Goal: Task Accomplishment & Management: Manage account settings

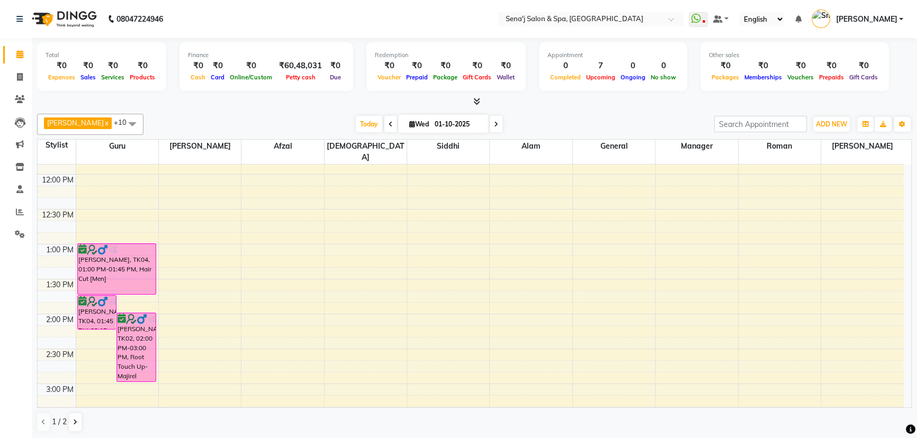
scroll to position [164, 0]
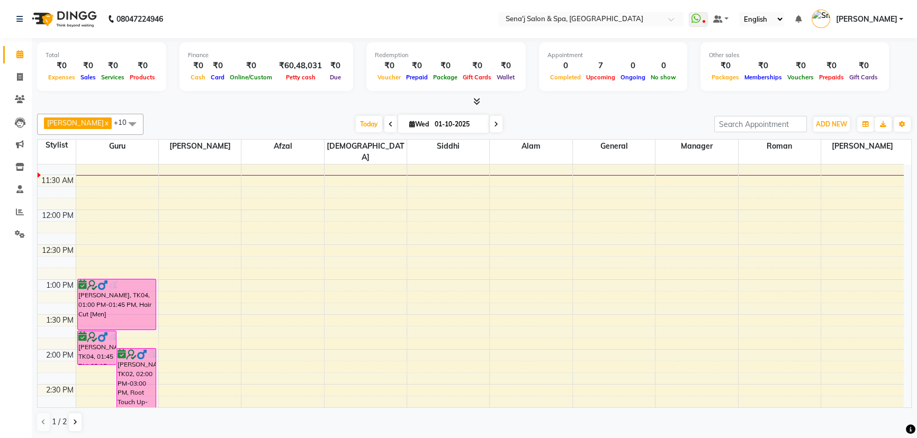
drag, startPoint x: 319, startPoint y: 399, endPoint x: 310, endPoint y: 411, distance: 15.1
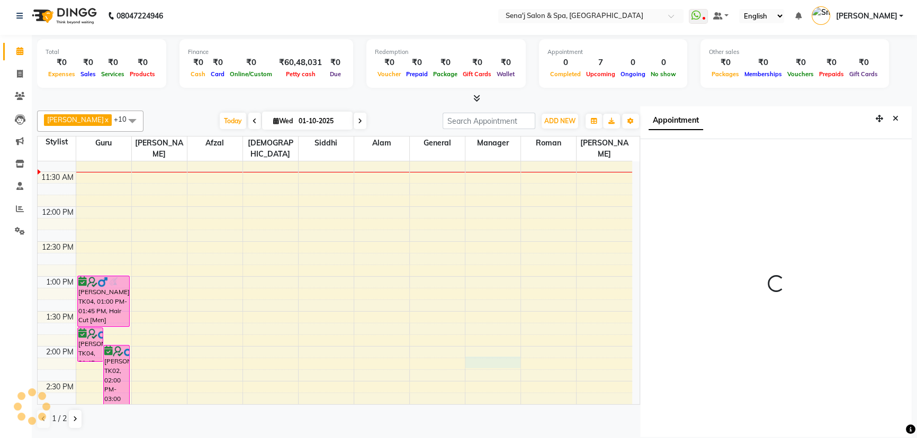
scroll to position [5, 0]
select select "855"
select select "74180"
select select "tentative"
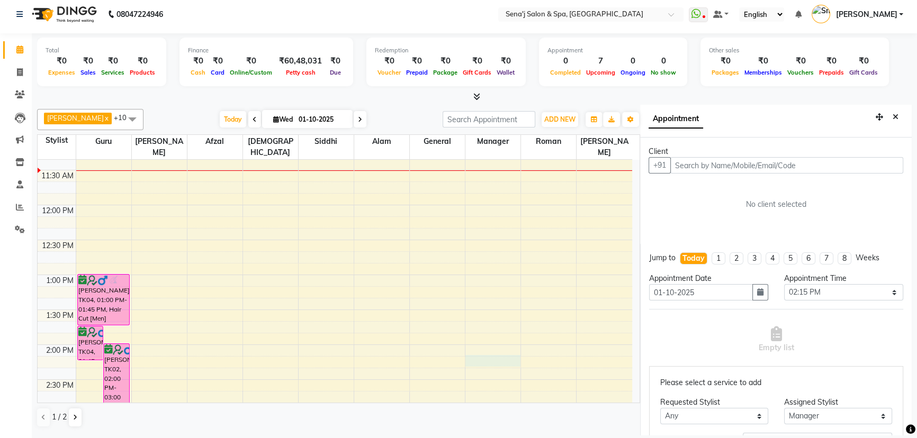
scroll to position [0, 0]
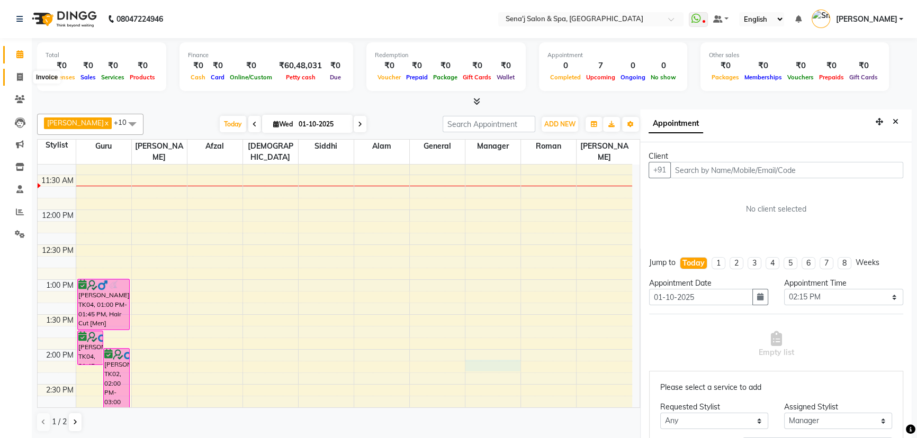
click at [17, 74] on icon at bounding box center [20, 77] width 6 height 8
select select "service"
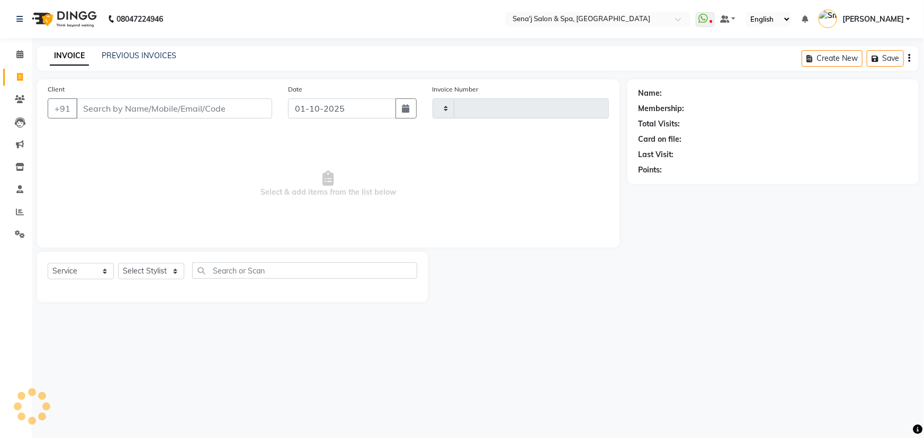
type input "3359"
select select "447"
click at [98, 101] on input "Client" at bounding box center [174, 108] width 196 height 20
click at [92, 106] on input "8200261617" at bounding box center [147, 108] width 142 height 20
type input "8600261617"
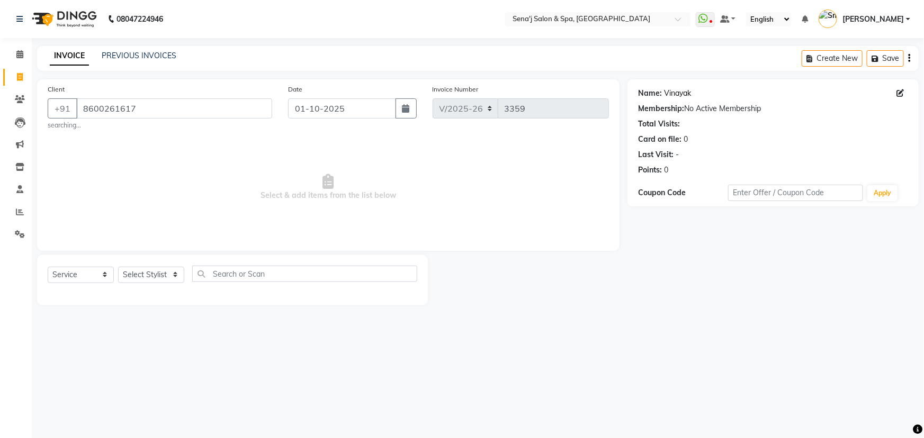
click at [677, 92] on link "Vinayak" at bounding box center [677, 93] width 27 height 11
drag, startPoint x: 144, startPoint y: 102, endPoint x: 134, endPoint y: 106, distance: 10.9
click at [134, 106] on input "8600261617" at bounding box center [174, 108] width 196 height 20
drag, startPoint x: 113, startPoint y: 54, endPoint x: 497, endPoint y: 44, distance: 383.4
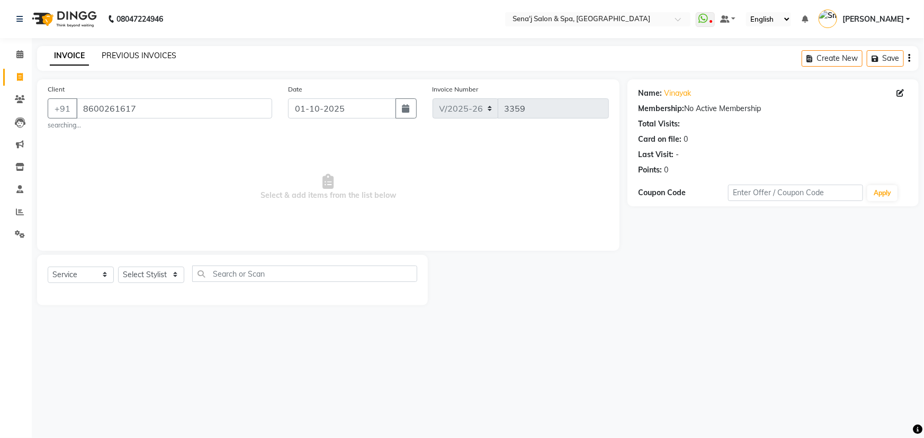
click at [114, 54] on link "PREVIOUS INVOICES" at bounding box center [139, 56] width 75 height 10
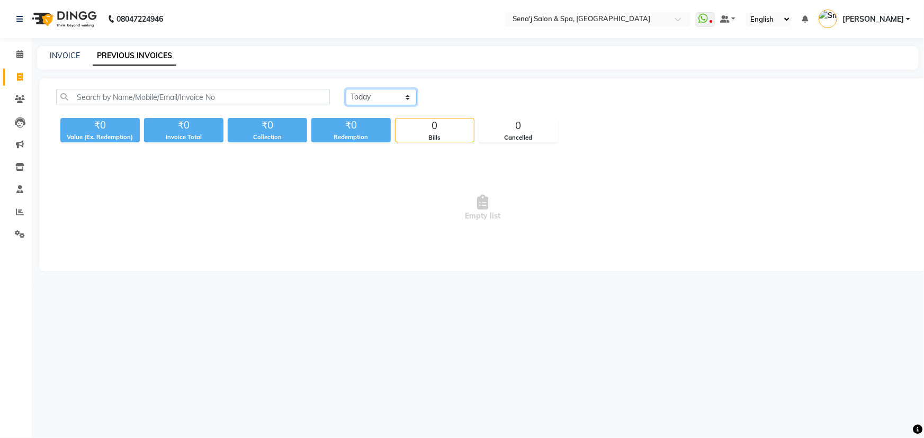
drag, startPoint x: 388, startPoint y: 92, endPoint x: 384, endPoint y: 96, distance: 5.6
click at [388, 93] on select "[DATE] [DATE] Custom Range" at bounding box center [381, 97] width 71 height 16
select select "[DATE]"
click at [346, 89] on select "[DATE] [DATE] Custom Range" at bounding box center [381, 97] width 71 height 16
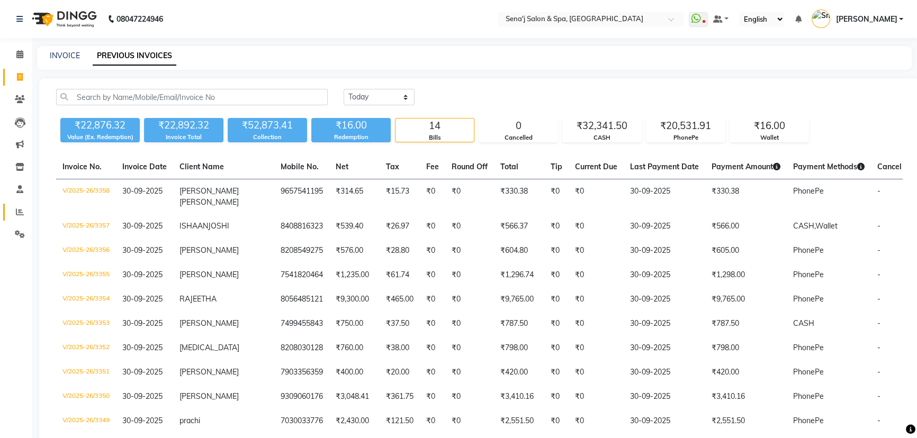
click at [19, 204] on link "Reports" at bounding box center [15, 212] width 25 height 17
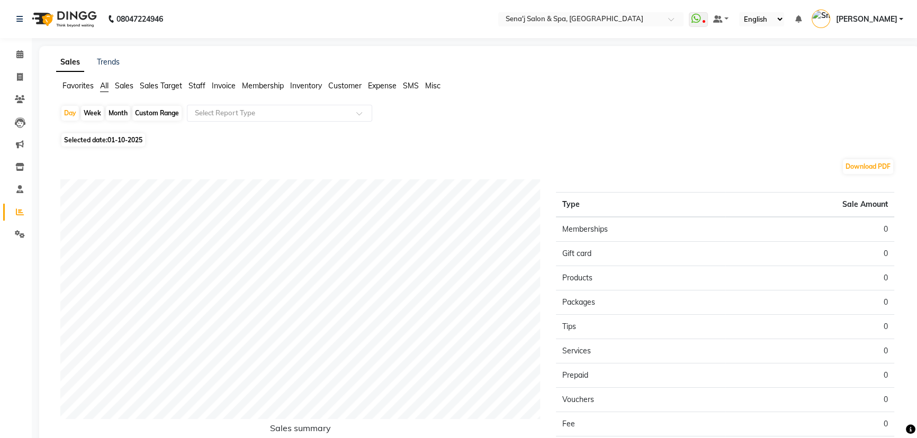
click at [204, 86] on span "Staff" at bounding box center [196, 86] width 17 height 10
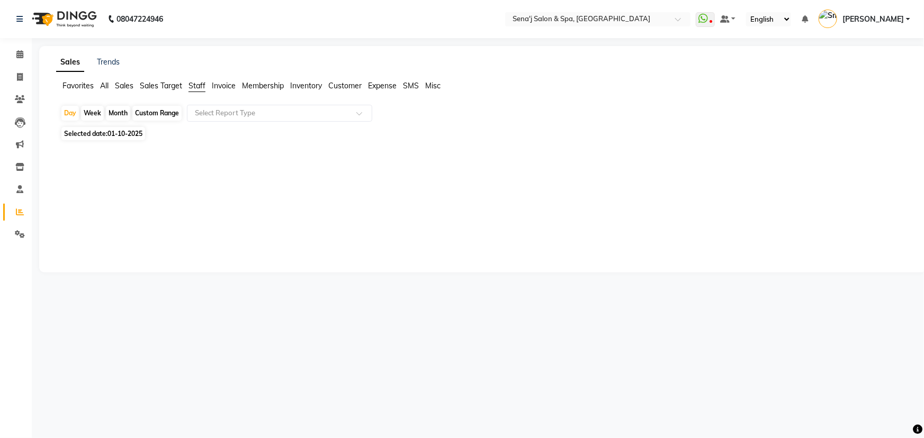
click at [111, 111] on div "Month" at bounding box center [118, 113] width 24 height 15
select select "10"
select select "2025"
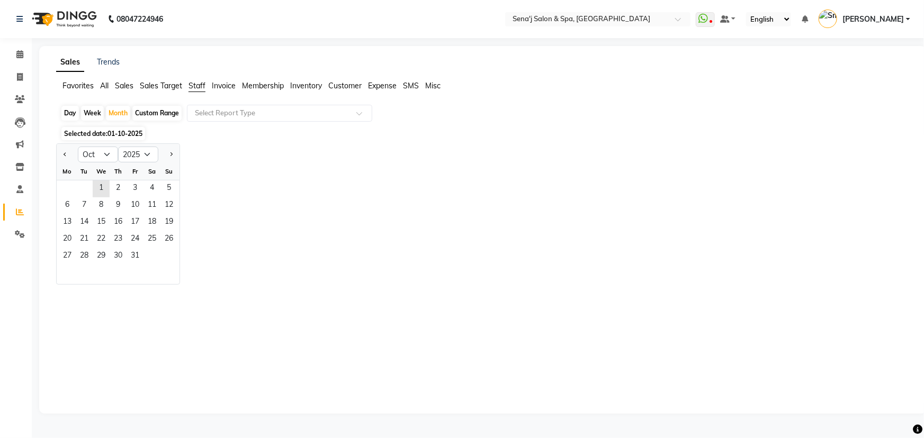
click at [66, 111] on div "Day" at bounding box center [69, 113] width 17 height 15
select select "10"
select select "2025"
click at [104, 188] on span "1" at bounding box center [101, 189] width 17 height 17
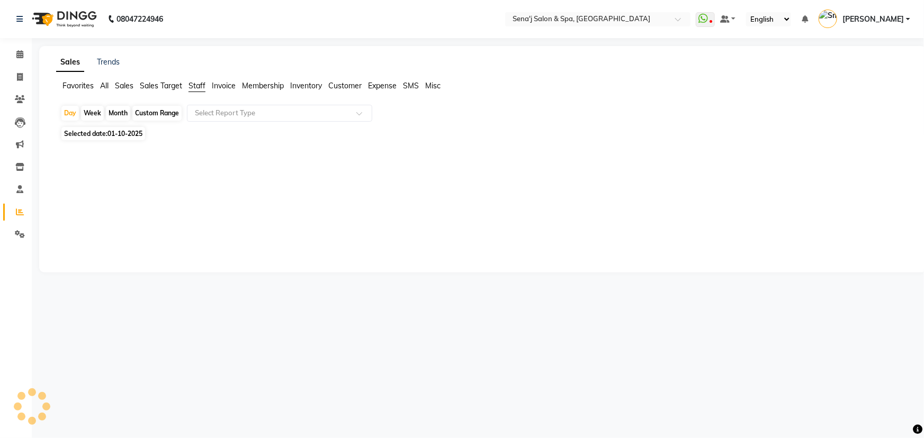
click at [106, 151] on div at bounding box center [481, 202] width 858 height 119
click at [75, 117] on div "Day" at bounding box center [69, 113] width 17 height 15
select select "10"
select select "2025"
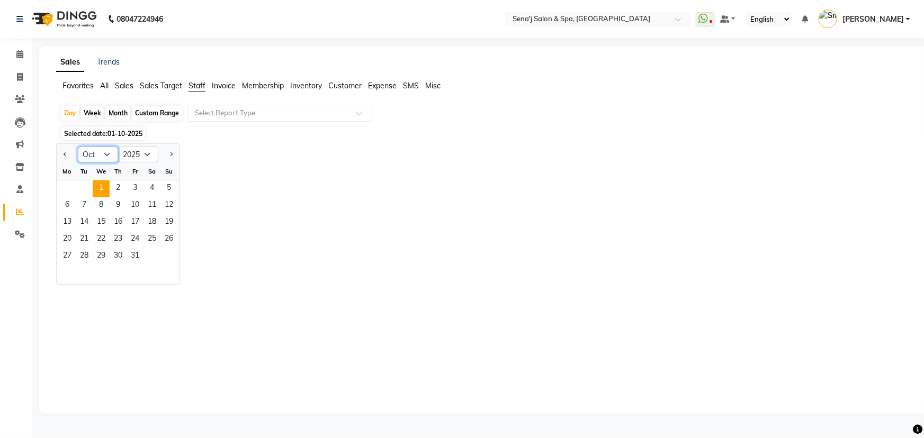
click at [95, 149] on select "Jan Feb Mar Apr May Jun Jul Aug Sep Oct Nov Dec" at bounding box center [98, 155] width 40 height 16
select select "9"
click at [78, 147] on select "Jan Feb Mar Apr May Jun Jul Aug Sep Oct Nov Dec" at bounding box center [98, 155] width 40 height 16
click at [90, 260] on span "30" at bounding box center [84, 256] width 17 height 17
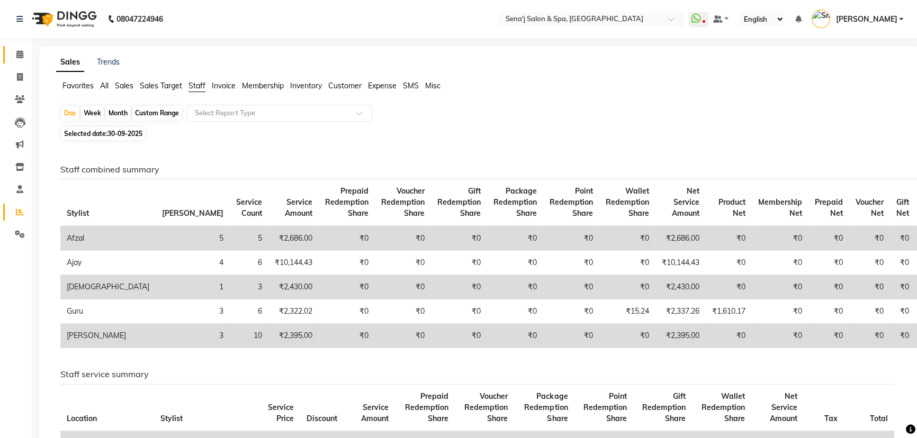
click at [21, 55] on icon at bounding box center [19, 54] width 7 height 8
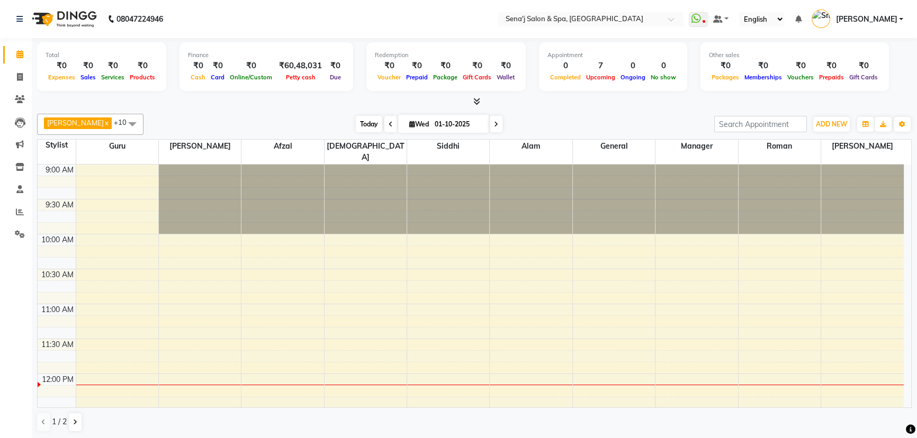
click at [356, 125] on span "Today" at bounding box center [369, 124] width 26 height 16
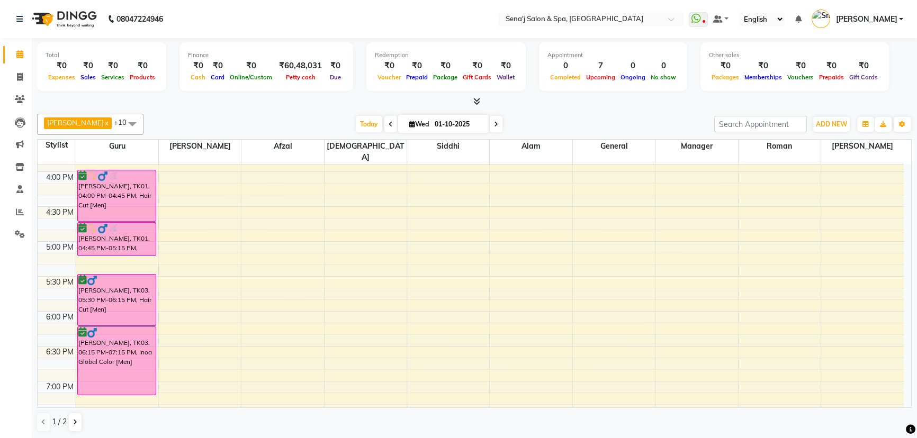
scroll to position [498, 0]
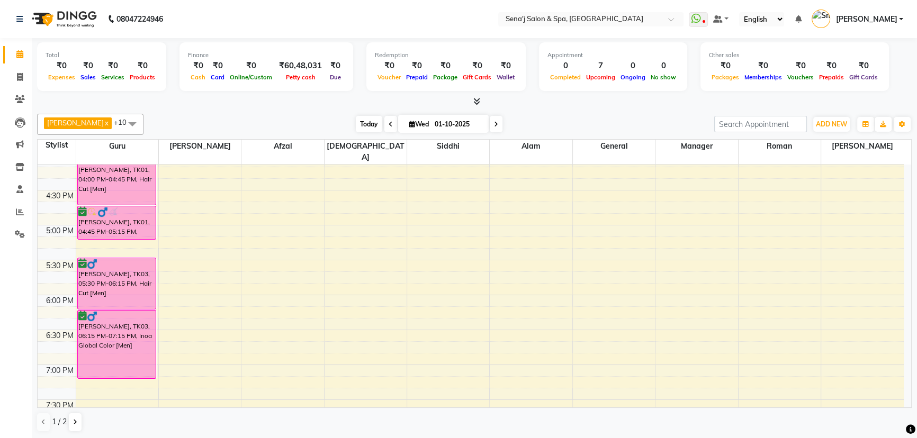
click at [356, 119] on span "Today" at bounding box center [369, 124] width 26 height 16
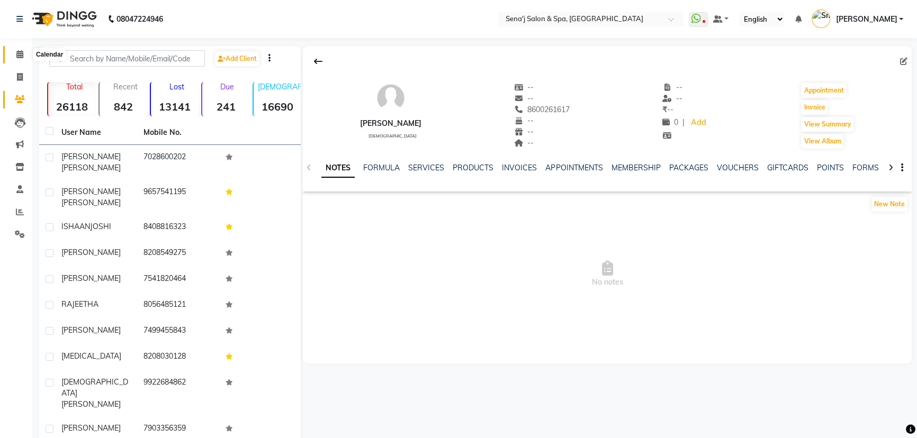
click at [20, 53] on icon at bounding box center [19, 54] width 7 height 8
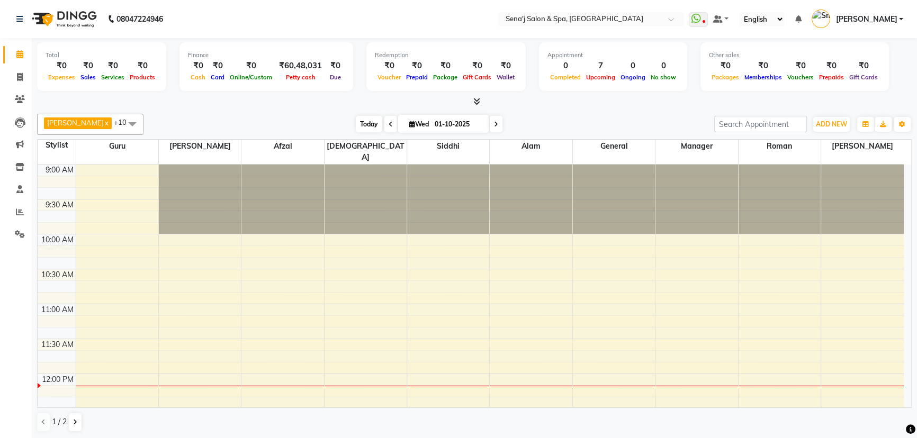
click at [356, 121] on span "Today" at bounding box center [369, 124] width 26 height 16
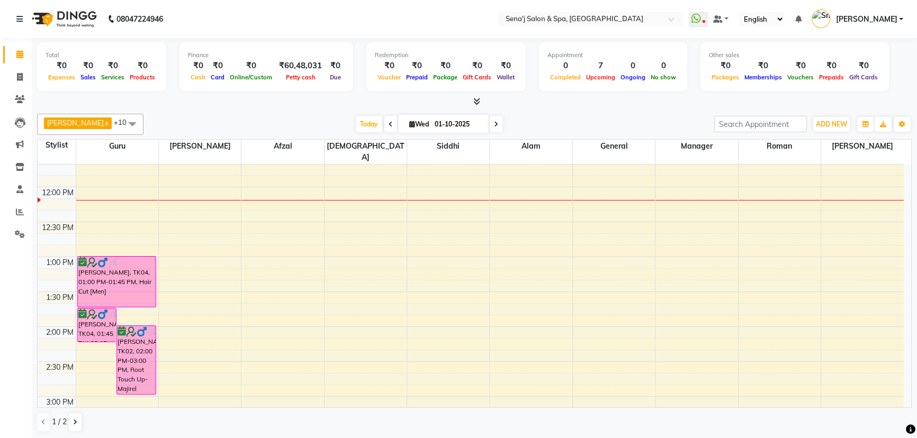
scroll to position [192, 0]
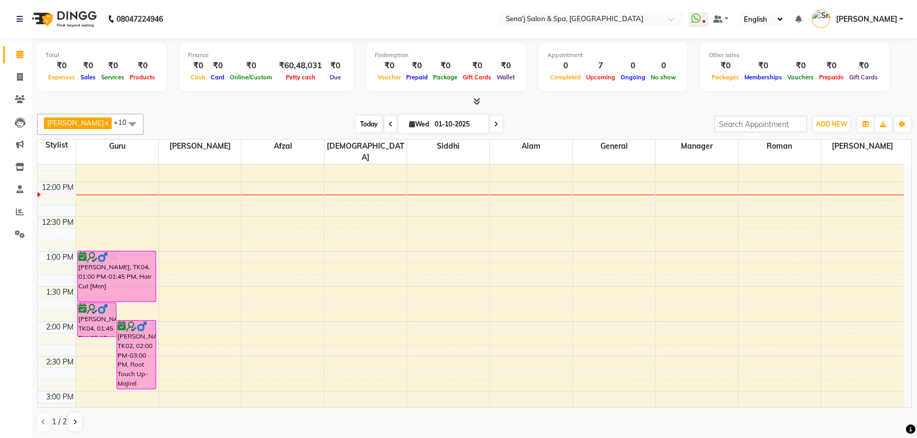
click at [356, 123] on span "Today" at bounding box center [369, 124] width 26 height 16
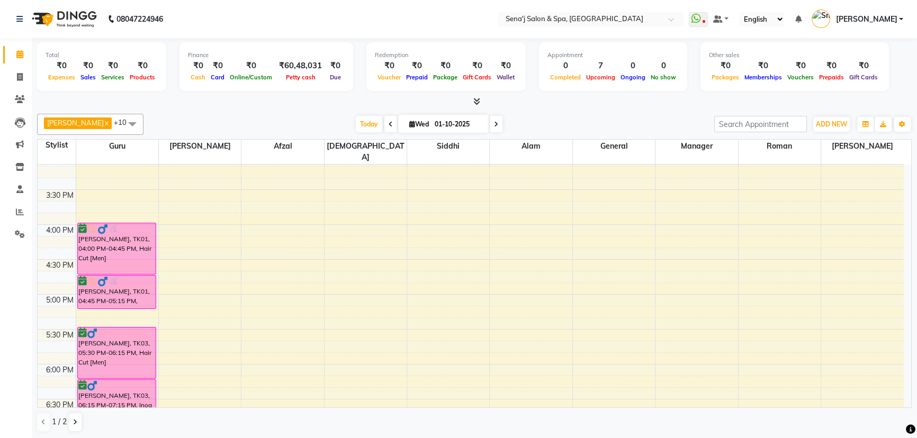
scroll to position [450, 0]
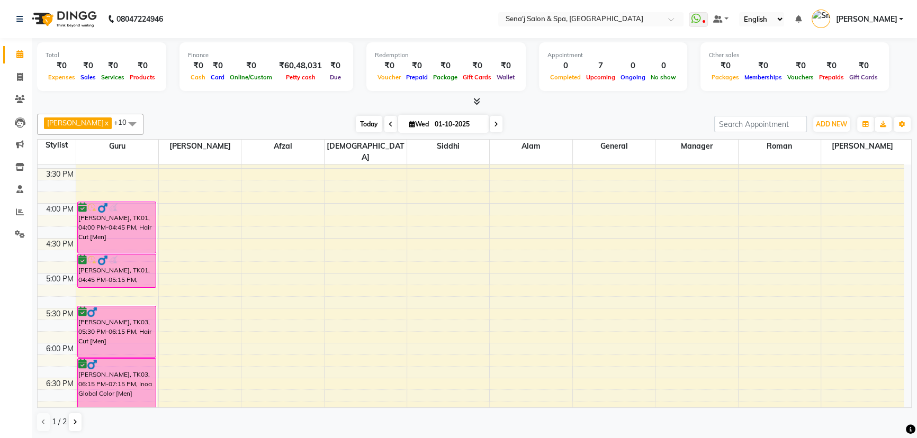
click at [356, 125] on span "Today" at bounding box center [369, 124] width 26 height 16
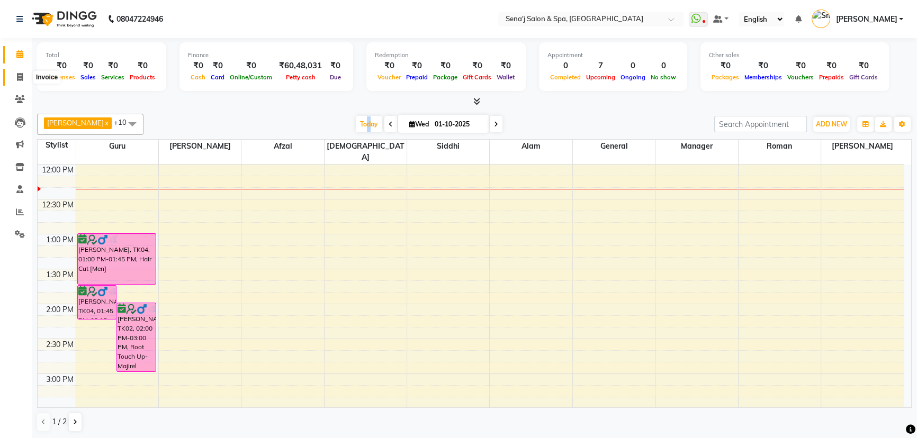
click at [21, 74] on icon at bounding box center [20, 77] width 6 height 8
select select "447"
select select "service"
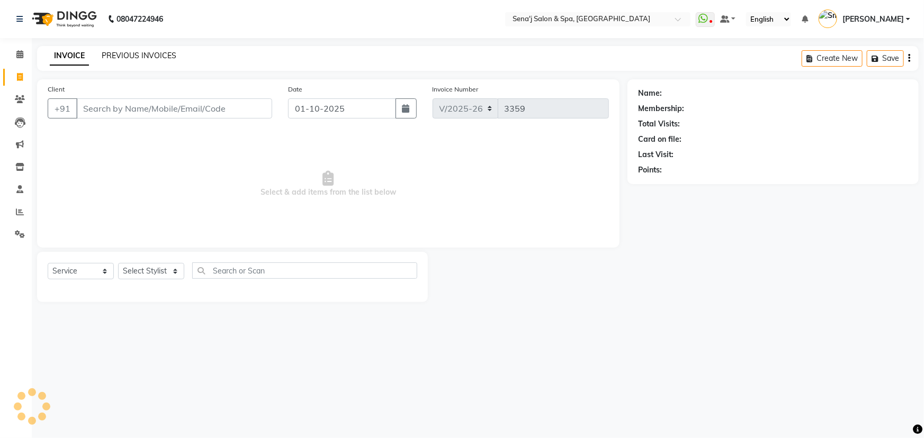
click at [128, 52] on link "PREVIOUS INVOICES" at bounding box center [139, 56] width 75 height 10
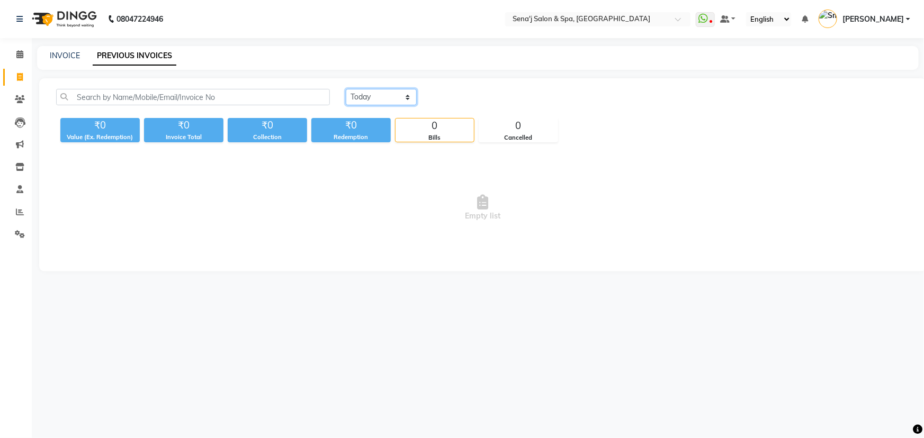
click at [386, 96] on select "Today Yesterday Custom Range" at bounding box center [381, 97] width 71 height 16
select select "range"
click at [346, 89] on select "Today Yesterday Custom Range" at bounding box center [381, 97] width 71 height 16
click at [479, 97] on input "01-10-2025" at bounding box center [467, 97] width 74 height 15
select select "10"
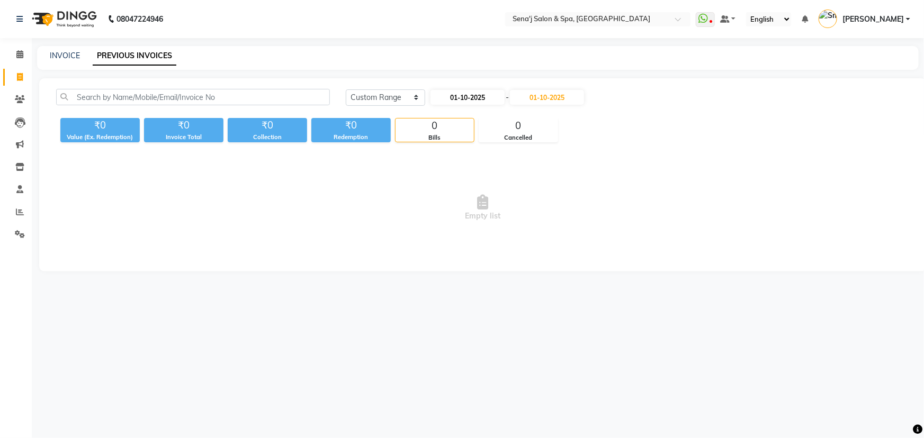
select select "2025"
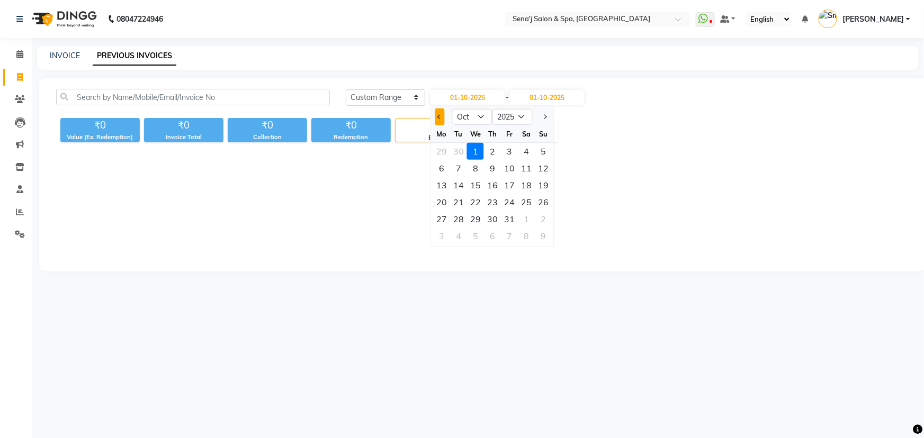
click at [441, 114] on button "Previous month" at bounding box center [439, 117] width 9 height 17
select select "9"
click at [437, 148] on div "1" at bounding box center [441, 151] width 17 height 17
type input "01-09-2025"
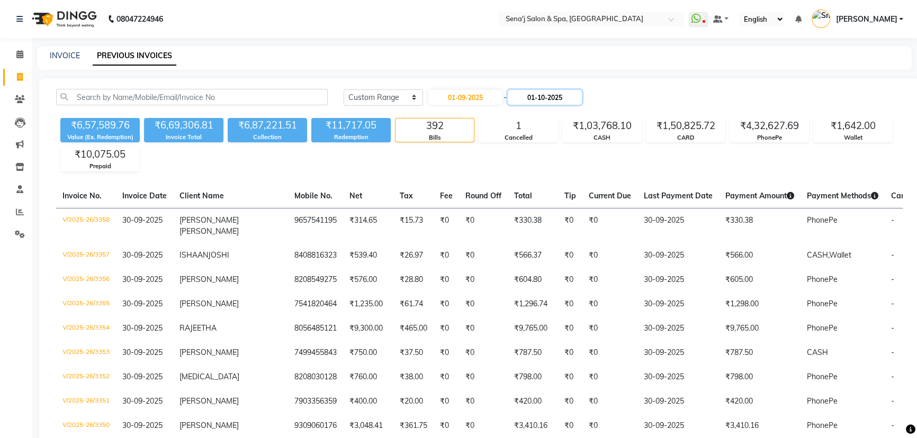
click at [545, 94] on input "01-10-2025" at bounding box center [545, 97] width 74 height 15
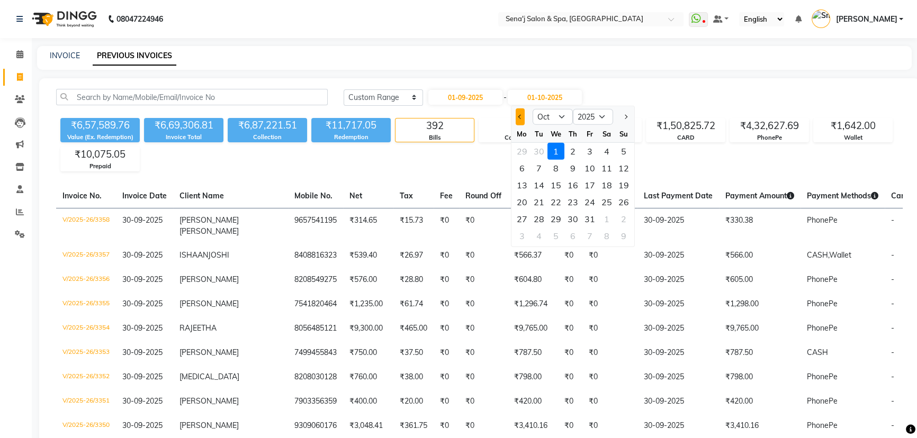
click at [519, 112] on button "Previous month" at bounding box center [520, 117] width 9 height 17
select select "9"
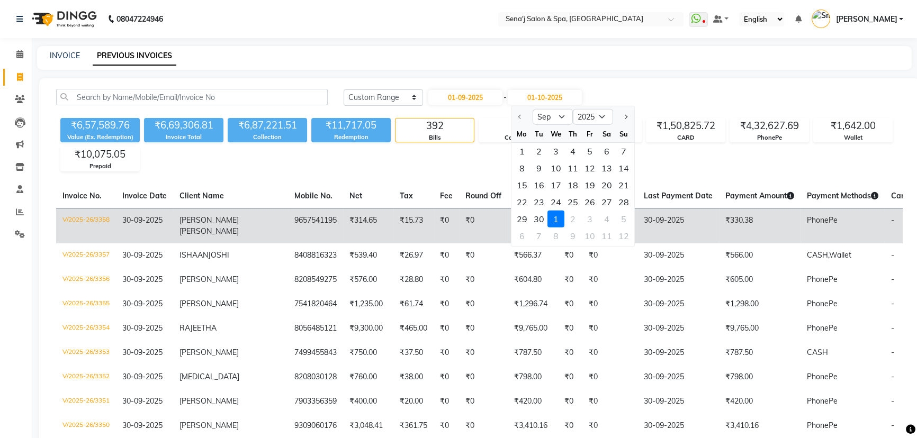
click at [543, 217] on div "30" at bounding box center [538, 219] width 17 height 17
type input "30-09-2025"
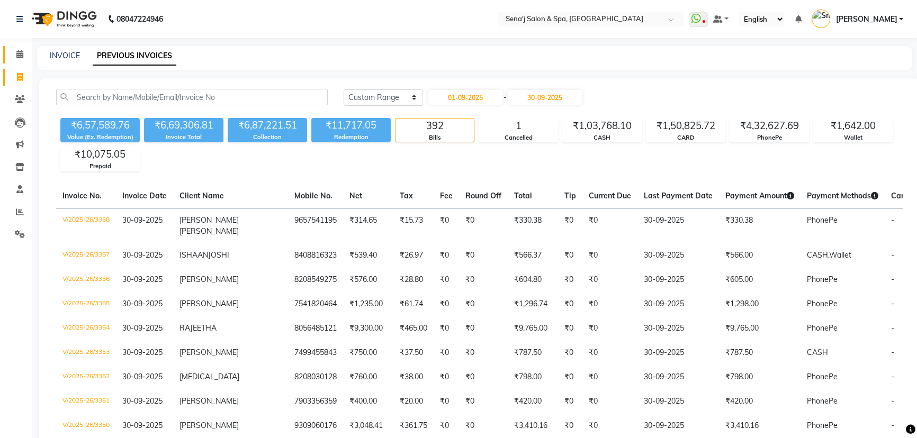
click at [15, 56] on span at bounding box center [20, 55] width 19 height 12
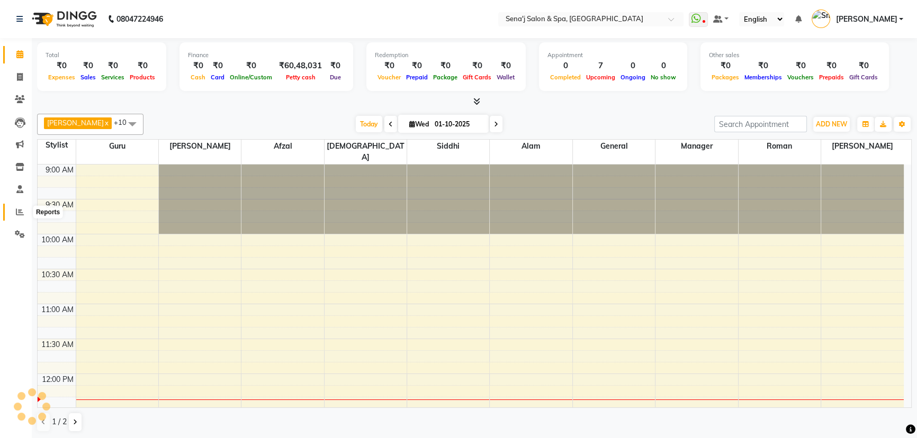
click at [17, 210] on icon at bounding box center [20, 212] width 8 height 8
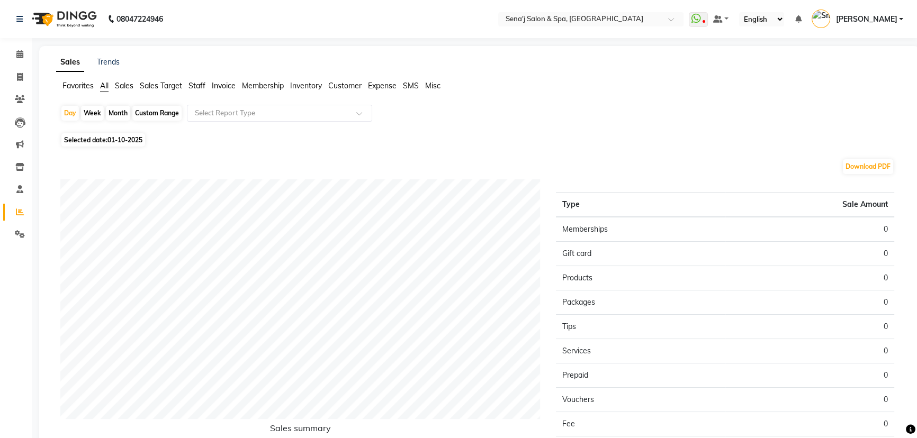
click at [116, 116] on div "Month" at bounding box center [118, 113] width 24 height 15
select select "10"
select select "2025"
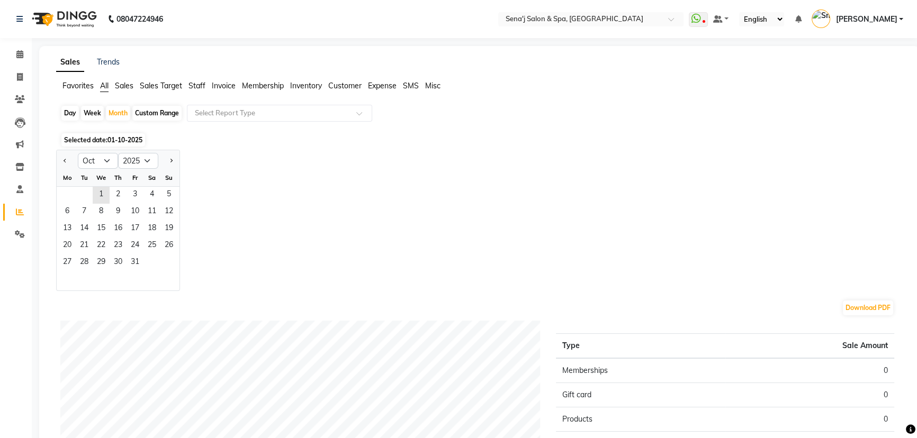
click at [94, 152] on div "Jan Feb Mar Apr May Jun Jul Aug Sep Oct Nov Dec 2015 2016 2017 2018 2019 2020 2…" at bounding box center [118, 159] width 123 height 19
click at [96, 161] on select "Jan Feb Mar Apr May Jun Jul Aug Sep Oct Nov Dec" at bounding box center [98, 161] width 40 height 16
select select "9"
click at [78, 153] on select "Jan Feb Mar Apr May Jun Jul Aug Sep Oct Nov Dec" at bounding box center [98, 161] width 40 height 16
click at [64, 200] on span "1" at bounding box center [67, 195] width 17 height 17
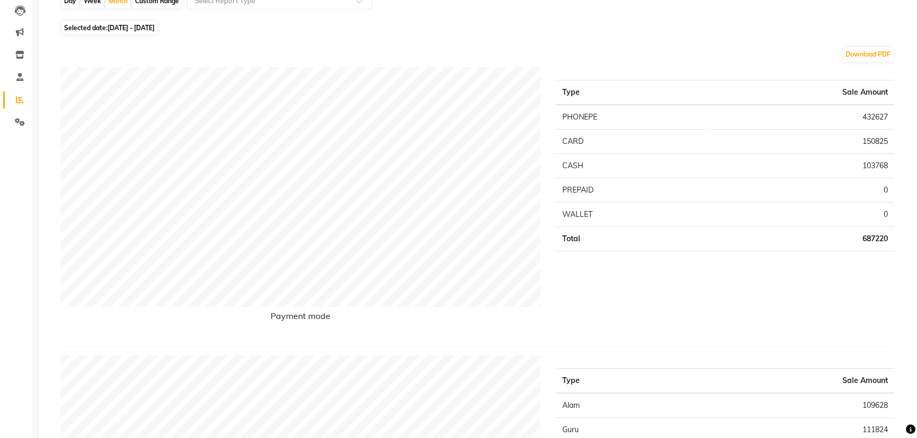
scroll to position [23, 0]
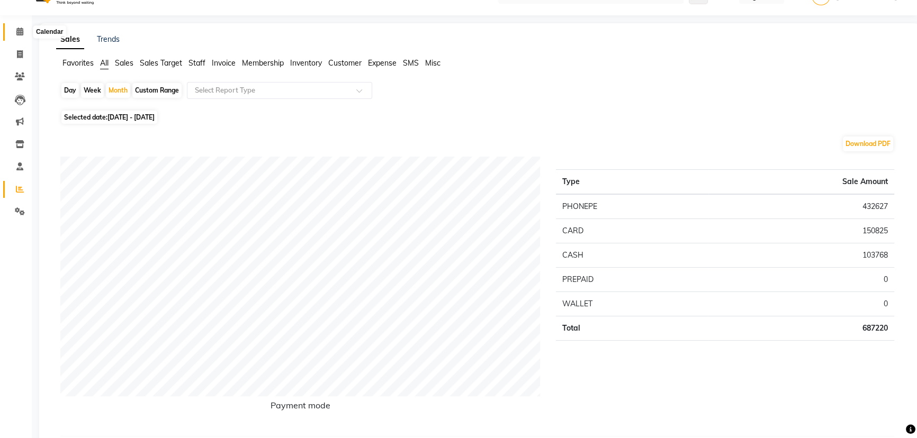
click at [23, 34] on icon at bounding box center [19, 32] width 7 height 8
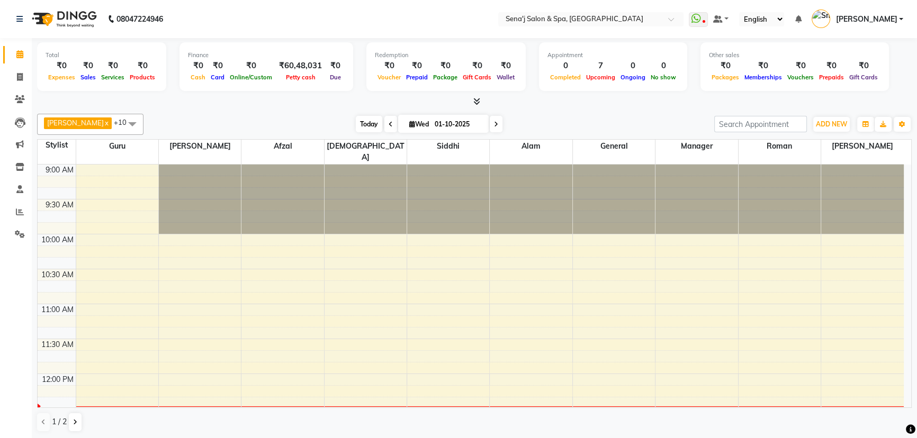
click at [357, 126] on span "Today" at bounding box center [369, 124] width 26 height 16
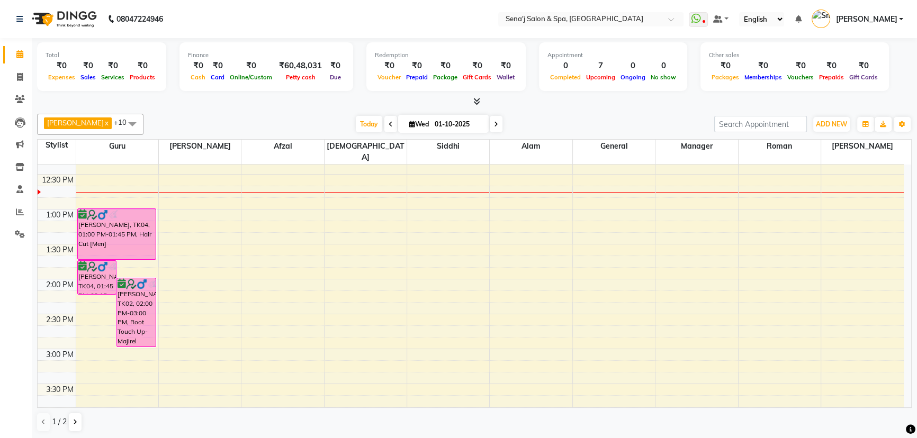
scroll to position [210, 0]
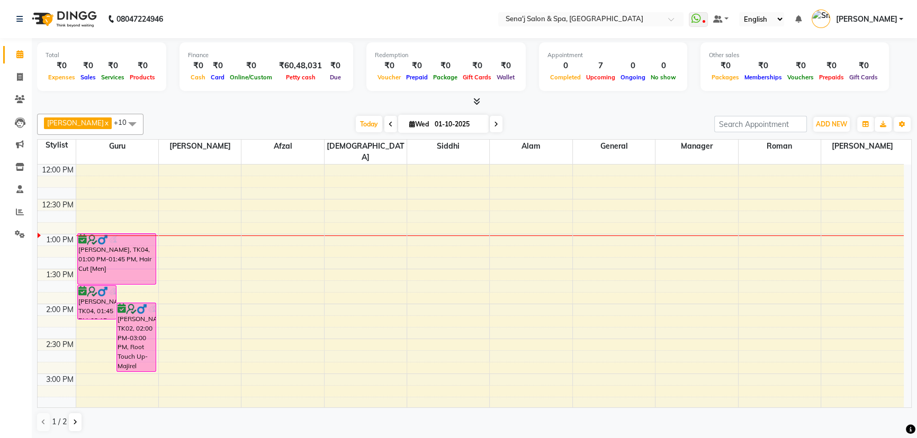
drag, startPoint x: 290, startPoint y: 170, endPoint x: 304, endPoint y: 218, distance: 49.9
click at [304, 218] on div "Total ₹0 Expenses ₹0 Sales ₹0 Services ₹0 Products Finance ₹0 Cash ₹0 Card ₹0 O…" at bounding box center [474, 238] width 885 height 401
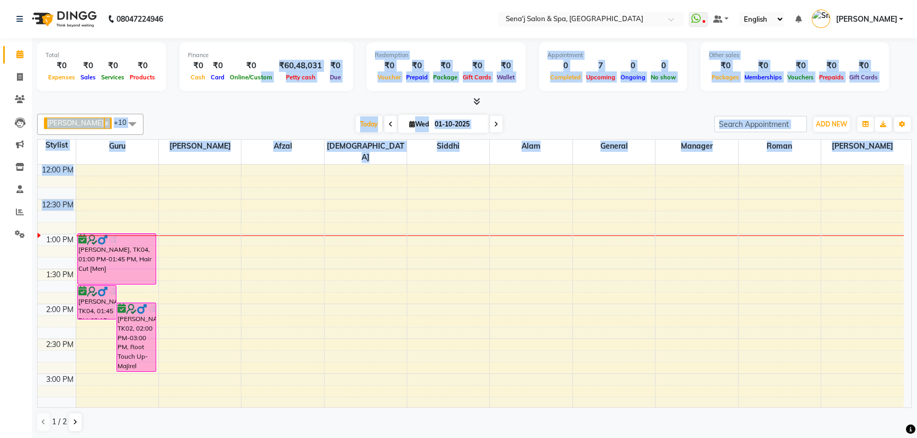
click at [312, 96] on div at bounding box center [474, 101] width 875 height 11
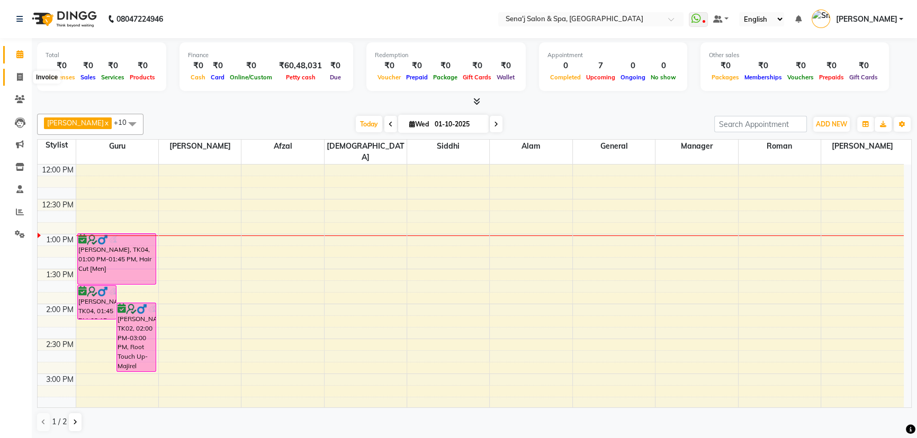
click at [19, 74] on icon at bounding box center [20, 77] width 6 height 8
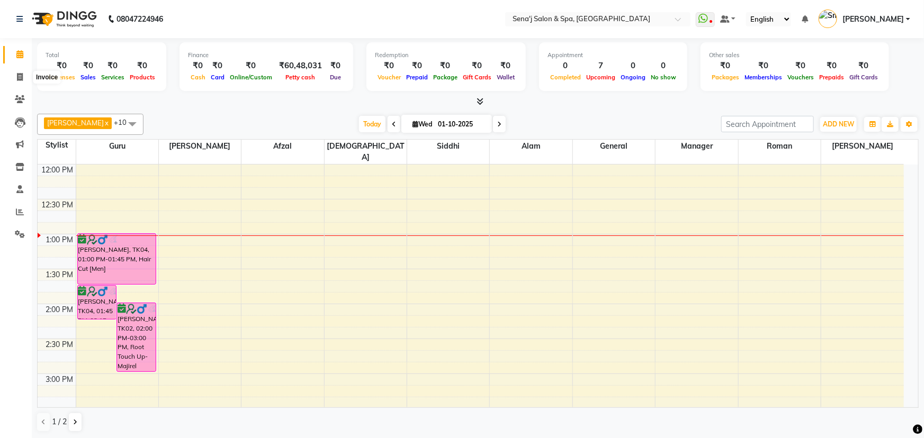
select select "447"
select select "service"
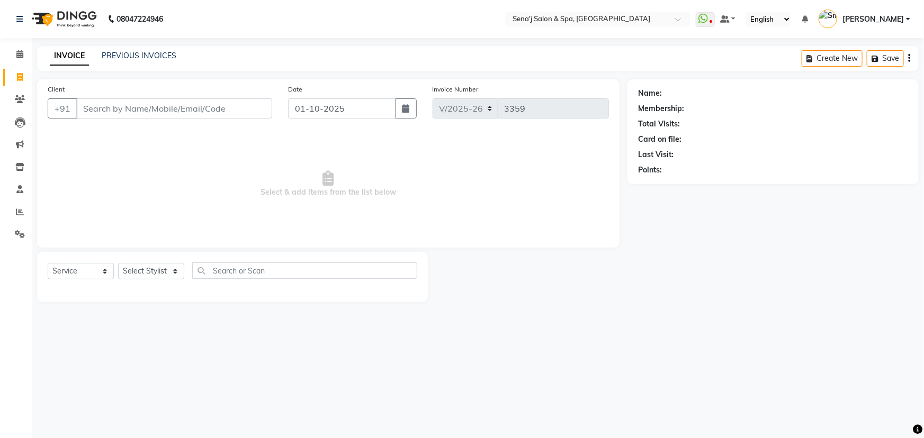
click at [113, 50] on div "INVOICE PREVIOUS INVOICES Create New Save" at bounding box center [477, 58] width 881 height 25
click at [114, 51] on link "PREVIOUS INVOICES" at bounding box center [139, 56] width 75 height 10
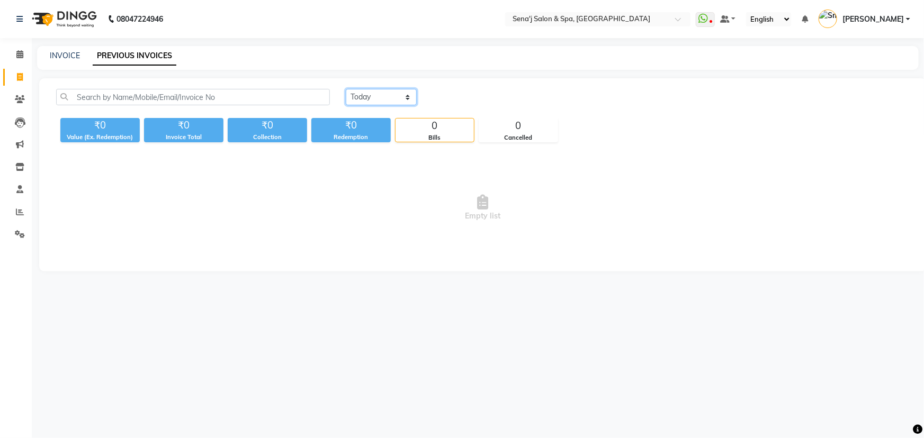
click at [369, 94] on select "Today Yesterday Custom Range" at bounding box center [381, 97] width 71 height 16
select select "yesterday"
click at [346, 89] on select "Today Yesterday Custom Range" at bounding box center [381, 97] width 71 height 16
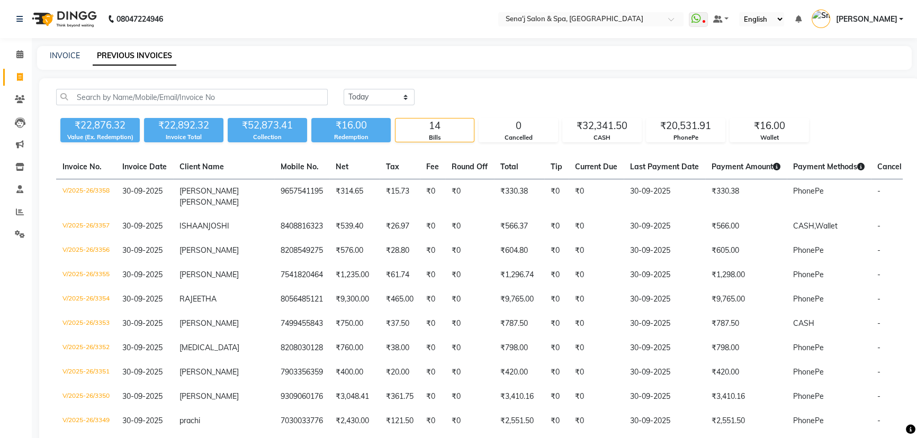
click at [17, 43] on li "Calendar" at bounding box center [16, 54] width 32 height 23
click at [17, 54] on icon at bounding box center [19, 54] width 7 height 8
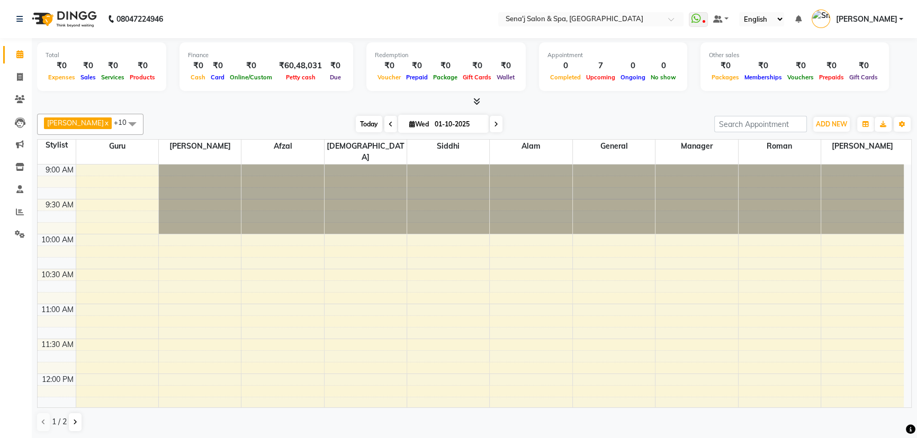
click at [356, 121] on span "Today" at bounding box center [369, 124] width 26 height 16
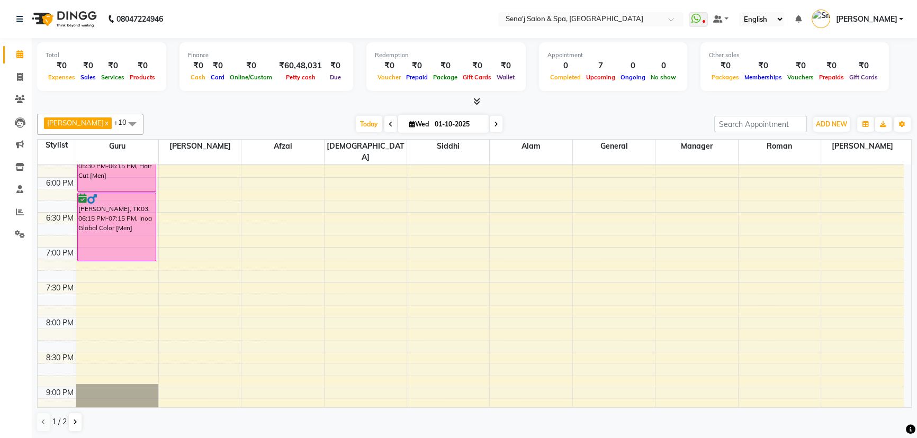
scroll to position [567, 0]
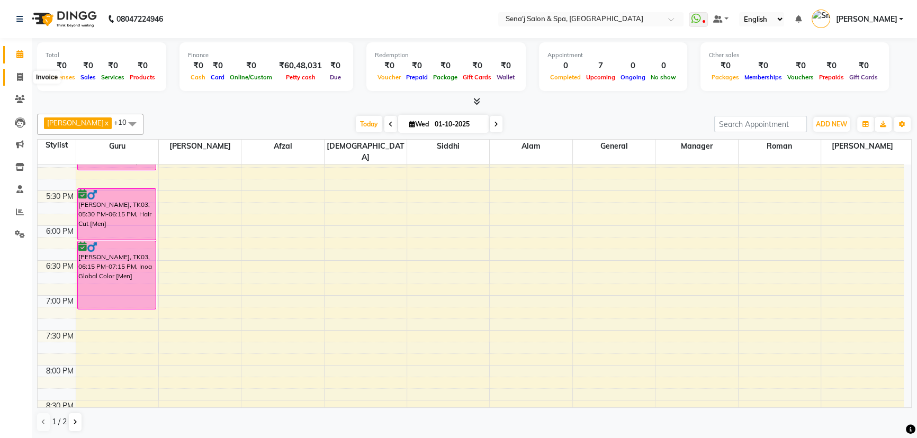
drag, startPoint x: 20, startPoint y: 76, endPoint x: 34, endPoint y: 76, distance: 13.8
click at [20, 76] on icon at bounding box center [20, 77] width 6 height 8
select select "service"
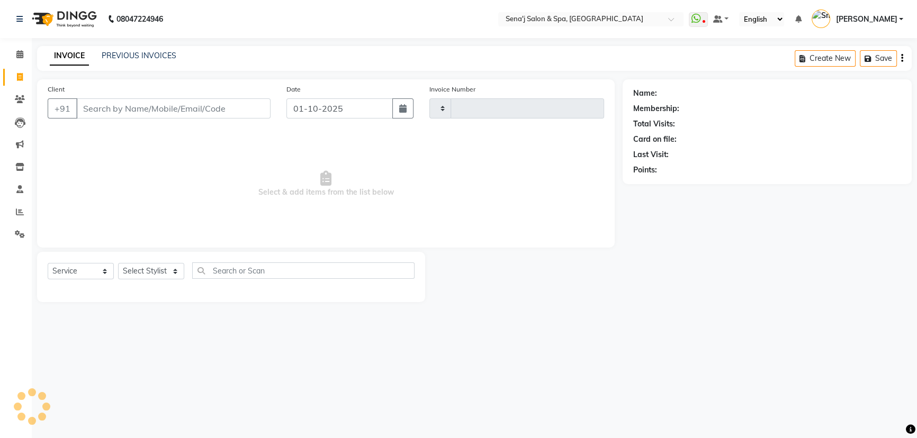
type input "3359"
select select "447"
click at [164, 53] on link "PREVIOUS INVOICES" at bounding box center [139, 56] width 75 height 10
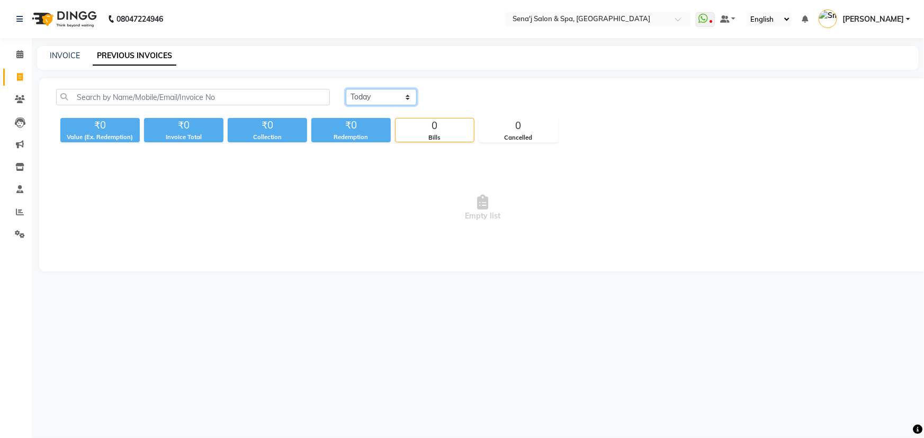
click at [386, 99] on select "Today Yesterday Custom Range" at bounding box center [381, 97] width 71 height 16
select select "yesterday"
click at [346, 89] on select "Today Yesterday Custom Range" at bounding box center [381, 97] width 71 height 16
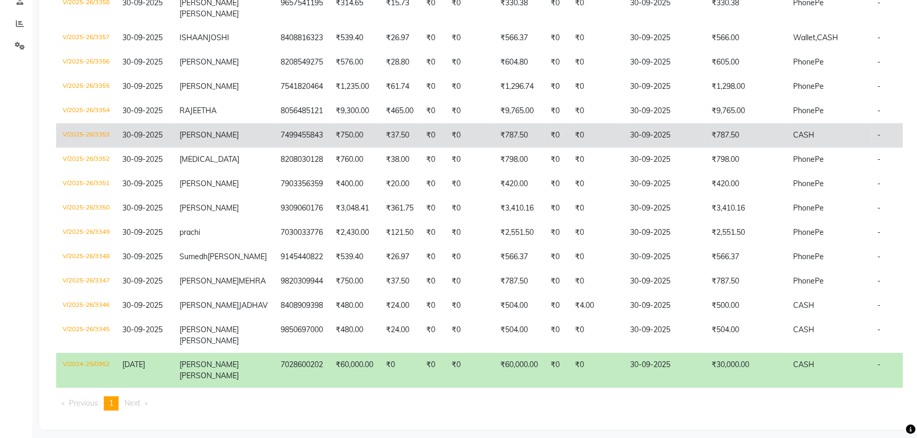
scroll to position [192, 0]
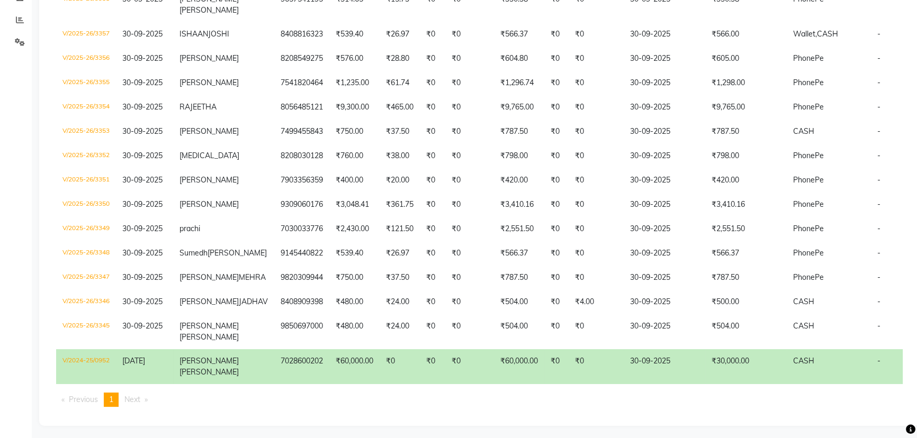
click at [819, 384] on td "CASH" at bounding box center [829, 366] width 84 height 35
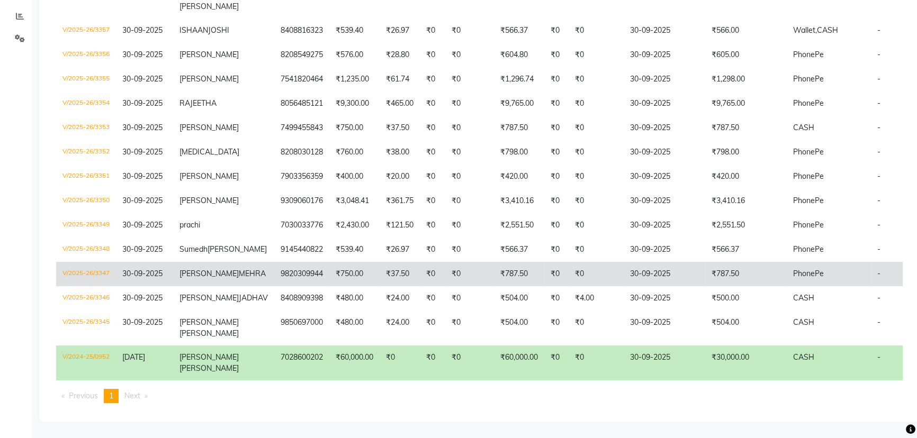
scroll to position [236, 0]
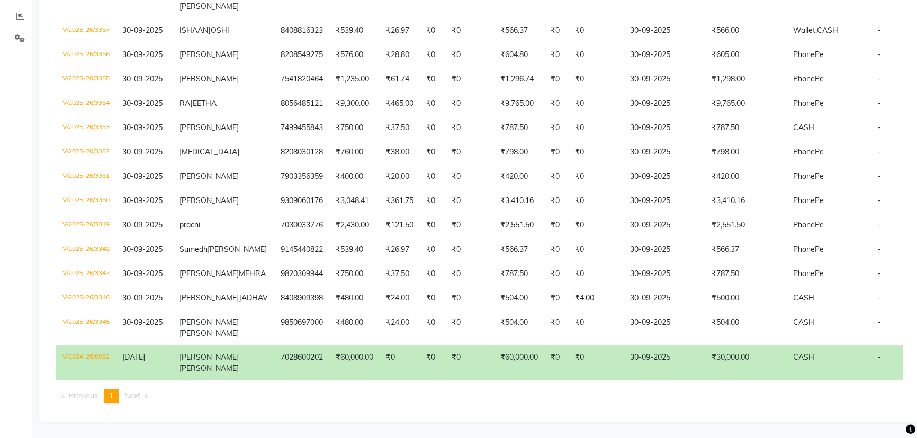
click at [738, 358] on td "₹30,000.00" at bounding box center [746, 363] width 82 height 35
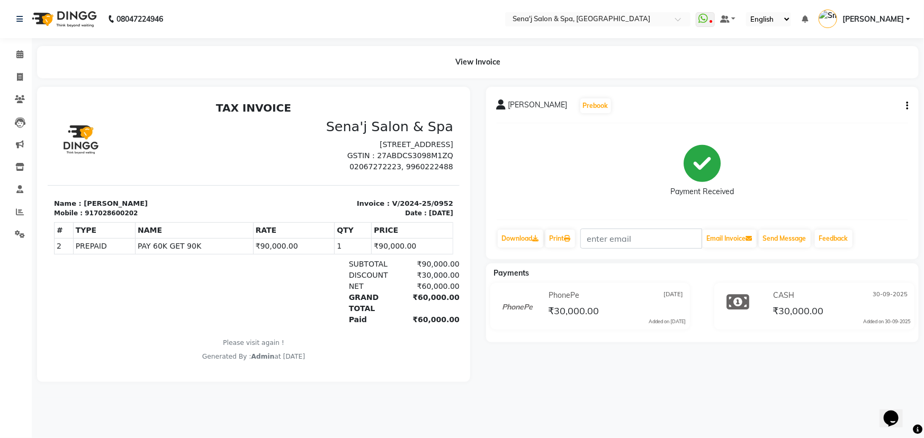
click at [906, 106] on icon "button" at bounding box center [907, 106] width 2 height 1
click at [879, 320] on div "Added on 30-09-2025" at bounding box center [886, 321] width 47 height 7
click at [896, 320] on div "Added on 30-09-2025" at bounding box center [886, 321] width 47 height 7
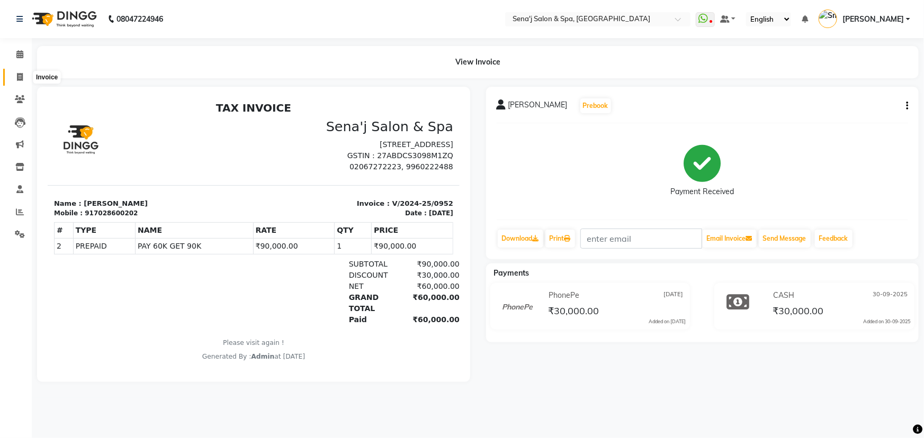
click at [22, 74] on icon at bounding box center [20, 77] width 6 height 8
select select "447"
select select "service"
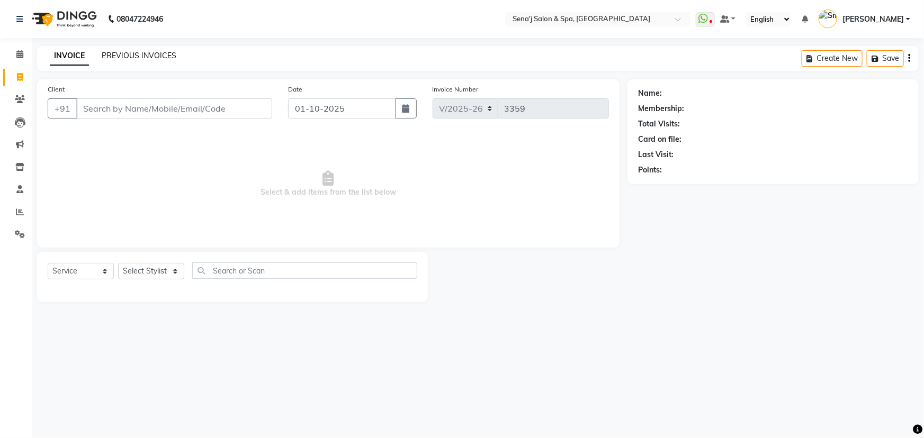
click at [135, 57] on link "PREVIOUS INVOICES" at bounding box center [139, 56] width 75 height 10
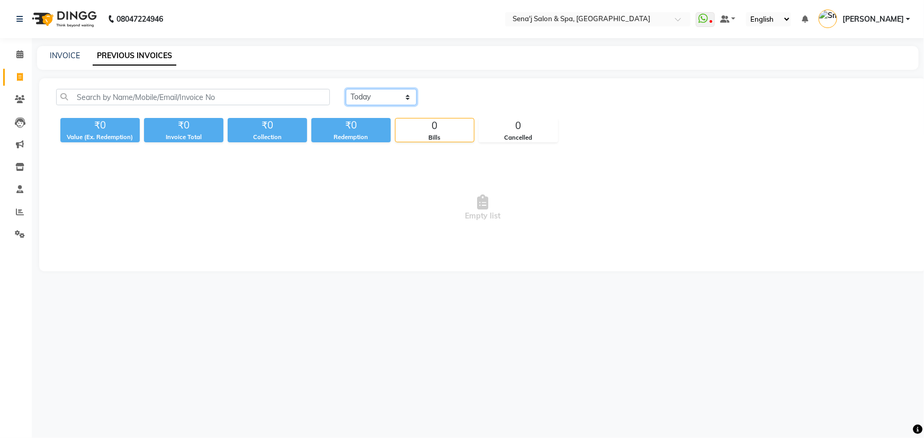
drag, startPoint x: 376, startPoint y: 93, endPoint x: 374, endPoint y: 101, distance: 8.1
click at [376, 96] on select "[DATE] [DATE] Custom Range" at bounding box center [381, 97] width 71 height 16
select select "range"
click at [346, 89] on select "[DATE] [DATE] Custom Range" at bounding box center [381, 97] width 71 height 16
drag, startPoint x: 417, startPoint y: 68, endPoint x: 422, endPoint y: 85, distance: 17.6
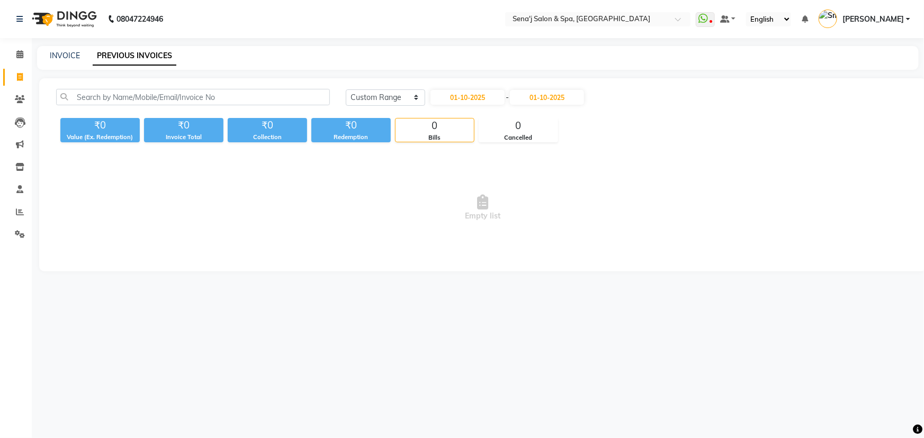
drag, startPoint x: 422, startPoint y: 85, endPoint x: 327, endPoint y: 30, distance: 110.3
click at [326, 28] on nav "08047224946 Select Location × Sena'j Salon & Spa, Amanora Mall WhatsApp Status …" at bounding box center [462, 19] width 924 height 38
click at [475, 97] on input "01-10-2025" at bounding box center [467, 97] width 74 height 15
select select "10"
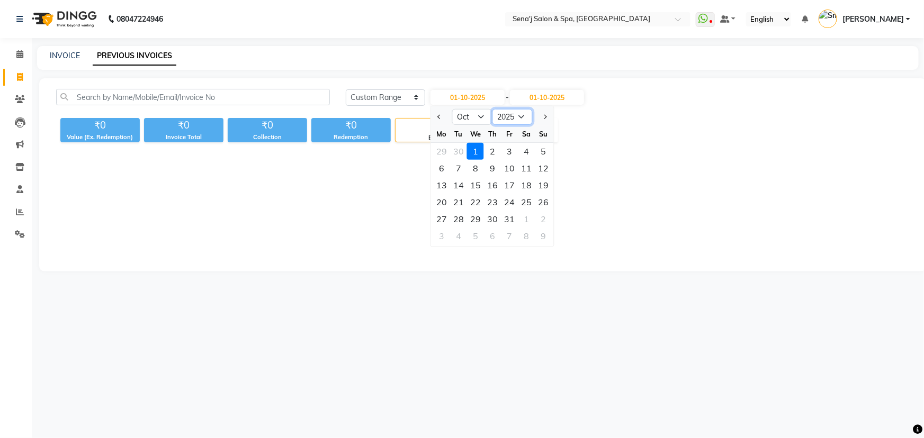
click at [521, 117] on select "2015 2016 2017 2018 2019 2020 2021 2022 2023 2024 2025 2026 2027 2028 2029 2030…" at bounding box center [512, 117] width 40 height 16
select select "2024"
click at [492, 109] on select "2015 2016 2017 2018 2019 2020 2021 2022 2023 2024 2025 2026 2027 2028 2029 2030…" at bounding box center [512, 117] width 40 height 16
click at [476, 115] on select "Jan Feb Mar Apr May Jun [DATE] Aug Sep Oct Nov Dec" at bounding box center [472, 117] width 40 height 16
select select "5"
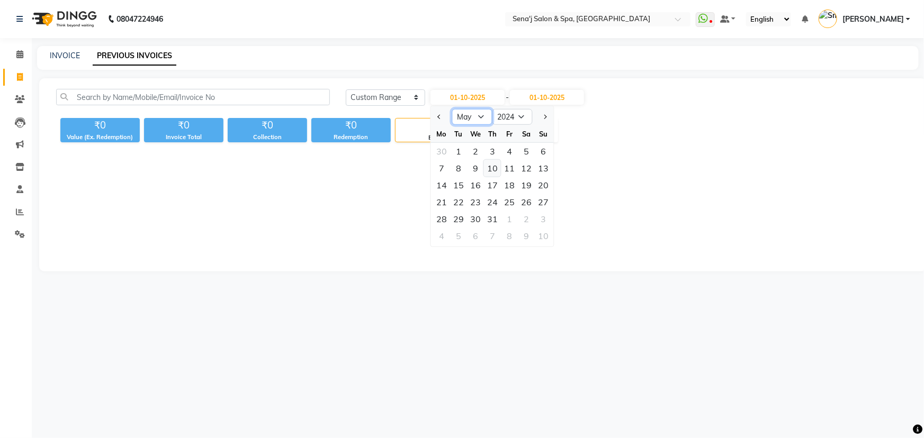
click at [452, 109] on select "Jan Feb Mar Apr May Jun [DATE] Aug Sep Oct Nov Dec" at bounding box center [472, 117] width 40 height 16
click at [553, 96] on input "01-10-2025" at bounding box center [547, 97] width 74 height 15
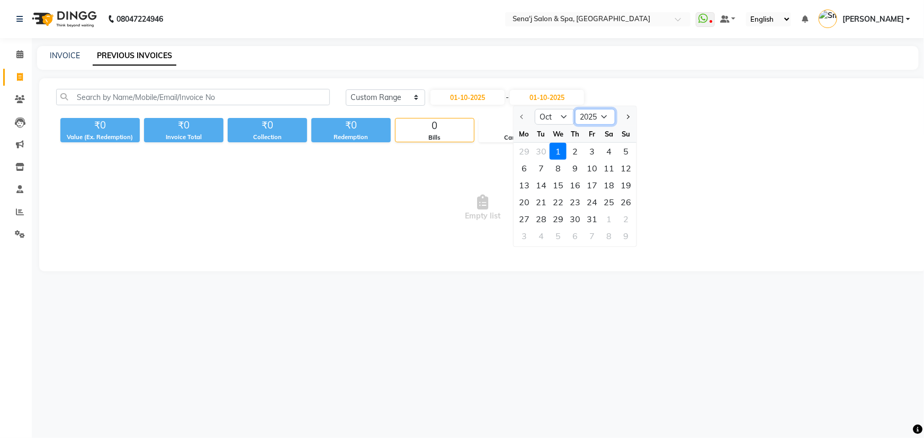
click at [603, 115] on select "2025 2026 2027 2028 2029 2030 2031 2032 2033 2034 2035" at bounding box center [595, 117] width 40 height 16
click at [492, 97] on input "01-10-2025" at bounding box center [467, 97] width 74 height 15
select select "10"
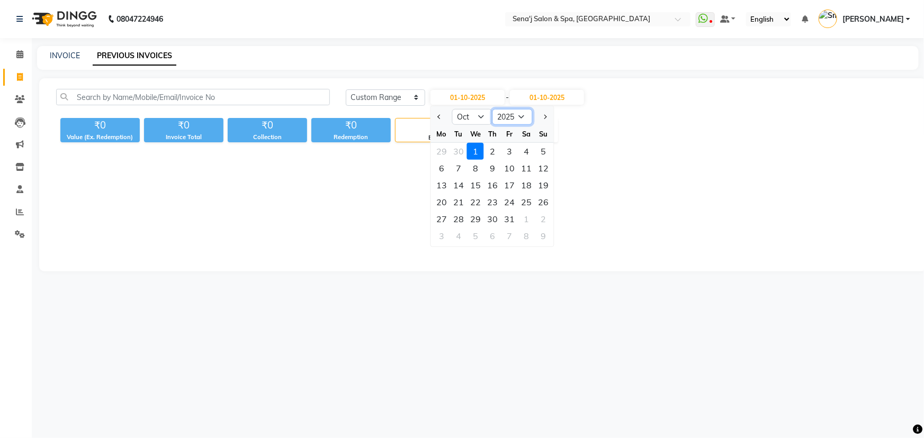
click at [512, 115] on select "2015 2016 2017 2018 2019 2020 2021 2022 2023 2024 2025 2026 2027 2028 2029 2030…" at bounding box center [512, 117] width 40 height 16
select select "2024"
click at [492, 109] on select "2015 2016 2017 2018 2019 2020 2021 2022 2023 2024 2025 2026 2027 2028 2029 2030…" at bounding box center [512, 117] width 40 height 16
click at [458, 221] on div "29" at bounding box center [458, 219] width 17 height 17
type input "29-10-2024"
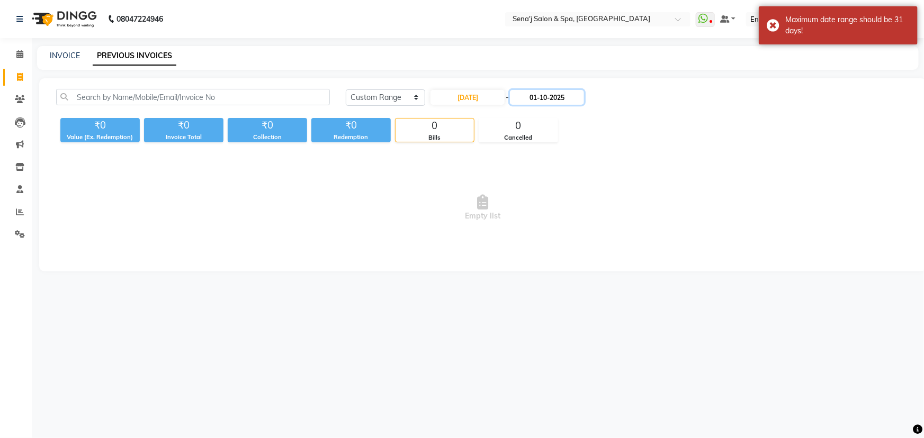
click at [560, 95] on input "01-10-2025" at bounding box center [547, 97] width 74 height 15
select select "10"
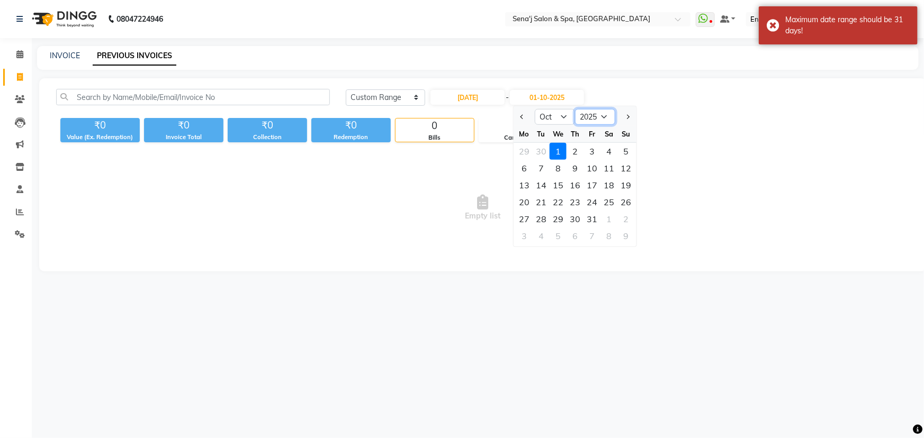
click at [592, 115] on select "2024 2025 2026 2027 2028 2029 2030 2031 2032 2033 2034 2035" at bounding box center [595, 117] width 40 height 16
select select "2024"
click at [575, 109] on select "2024 2025 2026 2027 2028 2029 2030 2031 2032 2033 2034 2035" at bounding box center [595, 117] width 40 height 16
click at [556, 114] on select "Oct Nov Dec" at bounding box center [555, 117] width 40 height 16
click at [618, 80] on div "Today Yesterday Custom Range 29-10-2024 - 01-10-2025 Oct Nov Dec 2024 2025 2026…" at bounding box center [482, 174] width 887 height 193
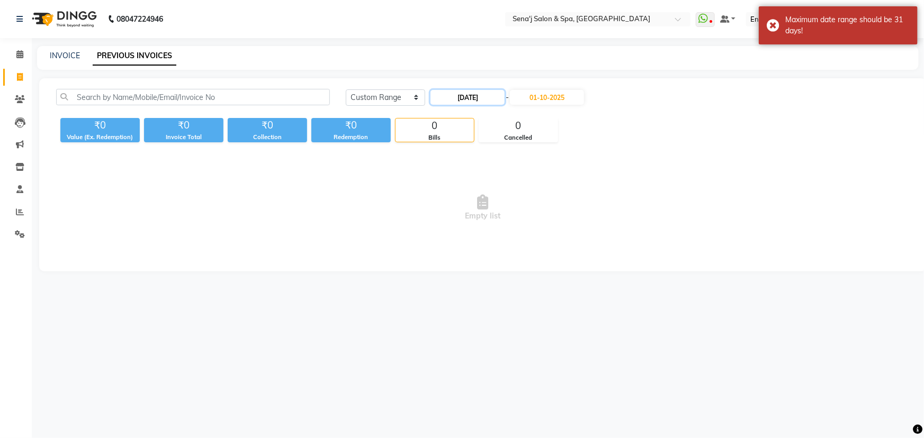
click at [476, 95] on input "29-10-2024" at bounding box center [467, 97] width 74 height 15
select select "10"
select select "2024"
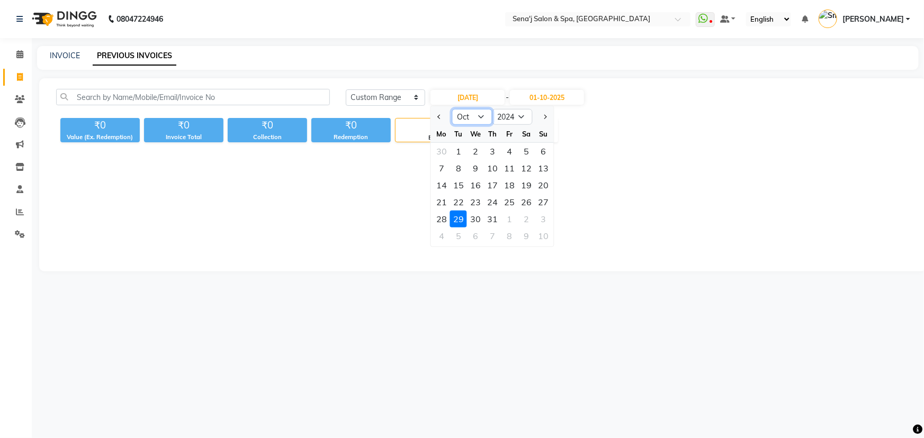
click at [480, 115] on select "Jan Feb Mar Apr May Jun [DATE] Aug Sep Oct Nov Dec" at bounding box center [472, 117] width 40 height 16
select select "5"
click at [452, 109] on select "Jan Feb Mar Apr May Jun [DATE] Aug Sep Oct Nov Dec" at bounding box center [472, 117] width 40 height 16
click at [487, 213] on div "30" at bounding box center [492, 219] width 17 height 17
type input "30-05-2024"
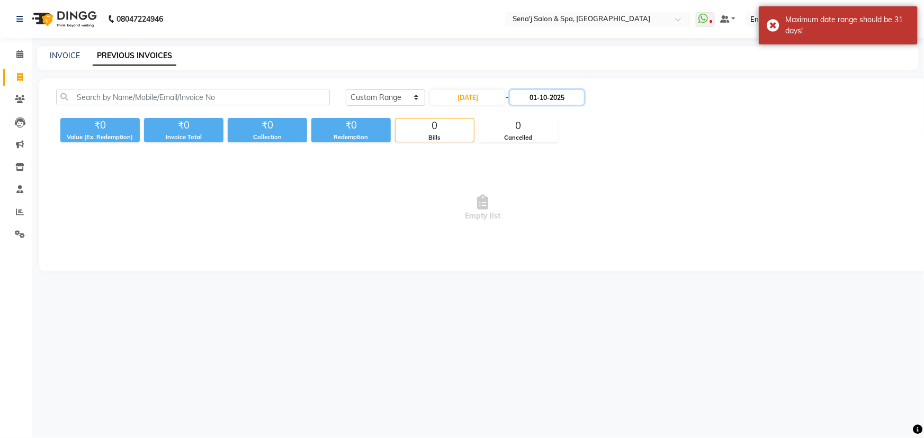
click at [551, 99] on input "01-10-2025" at bounding box center [547, 97] width 74 height 15
select select "10"
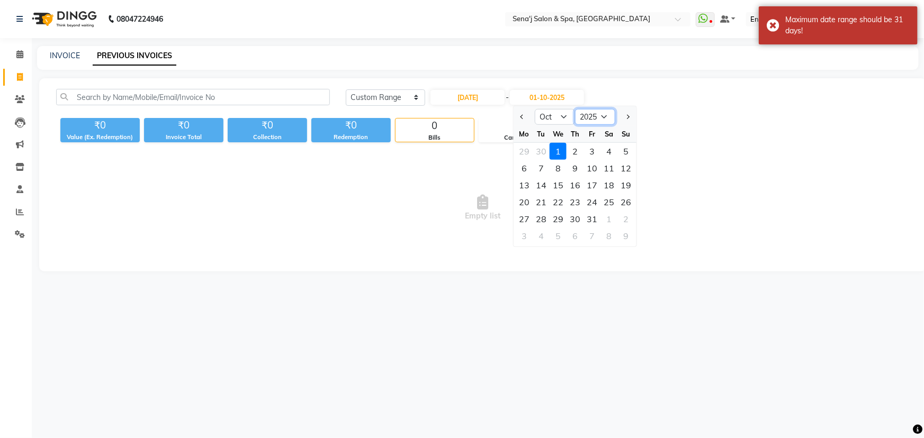
click at [593, 116] on select "2024 2025 2026 2027 2028 2029 2030 2031 2032 2033 2034 2035" at bounding box center [595, 117] width 40 height 16
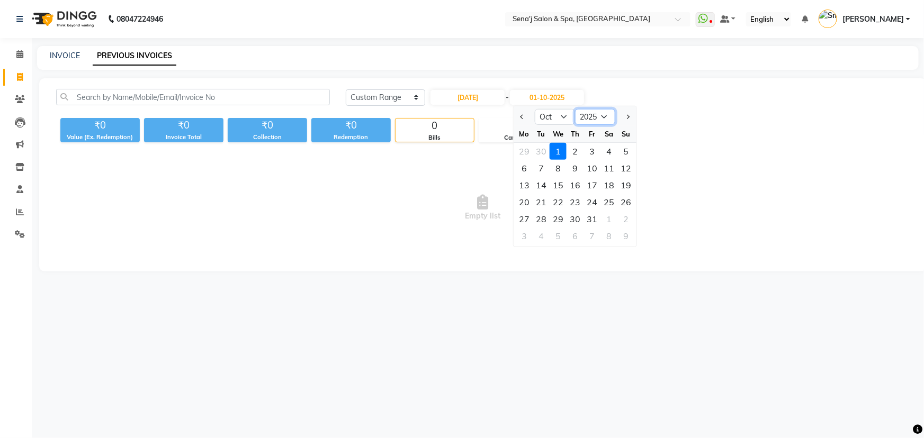
select select "2024"
click at [575, 109] on select "2024 2025 2026 2027 2028 2029 2030 2031 2032 2033 2034 2035" at bounding box center [595, 117] width 40 height 16
click at [553, 116] on select "May Jun Jul Aug Sep Oct Nov Dec" at bounding box center [555, 117] width 40 height 16
select select "5"
click at [535, 109] on select "May Jun Jul Aug Sep Oct Nov Dec" at bounding box center [555, 117] width 40 height 16
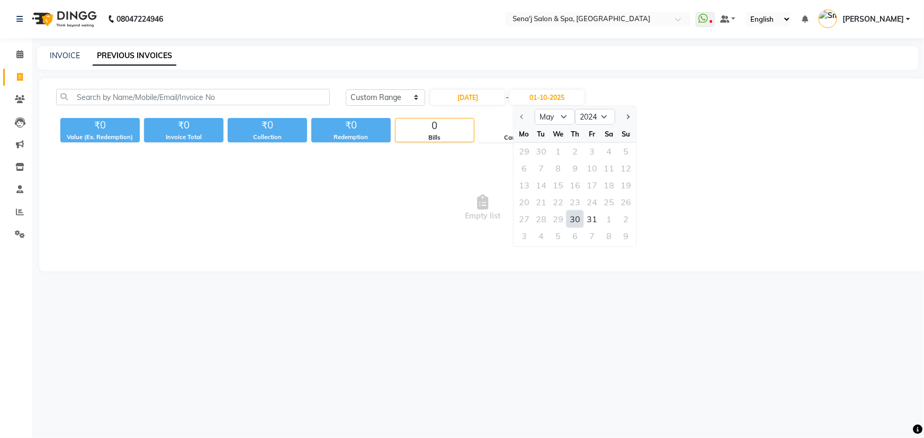
click at [573, 218] on div "30" at bounding box center [574, 219] width 17 height 17
type input "30-05-2024"
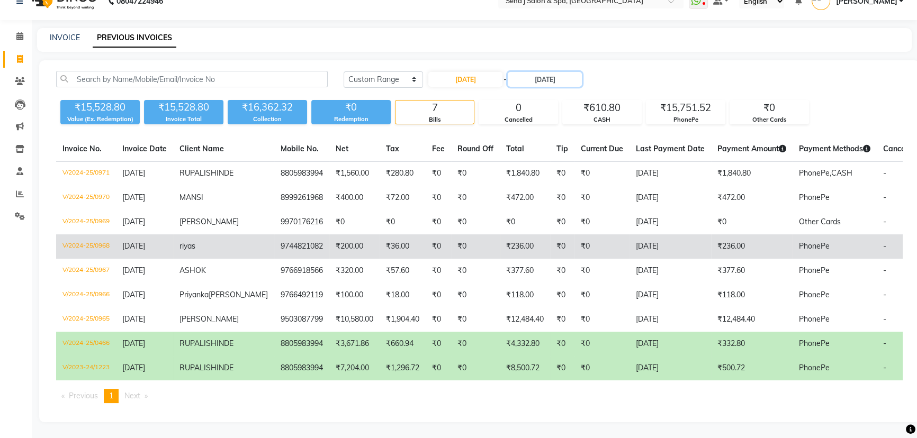
scroll to position [20, 0]
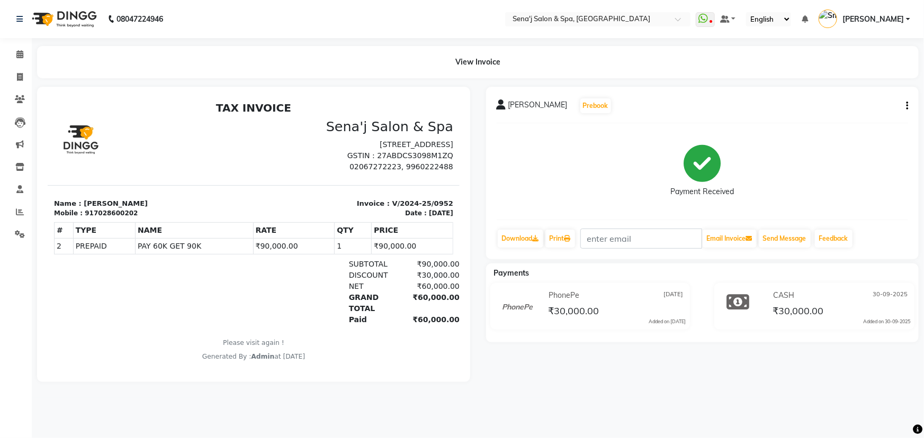
click at [907, 106] on icon "button" at bounding box center [907, 106] width 2 height 1
click at [880, 163] on div "Payment Received" at bounding box center [703, 171] width 412 height 79
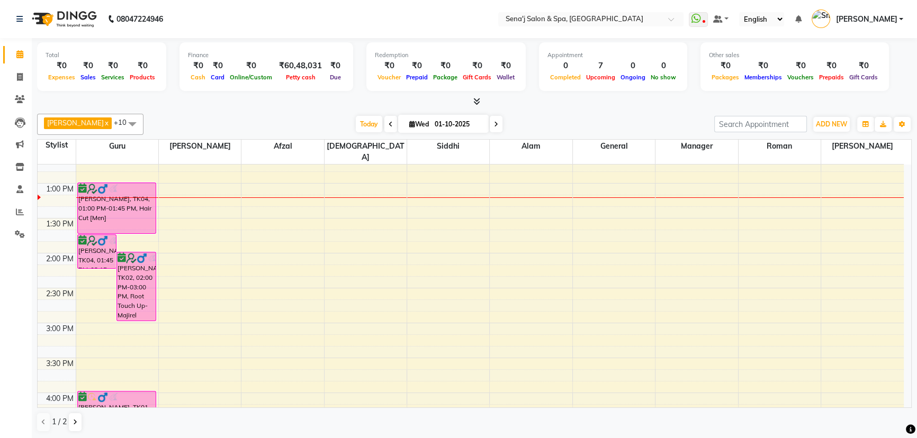
scroll to position [161, 0]
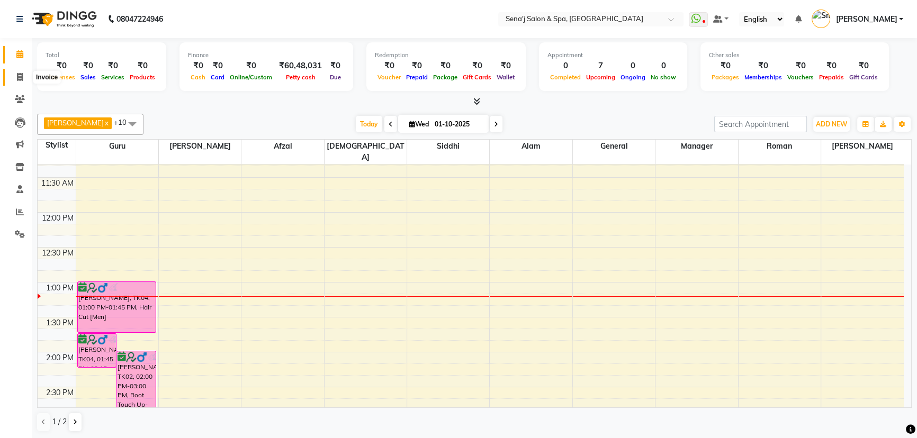
click at [20, 77] on icon at bounding box center [20, 77] width 6 height 8
select select "447"
select select "service"
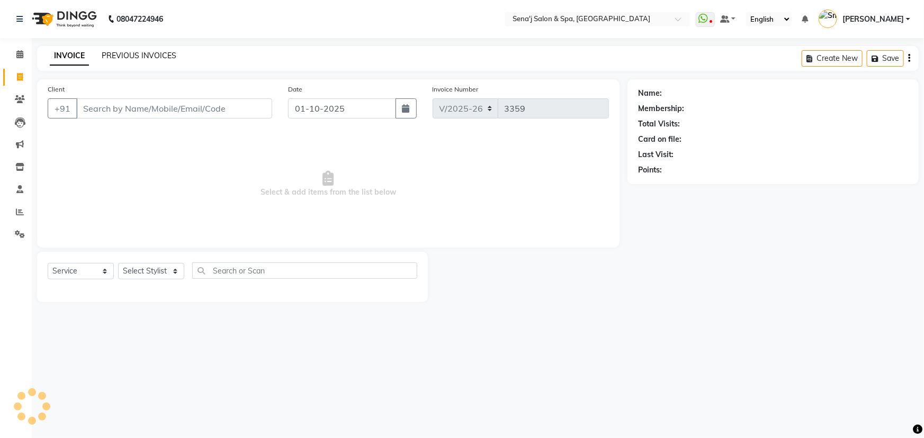
click at [133, 53] on link "PREVIOUS INVOICES" at bounding box center [139, 56] width 75 height 10
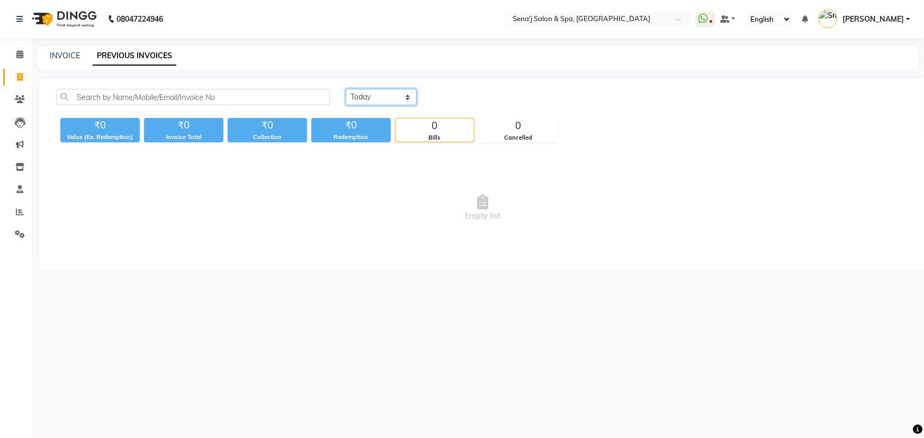
click at [385, 95] on select "[DATE] [DATE] Custom Range" at bounding box center [381, 97] width 71 height 16
select select "[DATE]"
click at [346, 89] on select "[DATE] [DATE] Custom Range" at bounding box center [381, 97] width 71 height 16
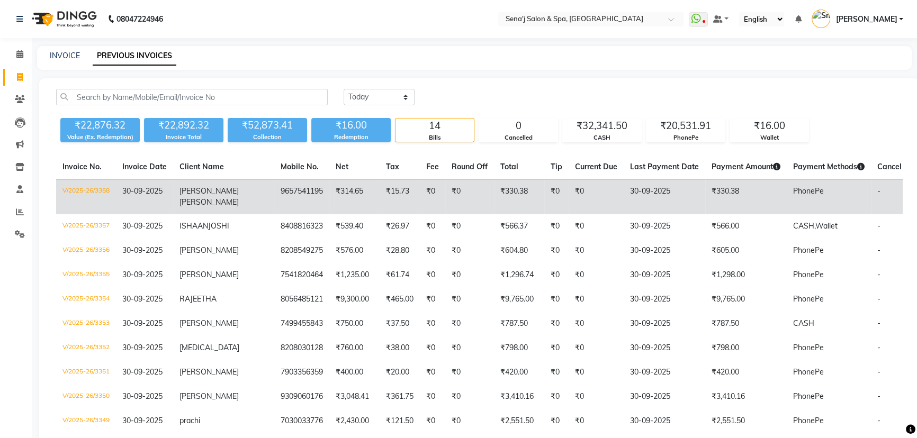
click at [211, 197] on span "[PERSON_NAME]" at bounding box center [208, 202] width 59 height 10
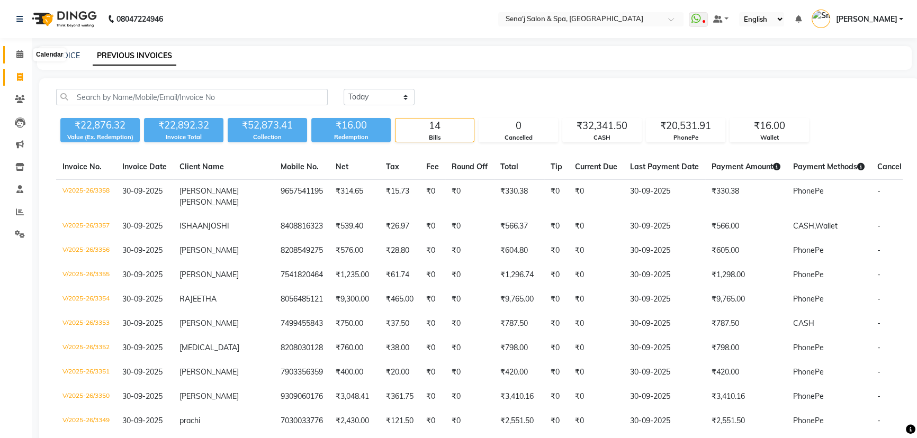
drag, startPoint x: 19, startPoint y: 57, endPoint x: 26, endPoint y: 59, distance: 8.2
click at [19, 57] on icon at bounding box center [19, 54] width 7 height 8
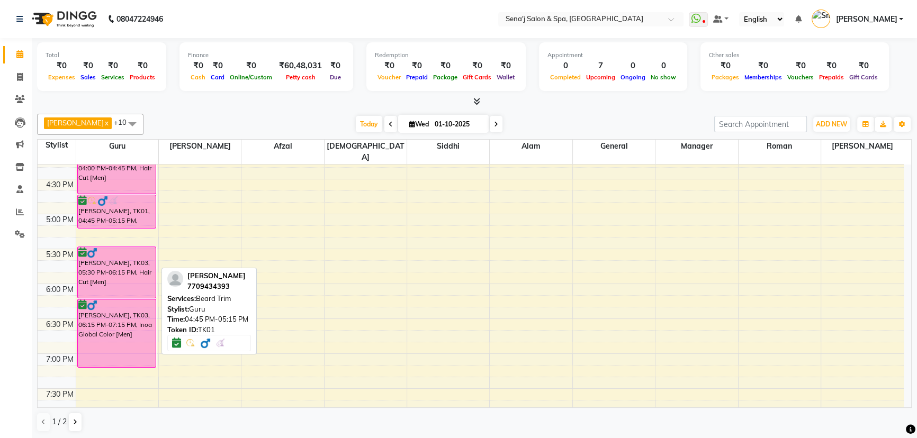
scroll to position [645, 0]
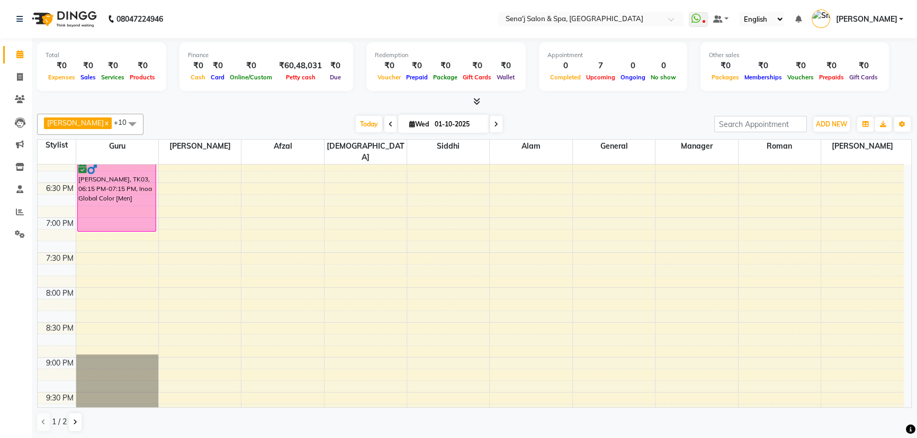
click at [494, 122] on icon at bounding box center [496, 124] width 4 height 6
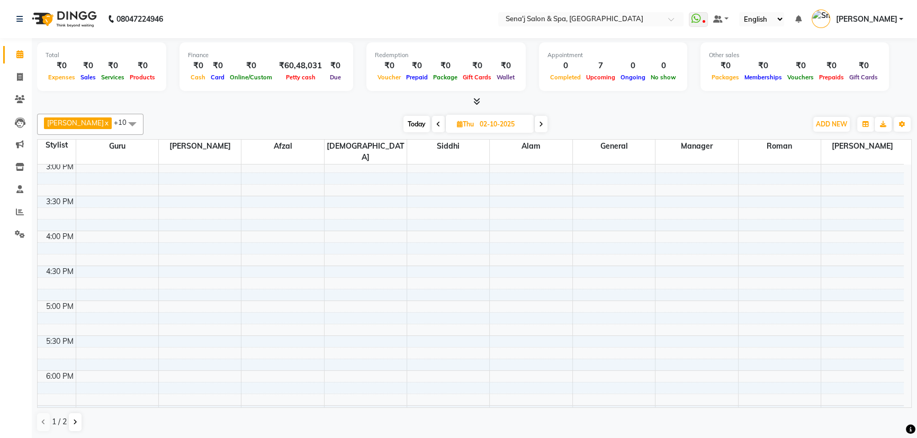
scroll to position [424, 0]
click at [403, 125] on span "Today" at bounding box center [416, 124] width 26 height 16
type input "01-10-2025"
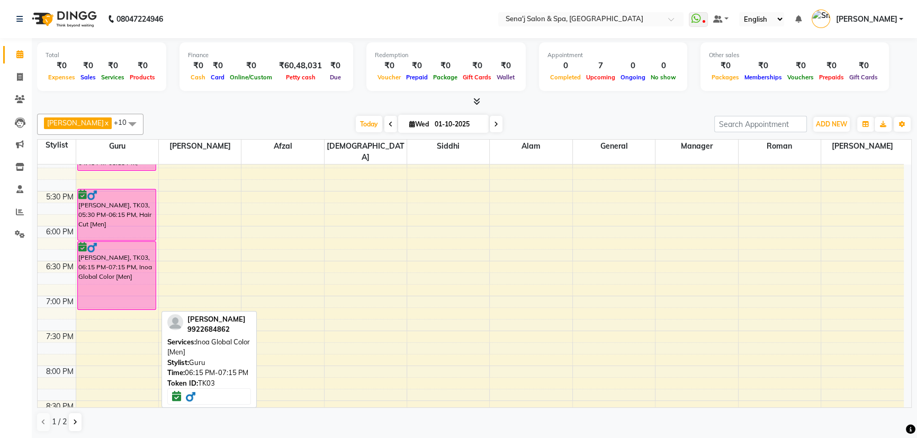
scroll to position [567, 0]
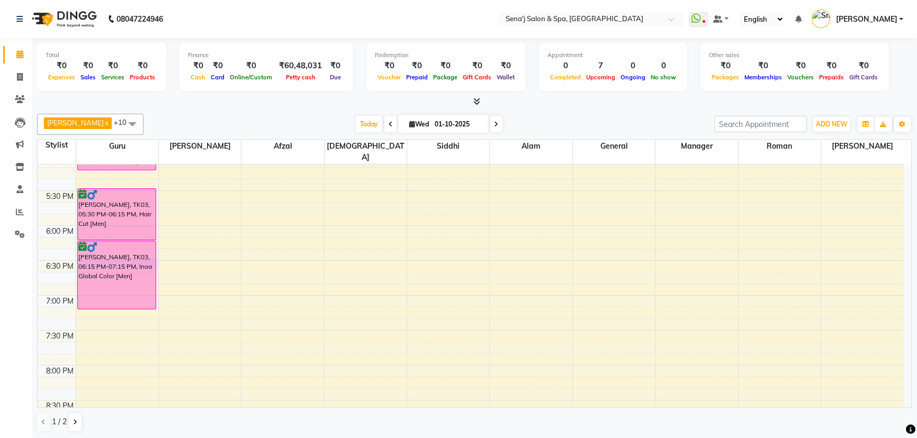
click at [158, 247] on div "9:00 AM 9:30 AM 10:00 AM 10:30 AM 11:00 AM 11:30 AM 12:00 PM 12:30 PM 1:00 PM 1…" at bounding box center [471, 121] width 866 height 1048
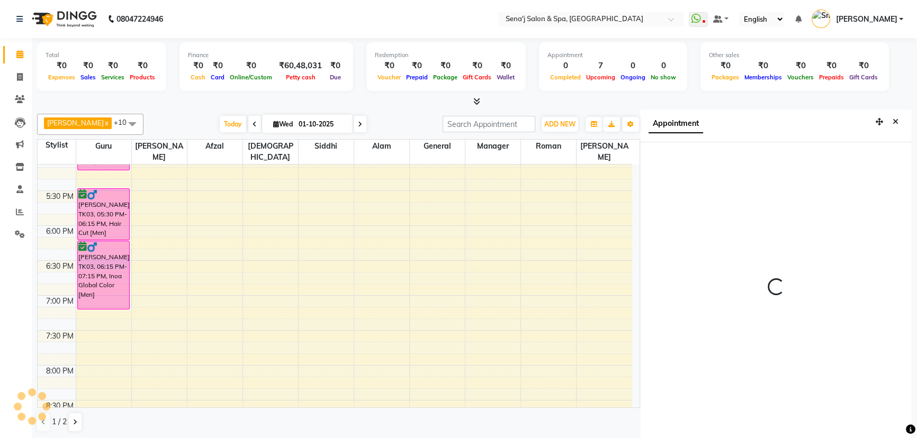
scroll to position [5, 0]
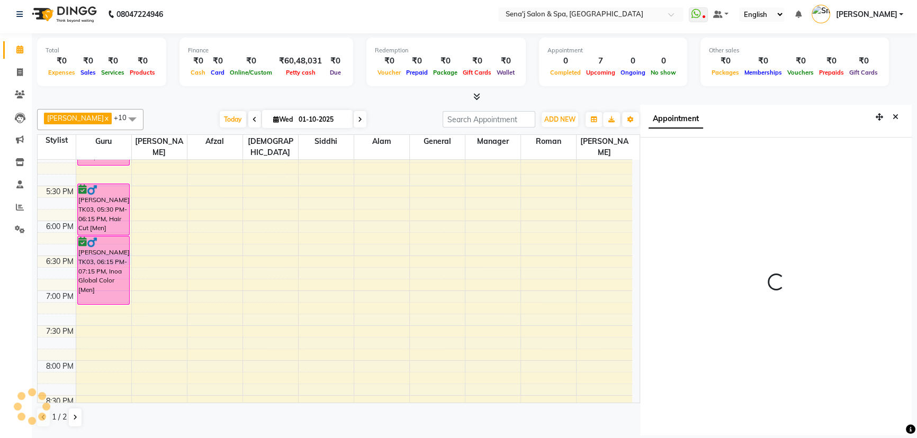
select select "6923"
select select "tentative"
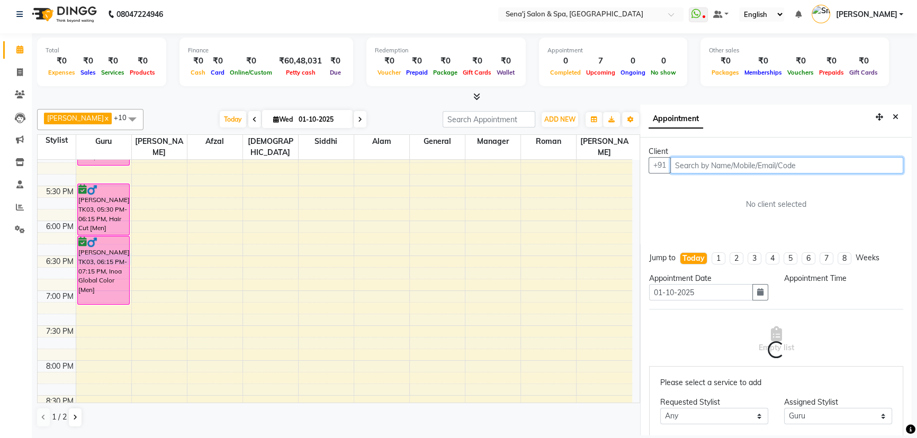
select select "1110"
click at [738, 168] on input "text" at bounding box center [786, 165] width 233 height 16
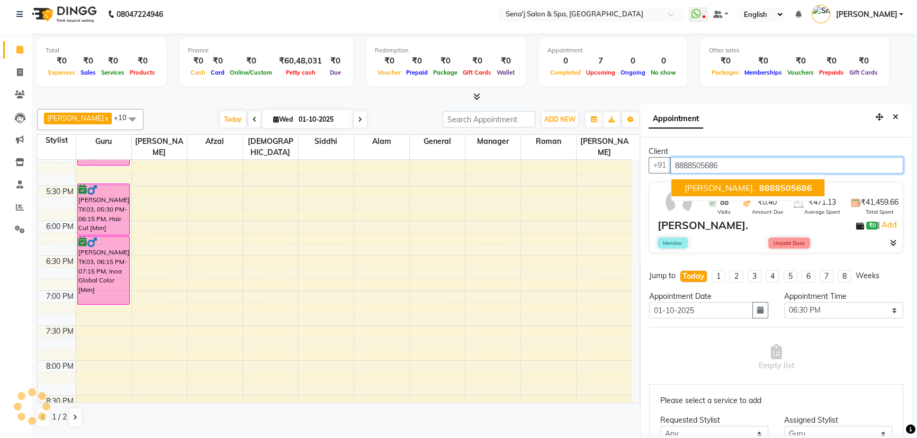
click at [754, 186] on span "[PERSON_NAME]." at bounding box center [719, 188] width 70 height 11
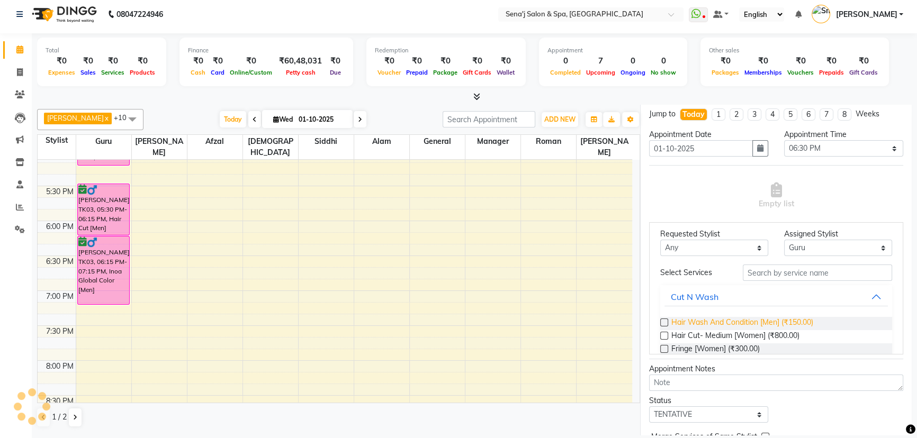
scroll to position [48, 0]
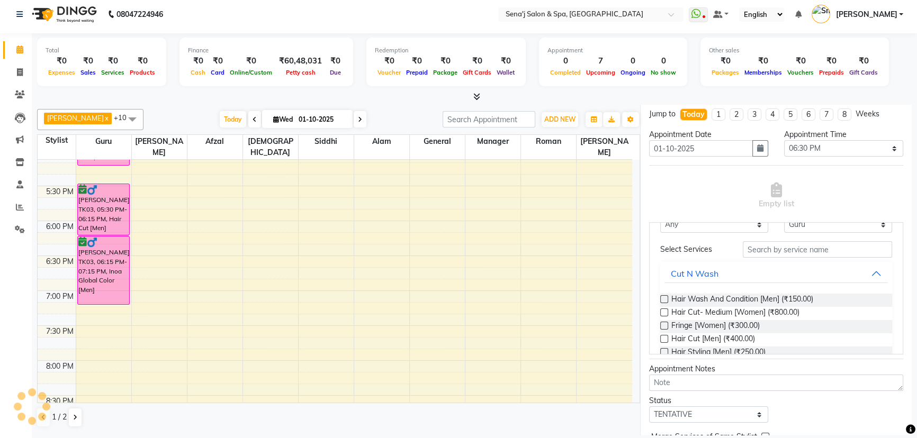
type input "8888505686"
click at [663, 335] on label at bounding box center [664, 339] width 8 height 8
click at [663, 337] on input "checkbox" at bounding box center [663, 340] width 7 height 7
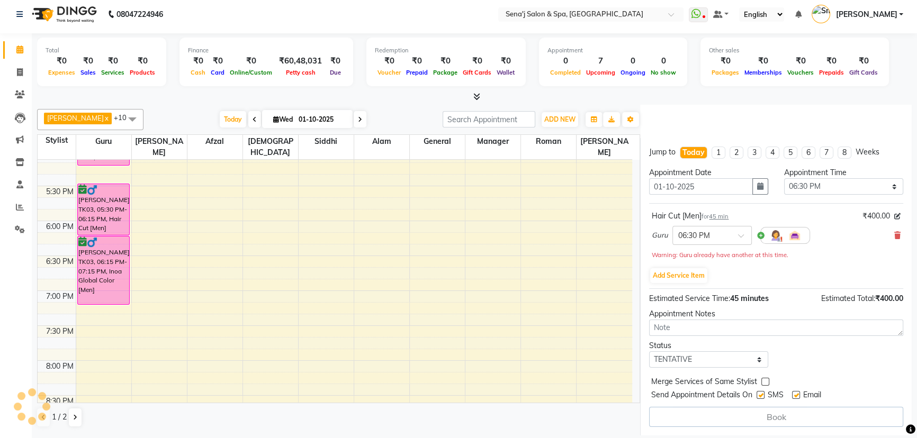
scroll to position [105, 0]
click at [678, 325] on textarea at bounding box center [776, 328] width 254 height 16
click at [693, 276] on button "Add Service Item" at bounding box center [678, 276] width 57 height 15
select select "6923"
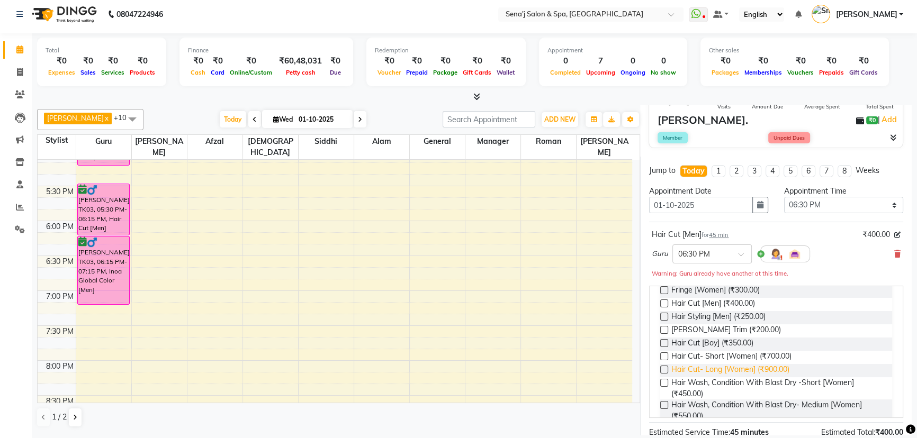
scroll to position [144, 0]
click at [664, 329] on label at bounding box center [664, 333] width 8 height 8
click at [664, 330] on input "checkbox" at bounding box center [663, 333] width 7 height 7
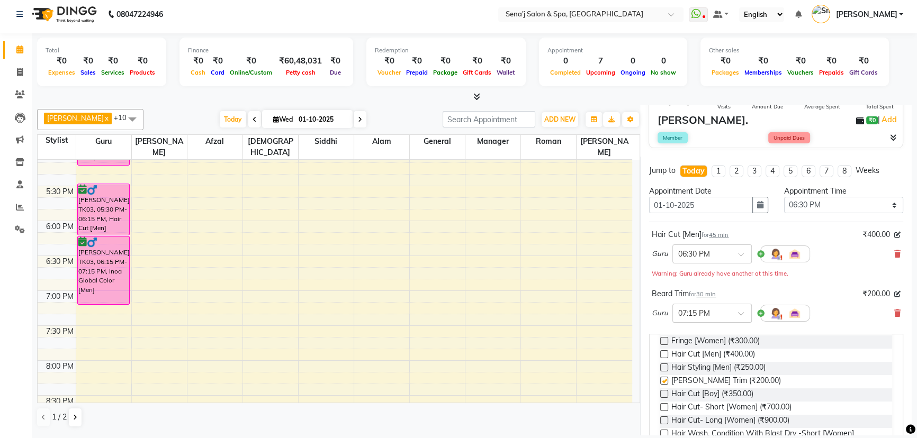
checkbox input "false"
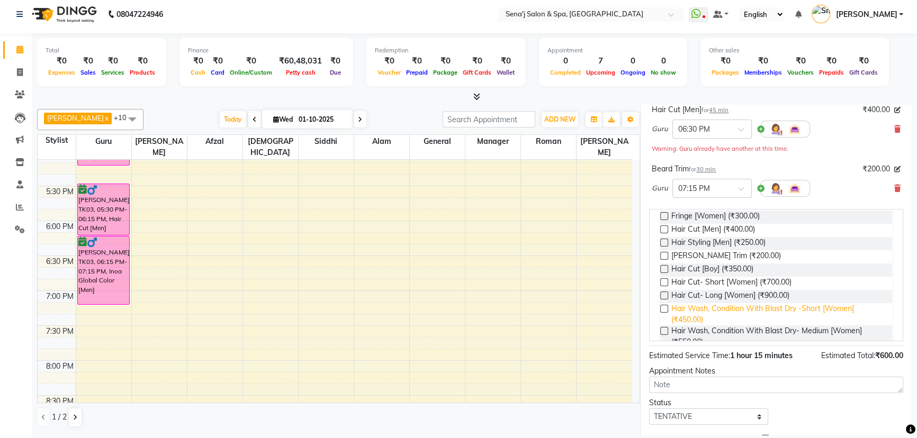
scroll to position [286, 0]
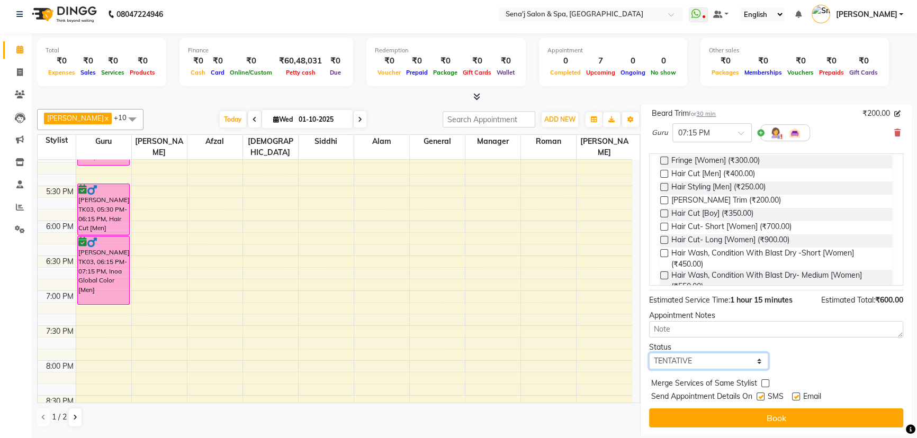
click at [672, 355] on select "Select TENTATIVE CONFIRM CHECK-IN UPCOMING" at bounding box center [708, 361] width 119 height 16
select select "confirm booking"
click at [649, 353] on select "Select TENTATIVE CONFIRM CHECK-IN UPCOMING" at bounding box center [708, 361] width 119 height 16
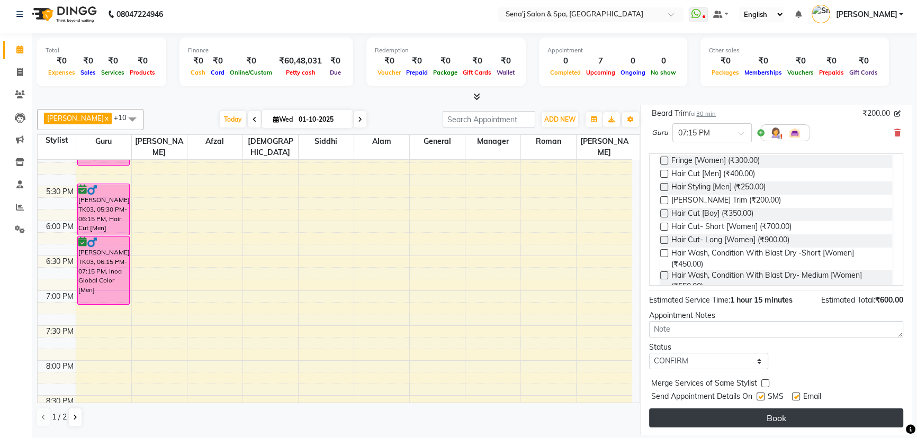
click at [728, 418] on button "Book" at bounding box center [776, 418] width 254 height 19
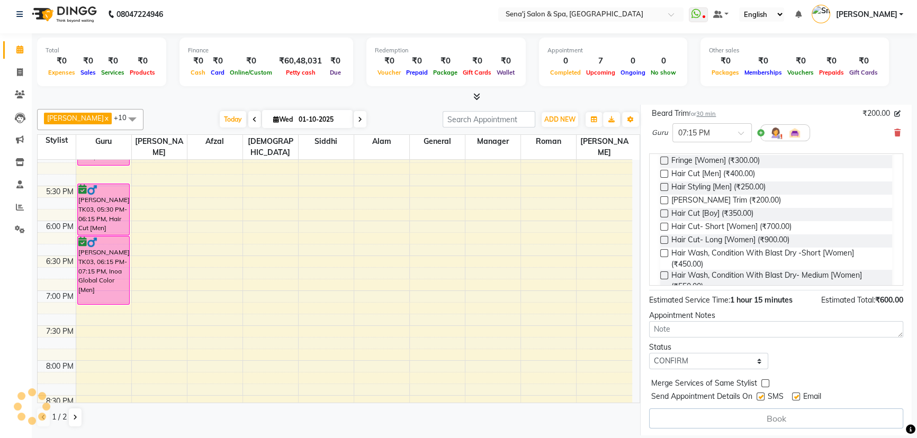
select select "6923"
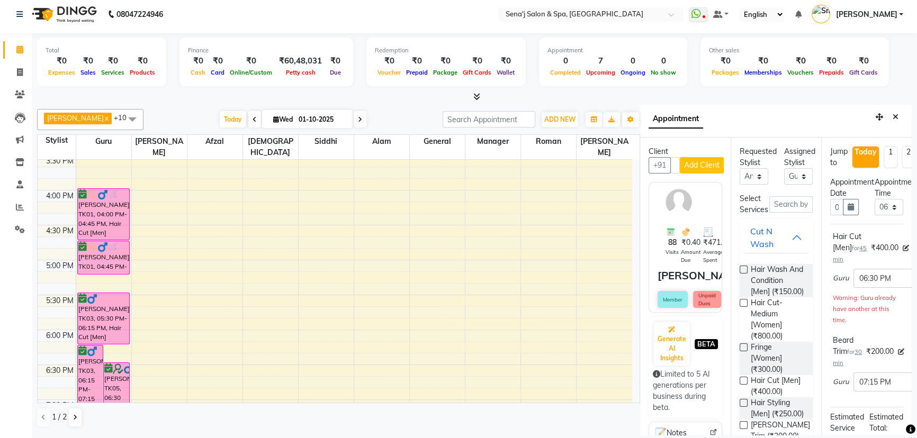
scroll to position [481, 0]
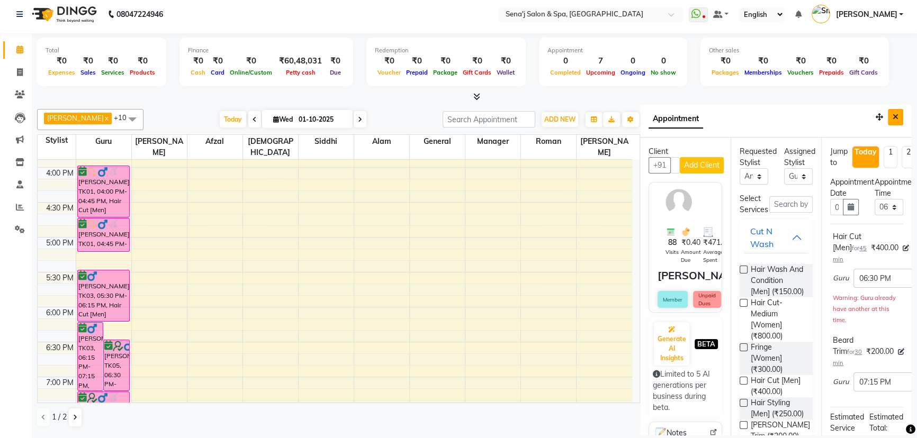
click at [893, 119] on icon "Close" at bounding box center [896, 116] width 6 height 7
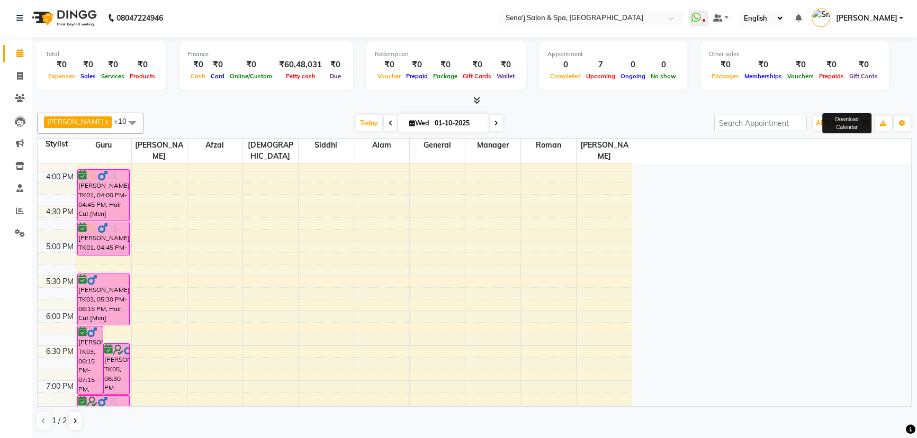
scroll to position [0, 0]
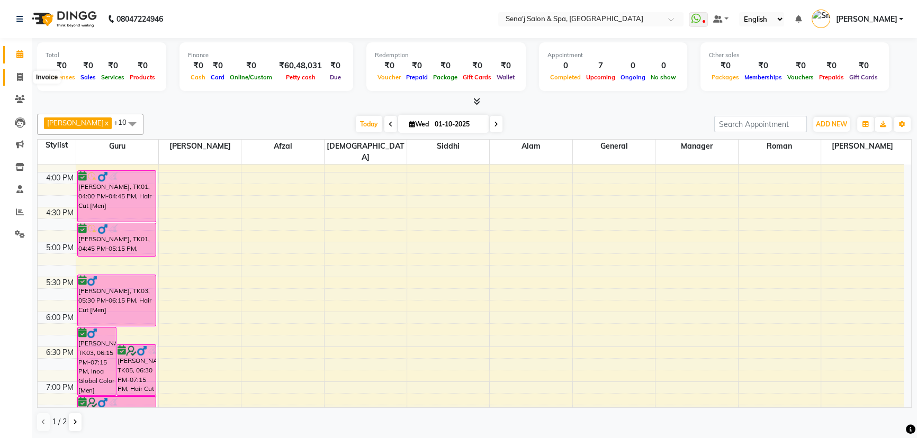
drag, startPoint x: 14, startPoint y: 73, endPoint x: 39, endPoint y: 77, distance: 25.8
click at [14, 73] on span at bounding box center [20, 77] width 19 height 12
select select "447"
select select "service"
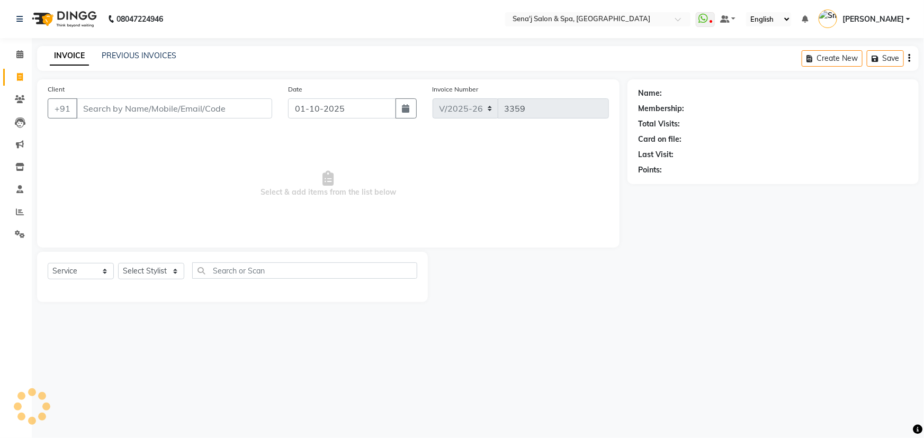
click at [107, 105] on input "Client" at bounding box center [174, 108] width 196 height 20
click at [106, 114] on input "Client" at bounding box center [174, 108] width 196 height 20
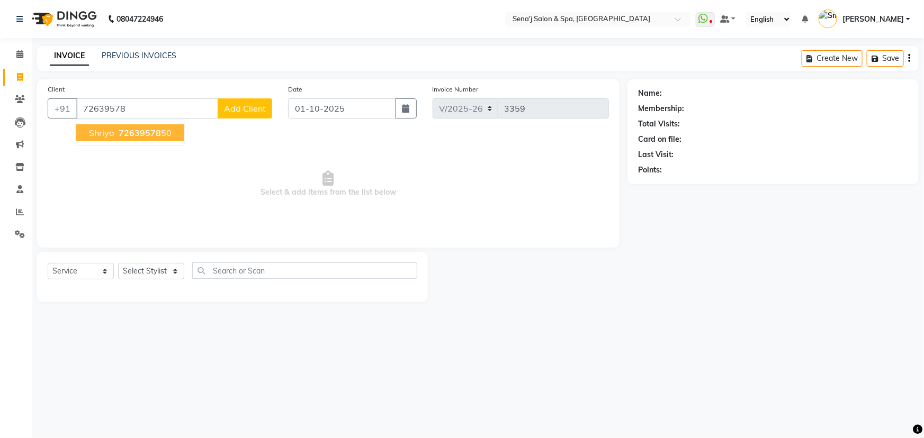
click at [97, 141] on button "shriya 72639578 50" at bounding box center [130, 132] width 108 height 17
type input "7263957850"
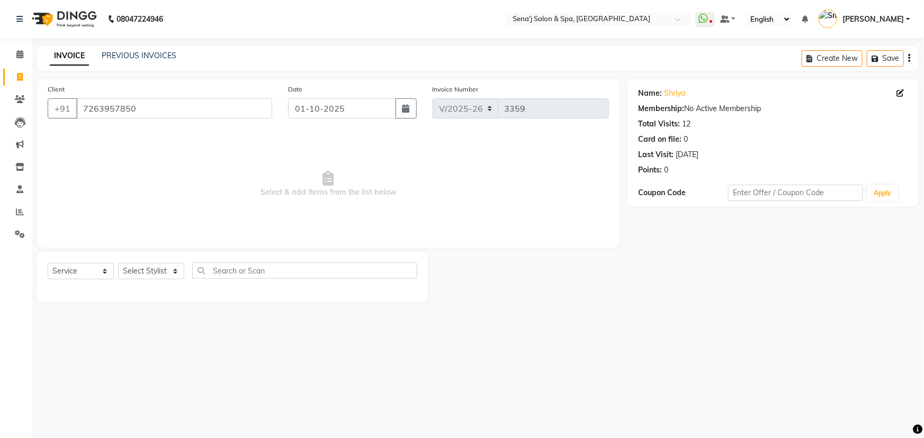
click at [150, 259] on div "Select Service Product Membership Package Voucher Prepaid Gift Card Select Styl…" at bounding box center [232, 277] width 391 height 50
click at [148, 268] on select "Select Stylist [PERSON_NAME] [PERSON_NAME] [PERSON_NAME] [PERSON_NAME] General …" at bounding box center [151, 271] width 66 height 16
click at [128, 264] on select "Select Stylist [PERSON_NAME] [PERSON_NAME] [PERSON_NAME] [PERSON_NAME] General …" at bounding box center [151, 271] width 66 height 16
click at [136, 264] on select "Select Stylist [PERSON_NAME] [PERSON_NAME] [PERSON_NAME] [PERSON_NAME] General …" at bounding box center [151, 271] width 66 height 16
select select "30665"
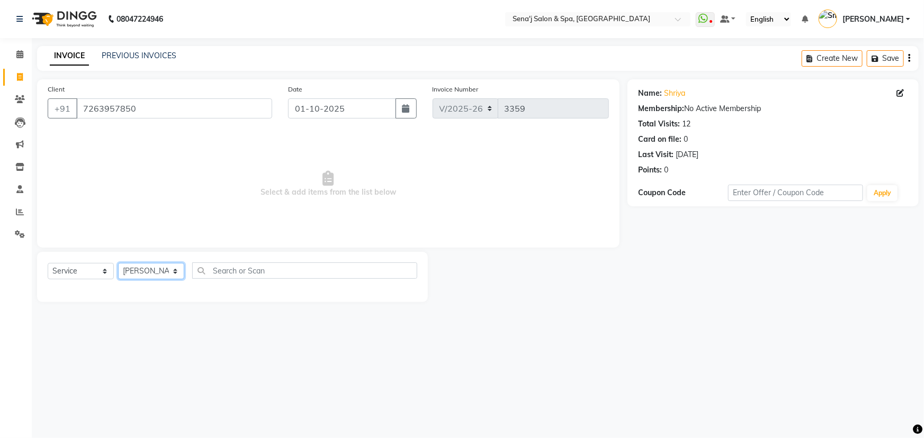
click at [118, 263] on select "Select Stylist [PERSON_NAME] [PERSON_NAME] [PERSON_NAME] [PERSON_NAME] General …" at bounding box center [151, 271] width 66 height 16
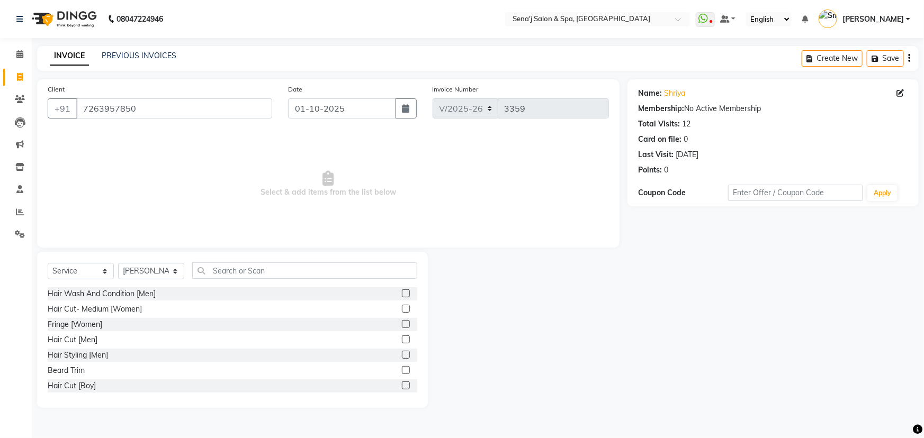
click at [227, 277] on div "Select Service Product Membership Package Voucher Prepaid Gift Card Select Styl…" at bounding box center [233, 275] width 370 height 25
click at [230, 271] on input "text" at bounding box center [304, 271] width 225 height 16
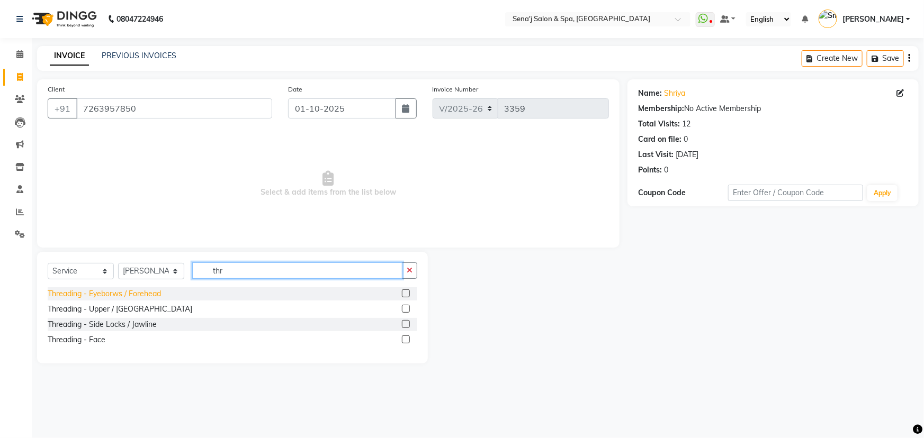
type input "thr"
click at [110, 295] on div "Threading - Eyeborws / Forehead" at bounding box center [104, 294] width 113 height 11
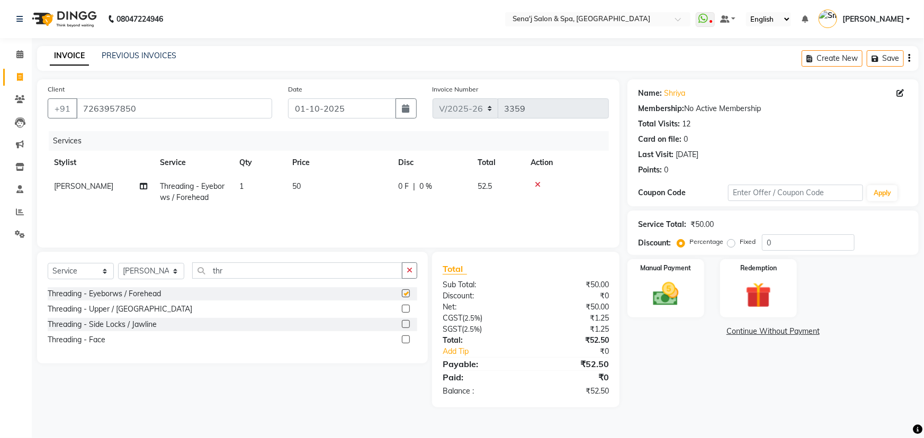
checkbox input "false"
click at [686, 302] on img at bounding box center [665, 294] width 43 height 31
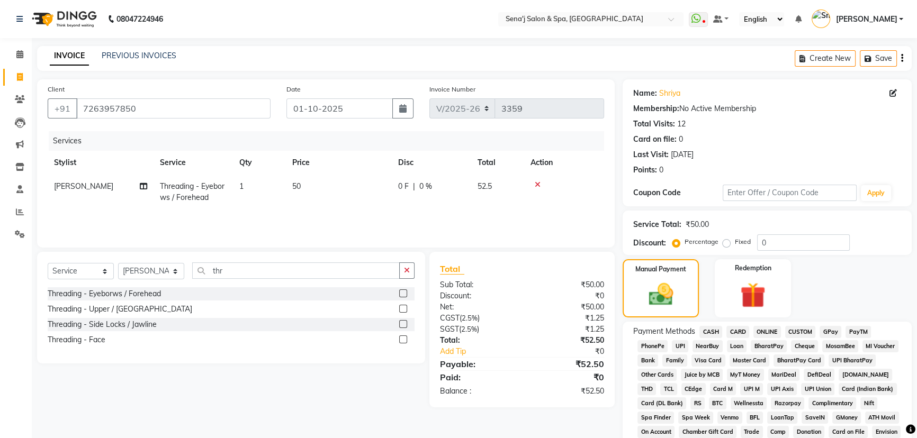
click at [652, 349] on span "PhonePe" at bounding box center [652, 346] width 30 height 12
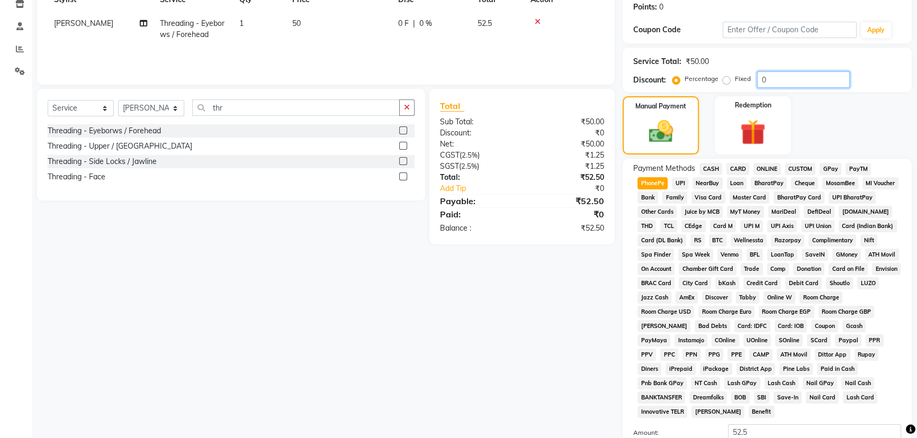
click at [778, 88] on input "0" at bounding box center [803, 79] width 93 height 16
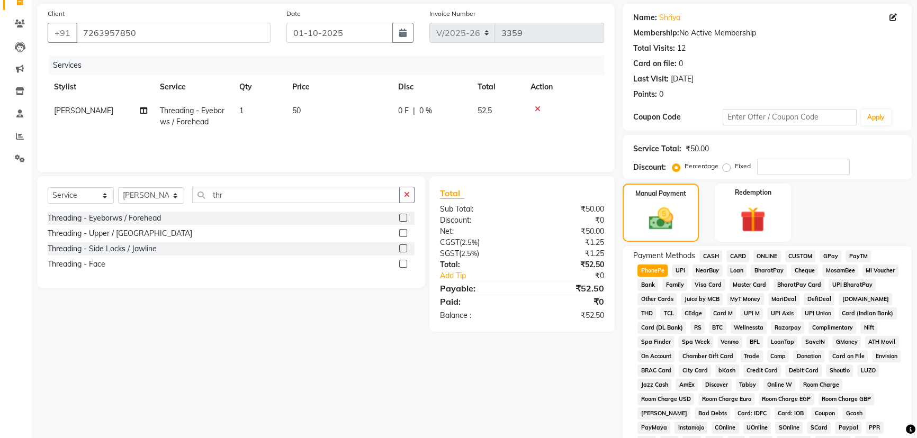
click at [296, 118] on td "50" at bounding box center [339, 116] width 106 height 35
select select "30665"
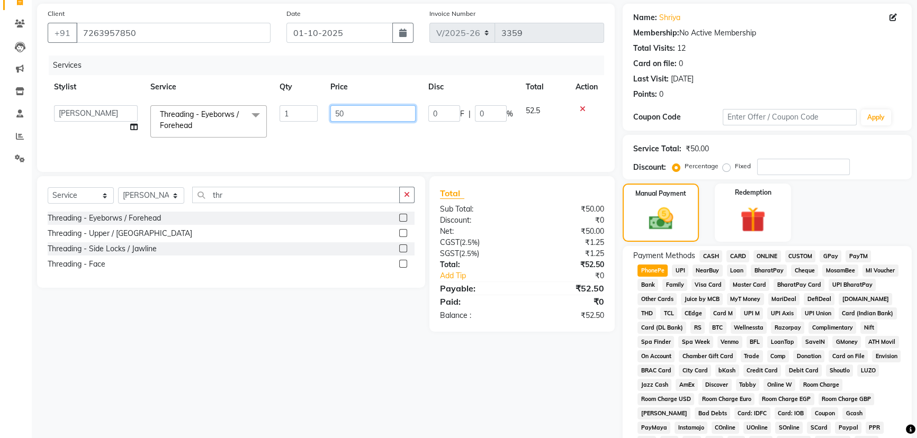
click at [349, 106] on input "50" at bounding box center [372, 113] width 85 height 16
type input "55"
click at [354, 133] on td "55" at bounding box center [373, 121] width 98 height 45
select select "30665"
click at [339, 107] on input "55" at bounding box center [372, 113] width 85 height 16
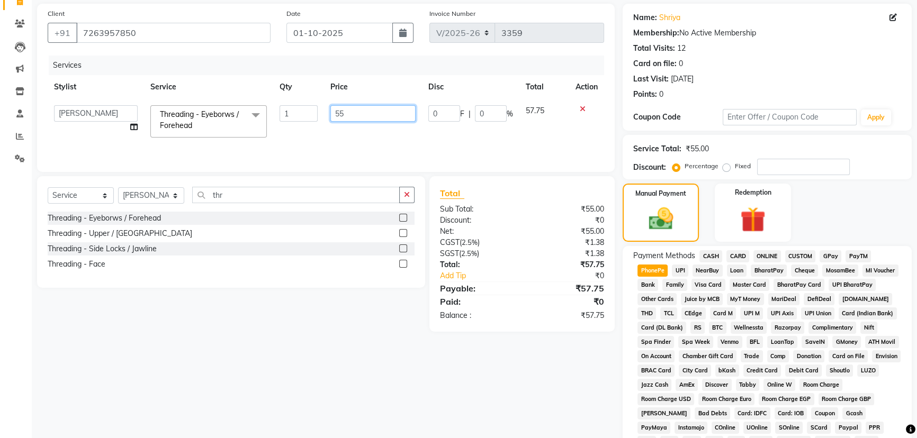
click at [353, 118] on input "55" at bounding box center [372, 113] width 85 height 16
type input "56"
click at [398, 138] on div "Services Stylist Service Qty Price Disc Total Action AAKASH Afzal Ajay AJAY Ala…" at bounding box center [326, 109] width 556 height 106
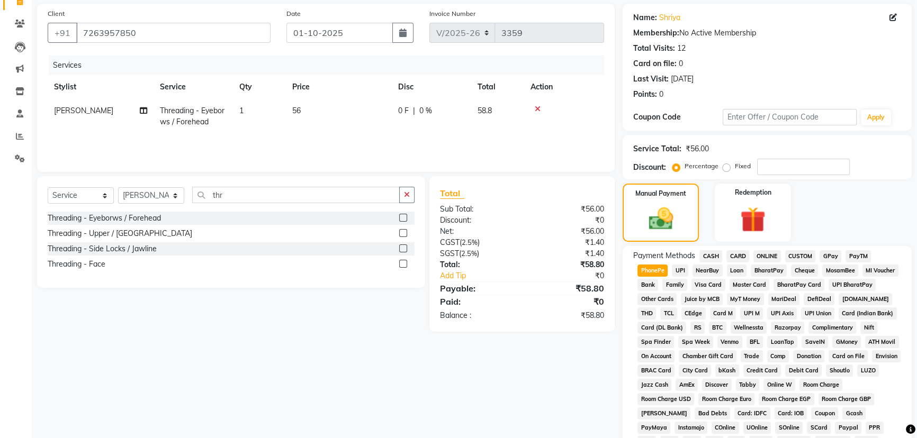
click at [307, 111] on td "56" at bounding box center [339, 116] width 106 height 35
select select "30665"
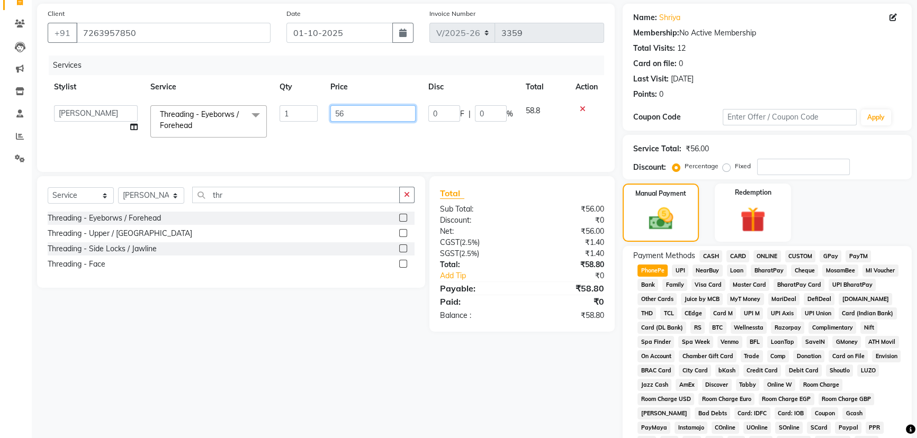
click at [349, 110] on input "56" at bounding box center [372, 113] width 85 height 16
type input "56.5"
click at [319, 127] on tr "AAKASH Afzal Ajay AJAY Alam Ashu General Guru Manager Manager Rahul Jadhav Roma…" at bounding box center [326, 121] width 556 height 45
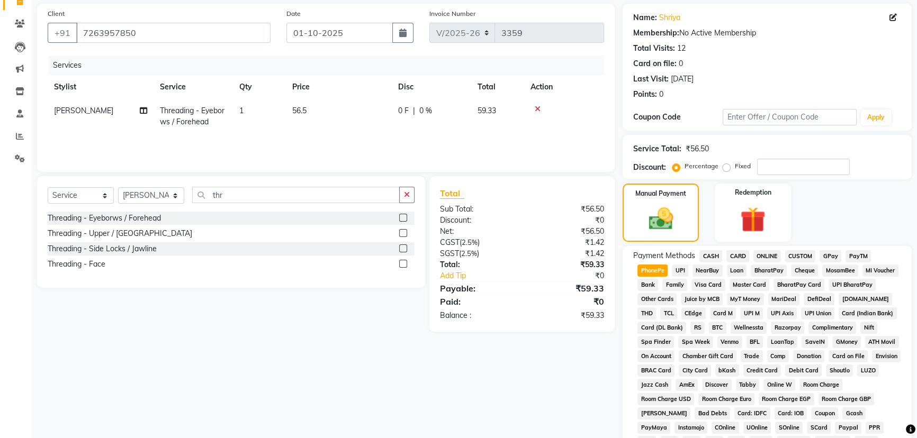
scroll to position [268, 0]
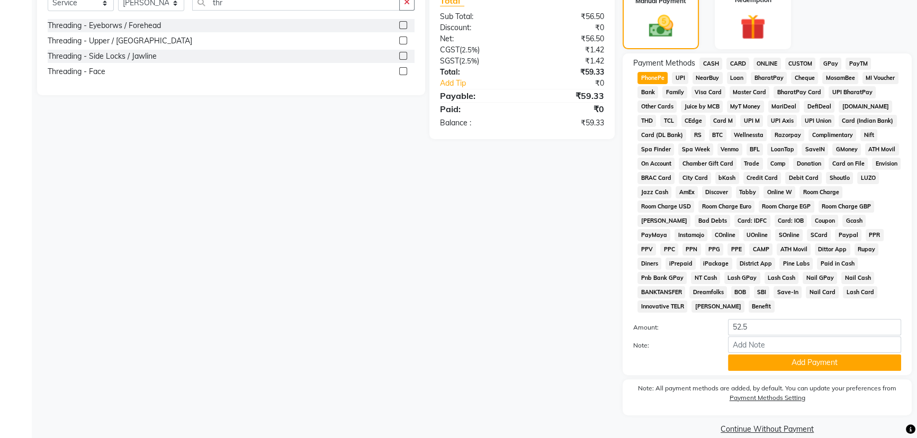
click at [650, 73] on span "PhonePe" at bounding box center [652, 78] width 30 height 12
type input "59.33"
click at [803, 355] on button "Add Payment" at bounding box center [814, 363] width 173 height 16
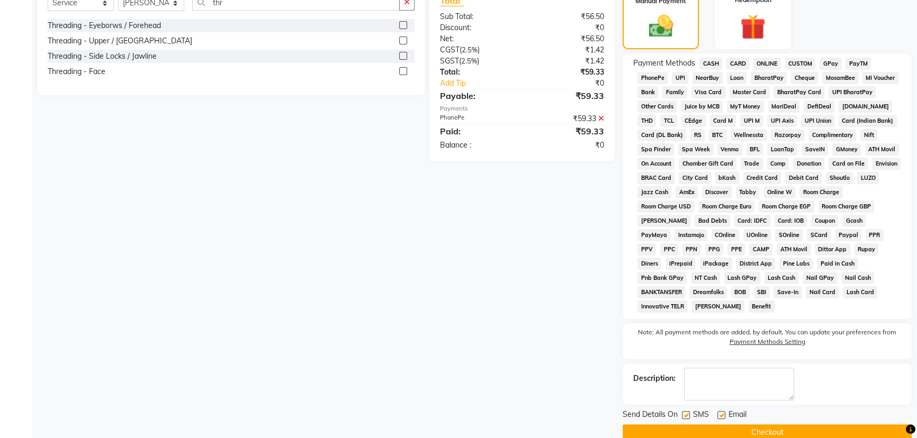
click at [744, 409] on span "Email" at bounding box center [737, 415] width 18 height 13
click at [735, 425] on button "Checkout" at bounding box center [767, 433] width 289 height 16
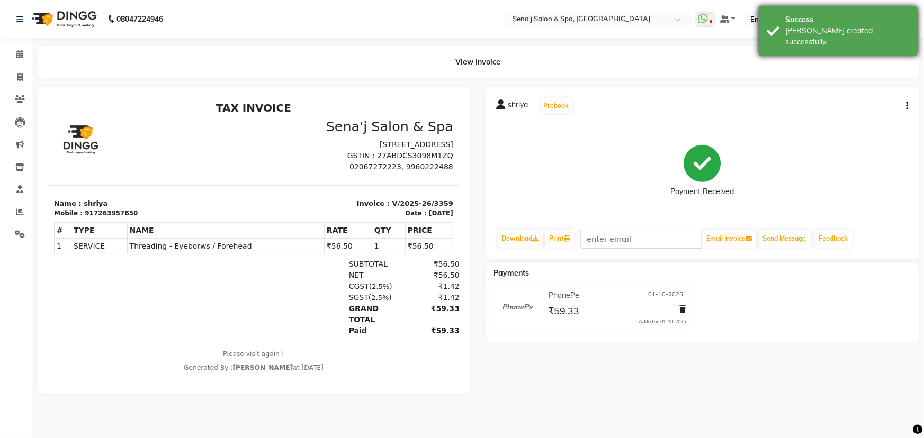
click at [792, 26] on div "[PERSON_NAME] created successfully." at bounding box center [847, 36] width 124 height 22
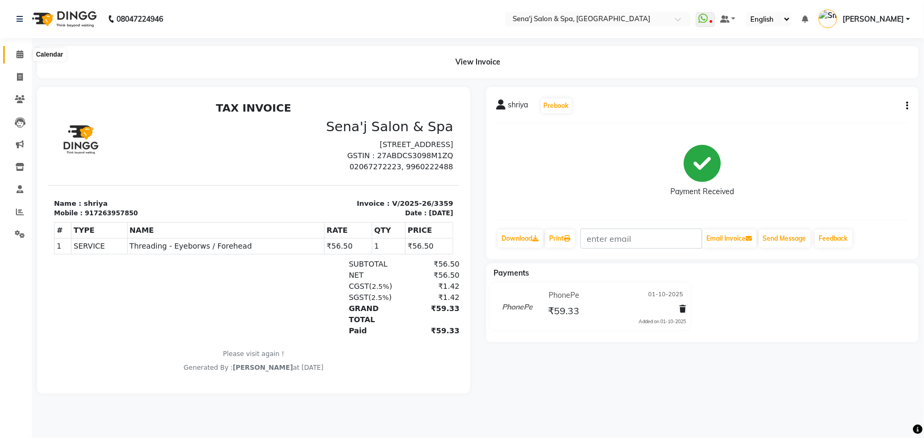
click at [16, 56] on icon at bounding box center [19, 54] width 7 height 8
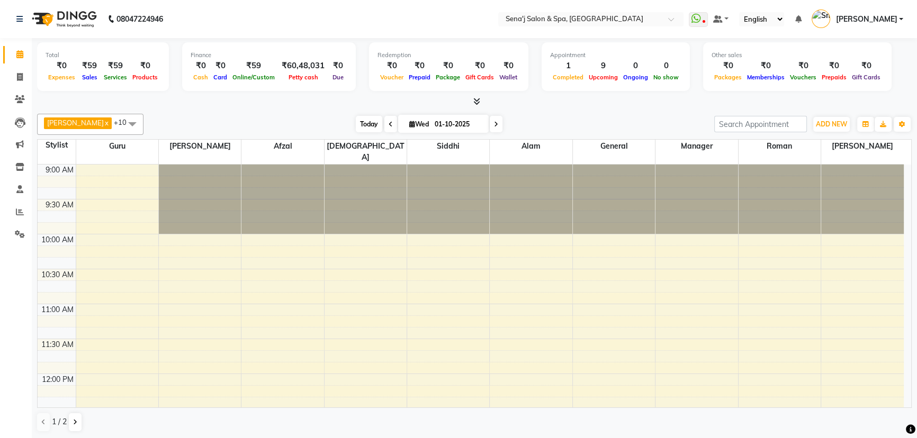
click at [356, 125] on span "Today" at bounding box center [369, 124] width 26 height 16
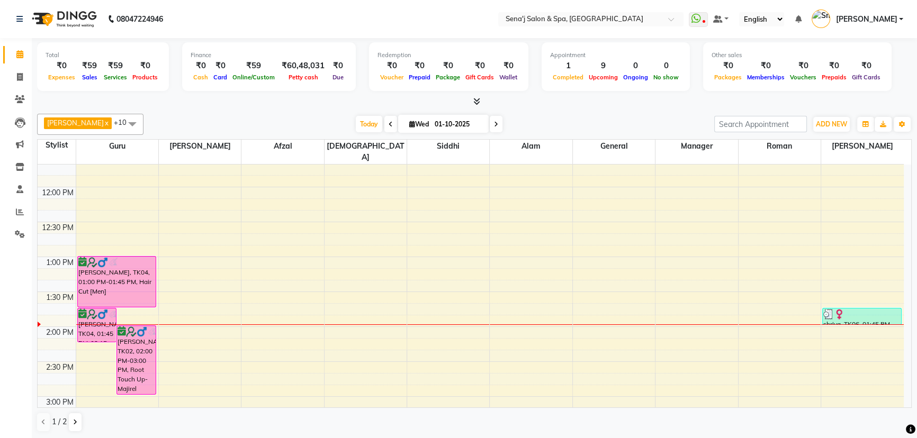
scroll to position [183, 0]
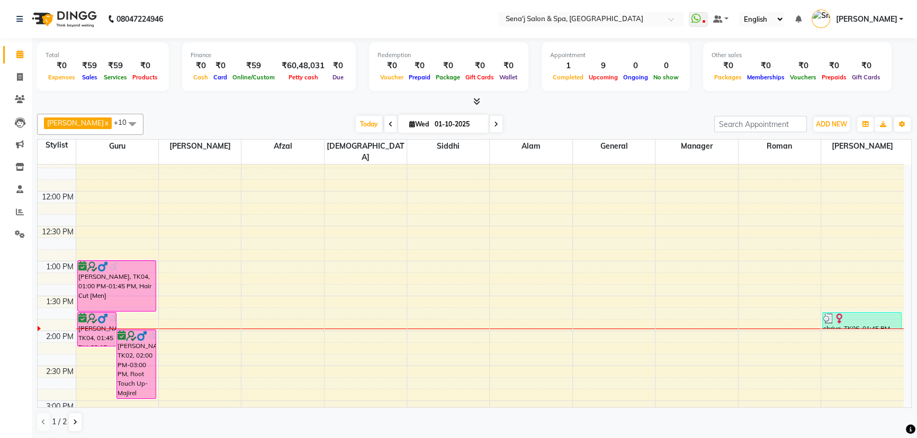
click at [384, 119] on span at bounding box center [390, 124] width 13 height 16
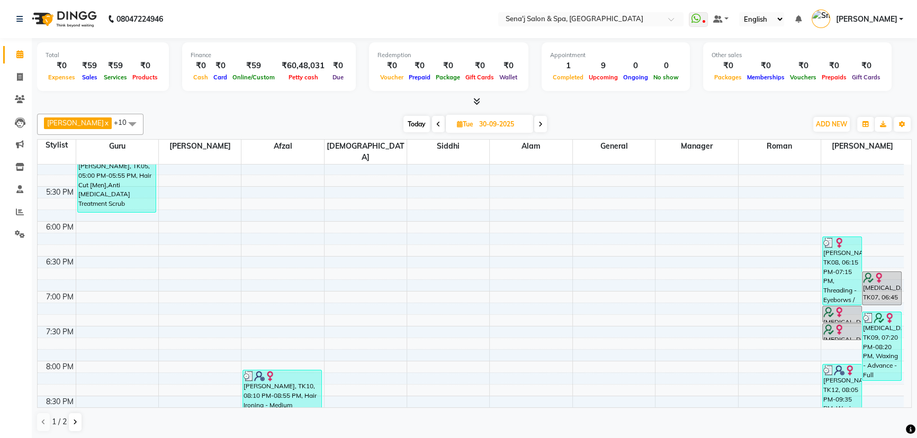
scroll to position [577, 0]
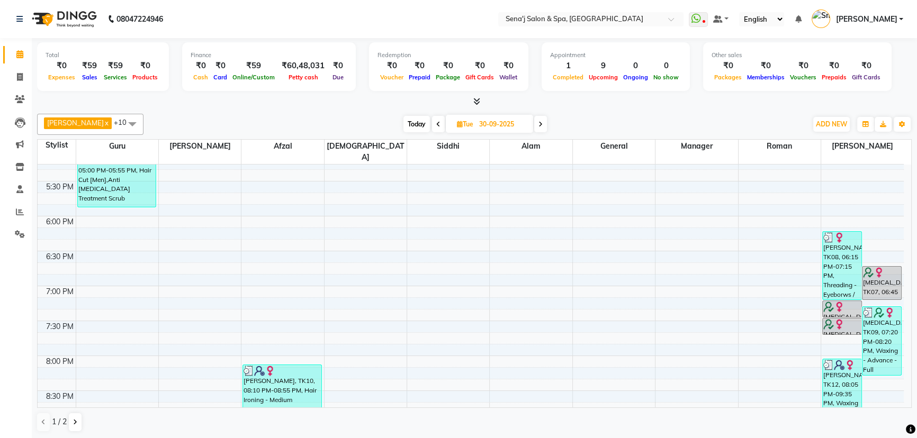
click at [403, 118] on span "Today" at bounding box center [416, 124] width 26 height 16
type input "01-10-2025"
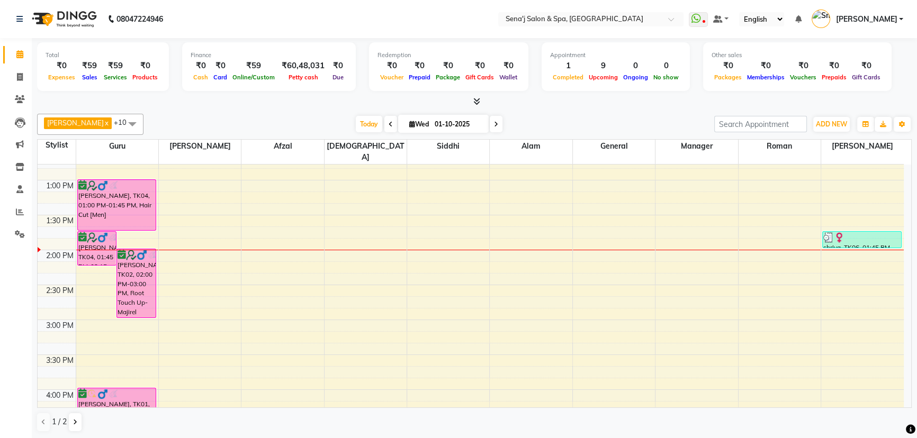
scroll to position [240, 0]
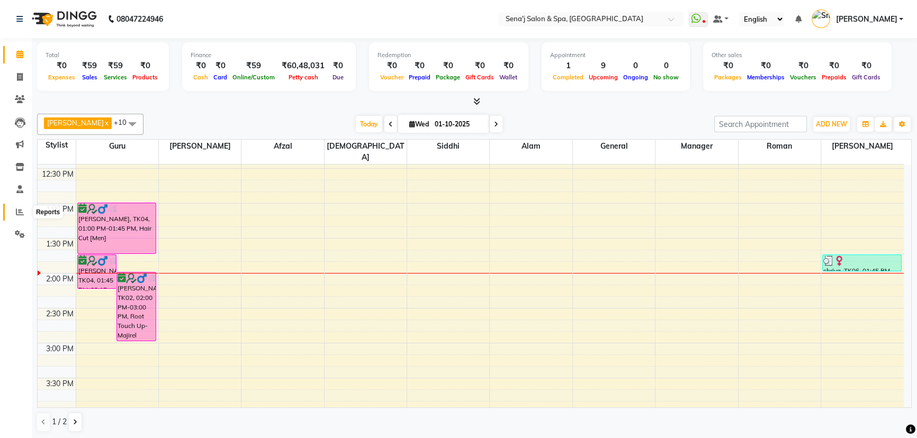
click at [23, 206] on span at bounding box center [20, 212] width 19 height 12
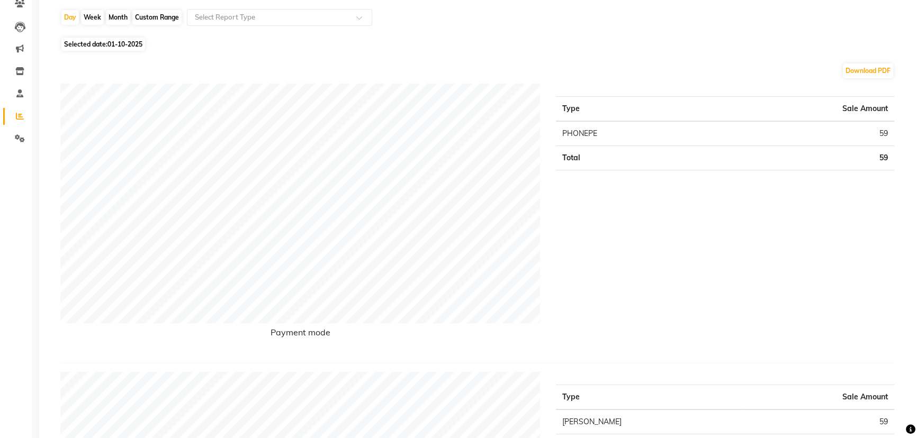
scroll to position [48, 0]
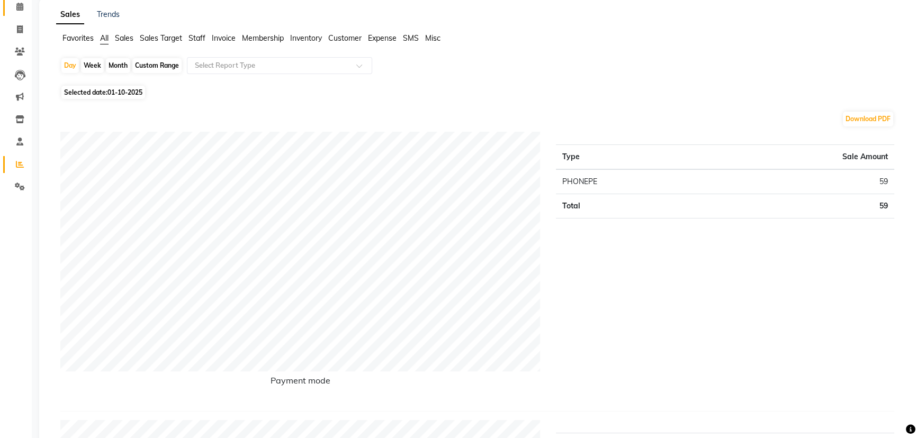
click at [26, 3] on span at bounding box center [20, 7] width 19 height 12
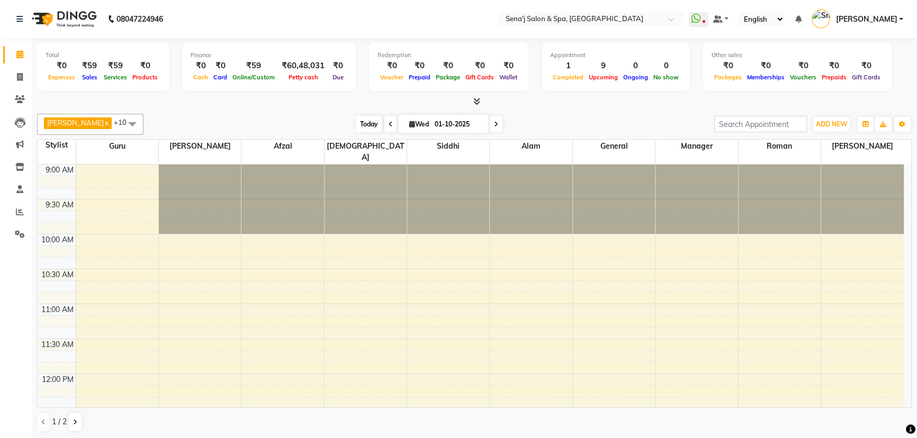
click at [356, 128] on span "Today" at bounding box center [369, 124] width 26 height 16
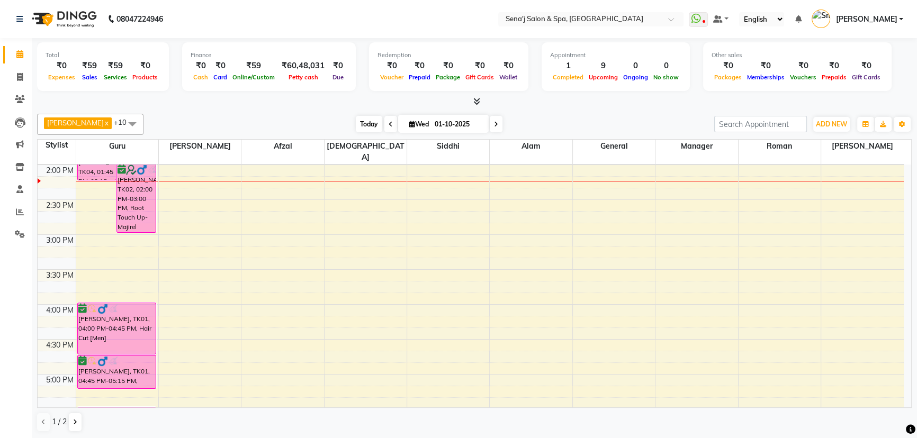
click at [356, 127] on span "Today" at bounding box center [369, 124] width 26 height 16
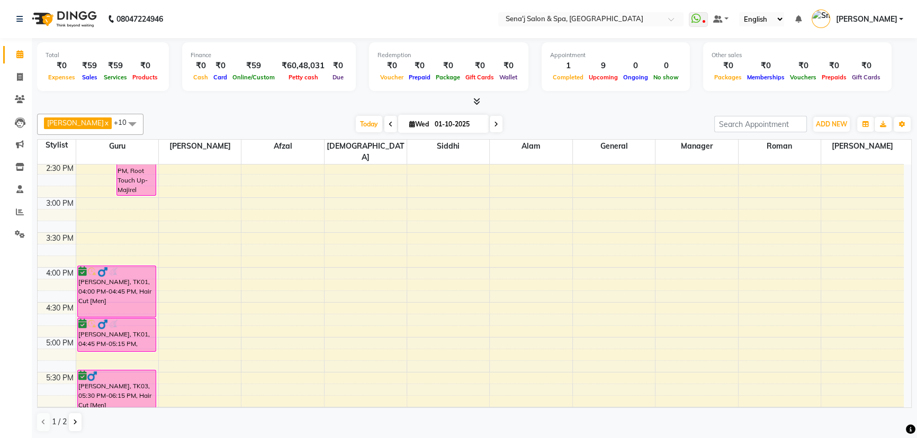
scroll to position [397, 0]
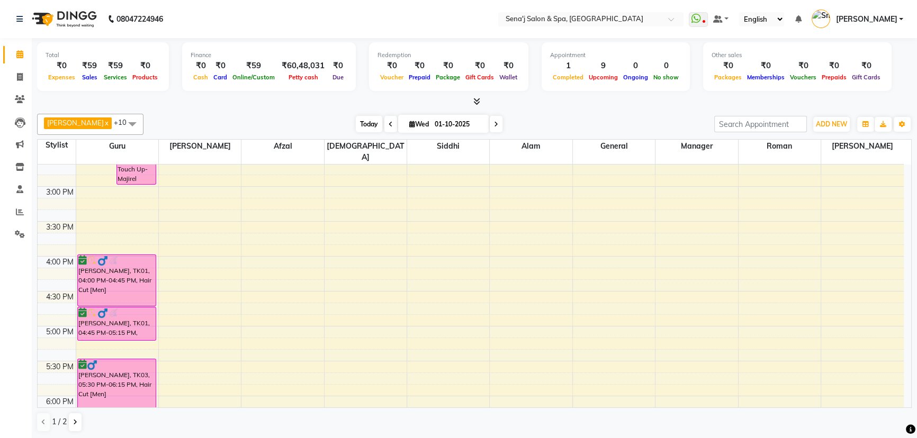
click at [357, 129] on span "Today" at bounding box center [369, 124] width 26 height 16
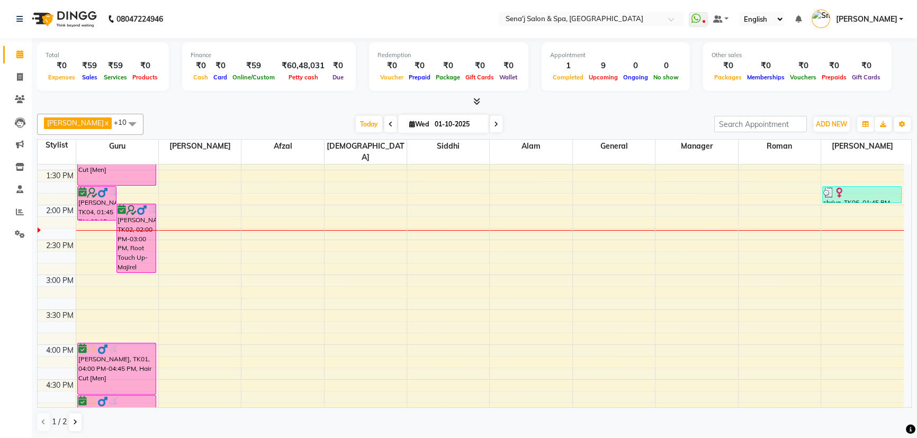
scroll to position [301, 0]
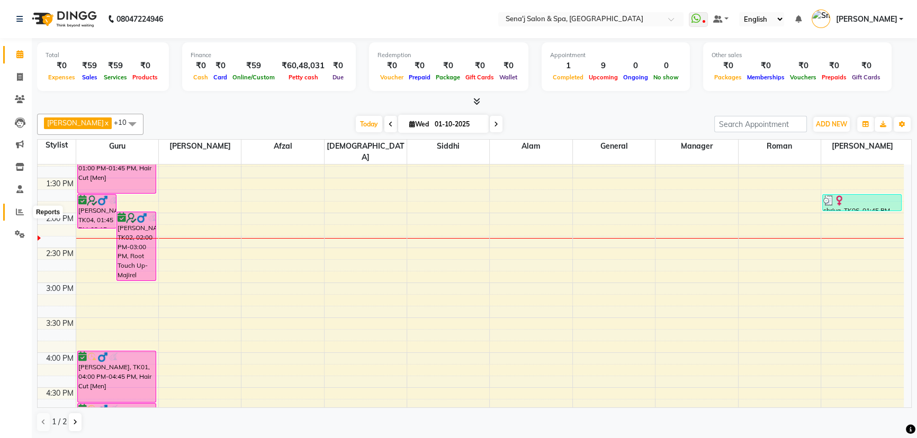
click at [23, 214] on icon at bounding box center [20, 212] width 8 height 8
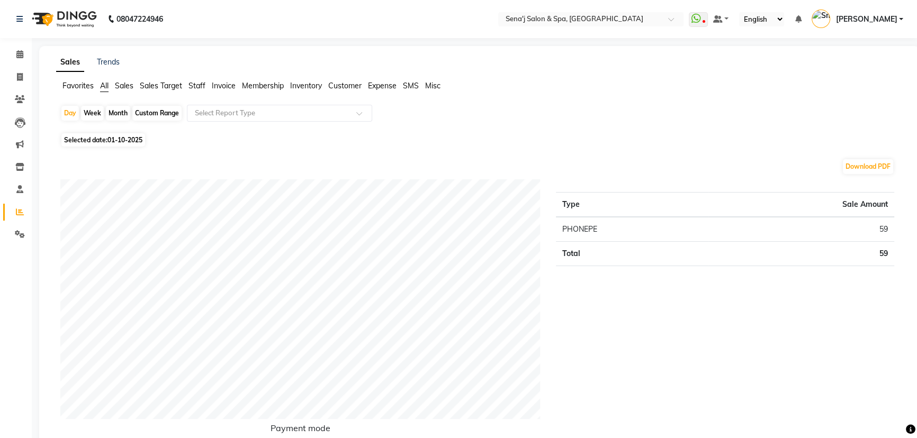
click at [200, 86] on span "Staff" at bounding box center [196, 86] width 17 height 10
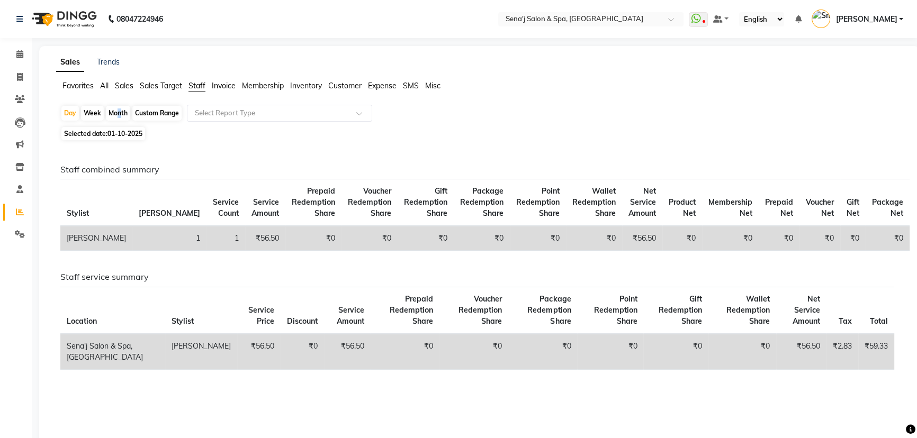
click at [116, 115] on div "Month" at bounding box center [118, 113] width 24 height 15
select select "10"
select select "2025"
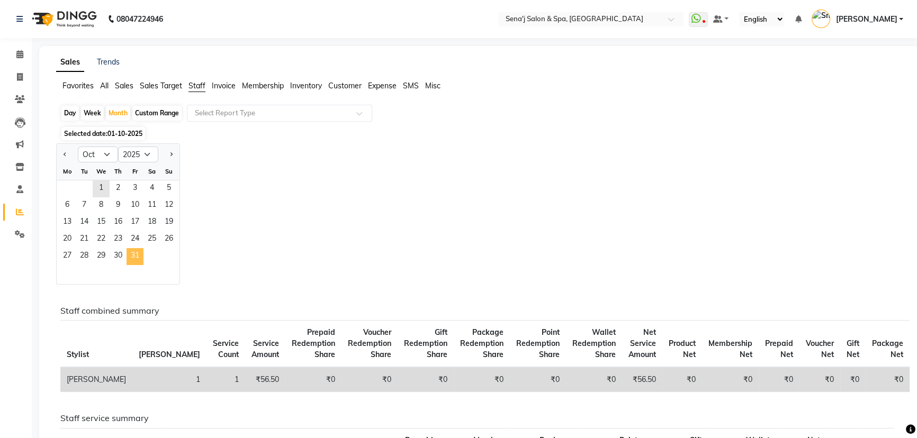
click at [133, 260] on span "31" at bounding box center [135, 256] width 17 height 17
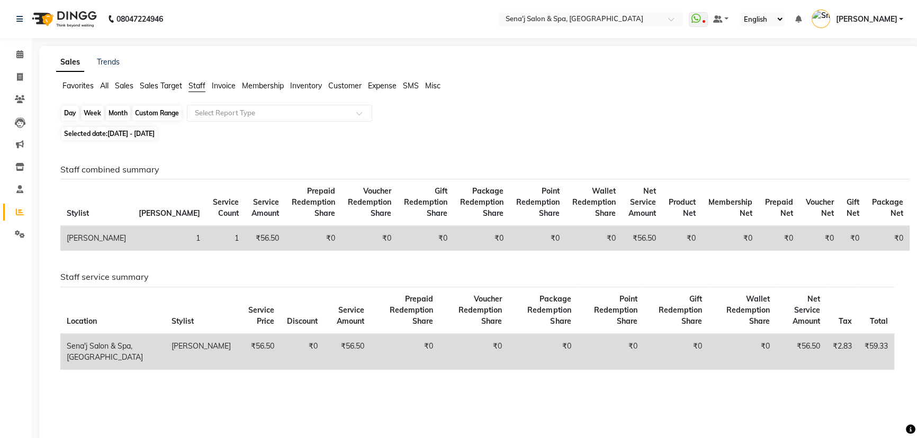
click at [112, 115] on div "Month" at bounding box center [118, 113] width 24 height 15
select select "10"
select select "2025"
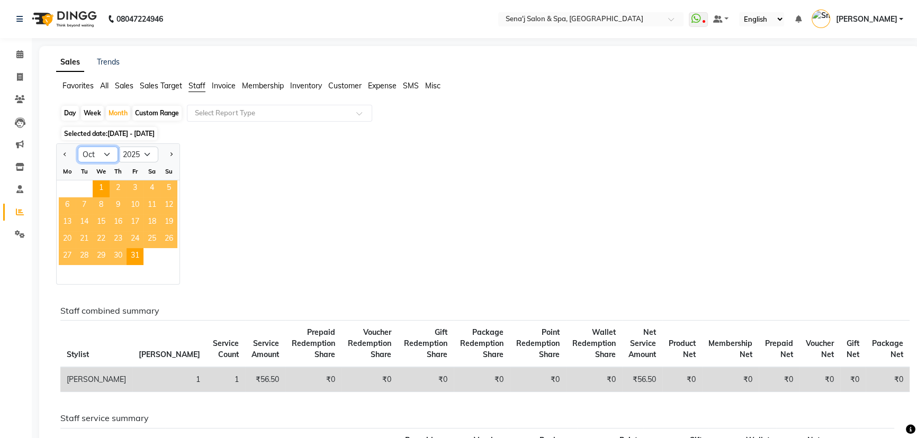
click at [106, 157] on select "Jan Feb Mar Apr May Jun Jul Aug Sep Oct Nov Dec" at bounding box center [98, 155] width 40 height 16
select select "9"
click at [78, 147] on select "Jan Feb Mar Apr May Jun Jul Aug Sep Oct Nov Dec" at bounding box center [98, 155] width 40 height 16
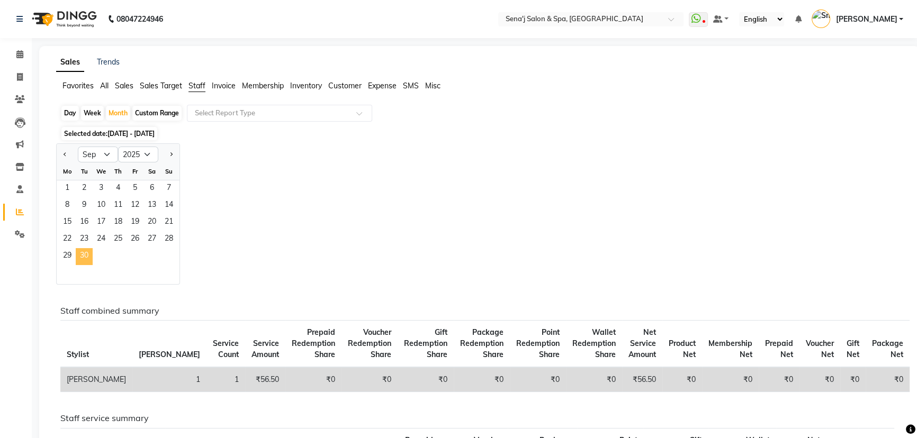
click at [79, 254] on span "30" at bounding box center [84, 256] width 17 height 17
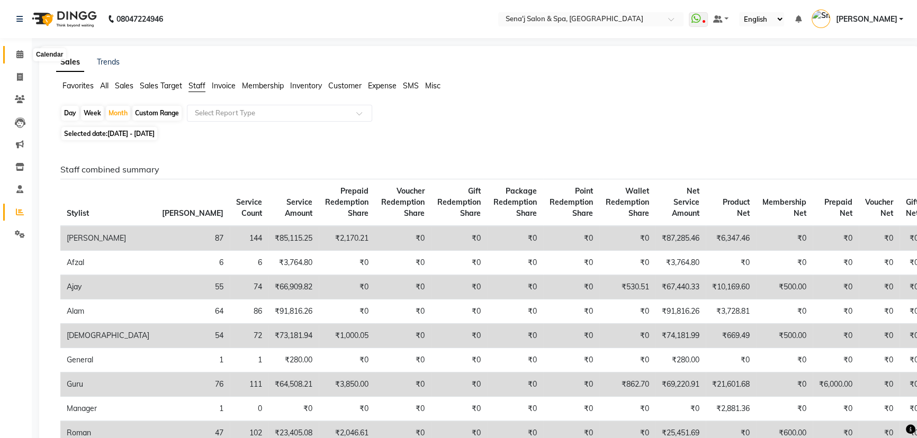
click at [20, 57] on icon at bounding box center [19, 54] width 7 height 8
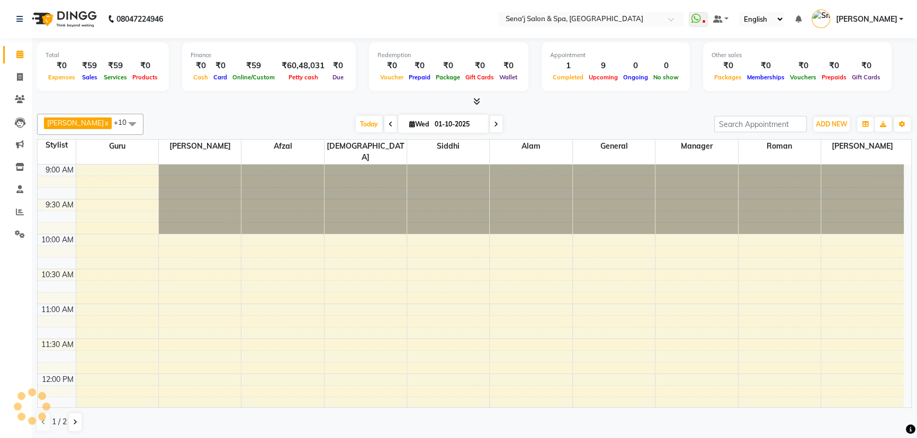
scroll to position [349, 0]
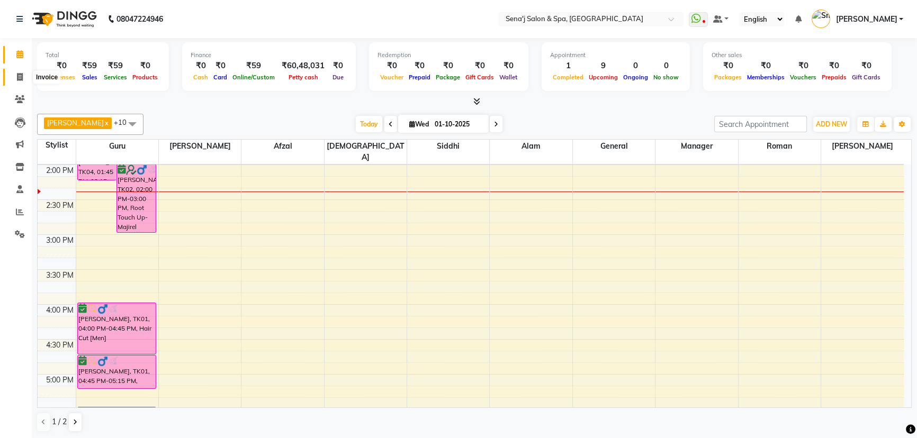
click at [20, 75] on icon at bounding box center [20, 77] width 6 height 8
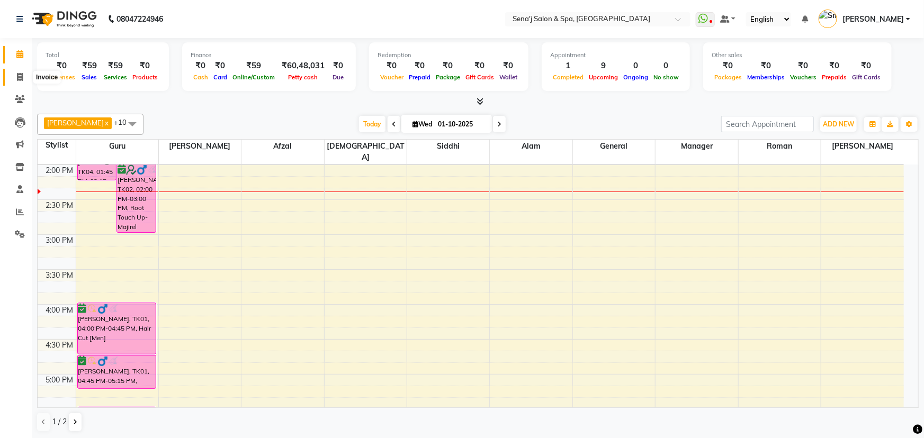
select select "service"
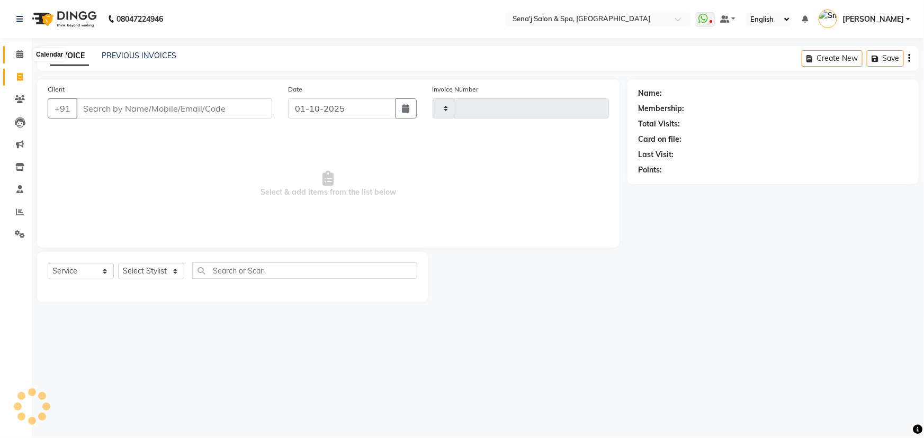
type input "3360"
select select "447"
click at [19, 58] on icon at bounding box center [19, 54] width 7 height 8
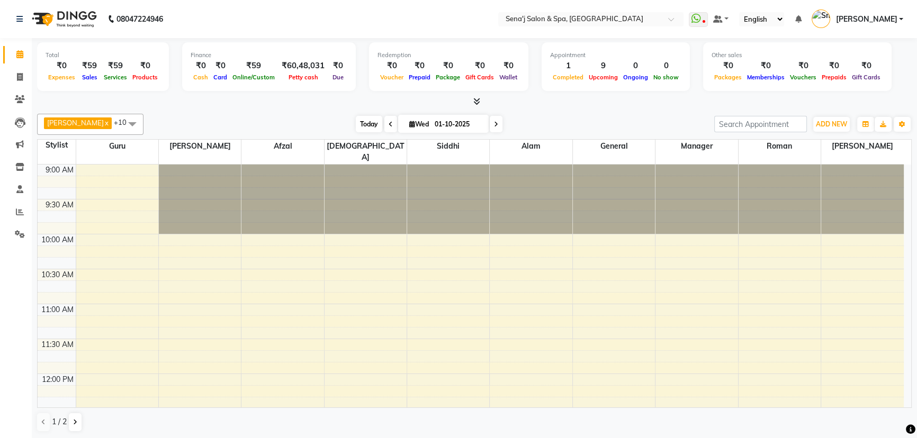
click at [357, 121] on span "Today" at bounding box center [369, 124] width 26 height 16
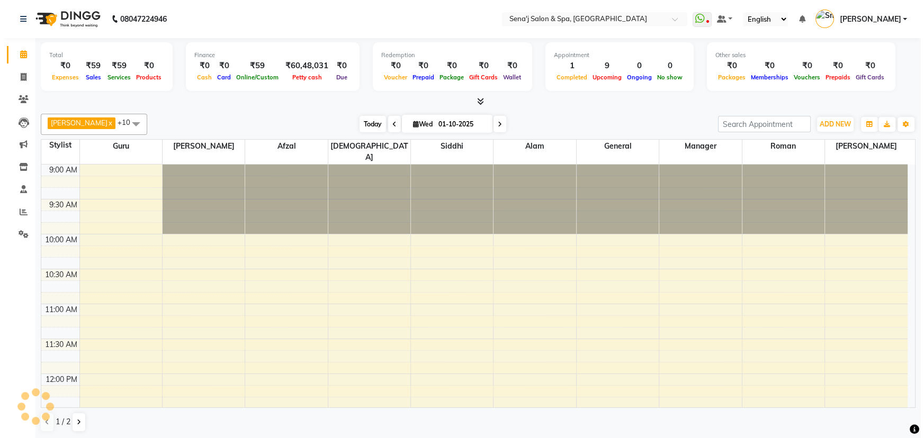
scroll to position [349, 0]
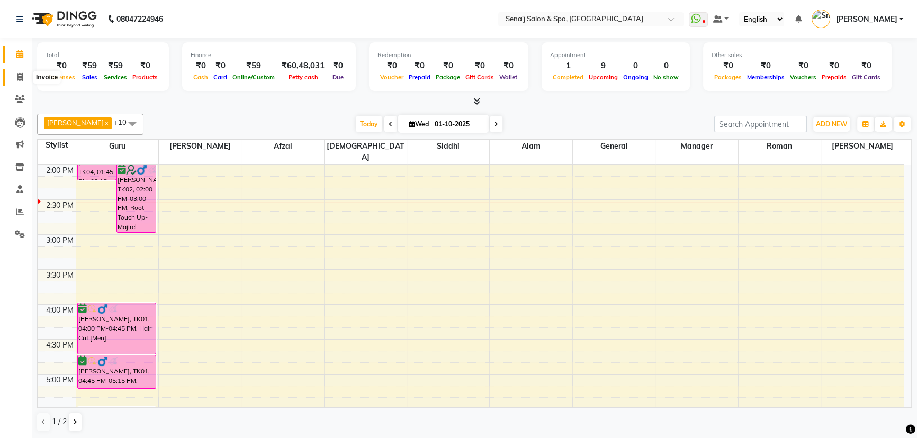
click at [18, 79] on icon at bounding box center [20, 77] width 6 height 8
select select "447"
select select "service"
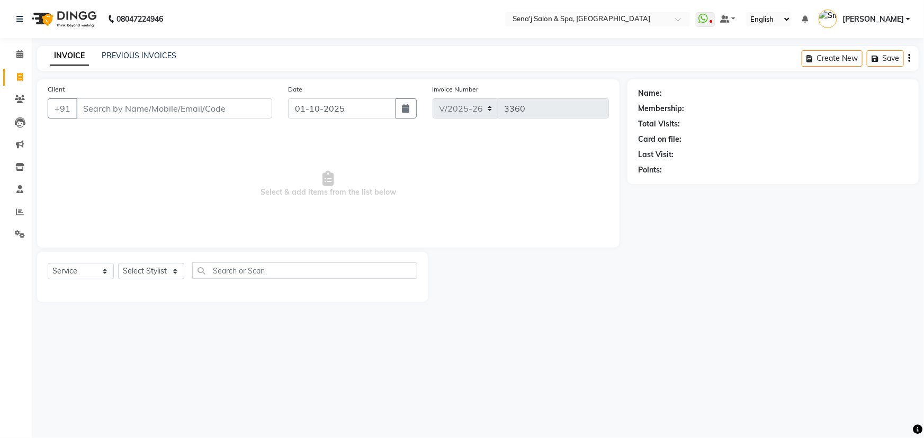
click at [147, 276] on div "Select Service Product Membership Package Voucher Prepaid Gift Card Select Styl…" at bounding box center [233, 275] width 370 height 25
click at [147, 275] on select "Select Stylist [PERSON_NAME] [PERSON_NAME] [PERSON_NAME] [PERSON_NAME] General …" at bounding box center [151, 271] width 66 height 16
select select "30665"
click at [118, 263] on select "Select Stylist [PERSON_NAME] [PERSON_NAME] [PERSON_NAME] [PERSON_NAME] General …" at bounding box center [151, 271] width 66 height 16
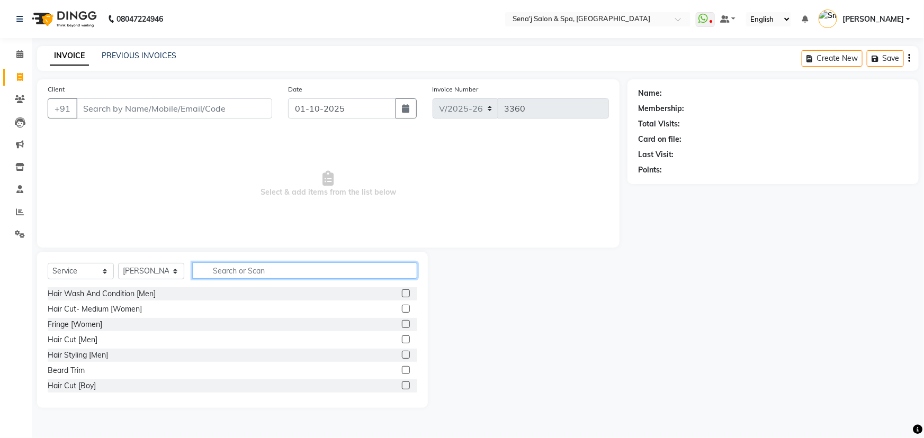
click at [208, 264] on input "text" at bounding box center [304, 271] width 225 height 16
click at [244, 259] on div "Select Service Product Membership Package Voucher Prepaid Gift Card Select Styl…" at bounding box center [232, 330] width 391 height 156
click at [243, 268] on input "text" at bounding box center [304, 271] width 225 height 16
type input "ye"
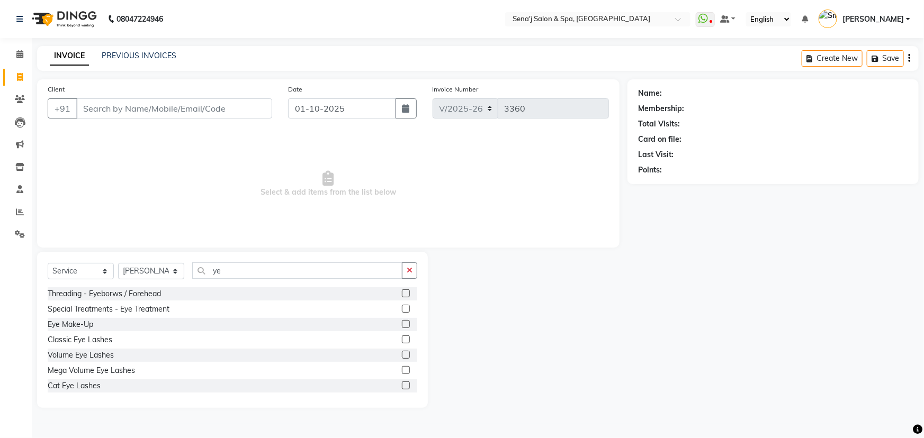
click at [402, 291] on label at bounding box center [406, 294] width 8 height 8
click at [402, 291] on input "checkbox" at bounding box center [405, 294] width 7 height 7
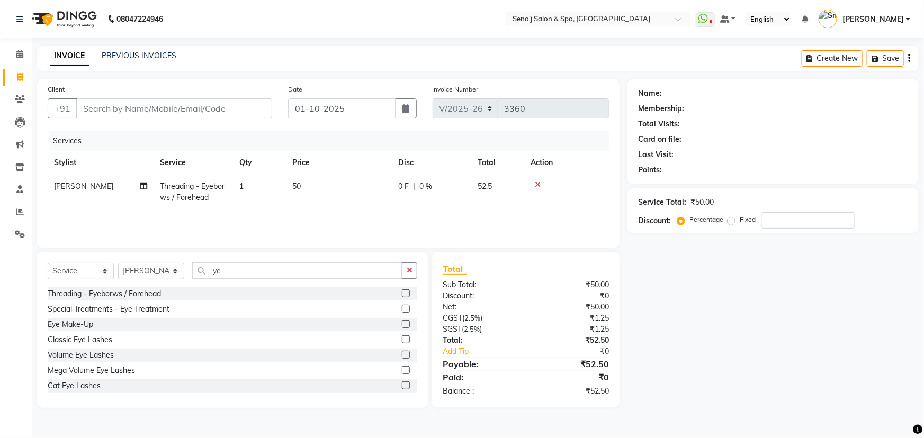
click at [402, 294] on label at bounding box center [406, 294] width 8 height 8
click at [402, 294] on input "checkbox" at bounding box center [405, 294] width 7 height 7
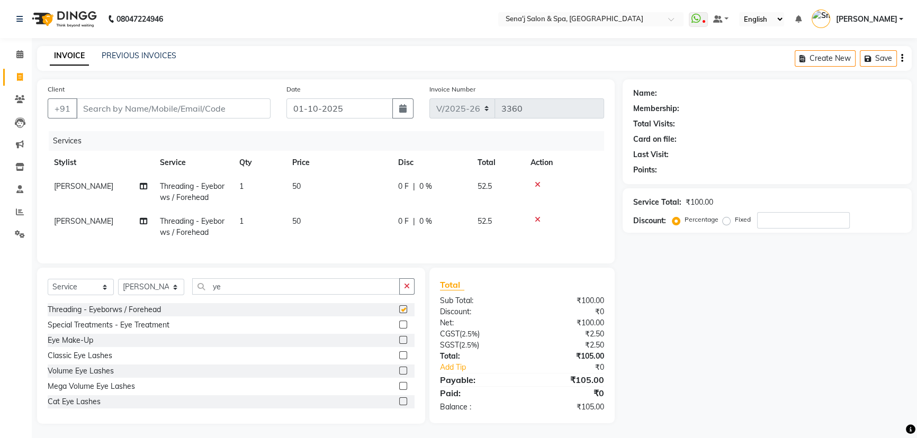
checkbox input "false"
click at [93, 102] on input "Client" at bounding box center [173, 108] width 194 height 20
type input "8"
type input "0"
type input "8957978077"
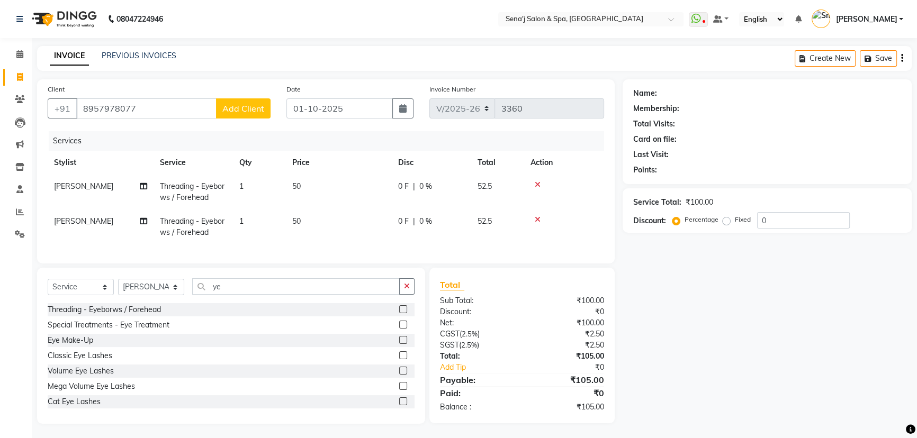
click at [254, 109] on span "Add Client" at bounding box center [243, 108] width 42 height 11
select select "22"
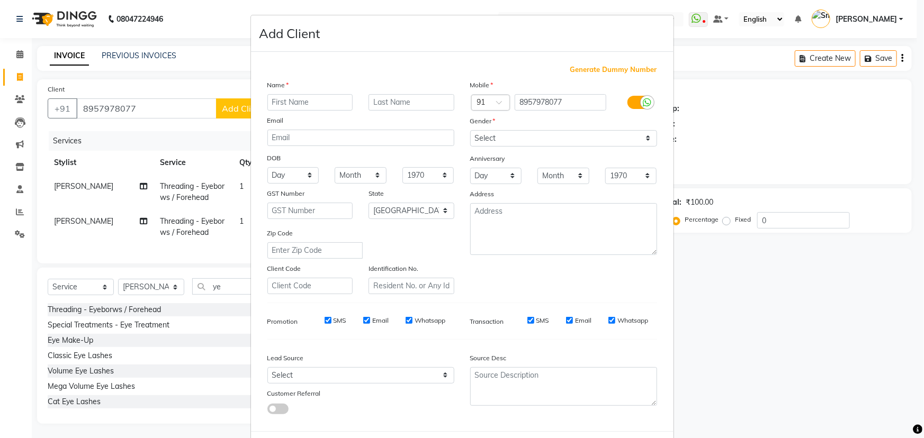
click at [274, 106] on input "text" at bounding box center [310, 102] width 86 height 16
click at [276, 98] on input "text" at bounding box center [310, 102] width 86 height 16
type input "saumy"
drag, startPoint x: 530, startPoint y: 138, endPoint x: 534, endPoint y: 143, distance: 6.2
click at [532, 140] on select "Select Male Female Other Prefer Not To Say" at bounding box center [563, 138] width 187 height 16
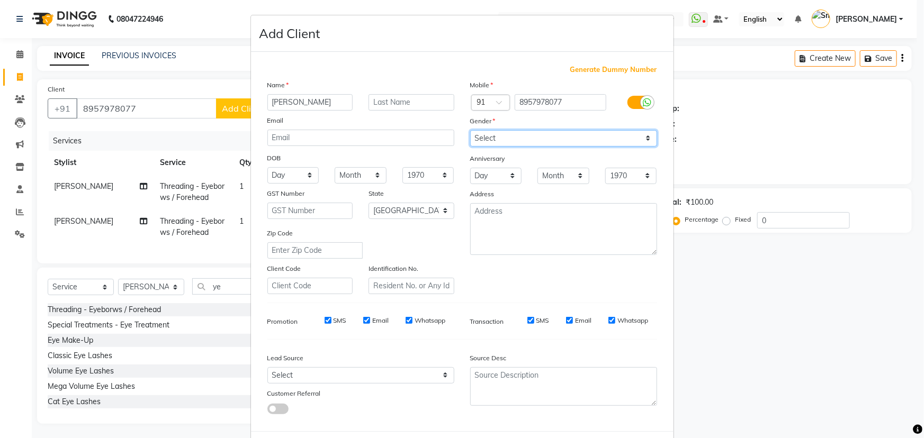
select select "female"
click at [470, 130] on select "Select Male Female Other Prefer Not To Say" at bounding box center [563, 138] width 187 height 16
click at [304, 104] on input "saumy" at bounding box center [310, 102] width 86 height 16
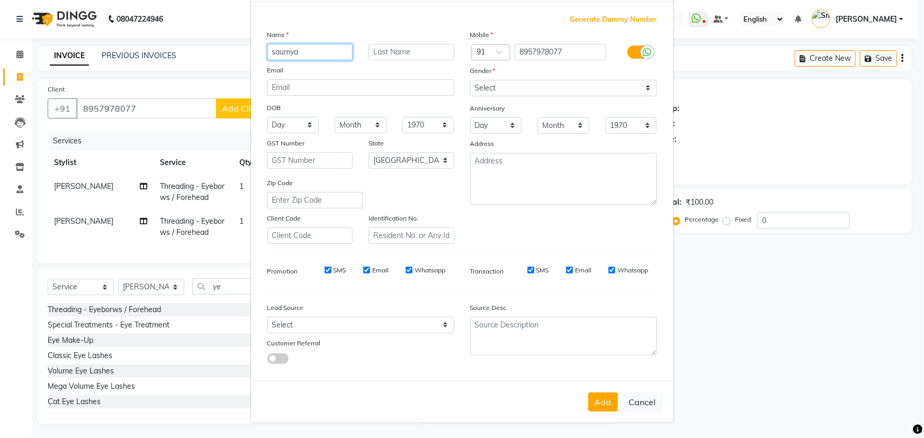
scroll to position [53, 0]
type input "saumya"
click at [592, 406] on button "Add" at bounding box center [603, 402] width 30 height 19
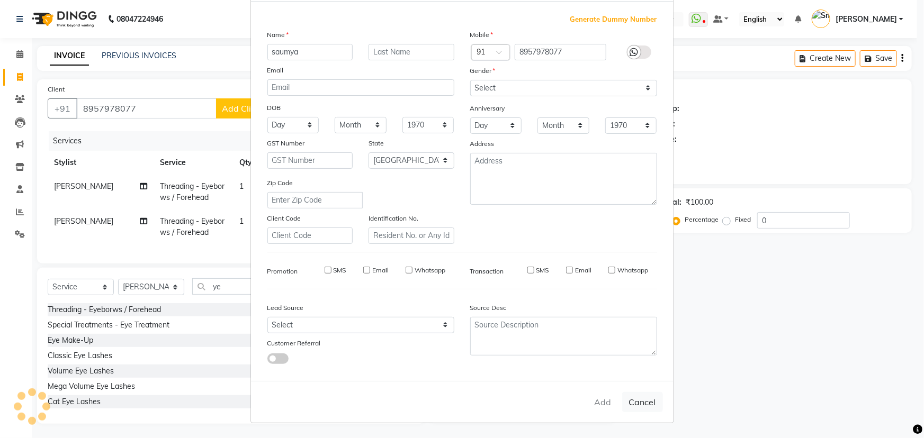
select select
select select "null"
select select
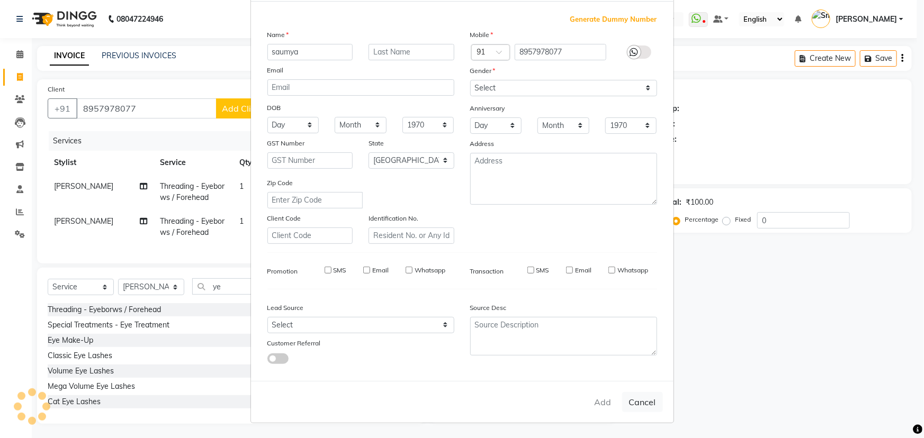
select select
checkbox input "false"
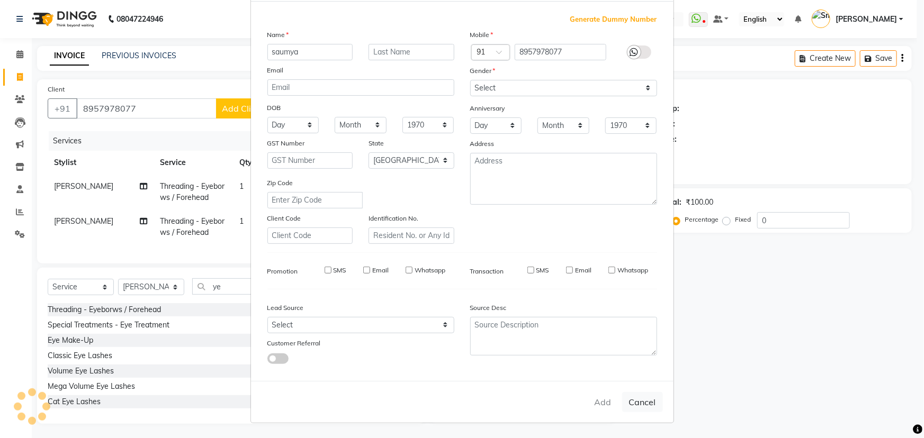
checkbox input "false"
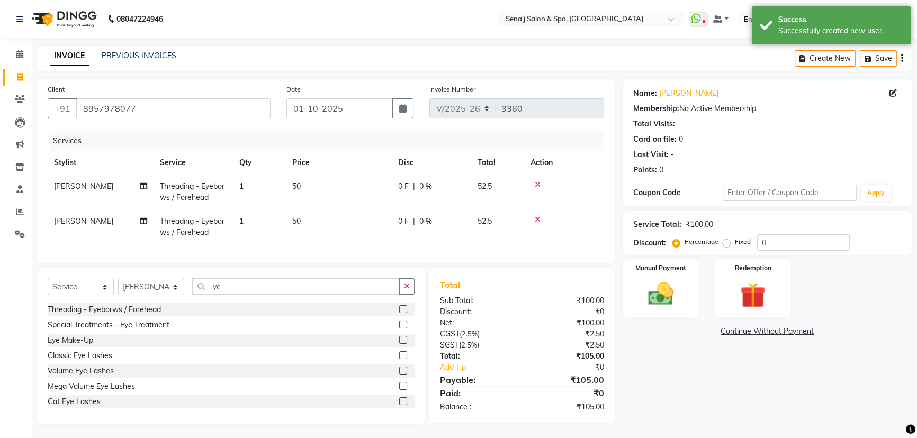
click at [536, 220] on icon at bounding box center [538, 219] width 6 height 7
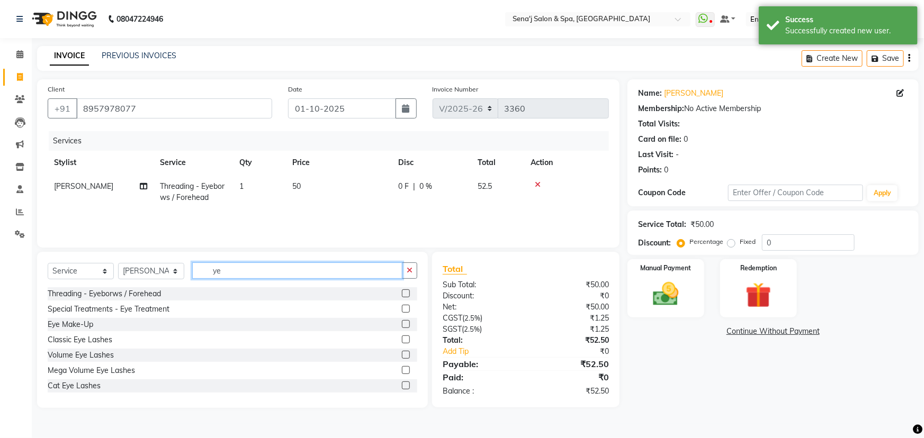
click at [306, 269] on input "ye" at bounding box center [297, 271] width 210 height 16
type input "y"
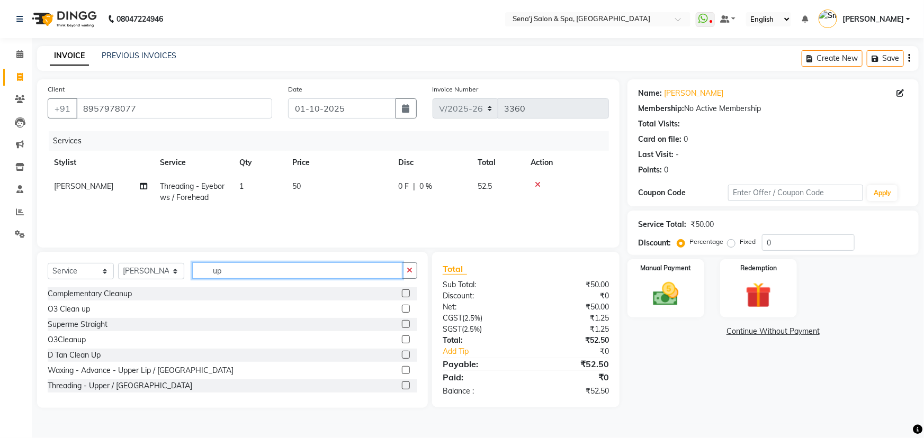
type input "u"
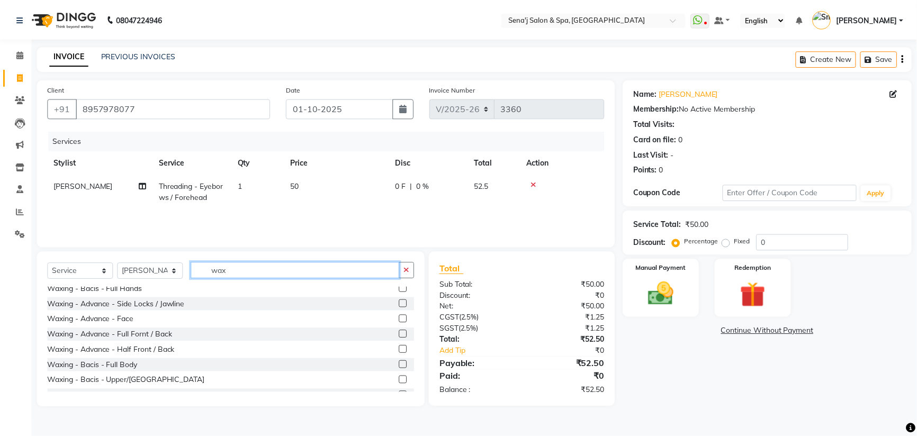
scroll to position [289, 0]
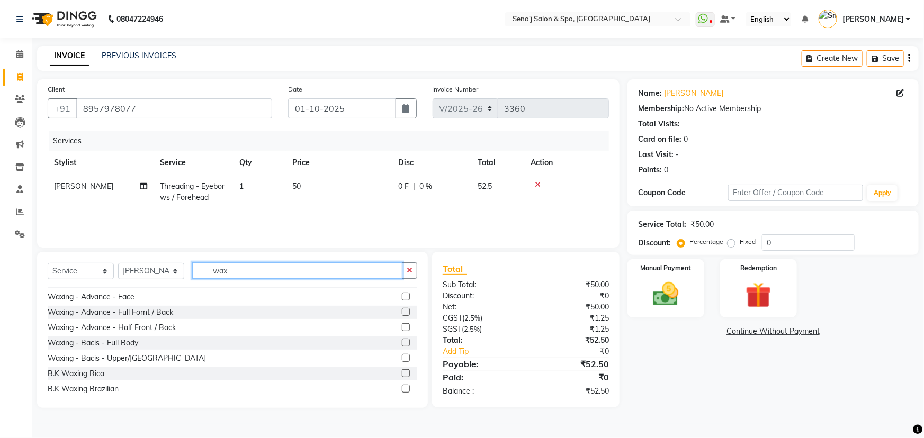
type input "wax"
click at [402, 358] on label at bounding box center [406, 358] width 8 height 8
click at [402, 358] on input "checkbox" at bounding box center [405, 358] width 7 height 7
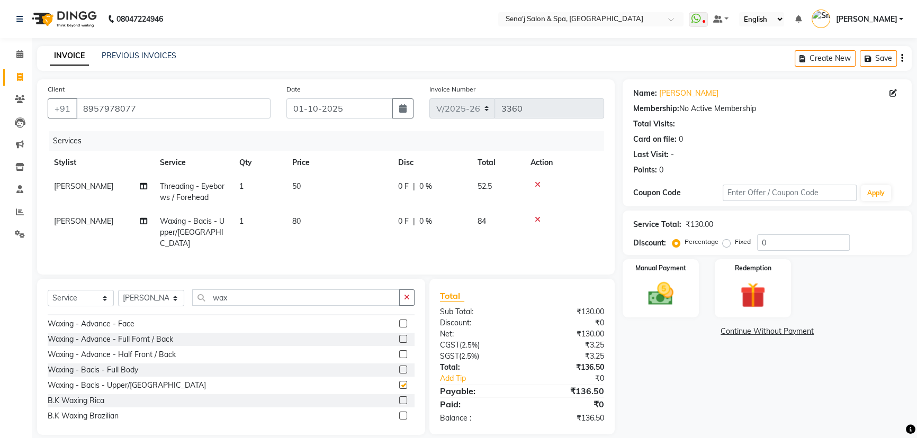
checkbox input "false"
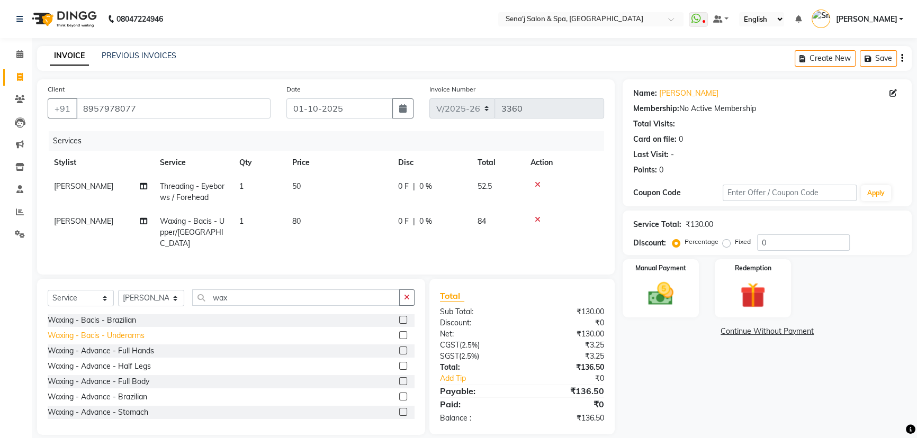
scroll to position [0, 0]
click at [245, 294] on input "wax" at bounding box center [296, 298] width 208 height 16
type input "w"
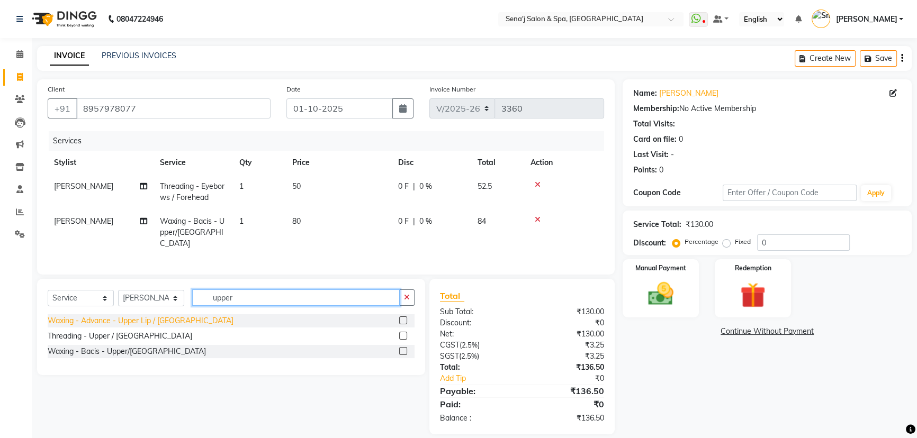
type input "upper"
click at [106, 319] on div "Waxing - Advance - Upper Lip / [GEOGRAPHIC_DATA]" at bounding box center [141, 321] width 186 height 11
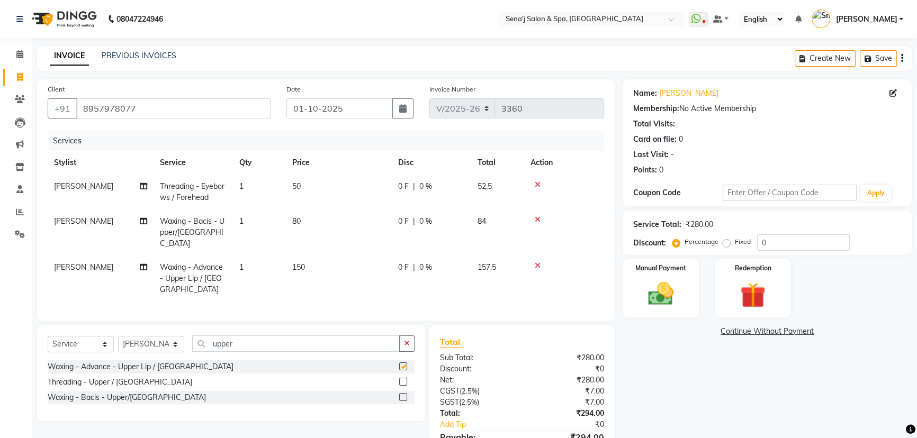
checkbox input "false"
click at [536, 217] on icon at bounding box center [538, 219] width 6 height 7
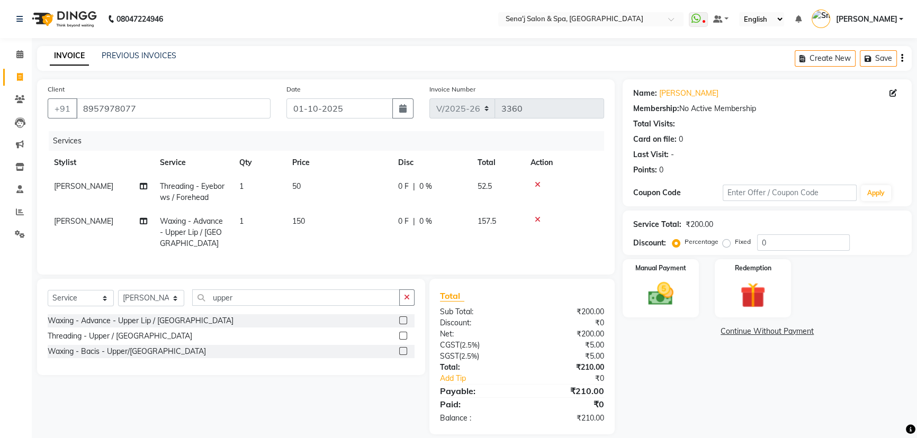
click at [312, 223] on td "150" at bounding box center [339, 233] width 106 height 46
select select "30665"
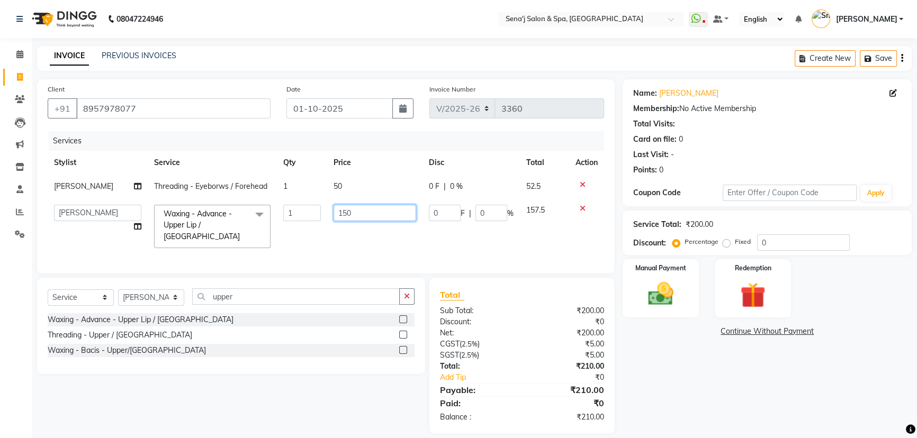
click at [345, 210] on input "150" at bounding box center [375, 213] width 83 height 16
type input "160"
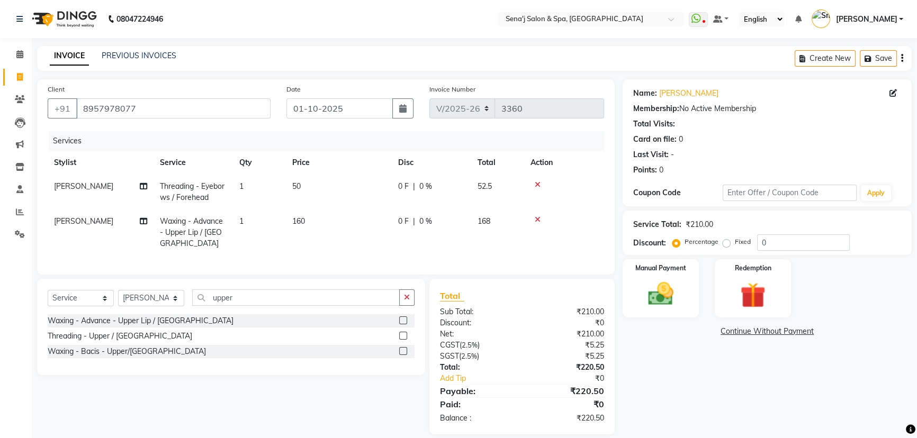
click at [675, 374] on div "Name: Saumya Membership: No Active Membership Total Visits: Card on file: 0 Las…" at bounding box center [771, 256] width 297 height 355
click at [308, 187] on td "50" at bounding box center [339, 192] width 106 height 35
select select "30665"
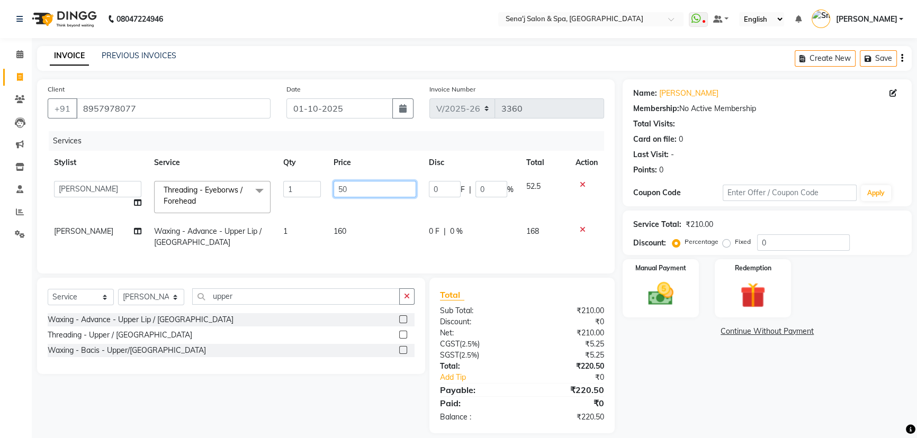
click at [372, 184] on input "50" at bounding box center [375, 189] width 83 height 16
type input "5"
type input "60"
drag, startPoint x: 677, startPoint y: 386, endPoint x: 674, endPoint y: 381, distance: 5.5
click at [677, 384] on div "Name: Saumya Membership: No Active Membership Total Visits: Card on file: 0 Las…" at bounding box center [771, 256] width 297 height 354
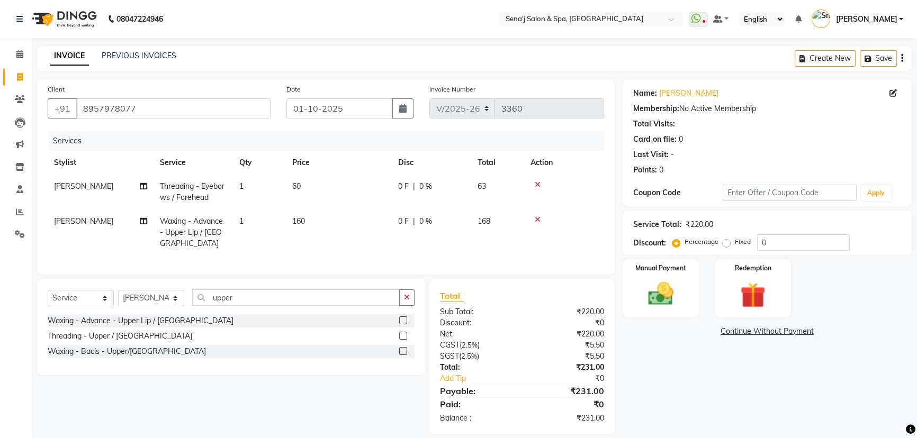
click at [307, 221] on td "160" at bounding box center [339, 233] width 106 height 46
select select "30665"
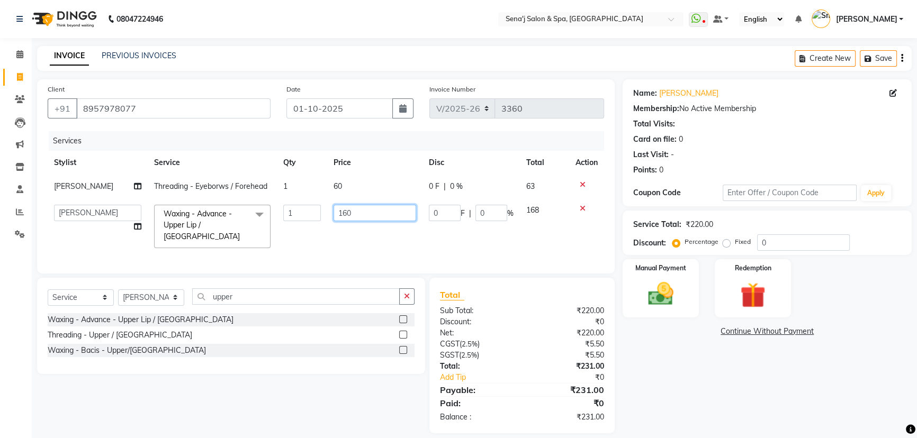
click at [365, 214] on input "160" at bounding box center [375, 213] width 83 height 16
type input "165"
click at [667, 388] on div "Name: Saumya Membership: No Active Membership Total Visits: Card on file: 0 Las…" at bounding box center [771, 256] width 297 height 354
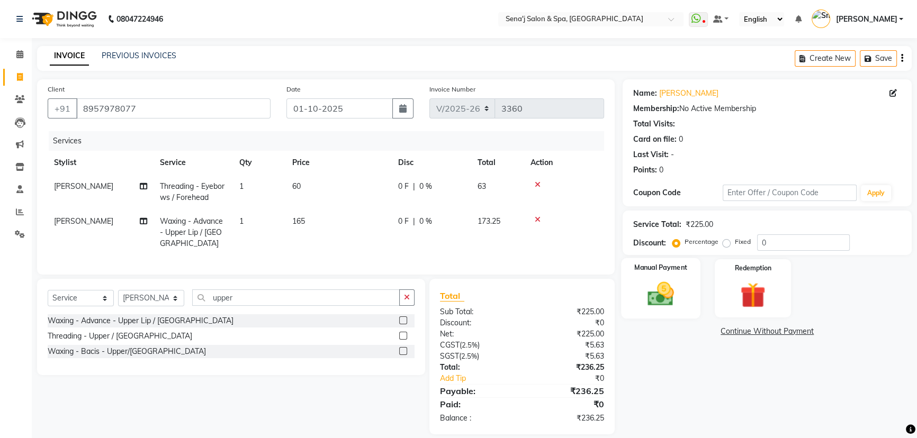
click at [678, 302] on img at bounding box center [660, 294] width 43 height 30
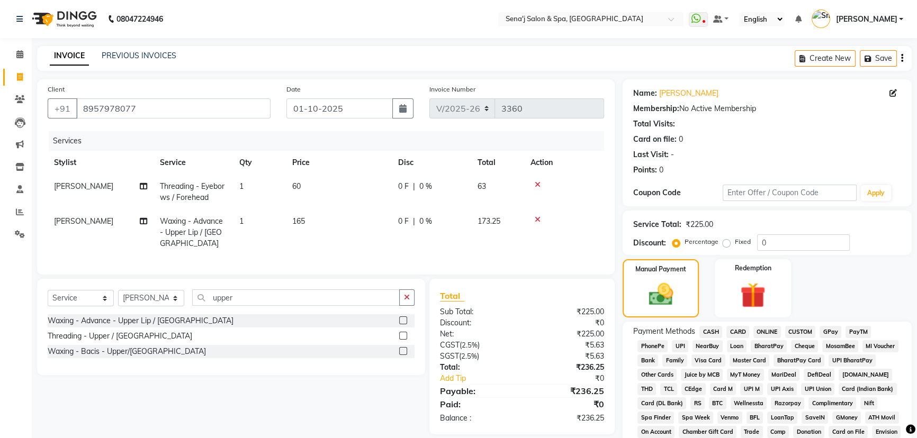
click at [651, 348] on span "PhonePe" at bounding box center [652, 346] width 30 height 12
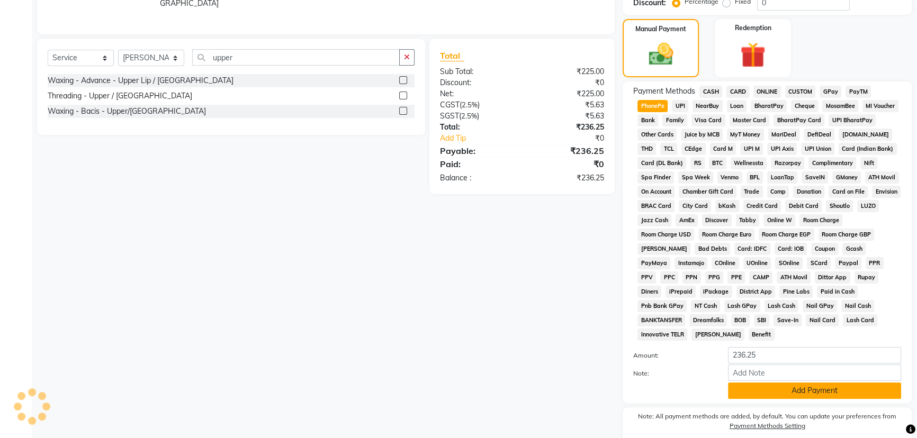
click at [749, 383] on button "Add Payment" at bounding box center [814, 391] width 173 height 16
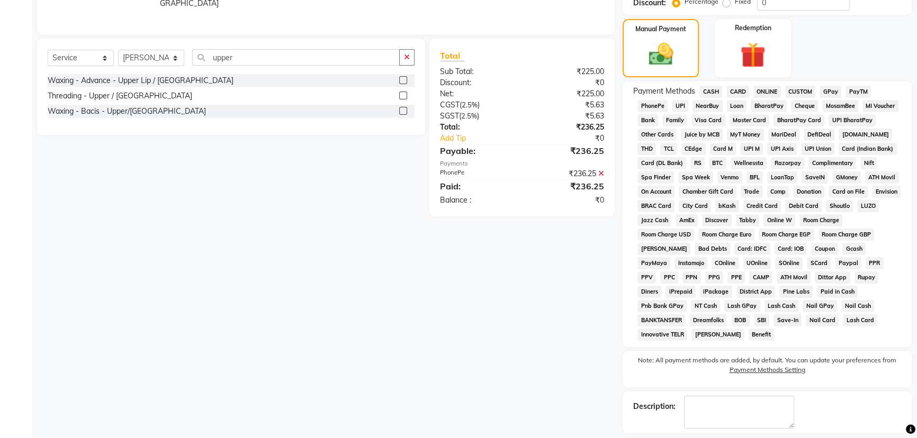
scroll to position [272, 0]
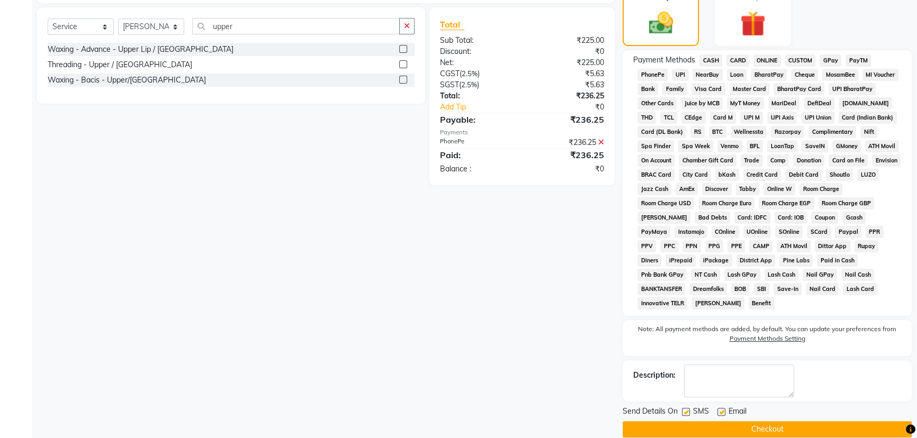
click at [700, 421] on button "Checkout" at bounding box center [767, 429] width 289 height 16
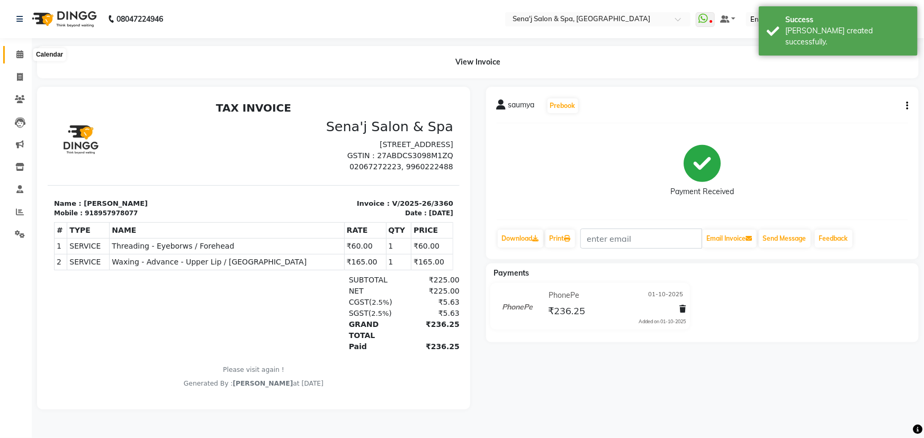
click at [13, 54] on span at bounding box center [20, 55] width 19 height 12
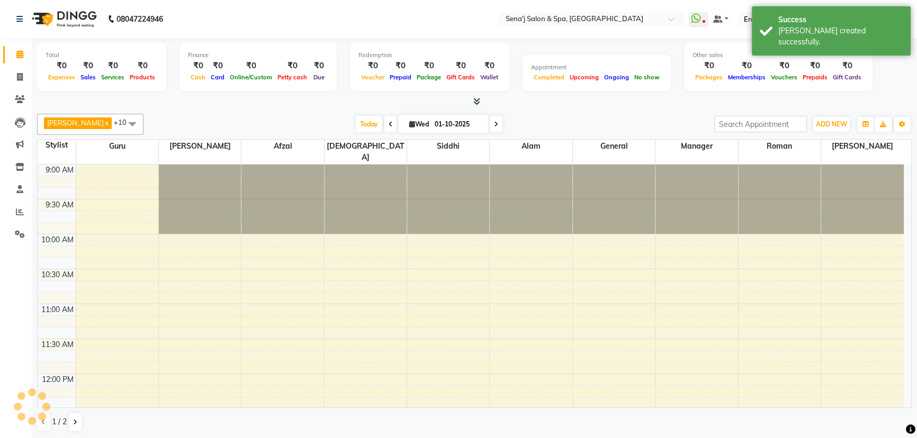
scroll to position [349, 0]
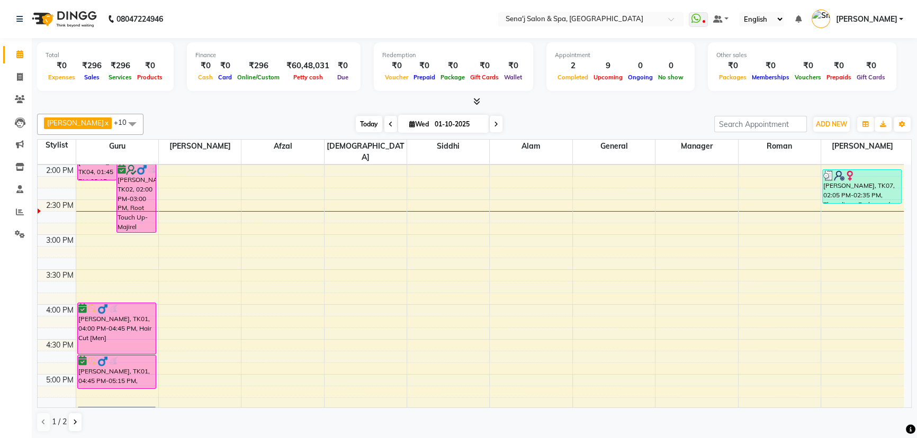
click at [356, 116] on span "Today" at bounding box center [369, 124] width 26 height 16
click at [19, 74] on icon at bounding box center [20, 77] width 6 height 8
select select "447"
select select "service"
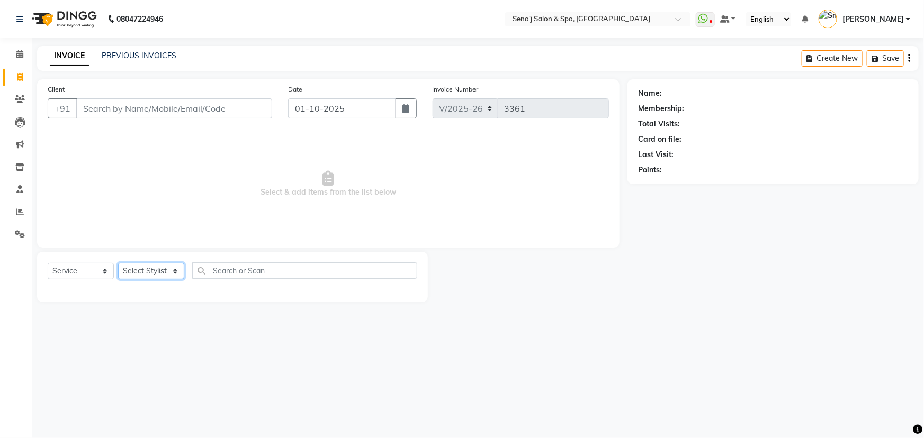
click at [160, 275] on select "Select Stylist [PERSON_NAME] [PERSON_NAME] [PERSON_NAME] [PERSON_NAME] General …" at bounding box center [151, 271] width 66 height 16
select select "90502"
click at [118, 263] on select "Select Stylist [PERSON_NAME] [PERSON_NAME] [PERSON_NAME] [PERSON_NAME] General …" at bounding box center [151, 271] width 66 height 16
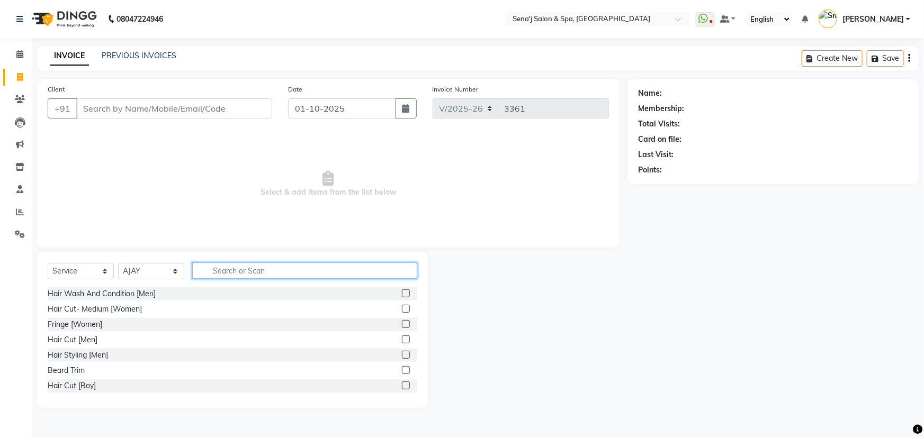
click at [233, 268] on input "text" at bounding box center [304, 271] width 225 height 16
type input "hair"
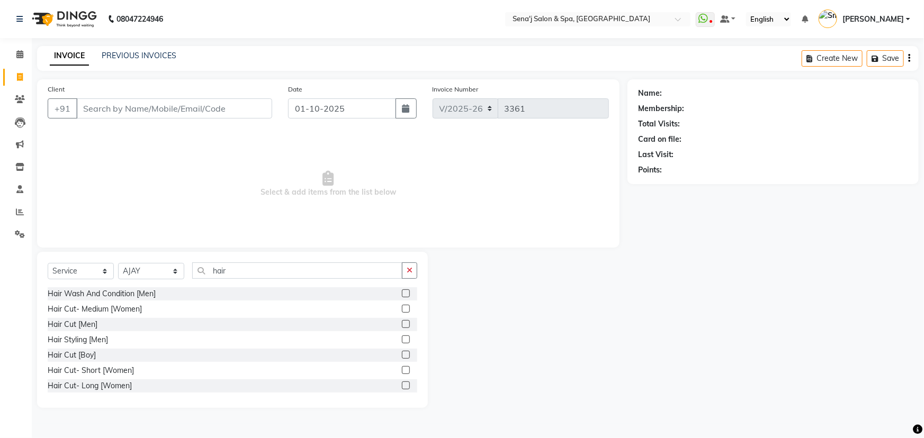
click at [402, 324] on label at bounding box center [406, 324] width 8 height 8
click at [402, 324] on input "checkbox" at bounding box center [405, 324] width 7 height 7
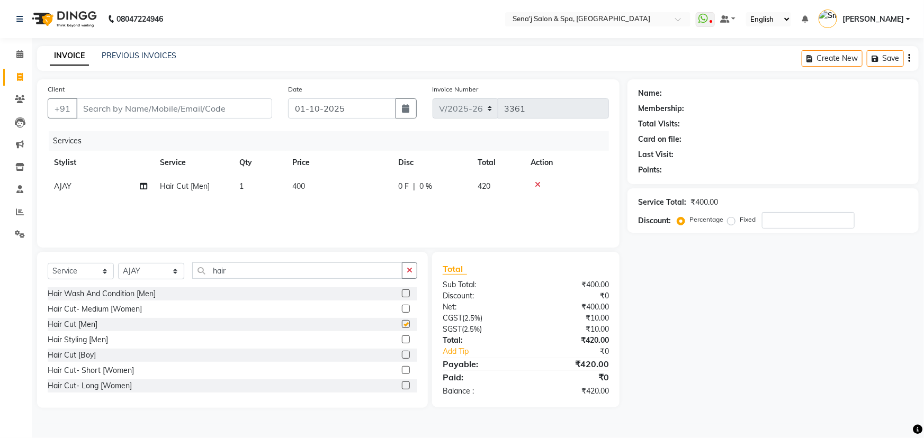
checkbox input "false"
click at [407, 264] on button "button" at bounding box center [409, 271] width 15 height 16
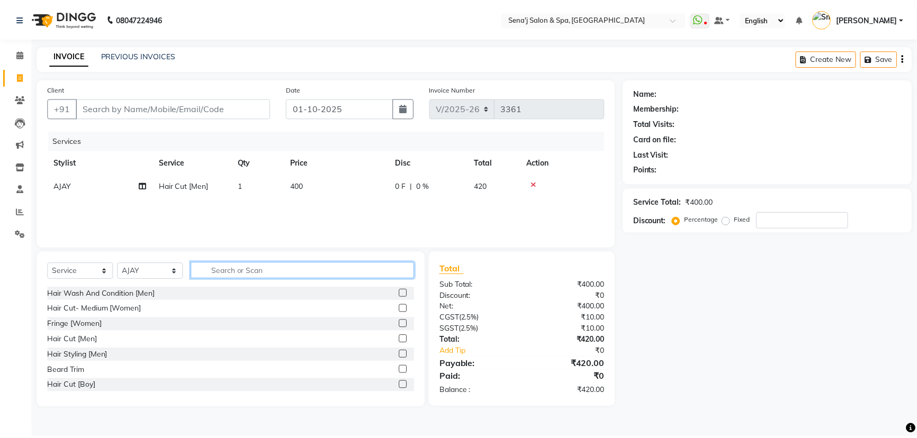
scroll to position [48, 0]
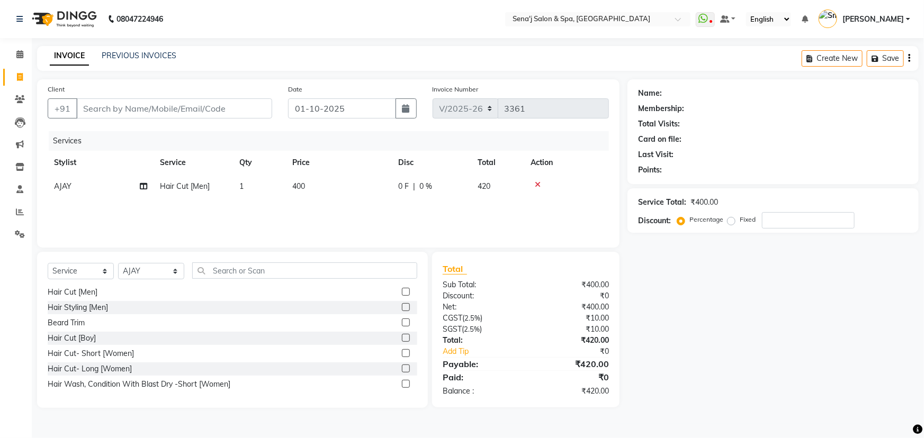
click at [402, 322] on label at bounding box center [406, 323] width 8 height 8
click at [402, 322] on input "checkbox" at bounding box center [405, 323] width 7 height 7
checkbox input "false"
click at [310, 185] on td "400" at bounding box center [339, 187] width 106 height 24
select select "90502"
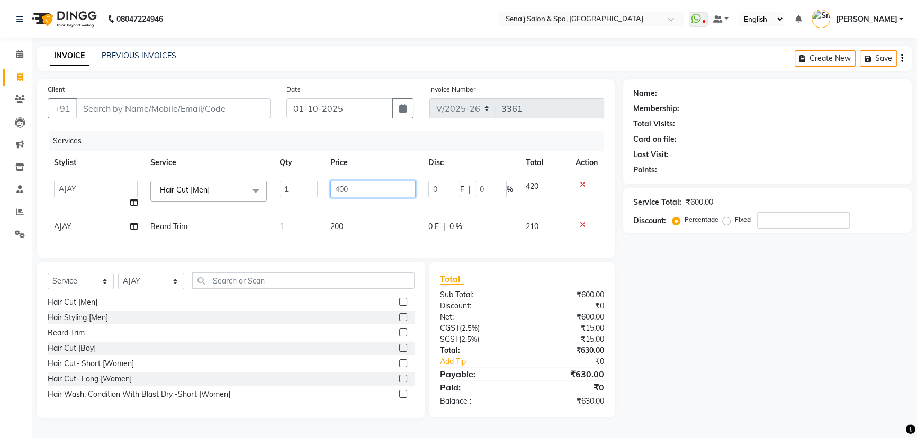
click at [361, 184] on input "400" at bounding box center [372, 189] width 85 height 16
type input "4"
type input "600"
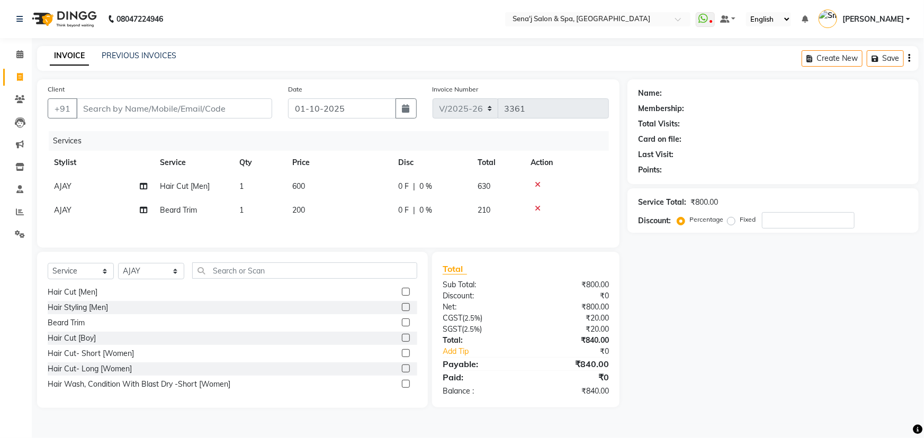
click at [651, 344] on div "Name: Membership: Total Visits: Card on file: Last Visit: Points: Service Total…" at bounding box center [776, 243] width 299 height 329
click at [103, 110] on input "Client" at bounding box center [174, 108] width 196 height 20
type input "9"
type input "0"
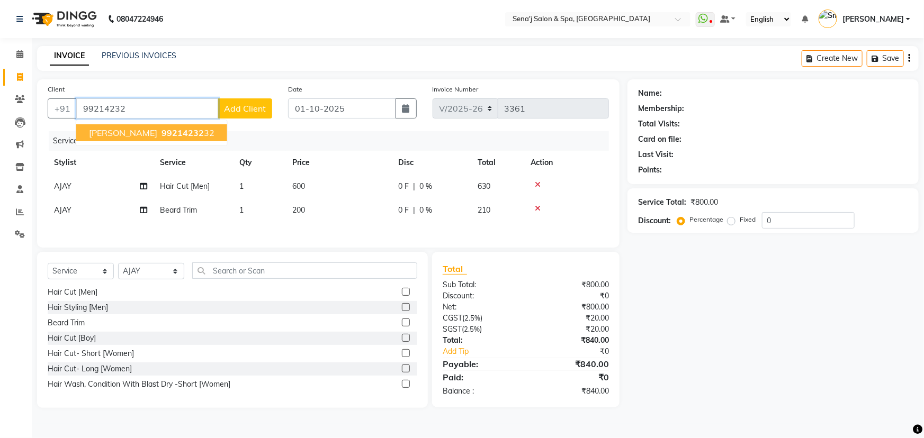
click at [122, 136] on span "[PERSON_NAME]" at bounding box center [123, 133] width 68 height 11
type input "9921423232"
select select "1: Object"
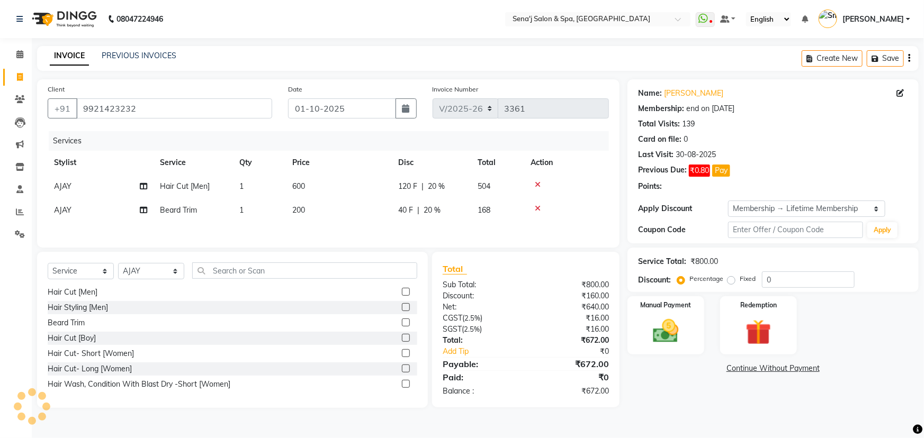
type input "20"
click at [308, 185] on td "600" at bounding box center [339, 187] width 106 height 24
select select "90502"
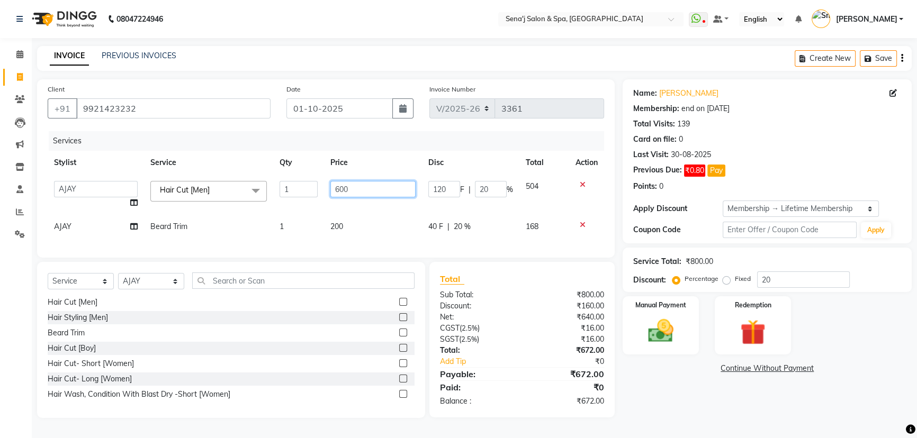
click at [358, 192] on input "600" at bounding box center [372, 189] width 85 height 16
type input "6"
type input "400"
click at [685, 322] on div "Manual Payment" at bounding box center [666, 325] width 80 height 61
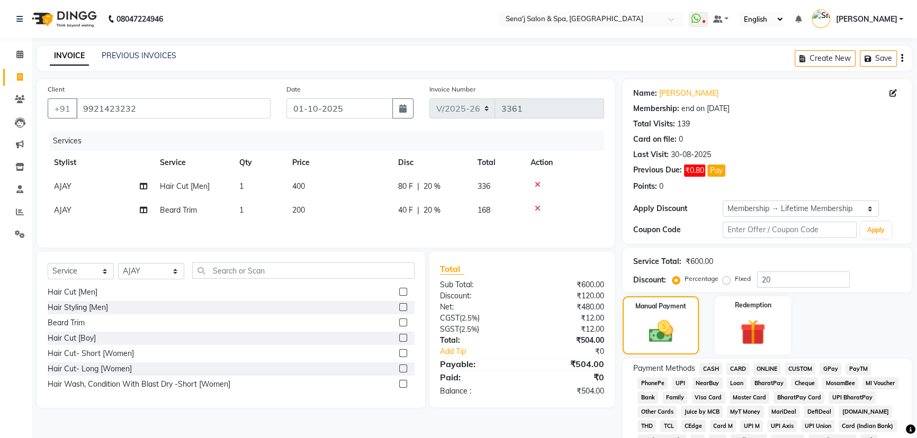
click at [69, 186] on span "AJAY" at bounding box center [62, 187] width 17 height 10
select select "90502"
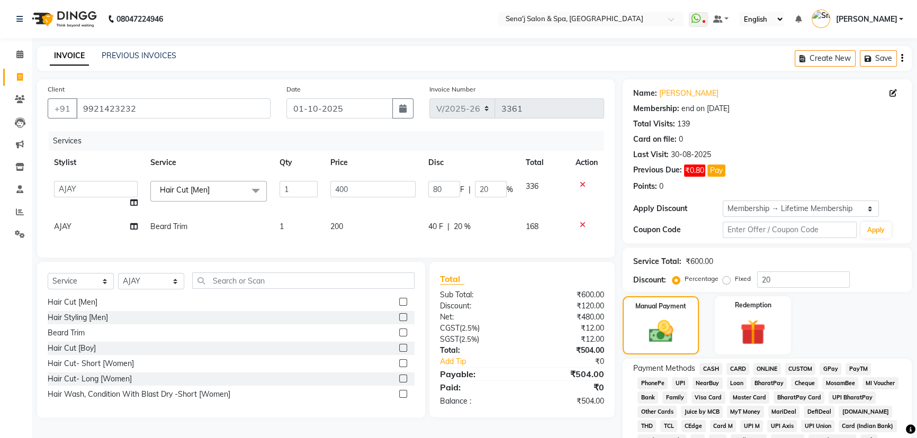
click at [69, 188] on select "AAKASH Afzal Ajay AJAY Alam Ashu General Guru Manager Manager Rahul Jadhav Roma…" at bounding box center [96, 189] width 84 height 16
select select "6923"
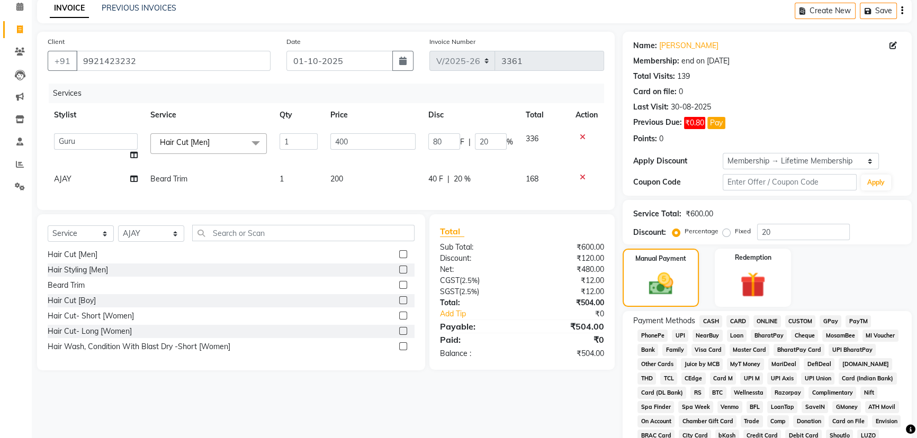
click at [709, 316] on span "CASH" at bounding box center [710, 322] width 23 height 12
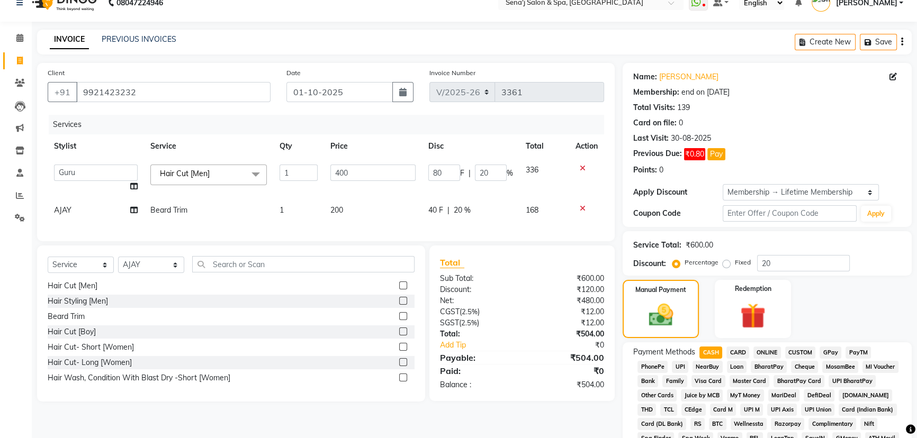
scroll to position [209, 0]
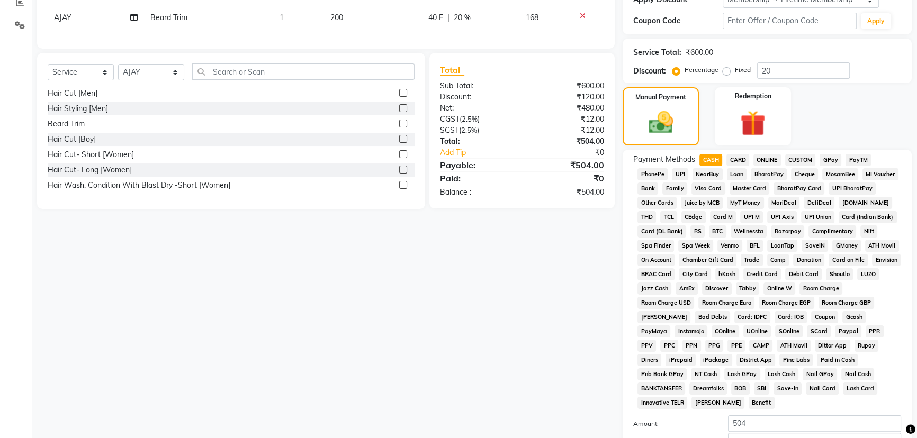
click at [758, 399] on div "Payment Methods CASH CARD ONLINE CUSTOM GPay PayTM PhonePe UPI NearBuy Loan Bha…" at bounding box center [767, 310] width 268 height 313
click at [773, 416] on input "504" at bounding box center [814, 424] width 173 height 16
type input "500"
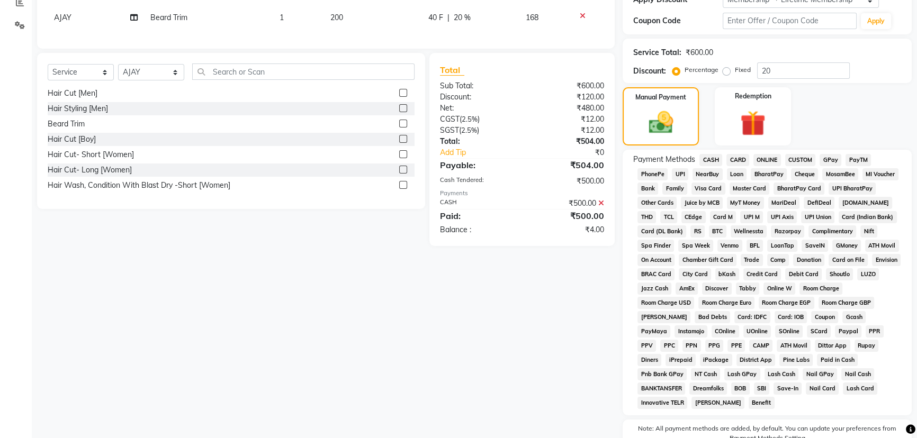
scroll to position [305, 0]
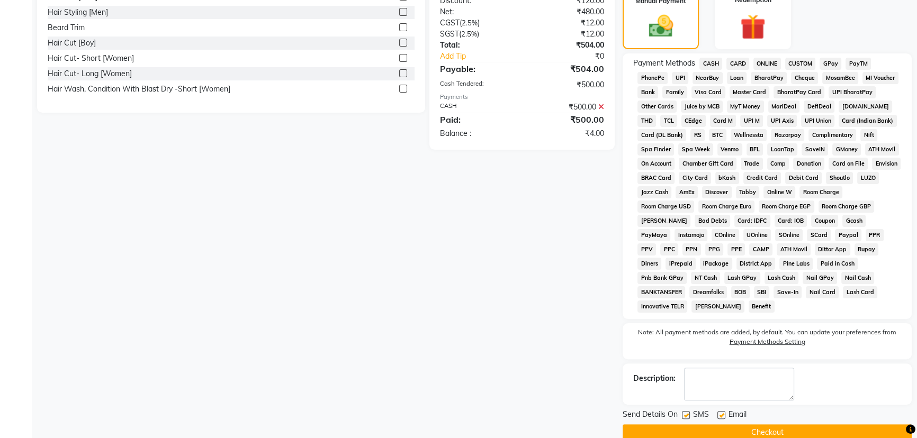
click at [649, 77] on span "PhonePe" at bounding box center [652, 78] width 30 height 12
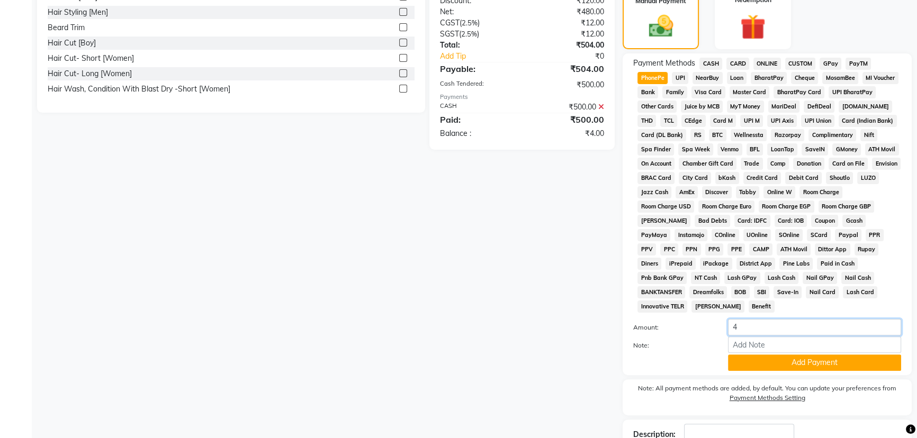
click at [743, 319] on input "4" at bounding box center [814, 327] width 173 height 16
type input "66"
type input "2"
type input "8"
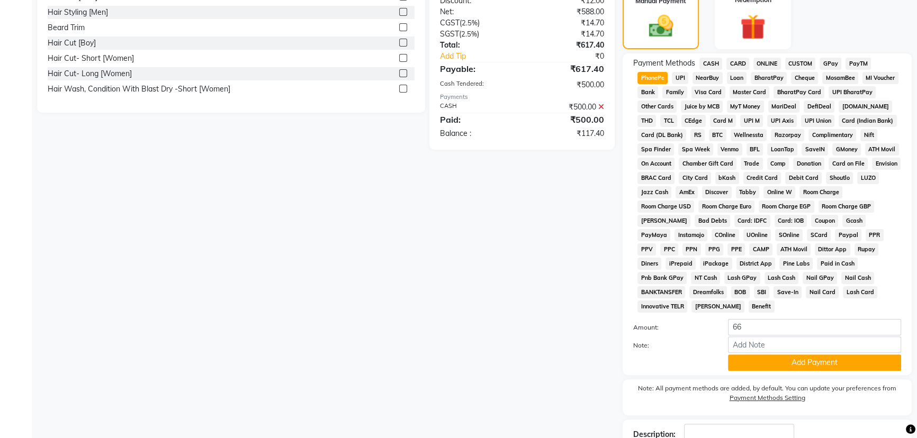
type input "2"
type input "0"
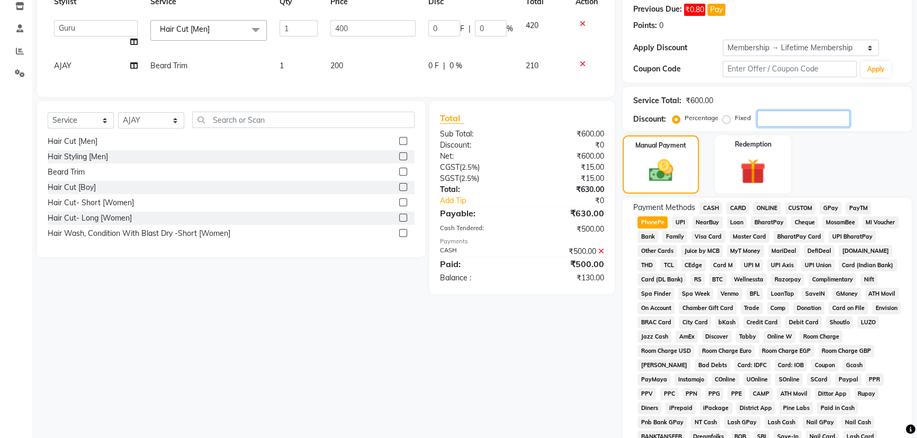
type input "1"
type input "4"
type input "1"
type input "10"
type input "40"
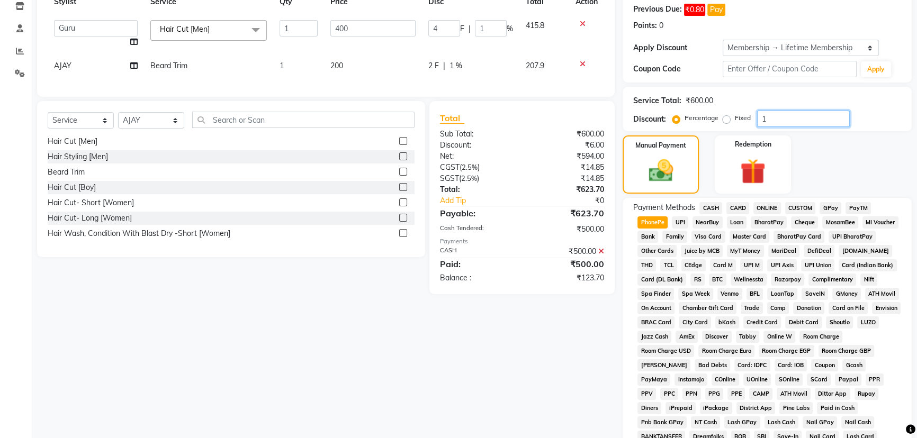
type input "10"
type input "10.1"
type input "40.4"
type input "10.1"
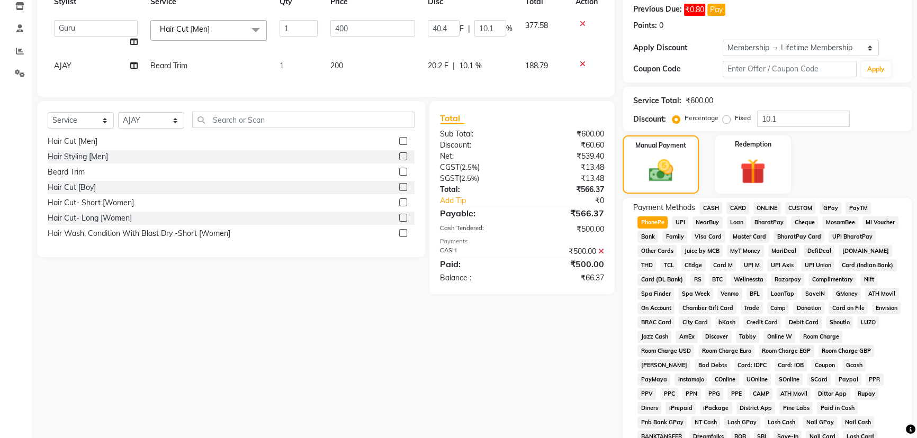
click at [829, 136] on div "Manual Payment Redemption" at bounding box center [767, 165] width 305 height 58
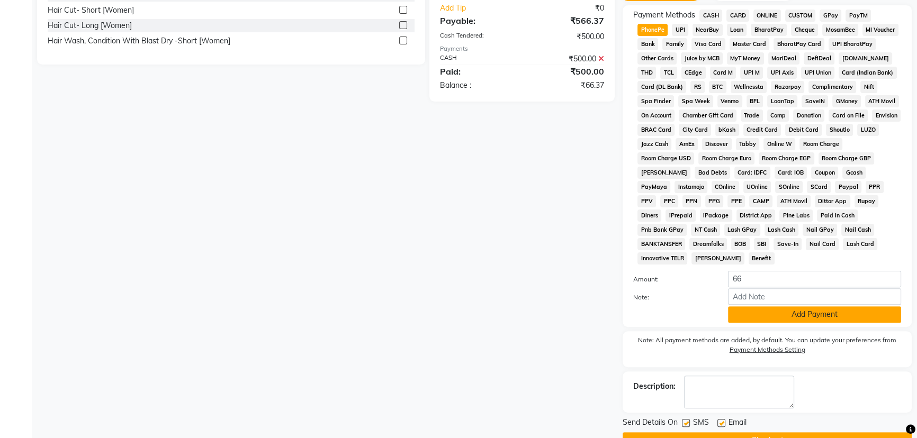
click at [779, 307] on button "Add Payment" at bounding box center [814, 315] width 173 height 16
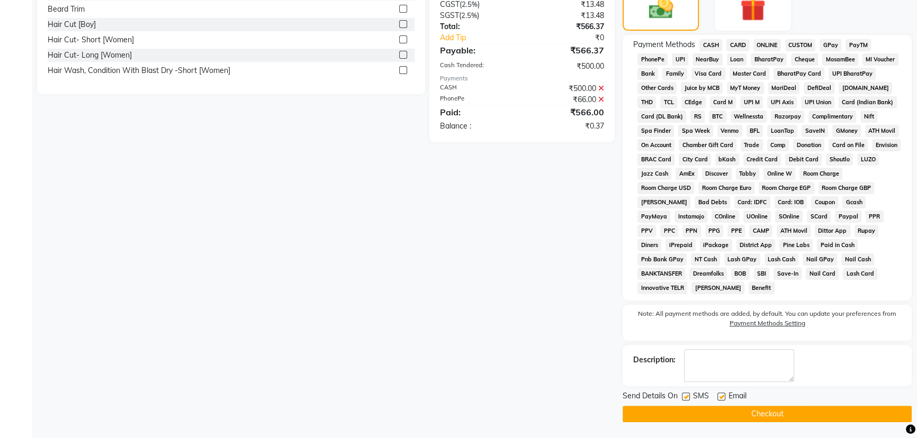
scroll to position [309, 0]
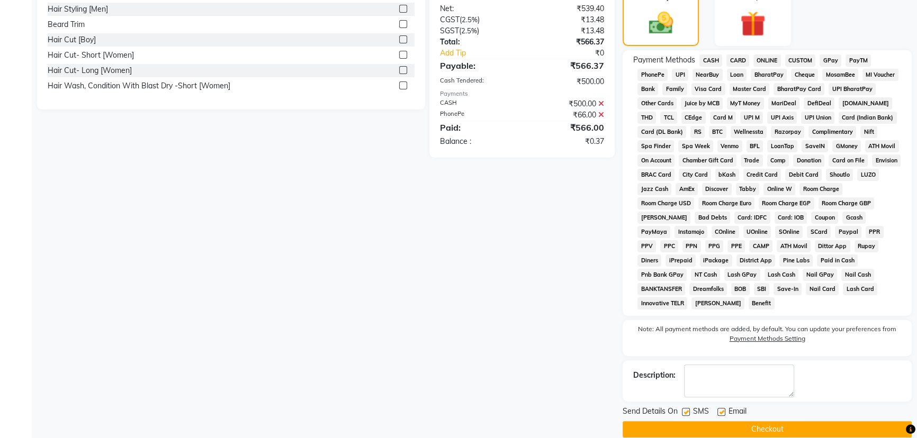
click at [685, 408] on label at bounding box center [686, 412] width 8 height 8
click at [685, 409] on input "checkbox" at bounding box center [685, 412] width 7 height 7
checkbox input "false"
click at [745, 421] on button "Checkout" at bounding box center [767, 429] width 289 height 16
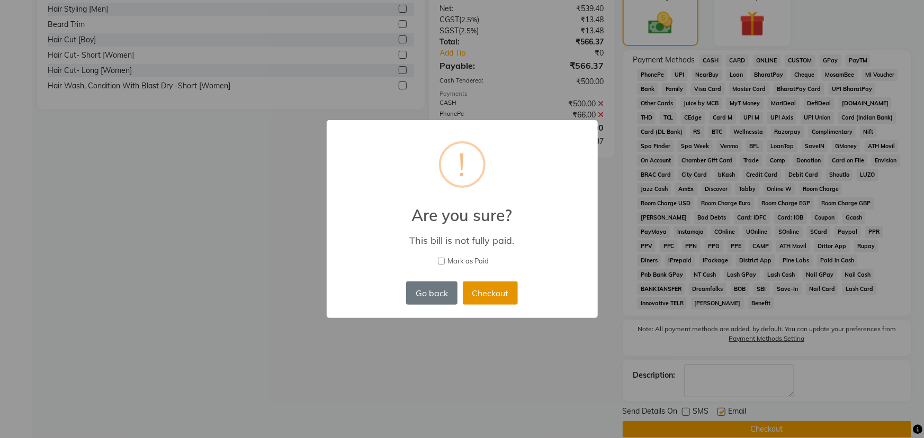
click at [494, 296] on button "Checkout" at bounding box center [490, 293] width 55 height 23
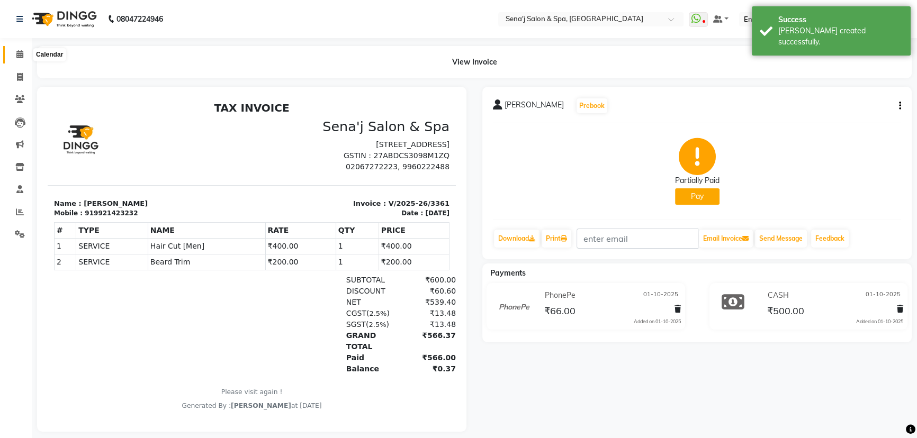
click at [20, 57] on icon at bounding box center [19, 54] width 7 height 8
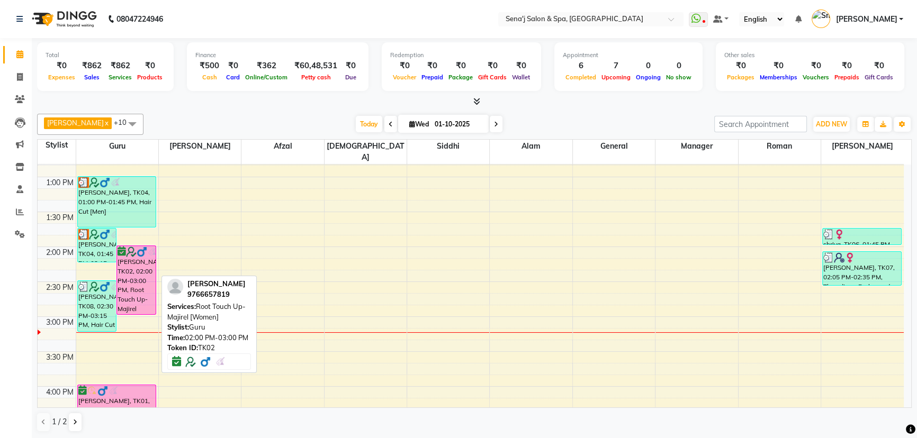
scroll to position [289, 0]
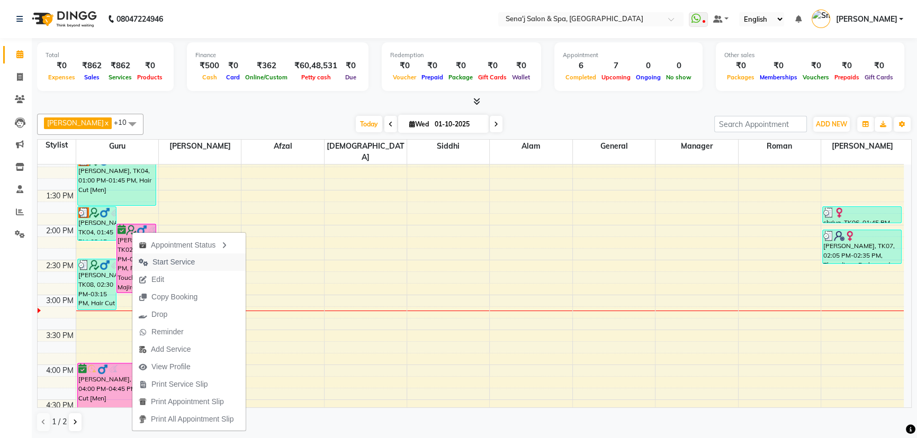
click at [174, 261] on span "Start Service" at bounding box center [173, 262] width 42 height 11
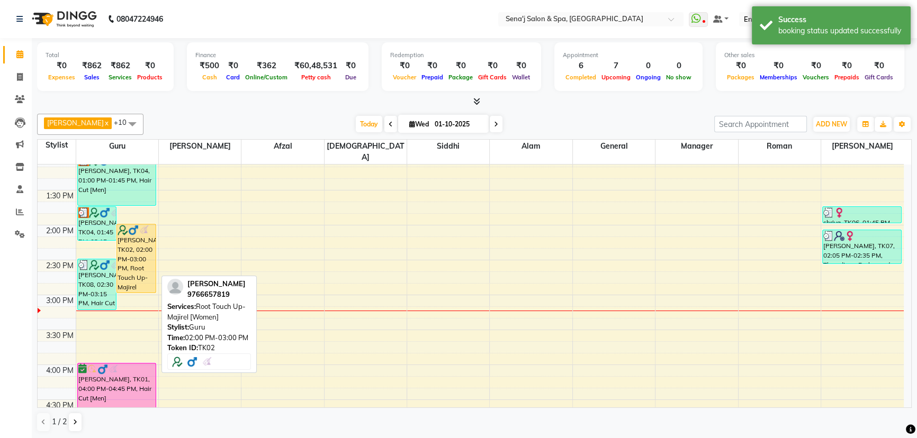
click at [141, 255] on div "VEENA KUMAR, TK02, 02:00 PM-03:00 PM, Root Touch Up- Majirel [Women]" at bounding box center [136, 258] width 39 height 68
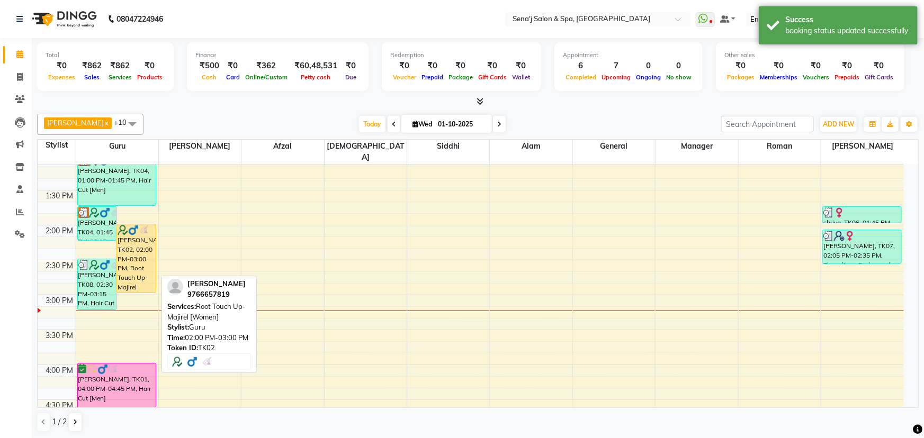
select select "1"
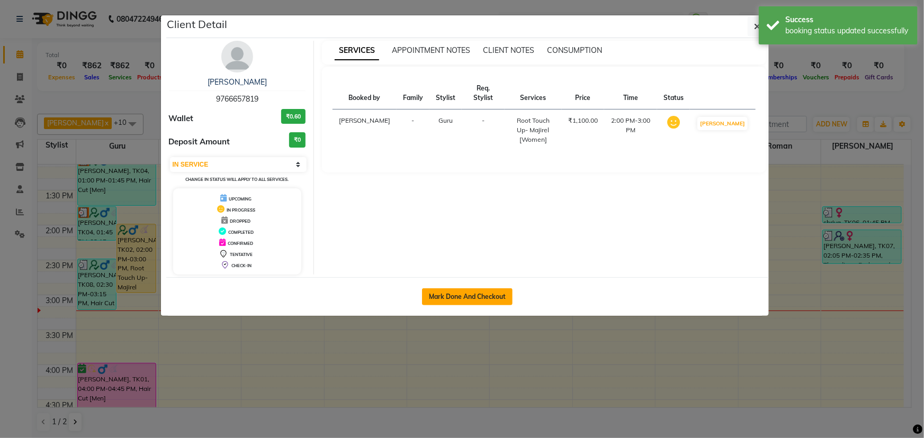
click at [464, 296] on button "Mark Done And Checkout" at bounding box center [467, 297] width 91 height 17
select select "service"
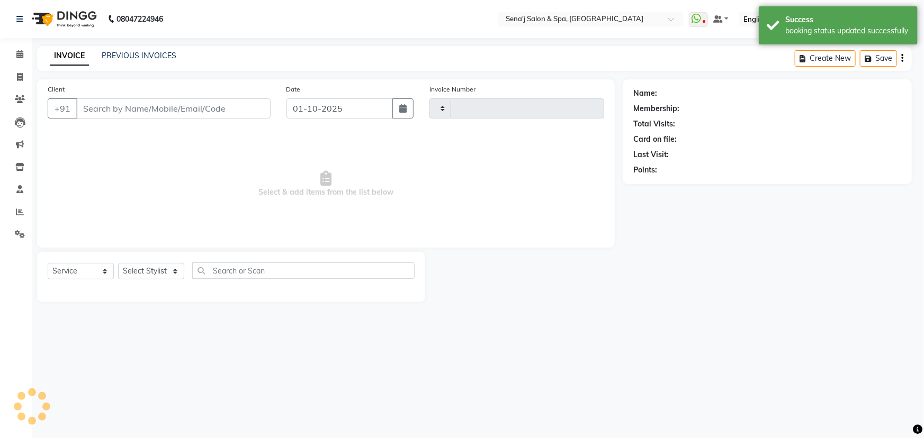
type input "3362"
select select "447"
type input "9766657819"
select select "6923"
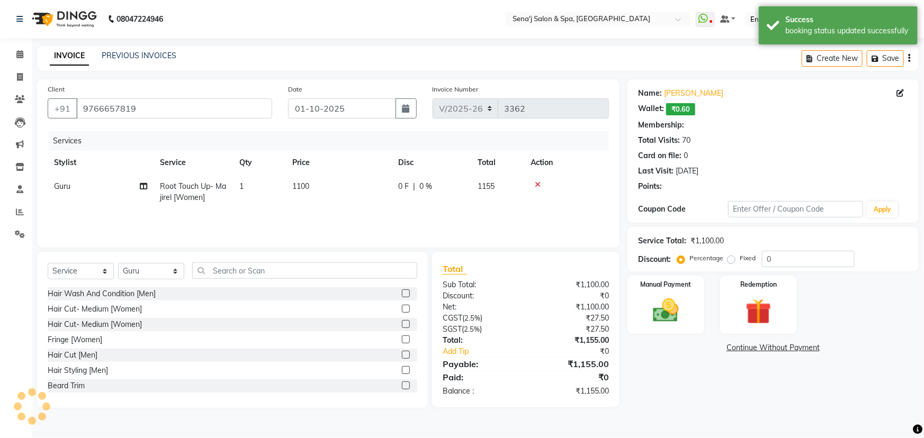
select select "1: Object"
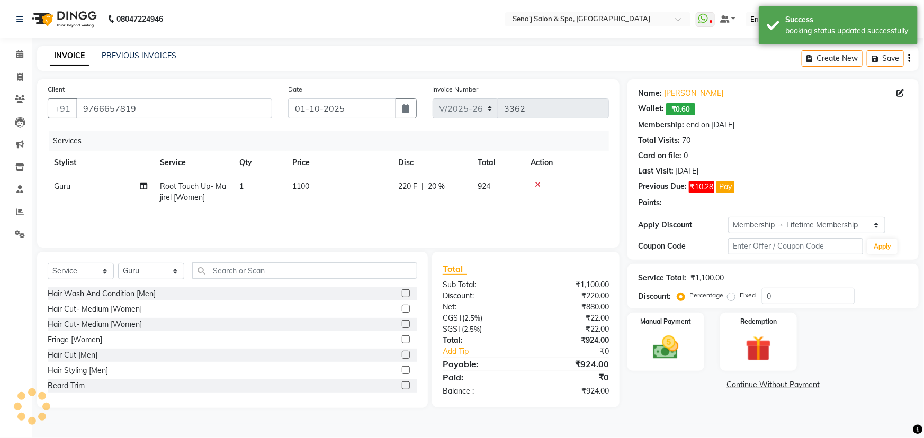
type input "20"
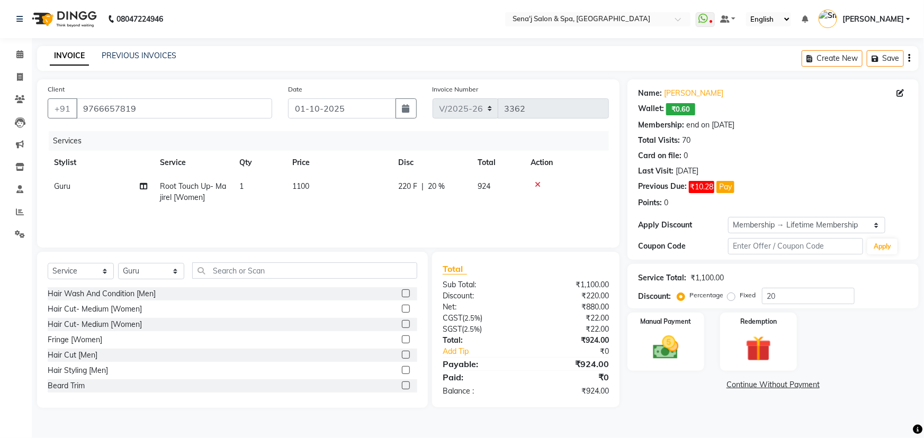
click at [213, 186] on span "Root Touch Up- Majirel [Women]" at bounding box center [193, 192] width 66 height 21
select select "6923"
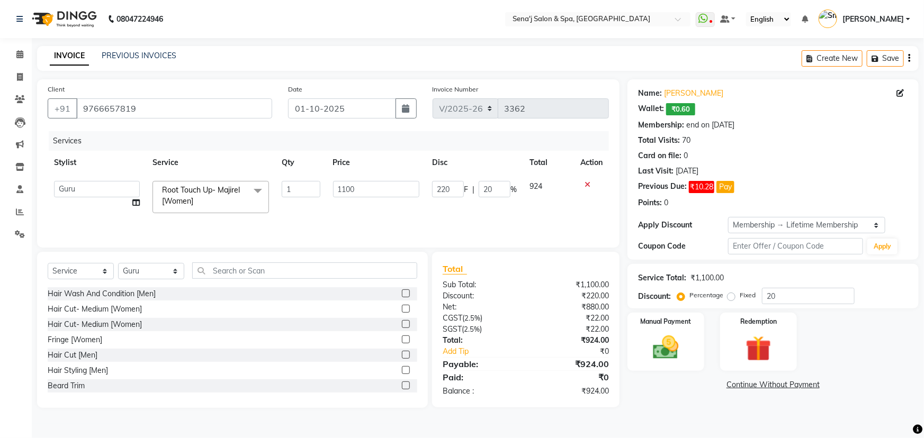
click at [247, 193] on span at bounding box center [257, 191] width 21 height 20
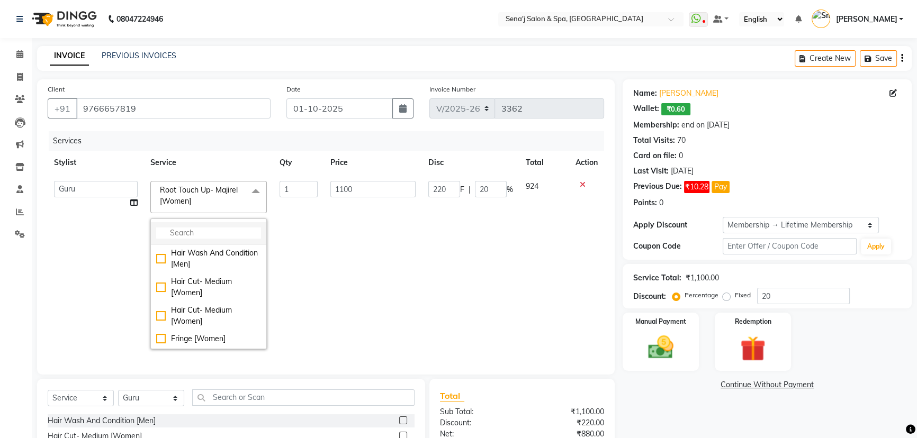
click at [201, 236] on input "multiselect-search" at bounding box center [208, 233] width 105 height 11
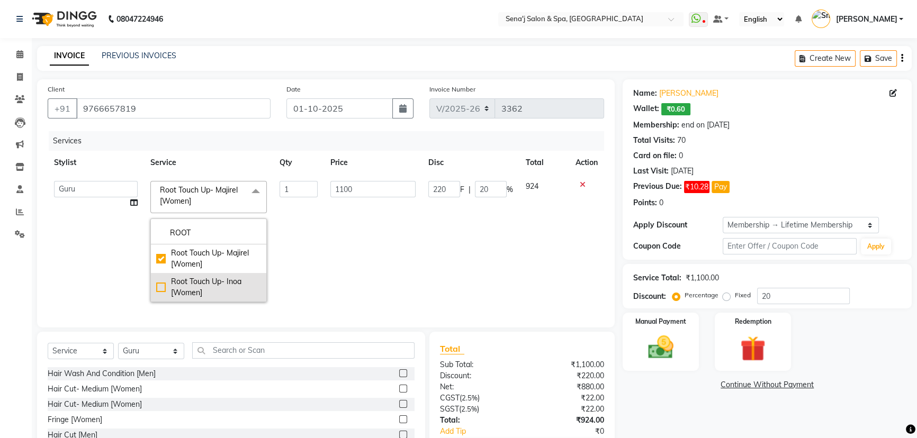
type input "ROOT"
click at [159, 286] on div "Root Touch Up- Inoa [Women]" at bounding box center [208, 287] width 105 height 22
checkbox input"] "false"
checkbox input"] "true"
type input "1200"
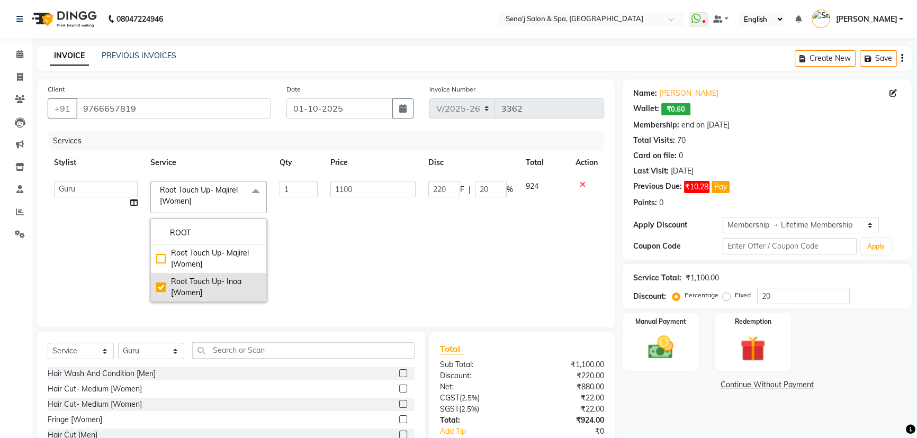
type input "240"
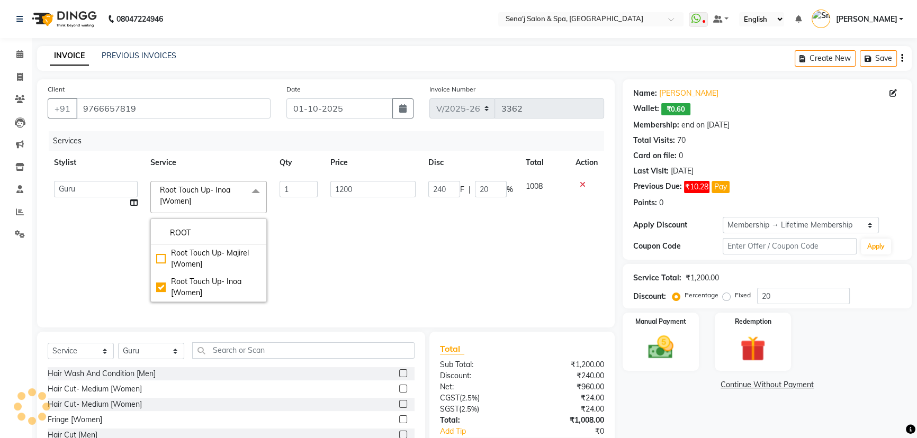
click at [365, 192] on td "1200" at bounding box center [373, 242] width 98 height 134
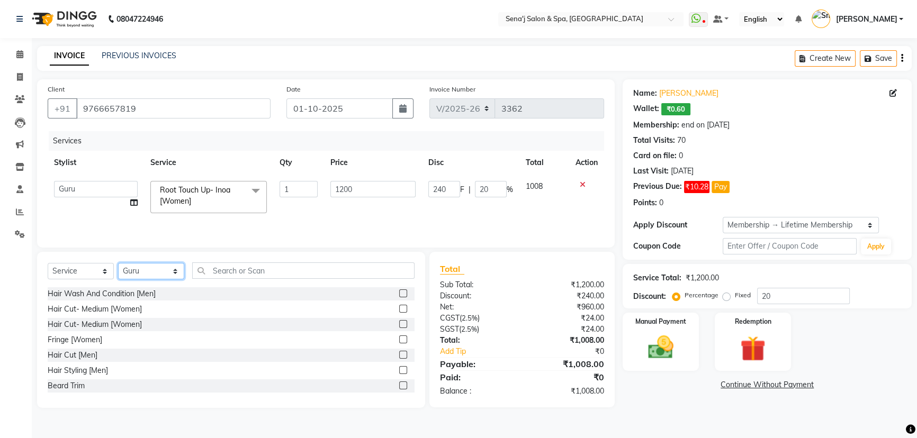
click at [131, 271] on select "Select Stylist [PERSON_NAME] [PERSON_NAME] [PERSON_NAME] [PERSON_NAME] General …" at bounding box center [151, 271] width 66 height 16
click at [142, 269] on select "Select Stylist [PERSON_NAME] [PERSON_NAME] [PERSON_NAME] [PERSON_NAME] General …" at bounding box center [151, 271] width 66 height 16
select select "30665"
click at [118, 263] on select "Select Stylist [PERSON_NAME] [PERSON_NAME] [PERSON_NAME] [PERSON_NAME] General …" at bounding box center [151, 271] width 66 height 16
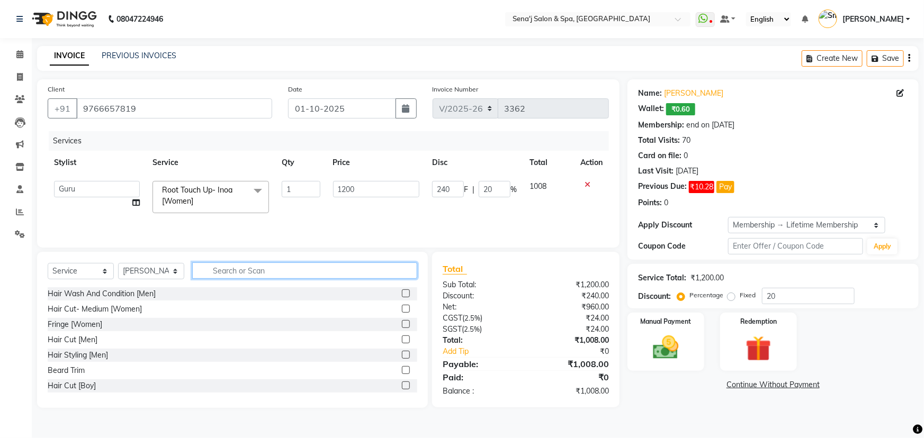
click at [225, 266] on input "text" at bounding box center [304, 271] width 225 height 16
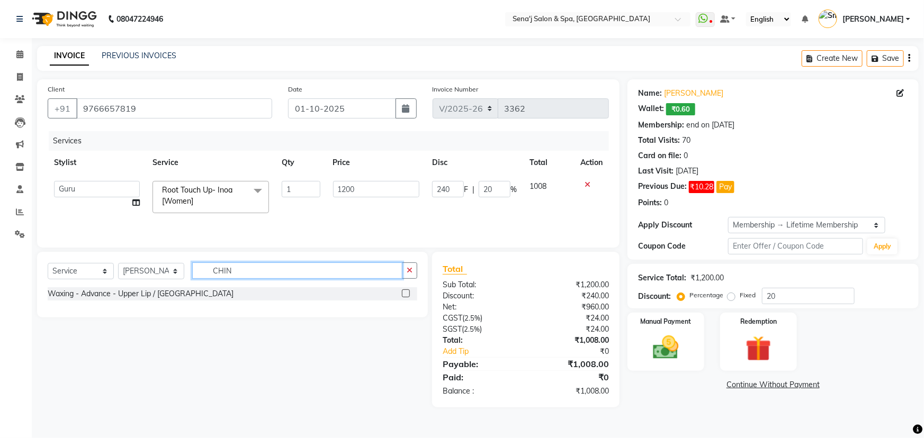
type input "CHIN"
click at [407, 294] on label at bounding box center [406, 294] width 8 height 8
click at [407, 294] on input "checkbox" at bounding box center [405, 294] width 7 height 7
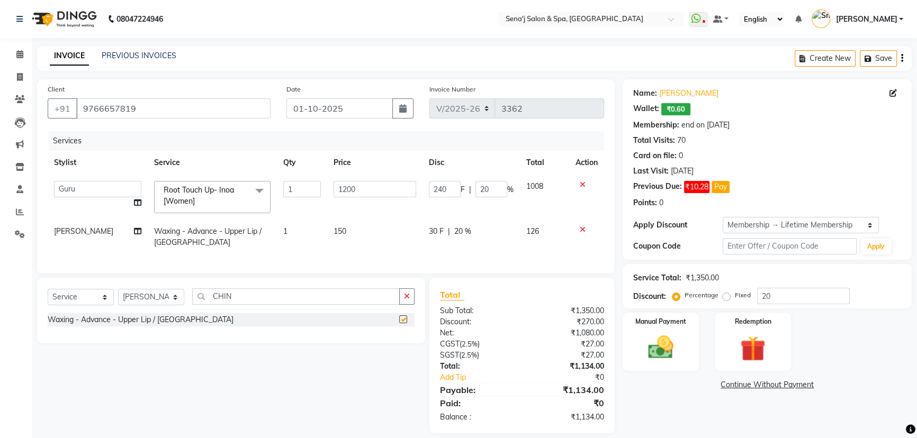
checkbox input "false"
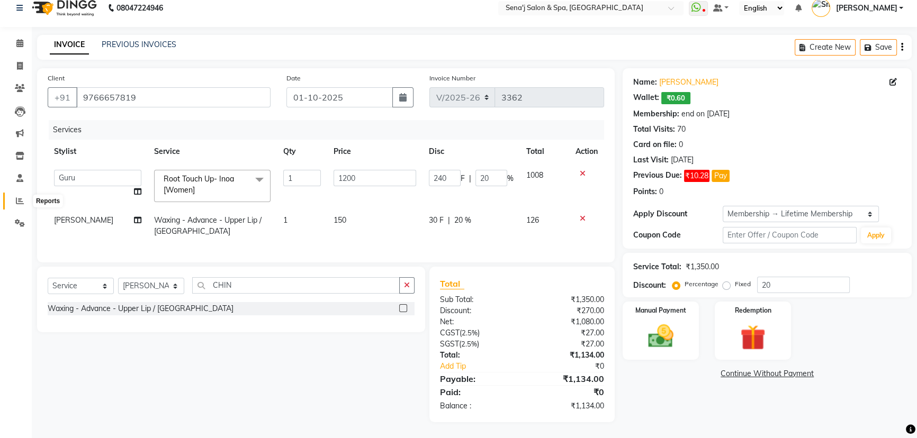
click at [17, 197] on icon at bounding box center [20, 201] width 8 height 8
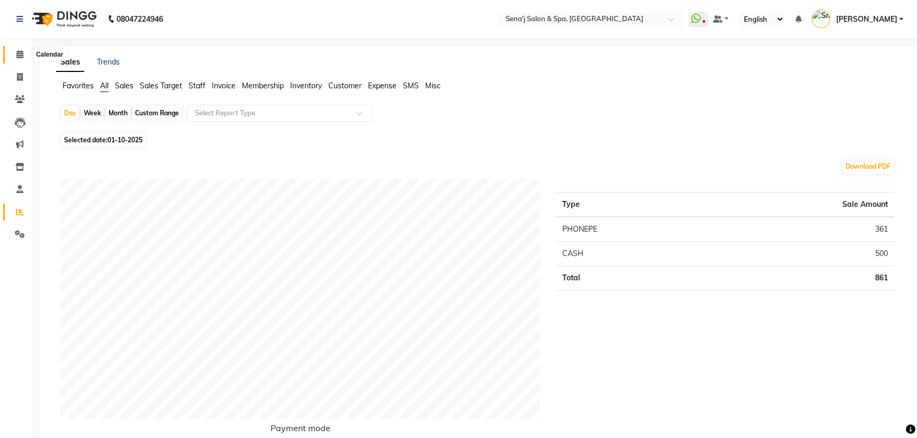
click at [17, 53] on icon at bounding box center [19, 54] width 7 height 8
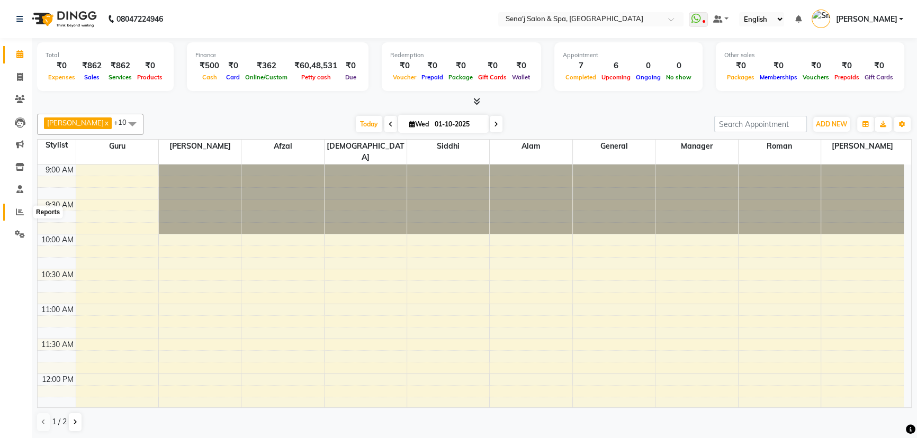
click at [21, 211] on icon at bounding box center [20, 212] width 8 height 8
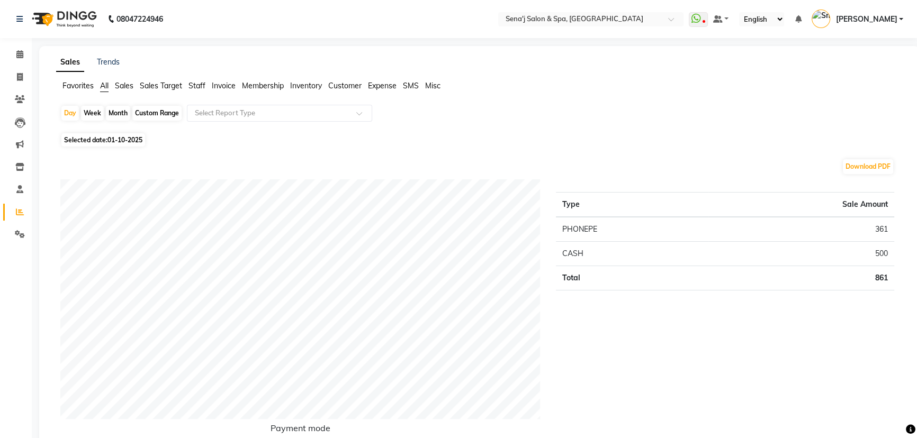
click at [202, 86] on span "Staff" at bounding box center [196, 86] width 17 height 10
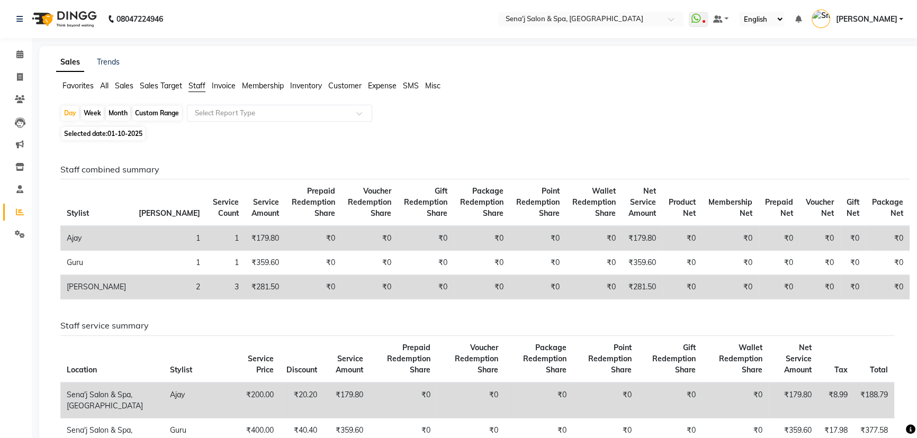
click at [123, 108] on div "Month" at bounding box center [118, 113] width 24 height 15
select select "10"
select select "2025"
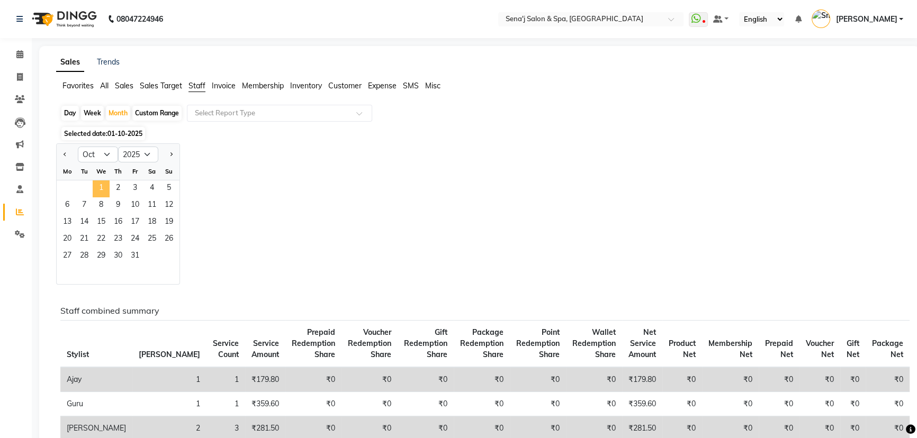
click at [96, 185] on span "1" at bounding box center [101, 189] width 17 height 17
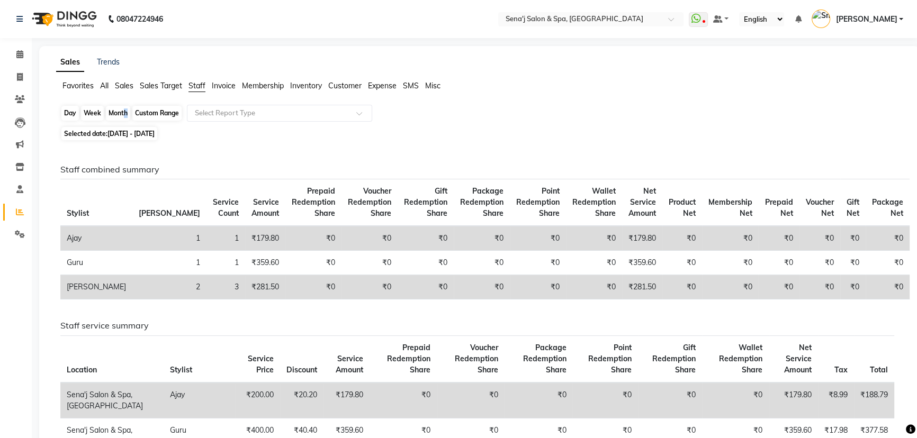
click at [123, 112] on div "Month" at bounding box center [118, 113] width 24 height 15
select select "10"
select select "2025"
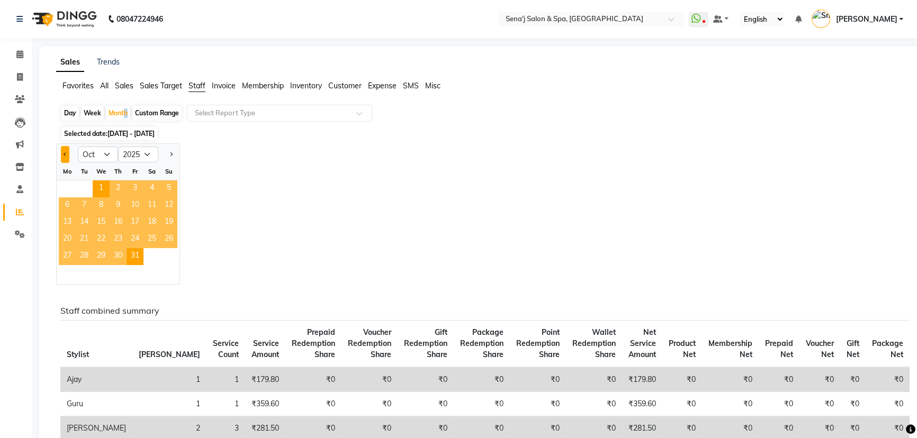
click at [65, 154] on span "Previous month" at bounding box center [66, 154] width 4 height 4
select select "9"
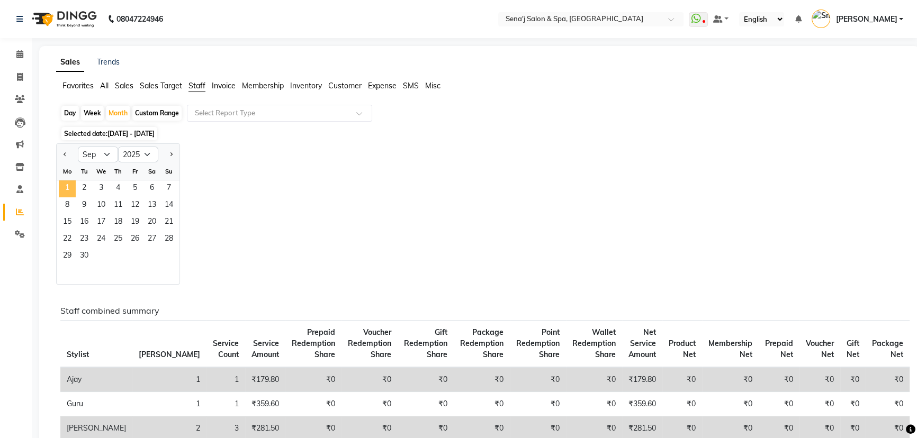
click at [73, 186] on span "1" at bounding box center [67, 189] width 17 height 17
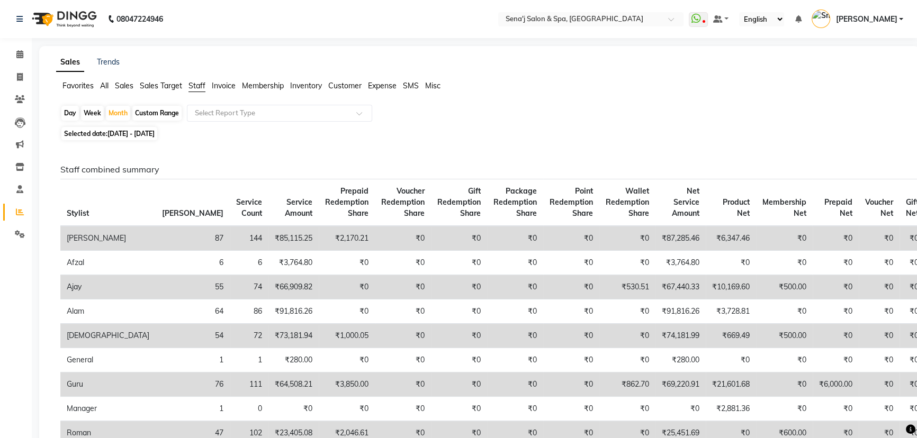
scroll to position [48, 0]
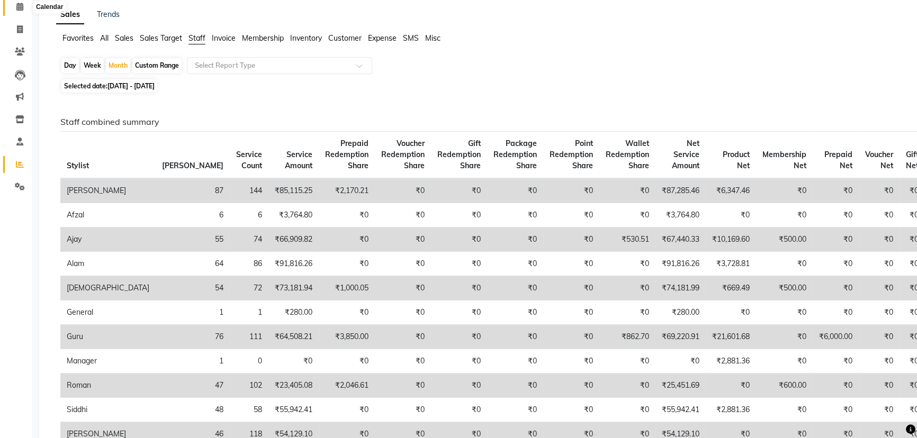
click at [21, 5] on icon at bounding box center [19, 7] width 7 height 8
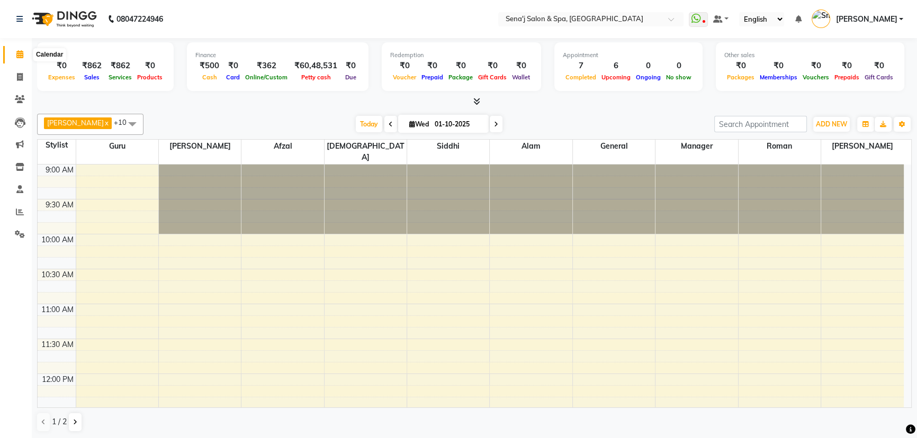
click at [22, 54] on icon at bounding box center [19, 54] width 7 height 8
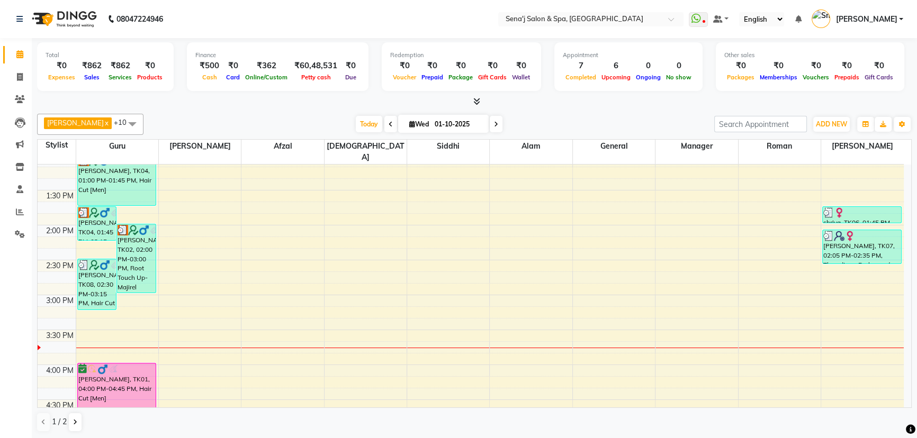
scroll to position [240, 0]
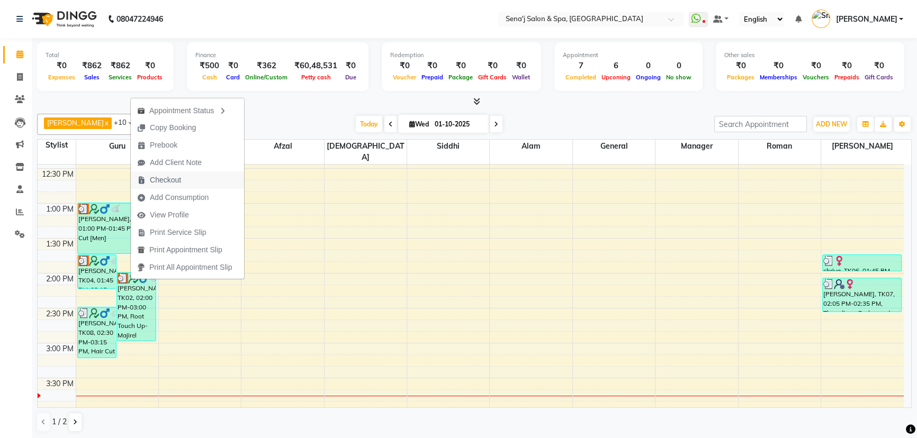
click at [171, 181] on span "Checkout" at bounding box center [165, 180] width 31 height 11
select select "447"
select select "service"
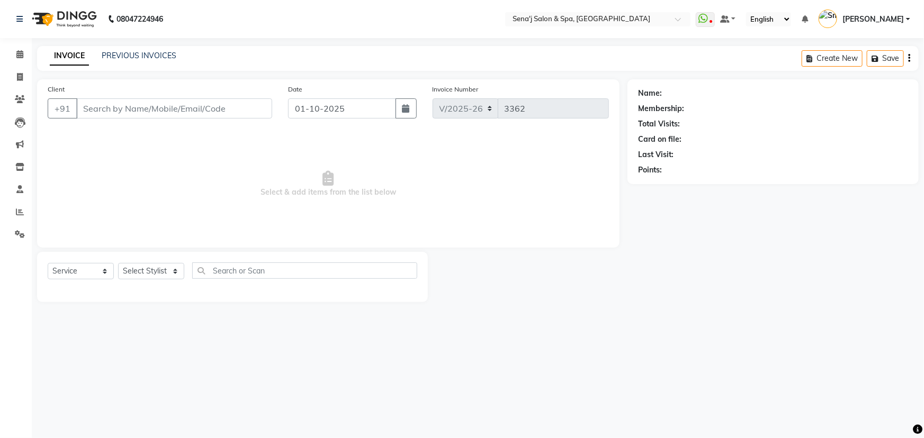
type input "9766657819"
select select "6923"
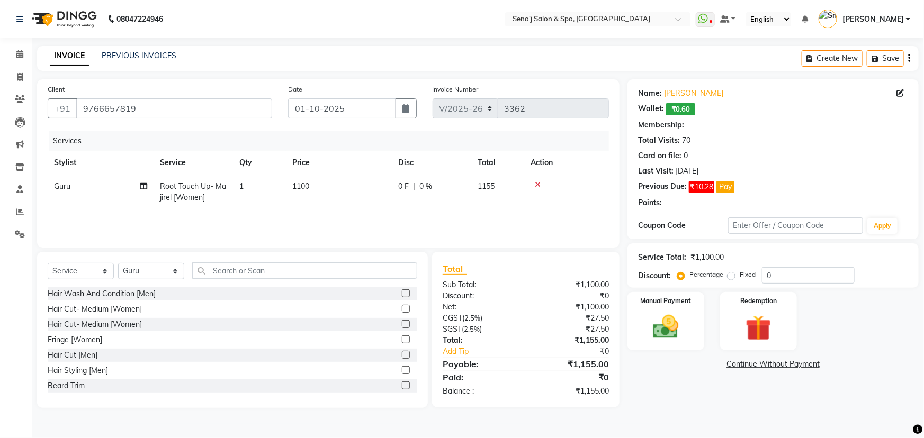
select select "1: Object"
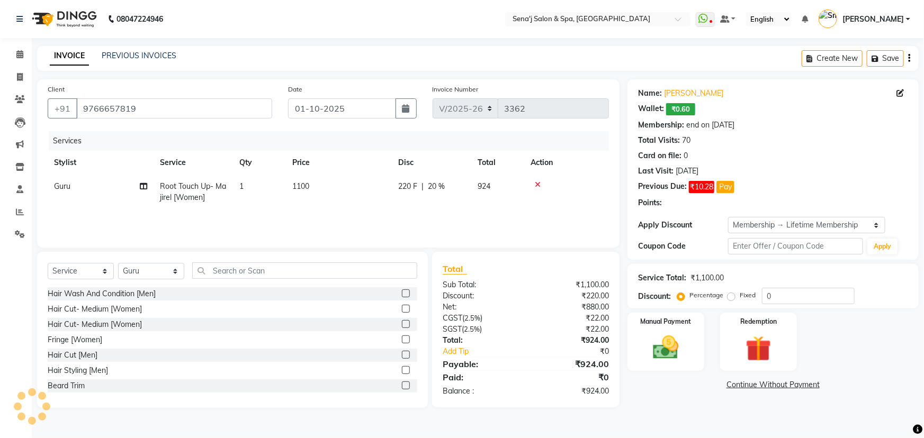
type input "20"
click at [154, 272] on select "Select Stylist [PERSON_NAME] [PERSON_NAME] [PERSON_NAME] [PERSON_NAME] General …" at bounding box center [151, 271] width 66 height 16
select select "30665"
click at [118, 263] on select "Select Stylist [PERSON_NAME] [PERSON_NAME] [PERSON_NAME] [PERSON_NAME] General …" at bounding box center [151, 271] width 66 height 16
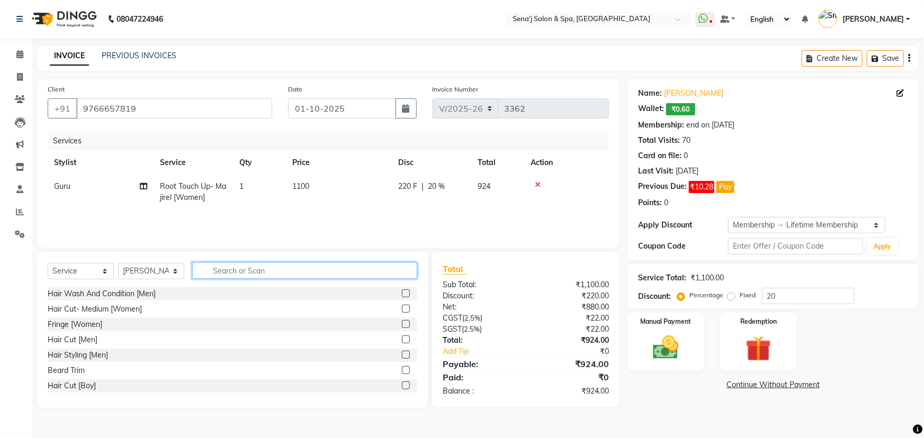
click at [228, 274] on input "text" at bounding box center [304, 271] width 225 height 16
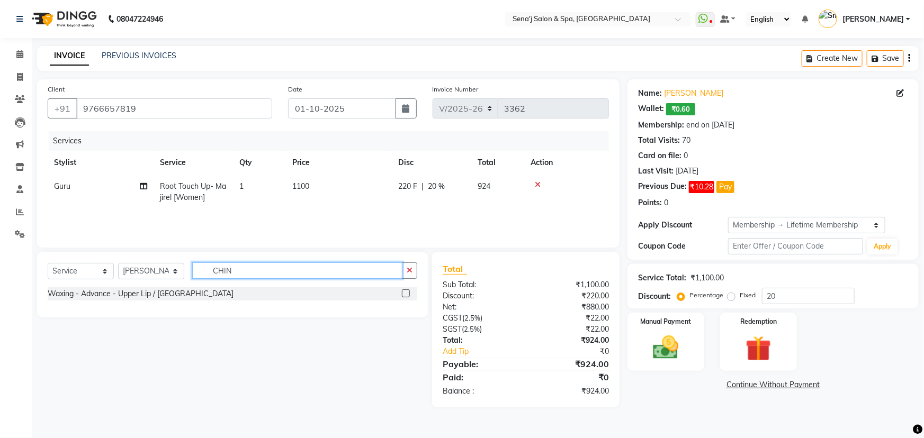
type input "CHIN"
click at [403, 293] on label at bounding box center [406, 294] width 8 height 8
click at [403, 293] on input "checkbox" at bounding box center [405, 294] width 7 height 7
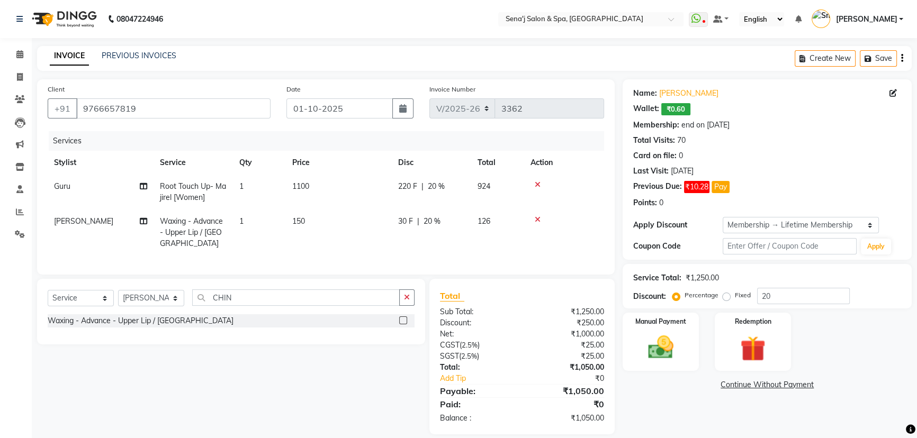
click at [403, 317] on label at bounding box center [403, 321] width 8 height 8
click at [403, 318] on input "checkbox" at bounding box center [402, 321] width 7 height 7
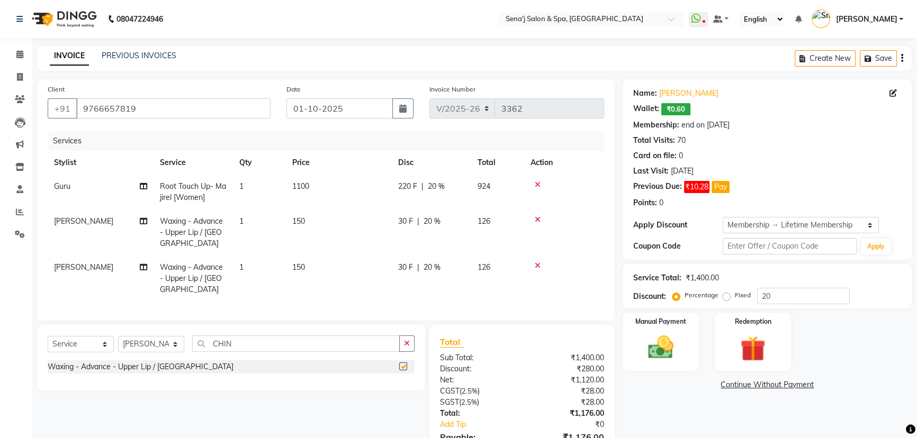
checkbox input "false"
click at [310, 256] on td "150" at bounding box center [339, 279] width 106 height 46
select select "30665"
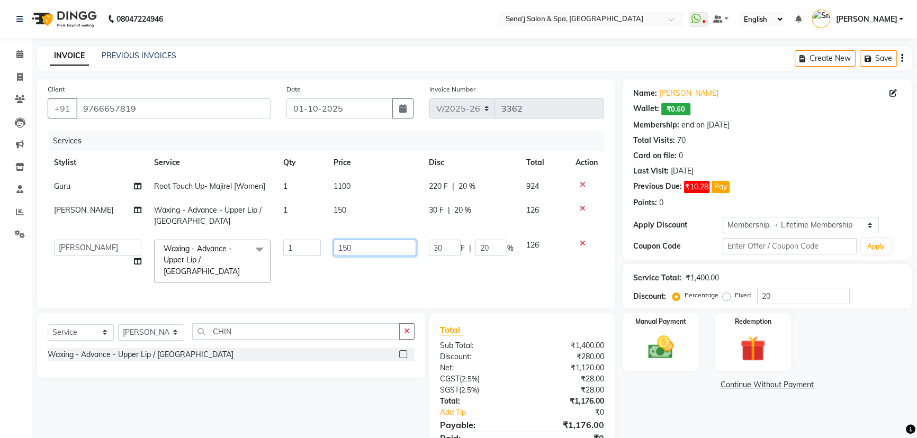
click at [344, 248] on input "150" at bounding box center [375, 248] width 83 height 16
type input "200"
click at [526, 323] on div "Total" at bounding box center [522, 329] width 165 height 13
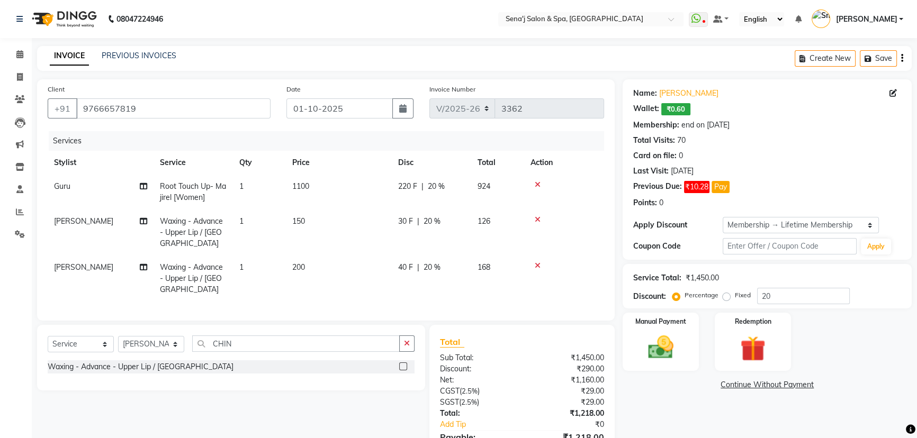
click at [195, 186] on span "Root Touch Up- Majirel [Women]" at bounding box center [193, 192] width 66 height 21
select select "6923"
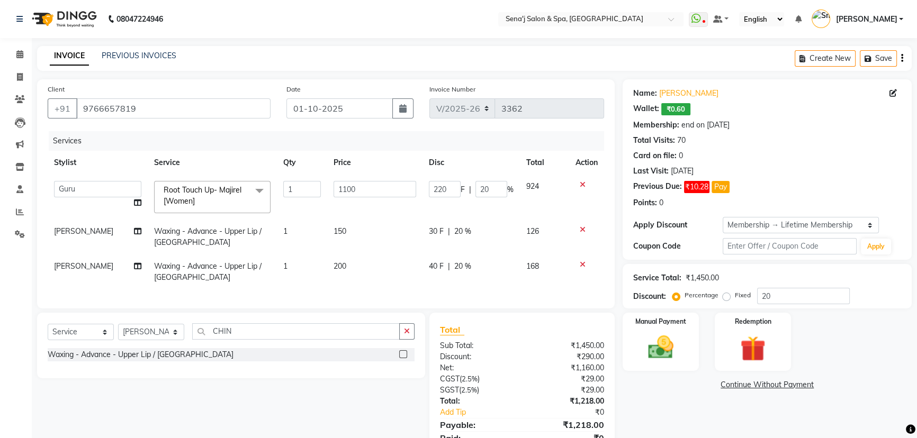
click at [213, 194] on span "Root Touch Up- Majirel [Women]" at bounding box center [203, 195] width 78 height 21
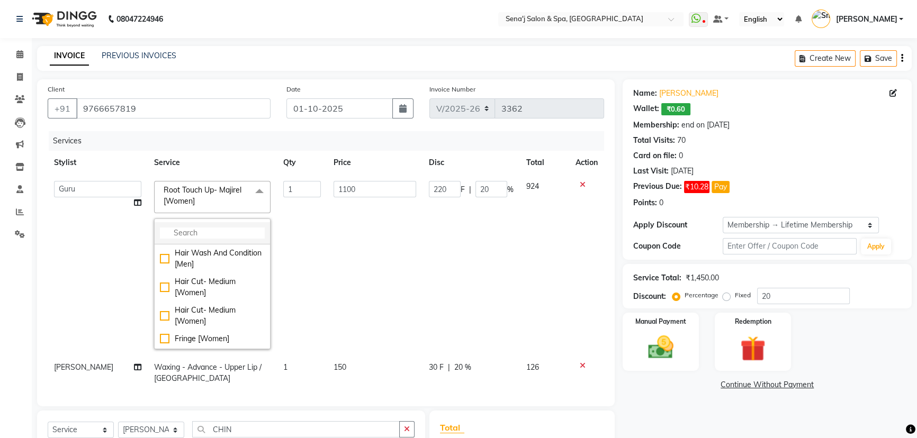
click at [201, 231] on input "multiselect-search" at bounding box center [212, 233] width 105 height 11
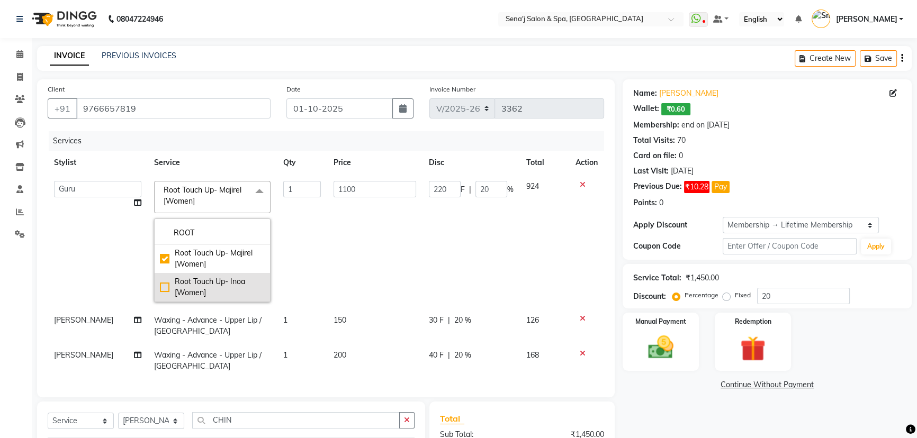
type input "ROOT"
click at [163, 289] on div "Root Touch Up- Inoa [Women]" at bounding box center [212, 287] width 105 height 22
checkbox input"] "false"
checkbox input"] "true"
type input "1200"
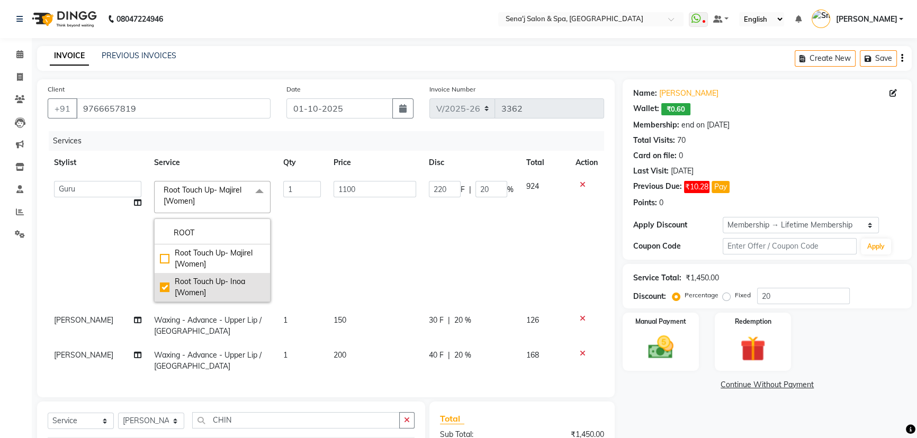
type input "240"
click at [422, 236] on td "240 F | 20 %" at bounding box center [470, 242] width 97 height 134
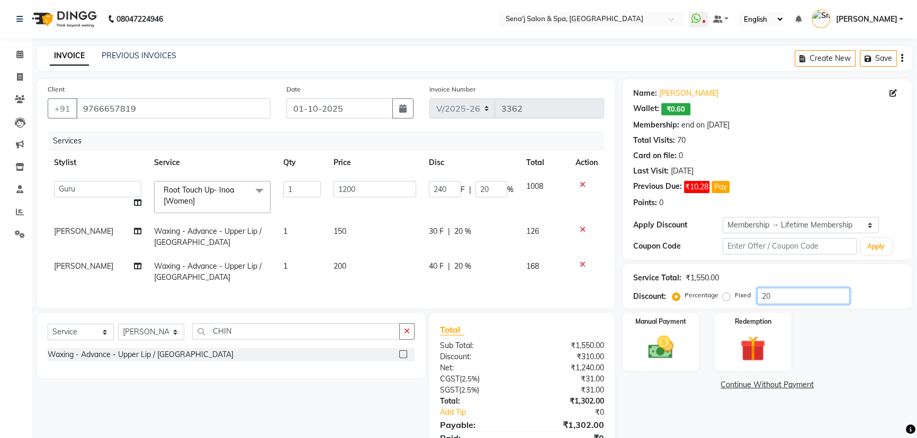
click at [783, 288] on input "20" at bounding box center [803, 296] width 93 height 16
type input "2"
type input "24"
type input "2"
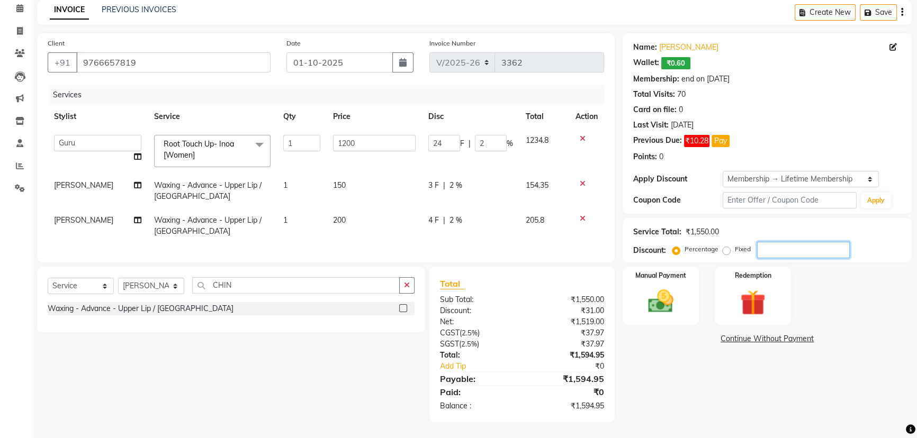
type input "0"
type input "1"
type input "12"
type input "1"
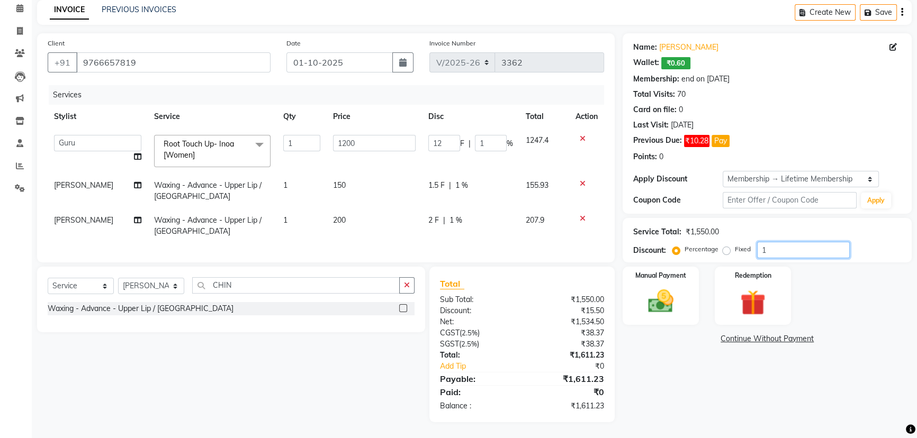
type input "10"
type input "120"
type input "10"
type input "10.1"
type input "121.2"
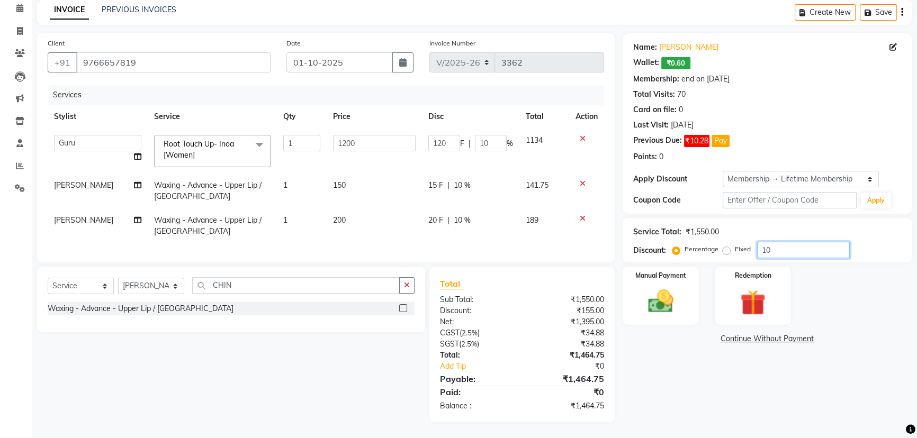
type input "10.1"
click at [679, 291] on img at bounding box center [660, 301] width 43 height 30
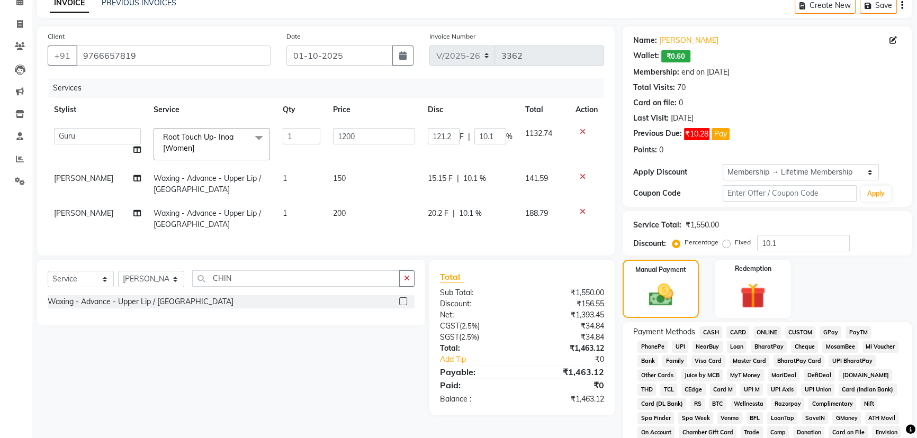
click at [737, 330] on span "CARD" at bounding box center [737, 333] width 23 height 12
checkbox input "false"
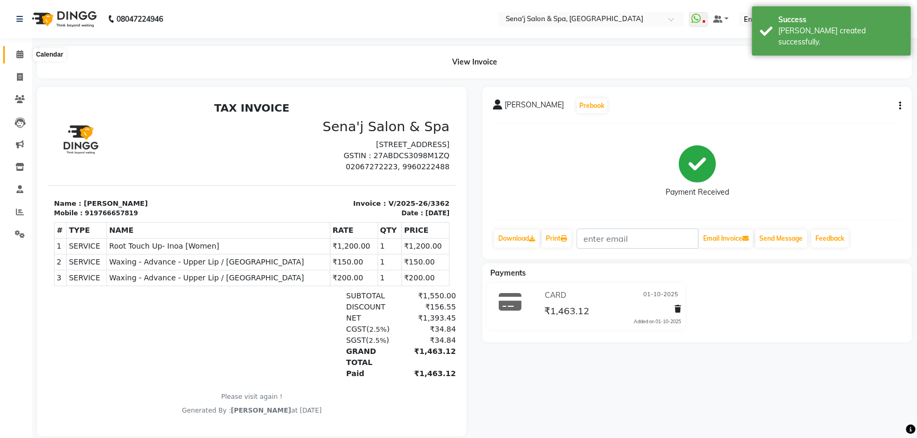
click at [20, 50] on icon at bounding box center [19, 54] width 7 height 8
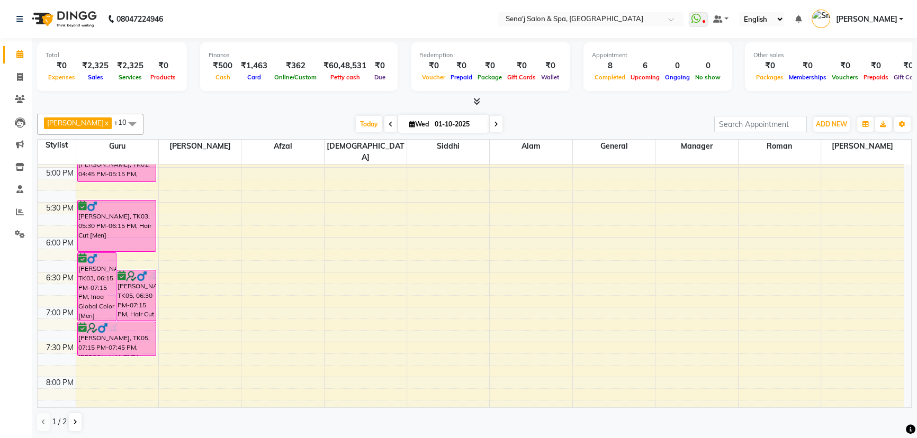
scroll to position [577, 0]
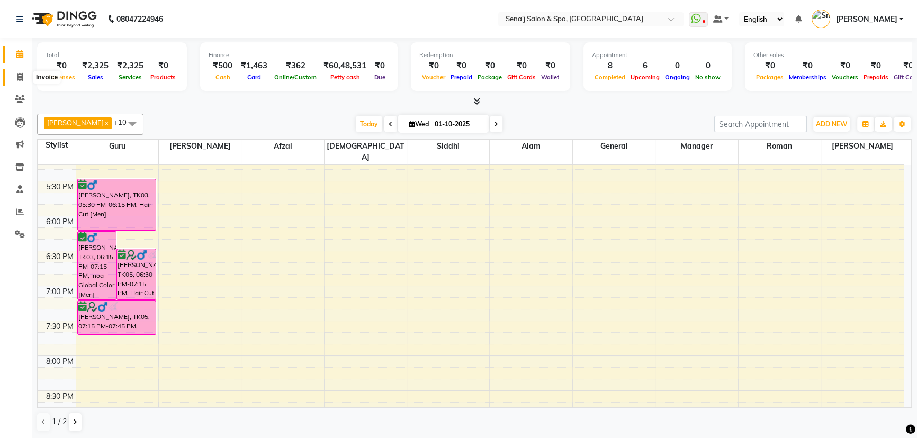
click at [17, 74] on icon at bounding box center [20, 77] width 6 height 8
select select "447"
select select "service"
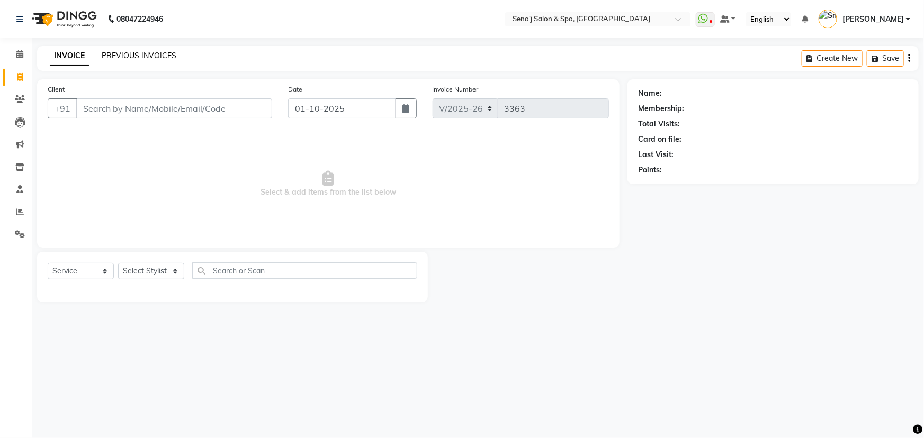
click at [148, 54] on link "PREVIOUS INVOICES" at bounding box center [139, 56] width 75 height 10
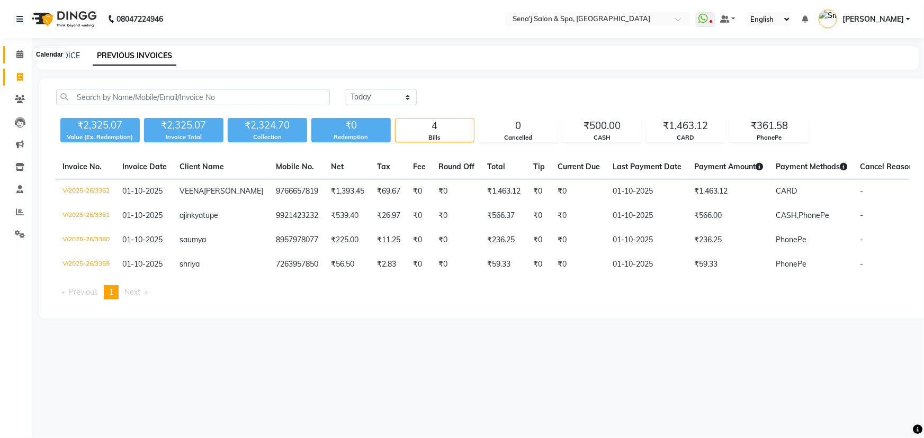
click at [21, 53] on icon at bounding box center [19, 54] width 7 height 8
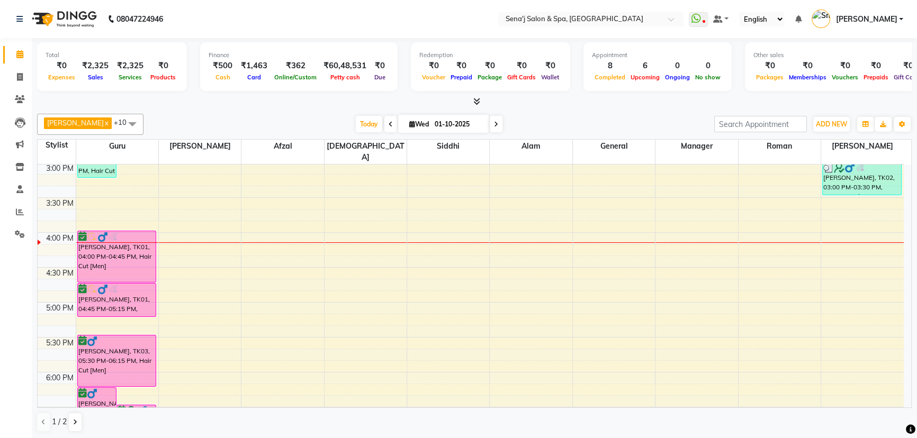
scroll to position [433, 0]
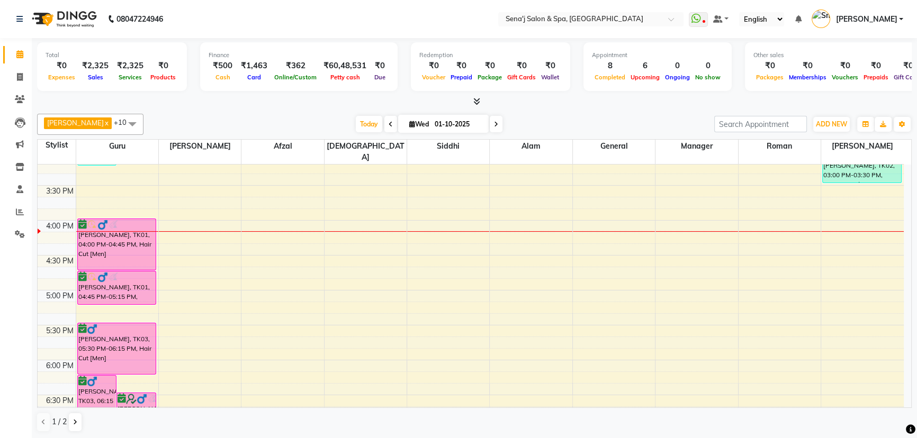
click at [431, 127] on input "01-10-2025" at bounding box center [457, 124] width 53 height 16
select select "10"
select select "2025"
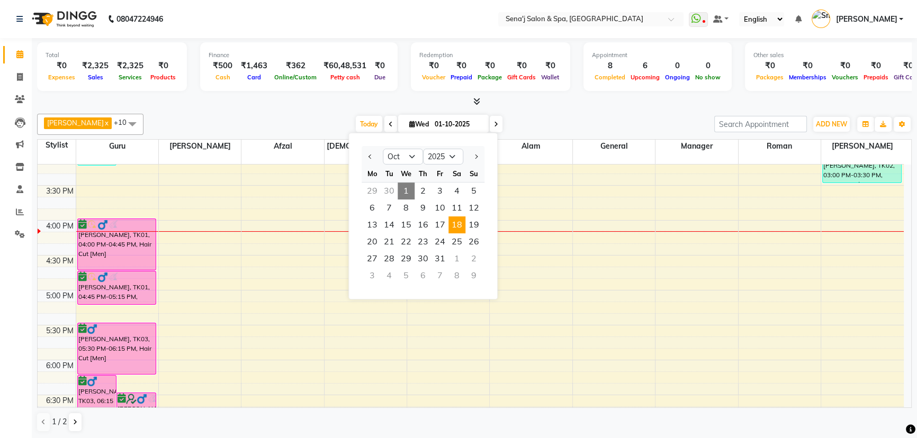
click at [461, 225] on span "18" at bounding box center [456, 225] width 17 height 17
type input "18-10-2025"
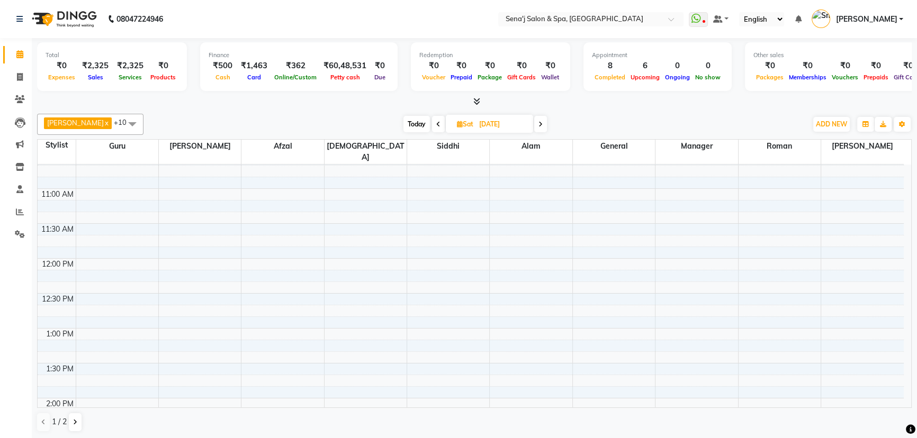
scroll to position [103, 0]
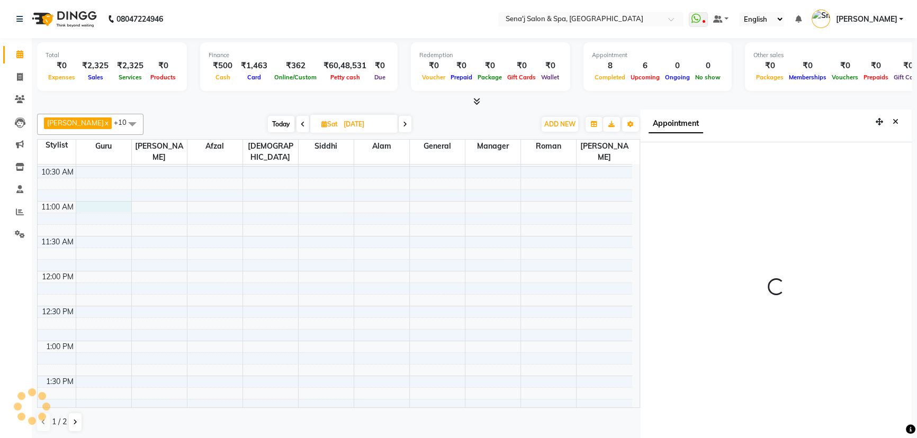
scroll to position [5, 0]
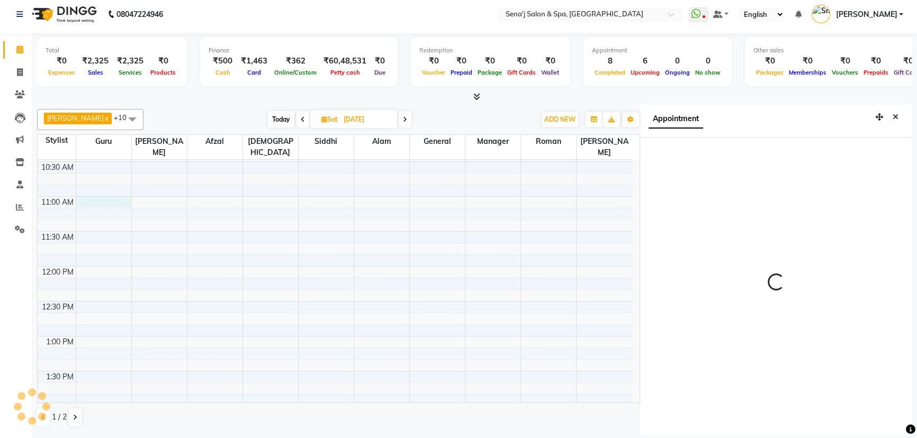
select select "660"
select select "6923"
select select "tentative"
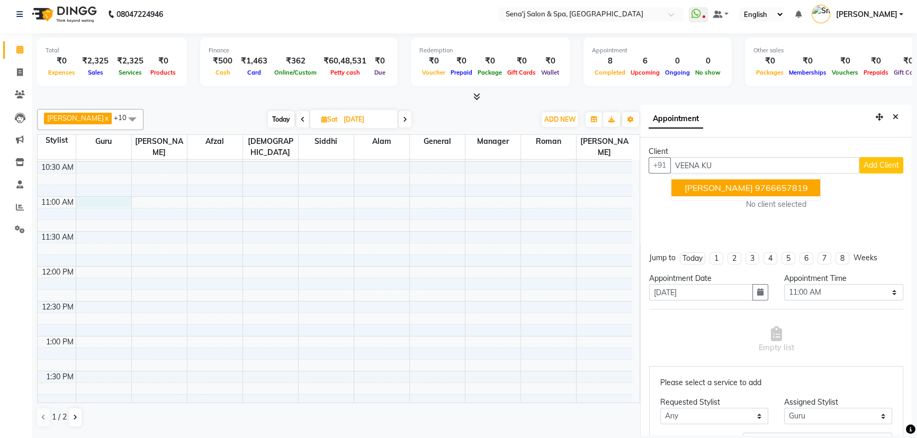
click at [719, 187] on span "VEENA KUMAR" at bounding box center [718, 188] width 68 height 11
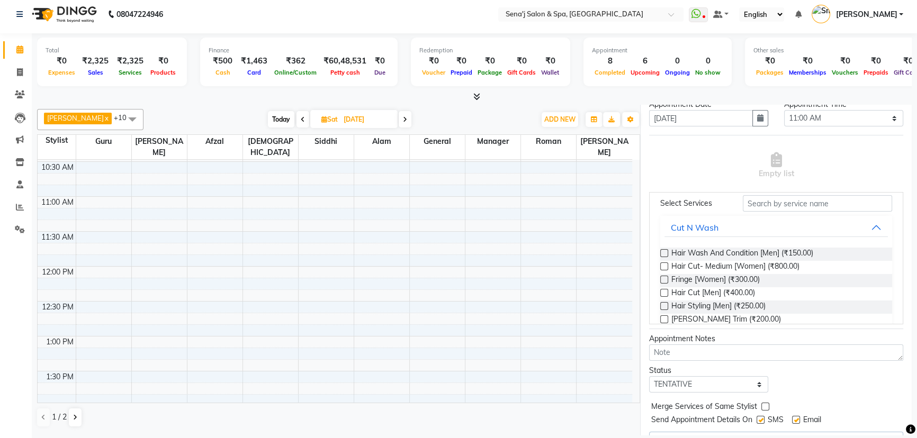
scroll to position [0, 0]
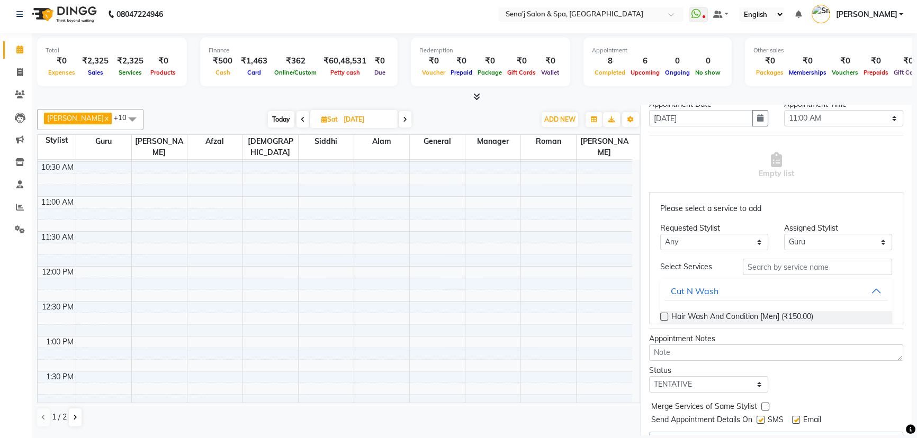
type input "9766657819"
click at [757, 266] on input "text" at bounding box center [817, 267] width 149 height 16
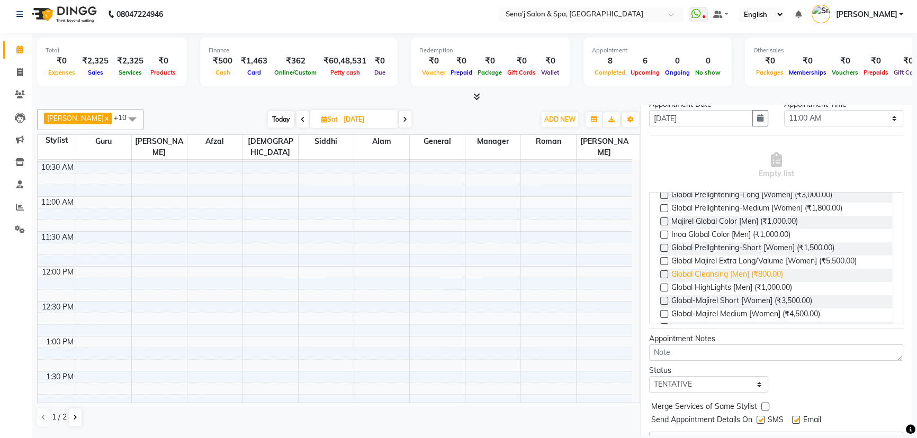
scroll to position [144, 0]
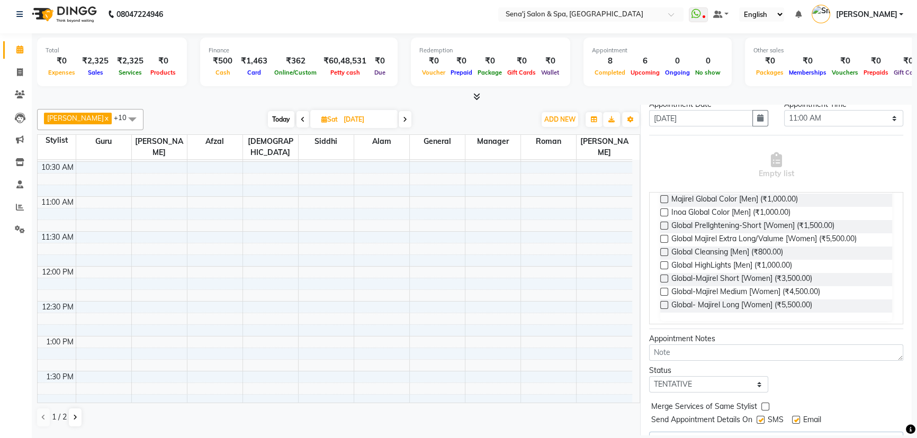
type input "GLOB"
click at [664, 275] on label at bounding box center [664, 279] width 8 height 8
click at [664, 276] on input "checkbox" at bounding box center [663, 279] width 7 height 7
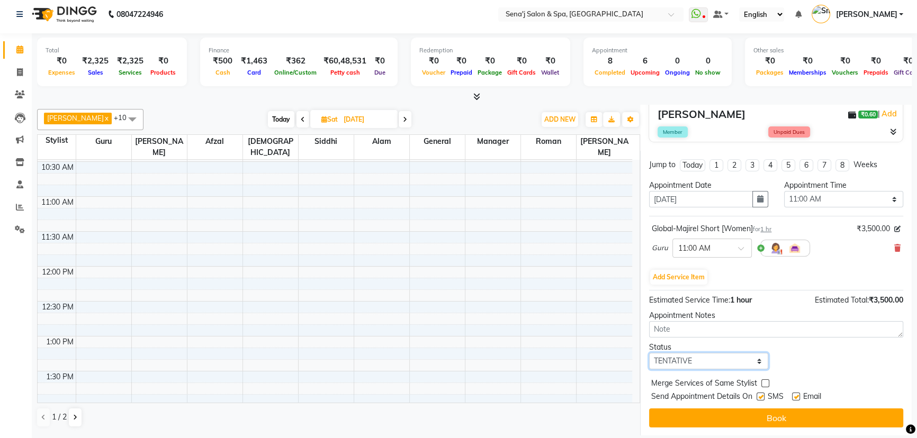
click at [695, 360] on select "Select TENTATIVE CONFIRM UPCOMING" at bounding box center [708, 361] width 119 height 16
select select "confirm booking"
click at [649, 353] on select "Select TENTATIVE CONFIRM UPCOMING" at bounding box center [708, 361] width 119 height 16
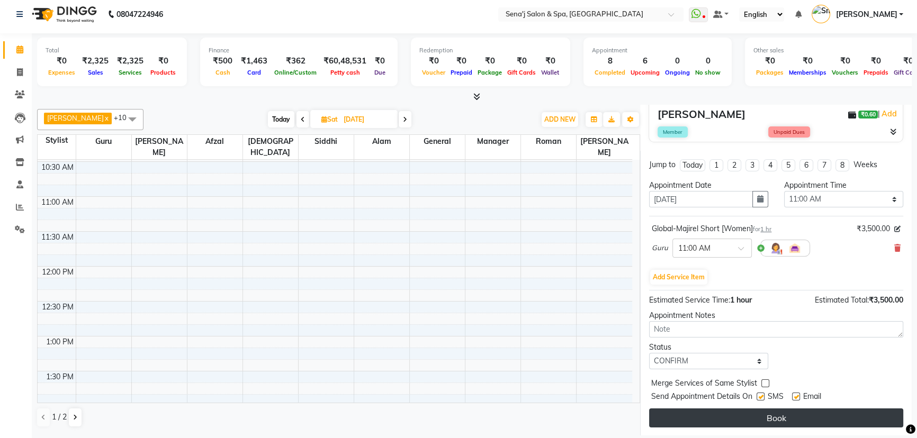
click at [743, 416] on button "Book" at bounding box center [776, 418] width 254 height 19
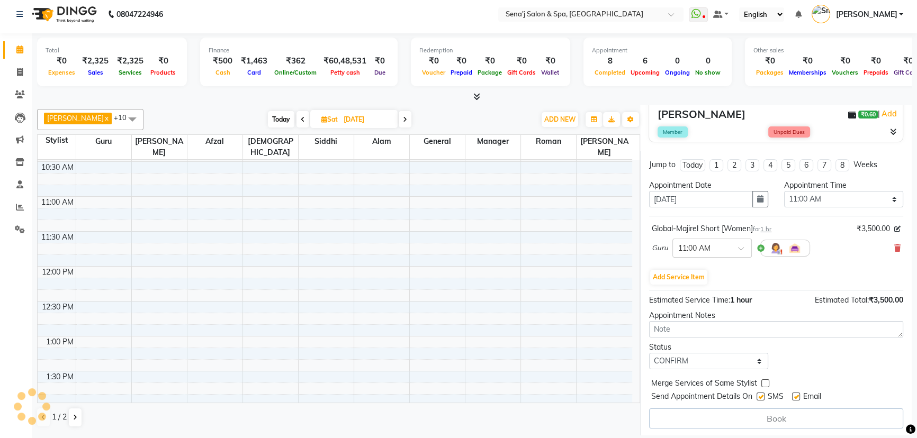
select select "6923"
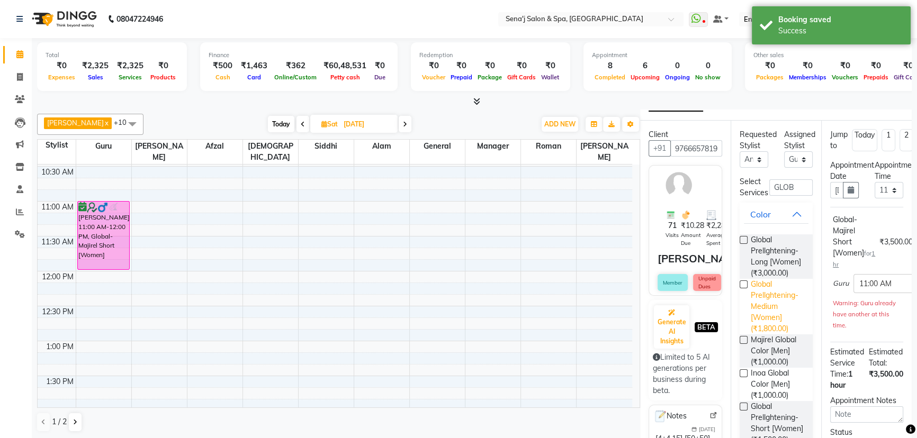
scroll to position [0, 0]
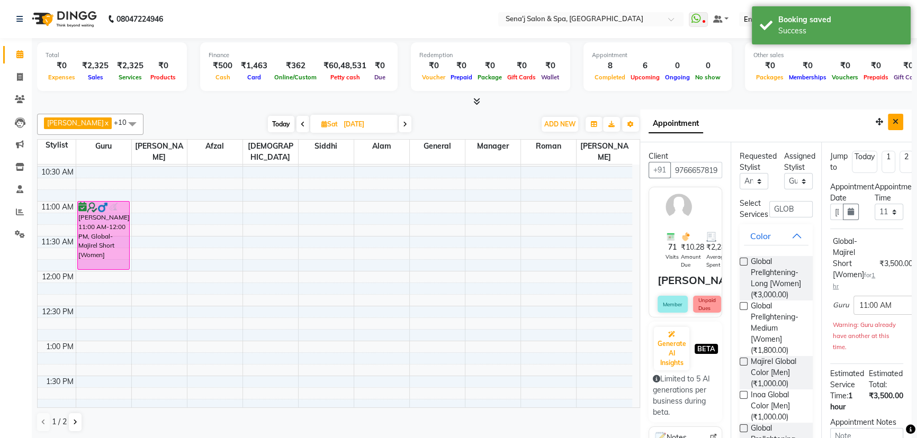
click at [888, 116] on button "Close" at bounding box center [895, 122] width 15 height 16
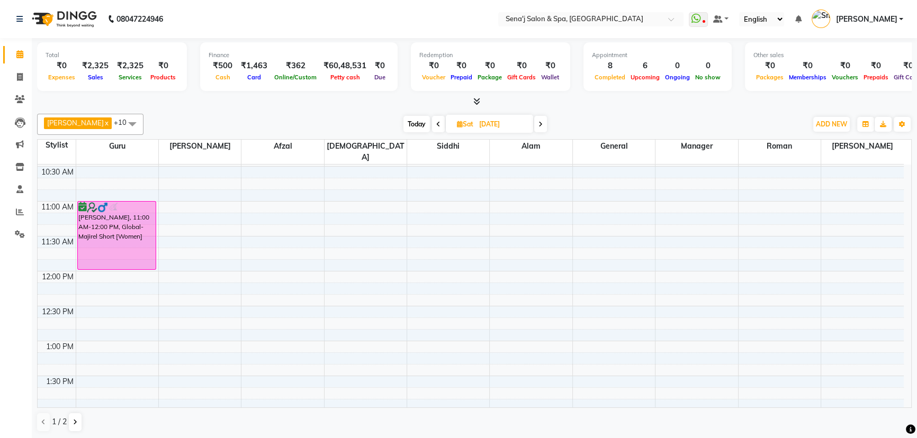
click at [407, 124] on span "Today" at bounding box center [416, 124] width 26 height 16
type input "01-10-2025"
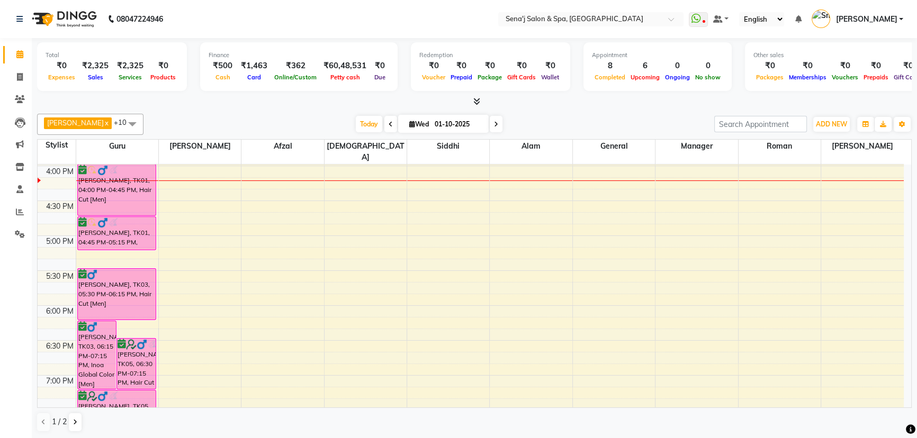
click at [480, 101] on div at bounding box center [474, 101] width 875 height 11
click at [586, 178] on div "9:00 AM 9:30 AM 10:00 AM 10:30 AM 11:00 AM 11:30 AM 12:00 PM 12:30 PM 1:00 PM 1…" at bounding box center [471, 201] width 866 height 1048
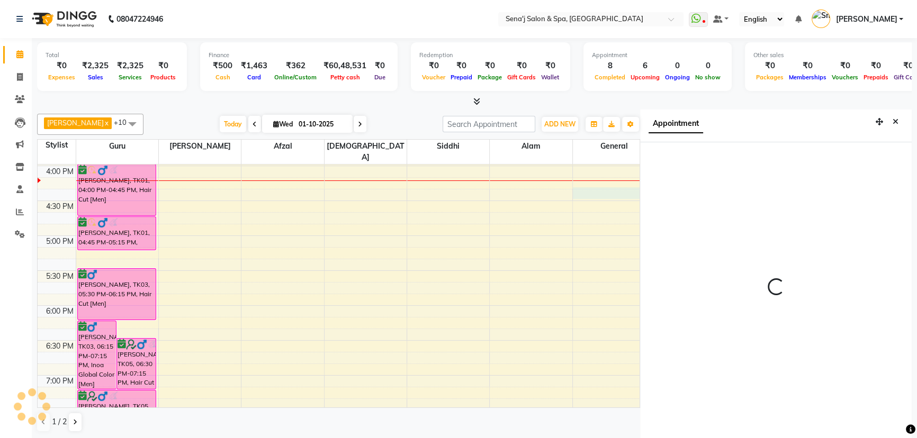
select select "975"
select select "8107"
select select "tentative"
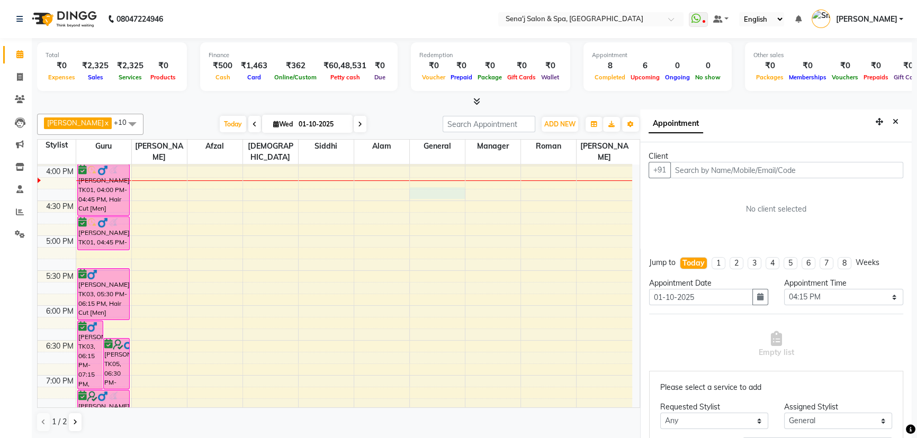
scroll to position [5, 0]
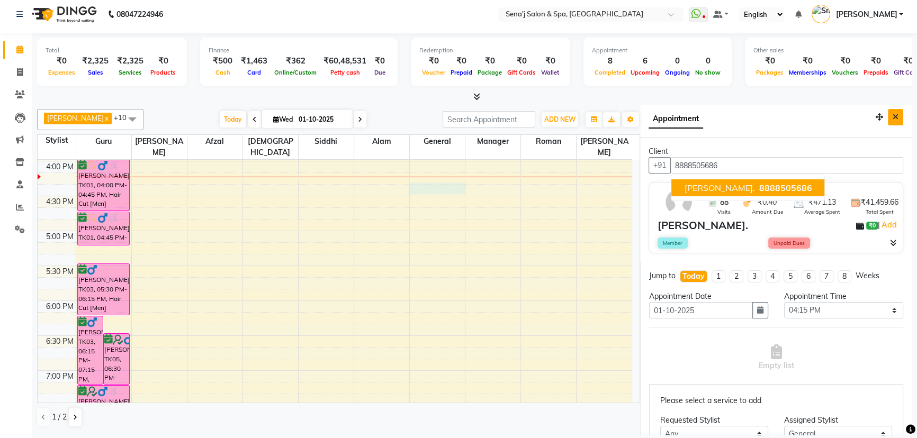
type input "8888505686"
click at [888, 112] on button "Close" at bounding box center [895, 117] width 15 height 16
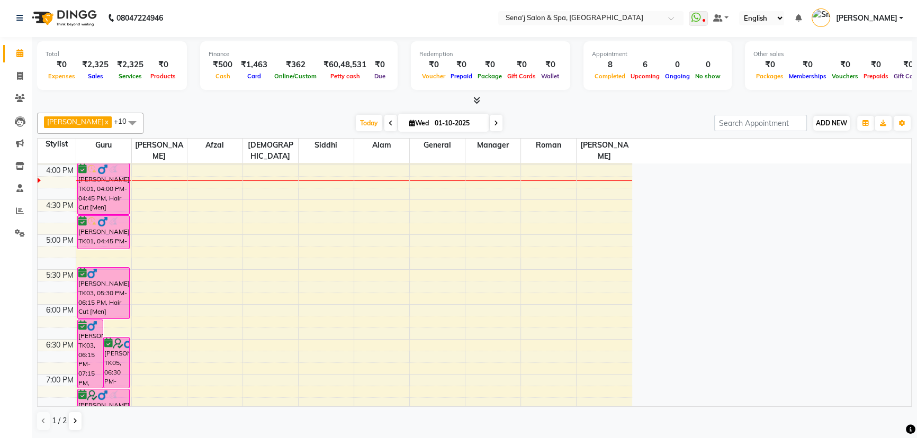
scroll to position [0, 0]
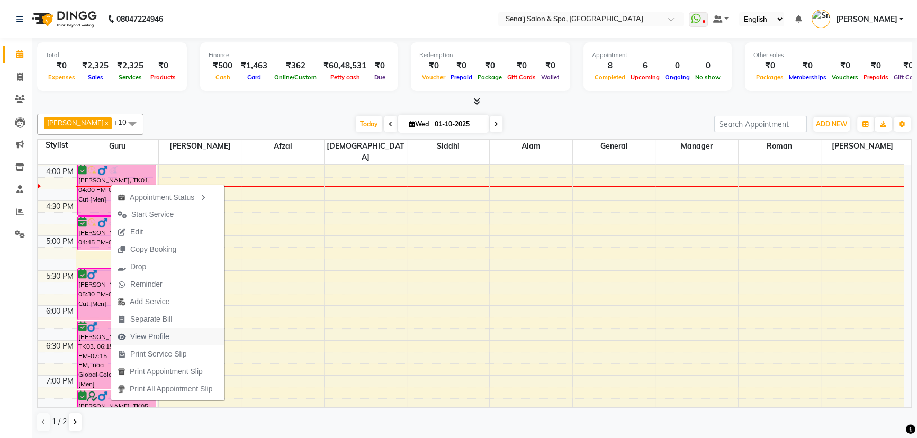
click at [155, 336] on span "View Profile" at bounding box center [149, 336] width 39 height 11
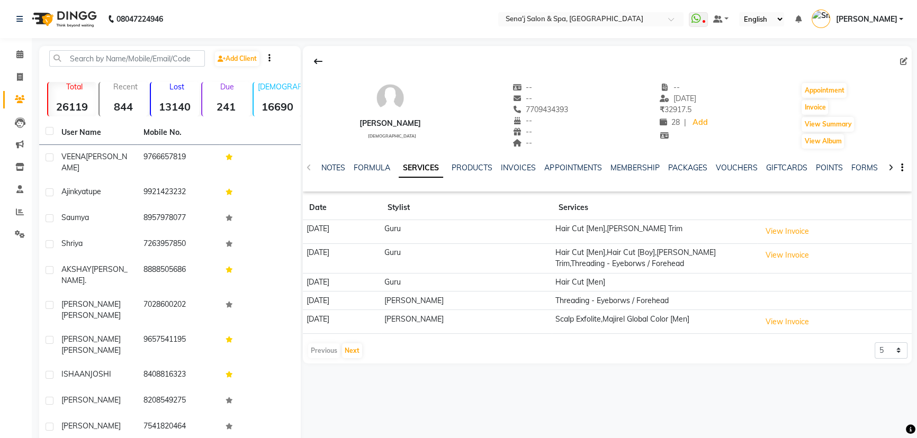
scroll to position [20, 0]
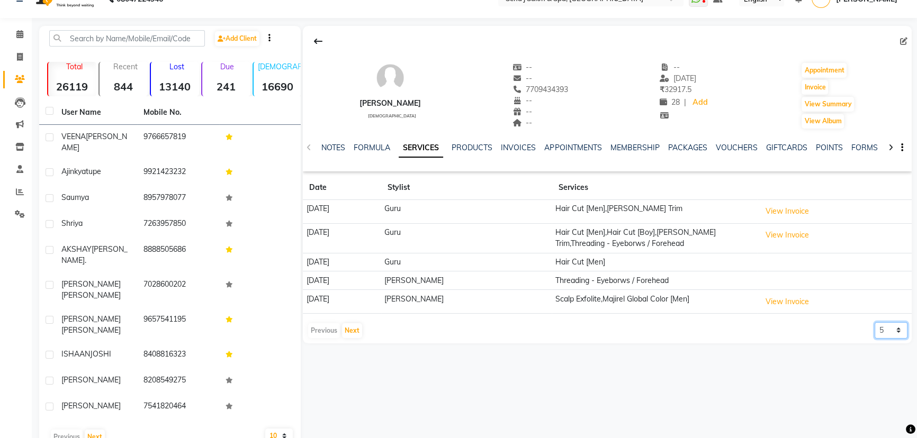
click at [882, 328] on select "5 10 50 100 500" at bounding box center [891, 330] width 33 height 16
select select "10"
click at [875, 322] on select "5 10 50 100 500" at bounding box center [891, 330] width 33 height 16
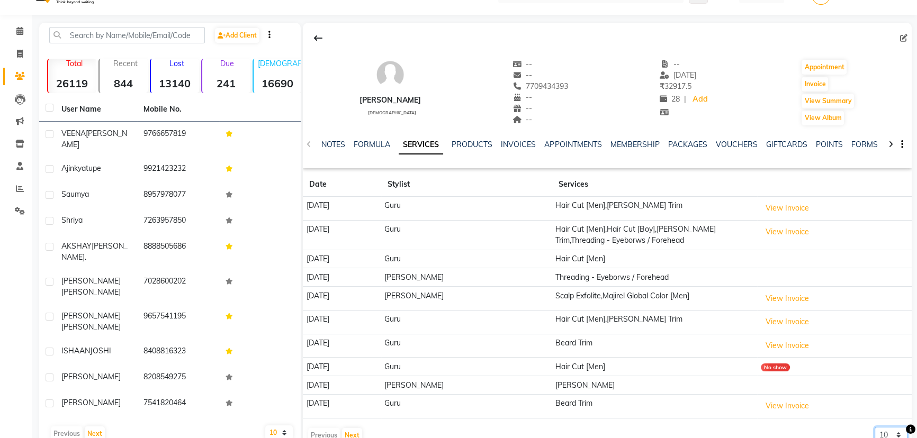
scroll to position [0, 0]
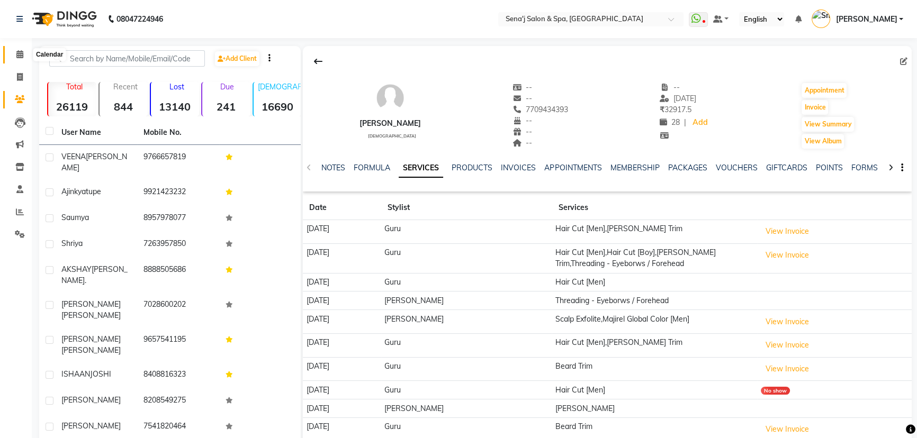
drag, startPoint x: 21, startPoint y: 52, endPoint x: 29, endPoint y: 67, distance: 16.4
click at [21, 52] on icon at bounding box center [19, 54] width 7 height 8
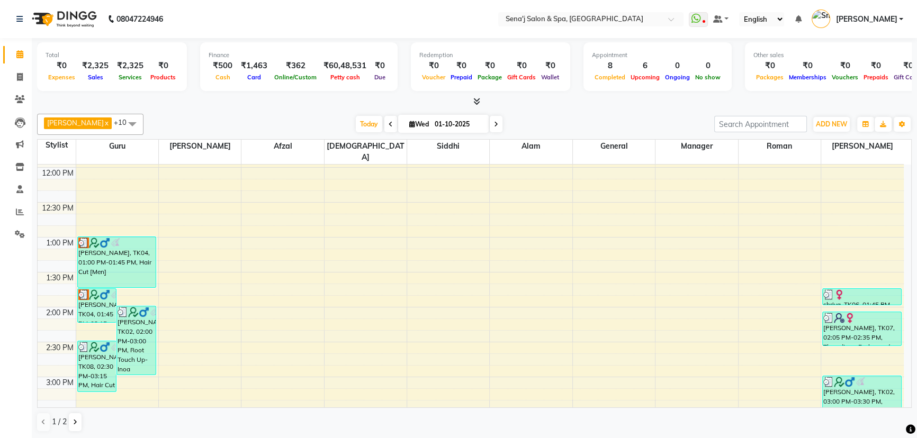
scroll to position [289, 0]
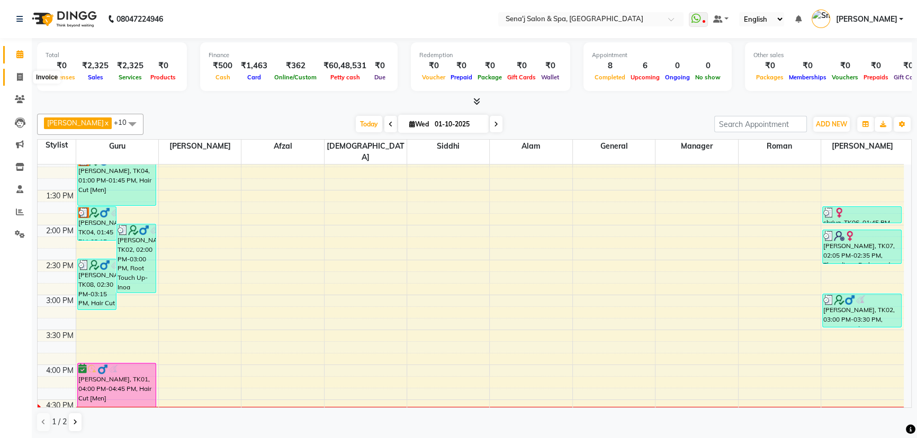
click at [19, 79] on icon at bounding box center [20, 77] width 6 height 8
select select "447"
select select "service"
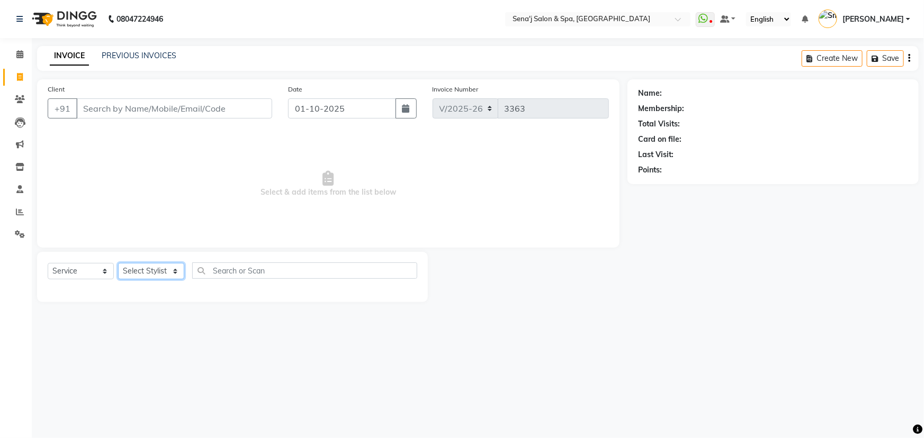
click at [146, 272] on select "Select Stylist [PERSON_NAME] [PERSON_NAME] [PERSON_NAME] [PERSON_NAME] General …" at bounding box center [151, 271] width 66 height 16
select select "63013"
click at [118, 263] on select "Select Stylist [PERSON_NAME] [PERSON_NAME] [PERSON_NAME] [PERSON_NAME] General …" at bounding box center [151, 271] width 66 height 16
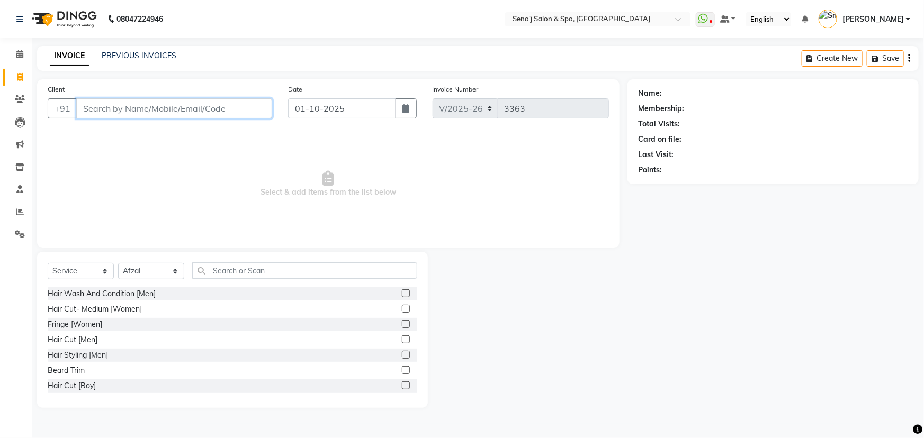
click at [131, 109] on input "Client" at bounding box center [174, 108] width 196 height 20
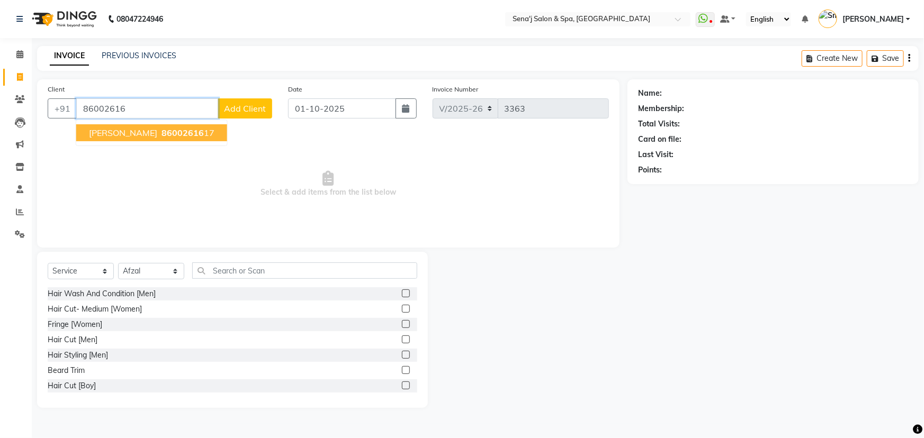
click at [161, 136] on span "86002616" at bounding box center [182, 133] width 42 height 11
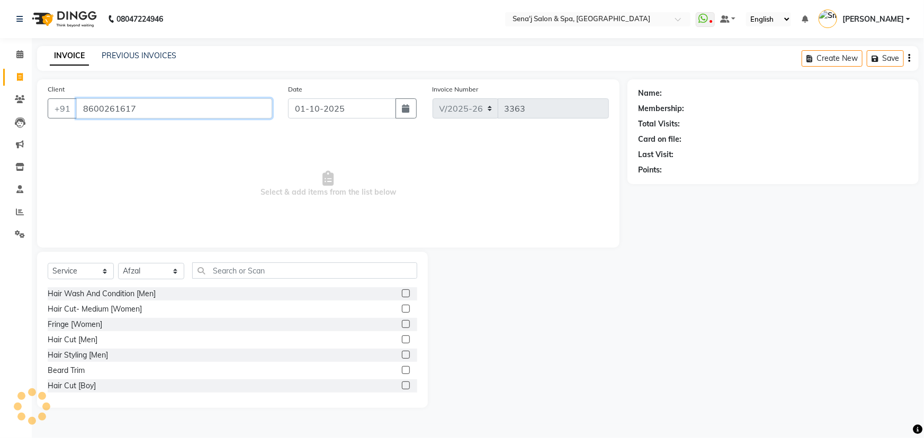
type input "8600261617"
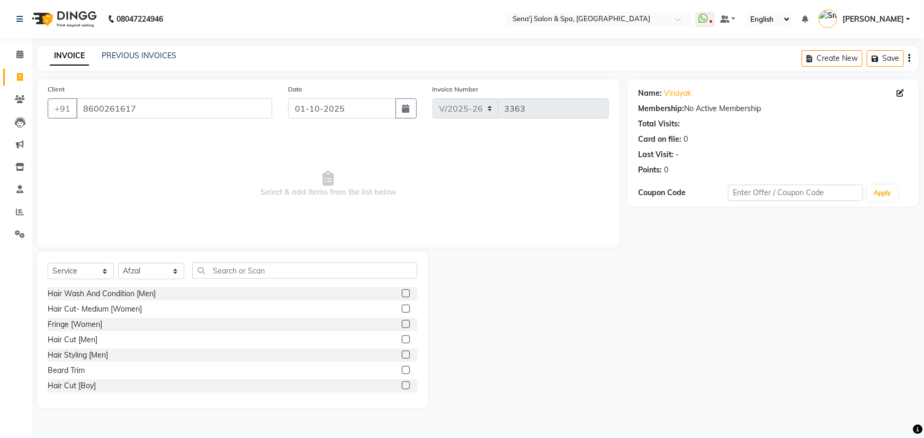
click at [402, 338] on label at bounding box center [406, 340] width 8 height 8
click at [402, 338] on input "checkbox" at bounding box center [405, 340] width 7 height 7
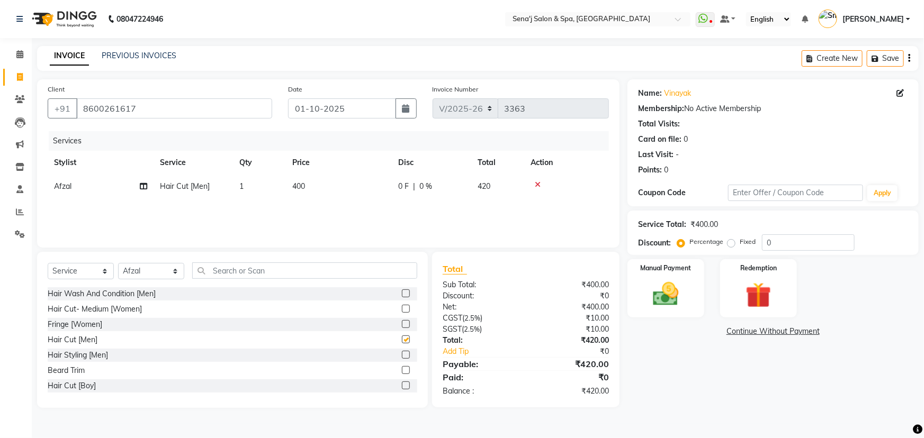
checkbox input "false"
click at [648, 279] on img at bounding box center [665, 294] width 43 height 31
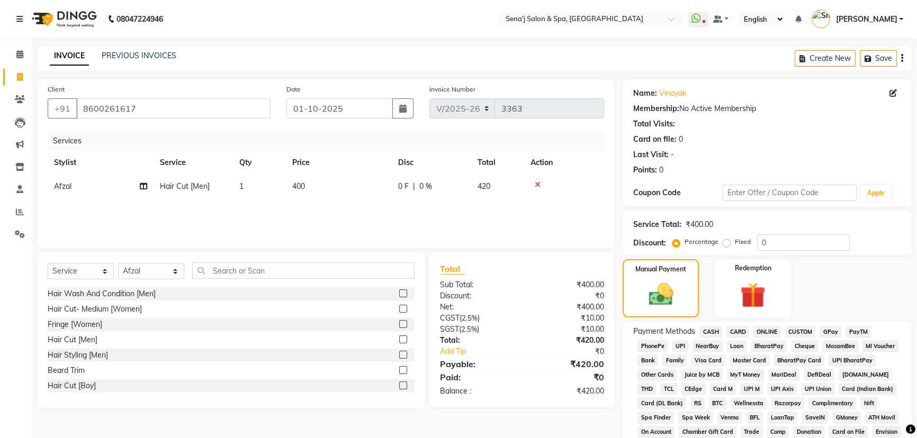
click at [654, 346] on span "PhonePe" at bounding box center [652, 346] width 30 height 12
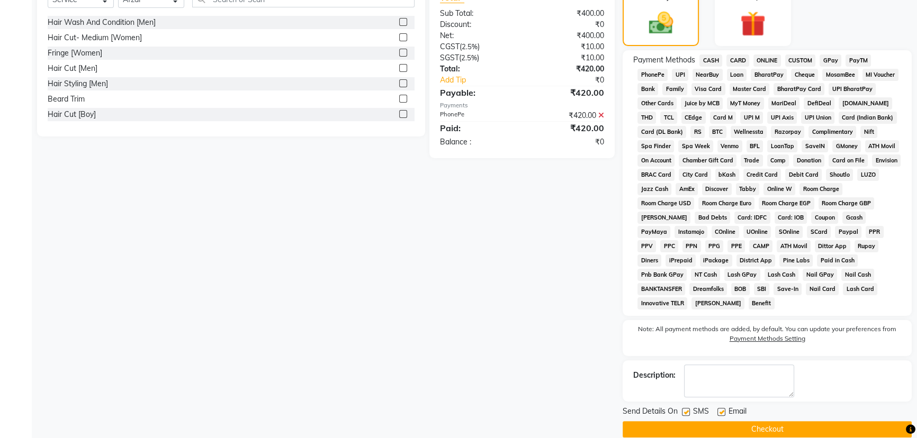
drag, startPoint x: 725, startPoint y: 413, endPoint x: 722, endPoint y: 407, distance: 6.9
click at [724, 421] on button "Checkout" at bounding box center [767, 429] width 289 height 16
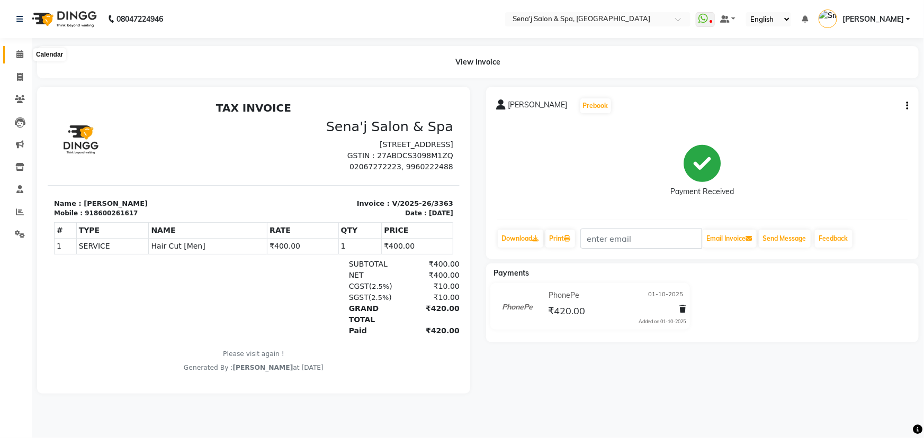
click at [21, 53] on icon at bounding box center [19, 54] width 7 height 8
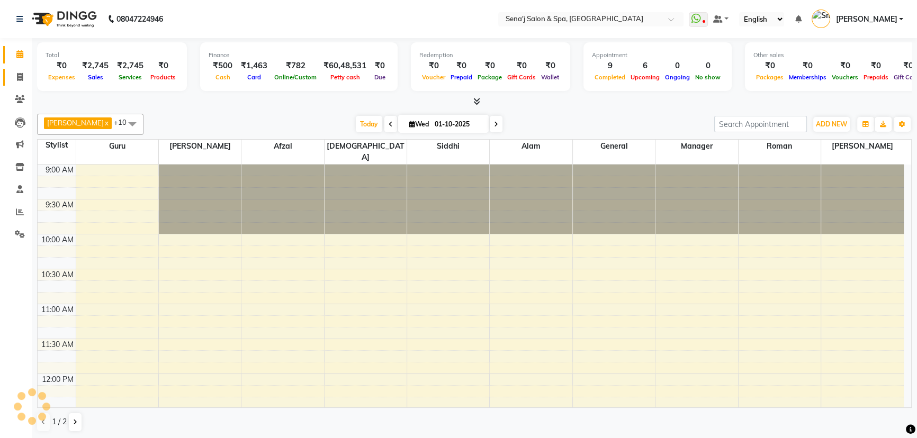
click at [18, 74] on icon at bounding box center [20, 77] width 6 height 8
select select "service"
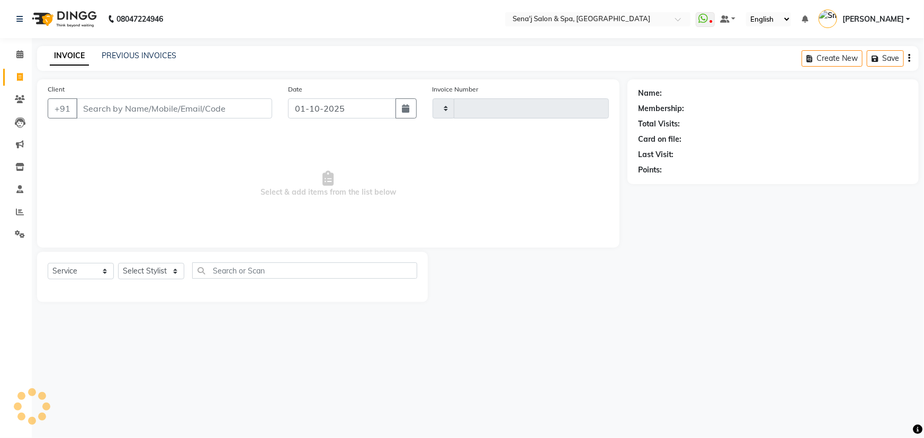
type input "3364"
select select "447"
drag, startPoint x: 147, startPoint y: 276, endPoint x: 149, endPoint y: 267, distance: 9.8
click at [148, 276] on select "Select Stylist" at bounding box center [151, 271] width 66 height 16
select select "30665"
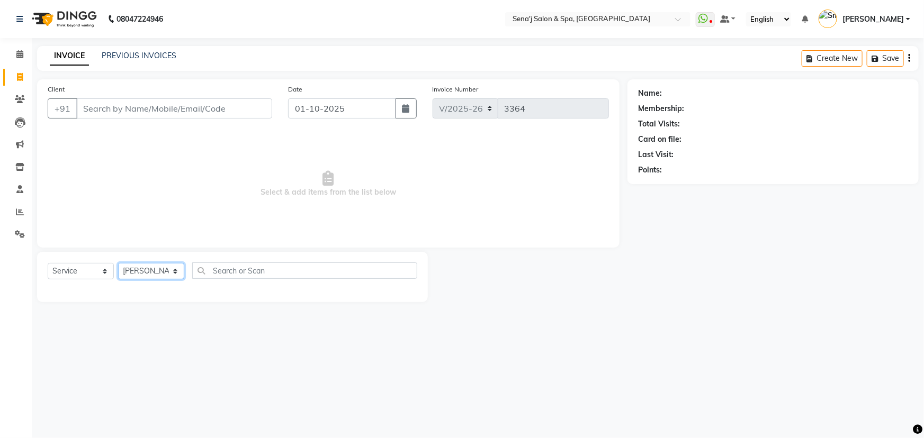
click at [118, 263] on select "Select Stylist [PERSON_NAME] [PERSON_NAME] [PERSON_NAME] [PERSON_NAME] General …" at bounding box center [151, 271] width 66 height 16
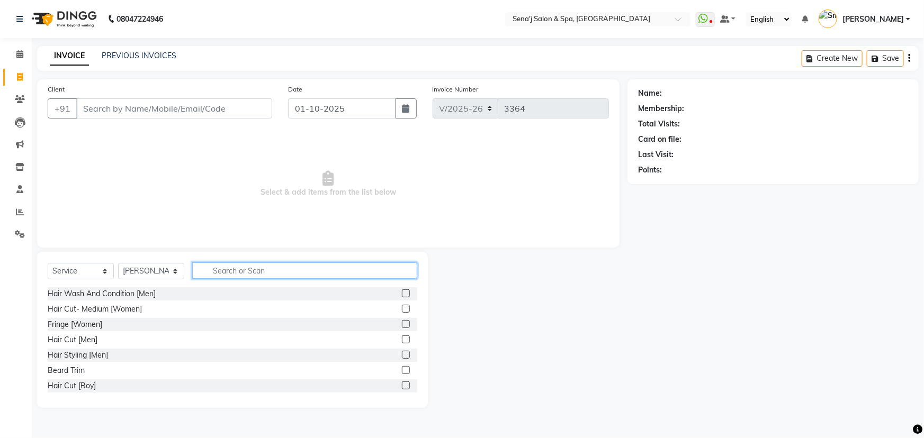
click at [223, 273] on input "text" at bounding box center [304, 271] width 225 height 16
type input "EPI"
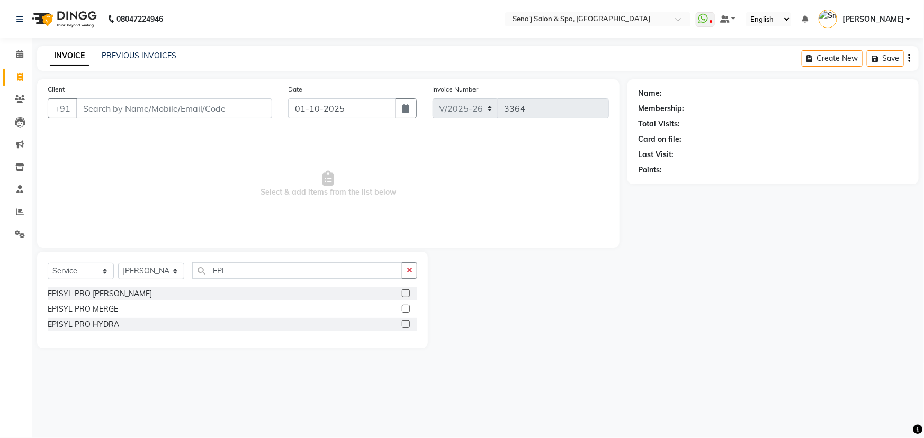
click at [402, 290] on label at bounding box center [406, 294] width 8 height 8
click at [402, 291] on input "checkbox" at bounding box center [405, 294] width 7 height 7
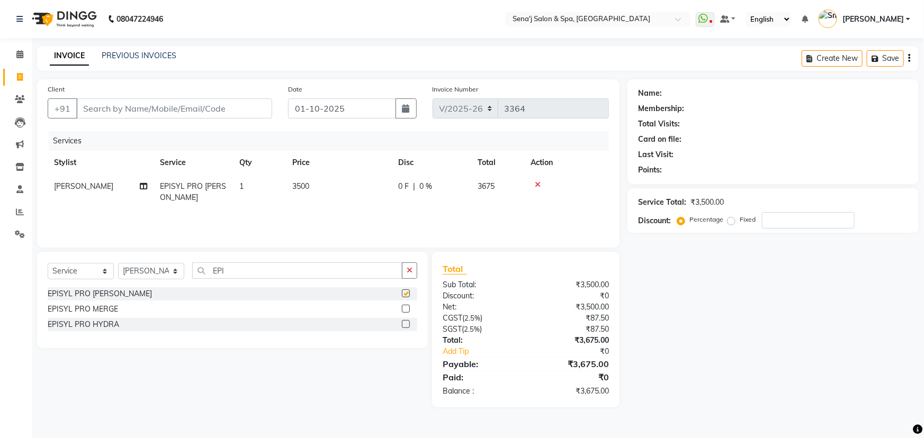
checkbox input "false"
click at [322, 182] on td "3500" at bounding box center [339, 192] width 106 height 35
select select "30665"
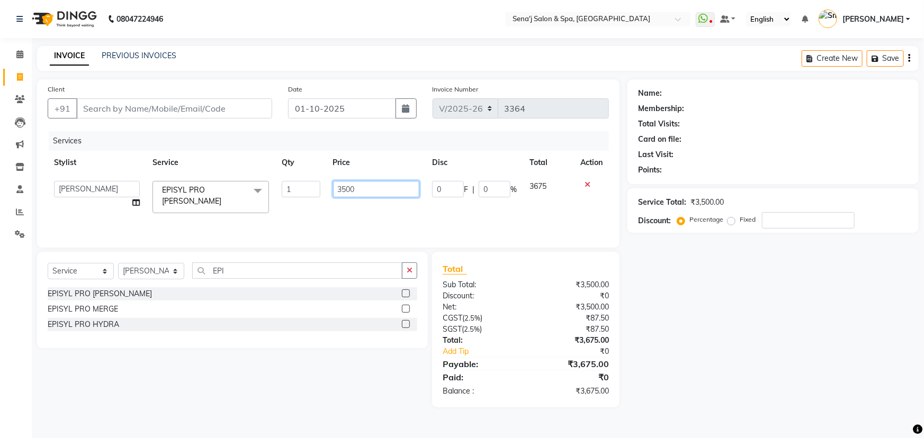
click at [358, 190] on input "3500" at bounding box center [376, 189] width 87 height 16
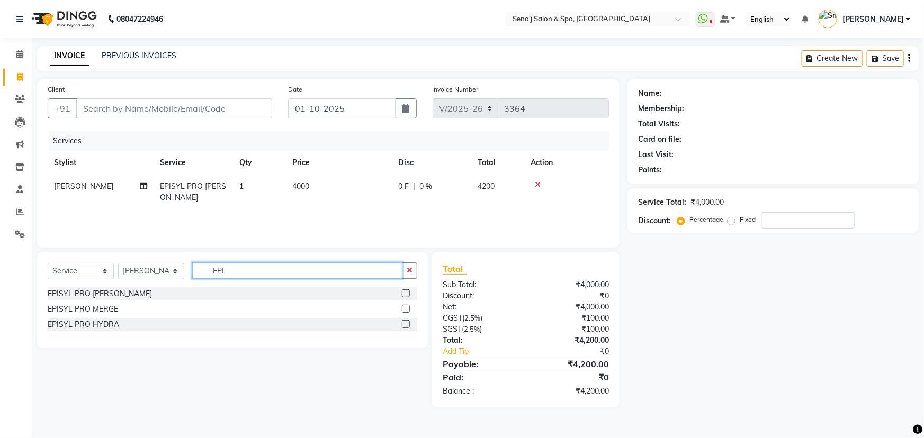
click at [273, 269] on input "EPI" at bounding box center [297, 271] width 210 height 16
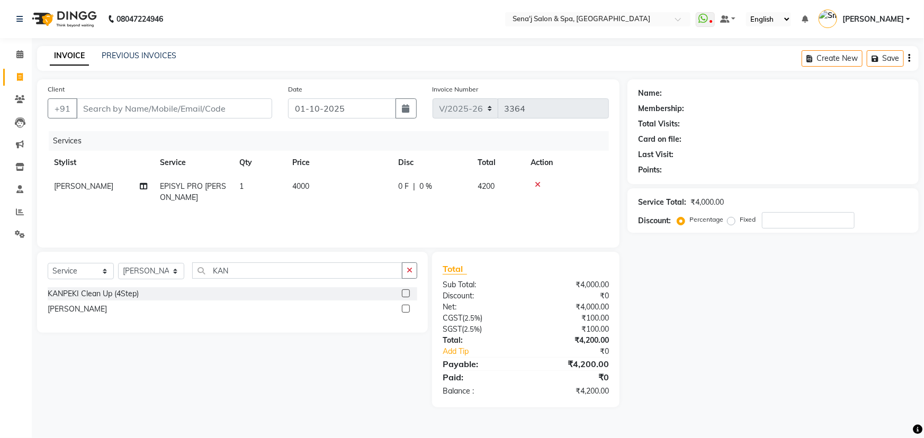
click at [405, 309] on label at bounding box center [406, 309] width 8 height 8
click at [405, 309] on input "checkbox" at bounding box center [405, 309] width 7 height 7
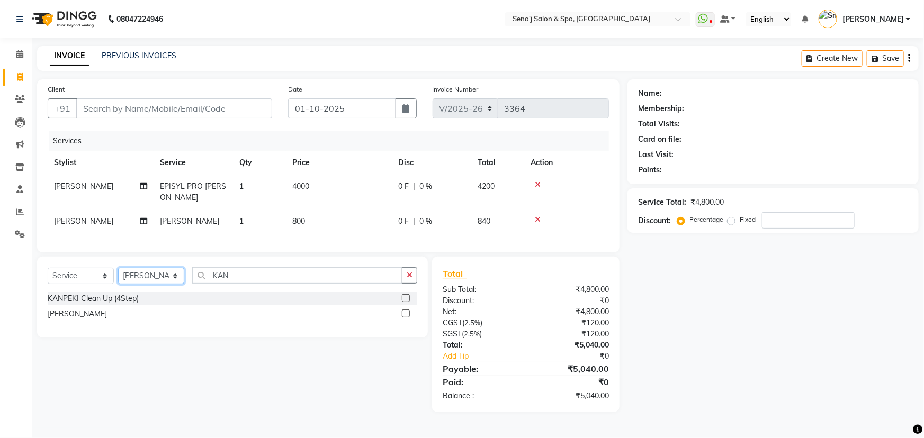
click at [149, 268] on select "Select Stylist [PERSON_NAME] [PERSON_NAME] [PERSON_NAME] [PERSON_NAME] General …" at bounding box center [151, 276] width 66 height 16
click at [118, 268] on select "Select Stylist [PERSON_NAME] [PERSON_NAME] [PERSON_NAME] [PERSON_NAME] General …" at bounding box center [151, 276] width 66 height 16
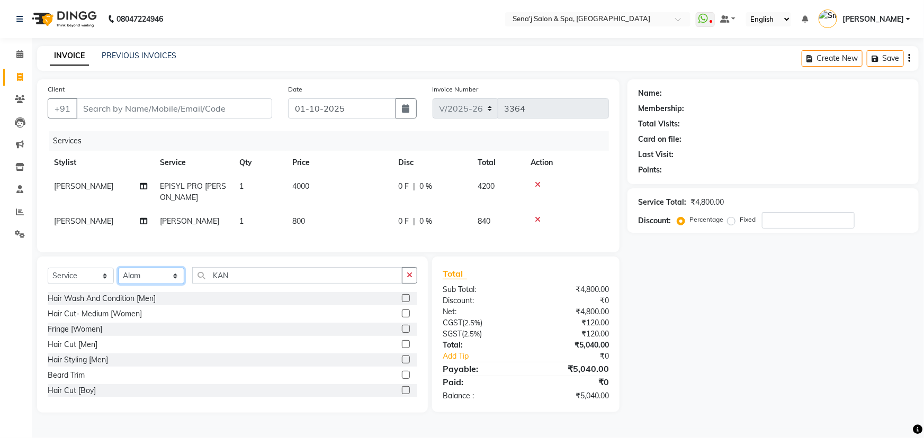
click at [131, 274] on select "Select Stylist [PERSON_NAME] [PERSON_NAME] [PERSON_NAME] [PERSON_NAME] General …" at bounding box center [151, 276] width 66 height 16
click at [118, 268] on select "Select Stylist [PERSON_NAME] [PERSON_NAME] [PERSON_NAME] [PERSON_NAME] General …" at bounding box center [151, 276] width 66 height 16
click at [245, 277] on input "KAN" at bounding box center [297, 275] width 210 height 16
click at [402, 371] on label at bounding box center [406, 375] width 8 height 8
click at [402, 372] on input "checkbox" at bounding box center [405, 375] width 7 height 7
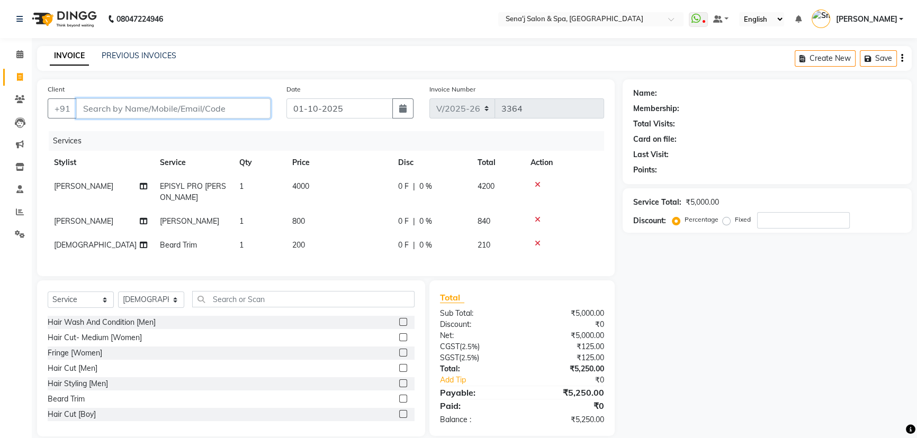
click at [170, 103] on input "Client" at bounding box center [173, 108] width 194 height 20
click at [248, 105] on span "Add Client" at bounding box center [243, 108] width 42 height 11
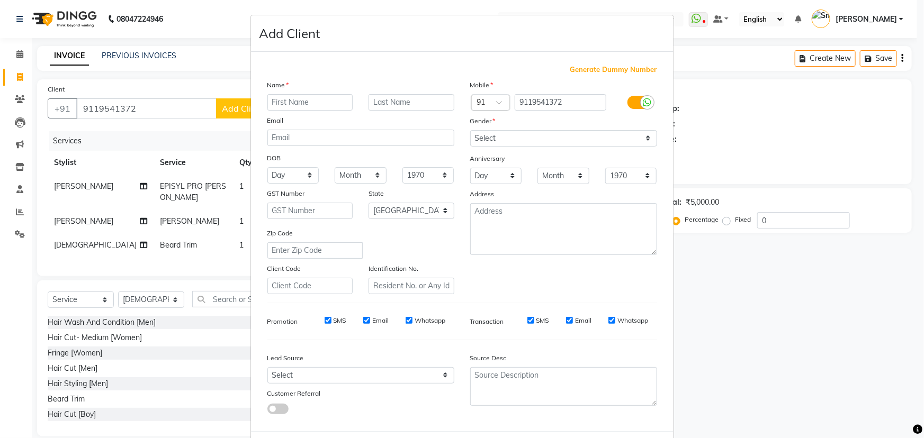
click at [295, 105] on input "text" at bounding box center [310, 102] width 86 height 16
click at [413, 93] on div "Name" at bounding box center [360, 86] width 203 height 15
click at [404, 95] on input "text" at bounding box center [411, 102] width 86 height 16
click at [485, 135] on select "Select Male Female Other Prefer Not To Say" at bounding box center [563, 138] width 187 height 16
click at [470, 130] on select "Select Male Female Other Prefer Not To Say" at bounding box center [563, 138] width 187 height 16
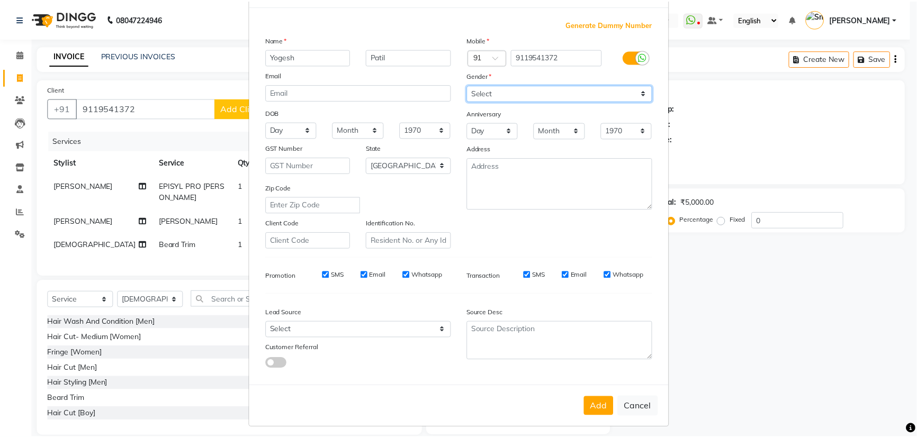
scroll to position [53, 0]
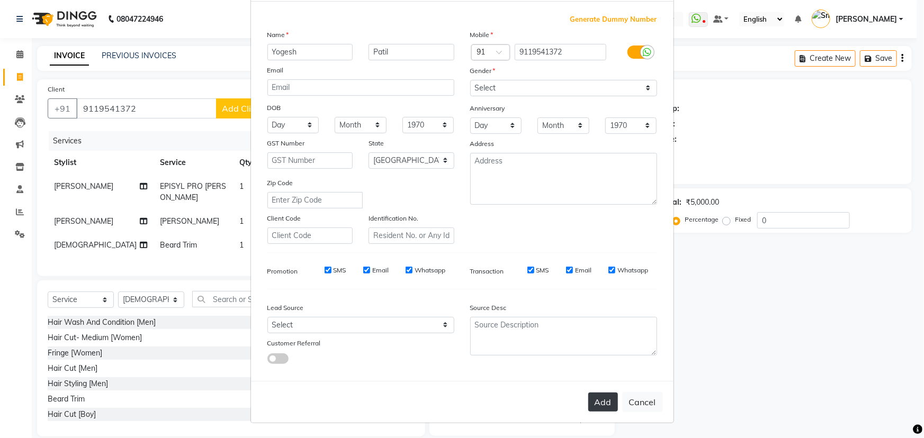
click at [593, 395] on button "Add" at bounding box center [603, 402] width 30 height 19
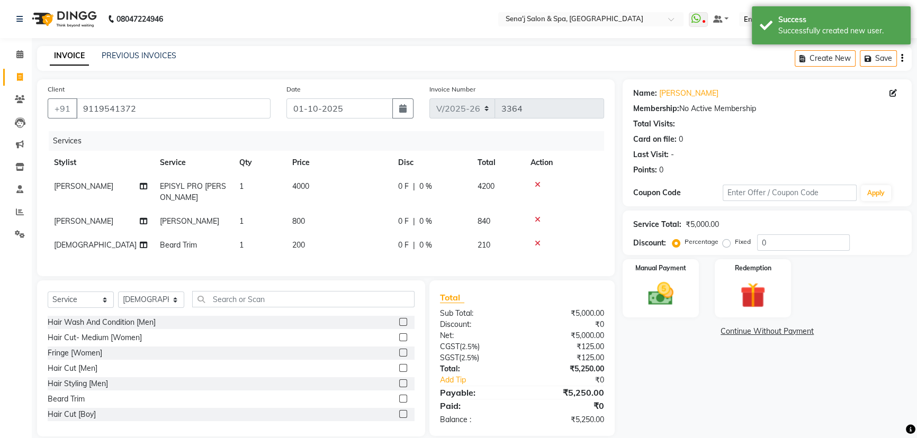
scroll to position [11, 0]
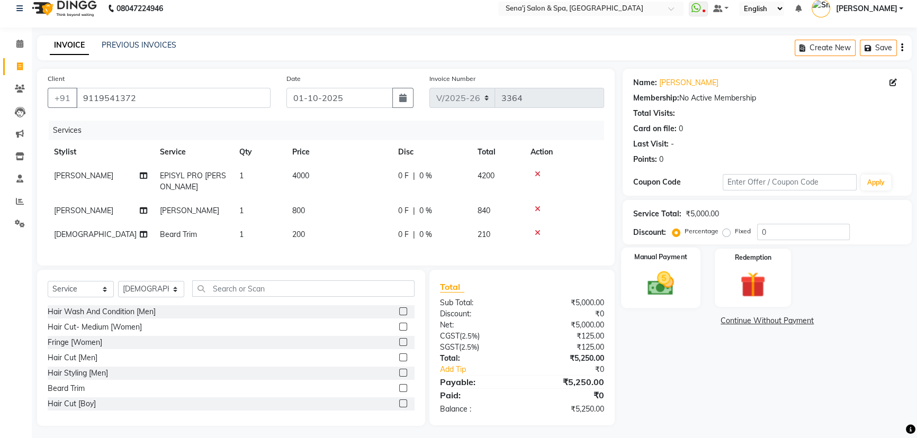
click at [654, 276] on img at bounding box center [660, 283] width 43 height 30
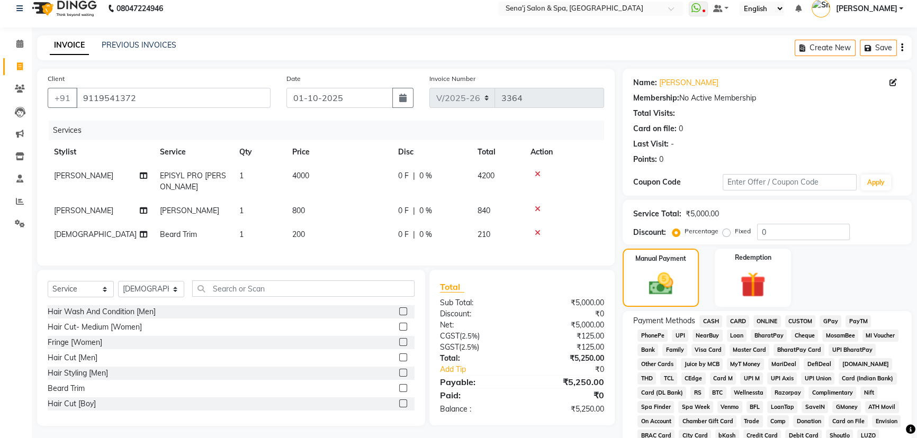
click at [654, 337] on span "PhonePe" at bounding box center [652, 336] width 30 height 12
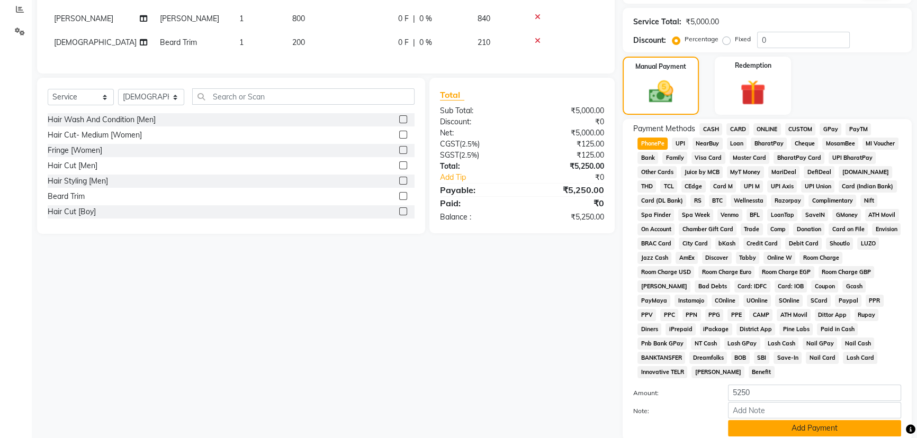
click at [753, 420] on button "Add Payment" at bounding box center [814, 428] width 173 height 16
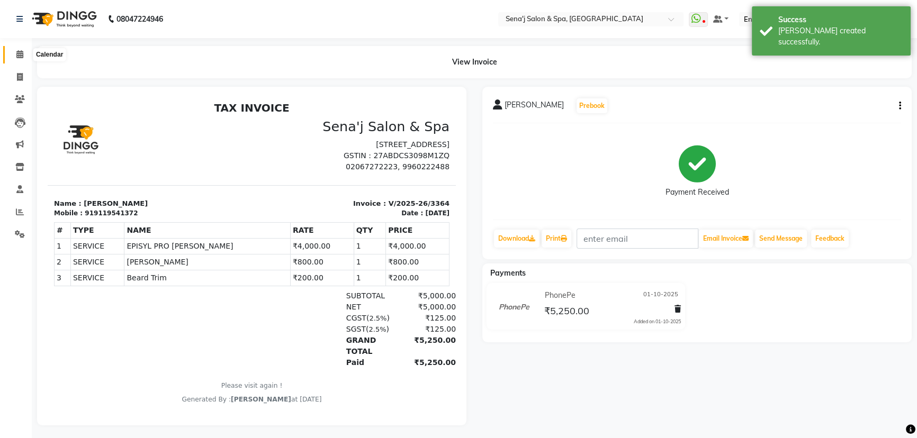
click at [22, 57] on icon at bounding box center [19, 54] width 7 height 8
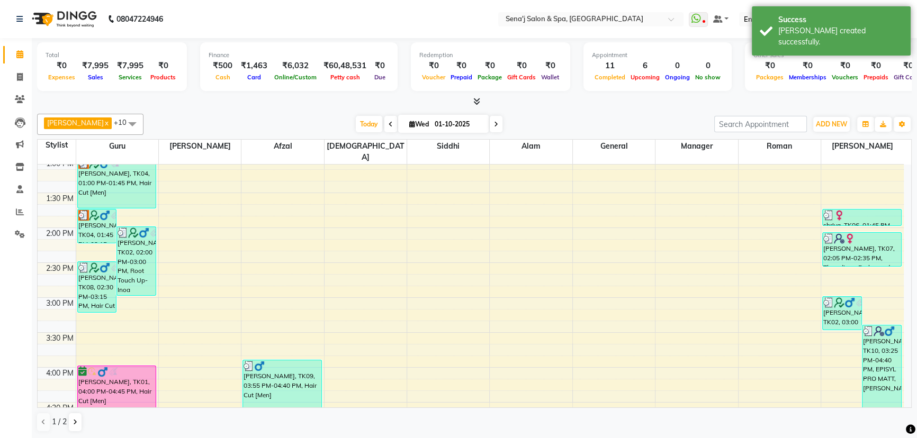
scroll to position [289, 0]
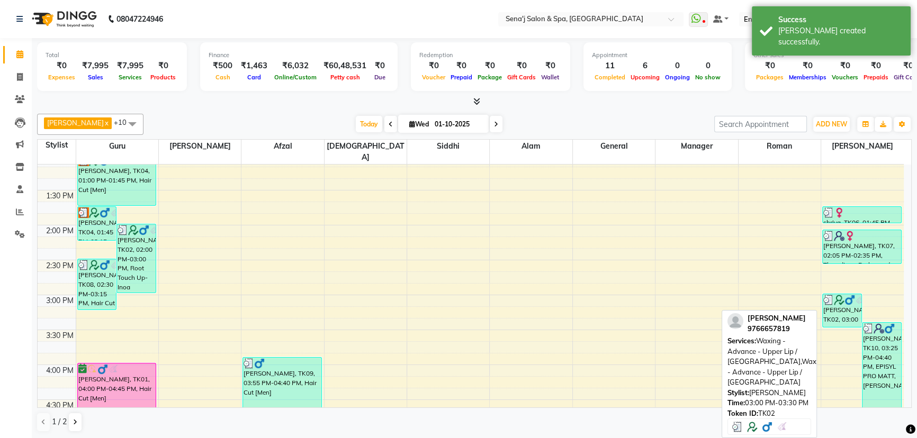
click at [837, 295] on img at bounding box center [839, 300] width 11 height 11
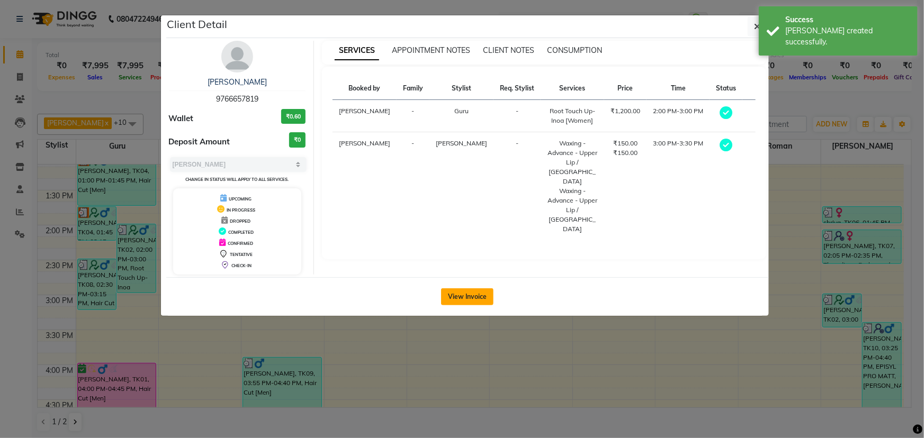
click at [464, 292] on button "View Invoice" at bounding box center [467, 297] width 52 height 17
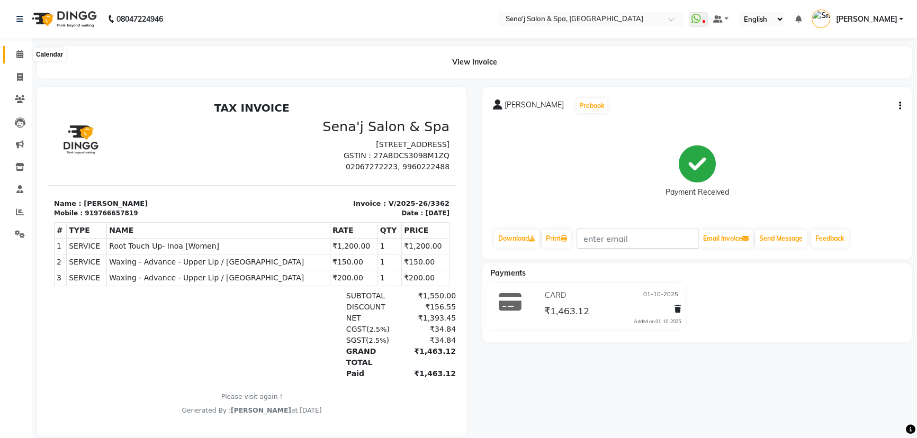
click at [25, 54] on span at bounding box center [20, 55] width 19 height 12
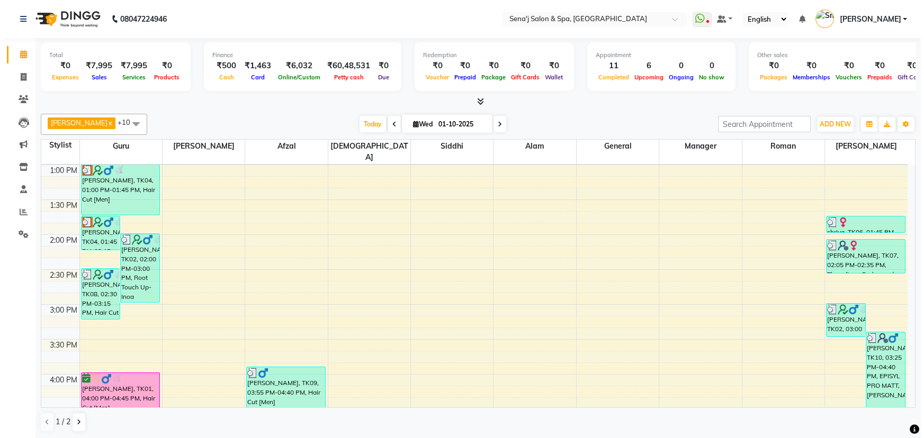
scroll to position [289, 0]
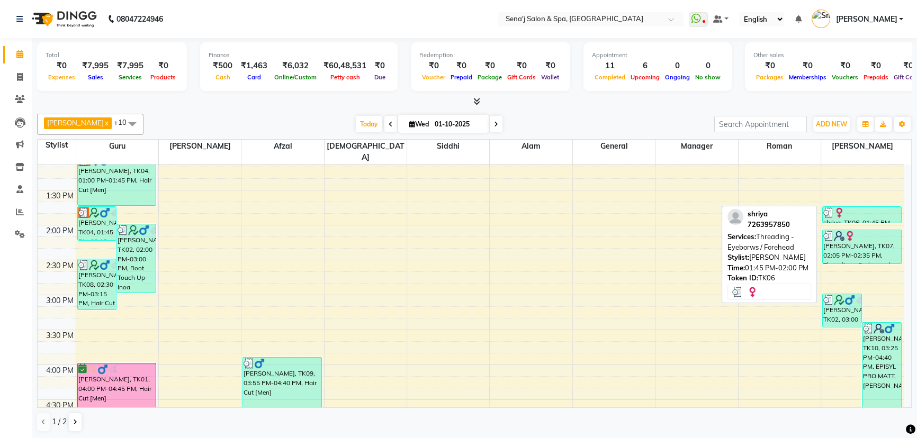
click at [843, 208] on img at bounding box center [839, 213] width 11 height 11
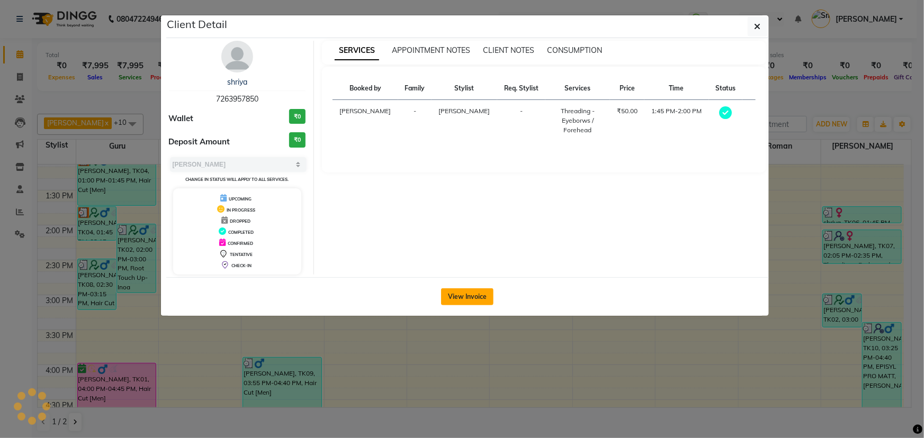
click at [490, 298] on button "View Invoice" at bounding box center [467, 297] width 52 height 17
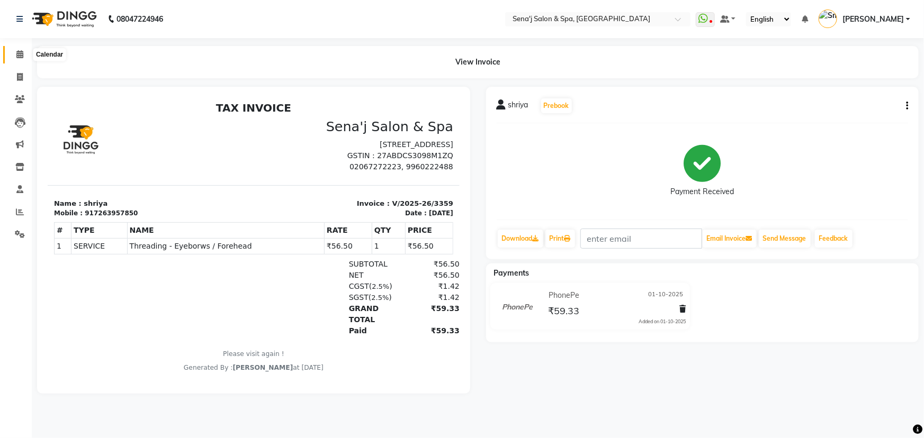
click at [20, 56] on icon at bounding box center [19, 54] width 7 height 8
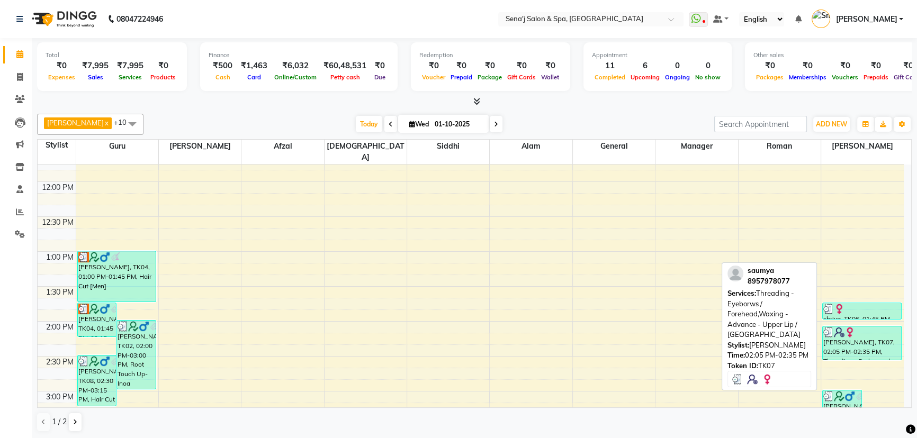
click at [885, 335] on div "saumya, TK07, 02:05 PM-02:35 PM, Threading - Eyeborws / Forehead,Waxing - Advan…" at bounding box center [862, 343] width 78 height 33
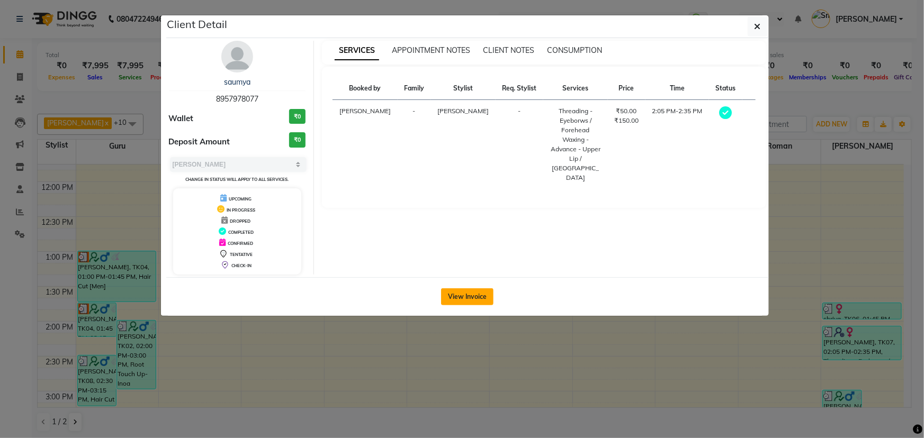
click at [473, 297] on button "View Invoice" at bounding box center [467, 297] width 52 height 17
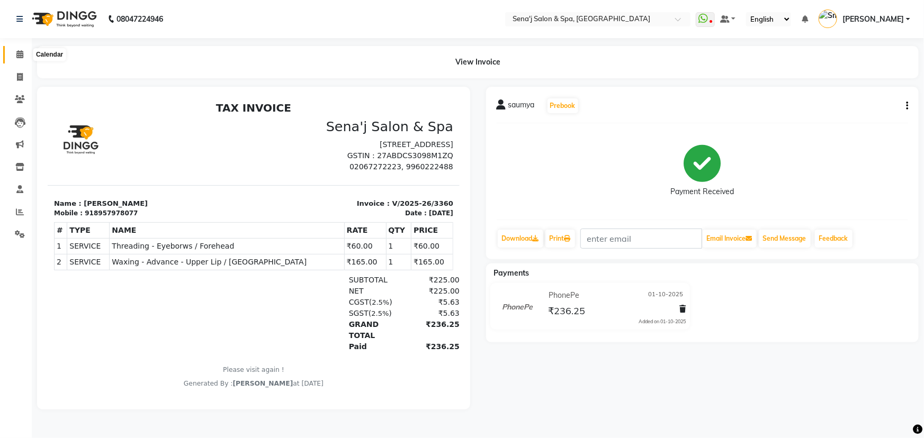
click at [22, 50] on icon at bounding box center [19, 54] width 7 height 8
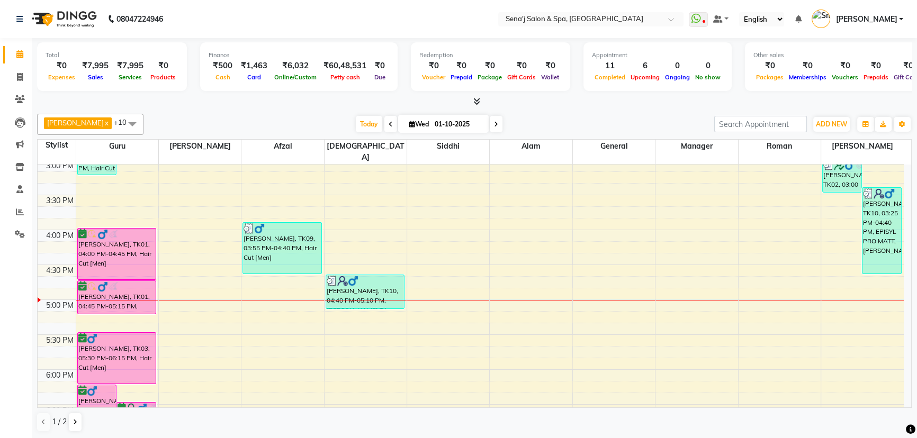
scroll to position [433, 0]
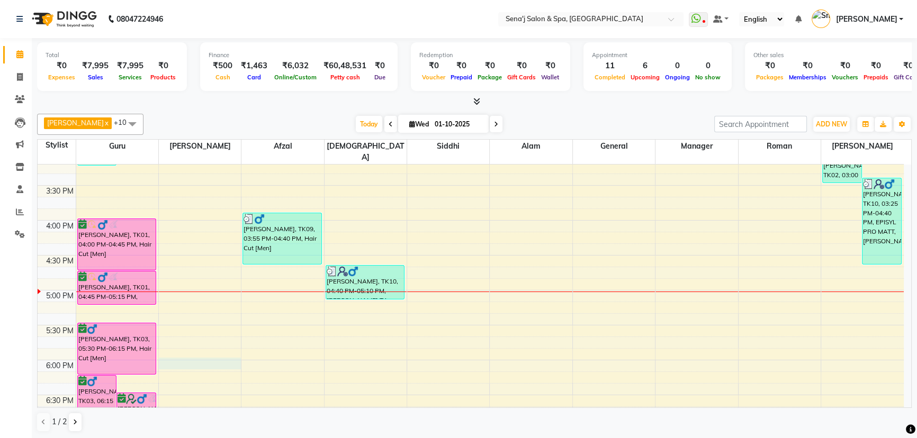
click at [200, 353] on div "9:00 AM 9:30 AM 10:00 AM 10:30 AM 11:00 AM 11:30 AM 12:00 PM 12:30 PM 1:00 PM 1…" at bounding box center [471, 256] width 866 height 1048
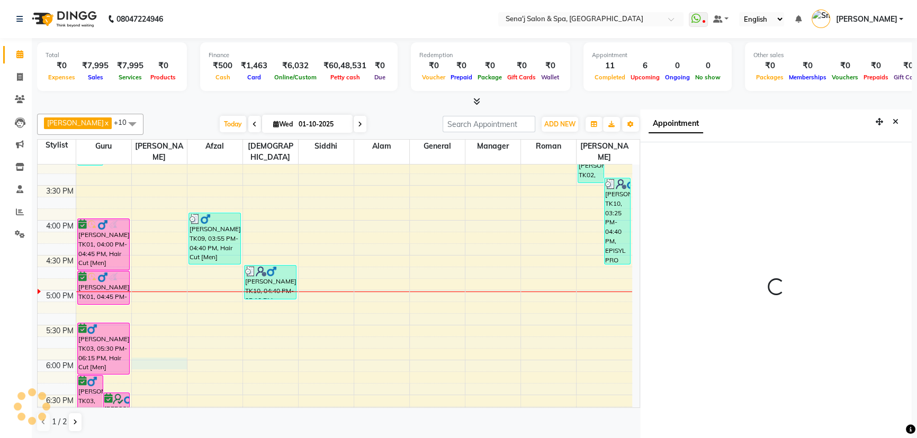
scroll to position [5, 0]
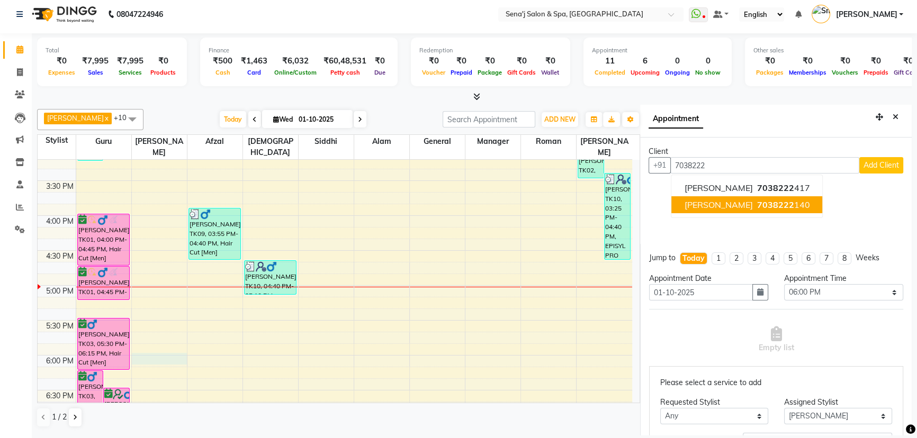
click at [738, 212] on button "Ajikya Dugani 7038222 140" at bounding box center [746, 204] width 151 height 17
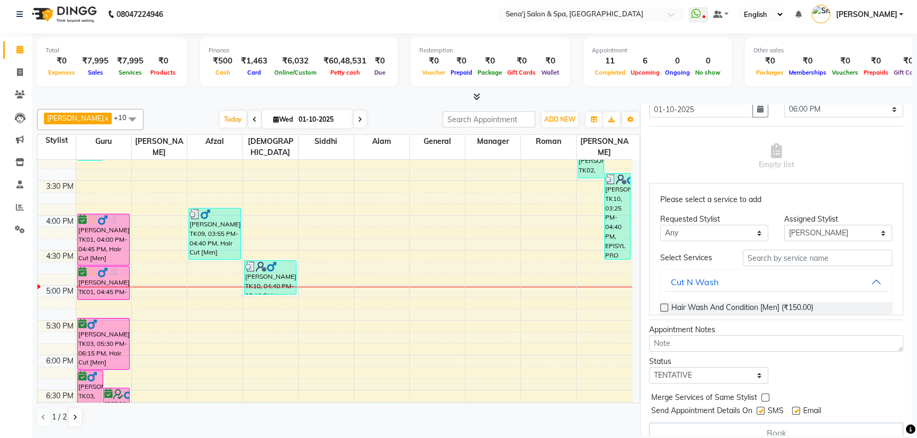
scroll to position [216, 0]
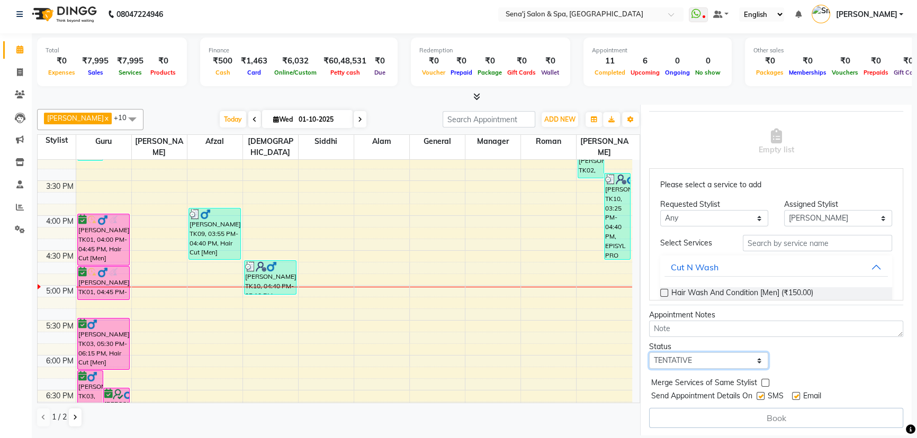
click at [707, 355] on select "Select TENTATIVE CONFIRM CHECK-IN UPCOMING" at bounding box center [708, 361] width 119 height 16
click at [649, 353] on select "Select TENTATIVE CONFIRM CHECK-IN UPCOMING" at bounding box center [708, 361] width 119 height 16
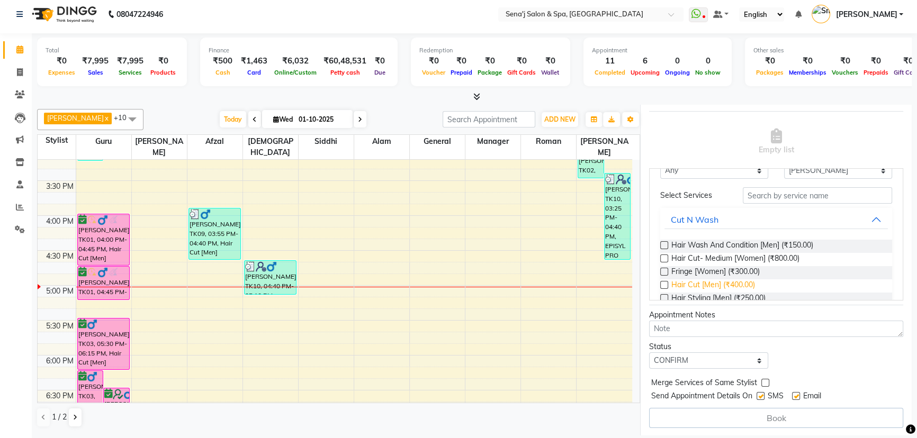
click at [690, 285] on span "Hair Cut [Men] (₹400.00)" at bounding box center [713, 286] width 84 height 13
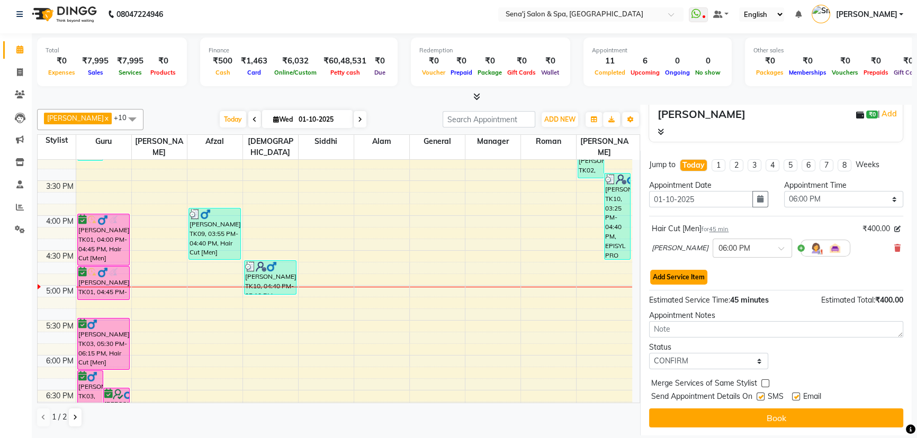
click at [691, 282] on button "Add Service Item" at bounding box center [678, 277] width 57 height 15
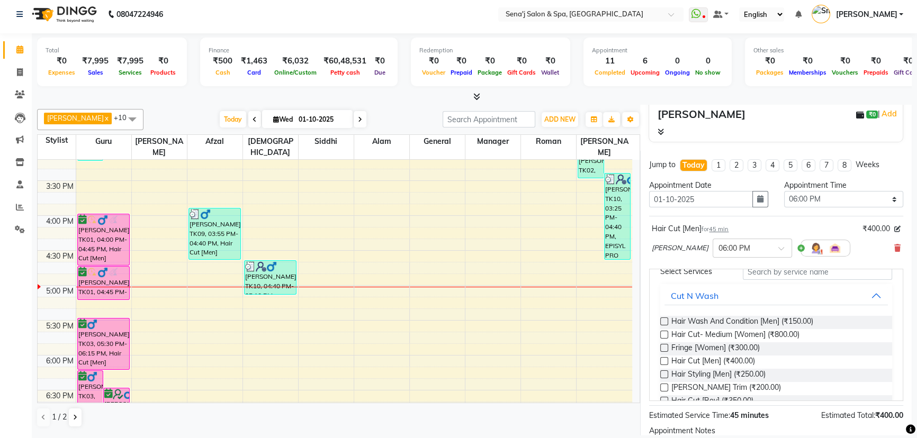
scroll to position [144, 0]
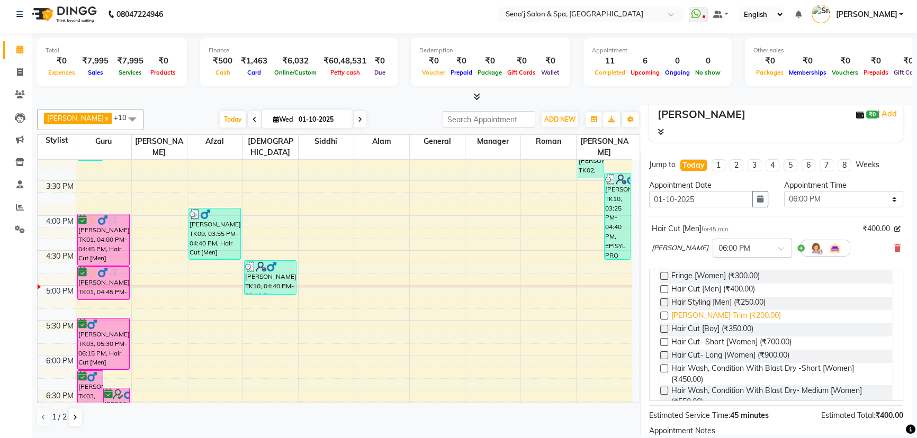
click at [688, 316] on span "Beard Trim (₹200.00)" at bounding box center [726, 316] width 110 height 13
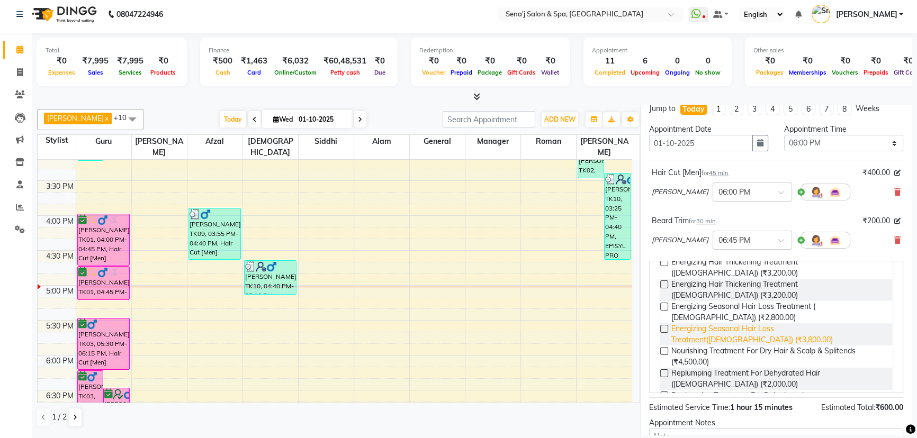
scroll to position [255, 0]
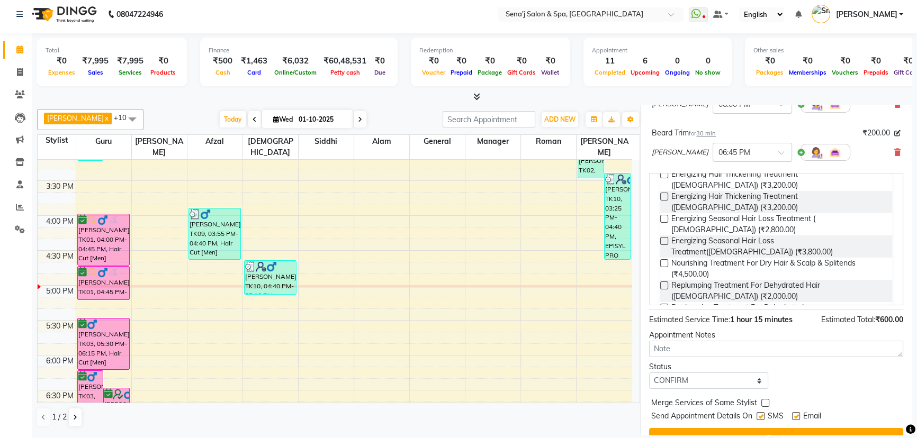
click at [719, 435] on button "Book" at bounding box center [776, 437] width 254 height 19
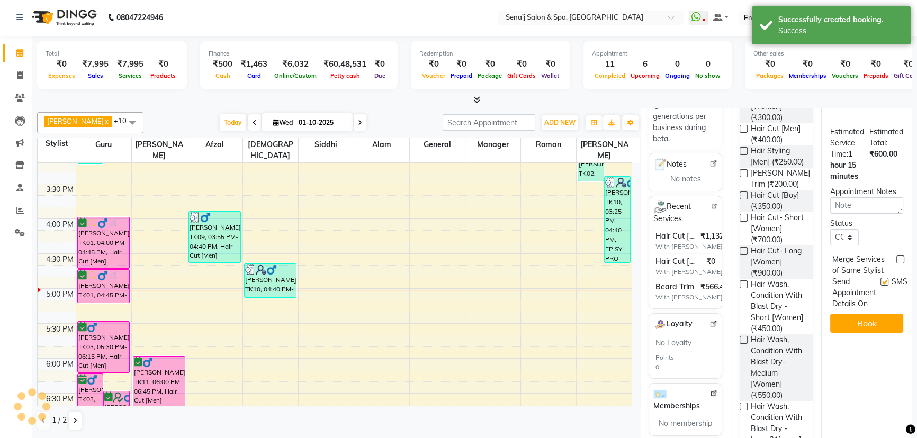
scroll to position [0, 0]
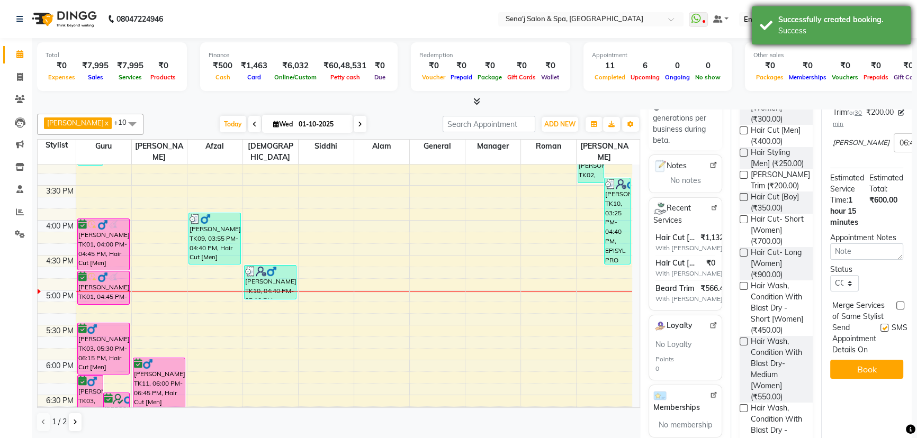
click at [815, 37] on div "Successfully created booking. Success" at bounding box center [831, 25] width 159 height 38
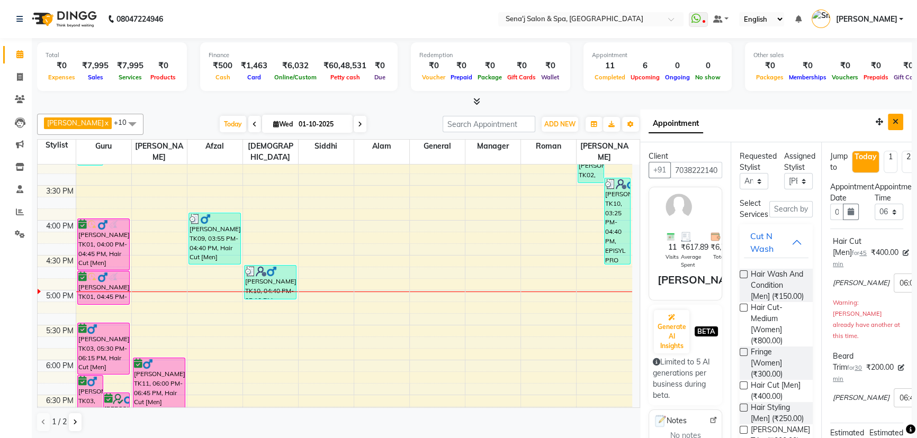
click at [888, 129] on button "Close" at bounding box center [895, 122] width 15 height 16
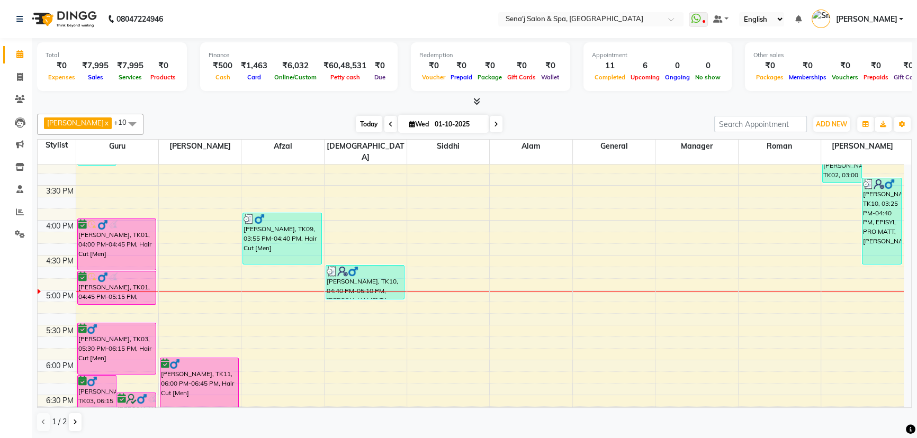
click at [361, 130] on span "Today" at bounding box center [369, 124] width 26 height 16
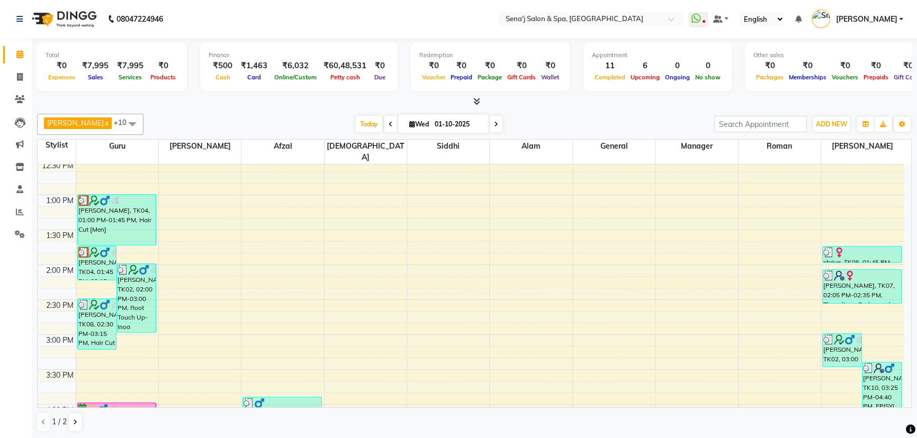
scroll to position [365, 0]
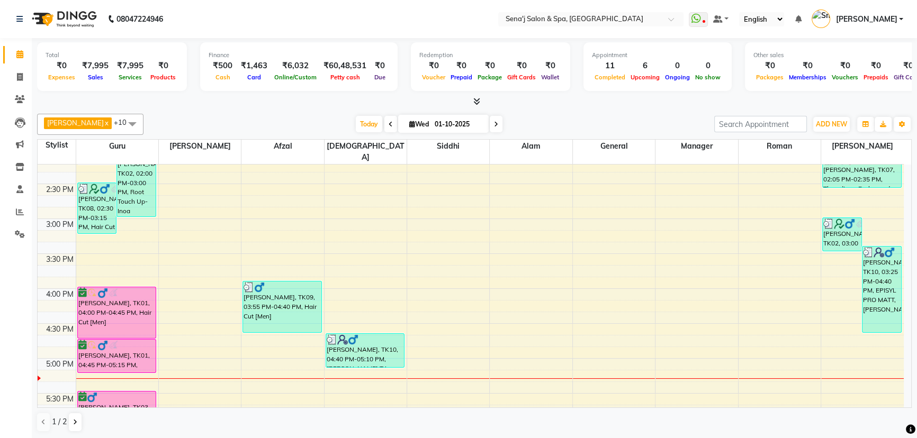
drag, startPoint x: 476, startPoint y: 104, endPoint x: 496, endPoint y: 101, distance: 19.8
click at [495, 100] on div at bounding box center [474, 101] width 875 height 11
click at [15, 212] on span at bounding box center [20, 212] width 19 height 12
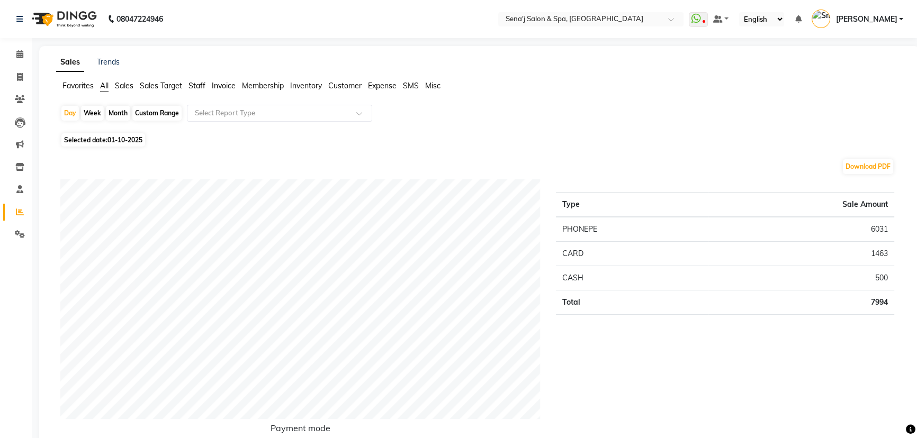
click at [197, 82] on span "Staff" at bounding box center [196, 86] width 17 height 10
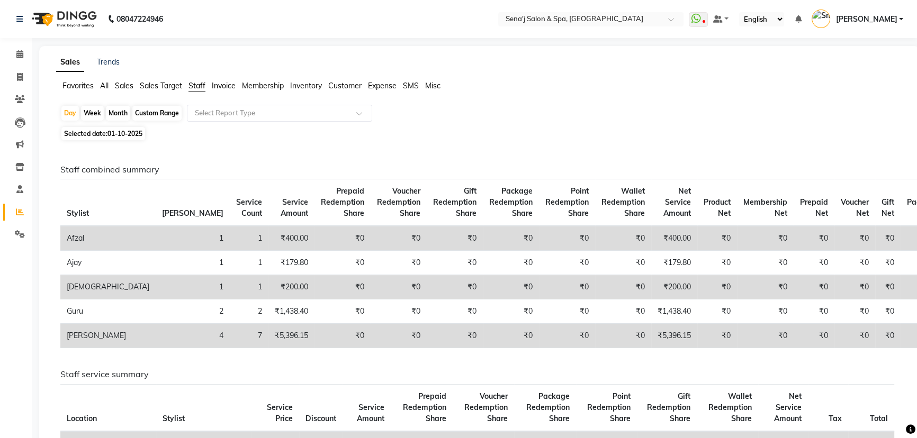
click at [124, 114] on div "Month" at bounding box center [118, 113] width 24 height 15
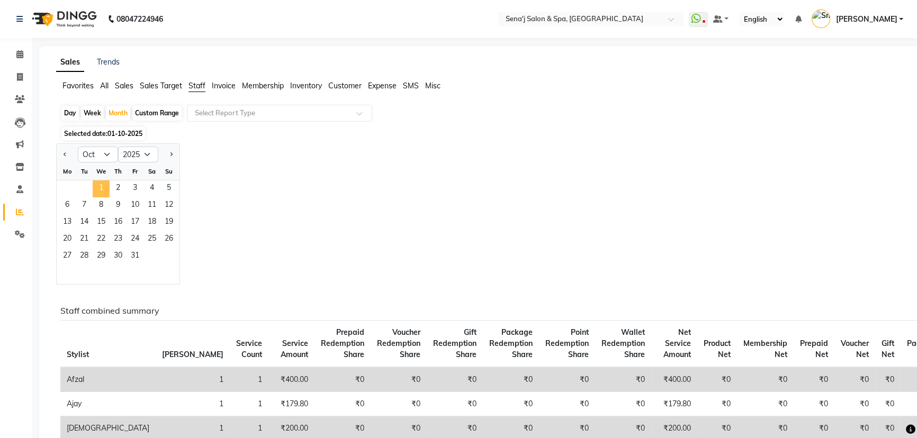
click at [103, 185] on span "1" at bounding box center [101, 189] width 17 height 17
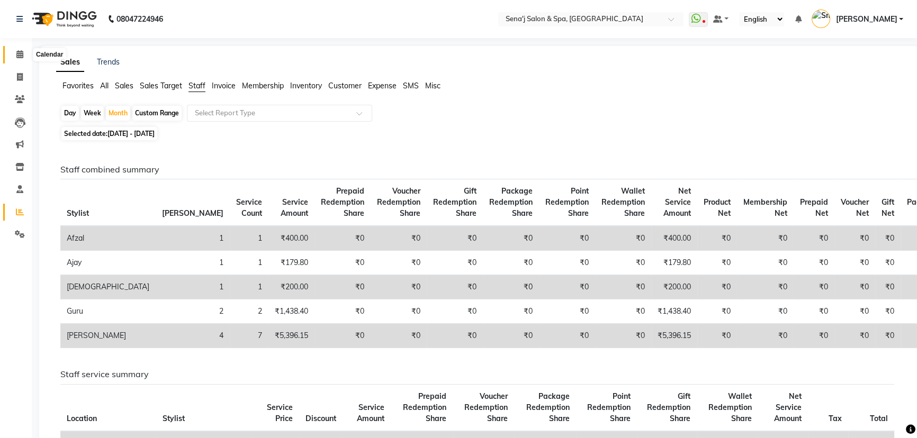
click at [20, 55] on icon at bounding box center [19, 54] width 7 height 8
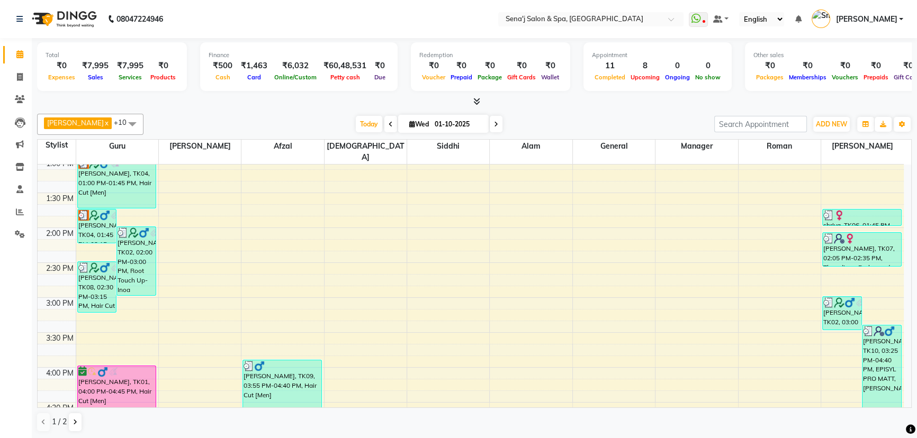
scroll to position [289, 0]
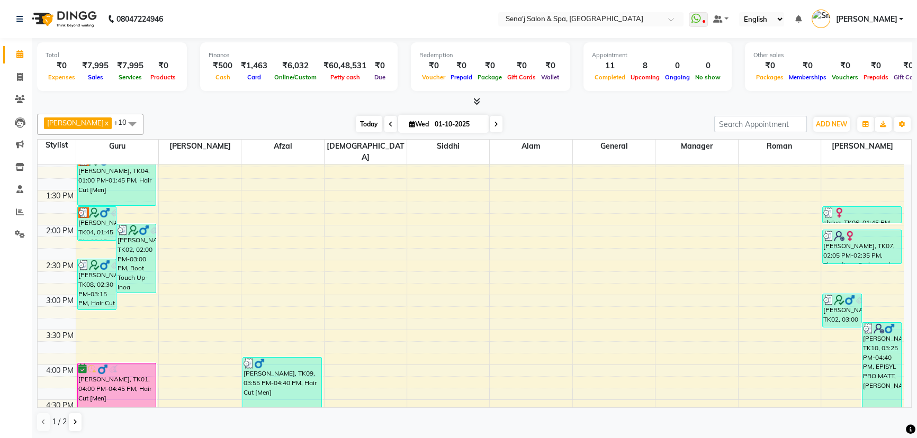
click at [363, 121] on span "Today" at bounding box center [369, 124] width 26 height 16
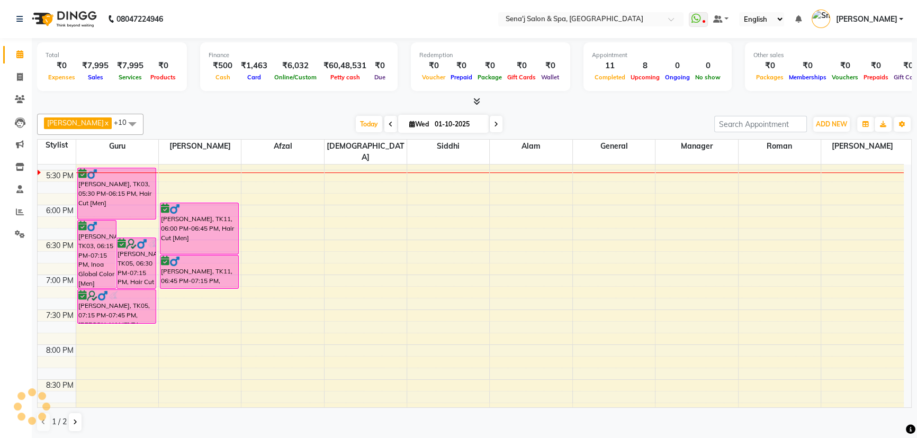
scroll to position [605, 0]
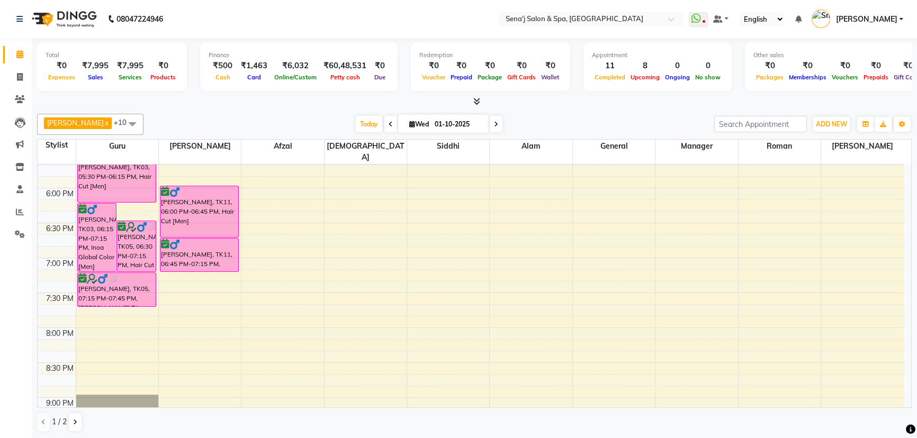
click at [490, 122] on span at bounding box center [496, 124] width 13 height 16
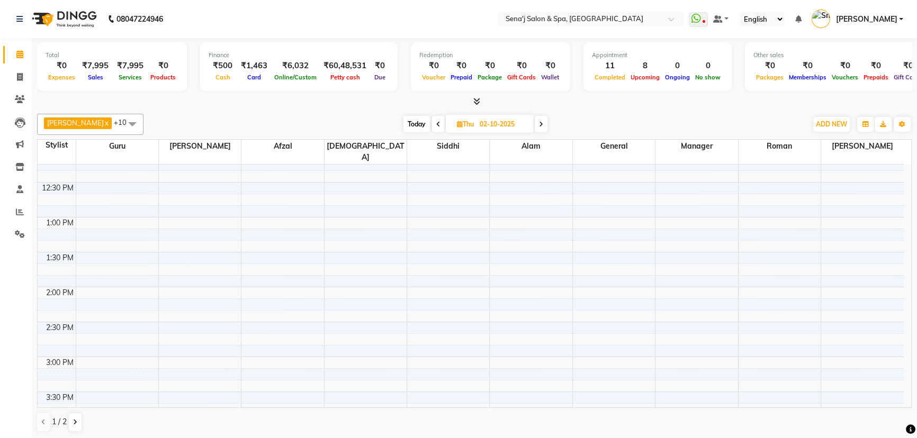
scroll to position [240, 0]
click at [539, 123] on icon at bounding box center [541, 124] width 4 height 6
click at [410, 120] on span "Today" at bounding box center [418, 124] width 26 height 16
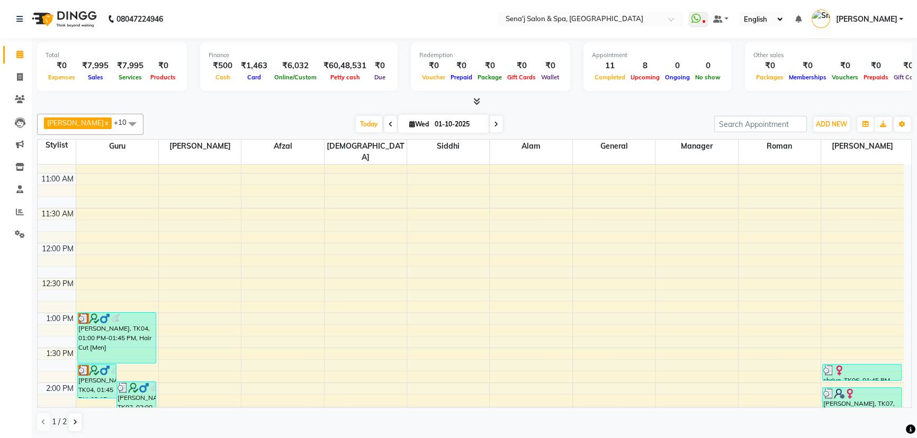
scroll to position [124, 0]
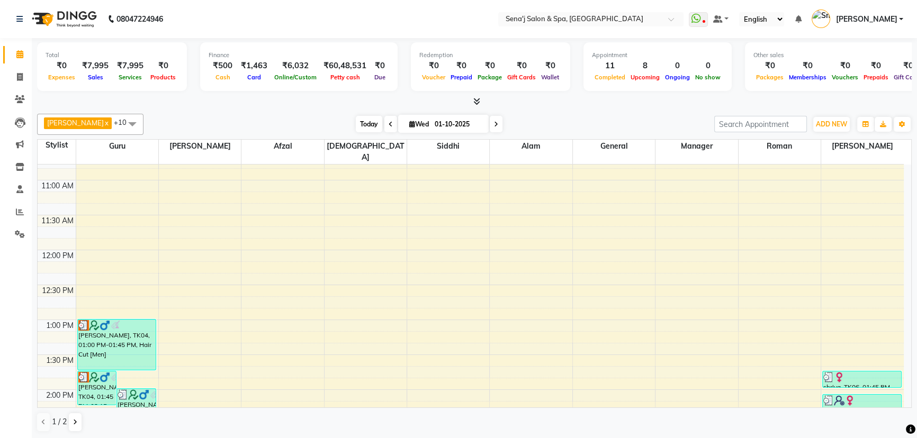
click at [356, 129] on span "Today" at bounding box center [369, 124] width 26 height 16
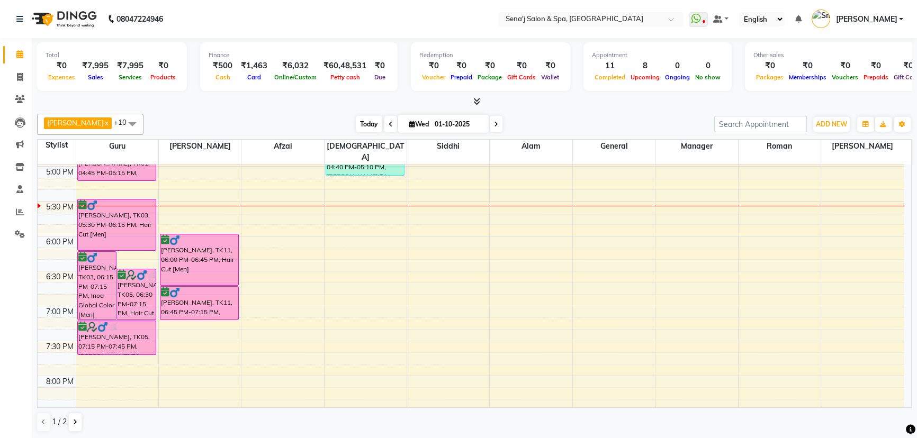
click at [356, 129] on span "Today" at bounding box center [369, 124] width 26 height 16
click at [409, 121] on icon at bounding box center [412, 124] width 6 height 7
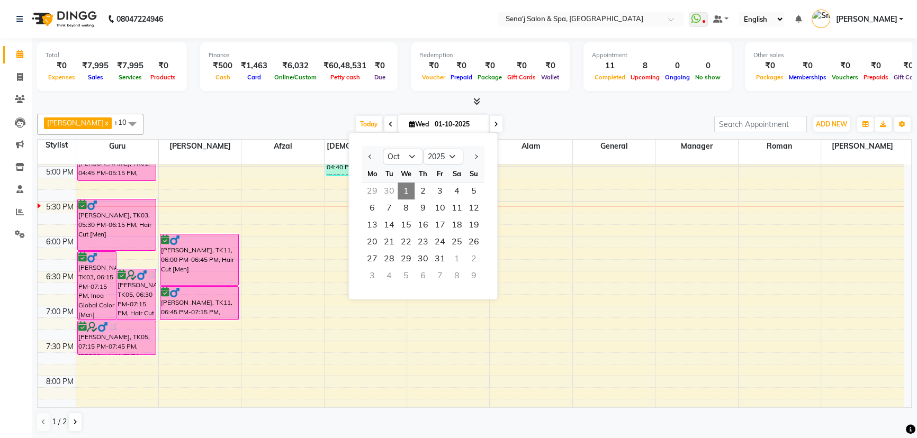
click at [409, 121] on icon at bounding box center [412, 124] width 6 height 7
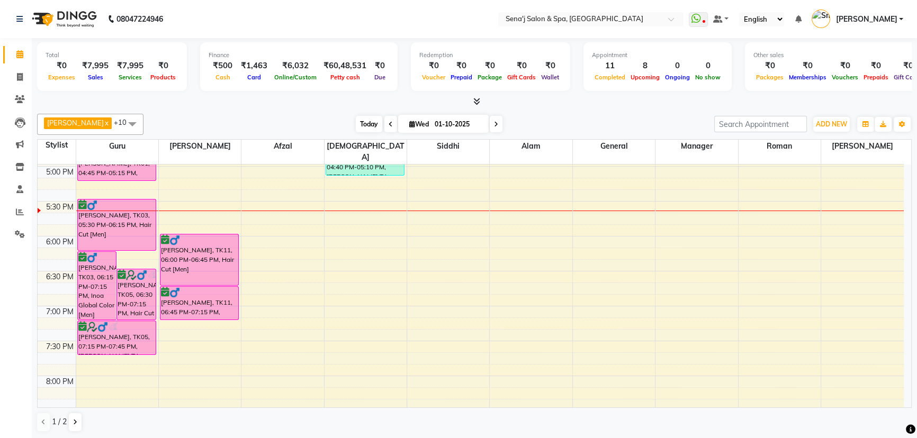
click at [356, 116] on span "Today" at bounding box center [369, 124] width 26 height 16
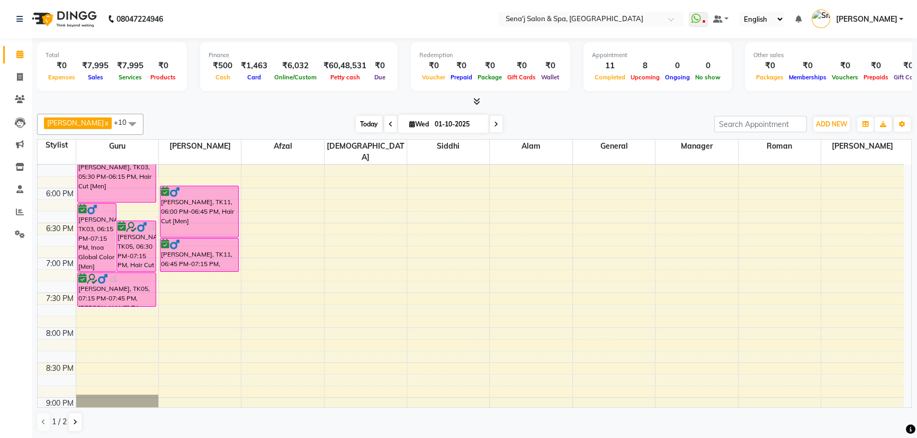
click at [359, 124] on span "Today" at bounding box center [369, 124] width 26 height 16
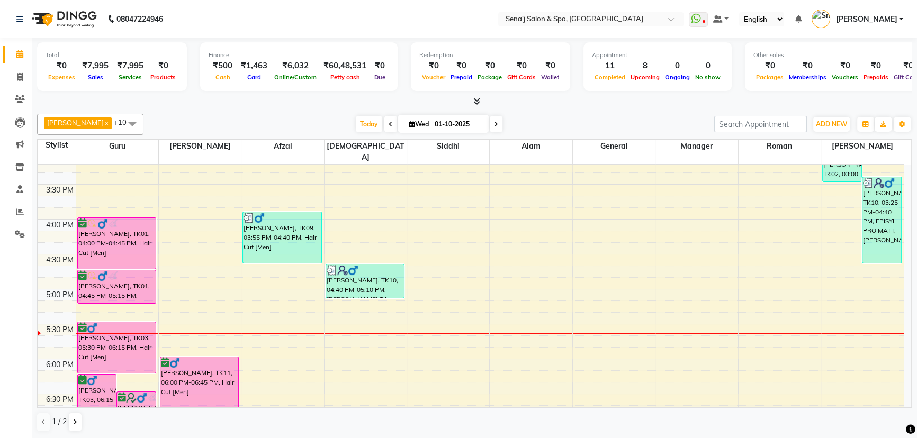
scroll to position [413, 0]
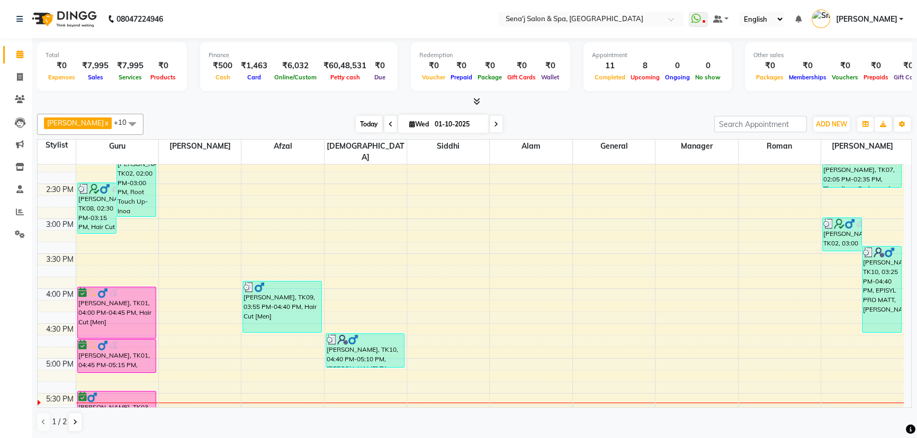
click at [362, 127] on span "Today" at bounding box center [369, 124] width 26 height 16
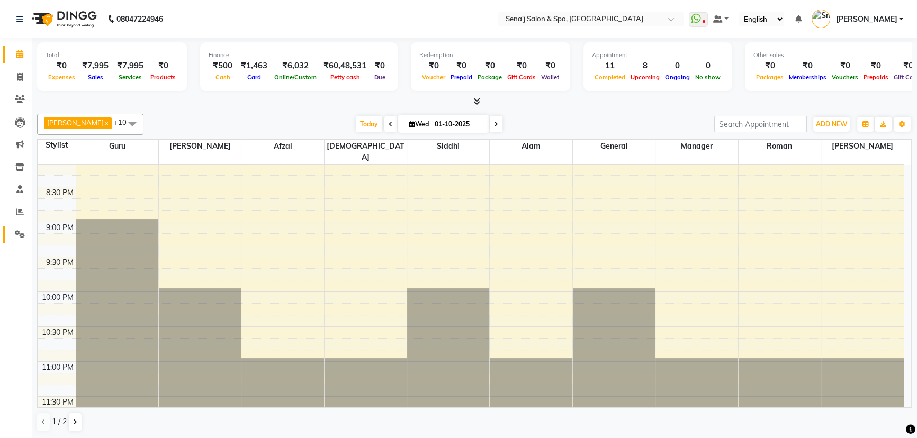
scroll to position [789, 0]
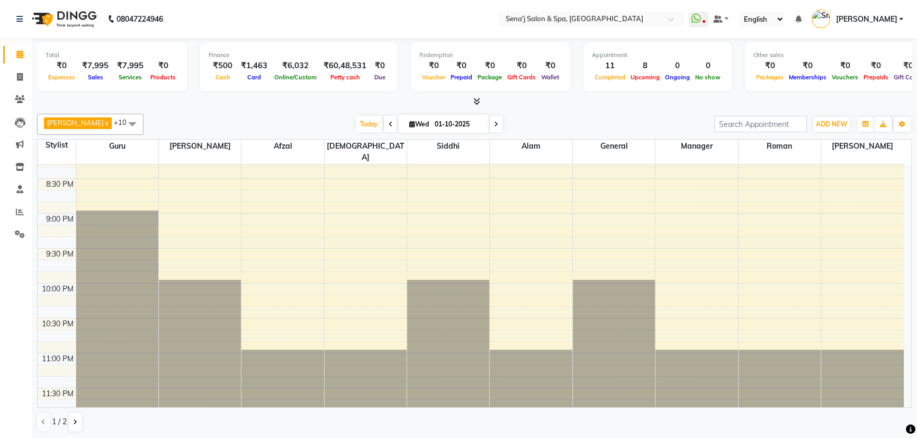
click at [0, 263] on div "Calendar Invoice Clients Leads Marketing Inventory Staff Reports Settings Compl…" at bounding box center [71, 226] width 143 height 393
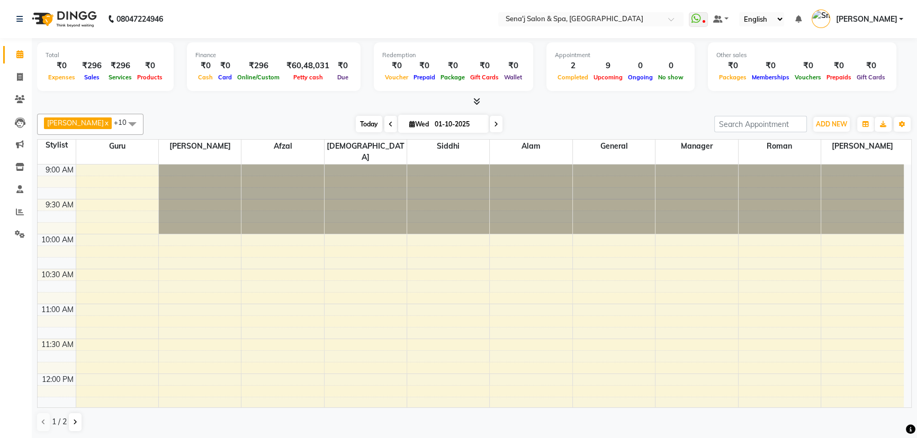
click at [358, 123] on span "Today" at bounding box center [369, 124] width 26 height 16
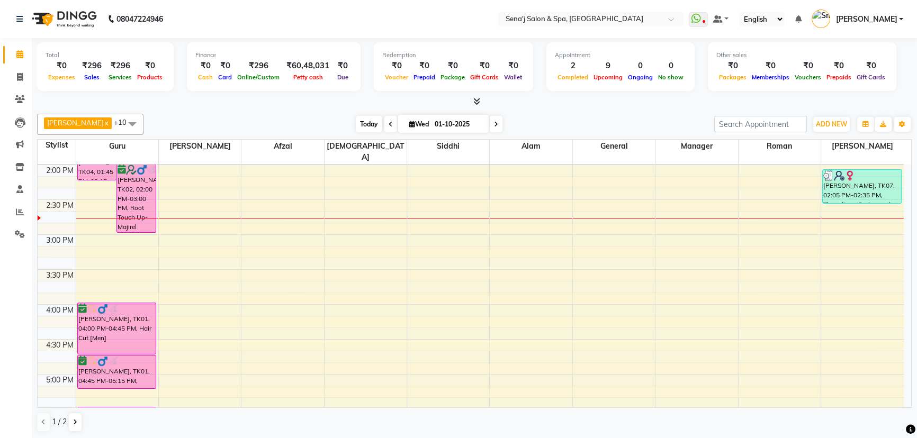
click at [356, 128] on span "Today" at bounding box center [369, 124] width 26 height 16
click at [356, 122] on span "Today" at bounding box center [369, 124] width 26 height 16
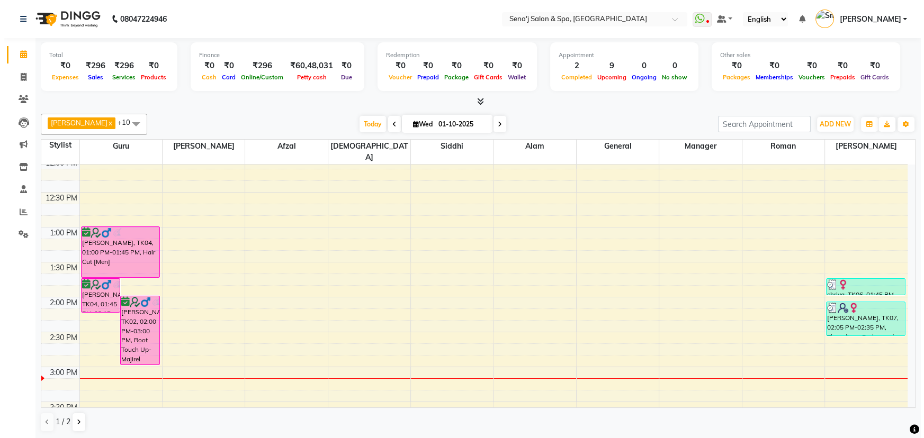
scroll to position [204, 0]
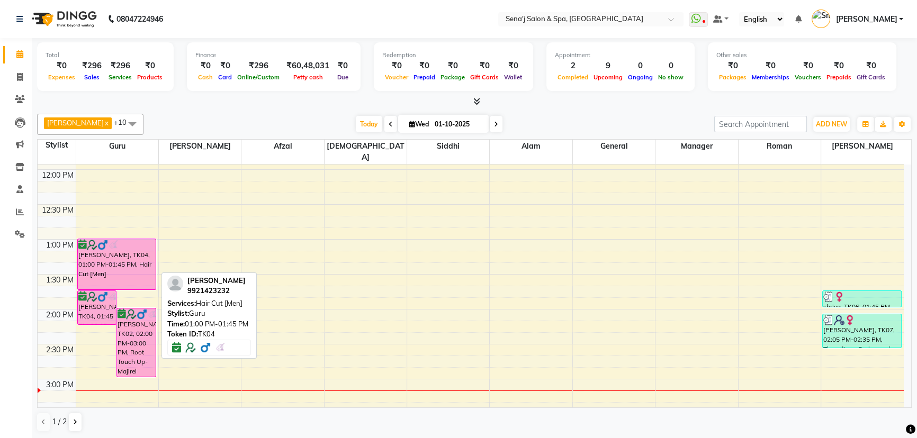
click at [92, 241] on div "[PERSON_NAME], TK04, 01:00 PM-01:45 PM, Hair Cut [Men]" at bounding box center [117, 264] width 78 height 50
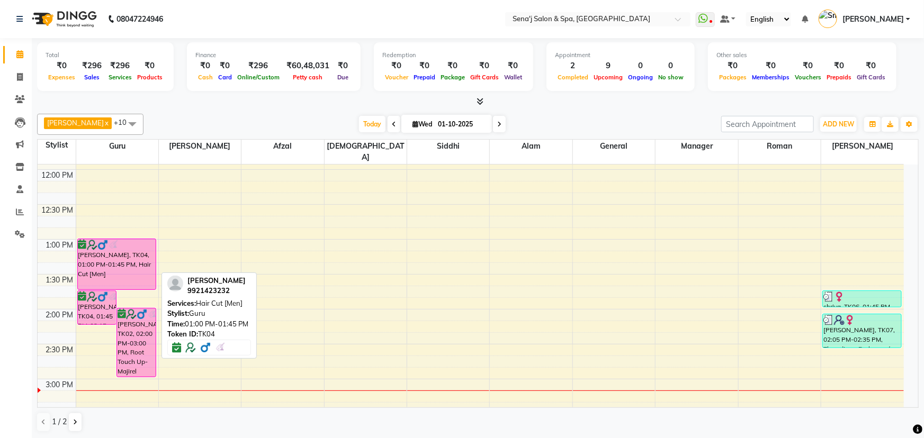
select select "6"
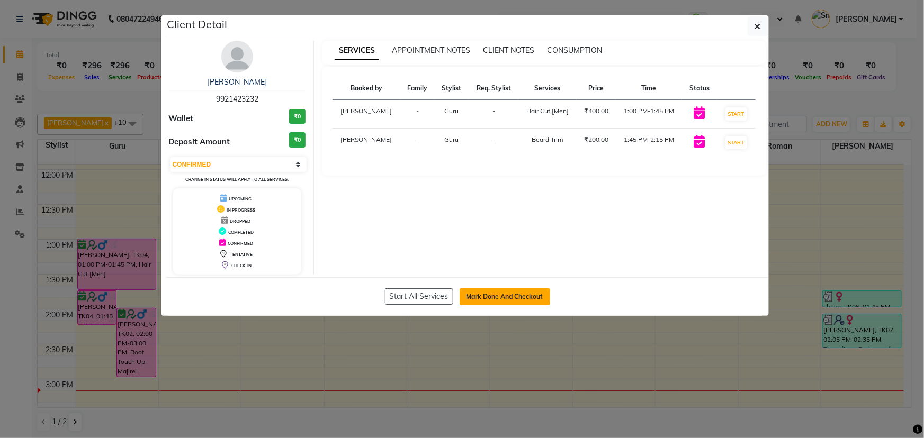
click at [493, 292] on button "Mark Done And Checkout" at bounding box center [505, 297] width 91 height 17
select select "447"
select select "service"
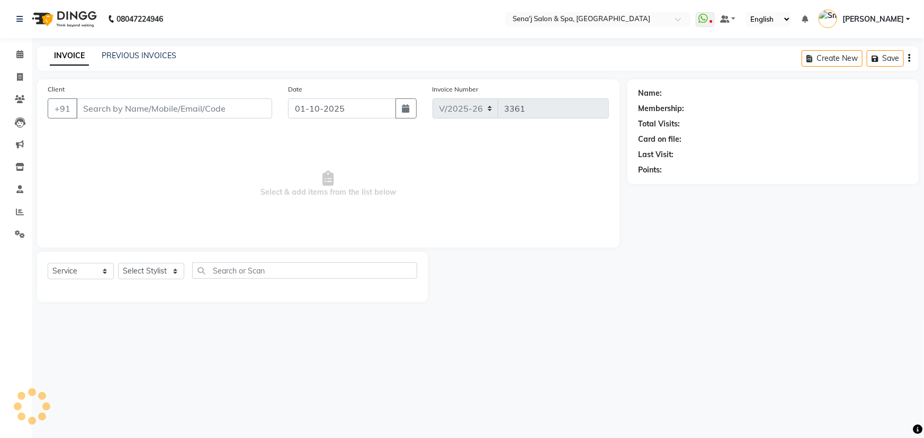
type input "9921423232"
select select "6923"
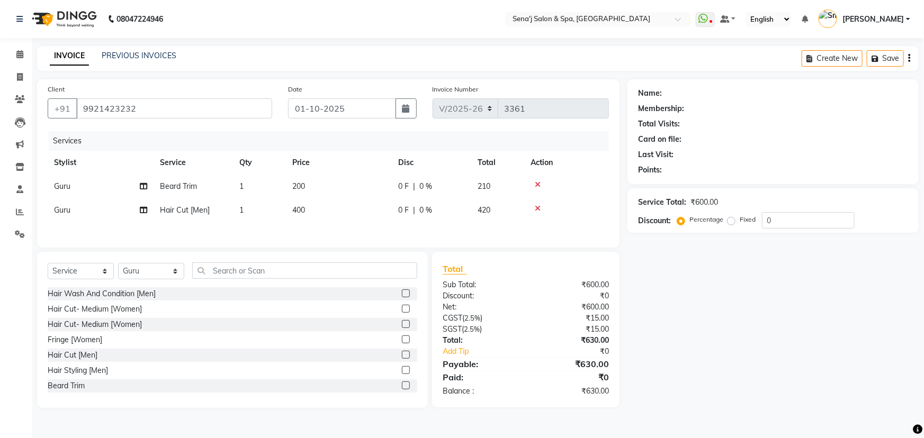
select select "1: Object"
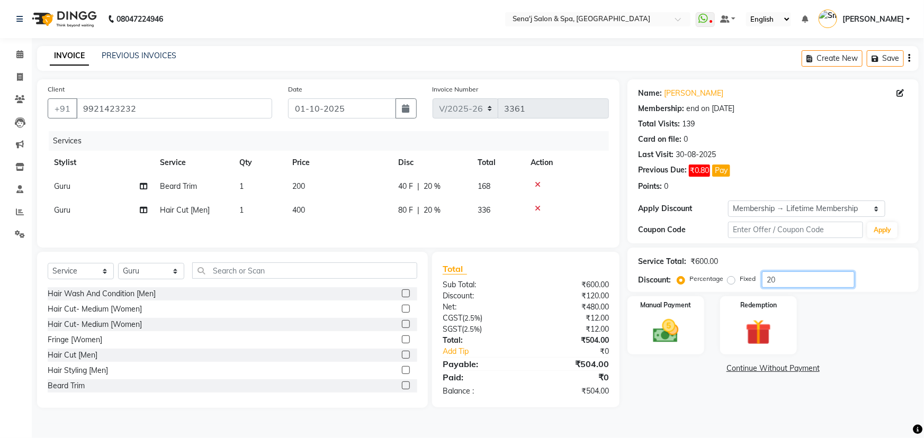
click at [769, 282] on input "20" at bounding box center [808, 280] width 93 height 16
click at [804, 275] on input "10" at bounding box center [808, 280] width 93 height 16
type input "10.1"
click at [664, 317] on img at bounding box center [665, 331] width 43 height 31
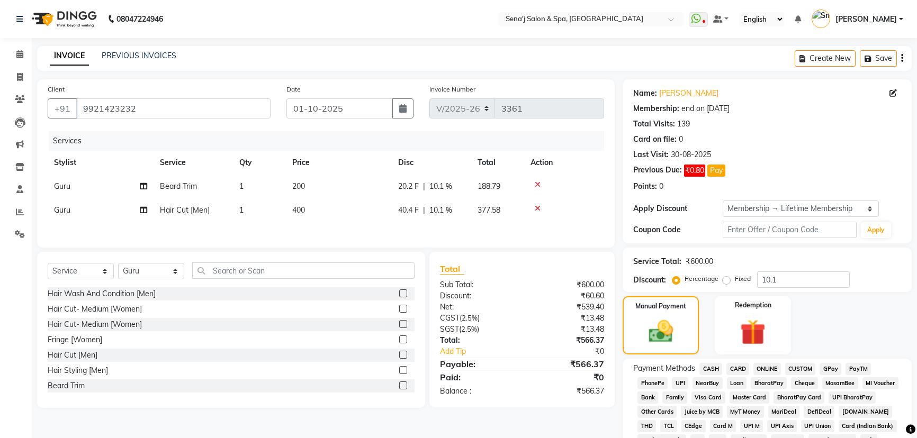
select select "447"
select select "service"
select select "6923"
select select "1: Object"
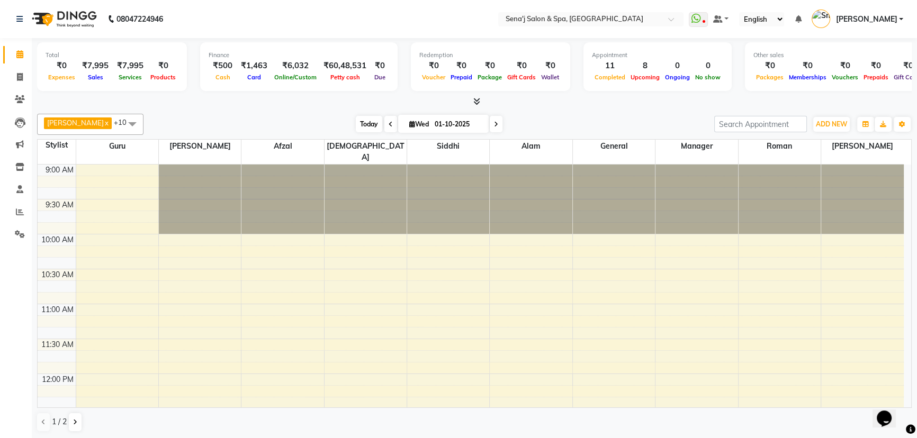
click at [356, 125] on span "Today" at bounding box center [369, 124] width 26 height 16
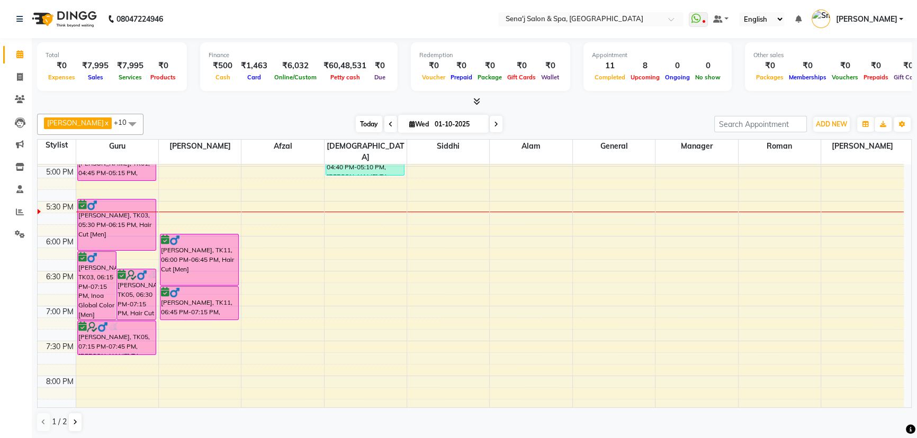
click at [356, 130] on span "Today" at bounding box center [369, 124] width 26 height 16
click at [358, 127] on span "Today" at bounding box center [369, 124] width 26 height 16
click at [122, 124] on span at bounding box center [132, 124] width 21 height 20
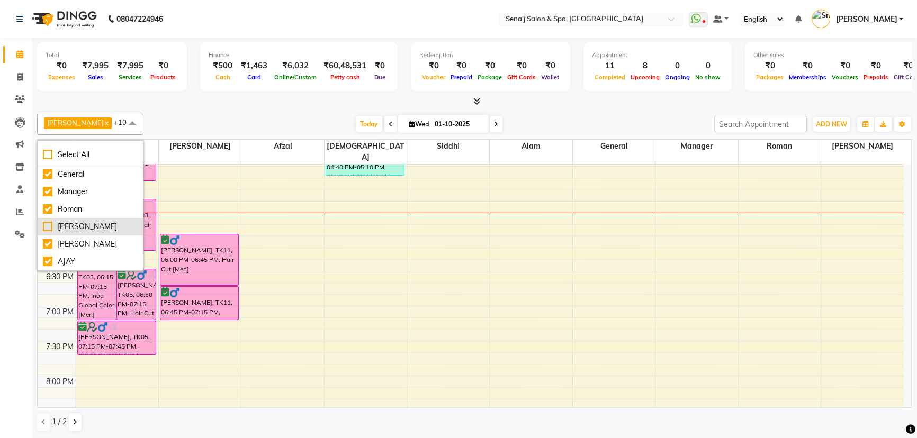
scroll to position [0, 0]
click at [356, 126] on span "Today" at bounding box center [369, 124] width 26 height 16
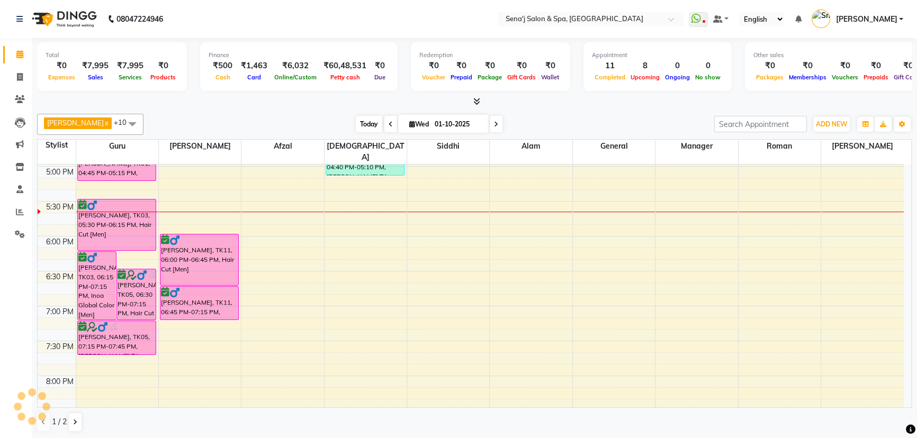
scroll to position [557, 0]
click at [356, 121] on span "Today" at bounding box center [369, 124] width 26 height 16
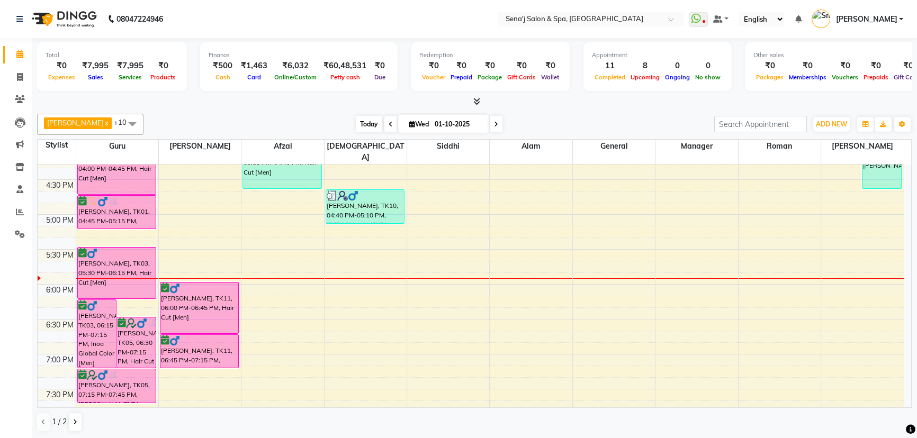
click at [356, 125] on span "Today" at bounding box center [369, 124] width 26 height 16
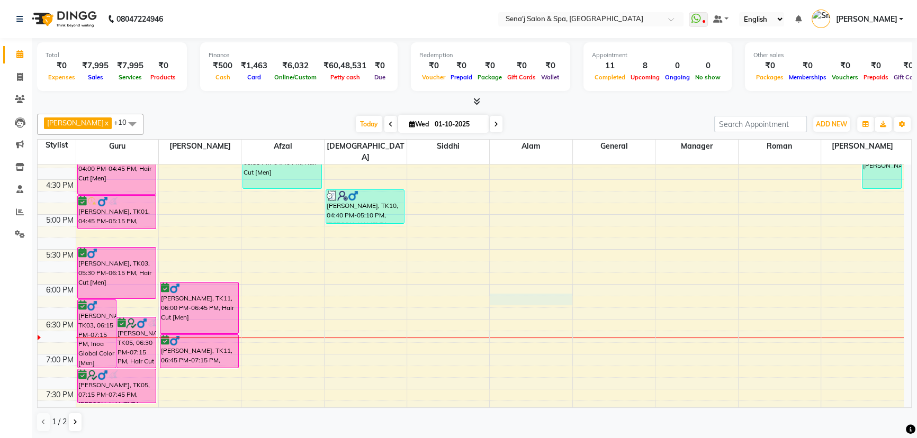
drag, startPoint x: 529, startPoint y: 291, endPoint x: 514, endPoint y: 291, distance: 14.8
click at [529, 291] on div "9:00 AM 9:30 AM 10:00 AM 10:30 AM 11:00 AM 11:30 AM 12:00 PM 12:30 PM 1:00 PM 1…" at bounding box center [471, 180] width 866 height 1048
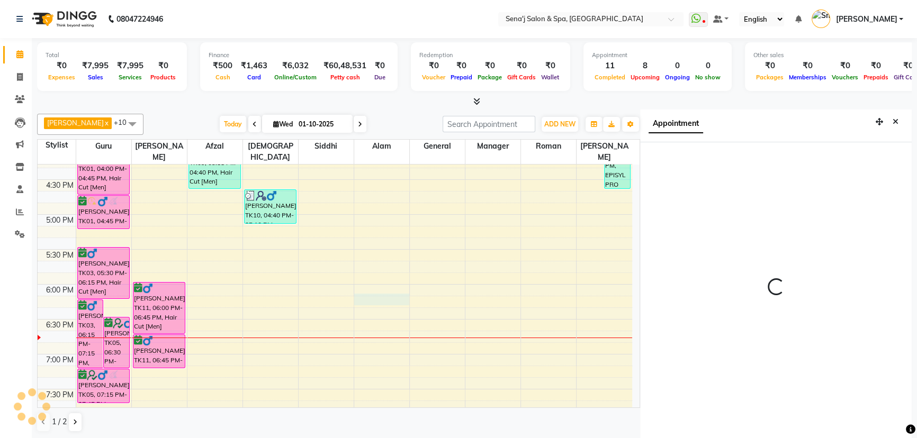
scroll to position [5, 0]
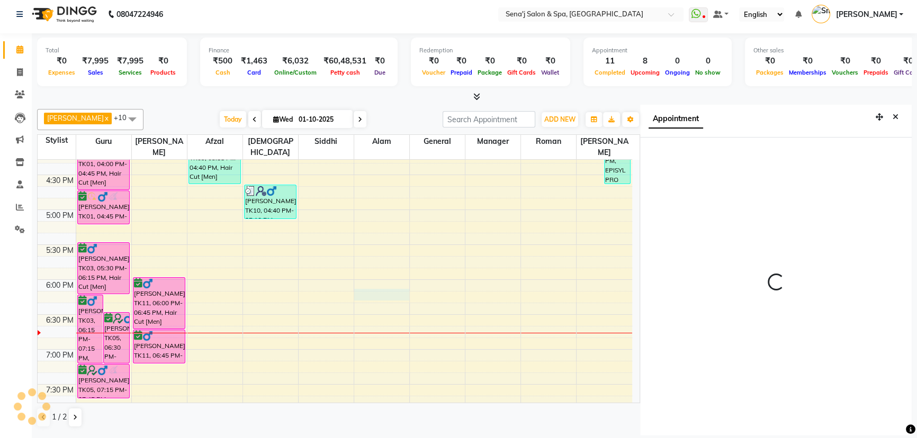
select select "53043"
select select "tentative"
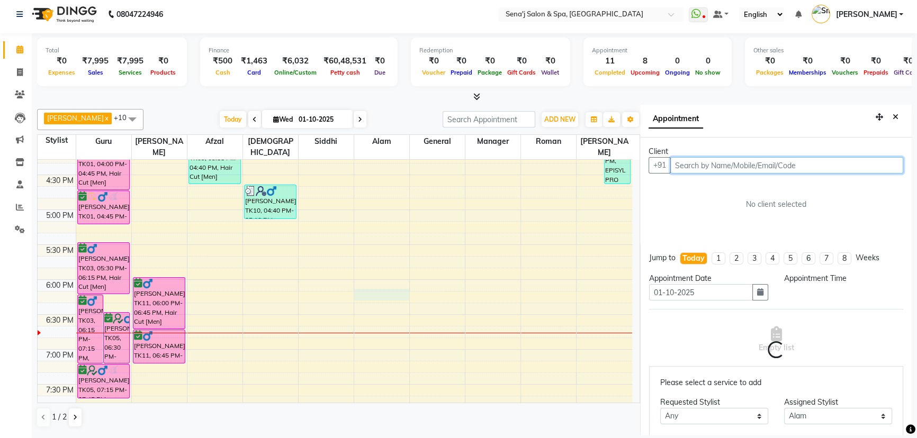
select select "1095"
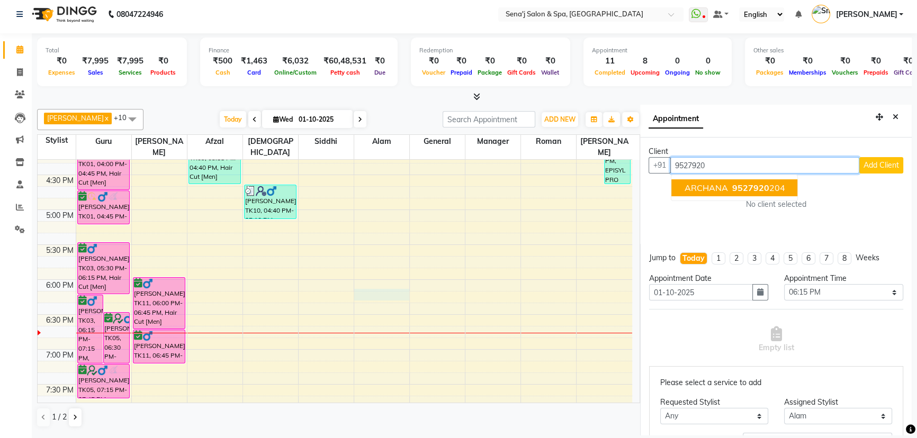
click at [736, 186] on span "9527920" at bounding box center [750, 188] width 37 height 11
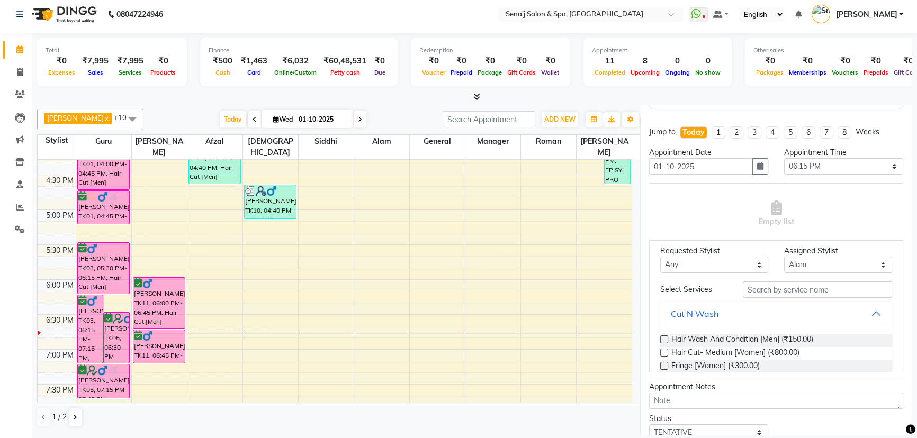
scroll to position [96, 0]
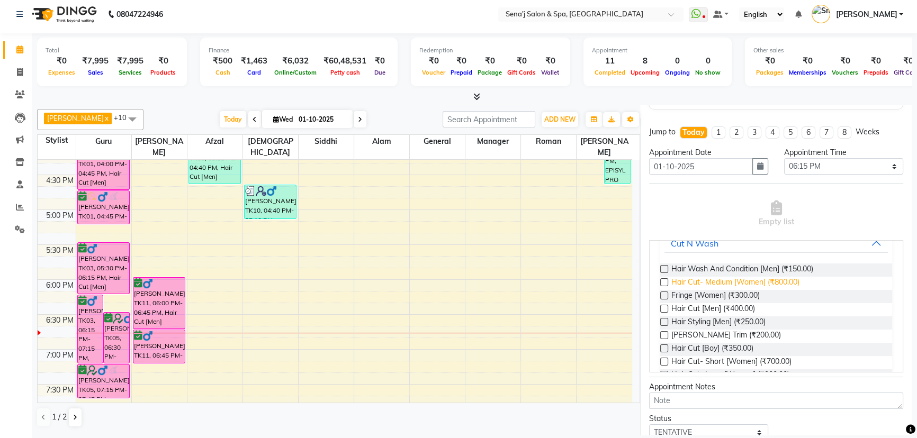
type input "9527920204"
click at [747, 278] on span "Hair Cut- Medium [Women] (₹800.00)" at bounding box center [735, 283] width 128 height 13
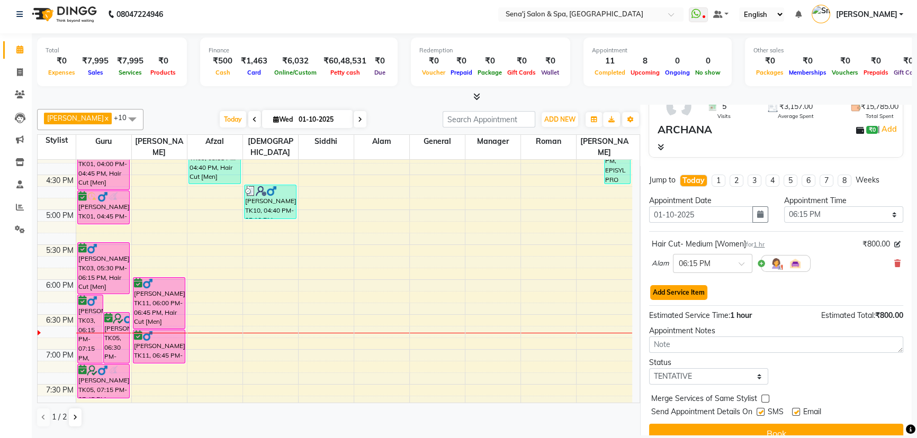
click at [691, 296] on button "Add Service Item" at bounding box center [678, 292] width 57 height 15
select select "53043"
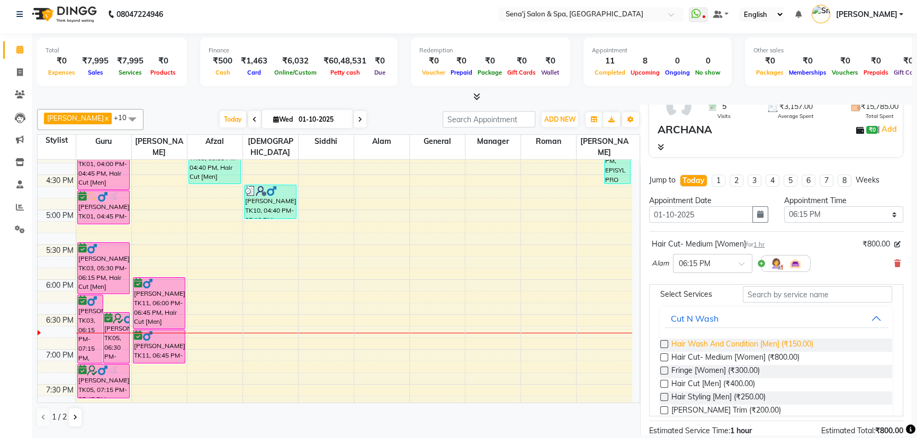
scroll to position [48, 0]
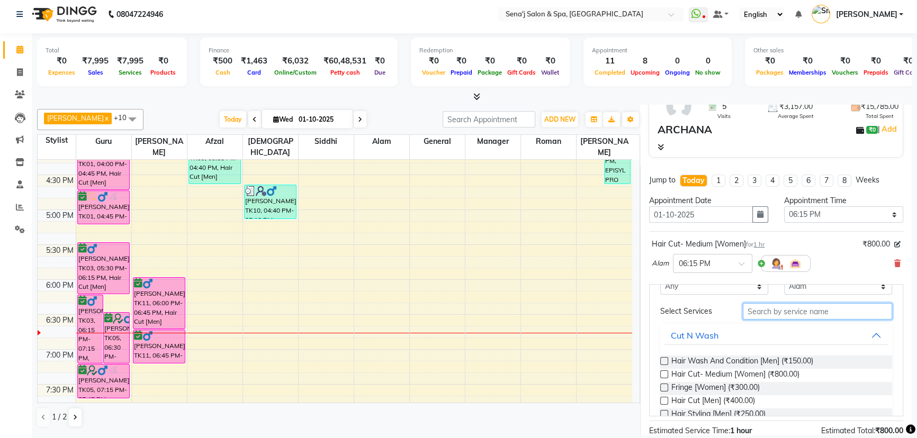
click at [774, 313] on input "text" at bounding box center [817, 311] width 149 height 16
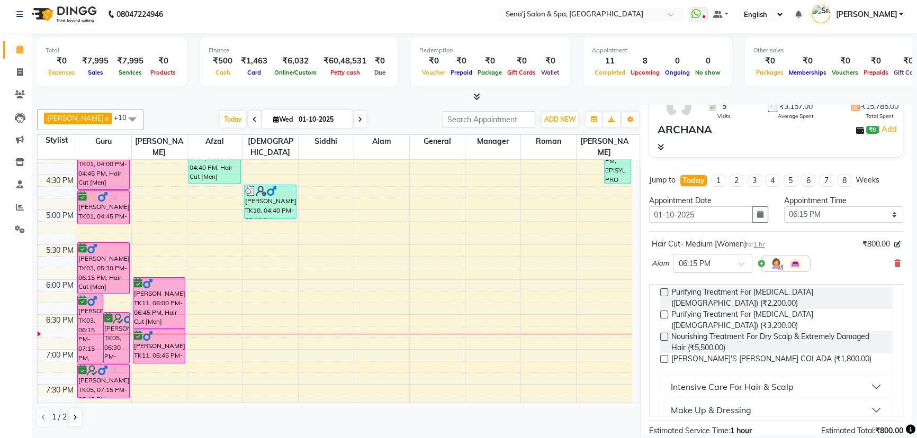
scroll to position [138, 0]
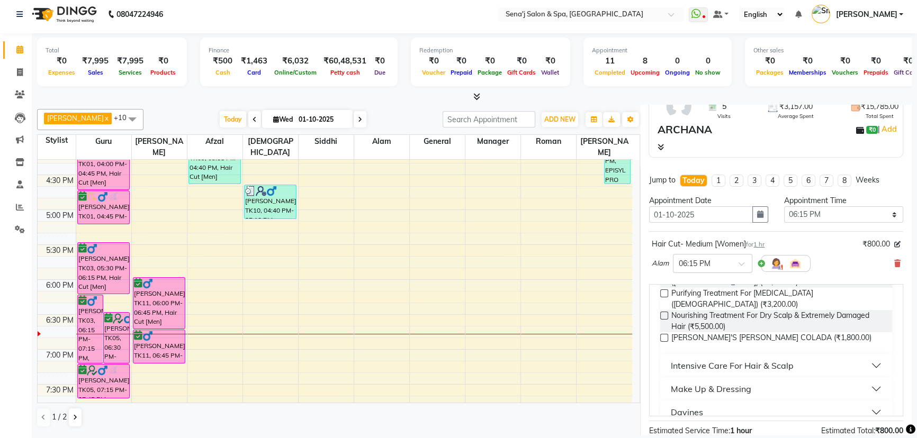
type input "da"
click at [728, 403] on button "Davines" at bounding box center [775, 412] width 223 height 19
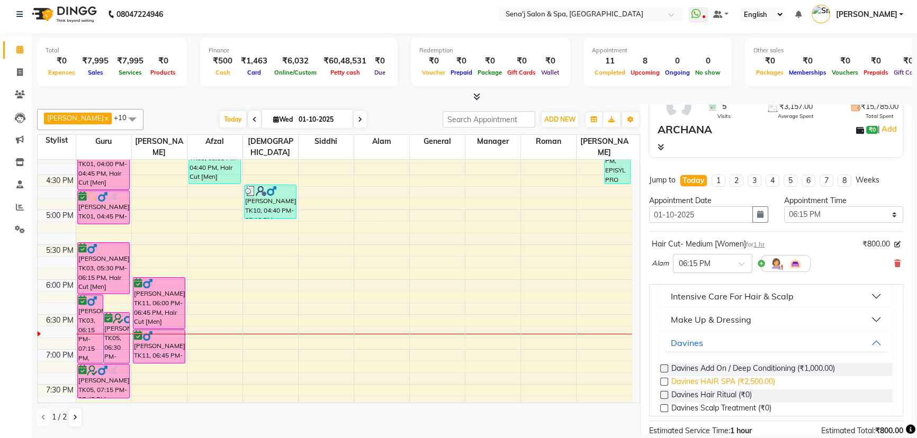
click at [730, 376] on span "Davines HAIR SPA (₹2,500.00)" at bounding box center [723, 382] width 104 height 13
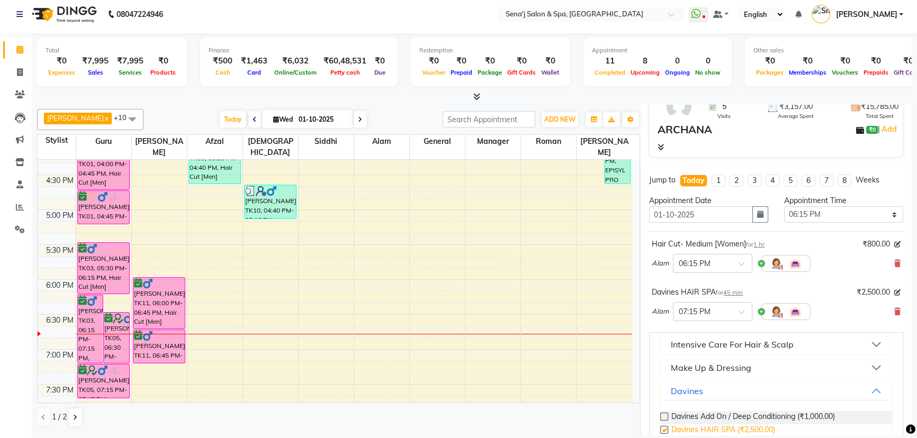
checkbox input "false"
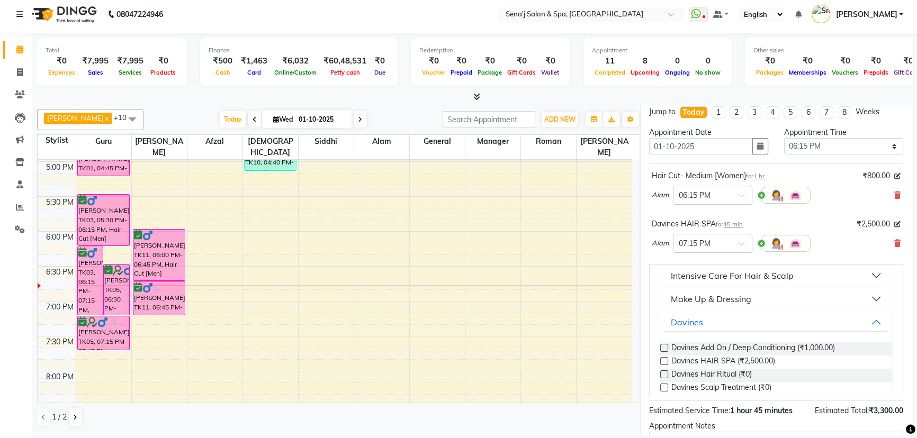
scroll to position [275, 0]
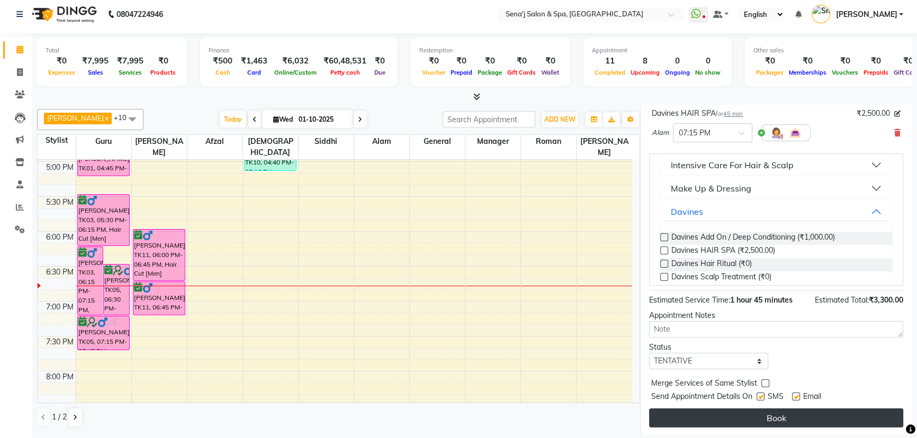
click at [800, 419] on button "Book" at bounding box center [776, 418] width 254 height 19
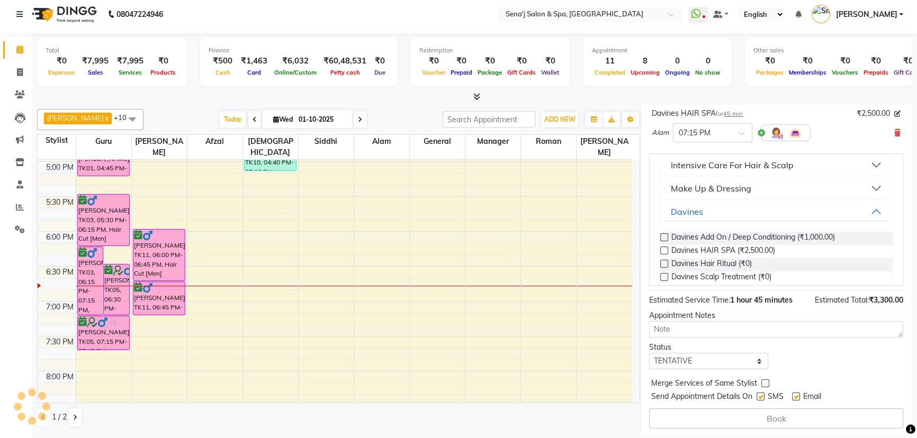
select select "53043"
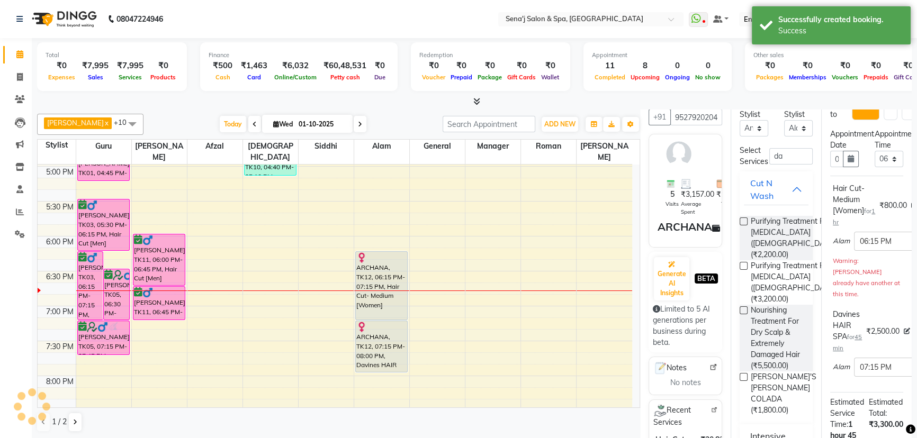
scroll to position [0, 0]
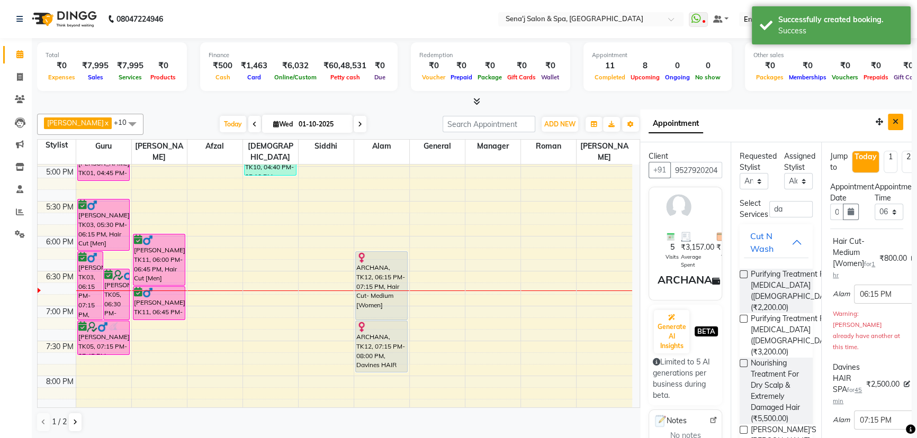
click at [893, 123] on icon "Close" at bounding box center [896, 121] width 6 height 7
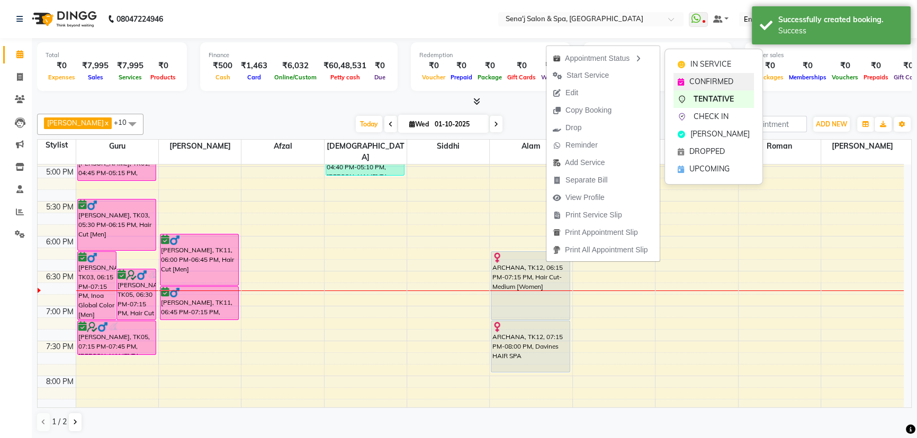
click at [704, 80] on span "CONFIRMED" at bounding box center [711, 81] width 44 height 11
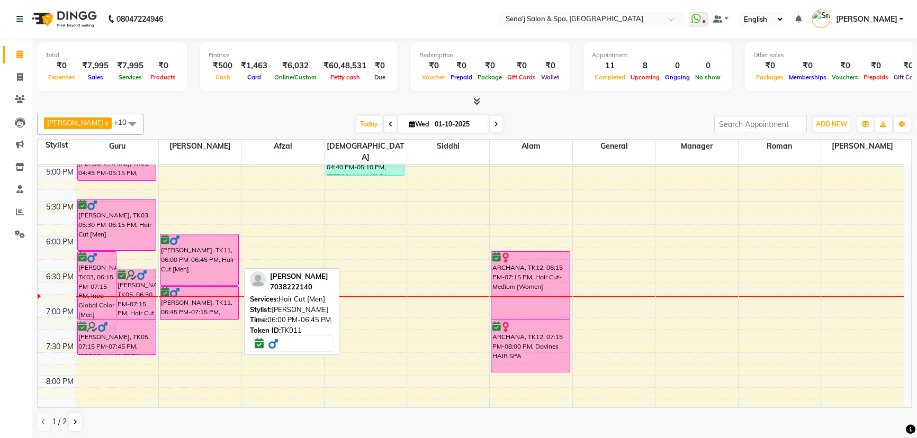
click at [205, 243] on div "Ajikya Dugani, TK11, 06:00 PM-06:45 PM, Hair Cut [Men]" at bounding box center [199, 260] width 78 height 51
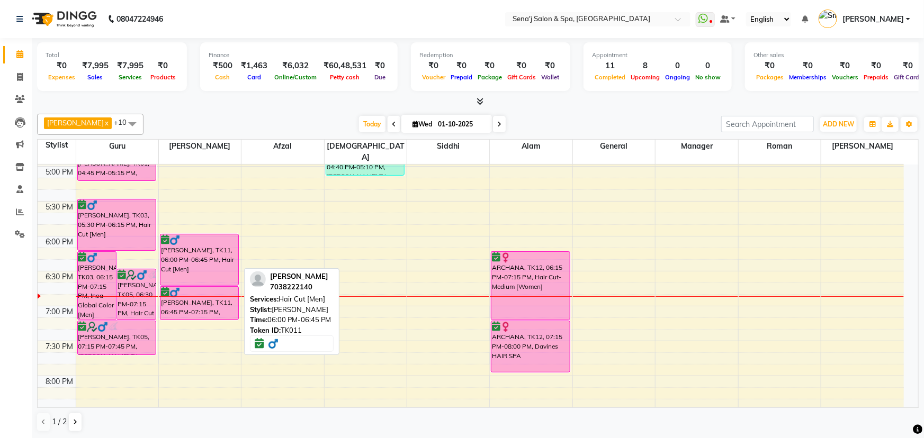
select select "6"
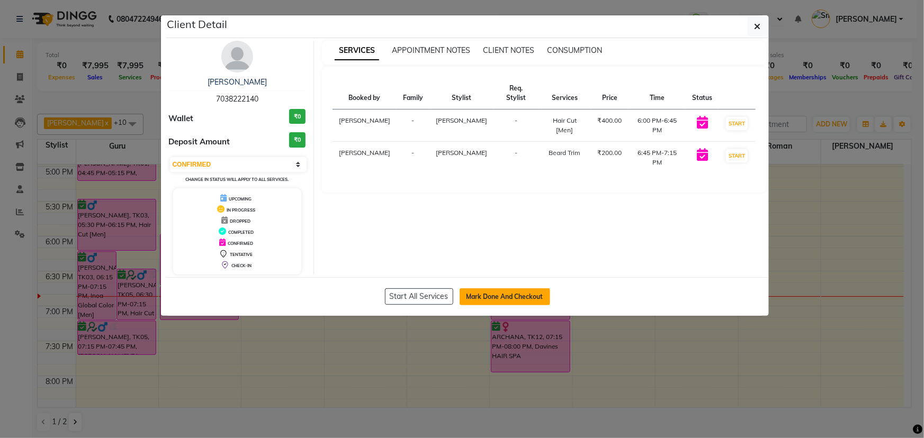
click at [518, 294] on button "Mark Done And Checkout" at bounding box center [505, 297] width 91 height 17
select select "447"
select select "service"
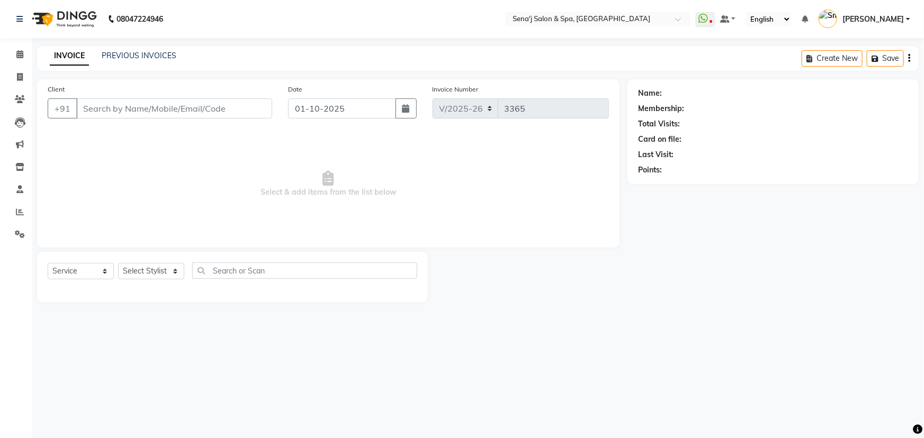
type input "7038222140"
select select "12648"
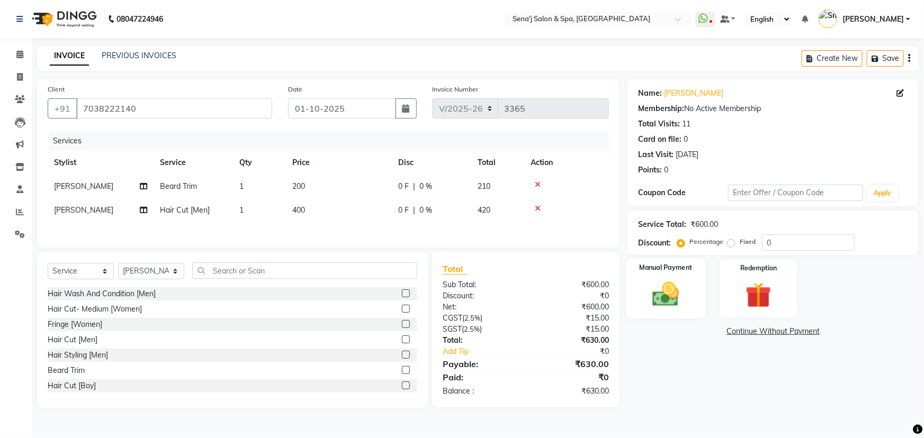
click at [684, 286] on img at bounding box center [665, 294] width 43 height 31
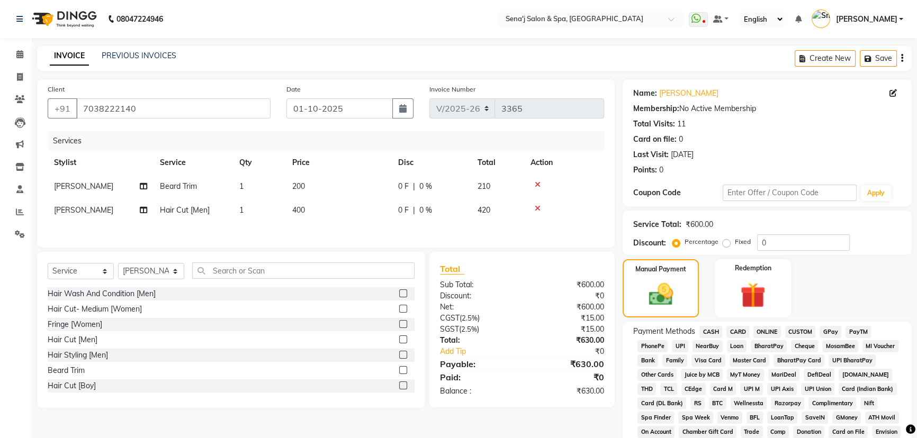
scroll to position [48, 0]
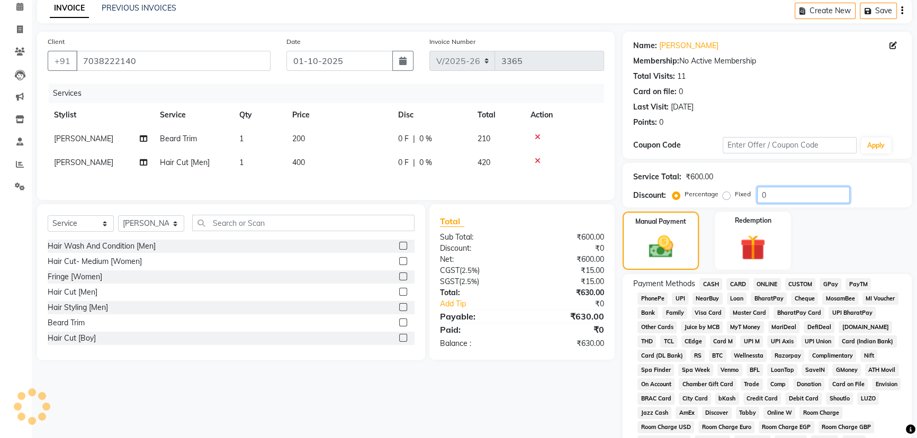
click at [757, 192] on input "0" at bounding box center [803, 195] width 93 height 16
type input "10.1"
click at [545, 390] on div "Client +91 7038222140 Date 01-10-2025 Invoice Number V/2025 V/2025-26 3365 Serv…" at bounding box center [325, 317] width 593 height 570
click at [706, 285] on span "CASH" at bounding box center [710, 284] width 23 height 12
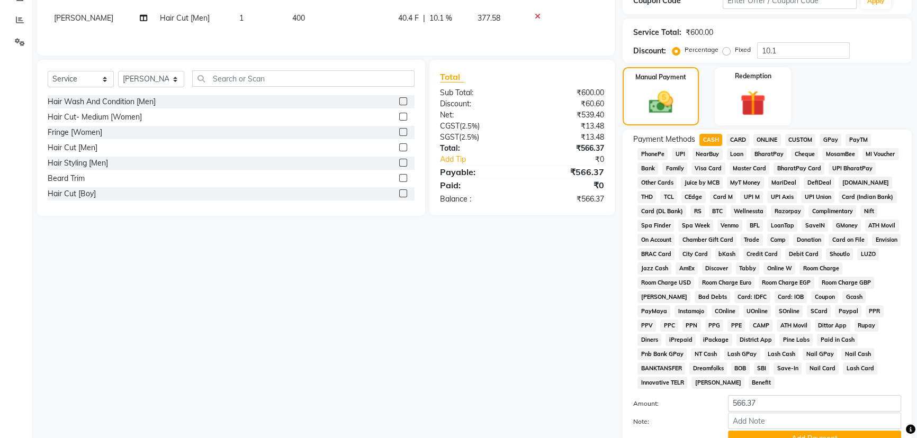
scroll to position [268, 0]
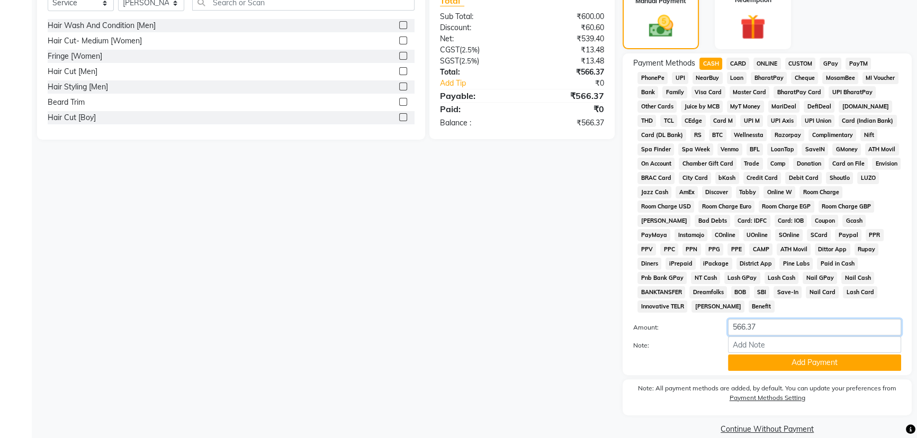
click at [776, 319] on input "566.37" at bounding box center [814, 327] width 173 height 16
type input "500"
click at [813, 355] on button "Add Payment" at bounding box center [814, 363] width 173 height 16
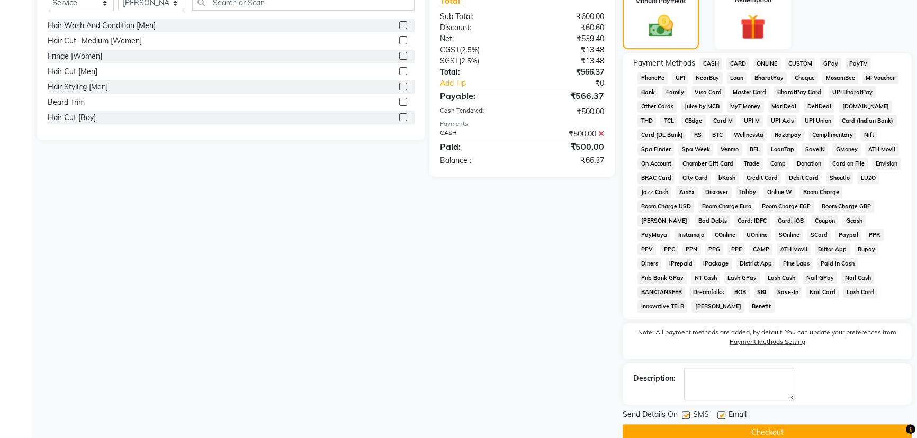
click at [657, 78] on span "PhonePe" at bounding box center [652, 78] width 30 height 12
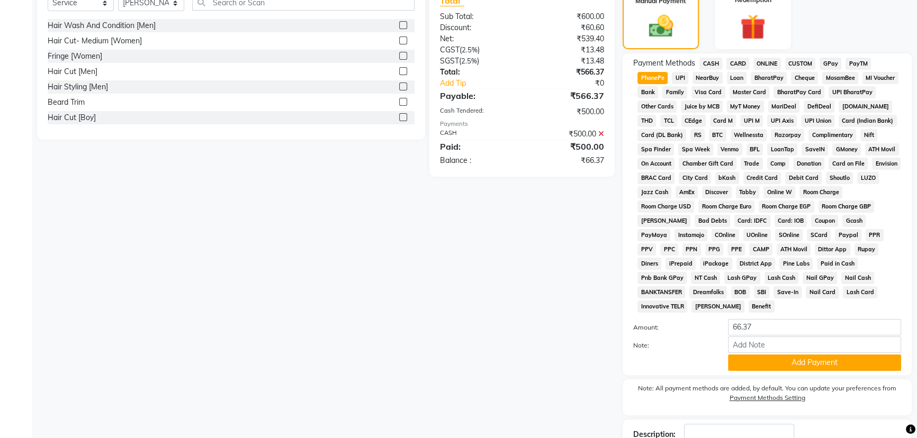
scroll to position [328, 0]
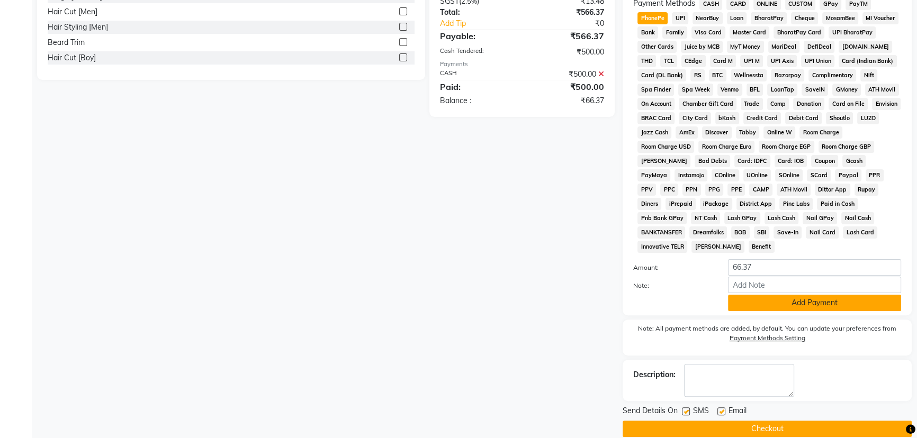
click at [819, 295] on button "Add Payment" at bounding box center [814, 303] width 173 height 16
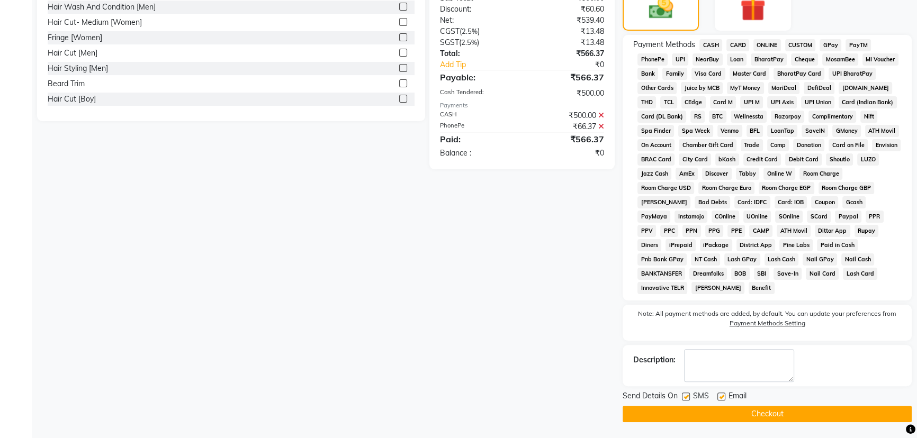
scroll to position [272, 0]
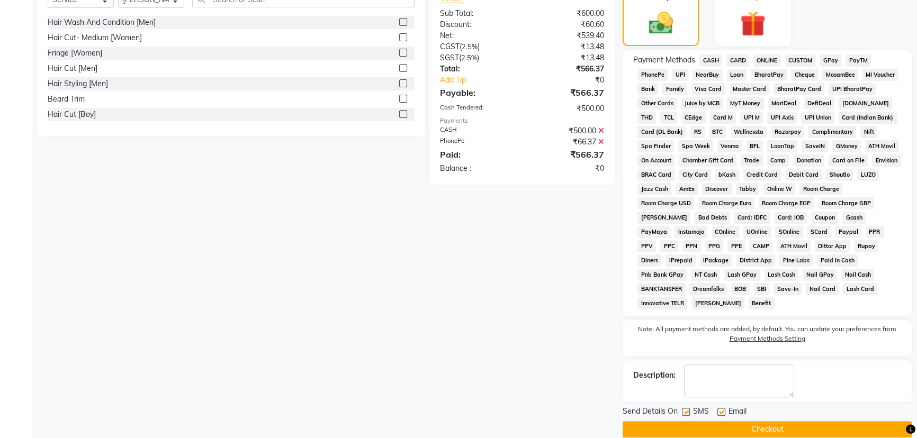
click at [780, 421] on button "Checkout" at bounding box center [767, 429] width 289 height 16
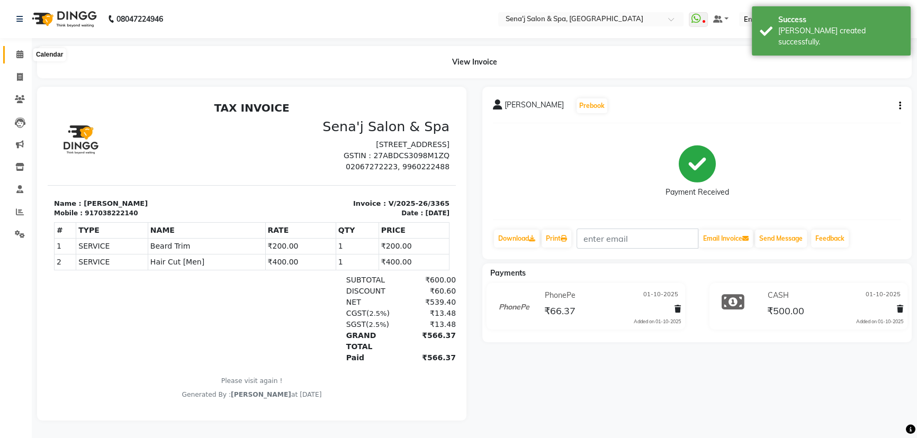
click at [17, 51] on icon at bounding box center [19, 54] width 7 height 8
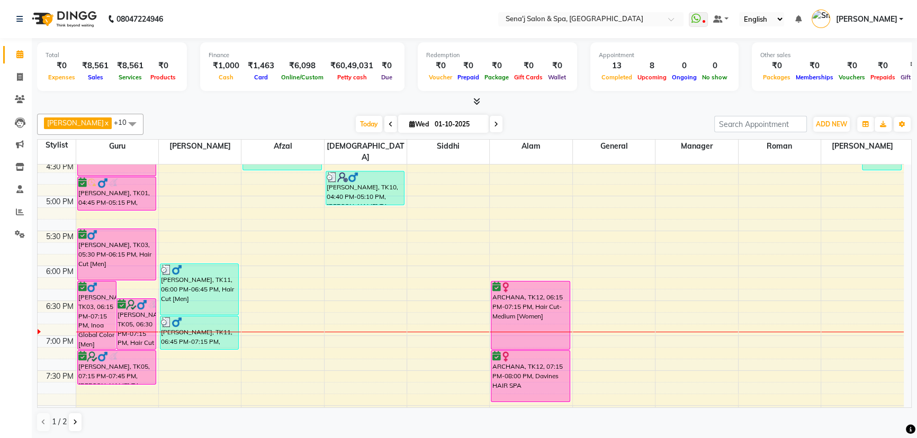
scroll to position [529, 0]
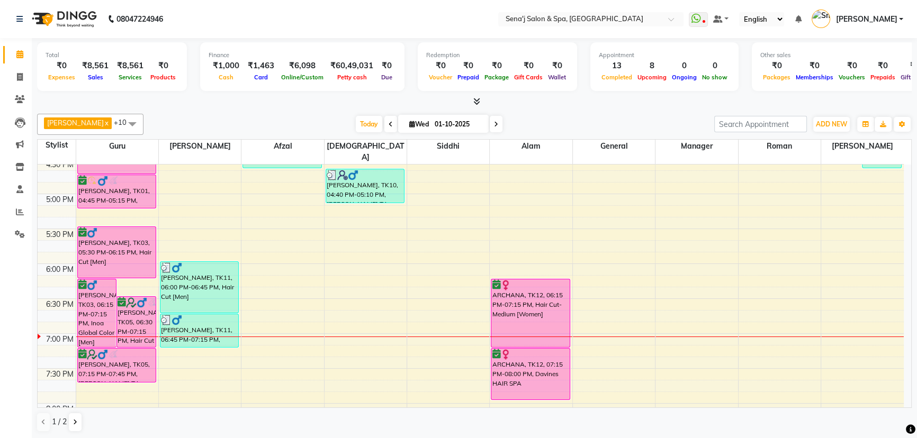
click at [520, 221] on div "9:00 AM 9:30 AM 10:00 AM 10:30 AM 11:00 AM 11:30 AM 12:00 PM 12:30 PM 1:00 PM 1…" at bounding box center [471, 159] width 866 height 1048
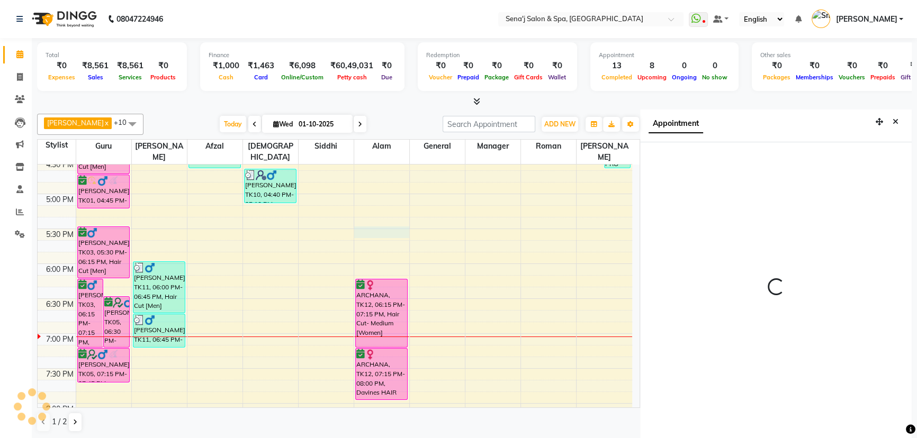
scroll to position [5, 0]
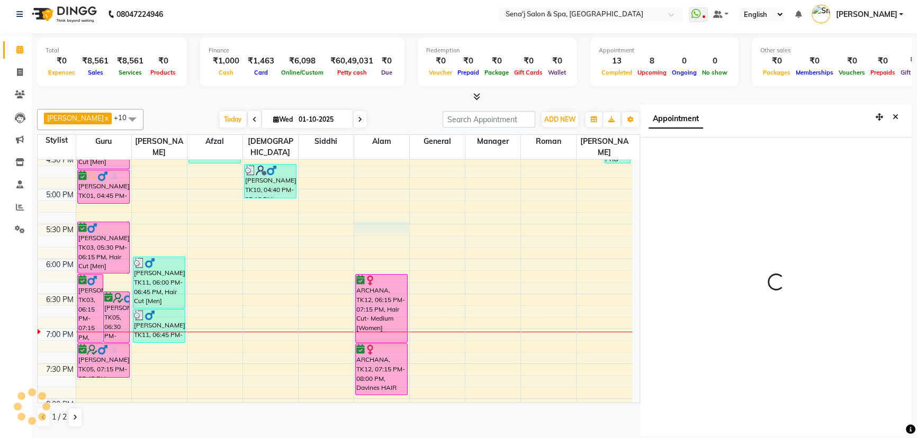
select select "1050"
select select "53043"
select select "tentative"
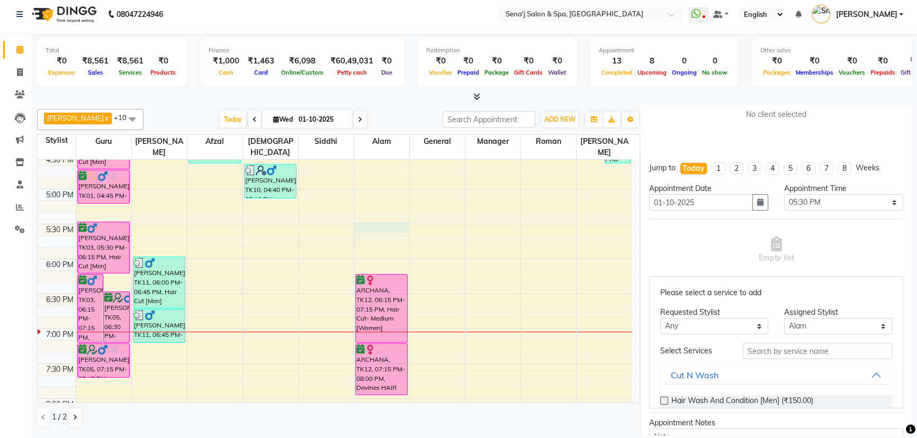
scroll to position [96, 0]
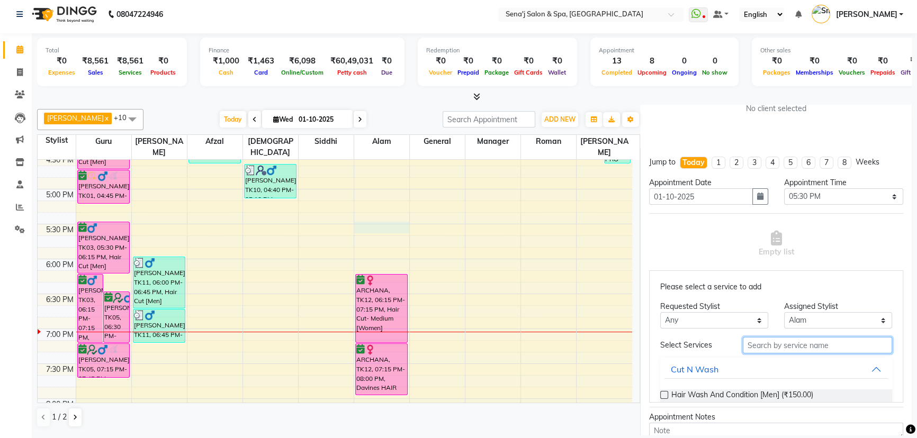
click at [774, 339] on input "text" at bounding box center [817, 345] width 149 height 16
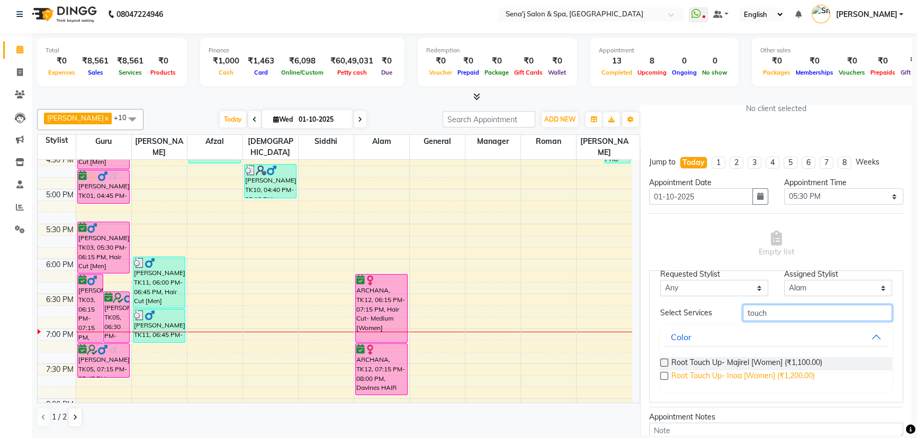
type input "touch"
click at [750, 373] on span "Root Touch Up- Inoa [Women] (₹1,200.00)" at bounding box center [742, 377] width 143 height 13
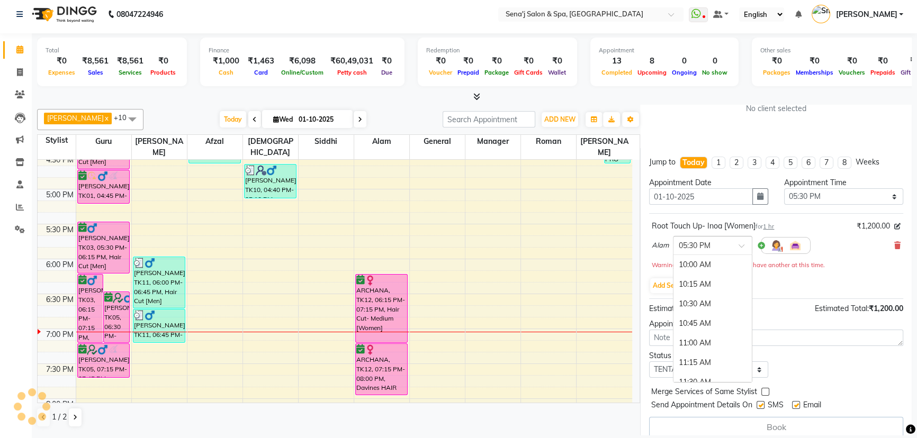
click at [731, 243] on div at bounding box center [712, 244] width 78 height 11
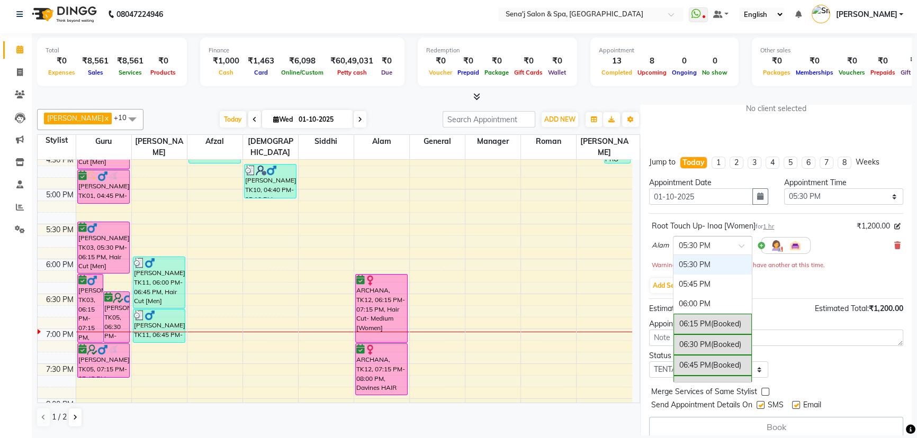
scroll to position [539, 0]
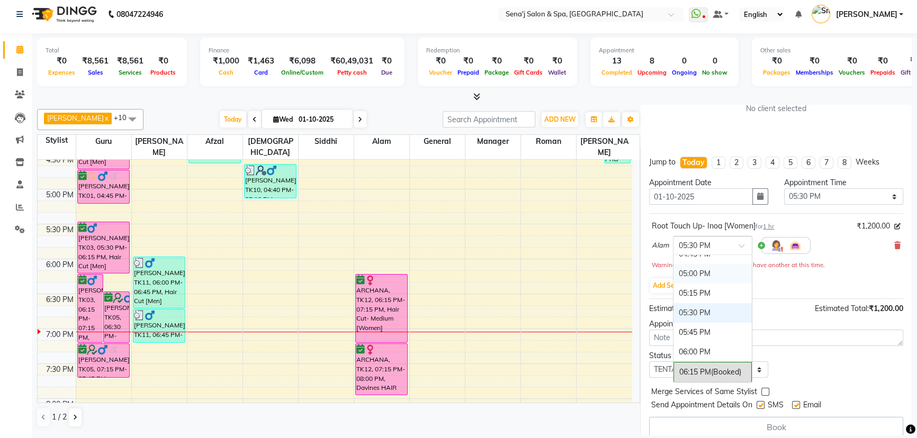
click at [714, 275] on div "05:00 PM" at bounding box center [712, 274] width 78 height 20
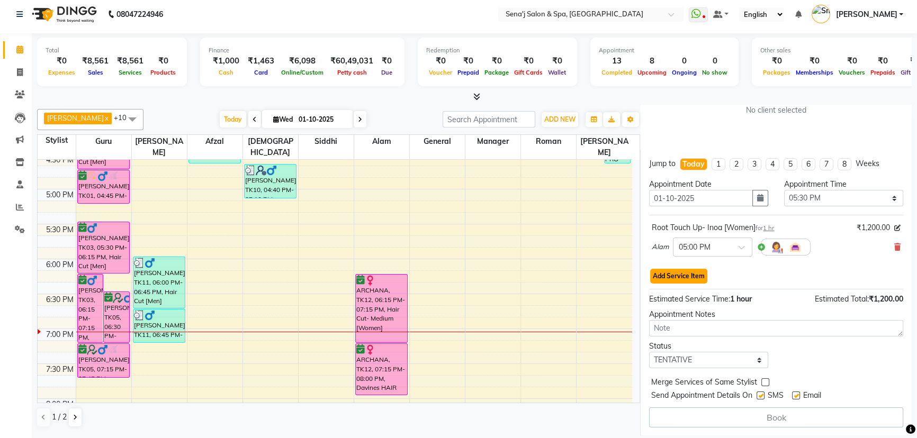
click at [679, 280] on button "Add Service Item" at bounding box center [678, 276] width 57 height 15
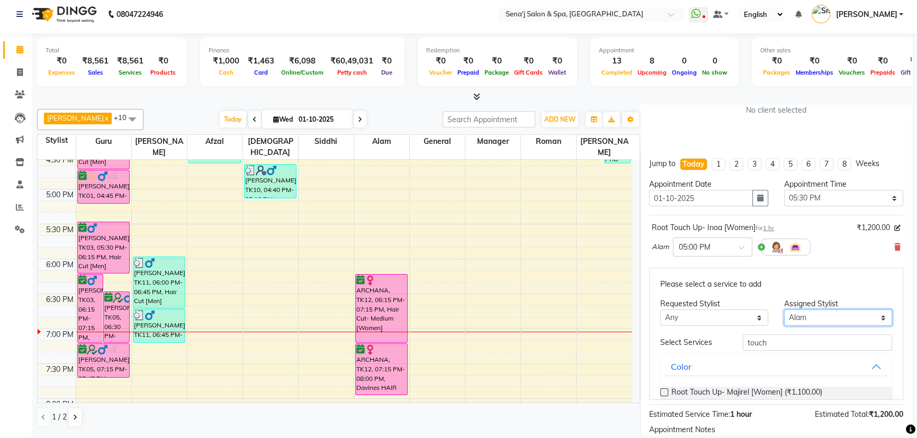
click at [817, 312] on select "Select AAKASH Afzal AJAY Alam Ashu General Guru Manager Roman Ruchika Siddhi Sn…" at bounding box center [838, 318] width 108 height 16
select select "11468"
click at [784, 310] on select "Select AAKASH Afzal AJAY Alam Ashu General Guru Manager Roman Ruchika Siddhi Sn…" at bounding box center [838, 318] width 108 height 16
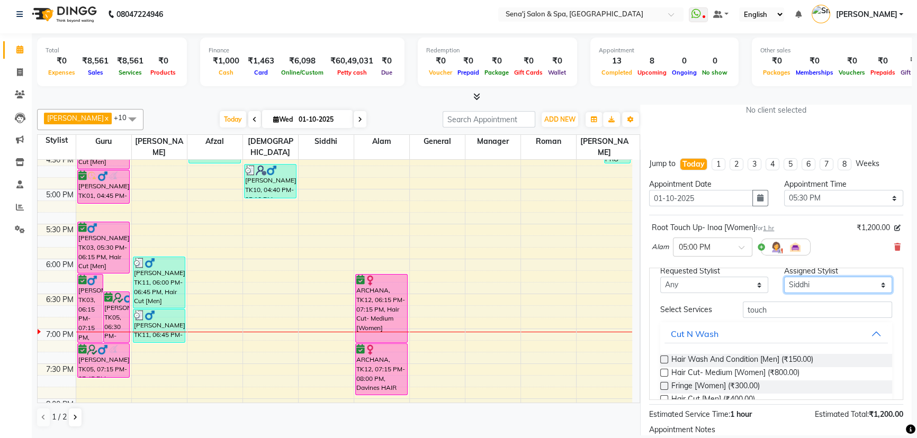
scroll to position [48, 0]
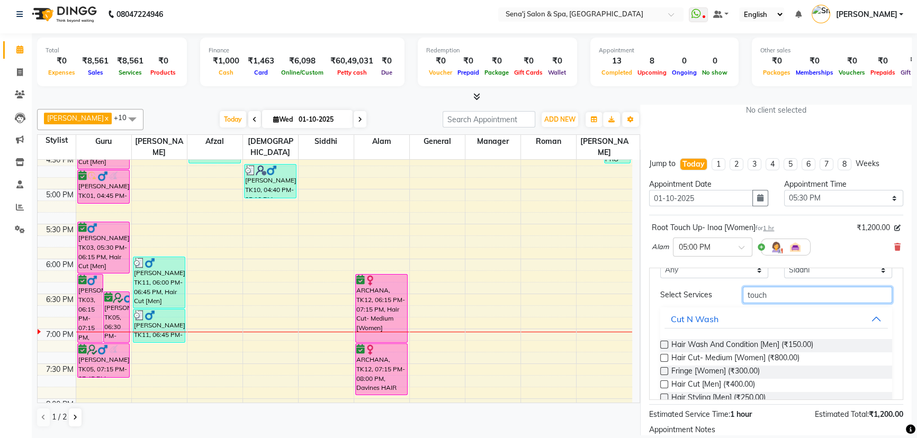
click at [779, 292] on input "touch" at bounding box center [817, 295] width 149 height 16
type input "t"
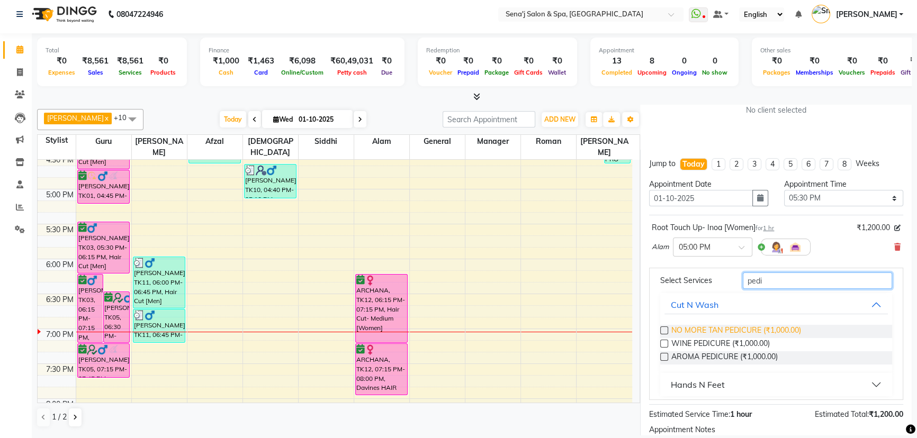
scroll to position [69, 0]
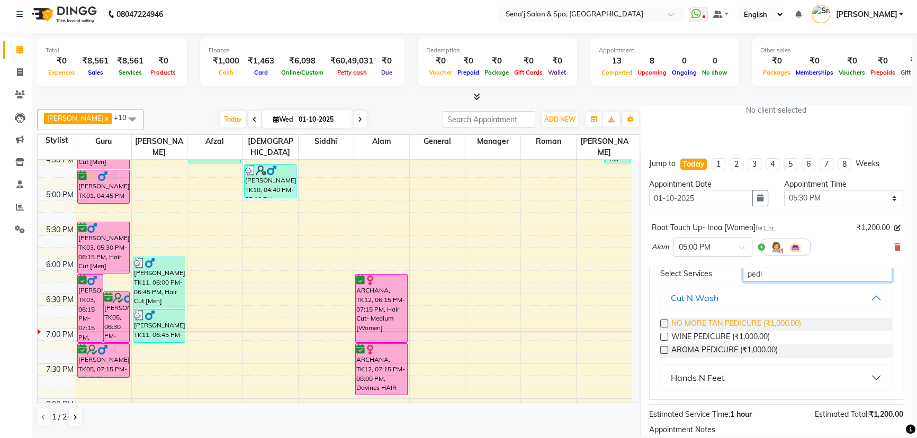
type input "pedi"
click at [787, 319] on span "NO MORE TAN PEDICURE (₹1,000.00)" at bounding box center [736, 324] width 130 height 13
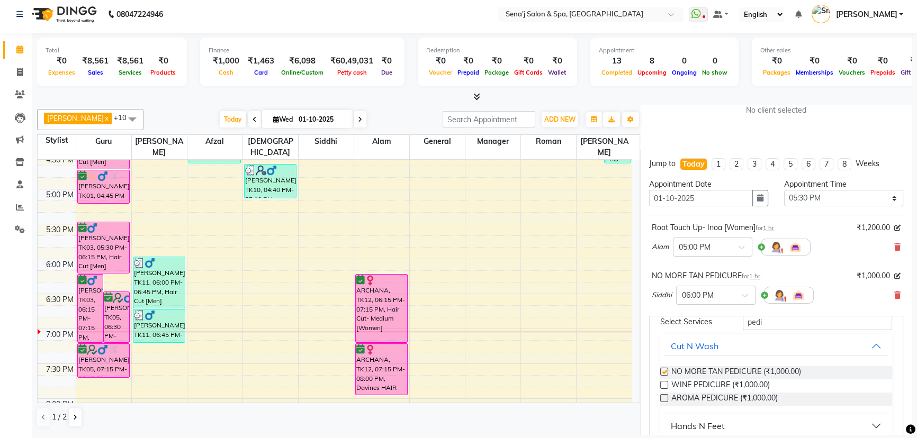
checkbox input "false"
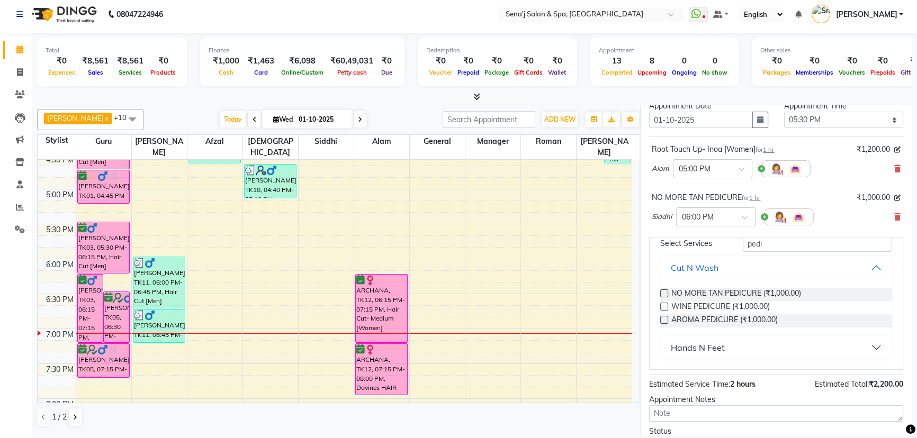
scroll to position [258, 0]
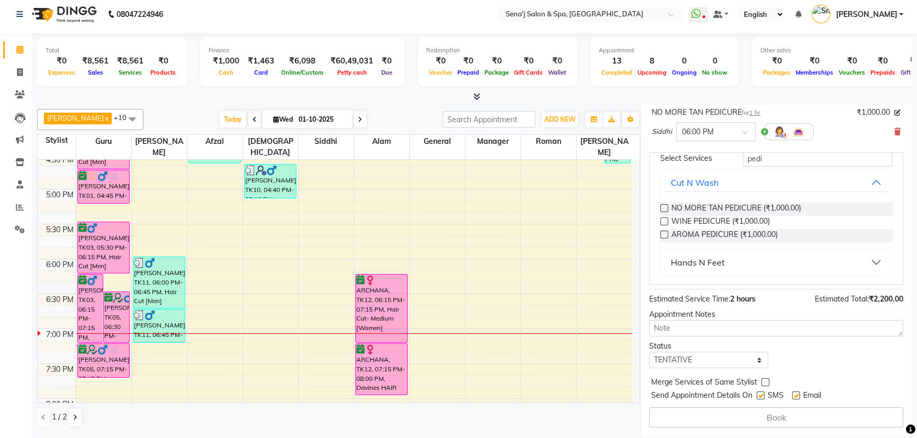
click at [779, 415] on div "Book" at bounding box center [776, 418] width 254 height 20
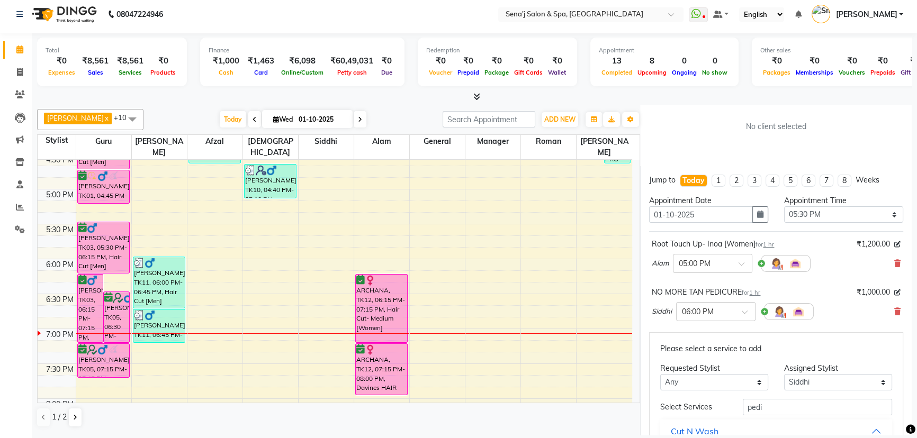
scroll to position [0, 0]
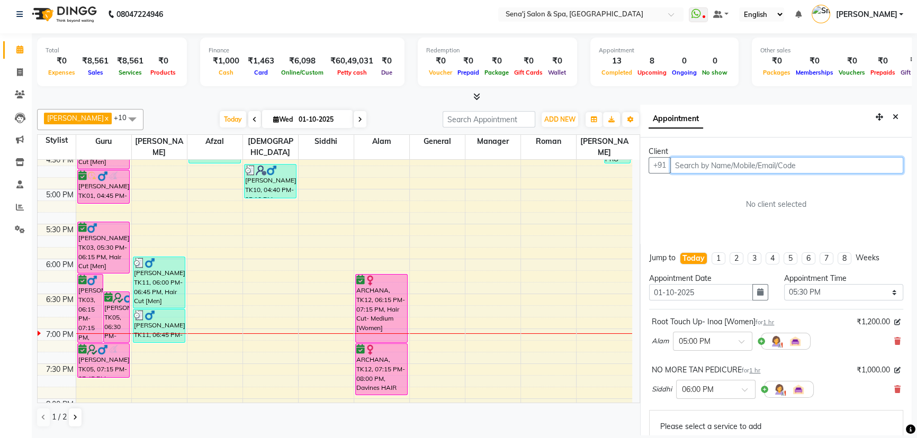
click at [736, 167] on input "text" at bounding box center [786, 165] width 233 height 16
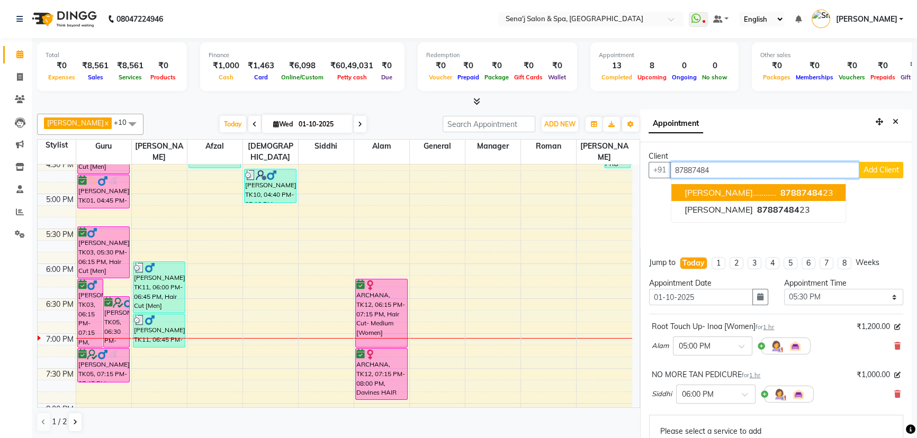
click at [720, 191] on span "[PERSON_NAME]..........." at bounding box center [730, 192] width 92 height 11
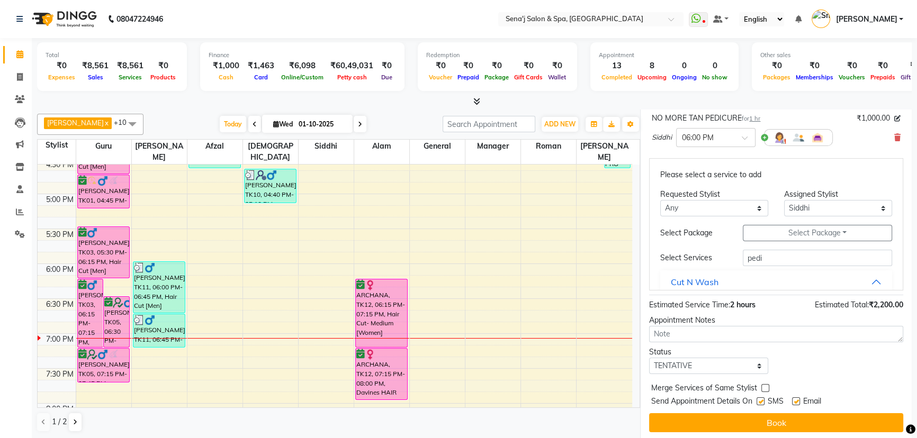
scroll to position [94, 0]
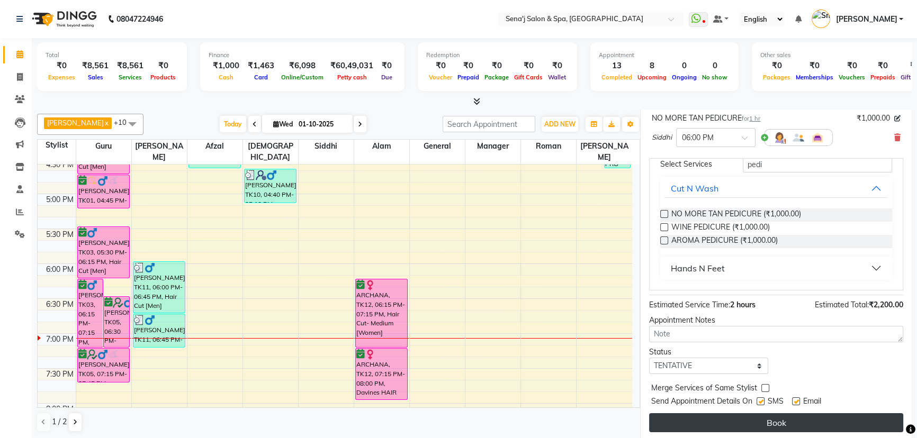
type input "8788748423"
click at [774, 425] on button "Book" at bounding box center [776, 422] width 254 height 19
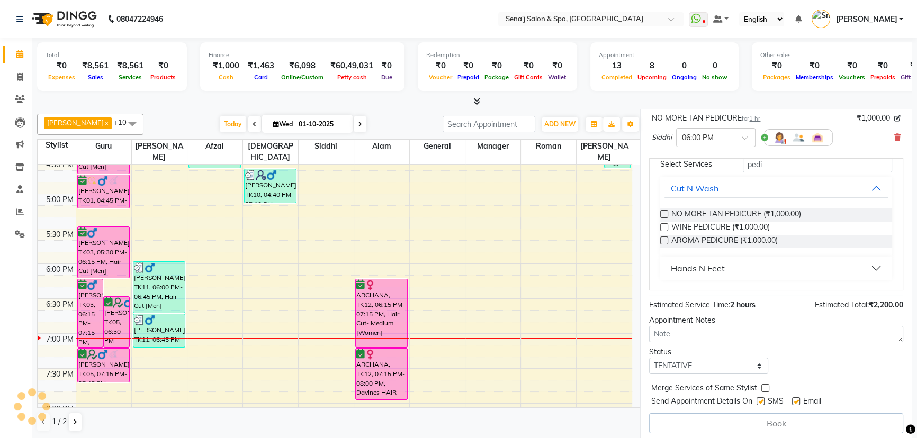
select select "11468"
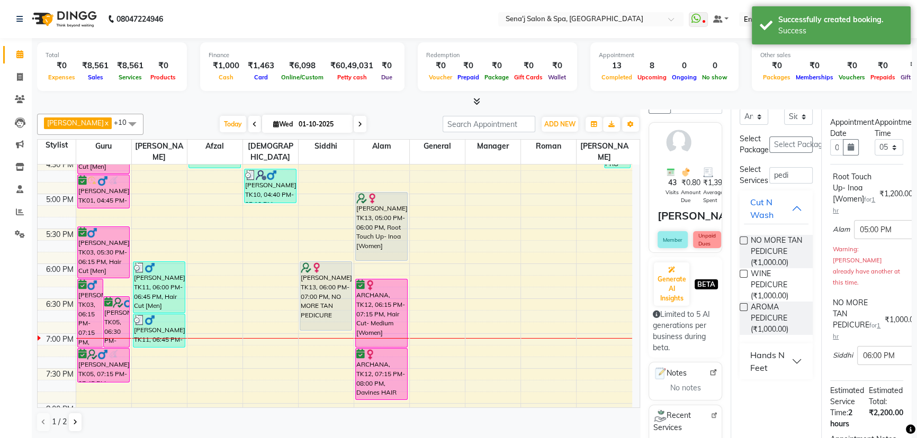
scroll to position [0, 0]
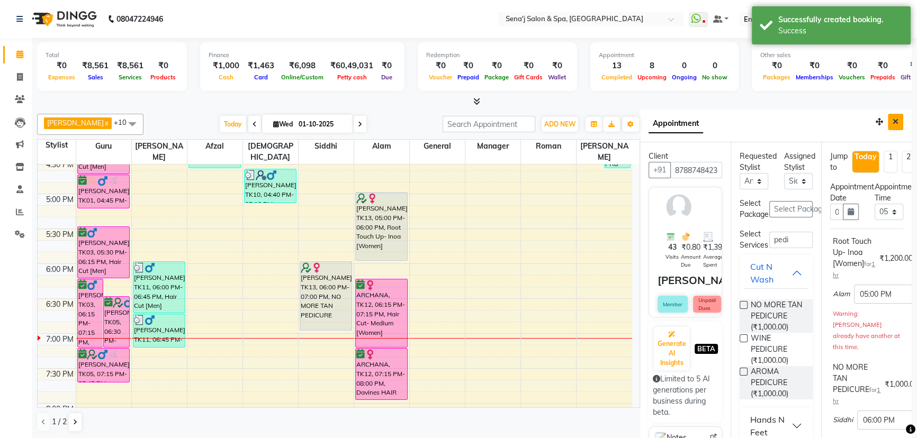
click at [893, 120] on icon "Close" at bounding box center [896, 121] width 6 height 7
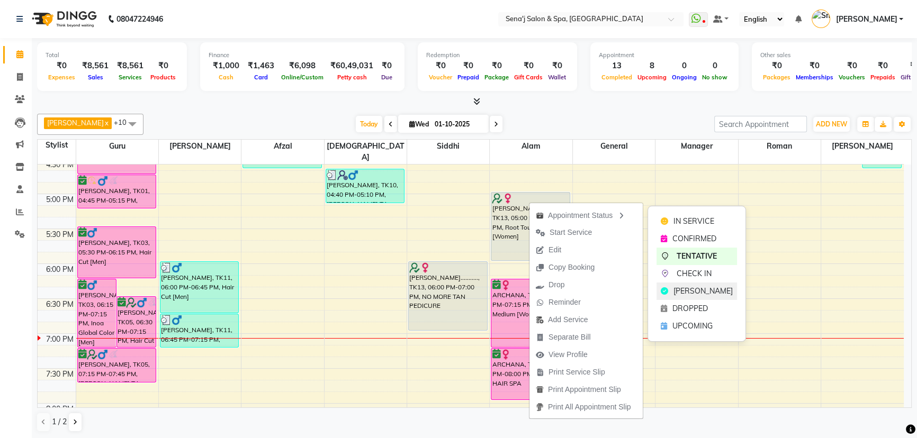
click at [693, 287] on span "MARK DONE" at bounding box center [702, 291] width 59 height 11
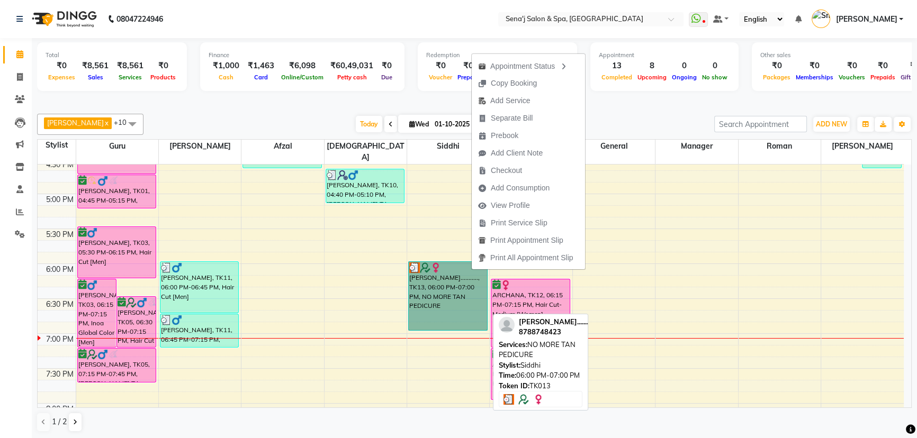
scroll to position [481, 0]
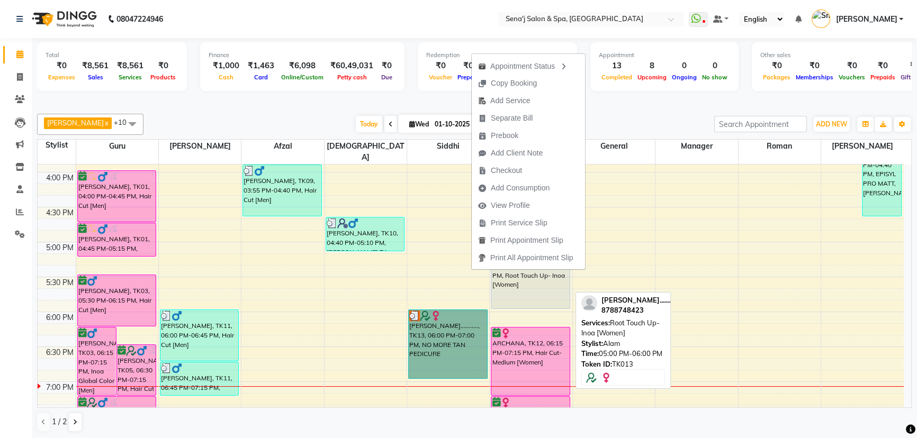
click at [543, 289] on div "Akshata..........., TK13, 05:00 PM-06:00 PM, Root Touch Up- Inoa [Women]" at bounding box center [530, 275] width 78 height 68
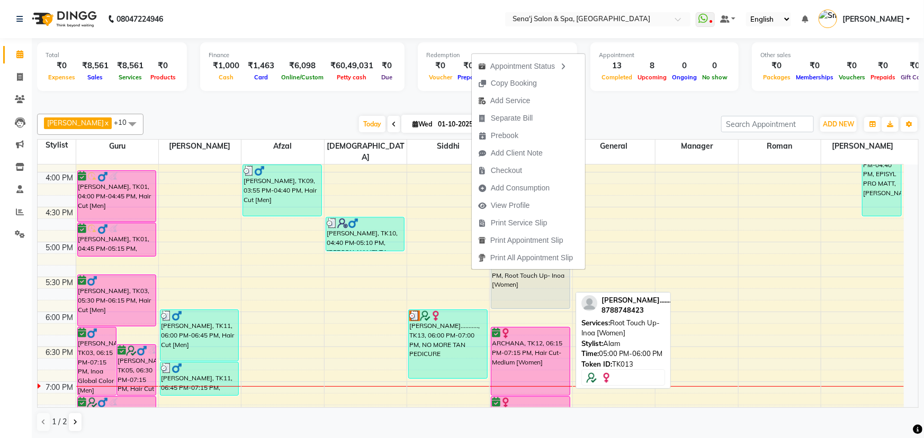
select select "3"
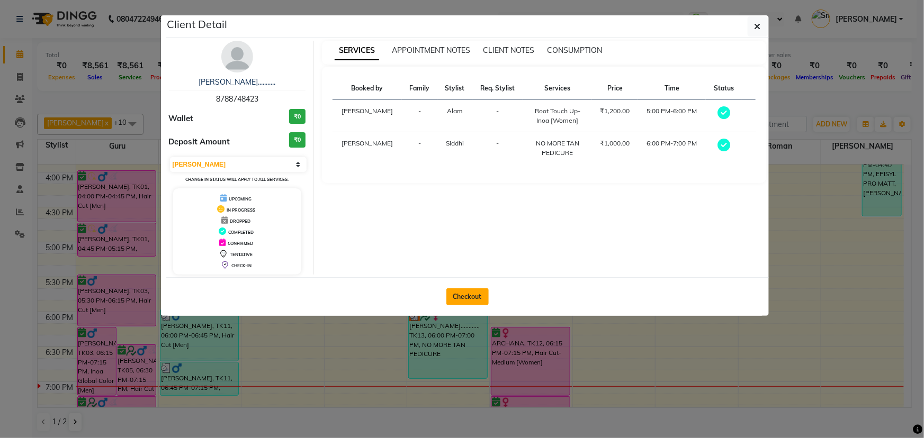
click at [467, 296] on button "Checkout" at bounding box center [467, 297] width 42 height 17
select select "service"
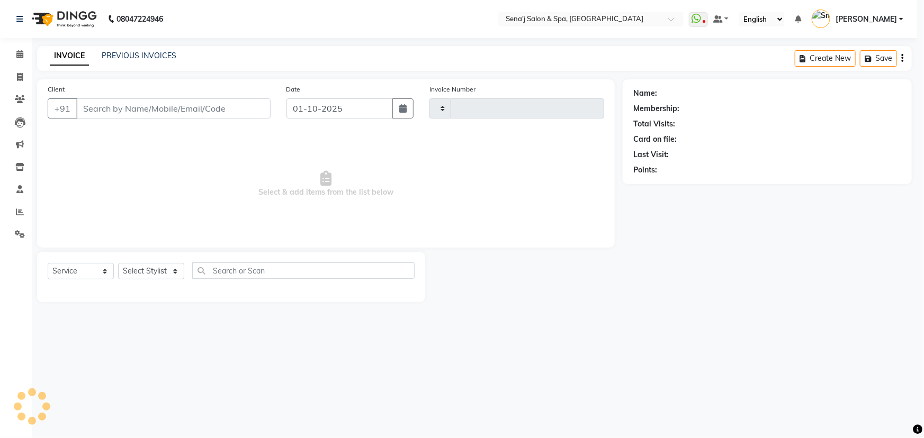
type input "3366"
select select "447"
type input "8788748423"
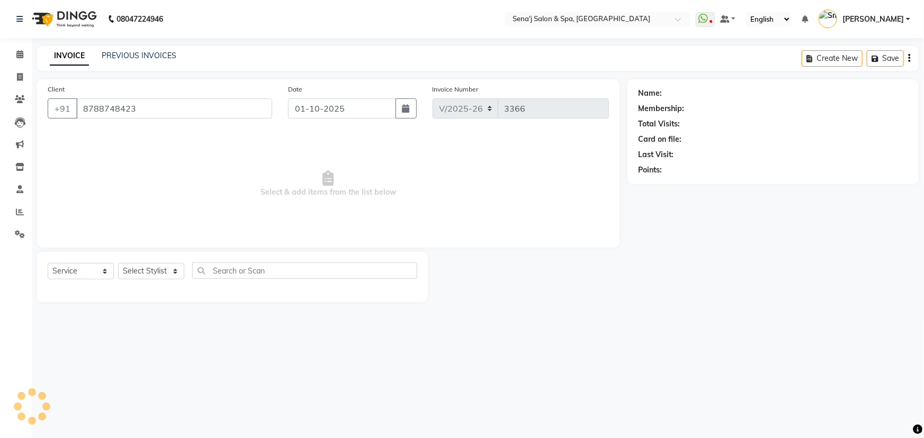
select select "53043"
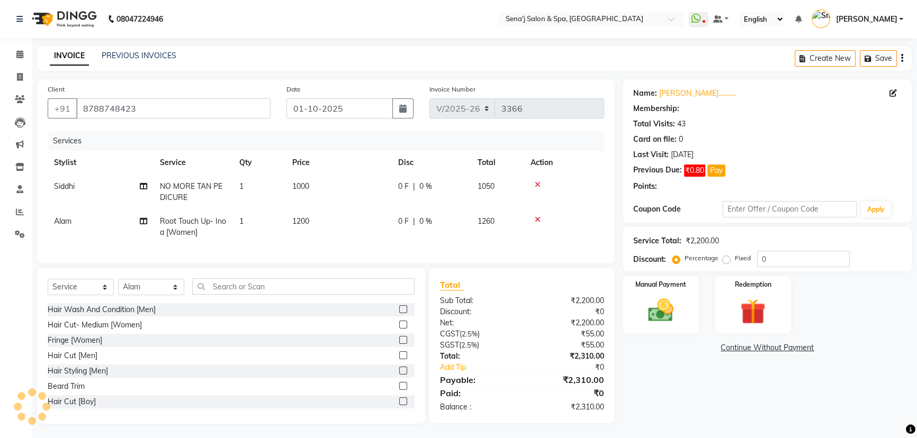
select select "1: Object"
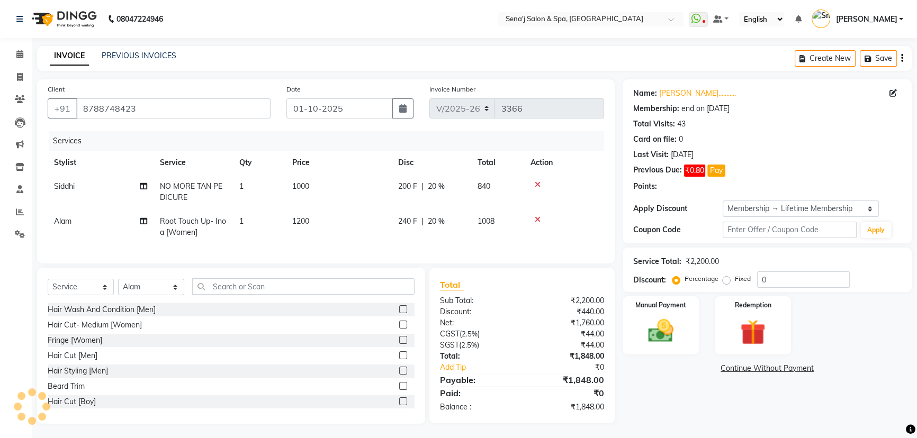
type input "20"
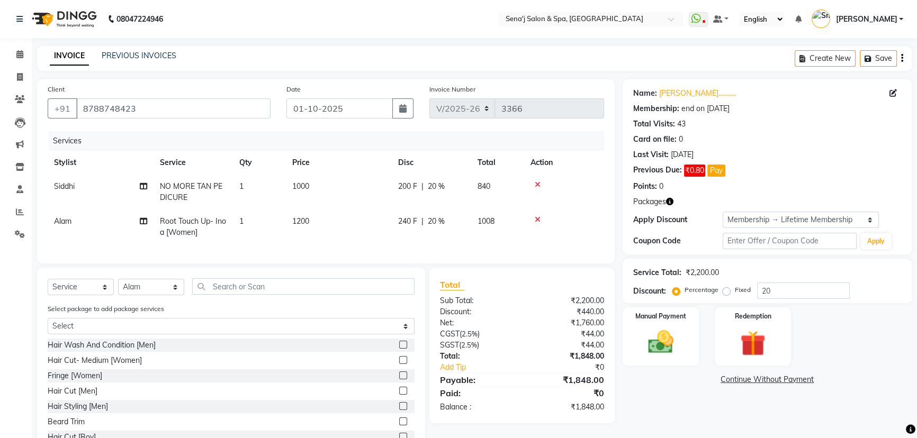
scroll to position [9, 0]
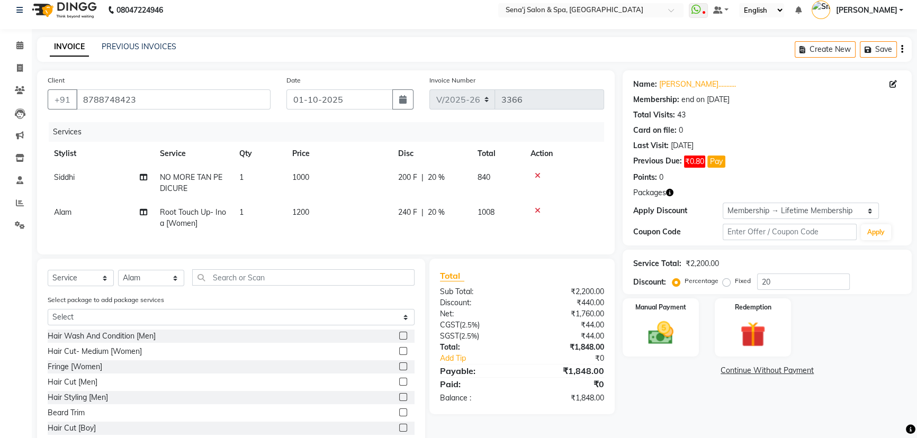
click at [302, 208] on span "1200" at bounding box center [300, 213] width 17 height 10
select select "53043"
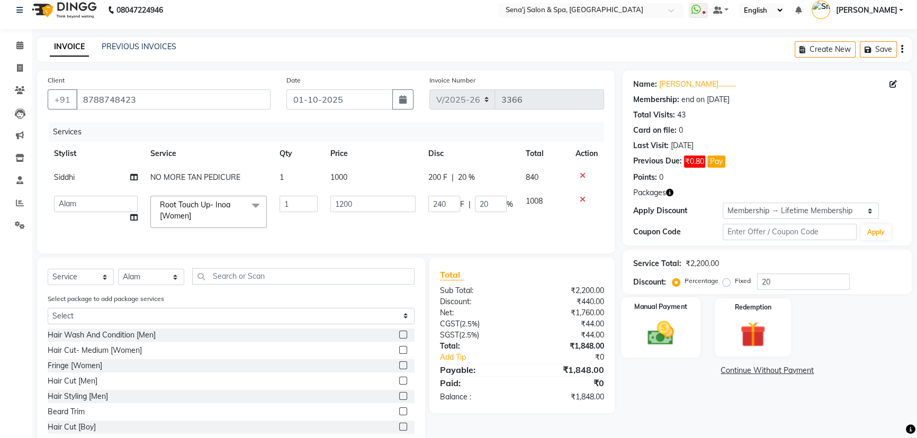
click at [671, 323] on img at bounding box center [660, 333] width 43 height 30
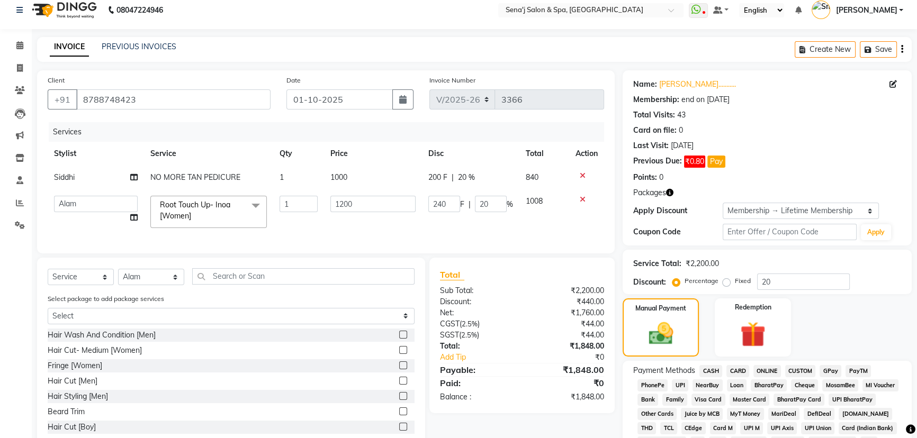
click at [659, 380] on span "PhonePe" at bounding box center [652, 386] width 30 height 12
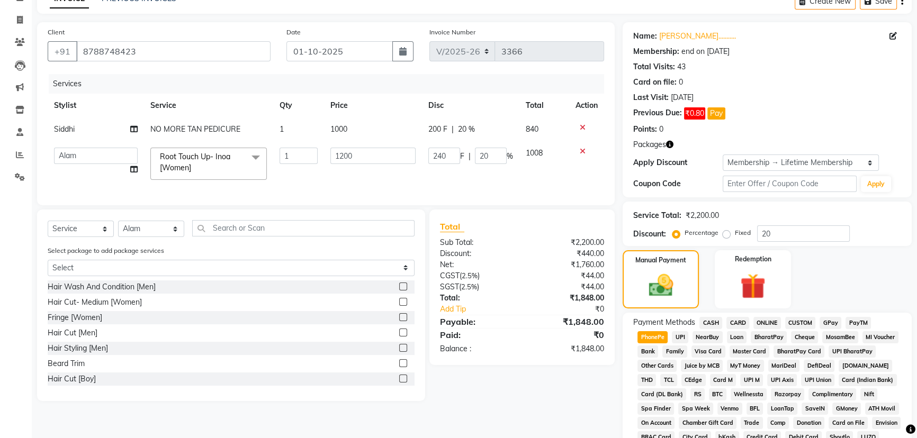
scroll to position [249, 0]
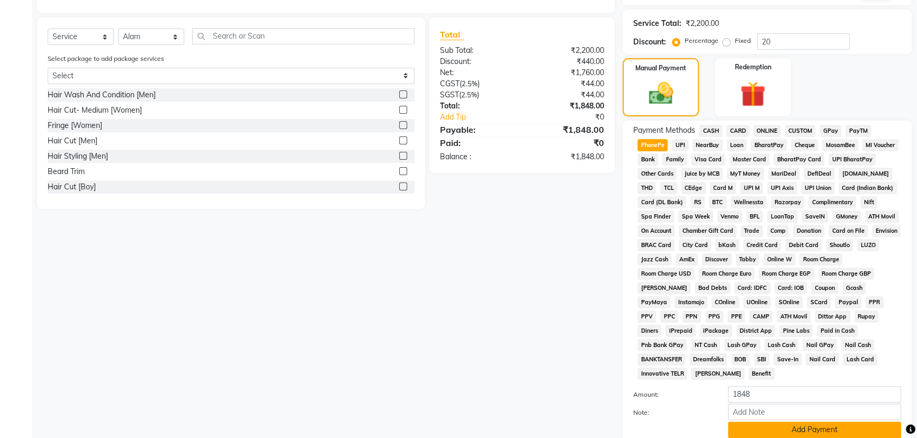
click at [819, 422] on button "Add Payment" at bounding box center [814, 430] width 173 height 16
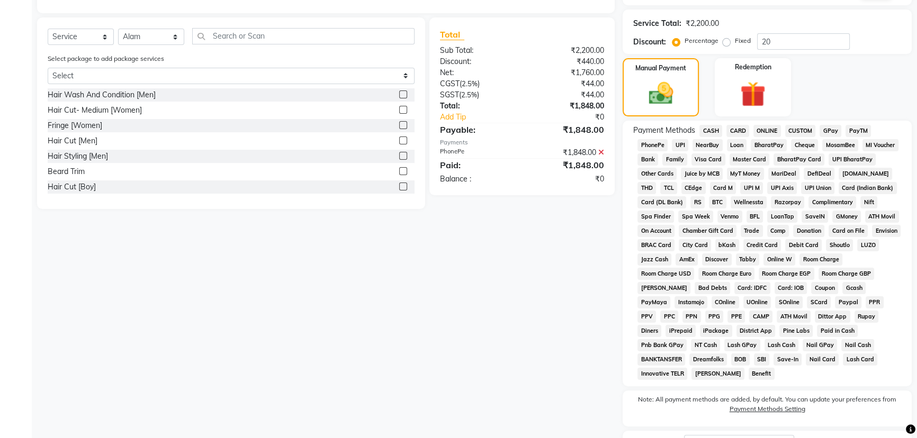
scroll to position [320, 0]
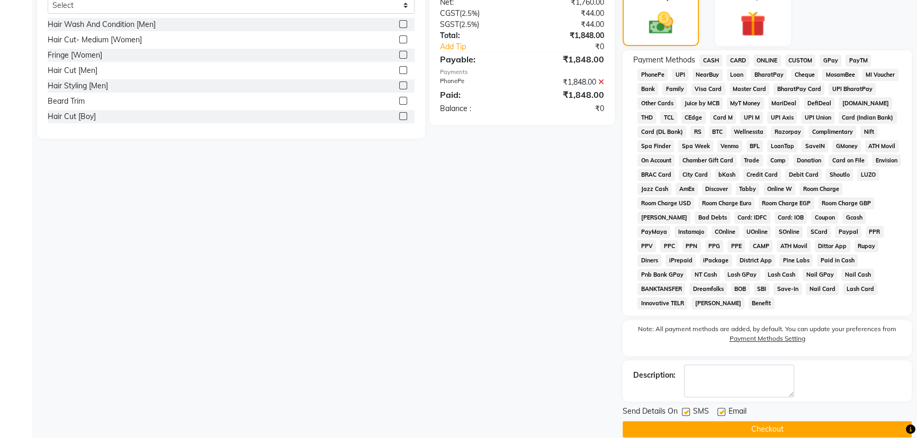
click at [794, 421] on button "Checkout" at bounding box center [767, 429] width 289 height 16
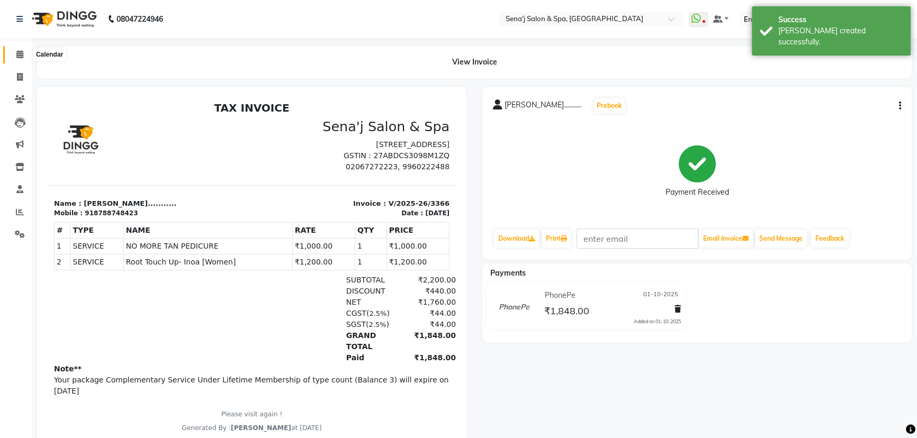
click at [17, 53] on icon at bounding box center [19, 54] width 7 height 8
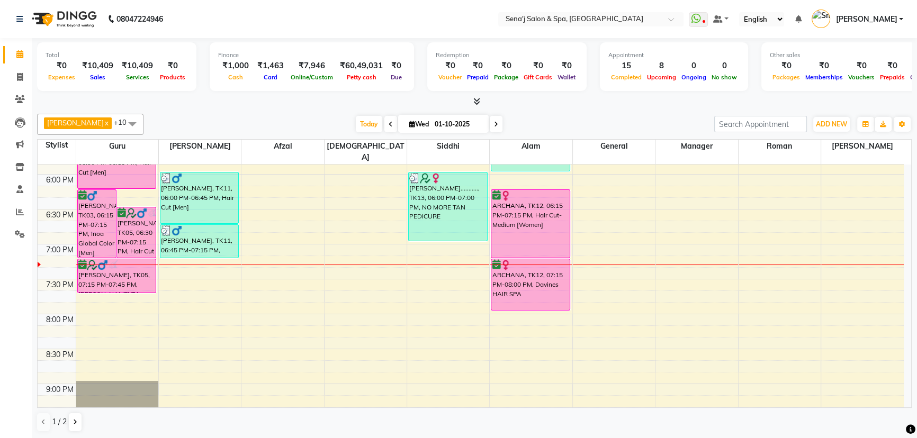
scroll to position [625, 0]
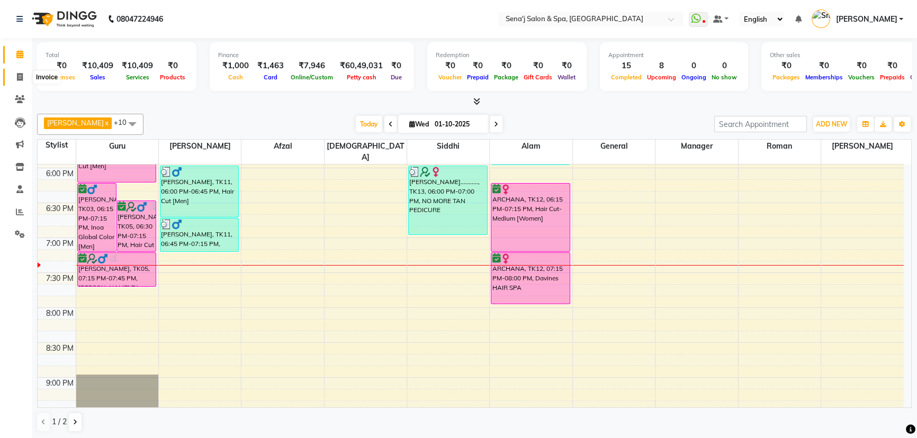
click at [19, 75] on icon at bounding box center [20, 77] width 6 height 8
select select "447"
select select "service"
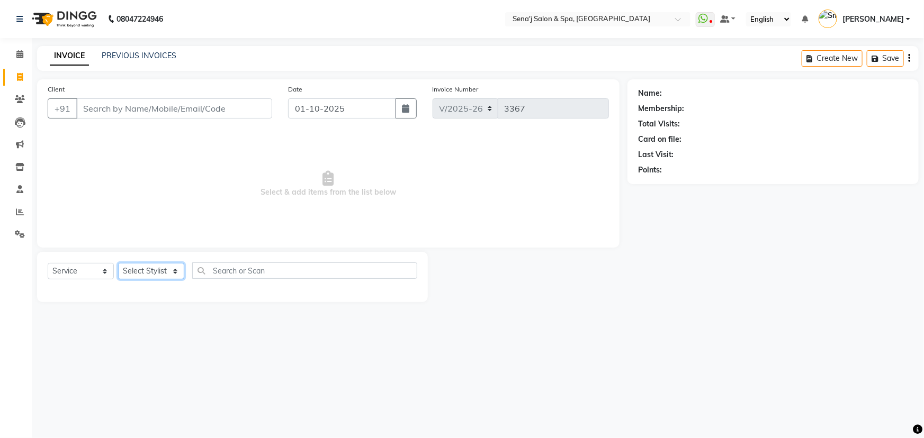
click at [155, 275] on select "Select Stylist [PERSON_NAME] [PERSON_NAME] [PERSON_NAME] [PERSON_NAME] General …" at bounding box center [151, 271] width 66 height 16
select select "83144"
click at [118, 263] on select "Select Stylist [PERSON_NAME] [PERSON_NAME] [PERSON_NAME] [PERSON_NAME] General …" at bounding box center [151, 271] width 66 height 16
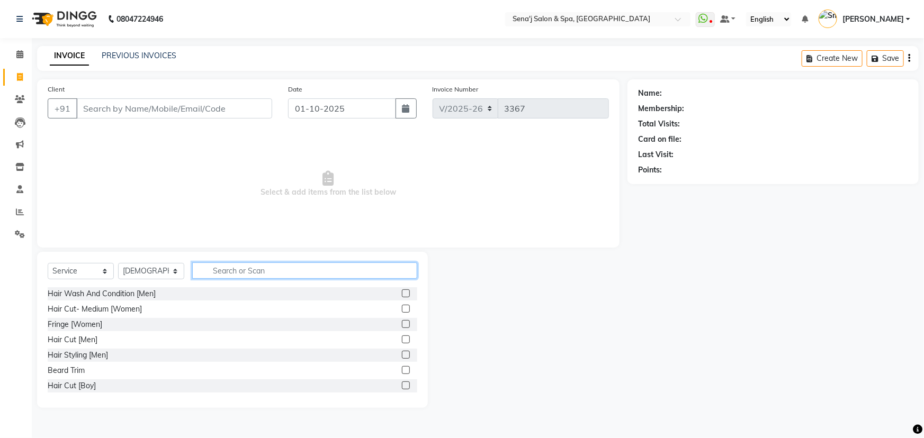
click at [212, 278] on input "text" at bounding box center [304, 271] width 225 height 16
type input "hair cut"
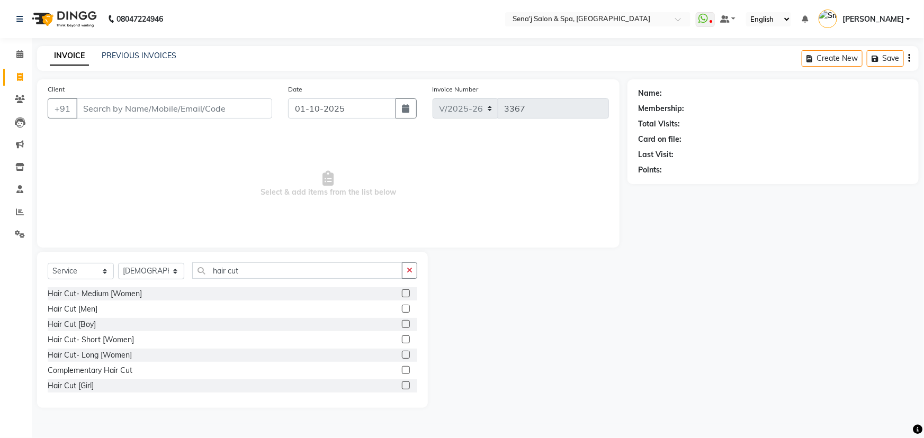
click at [402, 339] on label at bounding box center [406, 340] width 8 height 8
click at [402, 339] on input "checkbox" at bounding box center [405, 340] width 7 height 7
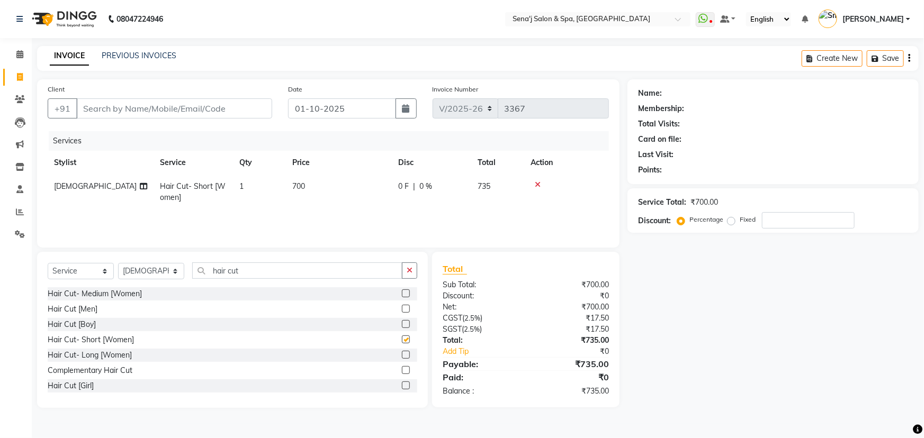
checkbox input "false"
click at [131, 108] on input "Client" at bounding box center [174, 108] width 196 height 20
click at [305, 186] on span "700" at bounding box center [298, 187] width 13 height 10
select select "83144"
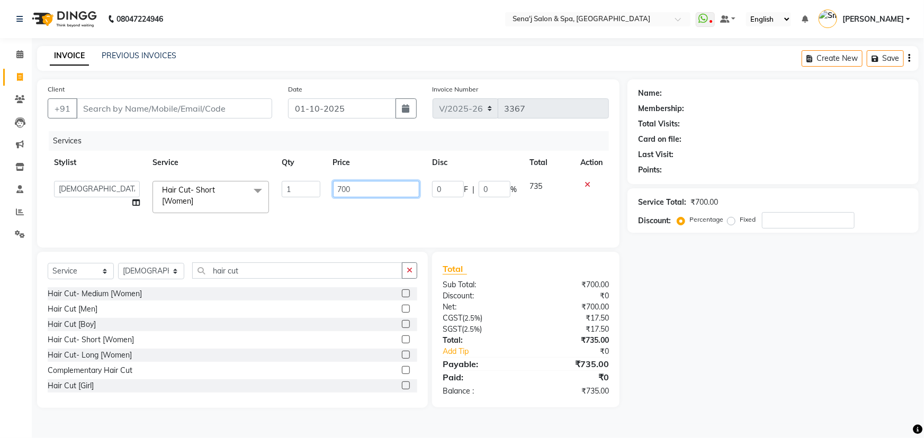
click at [354, 192] on input "700" at bounding box center [376, 189] width 87 height 16
type input "750"
click at [677, 273] on div "Name: Membership: Total Visits: Card on file: Last Visit: Points: Service Total…" at bounding box center [776, 243] width 299 height 329
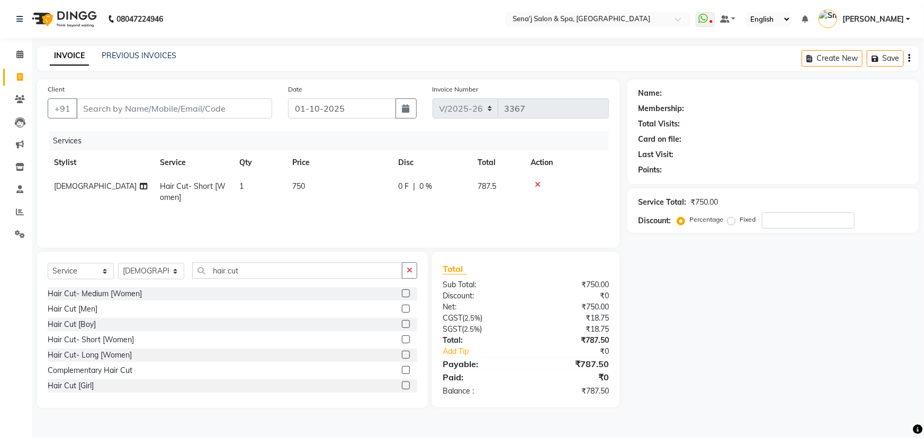
click at [310, 192] on td "750" at bounding box center [339, 192] width 106 height 35
select select "83144"
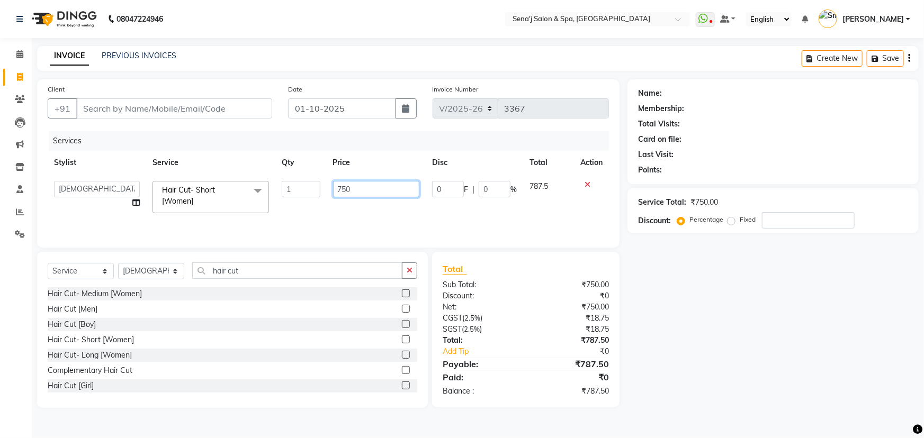
click at [370, 192] on input "750" at bounding box center [376, 189] width 87 height 16
type input "7"
type input "900"
click at [679, 352] on div "Name: Membership: Total Visits: Card on file: Last Visit: Points: Service Total…" at bounding box center [776, 243] width 299 height 329
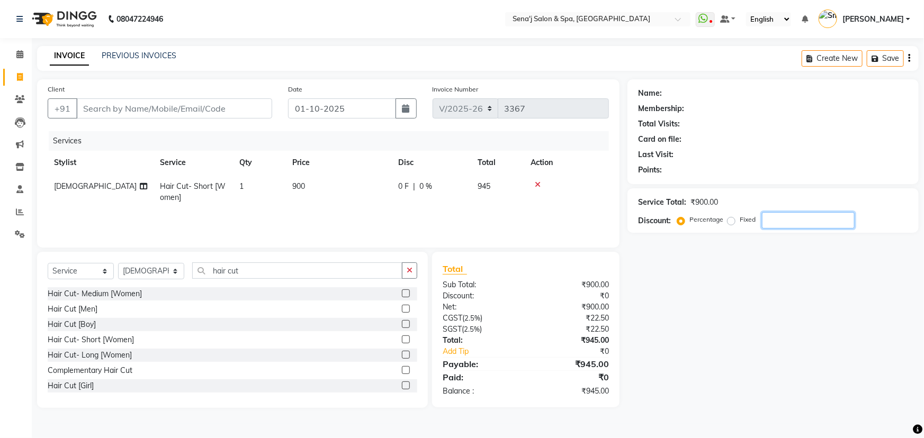
click at [791, 224] on input "number" at bounding box center [808, 220] width 93 height 16
type input "15"
click at [691, 239] on div "Name: Membership: Total Visits: Card on file: Last Visit: Points: Service Total…" at bounding box center [776, 243] width 299 height 329
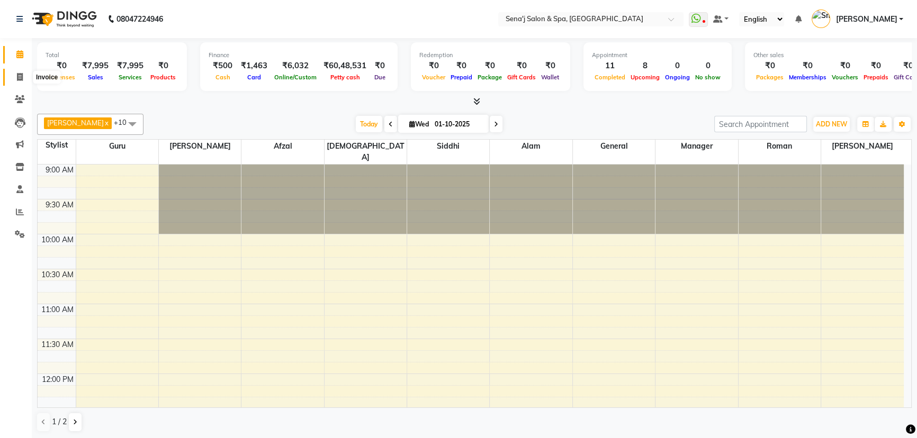
scroll to position [789, 0]
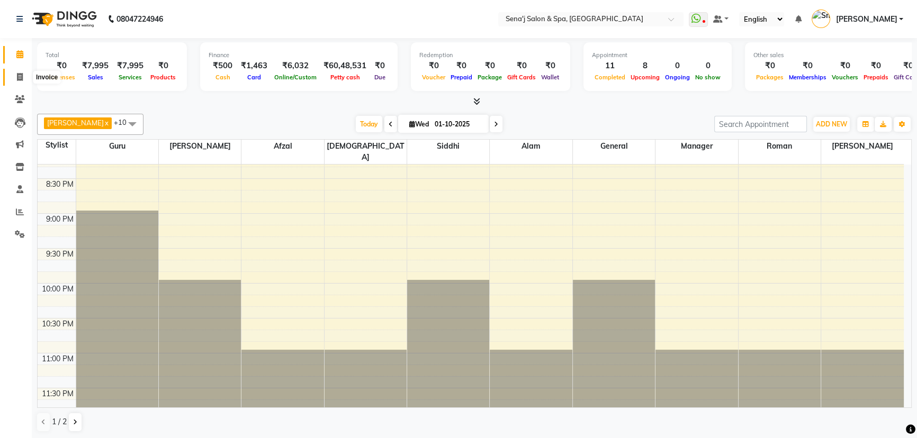
click at [17, 79] on icon at bounding box center [20, 77] width 6 height 8
select select "service"
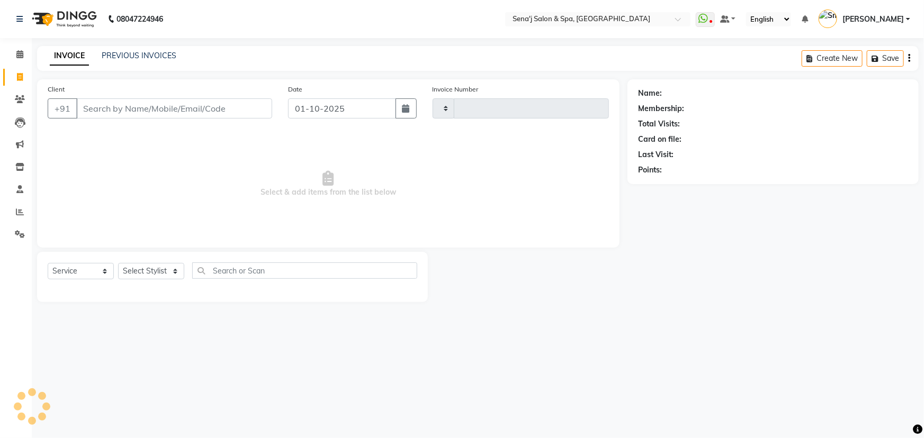
type input "3367"
select select "447"
click at [14, 48] on link "Calendar" at bounding box center [15, 54] width 25 height 17
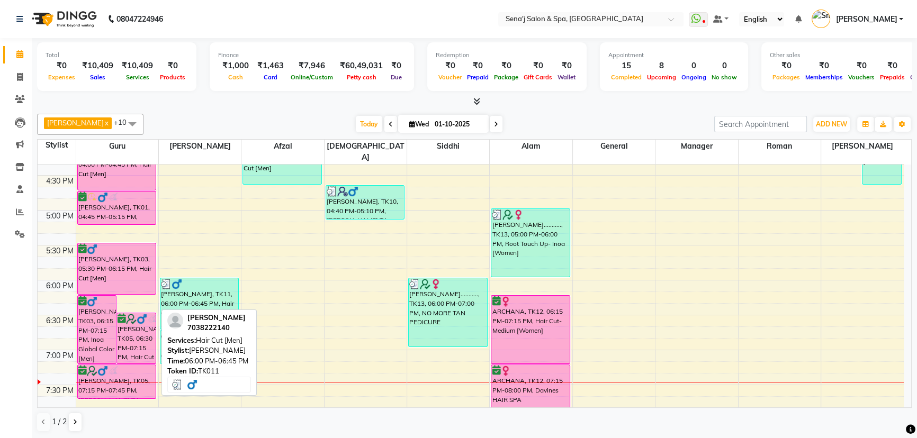
scroll to position [529, 0]
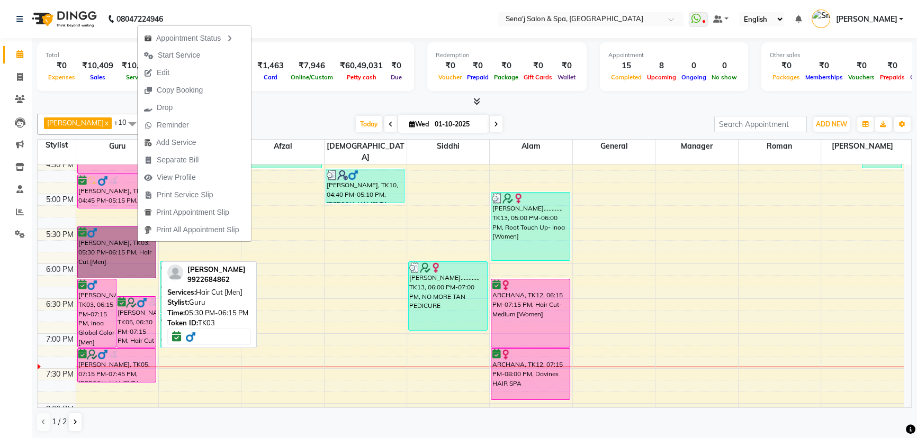
click at [109, 236] on link "[PERSON_NAME], TK03, 05:30 PM-06:15 PM, Hair Cut [Men]" at bounding box center [116, 253] width 79 height 52
select select "6"
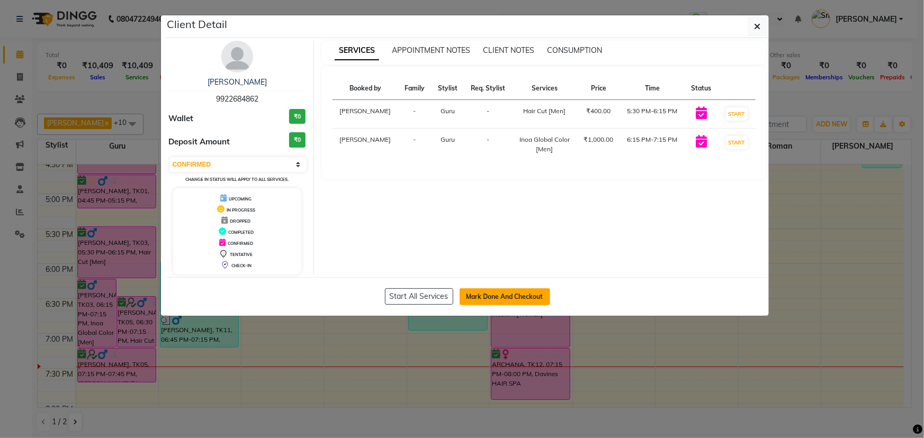
click at [524, 296] on button "Mark Done And Checkout" at bounding box center [505, 297] width 91 height 17
select select "447"
select select "service"
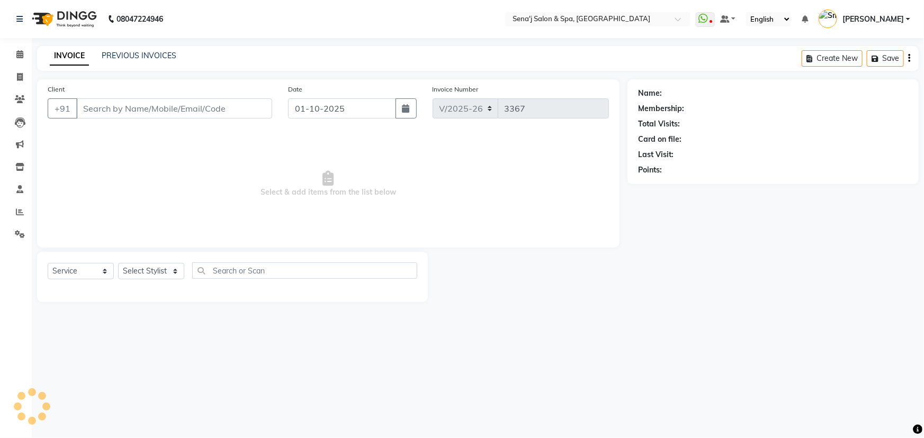
type input "9922684862"
select select "6923"
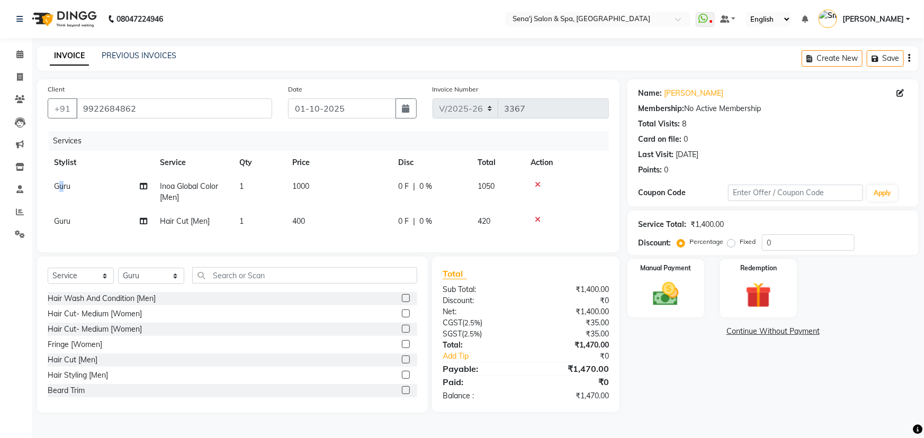
click at [61, 186] on span "Guru" at bounding box center [62, 187] width 16 height 10
select select "6923"
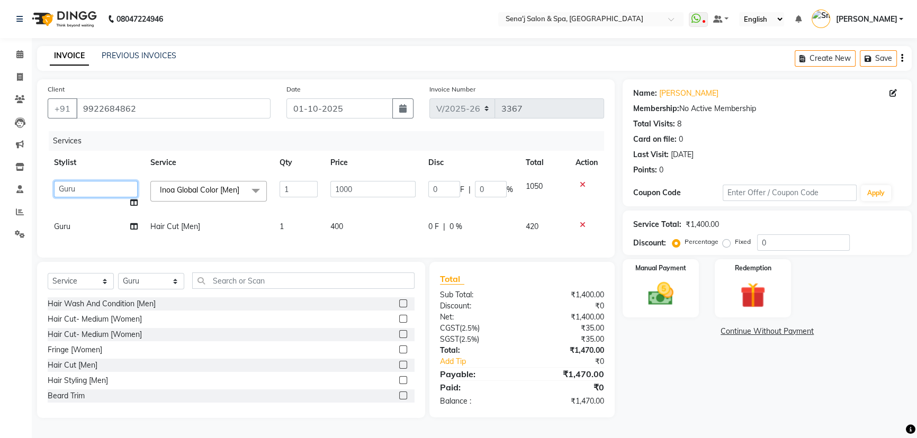
click at [75, 190] on select "AAKASH Afzal Ajay AJAY Alam Ashu General Guru Manager Manager Rahul Jadhav Roma…" at bounding box center [96, 189] width 84 height 16
select select "90502"
click at [377, 221] on td "400" at bounding box center [373, 227] width 98 height 24
select select "6923"
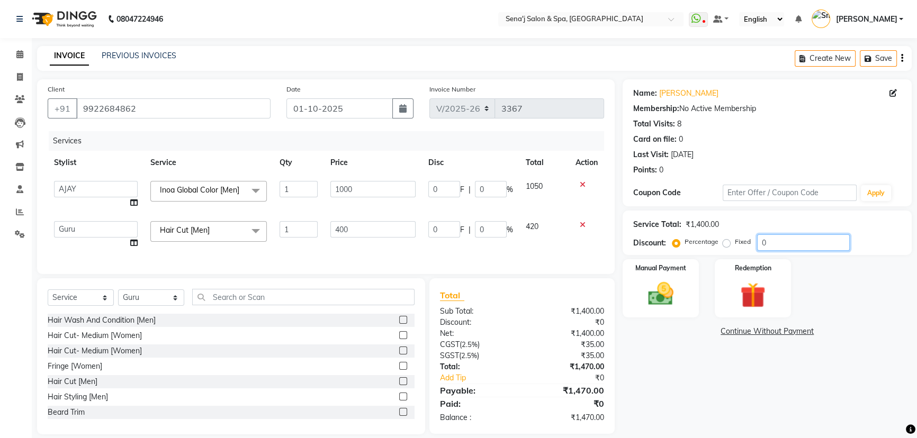
click at [761, 243] on input "0" at bounding box center [803, 243] width 93 height 16
type input "20"
type input "200"
type input "20"
type input "80"
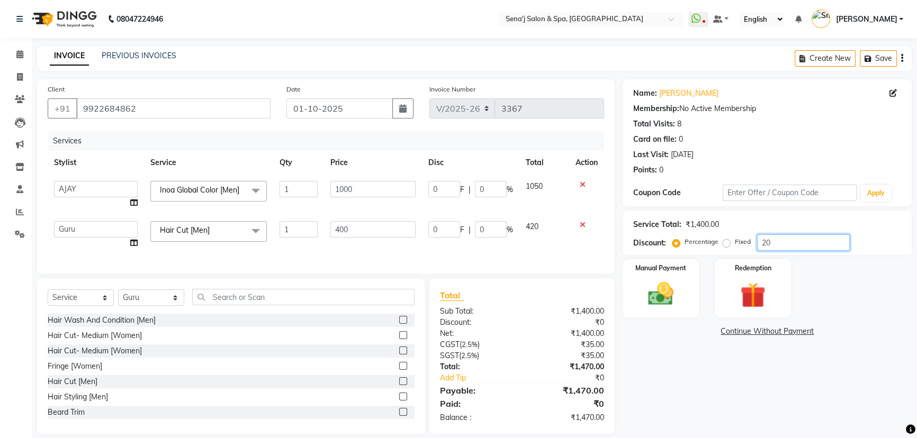
type input "20"
click at [803, 151] on div "Last Visit: 31-08-2025" at bounding box center [767, 154] width 268 height 11
click at [671, 279] on img at bounding box center [660, 294] width 43 height 30
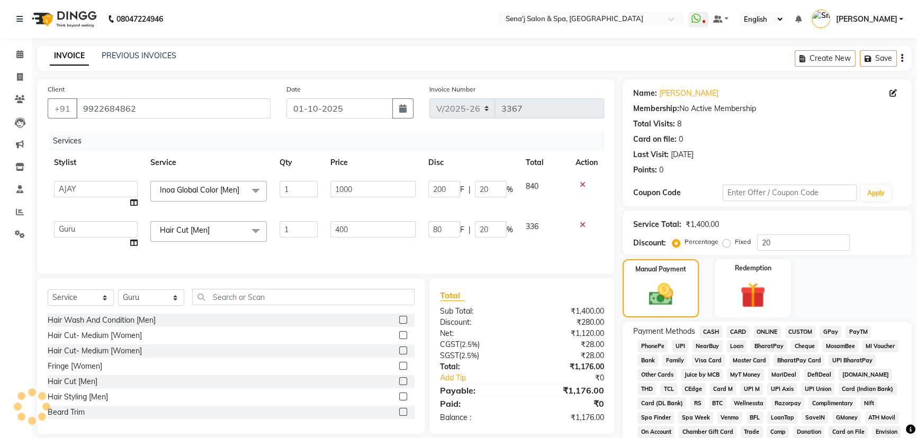
scroll to position [68, 0]
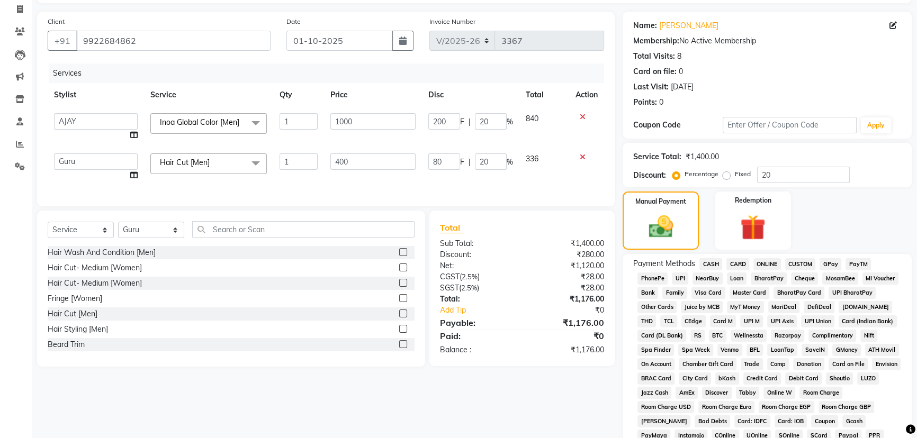
click at [648, 273] on span "PhonePe" at bounding box center [652, 279] width 30 height 12
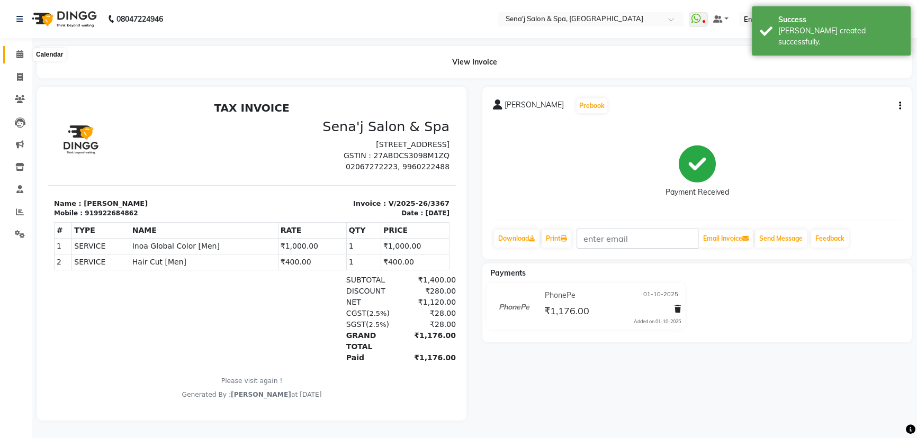
click at [18, 53] on icon at bounding box center [19, 54] width 7 height 8
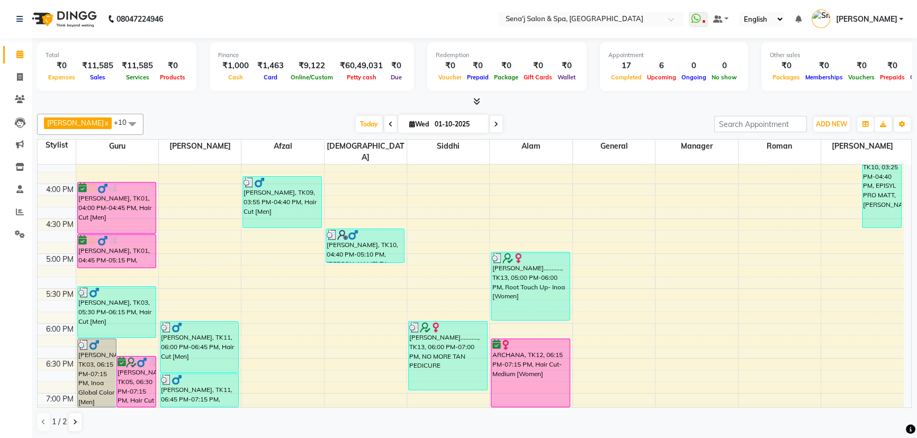
scroll to position [453, 0]
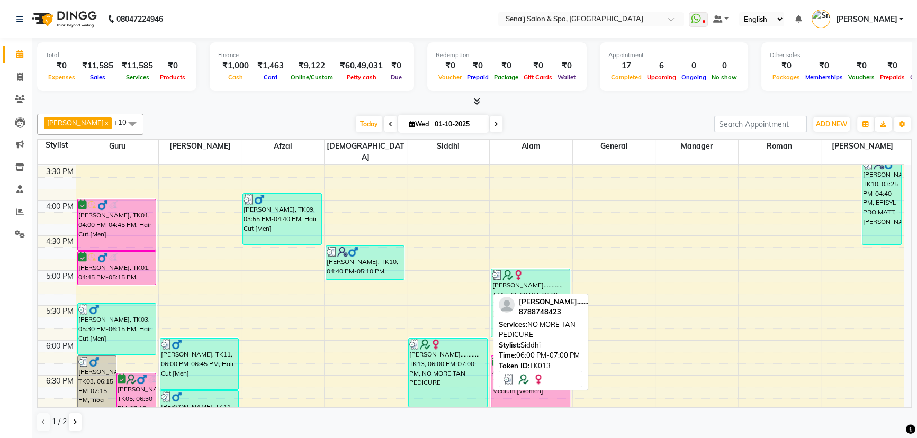
click at [439, 371] on div "[PERSON_NAME]..........., TK13, 06:00 PM-07:00 PM, NO MORE TAN PEDICURE" at bounding box center [448, 373] width 78 height 68
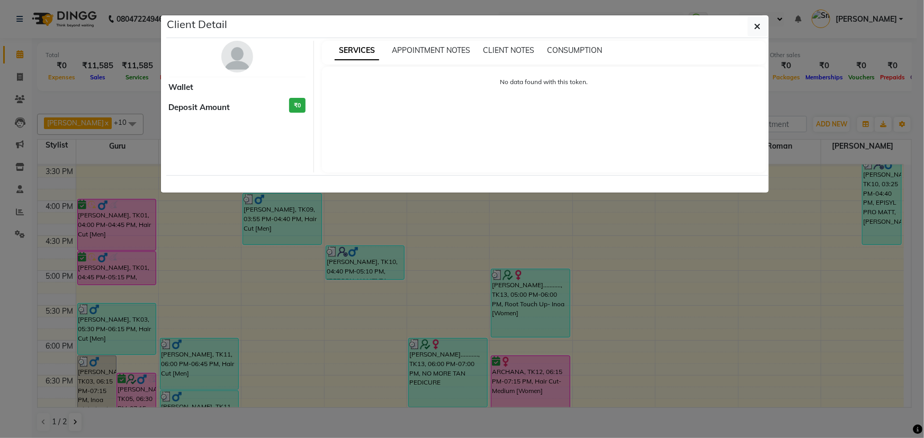
select select "3"
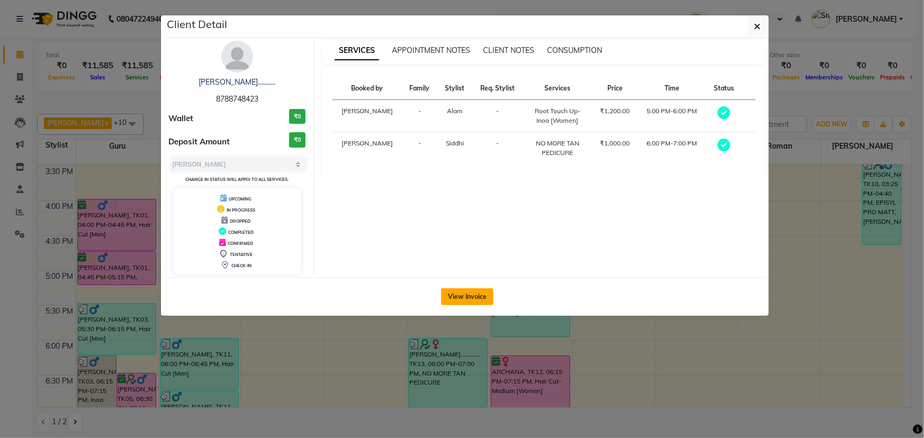
click at [482, 291] on button "View Invoice" at bounding box center [467, 297] width 52 height 17
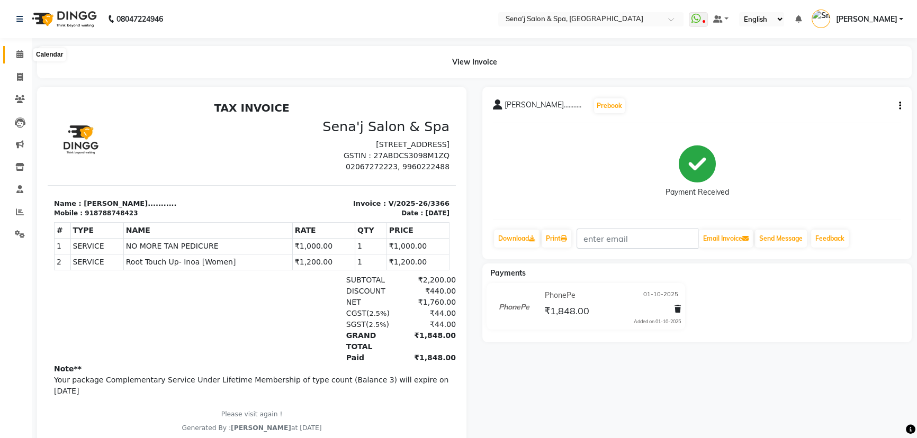
drag, startPoint x: 25, startPoint y: 52, endPoint x: 22, endPoint y: 58, distance: 5.9
click at [25, 52] on span at bounding box center [20, 55] width 19 height 12
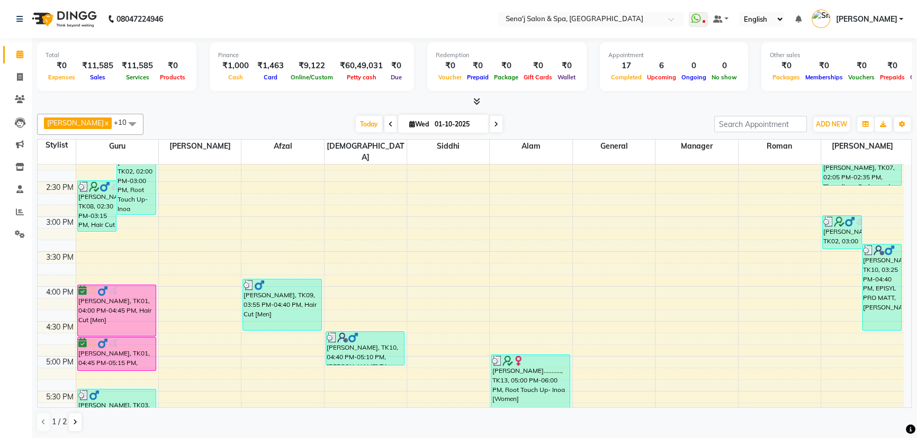
scroll to position [356, 0]
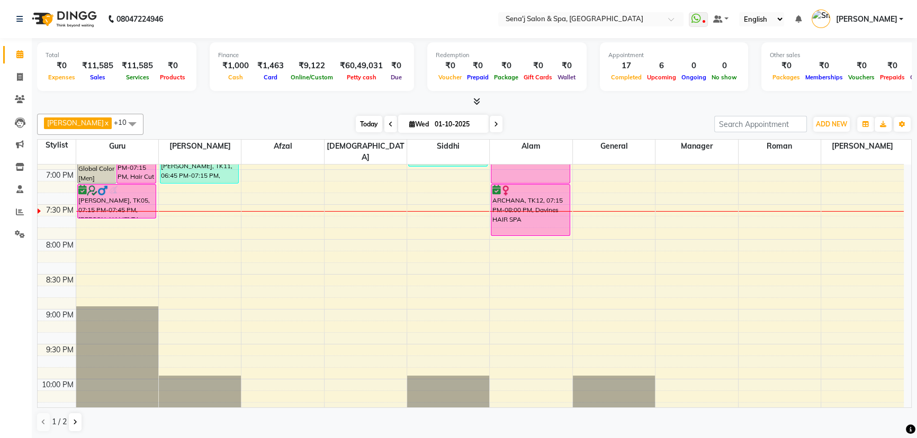
click at [356, 119] on span "Today" at bounding box center [369, 124] width 26 height 16
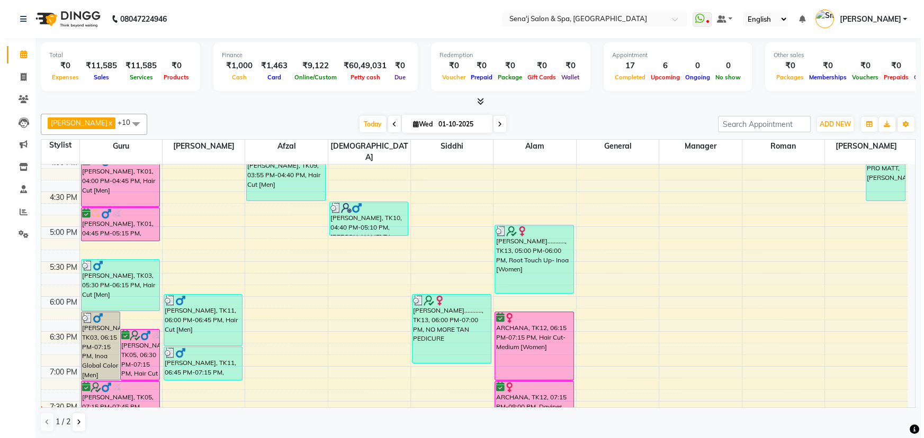
scroll to position [453, 0]
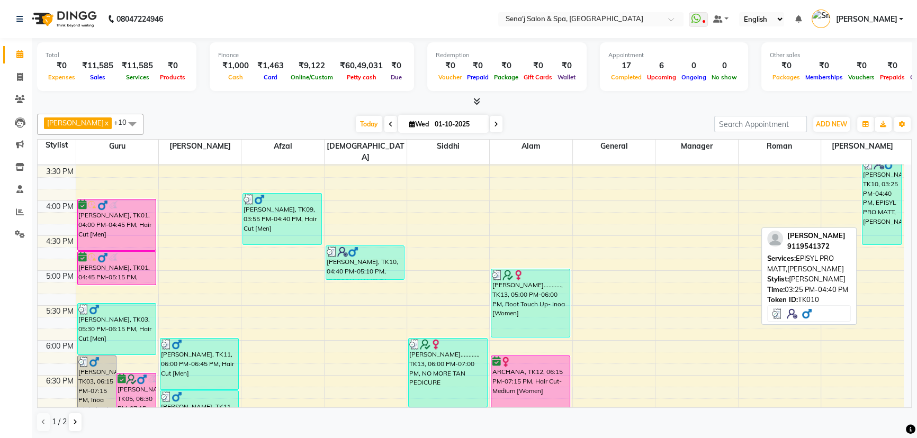
click at [891, 207] on div "[PERSON_NAME], TK10, 03:25 PM-04:40 PM, EPISYL PRO MATT,[PERSON_NAME]" at bounding box center [881, 202] width 39 height 86
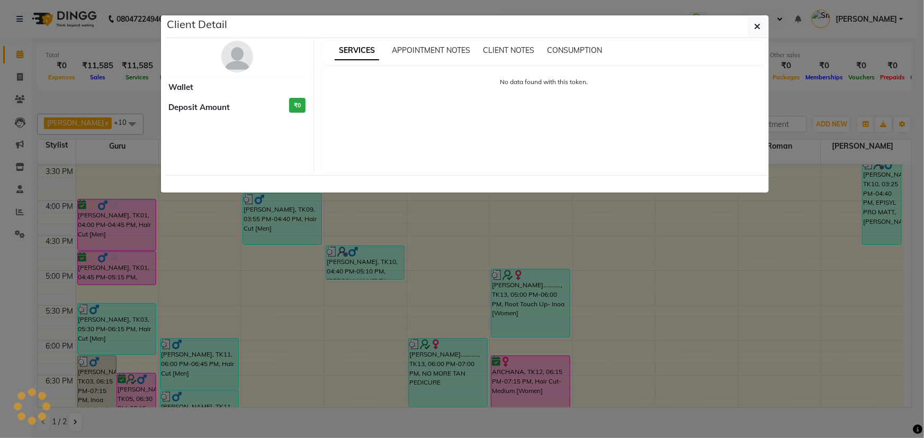
select select "3"
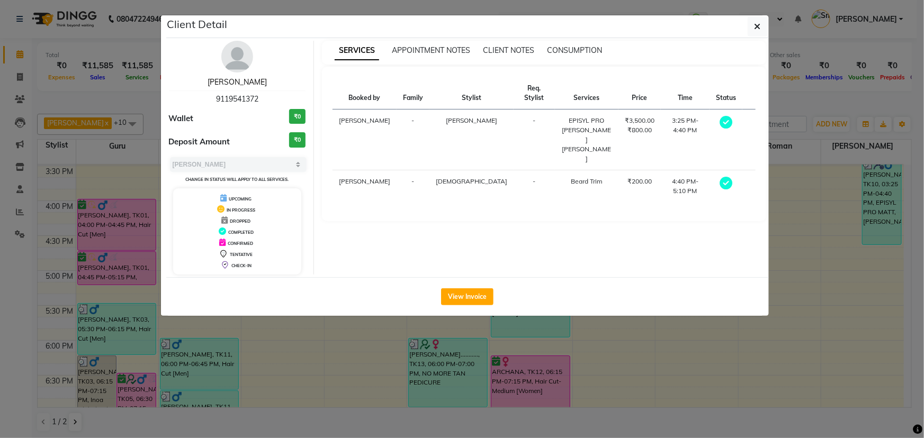
drag, startPoint x: 238, startPoint y: 80, endPoint x: 227, endPoint y: 80, distance: 11.7
click at [237, 80] on link "[PERSON_NAME]" at bounding box center [237, 82] width 59 height 10
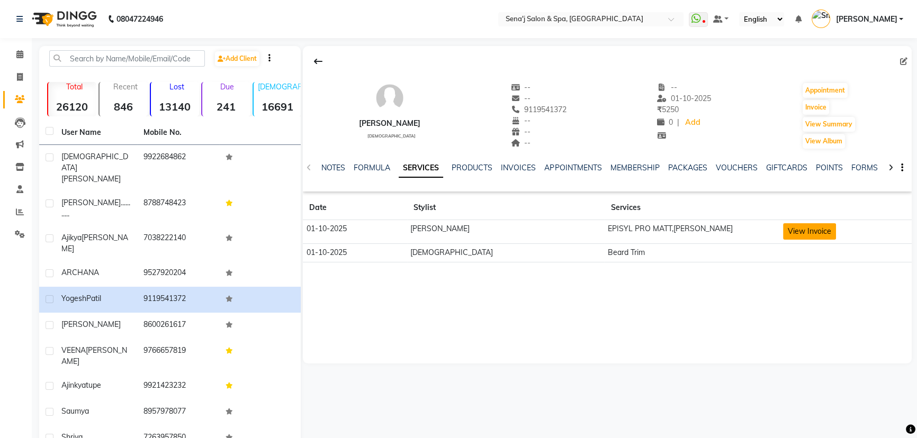
click at [791, 235] on button "View Invoice" at bounding box center [809, 231] width 53 height 16
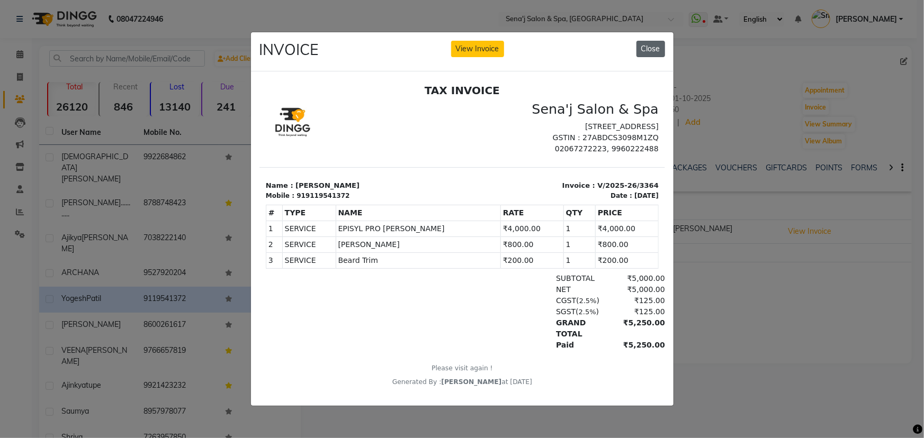
click at [641, 42] on button "Close" at bounding box center [650, 49] width 29 height 16
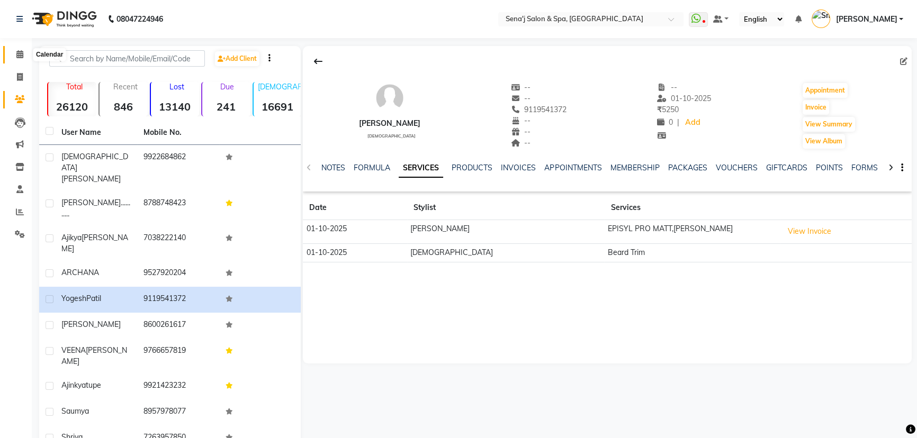
click at [17, 53] on icon at bounding box center [19, 54] width 7 height 8
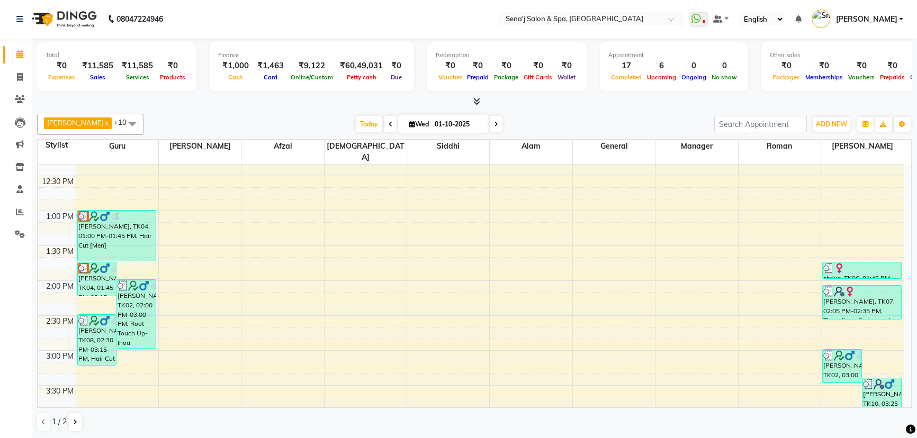
scroll to position [240, 0]
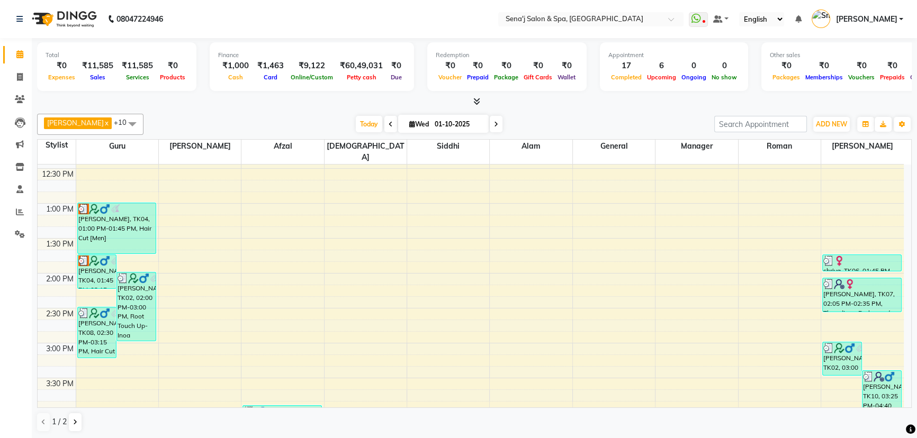
click at [494, 127] on icon at bounding box center [496, 124] width 4 height 6
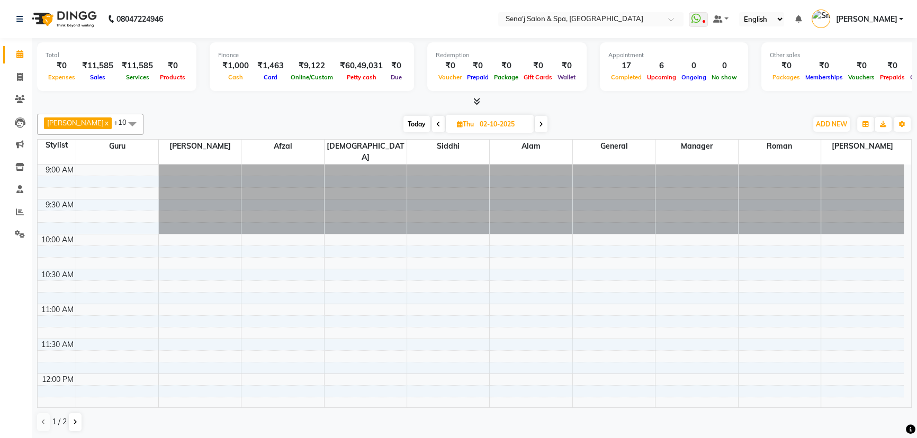
scroll to position [0, 0]
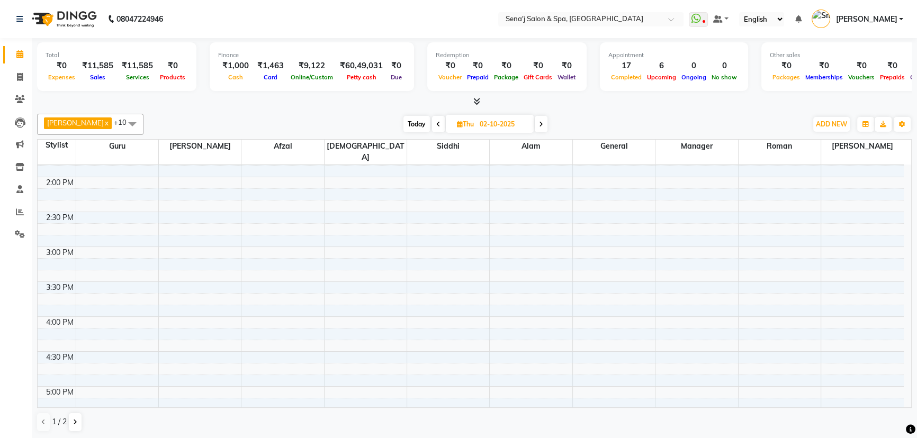
click at [403, 120] on span "Today" at bounding box center [416, 124] width 26 height 16
type input "01-10-2025"
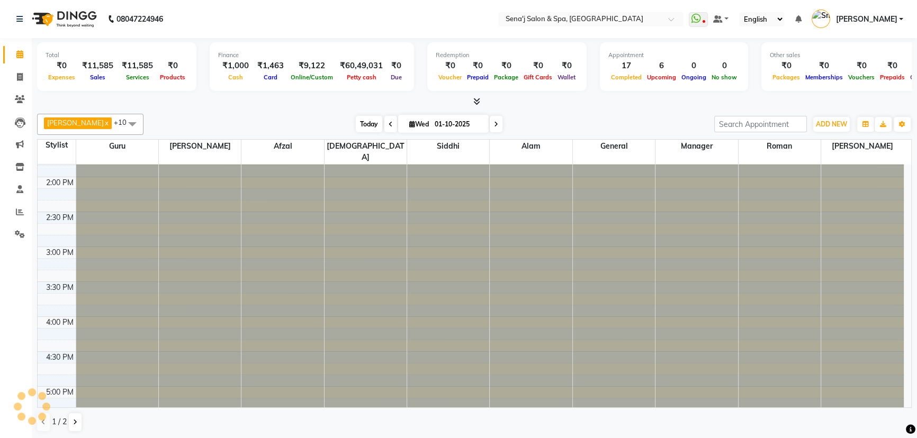
scroll to position [697, 0]
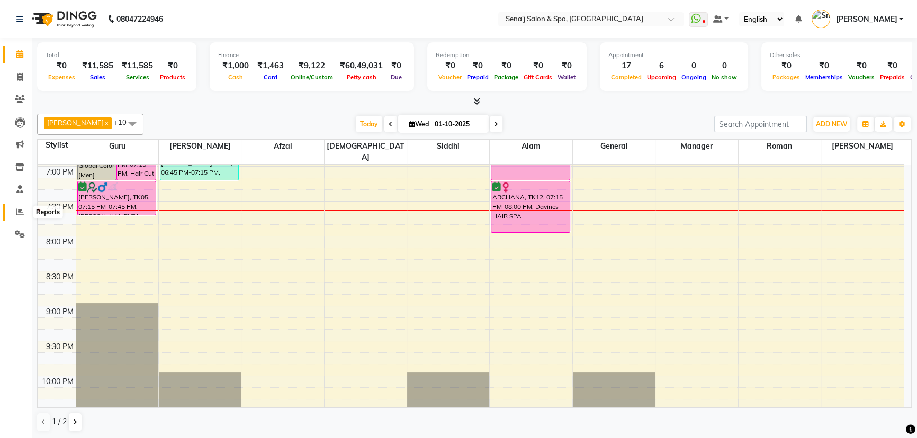
click at [19, 208] on icon at bounding box center [20, 212] width 8 height 8
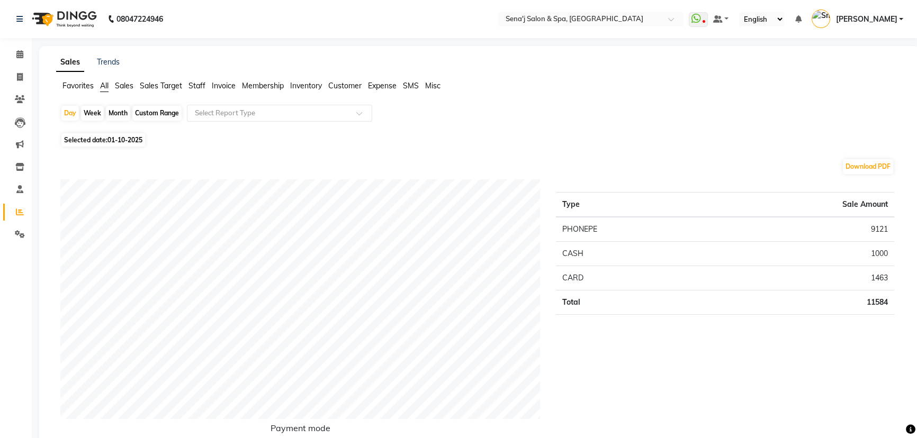
click at [196, 86] on span "Staff" at bounding box center [196, 86] width 17 height 10
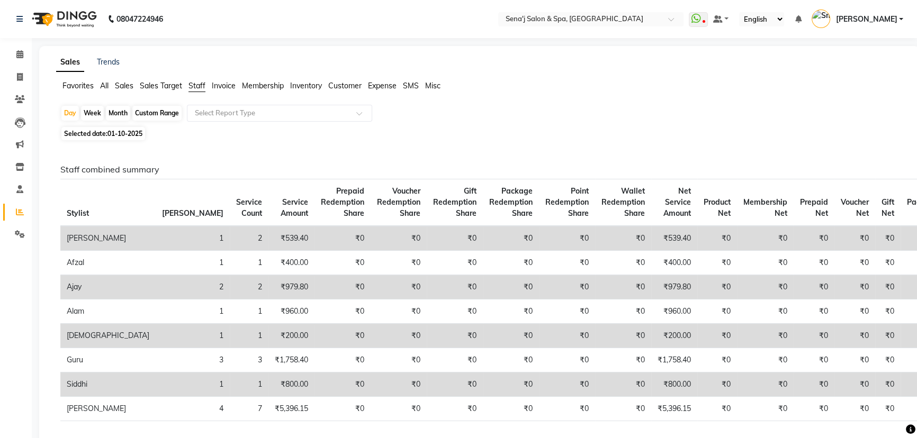
click at [117, 109] on div "Month" at bounding box center [118, 113] width 24 height 15
select select "10"
select select "2025"
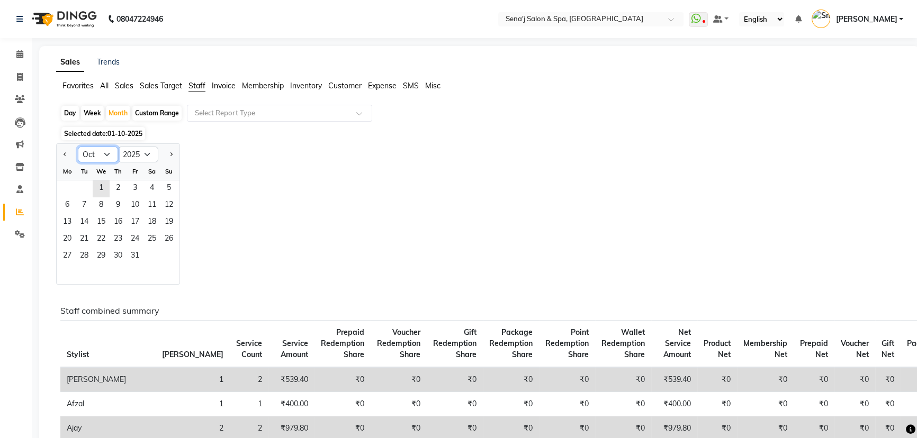
click at [101, 155] on select "Jan Feb Mar Apr May Jun Jul Aug Sep Oct Nov Dec" at bounding box center [98, 155] width 40 height 16
select select "9"
click at [78, 147] on select "Jan Feb Mar Apr May Jun Jul Aug Sep Oct Nov Dec" at bounding box center [98, 155] width 40 height 16
click at [69, 188] on span "1" at bounding box center [67, 189] width 17 height 17
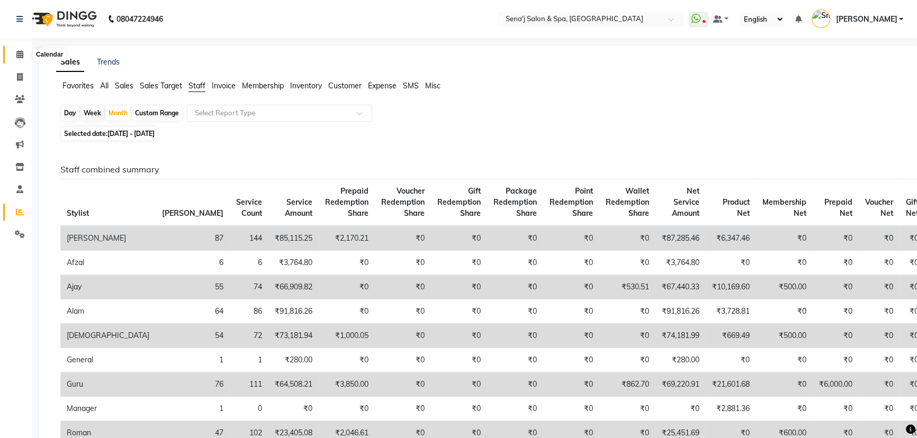
click at [20, 56] on icon at bounding box center [19, 54] width 7 height 8
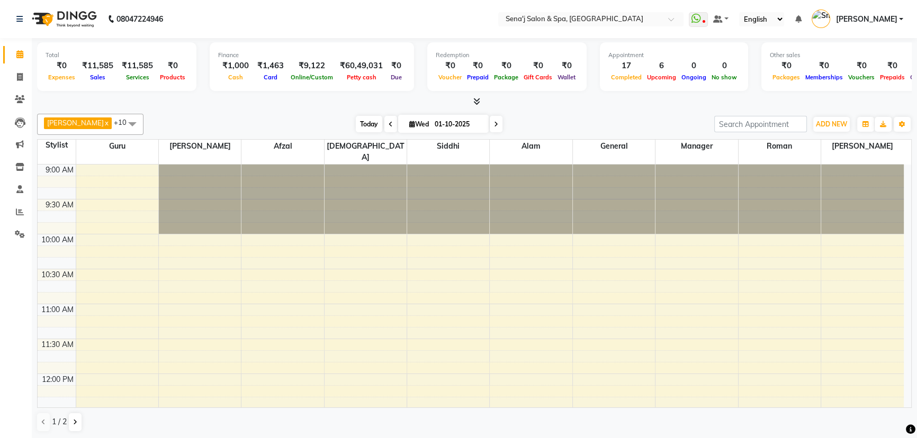
click at [356, 121] on span "Today" at bounding box center [369, 124] width 26 height 16
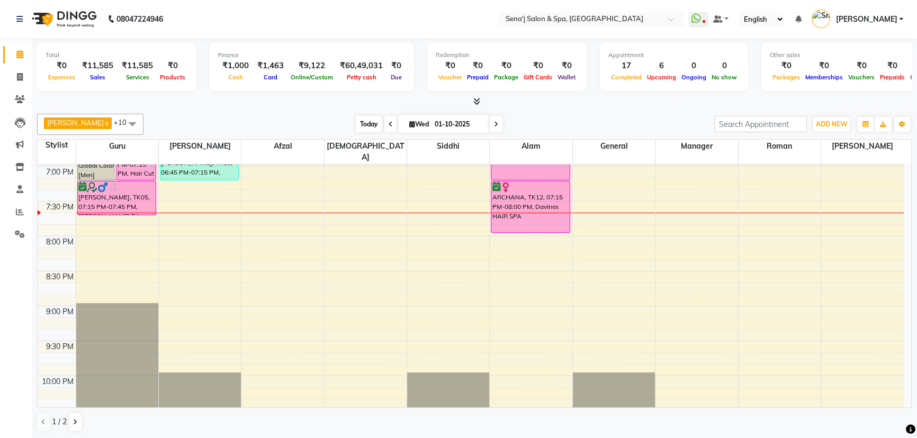
click at [356, 123] on span "Today" at bounding box center [369, 124] width 26 height 16
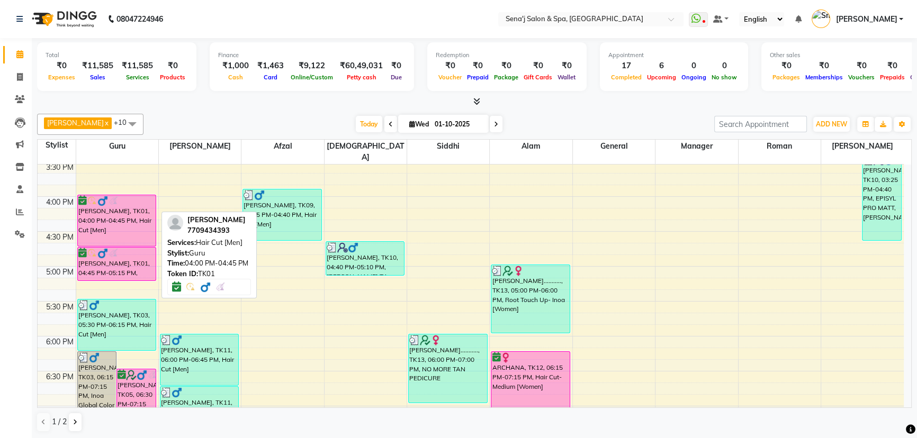
scroll to position [456, 0]
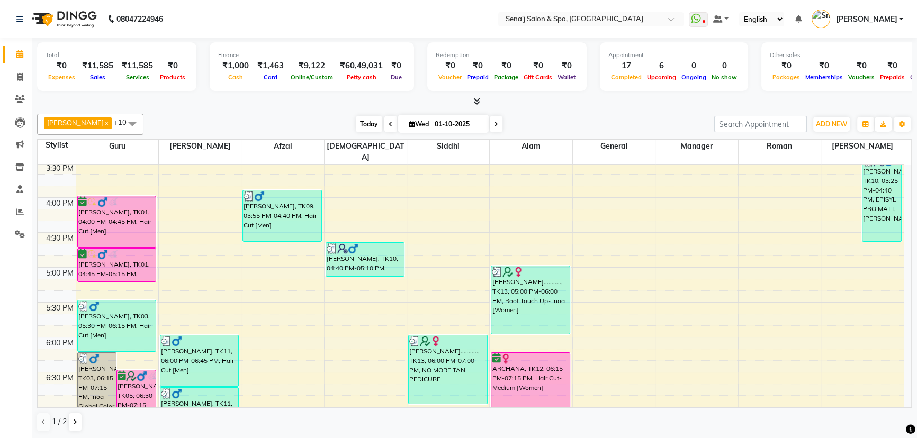
click at [356, 121] on span "Today" at bounding box center [369, 124] width 26 height 16
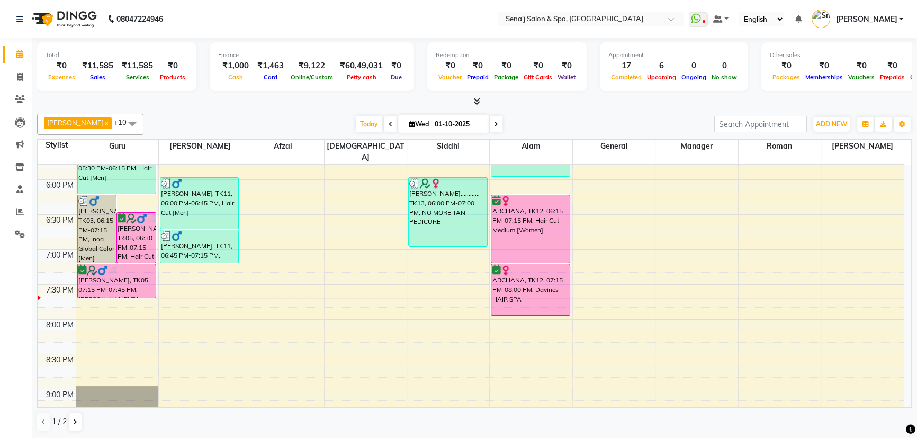
scroll to position [600, 0]
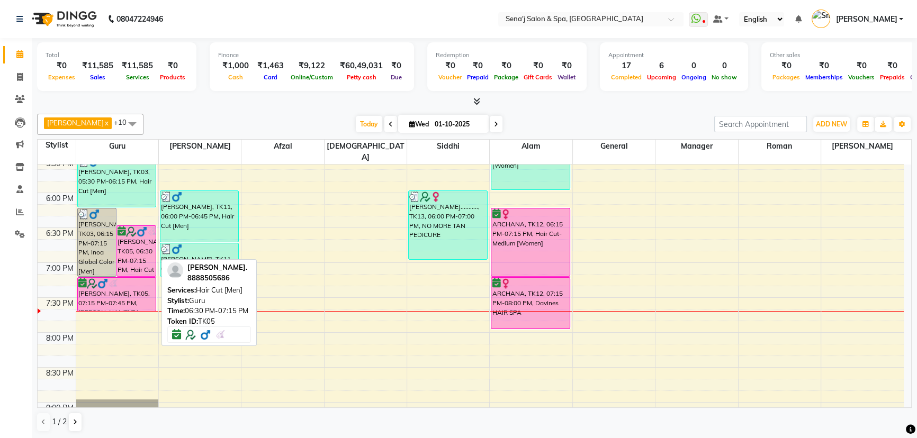
click at [129, 242] on div "[PERSON_NAME], TK05, 06:30 PM-07:15 PM, Hair Cut [Men]" at bounding box center [136, 251] width 39 height 50
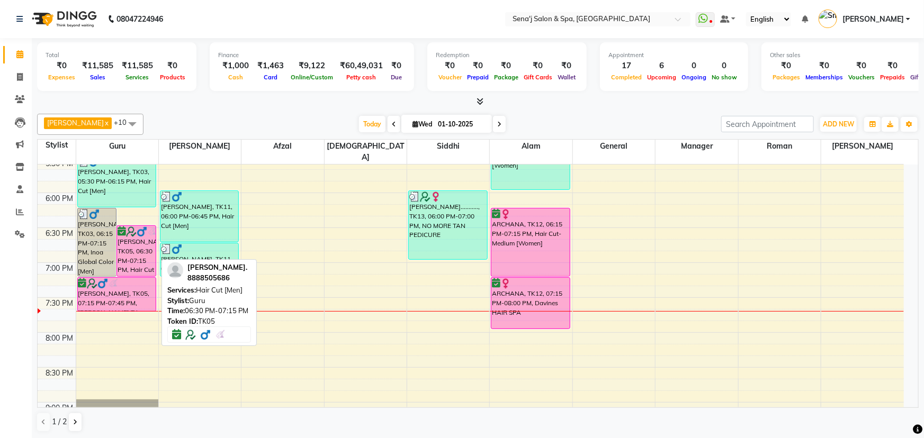
select select "6"
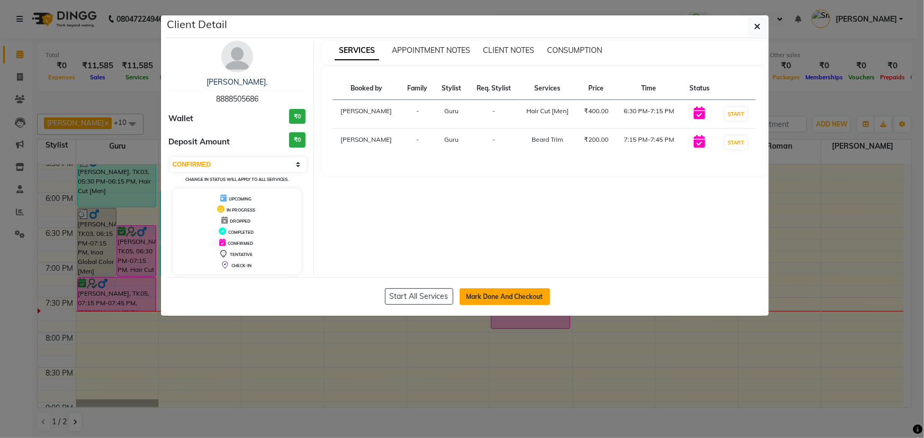
click at [485, 298] on button "Mark Done And Checkout" at bounding box center [505, 297] width 91 height 17
select select "447"
select select "service"
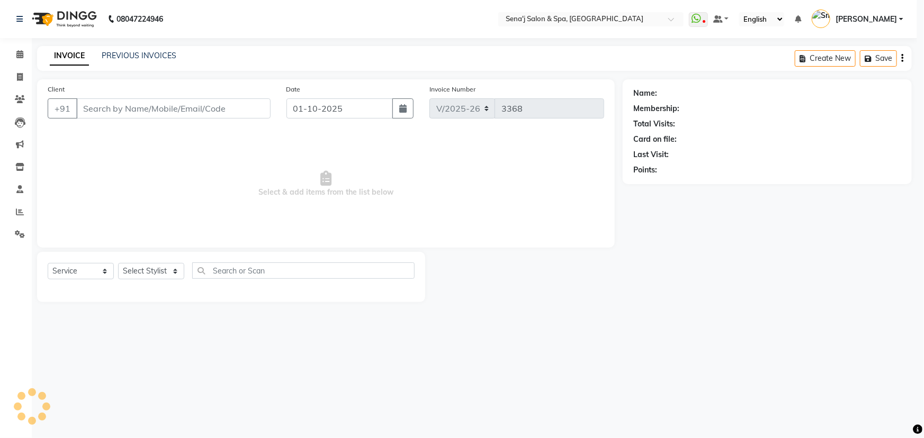
select select "3"
type input "8888505686"
select select "6923"
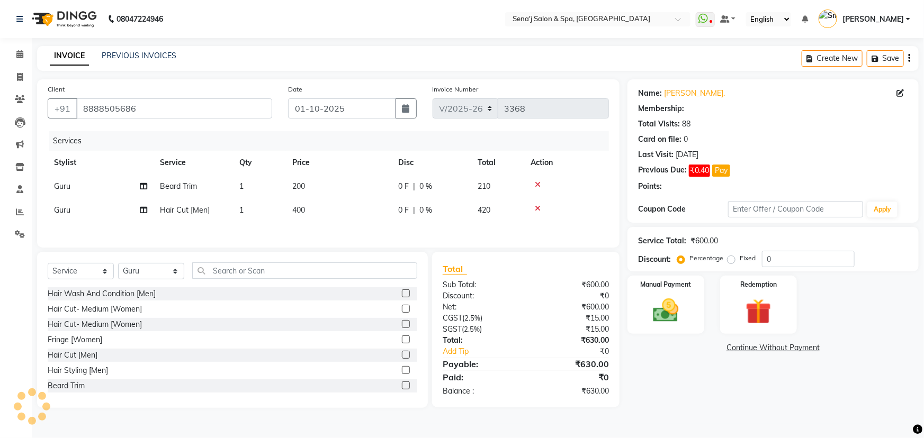
select select "1: Object"
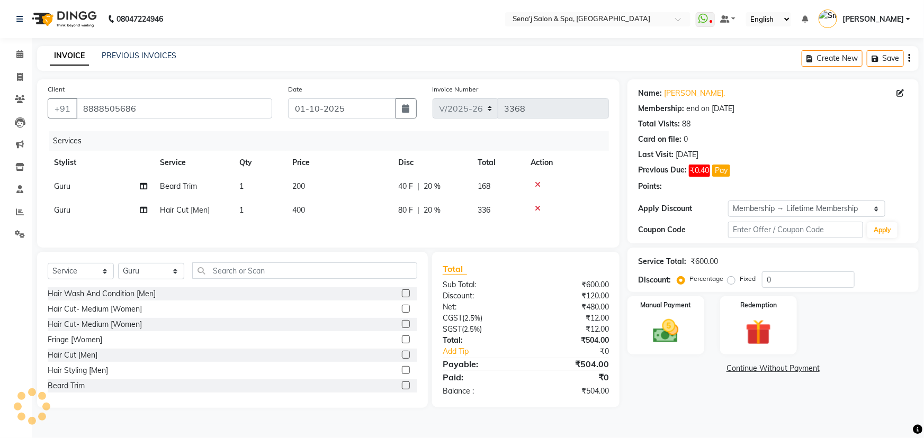
type input "20"
click at [322, 204] on td "400" at bounding box center [339, 211] width 106 height 24
select select "6923"
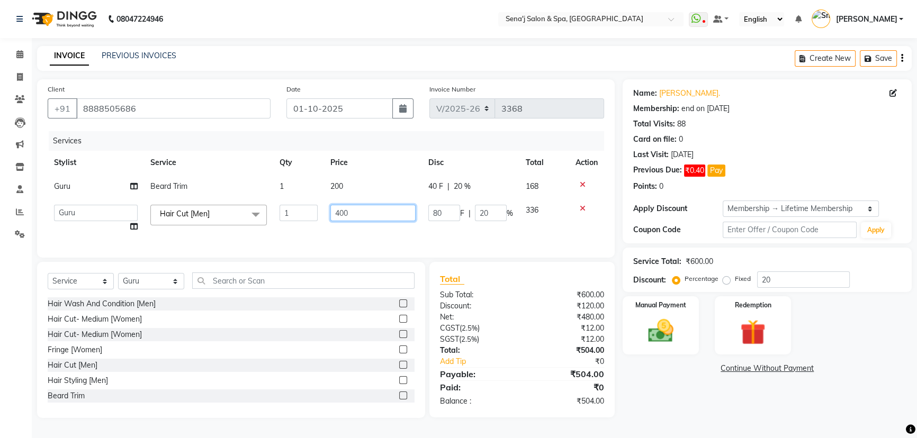
click at [350, 212] on input "400" at bounding box center [372, 213] width 85 height 16
type input "450"
click at [328, 231] on div "Services Stylist Service Qty Price Disc Total Action Guru Beard Trim 1 200 40 F…" at bounding box center [326, 189] width 556 height 116
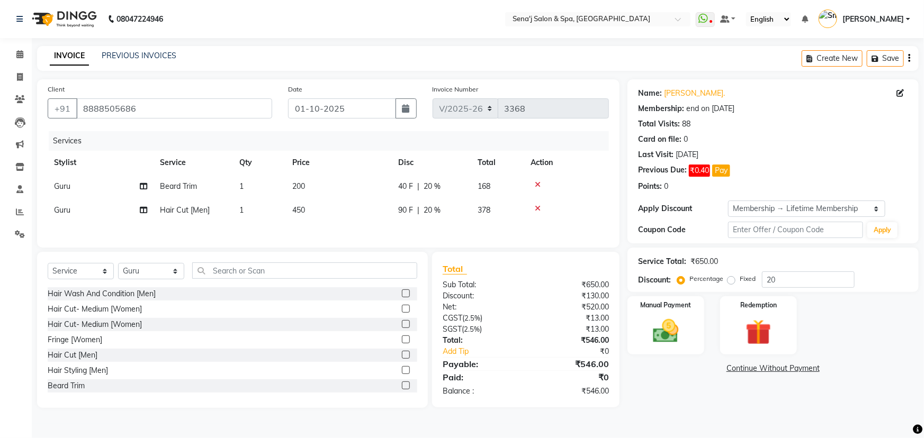
click at [319, 202] on td "450" at bounding box center [339, 211] width 106 height 24
select select "6923"
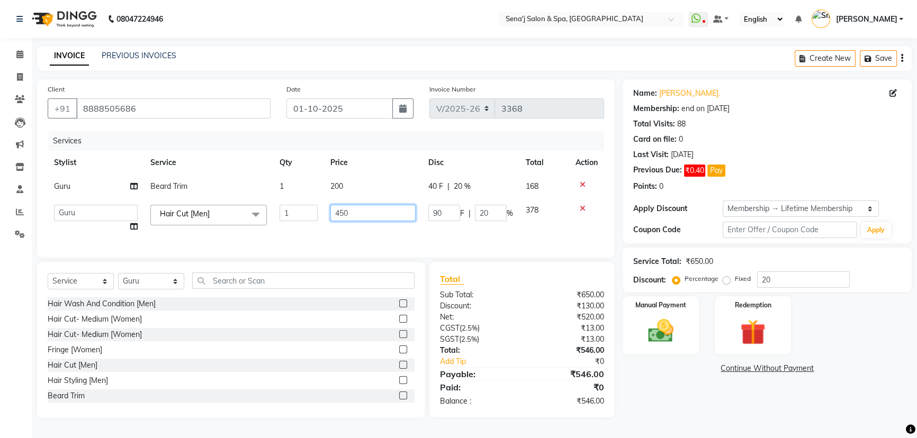
click at [350, 211] on input "450" at bounding box center [372, 213] width 85 height 16
type input "470"
click at [335, 232] on div "Services Stylist Service Qty Price Disc Total Action Guru Beard Trim 1 200 40 F…" at bounding box center [326, 189] width 556 height 116
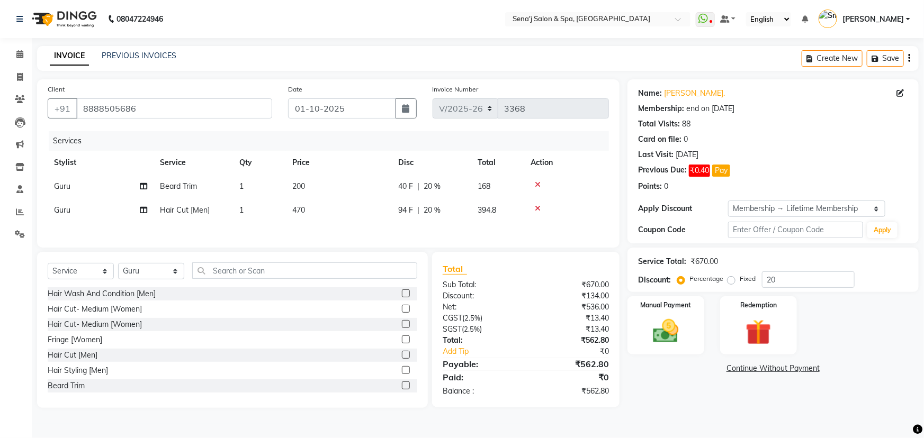
click at [321, 210] on td "470" at bounding box center [339, 211] width 106 height 24
select select "6923"
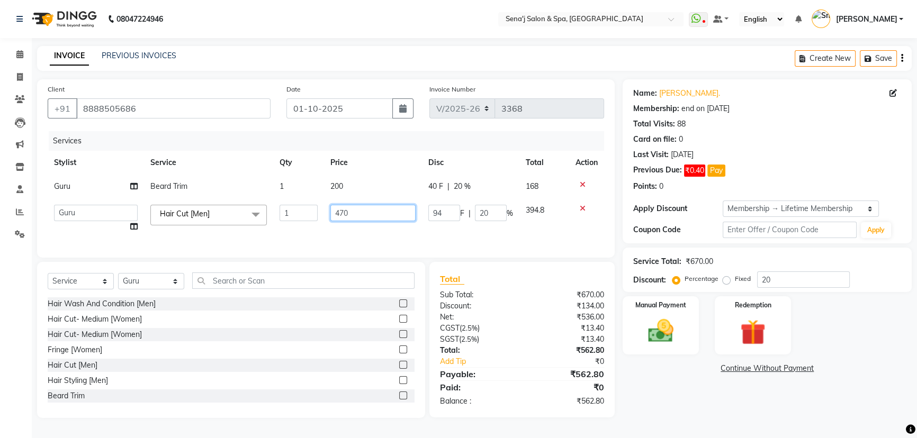
click at [364, 212] on input "470" at bounding box center [372, 213] width 85 height 16
type input "480"
click at [349, 232] on div "Services Stylist Service Qty Price Disc Total Action Guru Beard Trim 1 200 40 F…" at bounding box center [326, 189] width 556 height 116
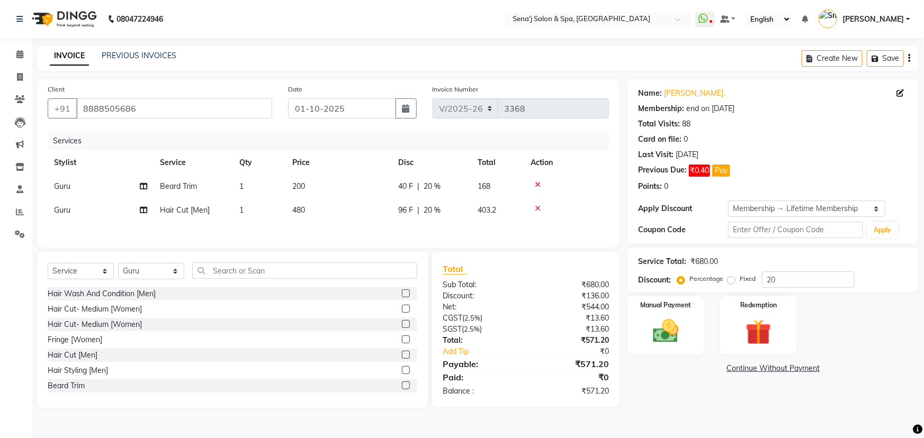
click at [355, 202] on td "480" at bounding box center [339, 211] width 106 height 24
select select "6923"
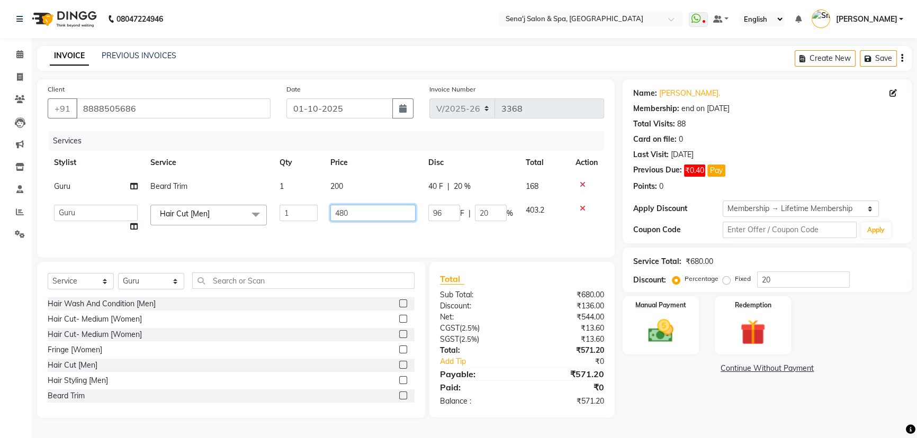
click at [365, 211] on input "480" at bounding box center [372, 213] width 85 height 16
type input "475"
click at [337, 234] on div "Services Stylist Service Qty Price Disc Total Action Guru Beard Trim 1 200 40 F…" at bounding box center [326, 189] width 556 height 116
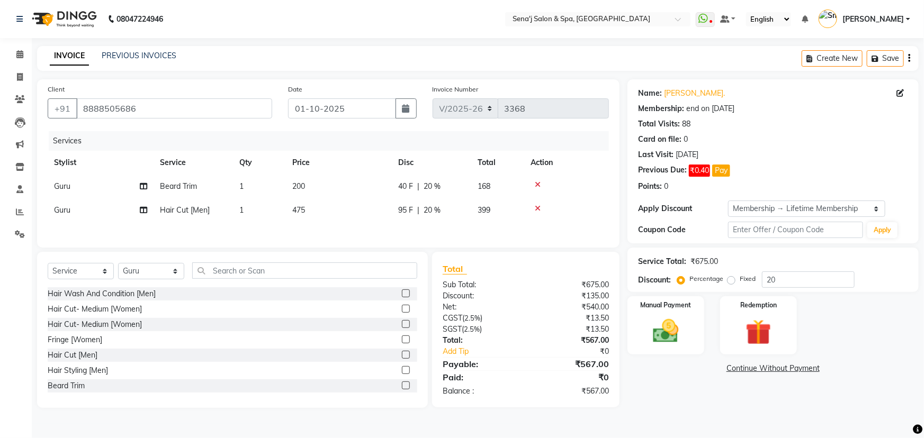
click at [328, 202] on td "475" at bounding box center [339, 211] width 106 height 24
select select "6923"
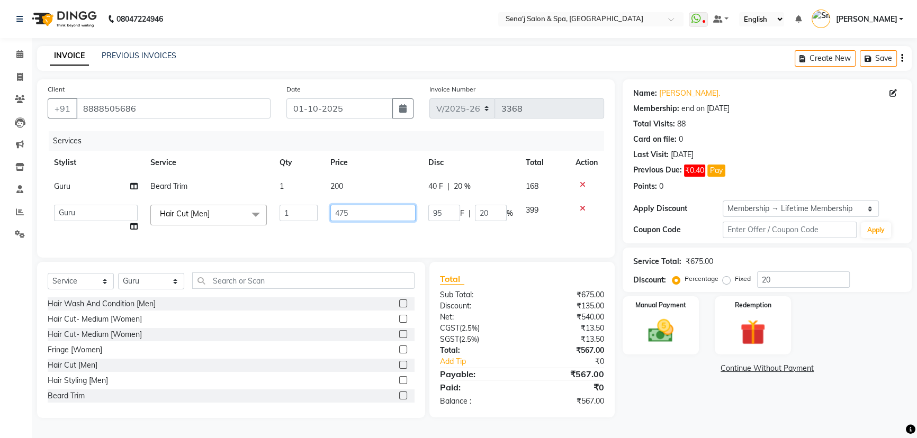
click at [366, 215] on input "475" at bounding box center [372, 213] width 85 height 16
type input "474"
click at [327, 233] on div "Services Stylist Service Qty Price Disc Total Action Guru Beard Trim 1 200 40 F…" at bounding box center [328, 189] width 561 height 116
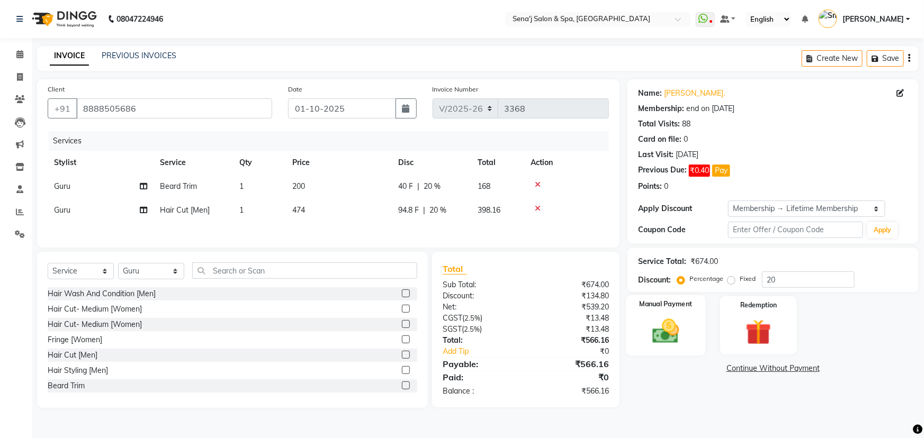
click at [686, 334] on img at bounding box center [665, 331] width 43 height 31
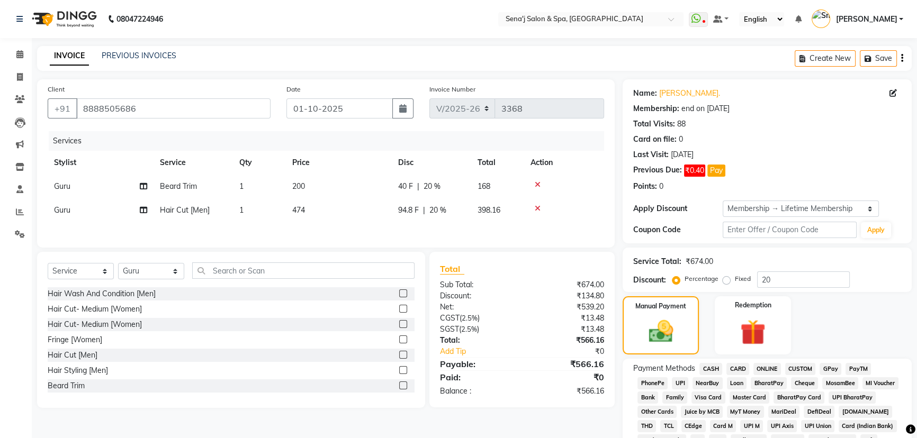
click at [656, 382] on span "PhonePe" at bounding box center [652, 383] width 30 height 12
click at [739, 363] on span "CARD" at bounding box center [737, 369] width 23 height 12
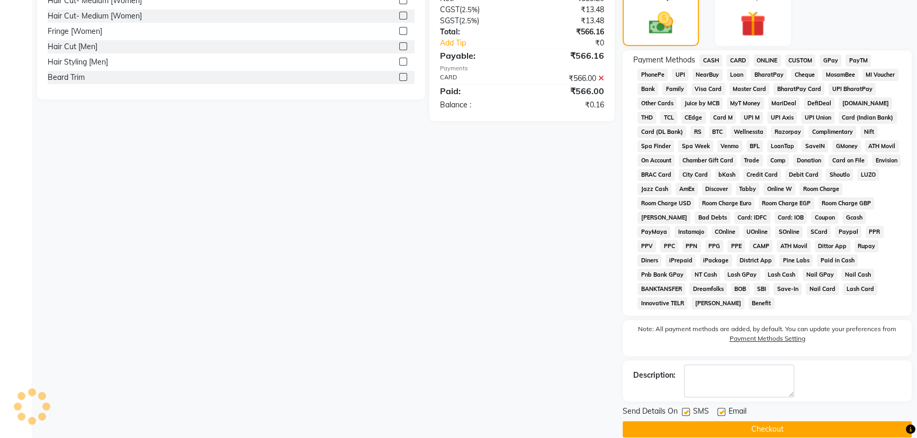
click at [640, 421] on button "Checkout" at bounding box center [767, 429] width 289 height 16
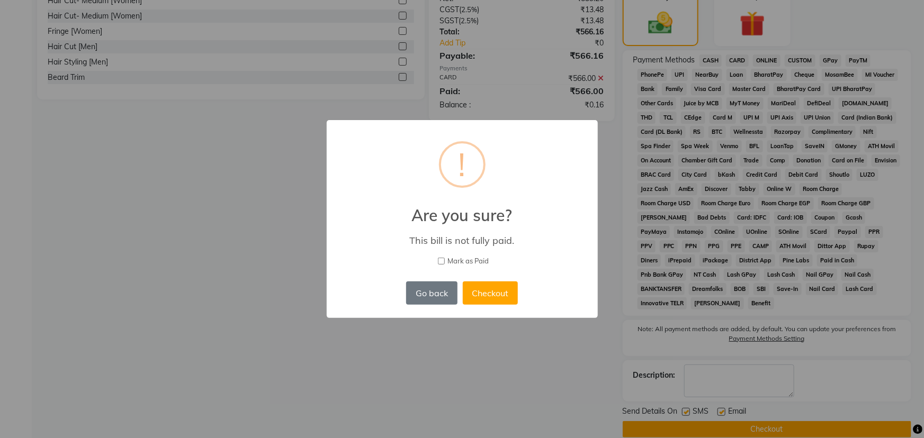
drag, startPoint x: 441, startPoint y: 258, endPoint x: 474, endPoint y: 281, distance: 39.6
click at [443, 260] on input "Mark as Paid" at bounding box center [441, 261] width 7 height 7
checkbox input "true"
click at [487, 284] on button "Checkout" at bounding box center [490, 293] width 55 height 23
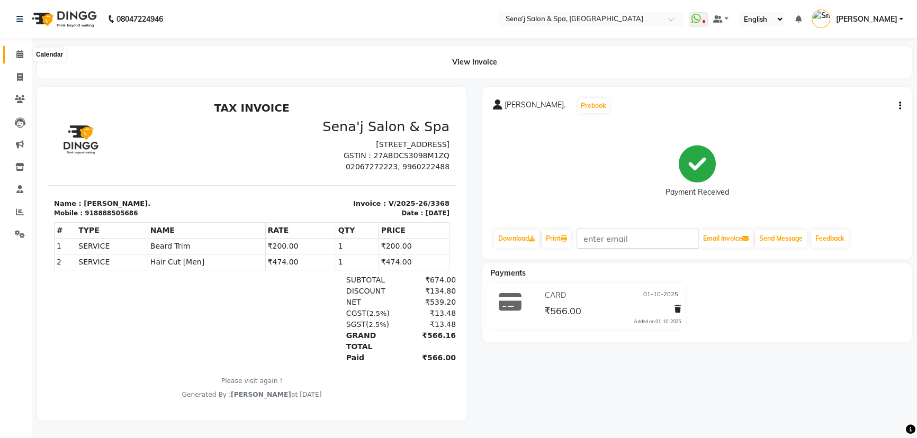
drag, startPoint x: 17, startPoint y: 54, endPoint x: 27, endPoint y: 58, distance: 10.7
click at [17, 54] on icon at bounding box center [19, 54] width 7 height 8
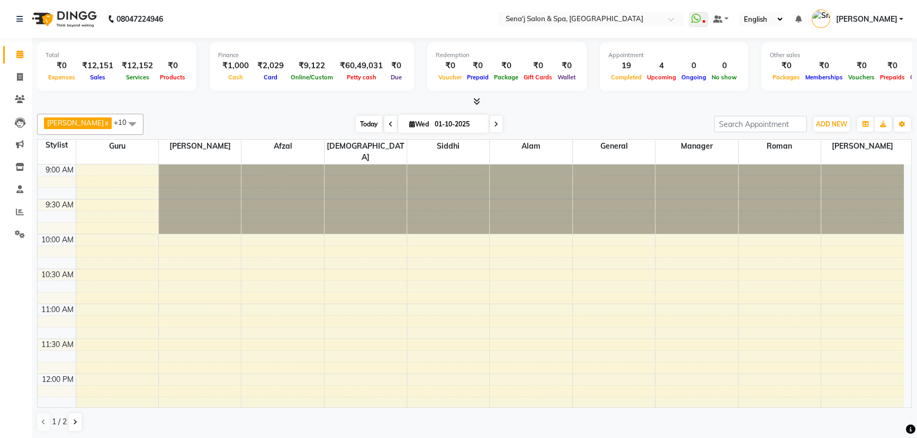
click at [363, 127] on span "Today" at bounding box center [369, 124] width 26 height 16
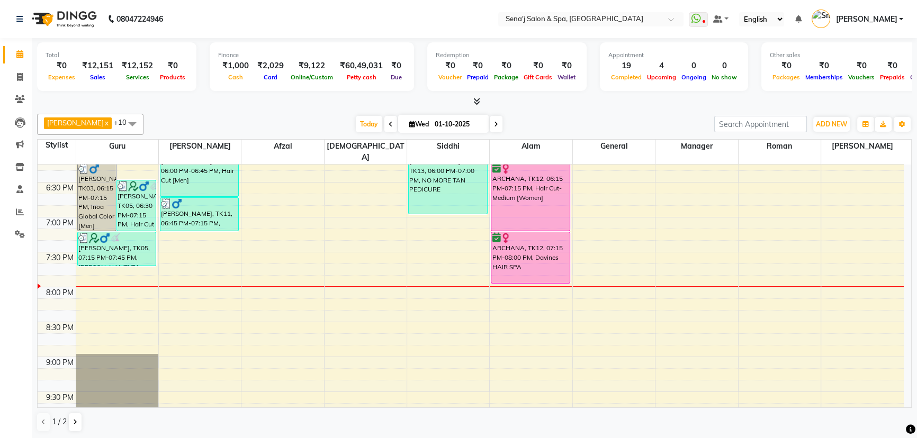
scroll to position [622, 0]
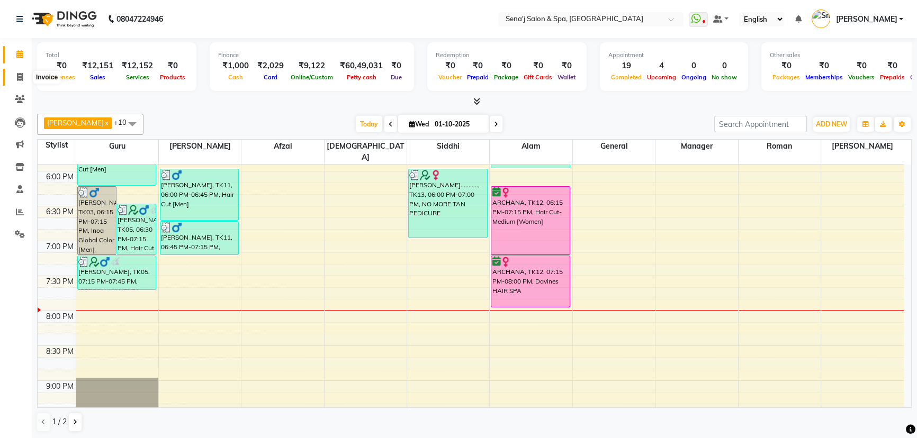
click at [19, 79] on icon at bounding box center [20, 77] width 6 height 8
select select "service"
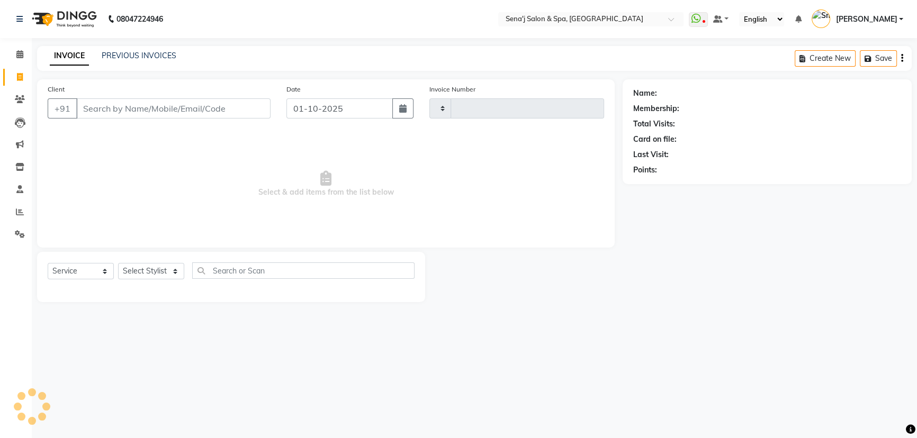
type input "3369"
select select "447"
click at [98, 111] on input "Client" at bounding box center [174, 108] width 196 height 20
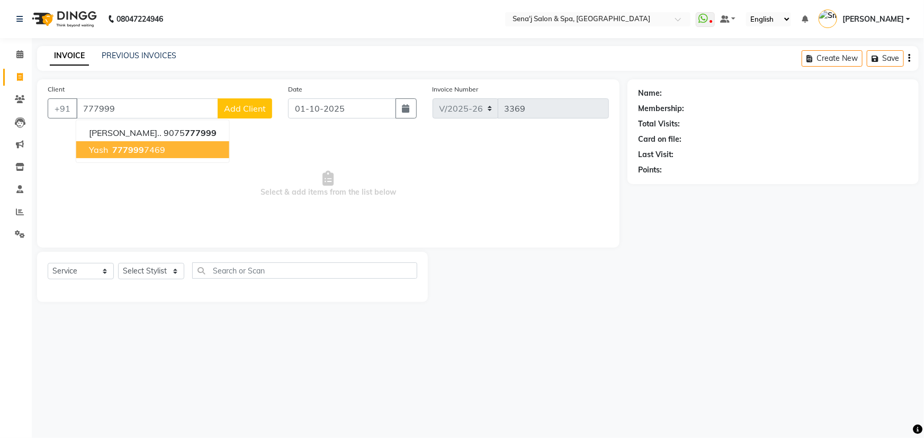
click at [128, 151] on span "777999" at bounding box center [128, 150] width 32 height 11
type input "7779997469"
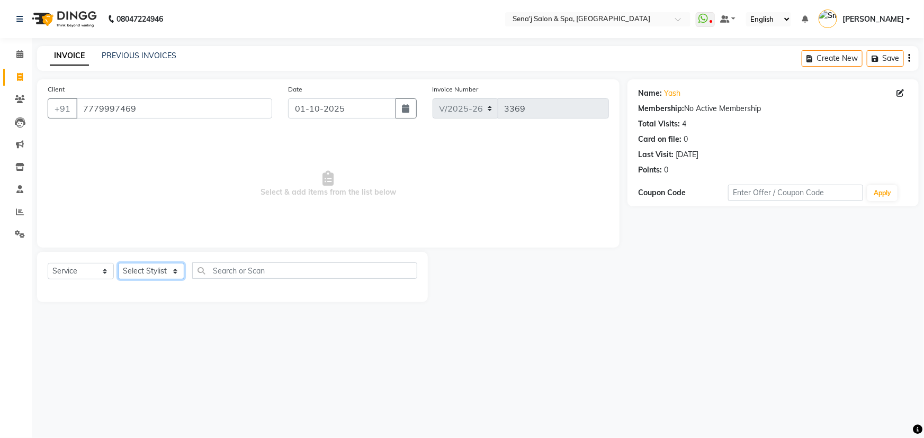
click at [162, 274] on select "Select Stylist [PERSON_NAME] [PERSON_NAME] [PERSON_NAME] [PERSON_NAME] General …" at bounding box center [151, 271] width 66 height 16
select select "12648"
click at [118, 263] on select "Select Stylist [PERSON_NAME] [PERSON_NAME] [PERSON_NAME] [PERSON_NAME] General …" at bounding box center [151, 271] width 66 height 16
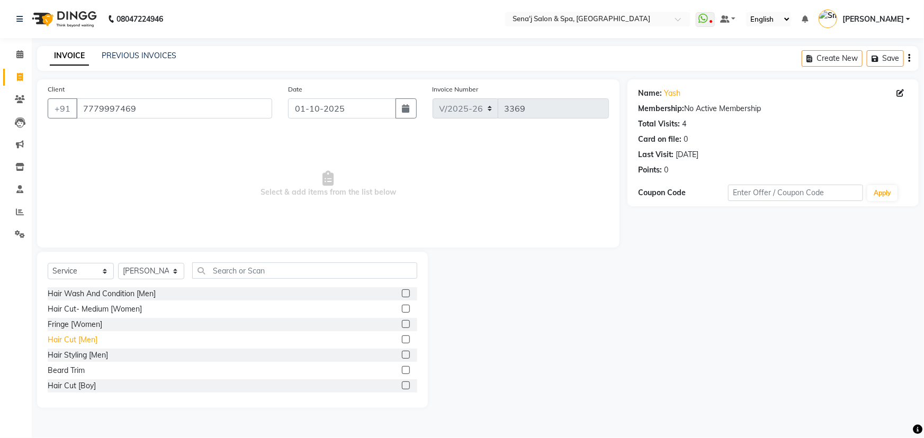
click at [69, 343] on div "Hair Cut [Men]" at bounding box center [73, 340] width 50 height 11
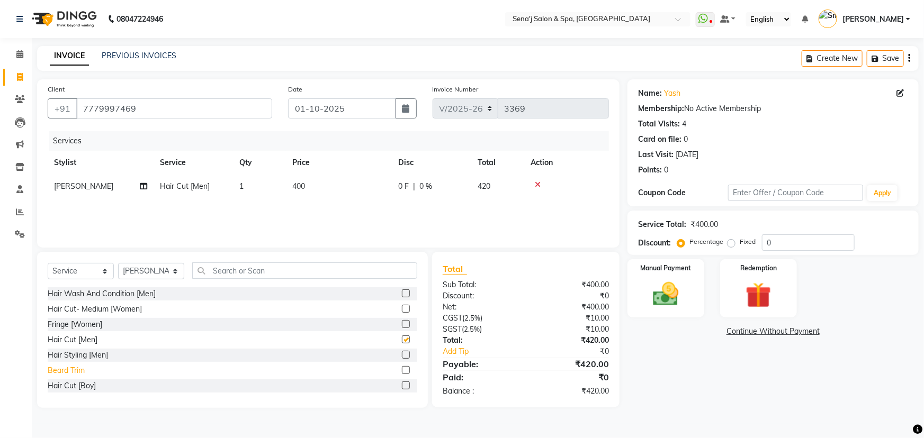
checkbox input "false"
click at [66, 369] on div "Beard Trim" at bounding box center [66, 370] width 37 height 11
checkbox input "false"
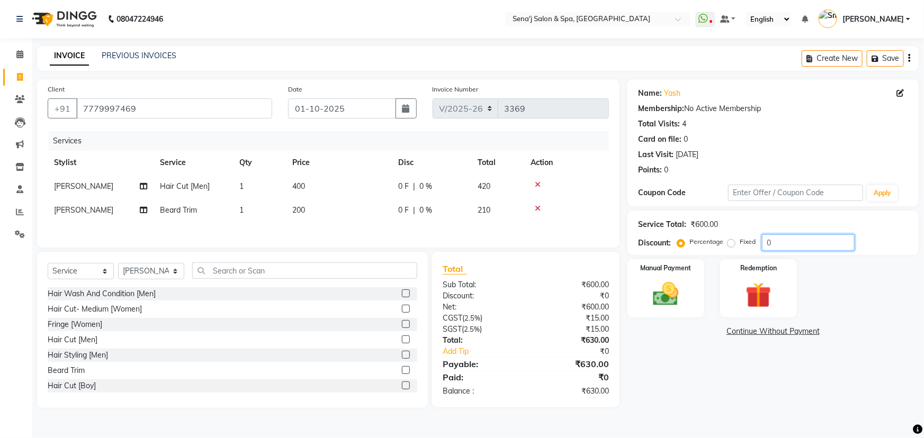
click at [786, 235] on input "0" at bounding box center [808, 243] width 93 height 16
type input "10.1"
click at [668, 298] on img at bounding box center [665, 294] width 43 height 31
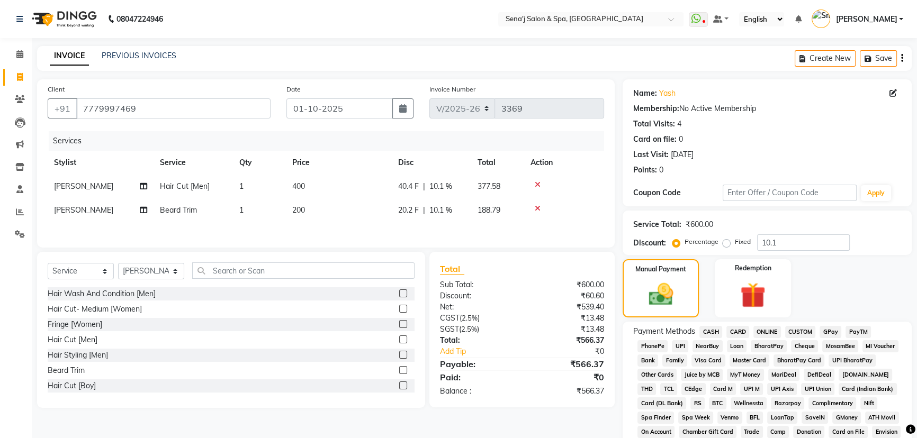
click at [652, 352] on span "PhonePe" at bounding box center [652, 346] width 30 height 12
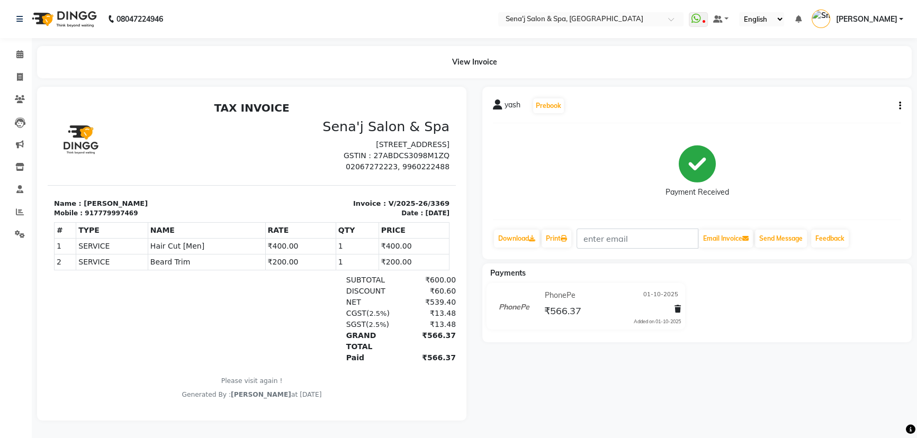
click at [785, 416] on div "yash Prebook Payment Received Download Print Email Invoice Send Message Feedbac…" at bounding box center [696, 254] width 445 height 334
drag, startPoint x: 15, startPoint y: 53, endPoint x: 21, endPoint y: 59, distance: 8.3
click at [17, 55] on icon at bounding box center [19, 54] width 7 height 8
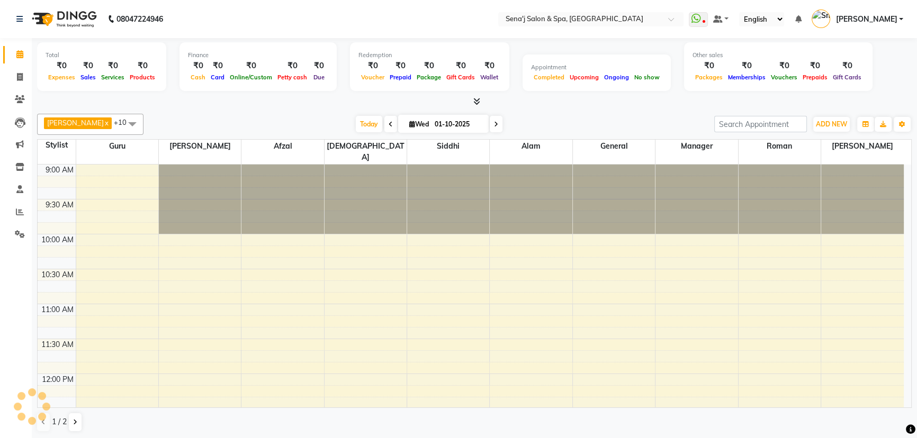
scroll to position [767, 0]
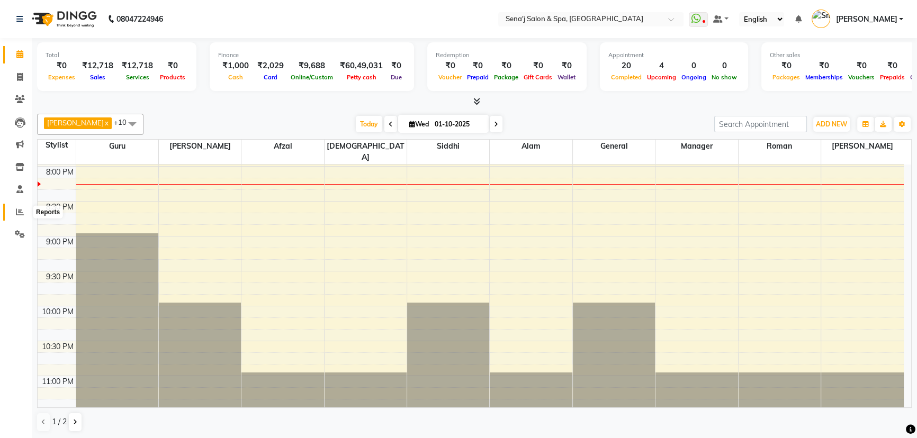
click at [19, 209] on icon at bounding box center [20, 212] width 8 height 8
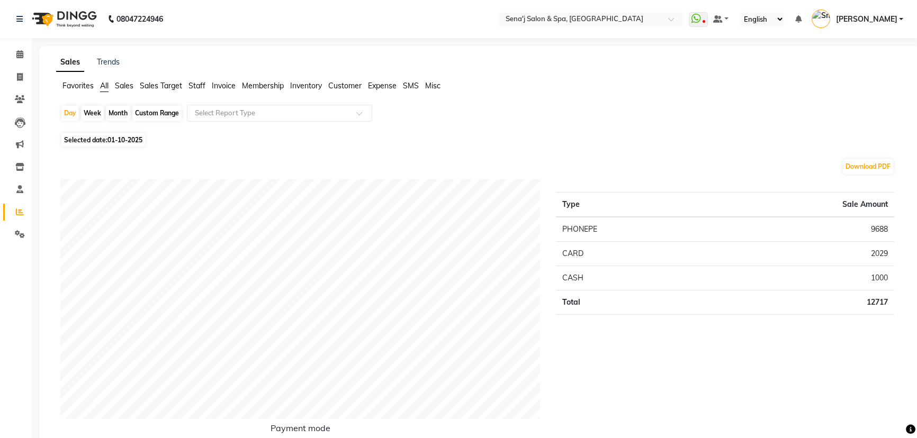
click at [196, 88] on span "Staff" at bounding box center [196, 86] width 17 height 10
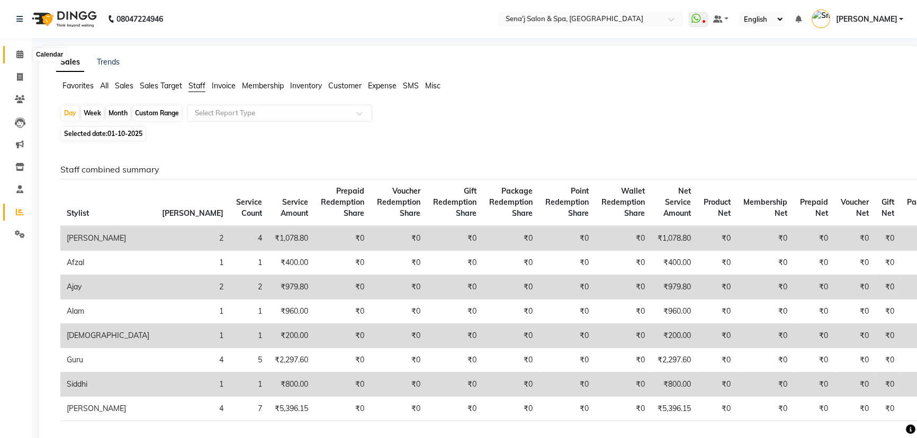
click at [18, 49] on span at bounding box center [20, 55] width 19 height 12
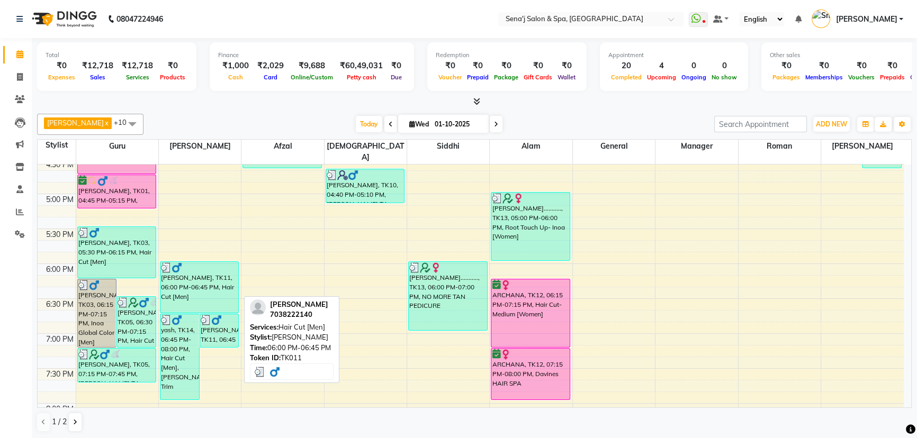
scroll to position [481, 0]
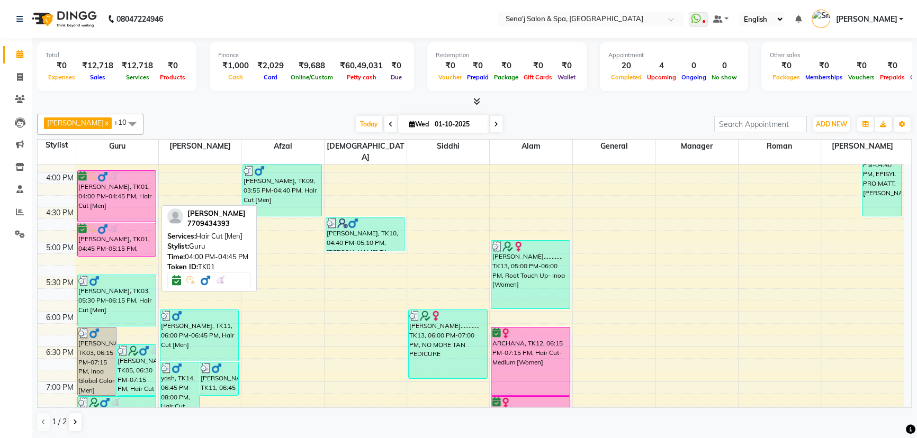
click at [108, 187] on div "[PERSON_NAME], TK01, 04:00 PM-04:45 PM, Hair Cut [Men]" at bounding box center [117, 196] width 78 height 51
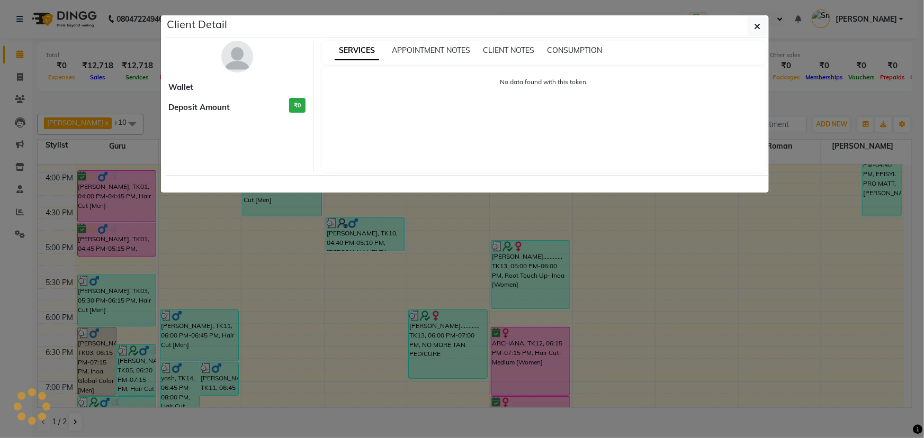
select select "6"
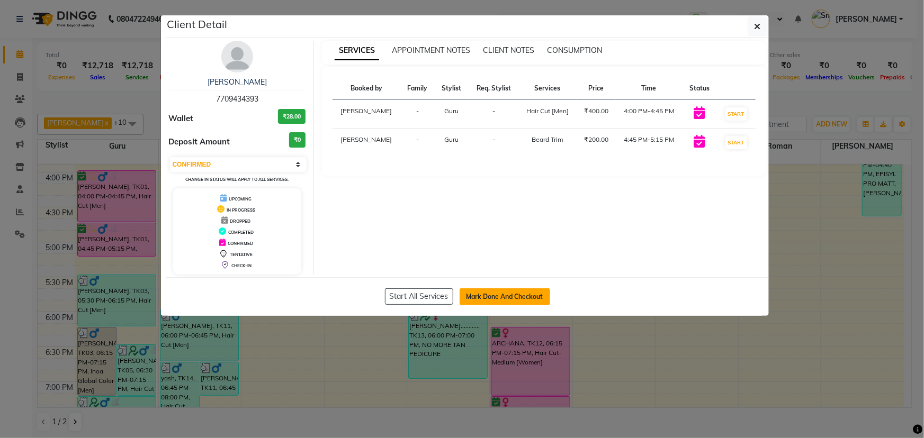
click at [501, 297] on button "Mark Done And Checkout" at bounding box center [505, 297] width 91 height 17
select select "447"
select select "service"
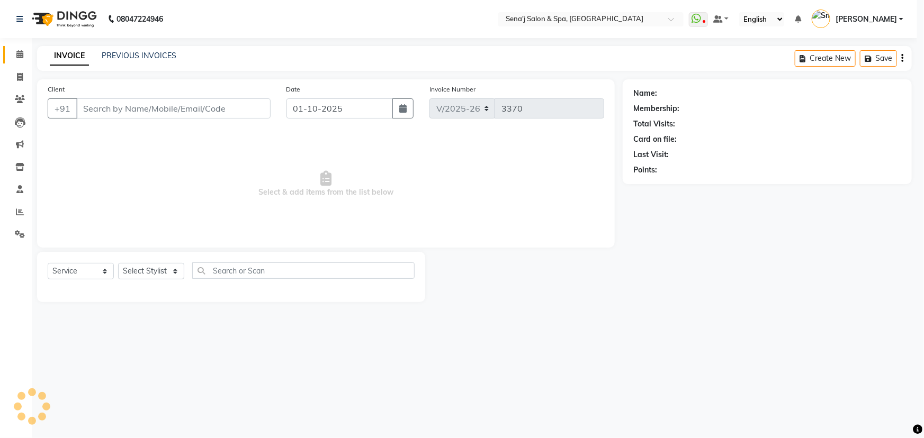
select select "3"
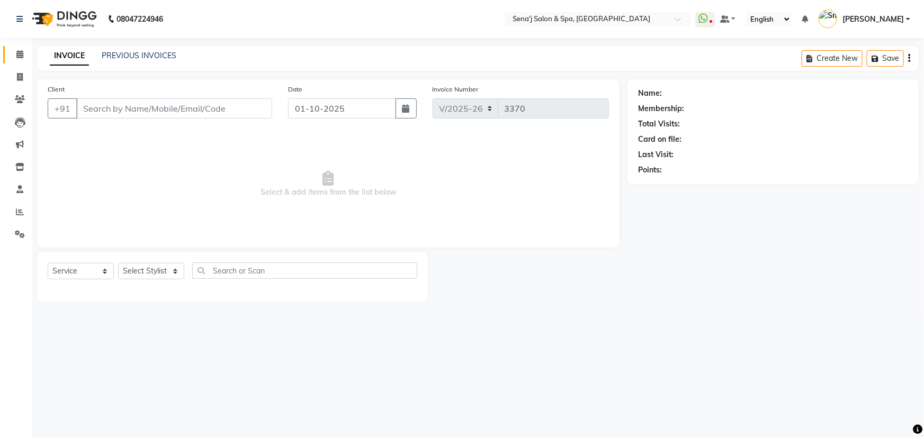
type input "7709434393"
select select "6923"
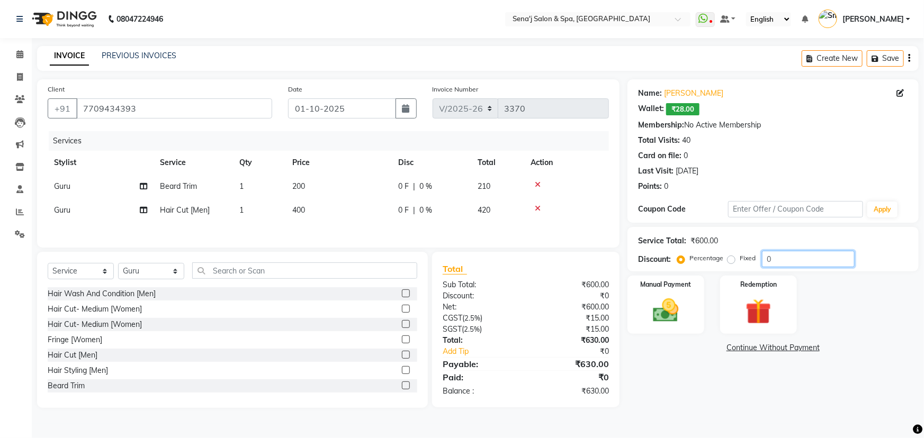
click at [778, 257] on input "0" at bounding box center [808, 259] width 93 height 16
type input "010.1"
click at [668, 293] on div "Manual Payment" at bounding box center [666, 305] width 80 height 61
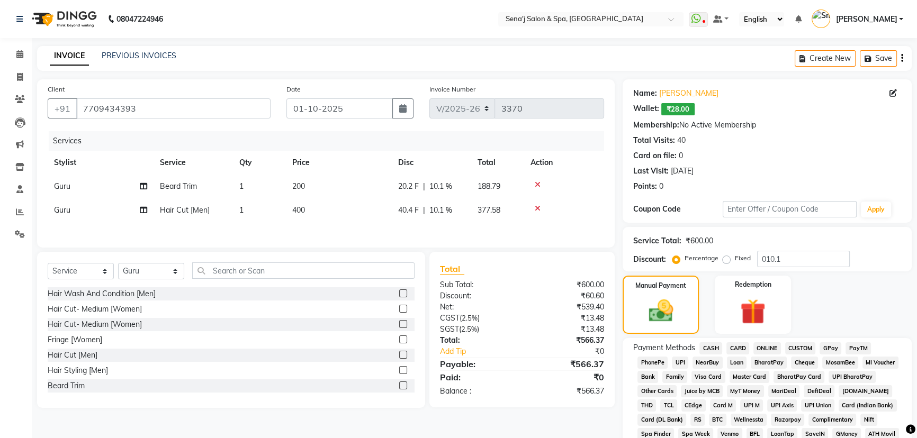
click at [653, 360] on span "PhonePe" at bounding box center [652, 363] width 30 height 12
checkbox input "false"
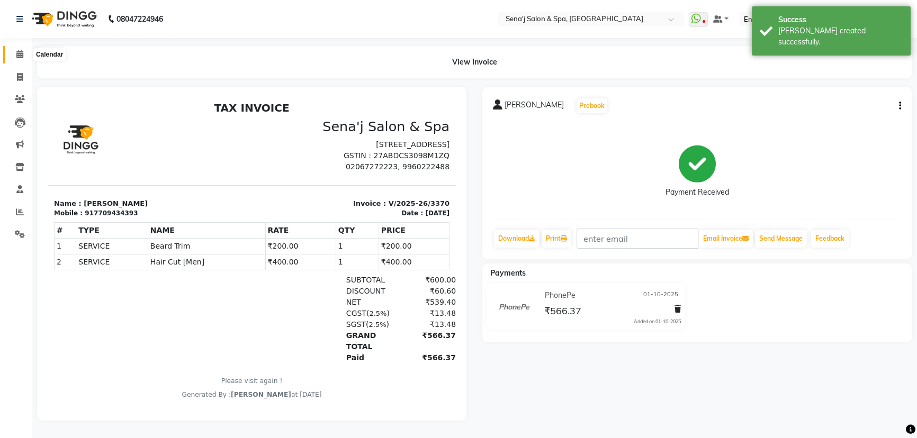
click at [20, 55] on icon at bounding box center [19, 54] width 7 height 8
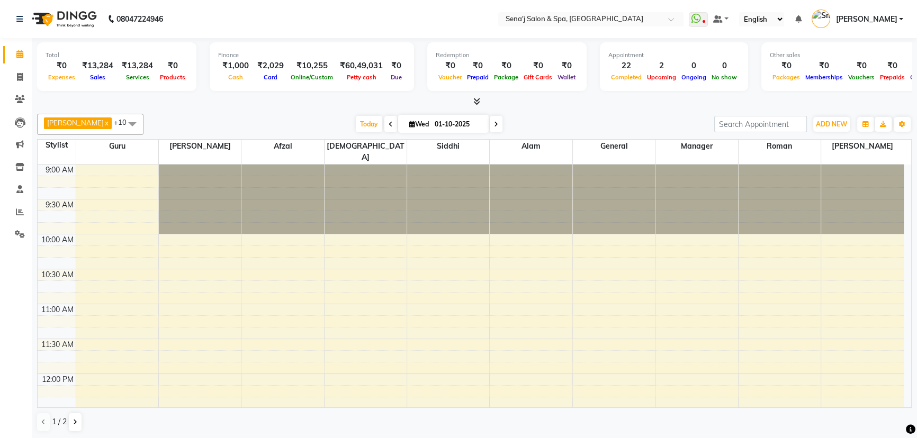
click at [494, 121] on icon at bounding box center [496, 124] width 4 height 6
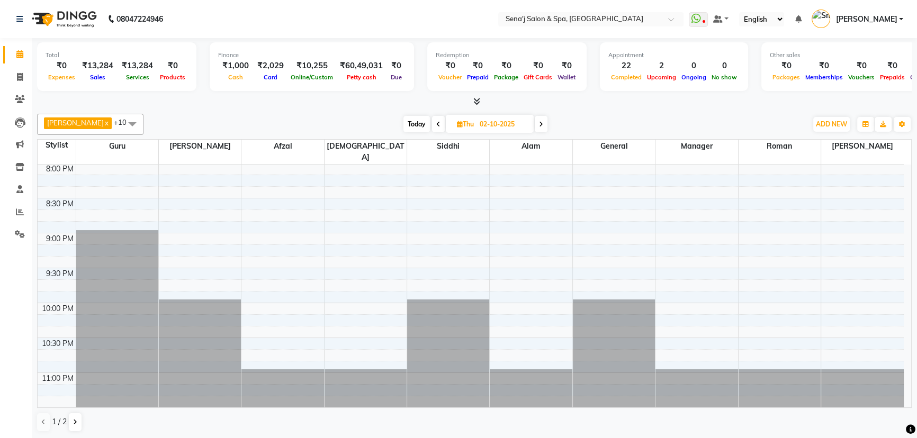
scroll to position [789, 0]
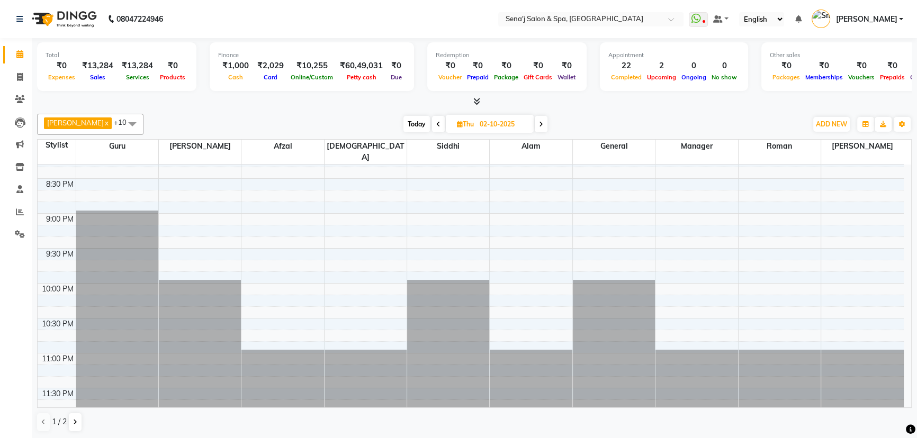
click at [403, 124] on span "Today" at bounding box center [416, 124] width 26 height 16
type input "01-10-2025"
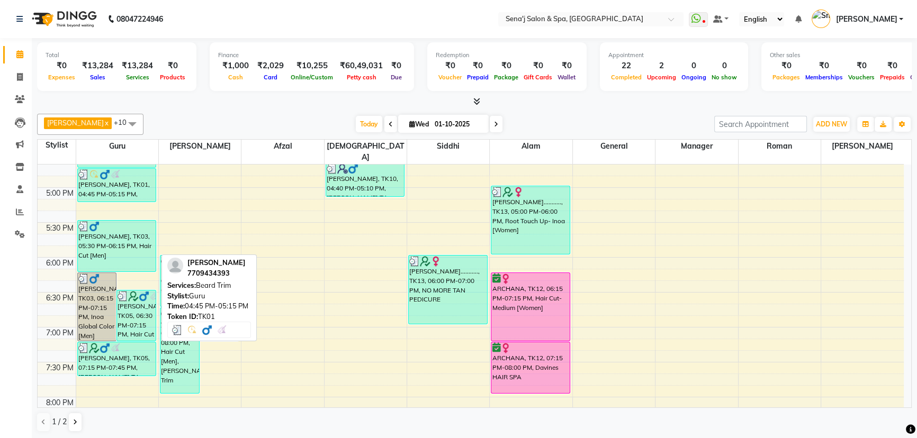
scroll to position [526, 0]
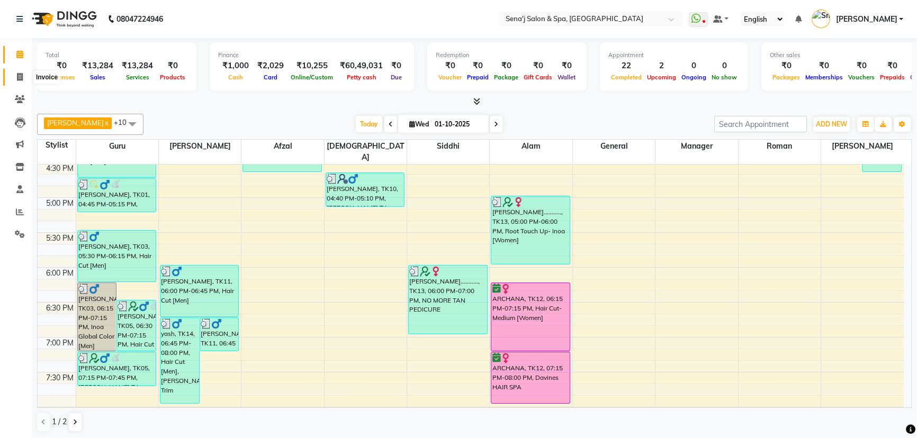
click at [15, 75] on span at bounding box center [20, 77] width 19 height 12
select select "service"
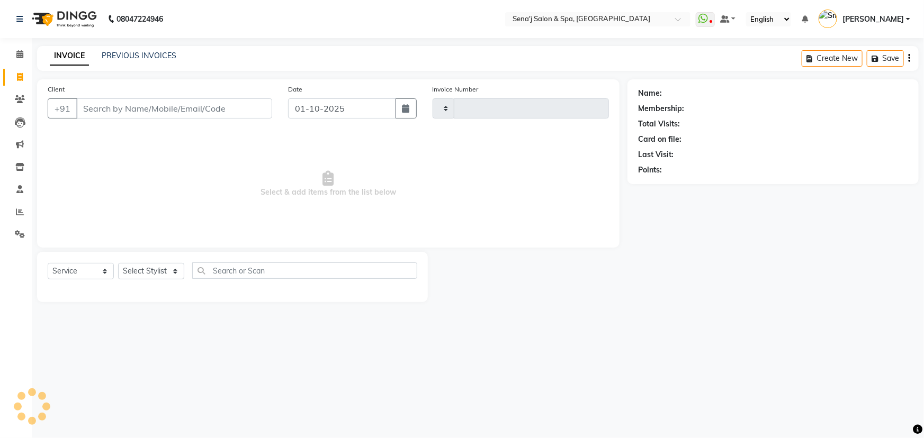
type input "3371"
select select "447"
click at [103, 112] on input "Client" at bounding box center [174, 108] width 196 height 20
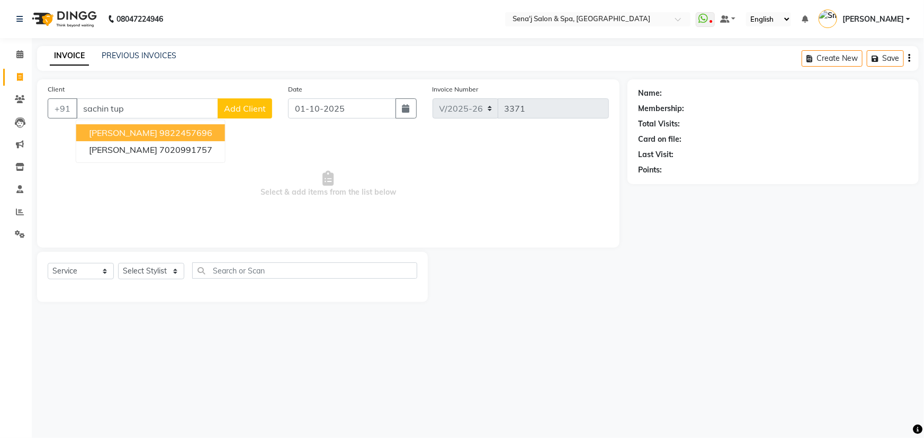
click at [162, 132] on ngb-highlight "9822457696" at bounding box center [185, 133] width 53 height 11
type input "9822457696"
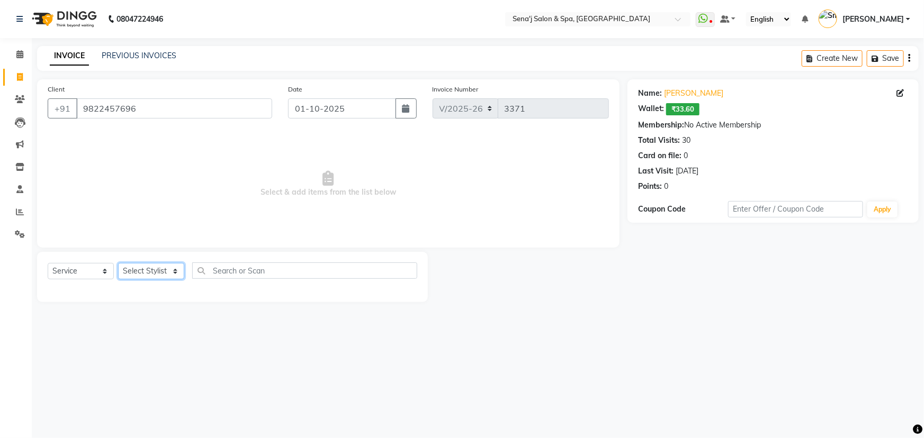
click at [145, 272] on select "Select Stylist [PERSON_NAME] [PERSON_NAME] [PERSON_NAME] [PERSON_NAME] General …" at bounding box center [151, 271] width 66 height 16
select select "12648"
click at [118, 263] on select "Select Stylist [PERSON_NAME] [PERSON_NAME] [PERSON_NAME] [PERSON_NAME] General …" at bounding box center [151, 271] width 66 height 16
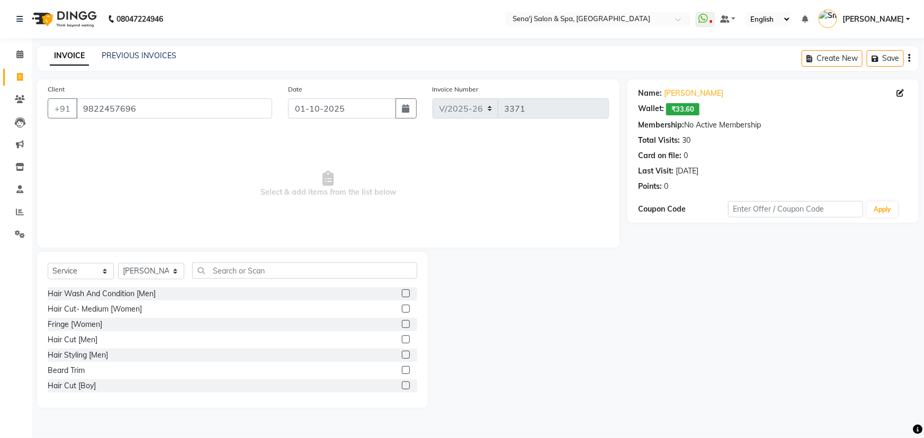
click at [402, 337] on label at bounding box center [406, 340] width 8 height 8
click at [402, 337] on input "checkbox" at bounding box center [405, 340] width 7 height 7
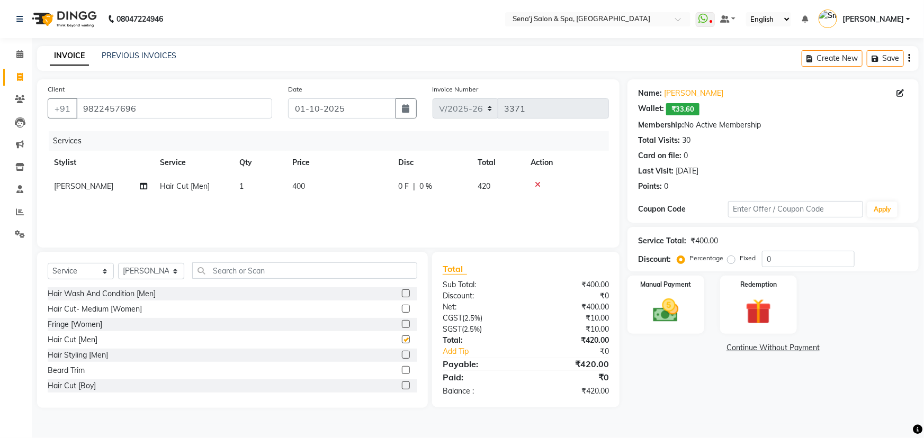
checkbox input "false"
click at [402, 371] on label at bounding box center [406, 370] width 8 height 8
click at [402, 371] on input "checkbox" at bounding box center [405, 370] width 7 height 7
checkbox input "false"
click at [764, 259] on input "0" at bounding box center [808, 259] width 93 height 16
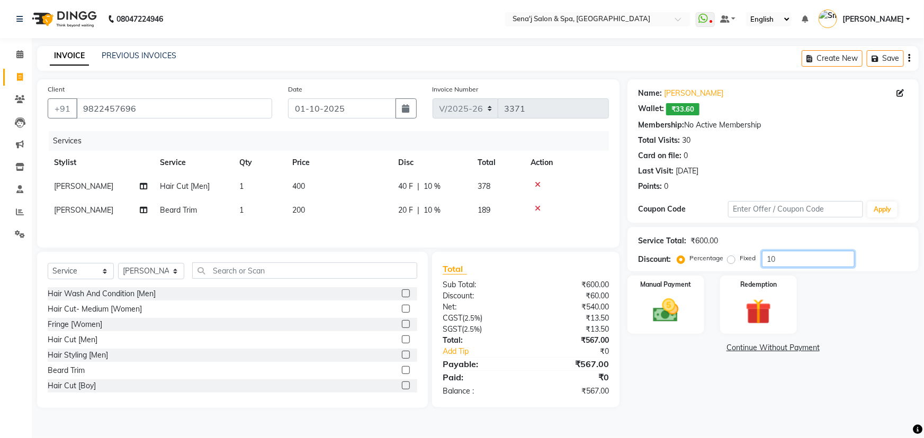
click at [779, 260] on input "10" at bounding box center [808, 259] width 93 height 16
type input "10.1"
click at [667, 302] on img at bounding box center [665, 310] width 43 height 31
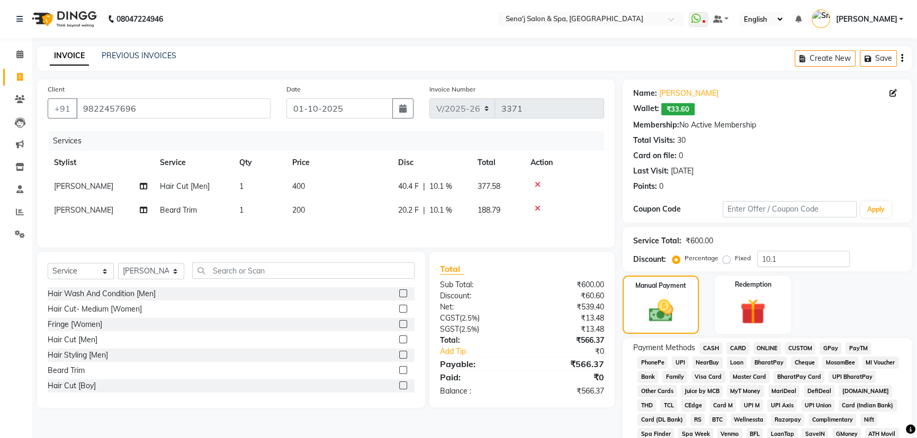
drag, startPoint x: 713, startPoint y: 344, endPoint x: 715, endPoint y: 349, distance: 5.5
click at [713, 346] on span "CASH" at bounding box center [710, 349] width 23 height 12
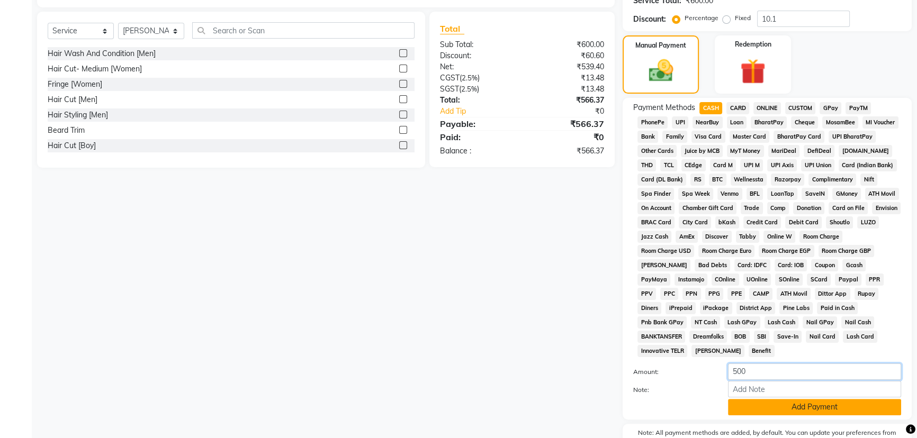
type input "500"
click at [797, 399] on button "Add Payment" at bounding box center [814, 407] width 173 height 16
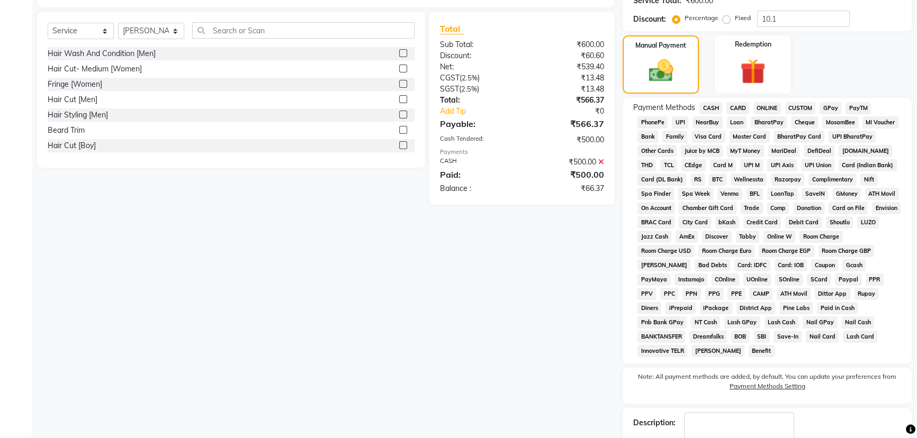
click at [652, 129] on span "PhonePe" at bounding box center [652, 122] width 30 height 12
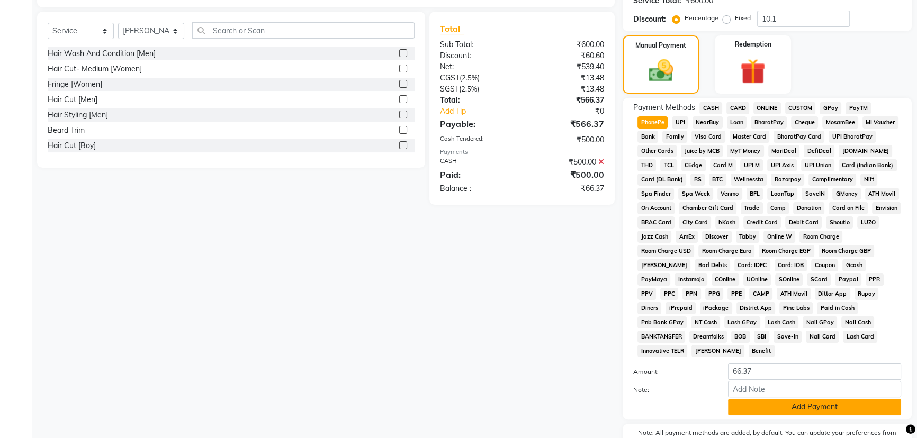
click at [790, 399] on button "Add Payment" at bounding box center [814, 407] width 173 height 16
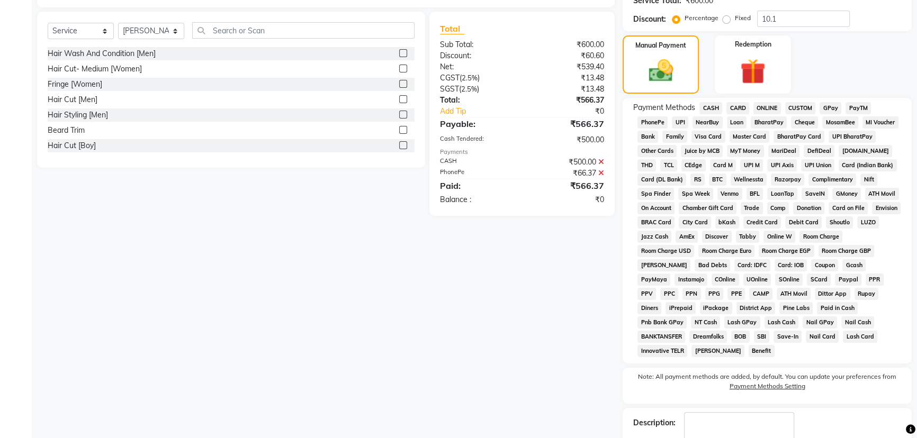
checkbox input "false"
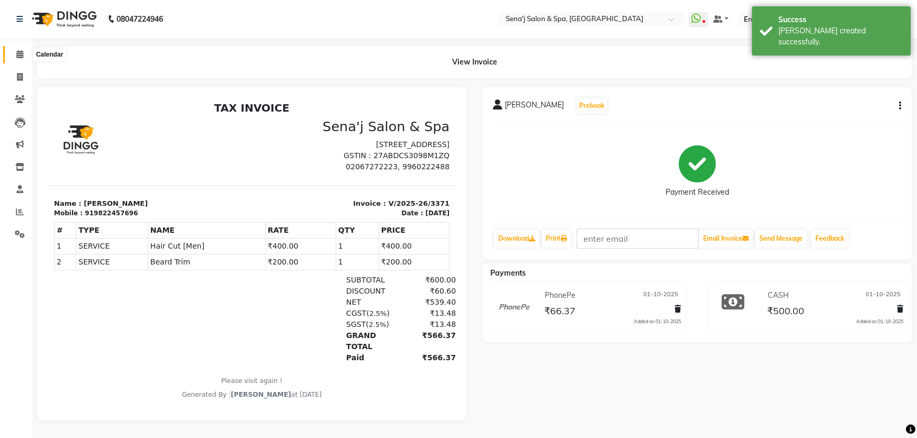
click at [21, 53] on icon at bounding box center [19, 54] width 7 height 8
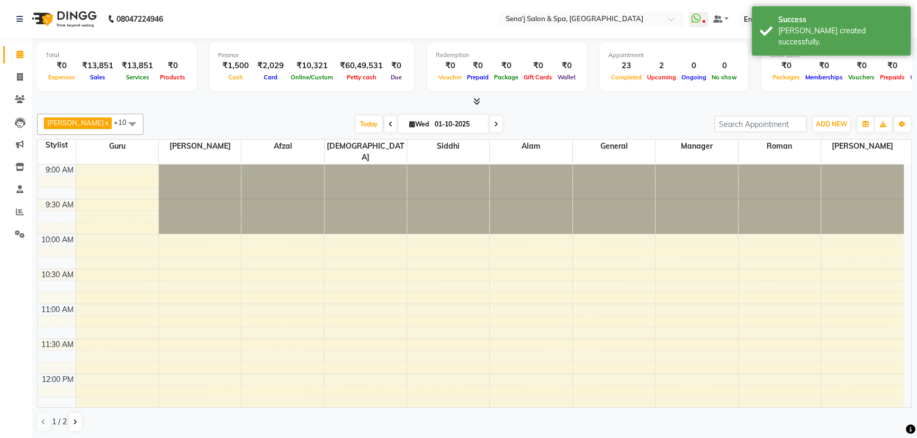
scroll to position [767, 0]
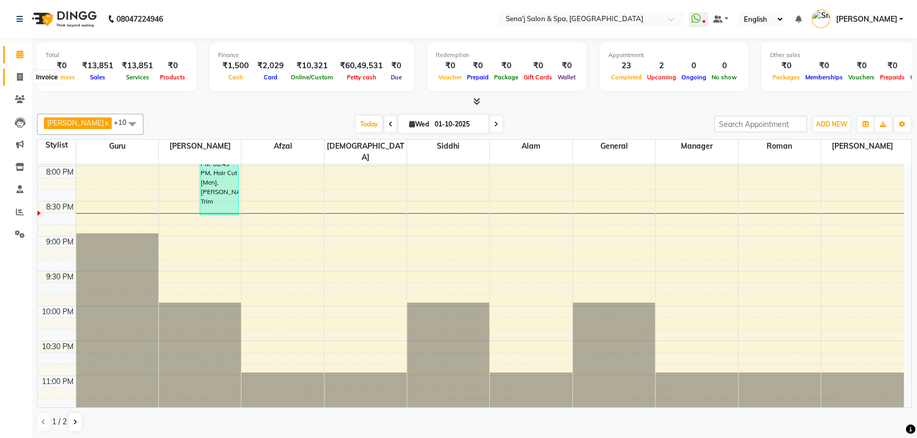
click at [22, 77] on icon at bounding box center [20, 77] width 6 height 8
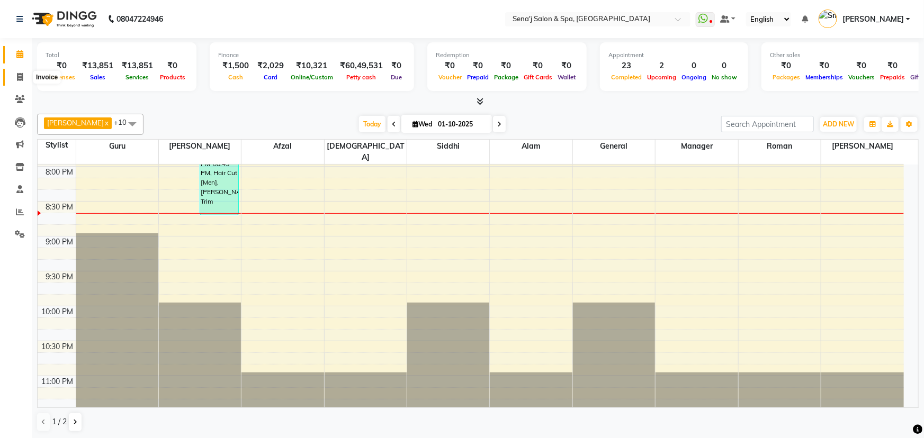
select select "447"
select select "service"
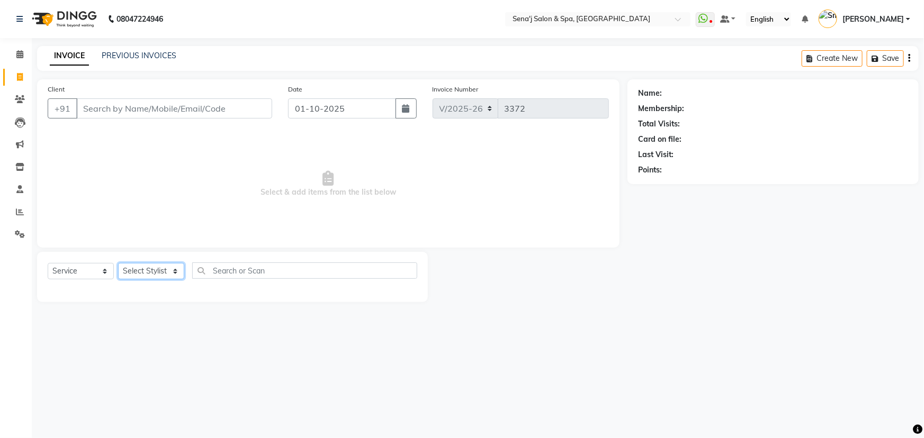
click at [145, 272] on select "Select Stylist [PERSON_NAME] [PERSON_NAME] [PERSON_NAME] [PERSON_NAME] General …" at bounding box center [151, 271] width 66 height 16
select select "30665"
click at [118, 263] on select "Select Stylist [PERSON_NAME] [PERSON_NAME] [PERSON_NAME] [PERSON_NAME] General …" at bounding box center [151, 271] width 66 height 16
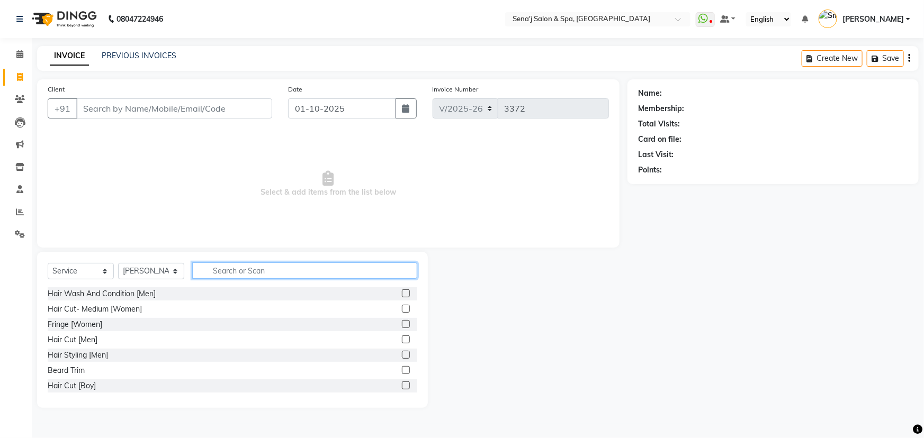
click at [232, 273] on input "text" at bounding box center [304, 271] width 225 height 16
type input "cle"
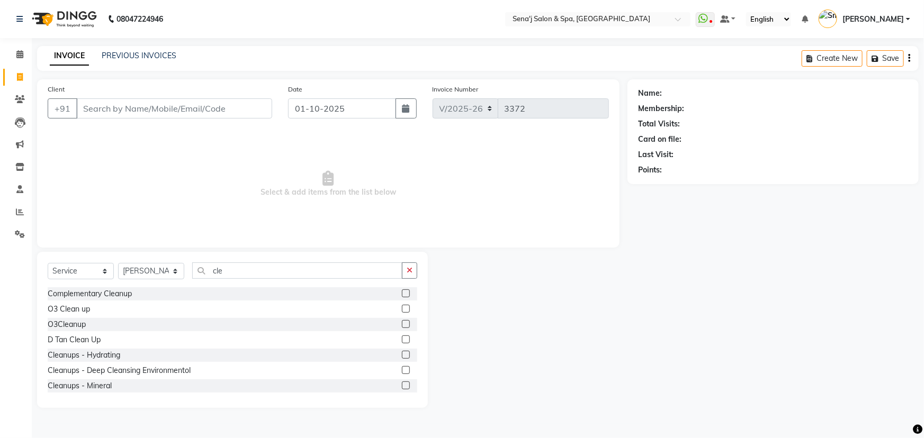
click at [402, 309] on label at bounding box center [406, 309] width 8 height 8
click at [402, 309] on input "checkbox" at bounding box center [405, 309] width 7 height 7
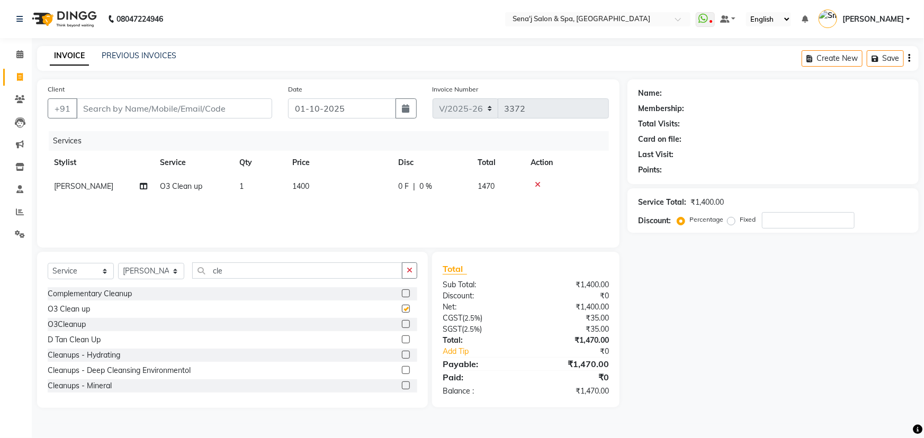
checkbox input "false"
click at [402, 328] on label at bounding box center [406, 324] width 8 height 8
click at [402, 328] on input "checkbox" at bounding box center [405, 324] width 7 height 7
checkbox input "false"
click at [537, 185] on icon at bounding box center [538, 184] width 6 height 7
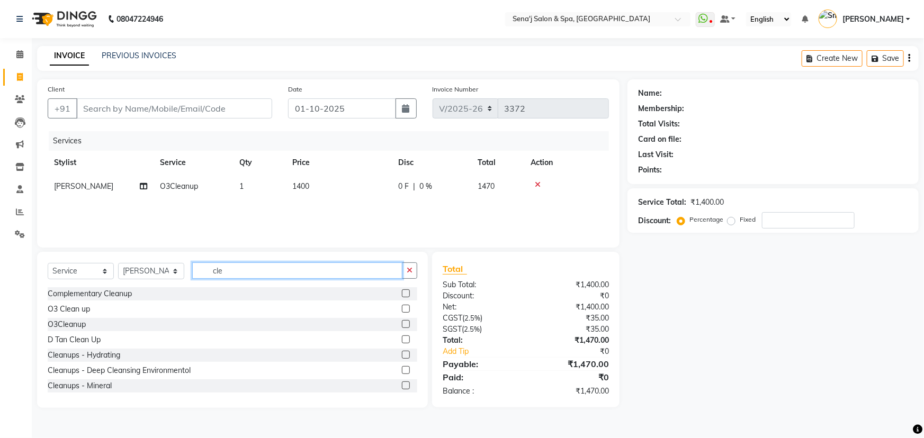
click at [243, 277] on input "cle" at bounding box center [297, 271] width 210 height 16
type input "c"
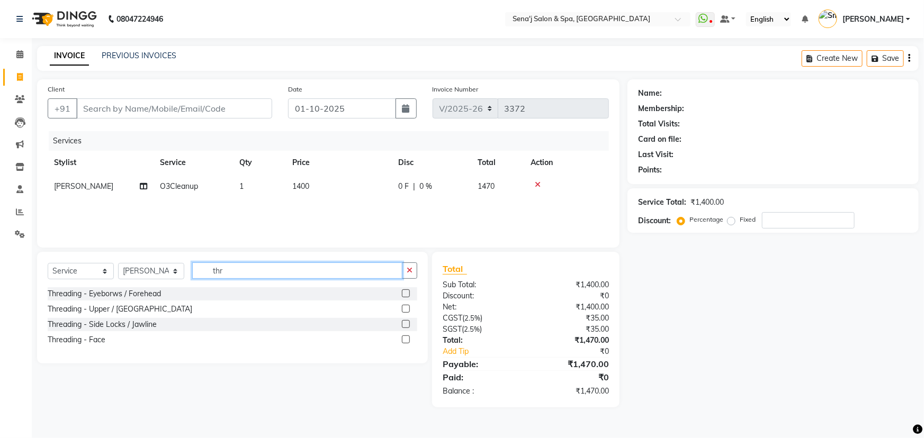
type input "thr"
click at [406, 291] on label at bounding box center [406, 294] width 8 height 8
click at [406, 291] on input "checkbox" at bounding box center [405, 294] width 7 height 7
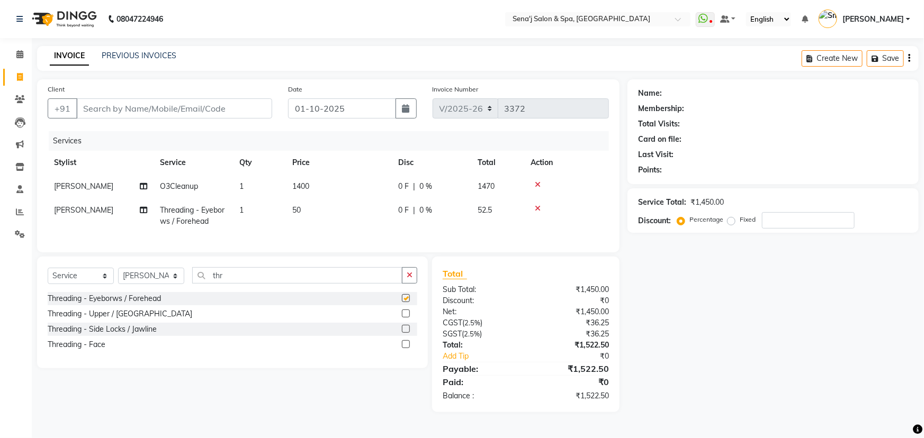
checkbox input "false"
click at [315, 181] on td "1400" at bounding box center [339, 187] width 106 height 24
select select "30665"
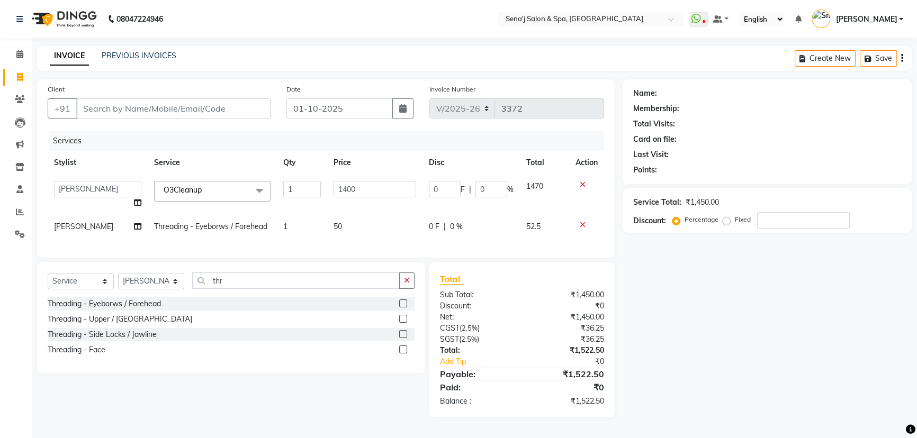
click at [237, 187] on span "O3Cleanup x" at bounding box center [212, 191] width 116 height 21
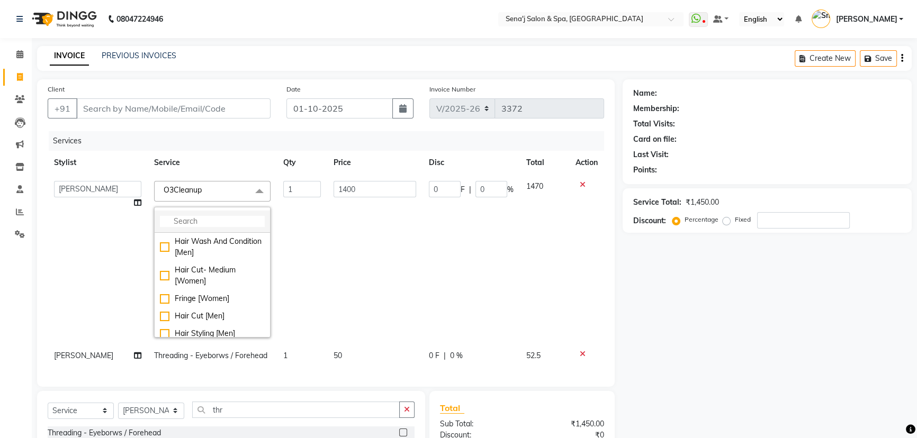
click at [194, 220] on input "multiselect-search" at bounding box center [212, 221] width 105 height 11
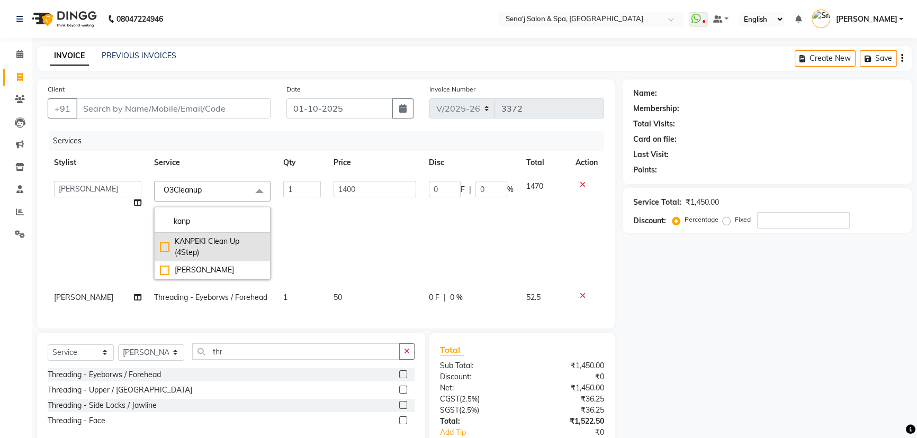
type input "kanp"
click at [164, 244] on div "KANPEKI Clean Up (4Step)" at bounding box center [212, 247] width 105 height 22
checkbox input "true"
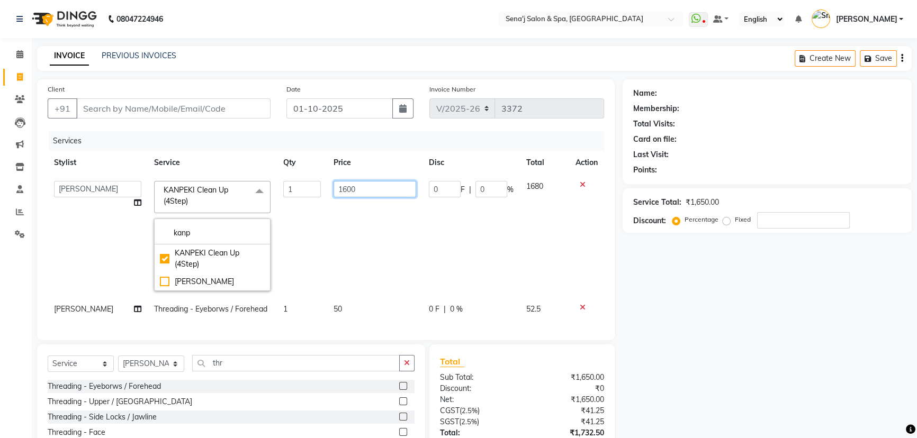
click at [391, 188] on input "1600" at bounding box center [375, 189] width 83 height 16
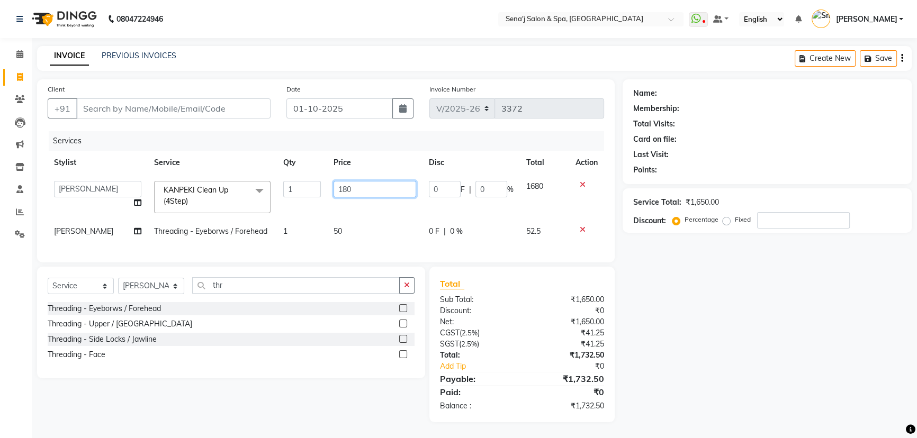
type input "1800"
drag, startPoint x: 733, startPoint y: 361, endPoint x: 698, endPoint y: 361, distance: 34.4
click at [732, 361] on div "Name: Membership: Total Visits: Card on file: Last Visit: Points: Service Total…" at bounding box center [771, 250] width 297 height 343
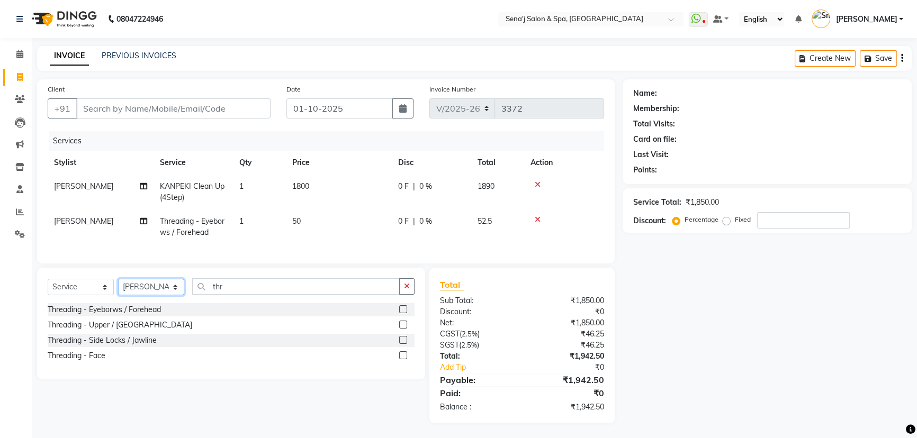
click at [154, 293] on select "Select Stylist [PERSON_NAME] [PERSON_NAME] [PERSON_NAME] [PERSON_NAME] General …" at bounding box center [151, 287] width 66 height 16
select select "63013"
click at [118, 286] on select "Select Stylist [PERSON_NAME] [PERSON_NAME] [PERSON_NAME] [PERSON_NAME] General …" at bounding box center [151, 287] width 66 height 16
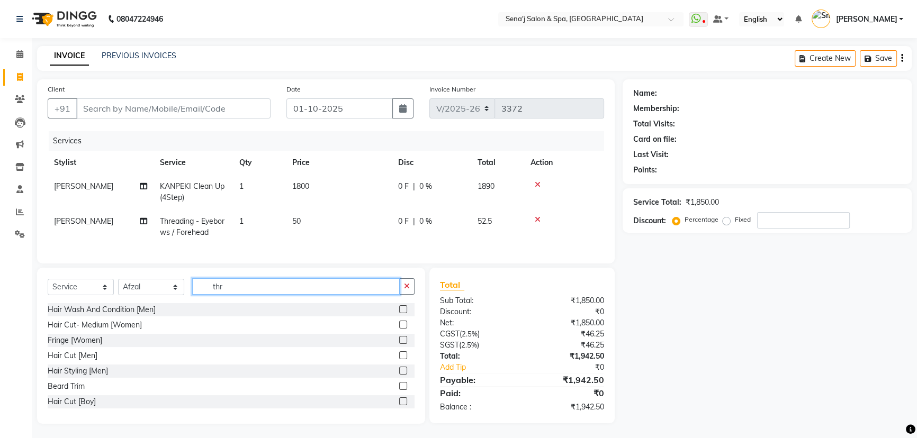
drag, startPoint x: 236, startPoint y: 287, endPoint x: 236, endPoint y: 295, distance: 7.4
click at [236, 295] on input "thr" at bounding box center [296, 286] width 208 height 16
type input "t"
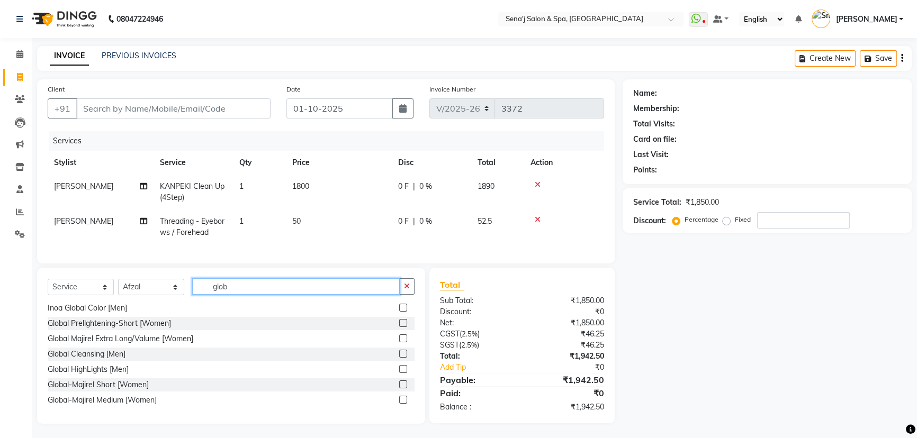
type input "glob"
click at [399, 404] on label at bounding box center [403, 400] width 8 height 8
click at [399, 404] on input "checkbox" at bounding box center [402, 400] width 7 height 7
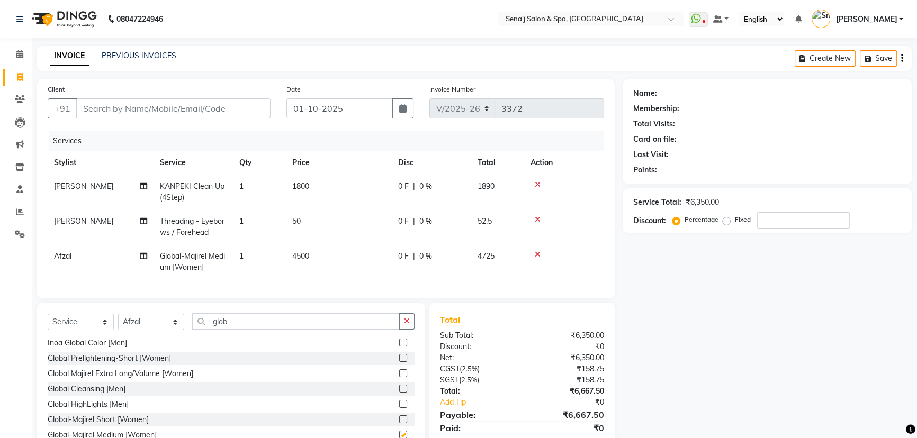
checkbox input "false"
click at [296, 256] on span "4500" at bounding box center [300, 256] width 17 height 10
select select "63013"
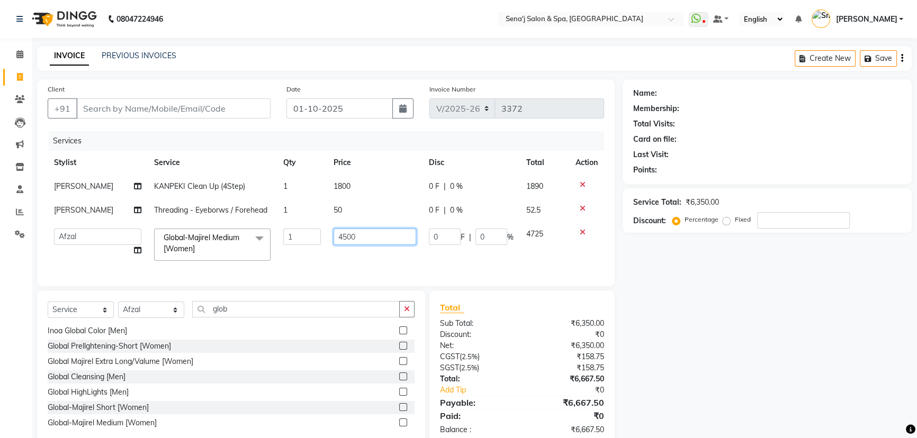
click at [342, 237] on input "4500" at bounding box center [375, 237] width 83 height 16
click at [339, 236] on input "4500" at bounding box center [375, 237] width 83 height 16
type input "3500"
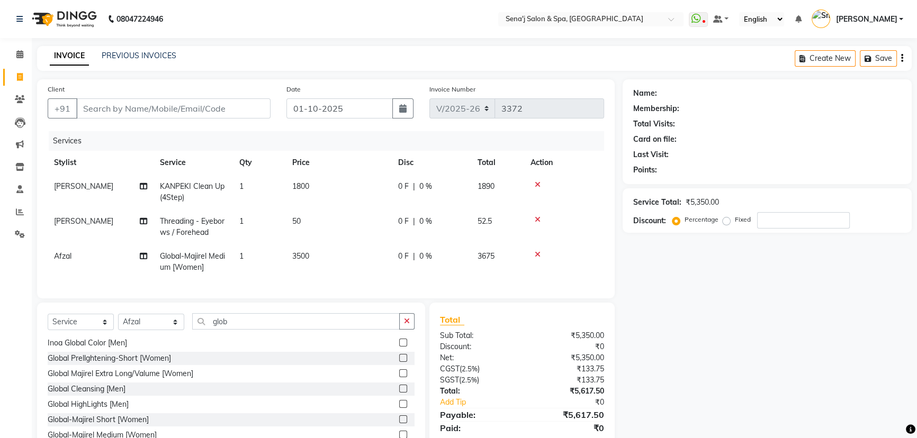
click at [654, 318] on div "Name: Membership: Total Visits: Card on file: Last Visit: Points: Service Total…" at bounding box center [771, 269] width 297 height 380
click at [242, 326] on input "glob" at bounding box center [296, 321] width 208 height 16
type input "g"
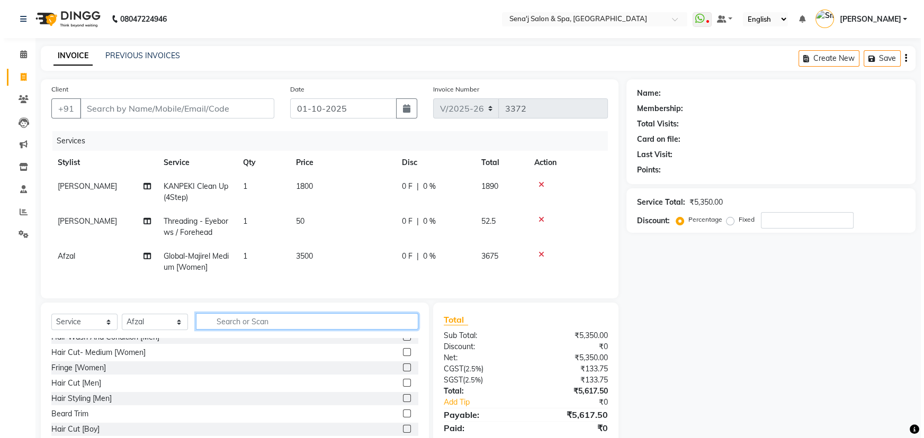
scroll to position [0, 0]
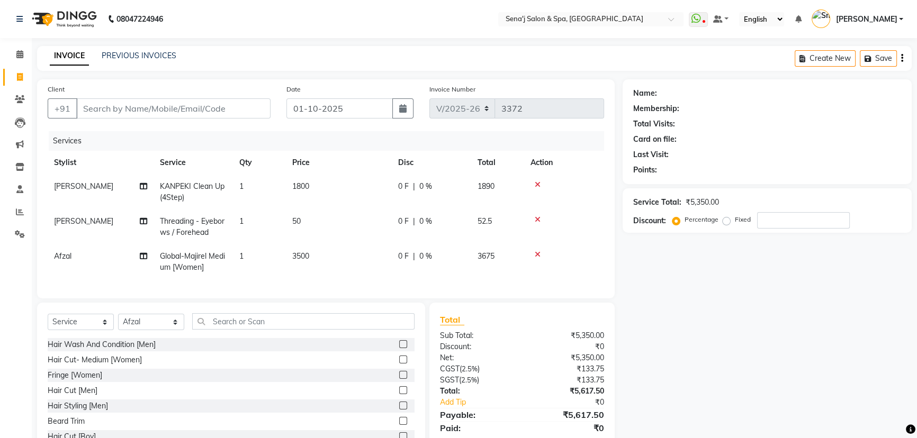
click at [399, 364] on label at bounding box center [403, 360] width 8 height 8
click at [399, 364] on input "checkbox" at bounding box center [402, 360] width 7 height 7
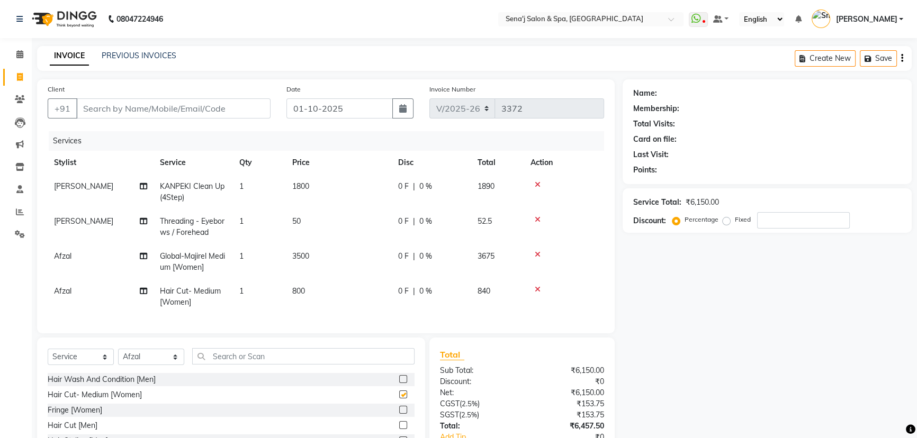
checkbox input "false"
click at [683, 302] on div "Name: Membership: Total Visits: Card on file: Last Visit: Points: Service Total…" at bounding box center [771, 286] width 297 height 415
click at [100, 110] on input "Client" at bounding box center [173, 108] width 194 height 20
type input "8"
type input "0"
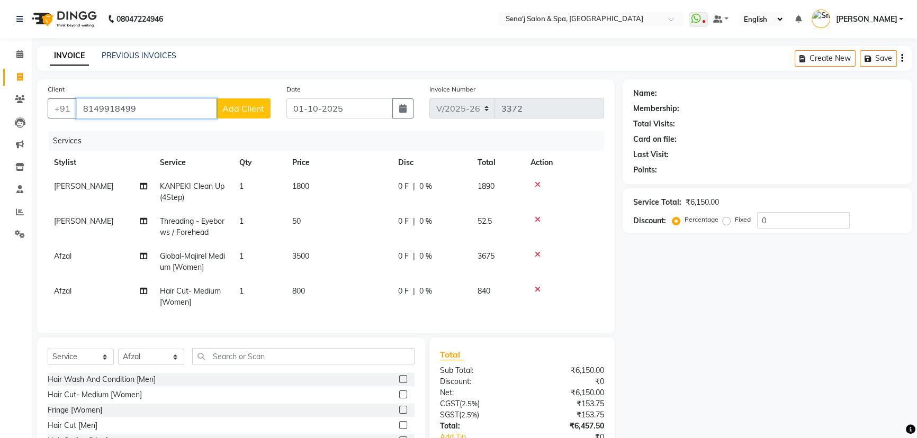
type input "8149918499"
click at [242, 107] on span "Add Client" at bounding box center [243, 108] width 42 height 11
select select "22"
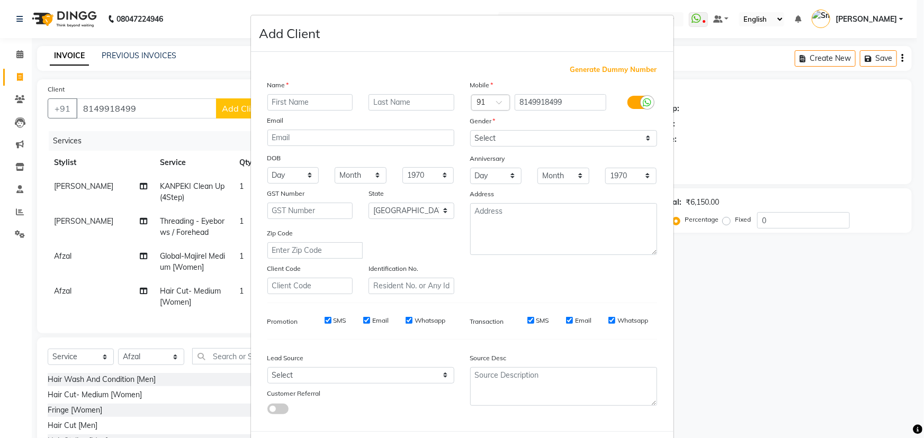
type input "r"
type input "Rahul"
click at [392, 110] on input "text" at bounding box center [411, 102] width 86 height 16
type input "T"
click at [509, 142] on select "Select Male Female Other Prefer Not To Say" at bounding box center [563, 138] width 187 height 16
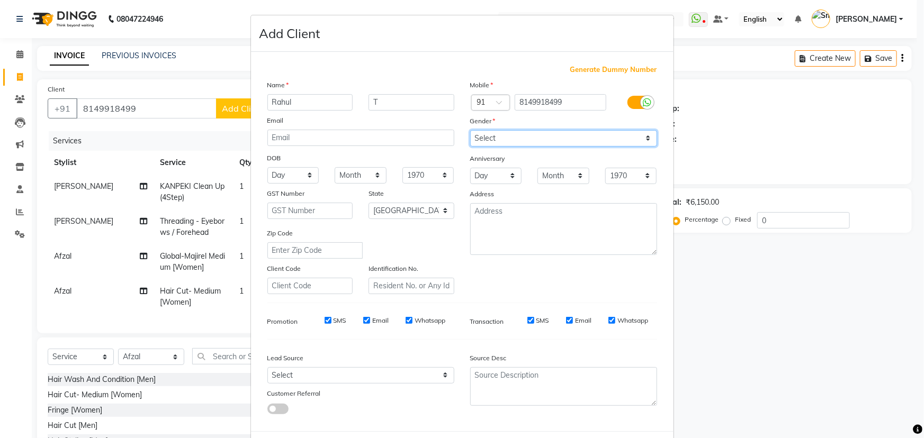
select select "male"
click at [470, 130] on select "Select Male Female Other Prefer Not To Say" at bounding box center [563, 138] width 187 height 16
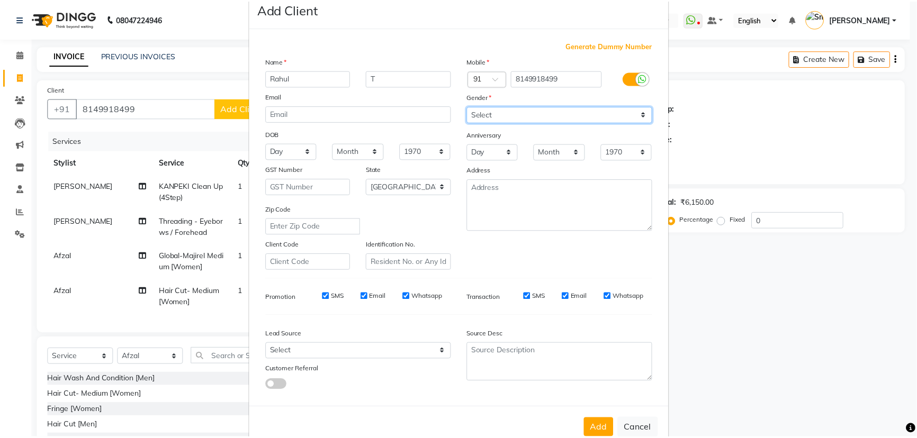
scroll to position [53, 0]
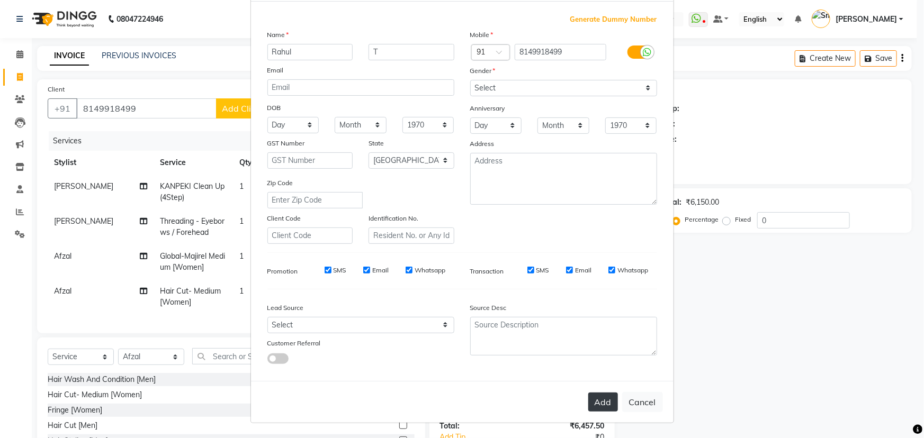
click at [594, 395] on button "Add" at bounding box center [603, 402] width 30 height 19
select select
select select "null"
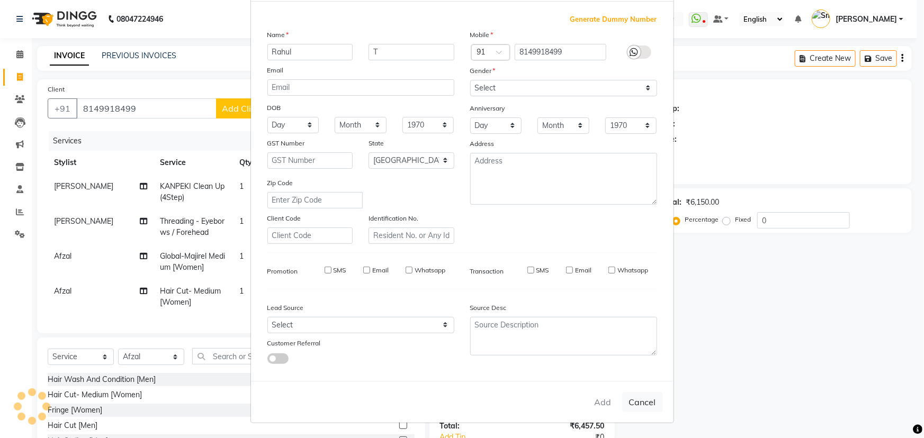
select select
checkbox input "false"
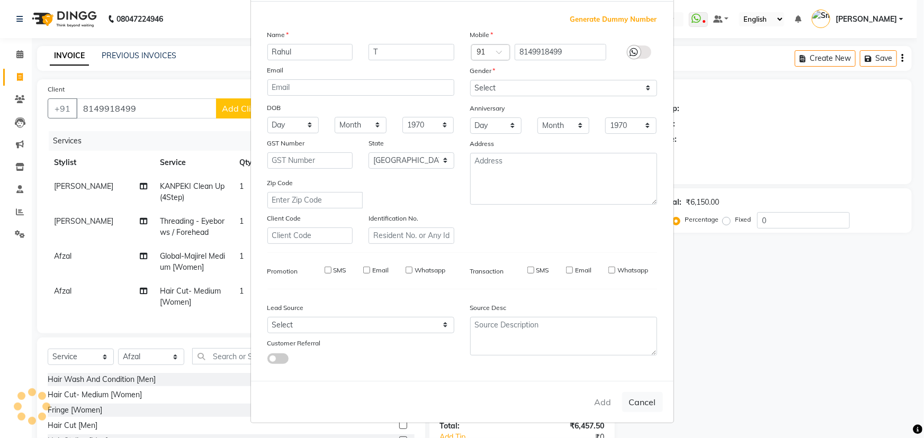
checkbox input "false"
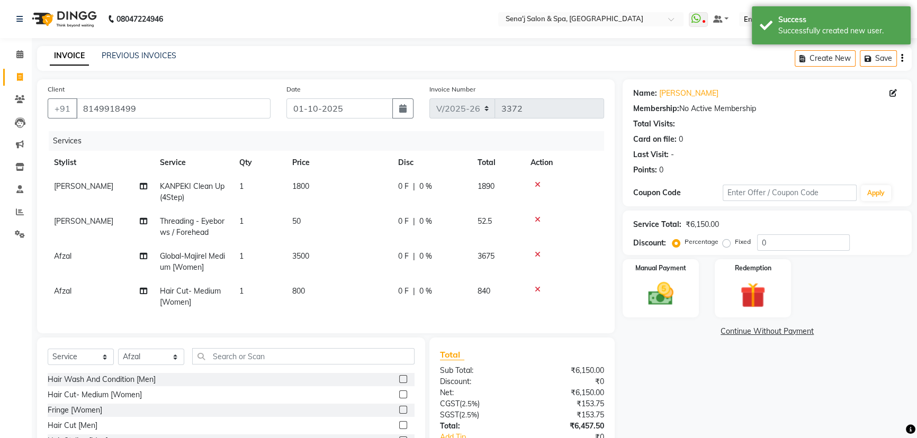
scroll to position [79, 0]
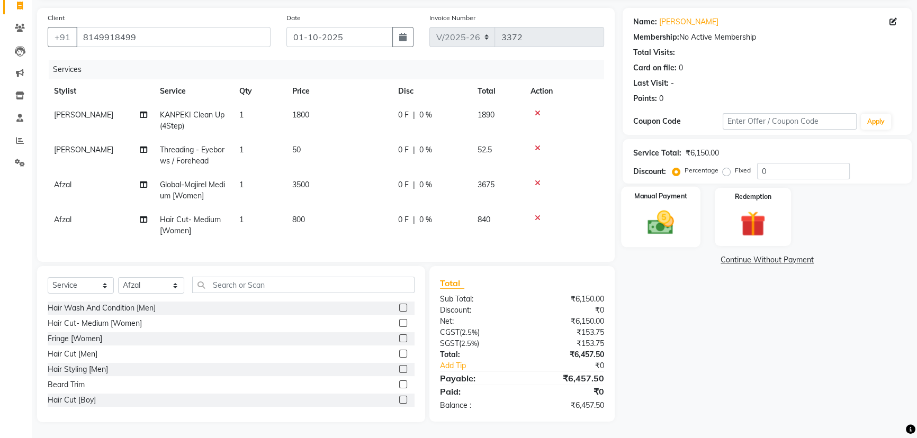
click at [664, 212] on img at bounding box center [660, 223] width 43 height 30
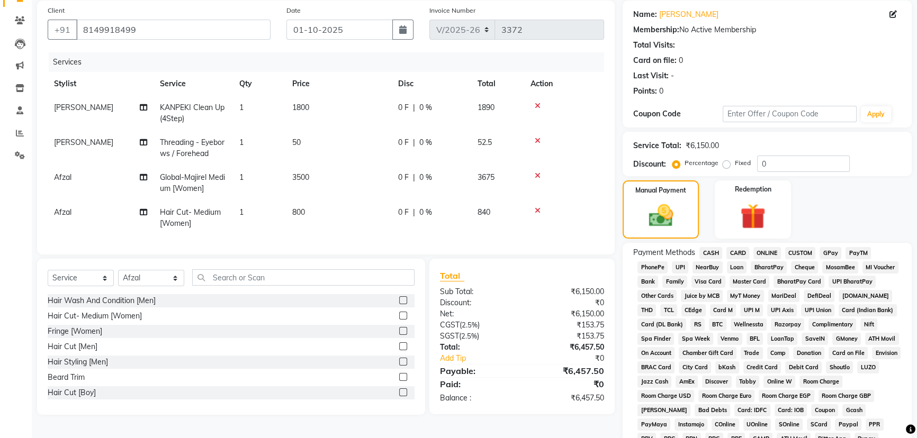
click at [659, 267] on span "PhonePe" at bounding box center [652, 268] width 30 height 12
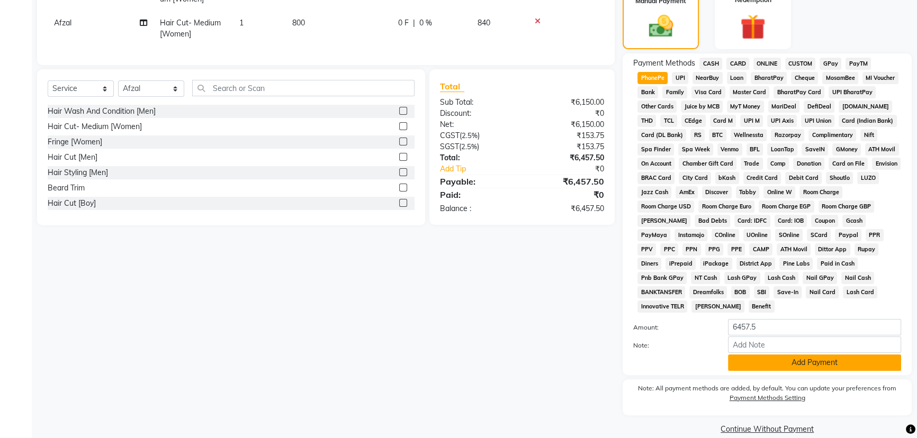
click at [794, 355] on button "Add Payment" at bounding box center [814, 363] width 173 height 16
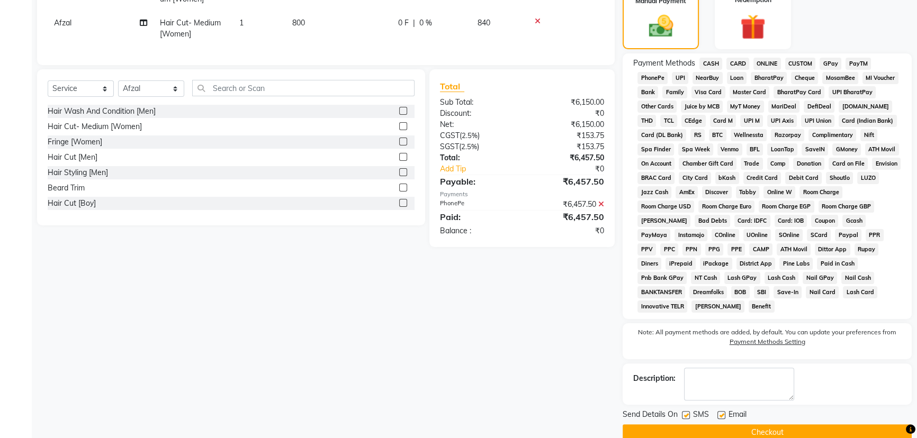
click at [769, 425] on button "Checkout" at bounding box center [767, 433] width 289 height 16
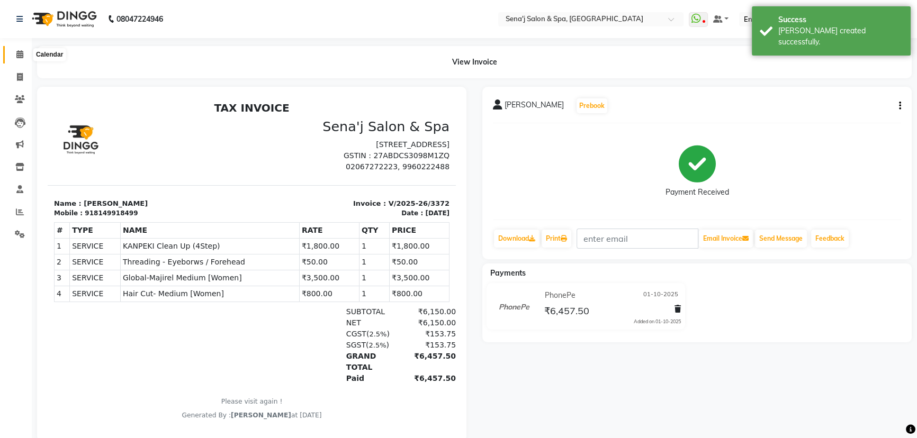
click at [16, 53] on icon at bounding box center [19, 54] width 7 height 8
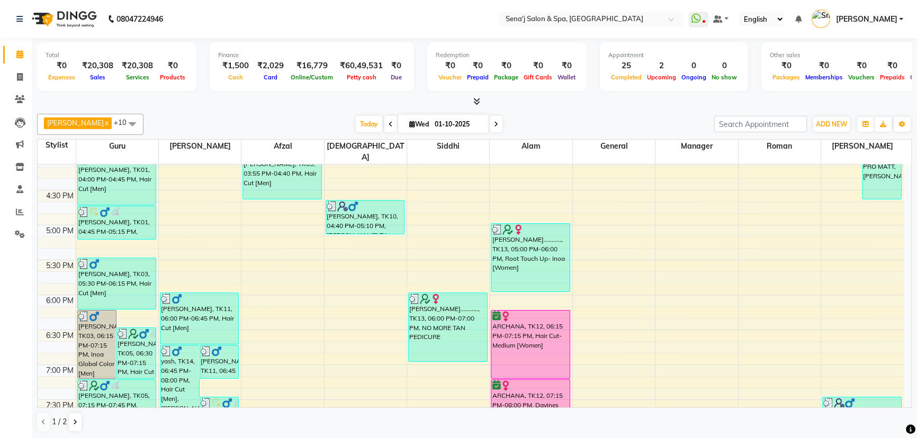
scroll to position [481, 0]
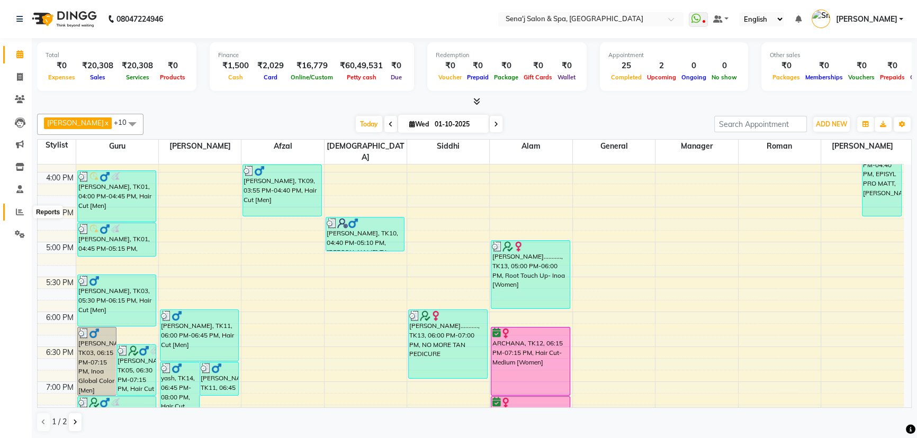
click at [20, 212] on icon at bounding box center [20, 212] width 8 height 8
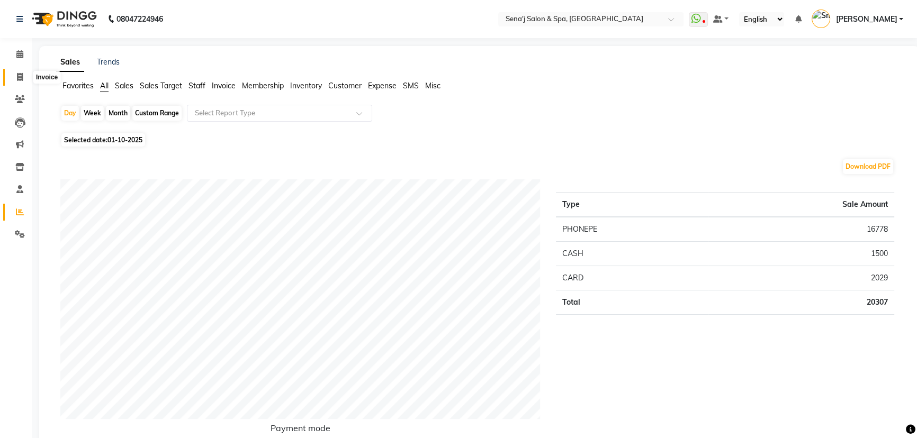
click at [21, 77] on icon at bounding box center [20, 77] width 6 height 8
select select "447"
select select "service"
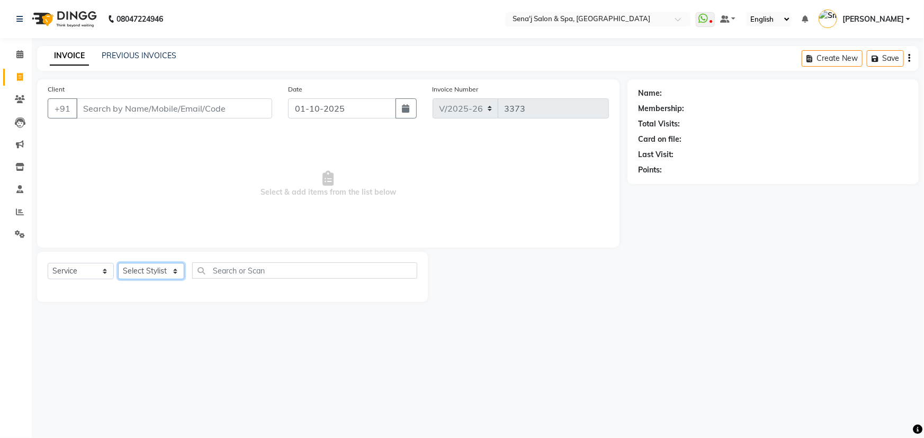
click at [143, 274] on select "Select Stylist [PERSON_NAME] [PERSON_NAME] [PERSON_NAME] [PERSON_NAME] General …" at bounding box center [151, 271] width 66 height 16
select select "11468"
click at [118, 263] on select "Select Stylist [PERSON_NAME] [PERSON_NAME] [PERSON_NAME] [PERSON_NAME] General …" at bounding box center [151, 271] width 66 height 16
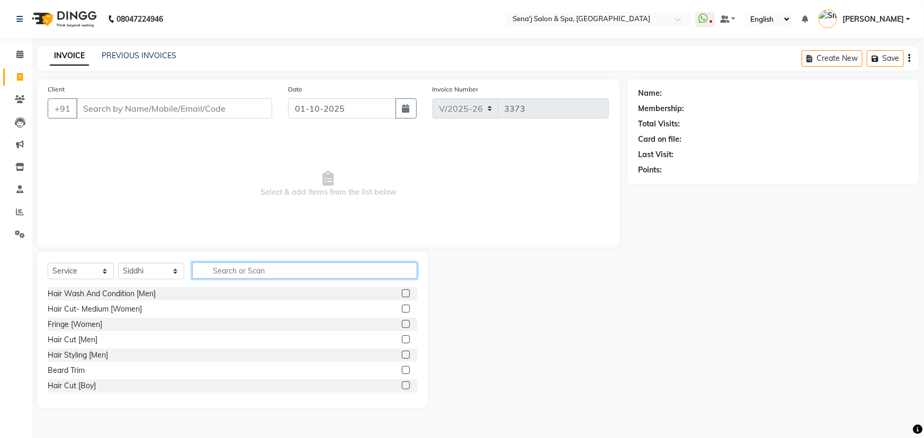
click at [215, 273] on input "text" at bounding box center [304, 271] width 225 height 16
type input "PEDI"
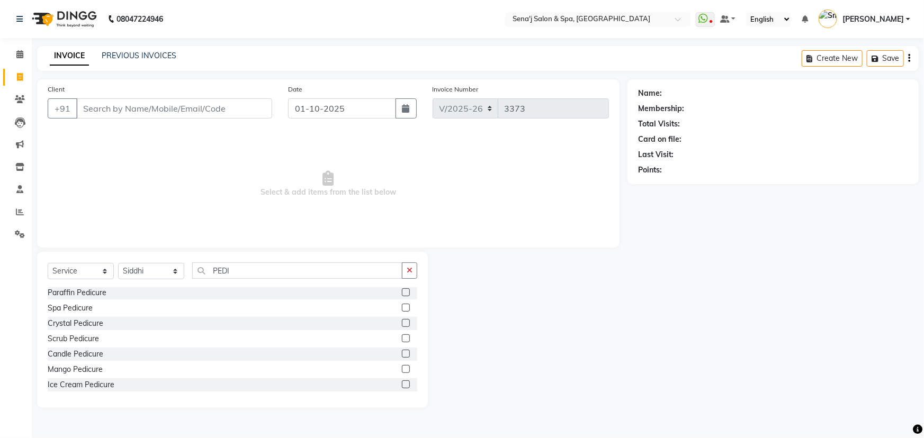
click at [402, 383] on label at bounding box center [406, 385] width 8 height 8
click at [402, 383] on input "checkbox" at bounding box center [405, 385] width 7 height 7
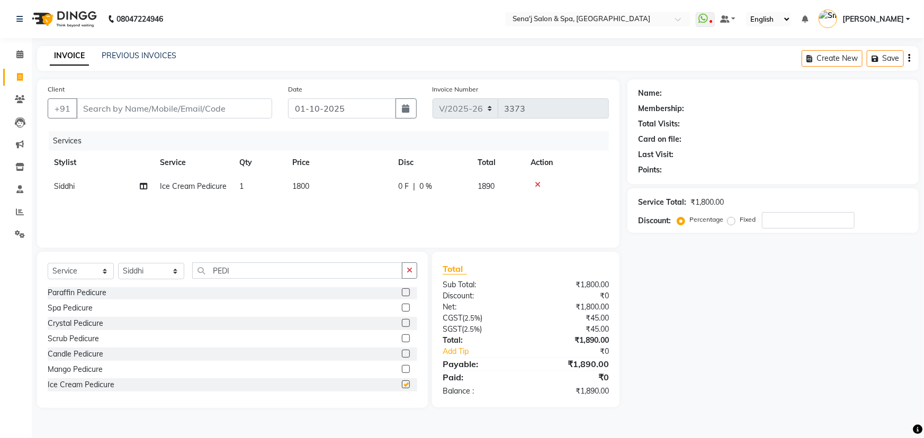
checkbox input "false"
click at [156, 111] on input "Client" at bounding box center [174, 108] width 196 height 20
type input "9"
type input "0"
type input "9987097111"
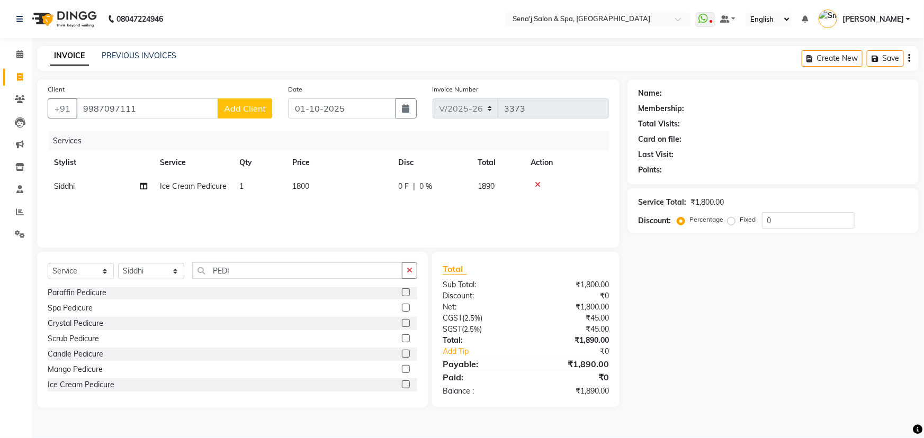
click at [245, 105] on span "Add Client" at bounding box center [245, 108] width 42 height 11
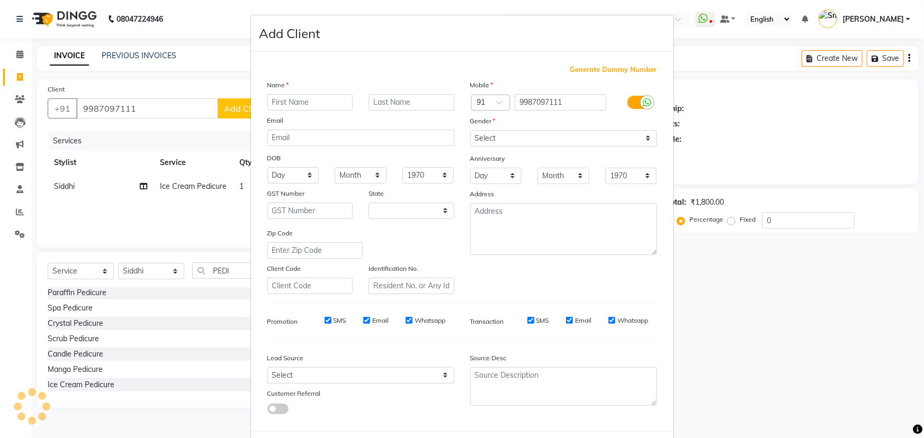
select select "22"
type input "SHIVAGMA"
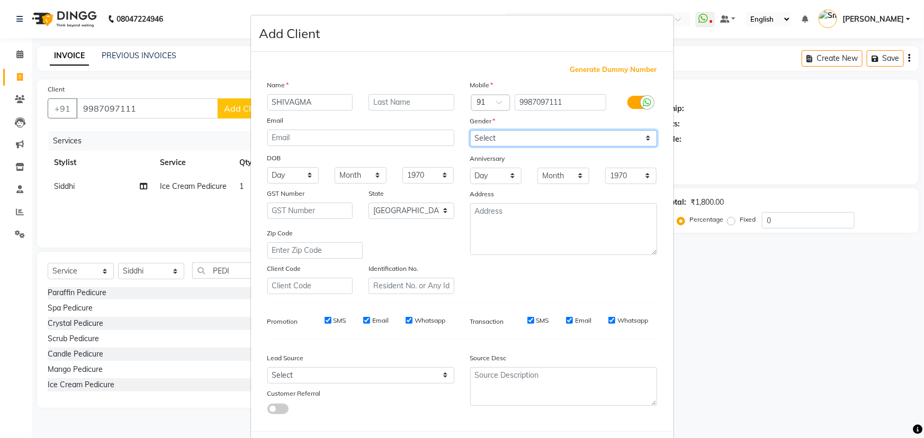
click at [511, 137] on select "Select Male Female Other Prefer Not To Say" at bounding box center [563, 138] width 187 height 16
select select "female"
click at [470, 130] on select "Select Male Female Other Prefer Not To Say" at bounding box center [563, 138] width 187 height 16
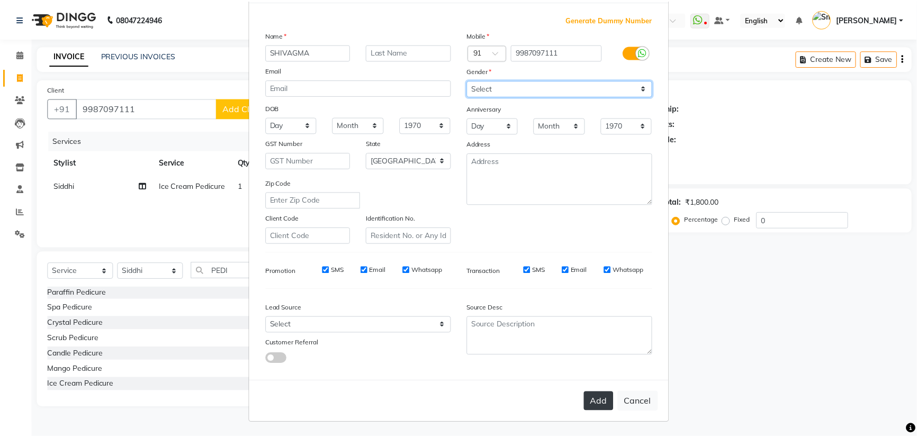
scroll to position [53, 0]
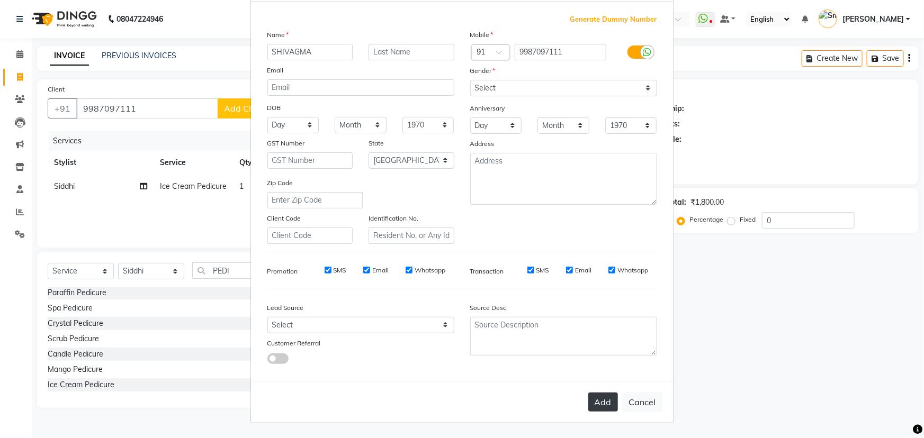
click at [600, 402] on button "Add" at bounding box center [603, 402] width 30 height 19
select select
select select "null"
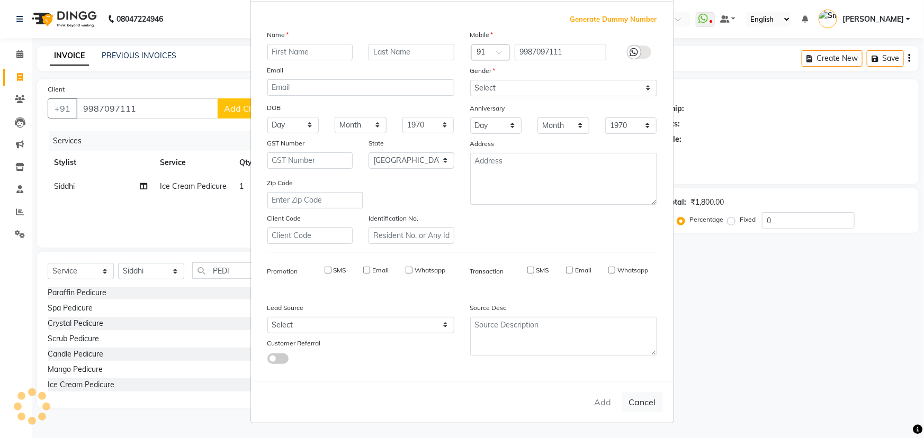
select select
checkbox input "false"
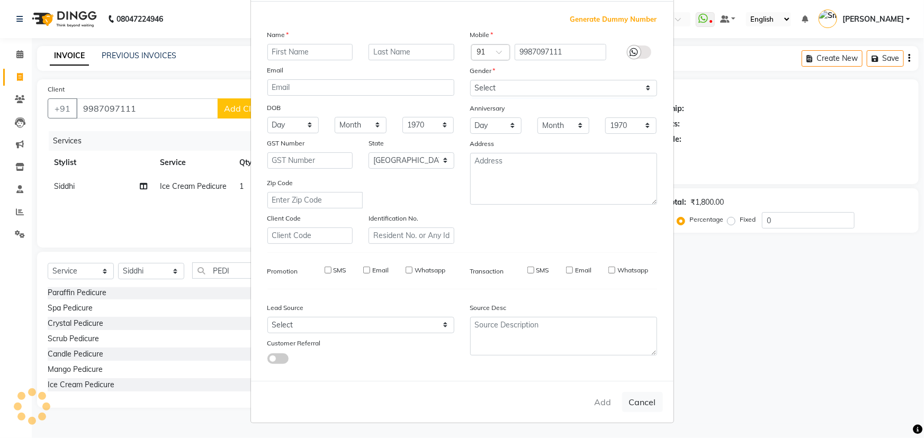
checkbox input "false"
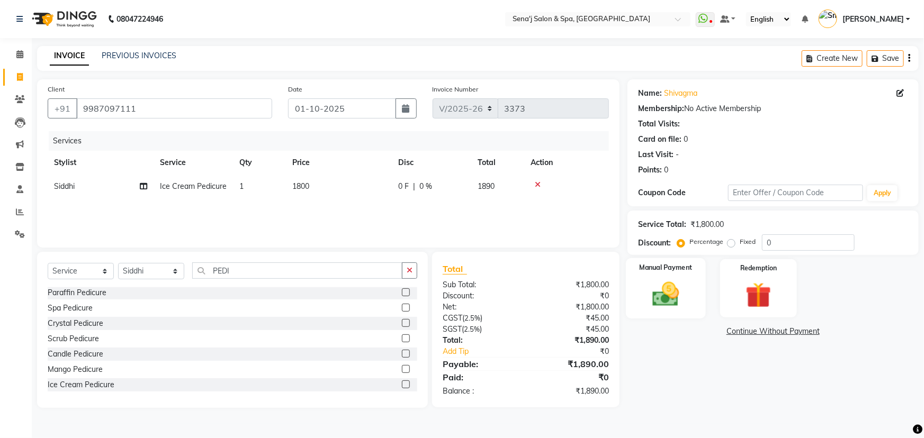
click at [666, 282] on img at bounding box center [665, 294] width 43 height 31
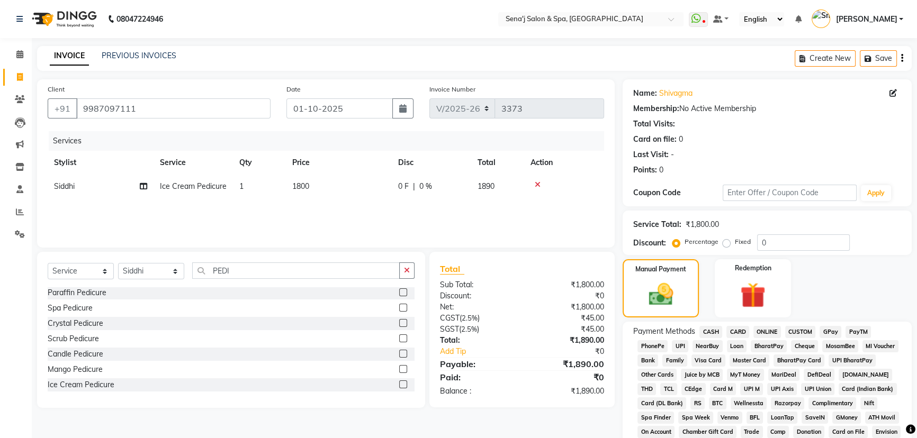
click at [653, 346] on span "PhonePe" at bounding box center [652, 346] width 30 height 12
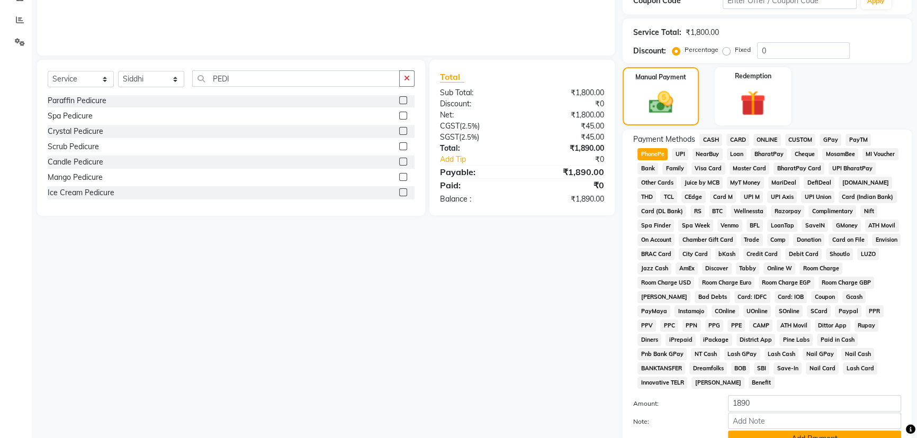
click at [800, 431] on button "Add Payment" at bounding box center [814, 439] width 173 height 16
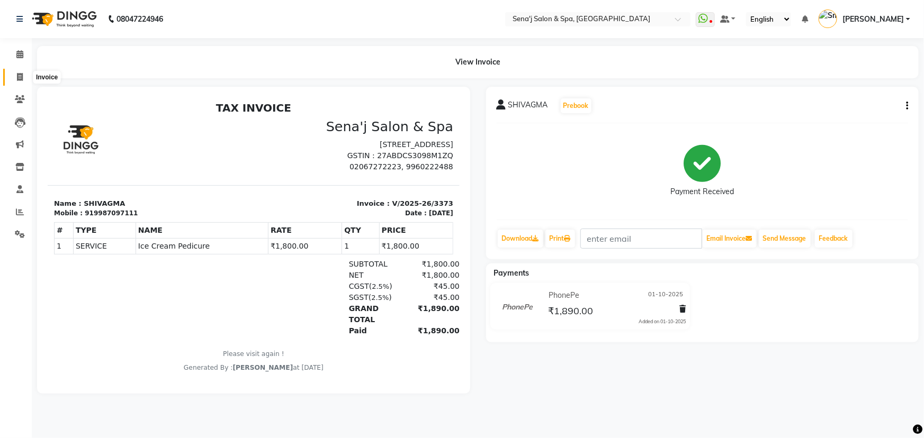
click at [21, 76] on icon at bounding box center [20, 77] width 6 height 8
select select "447"
select select "service"
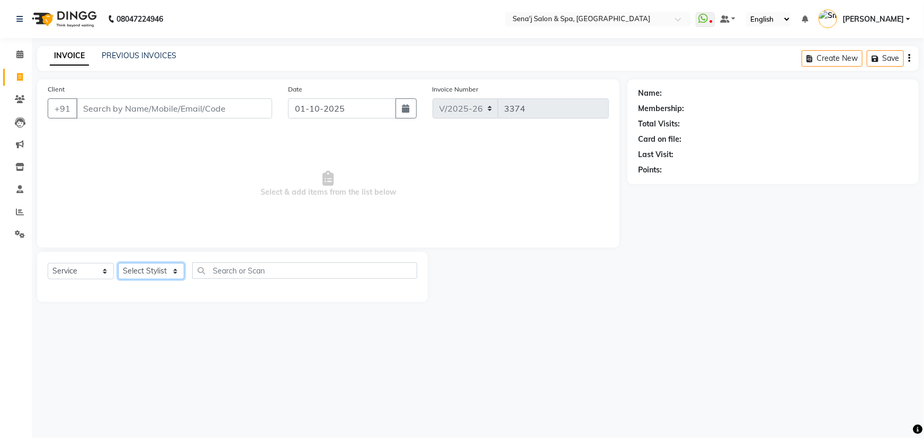
click at [143, 272] on select "Select Stylist [PERSON_NAME] [PERSON_NAME] [PERSON_NAME] [PERSON_NAME] General …" at bounding box center [151, 271] width 66 height 16
select select "30665"
click at [118, 263] on select "Select Stylist [PERSON_NAME] [PERSON_NAME] [PERSON_NAME] [PERSON_NAME] General …" at bounding box center [151, 271] width 66 height 16
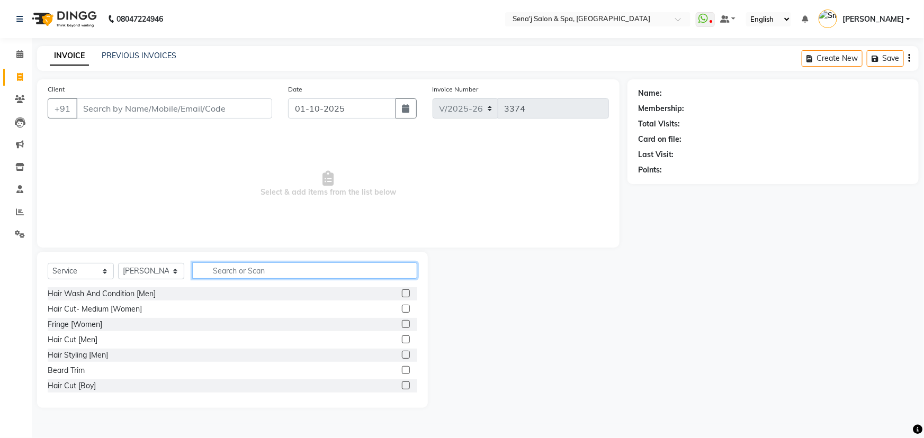
click at [239, 268] on input "text" at bounding box center [304, 271] width 225 height 16
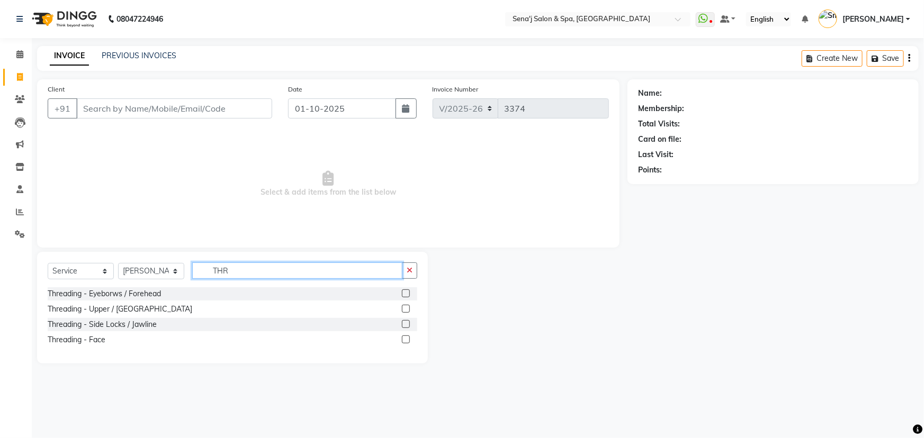
type input "THR"
click at [407, 293] on label at bounding box center [406, 294] width 8 height 8
click at [407, 293] on input "checkbox" at bounding box center [405, 294] width 7 height 7
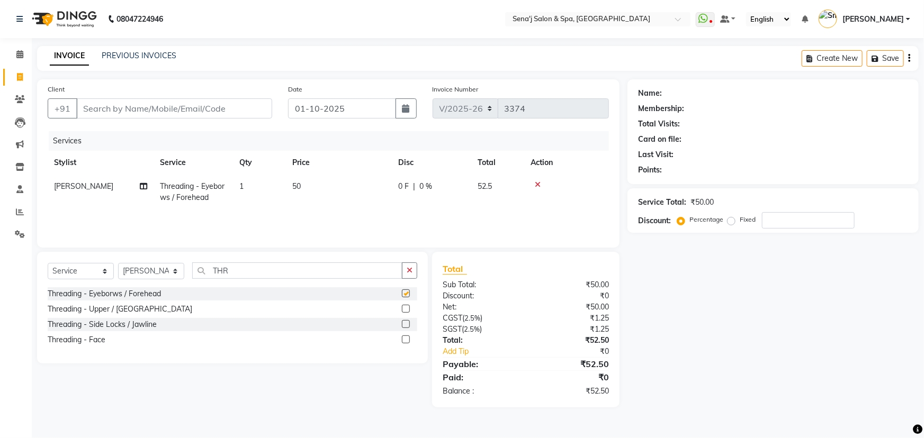
checkbox input "false"
click at [404, 312] on label at bounding box center [406, 309] width 8 height 8
click at [404, 312] on input "checkbox" at bounding box center [405, 309] width 7 height 7
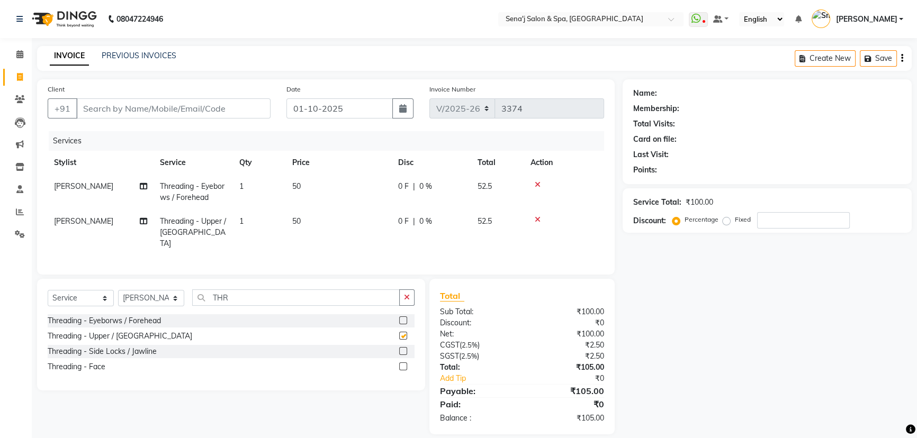
checkbox input "false"
click at [171, 115] on input "Client" at bounding box center [173, 108] width 194 height 20
type input "9"
type input "0"
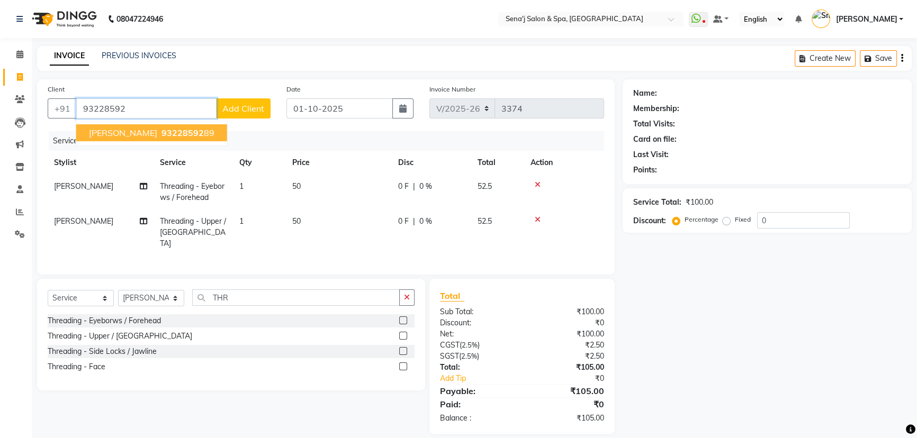
click at [159, 131] on ngb-highlight "93228592 89" at bounding box center [186, 133] width 55 height 11
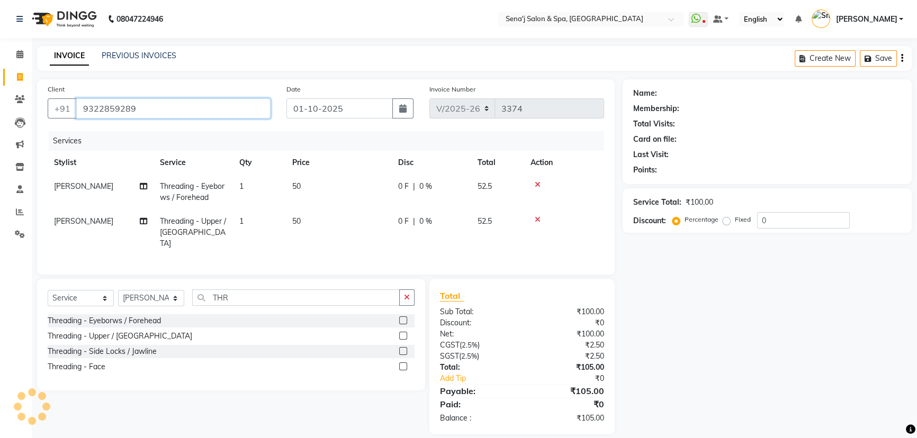
type input "9322859289"
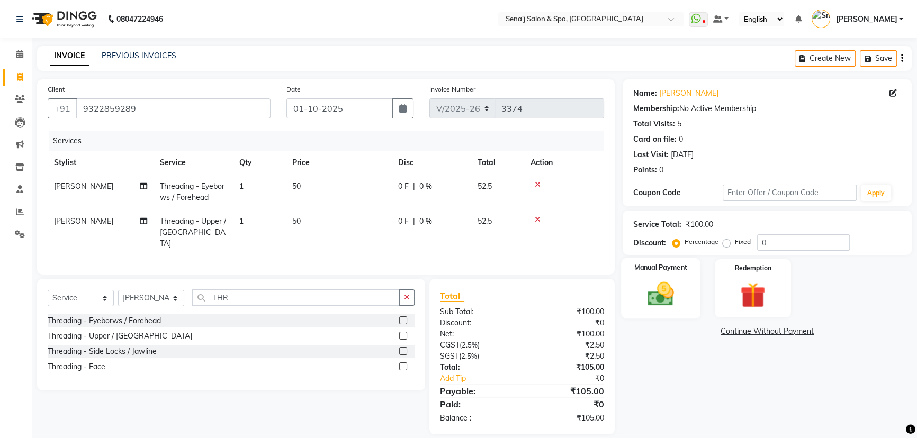
scroll to position [8, 0]
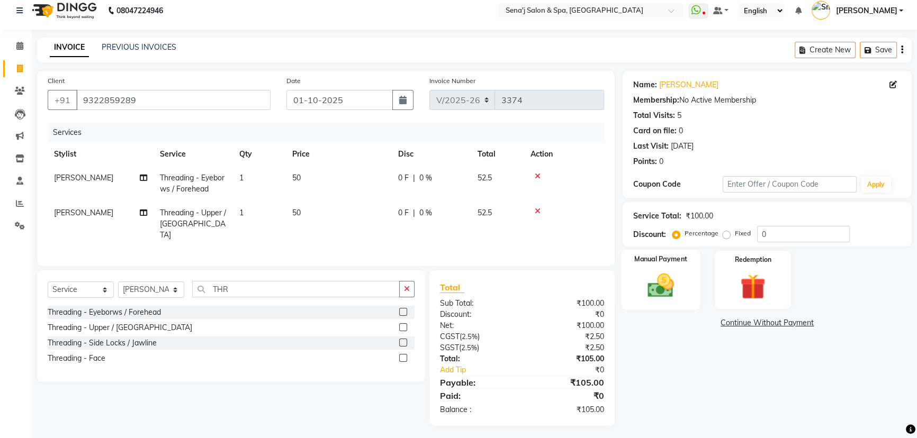
click at [659, 272] on img at bounding box center [660, 286] width 43 height 30
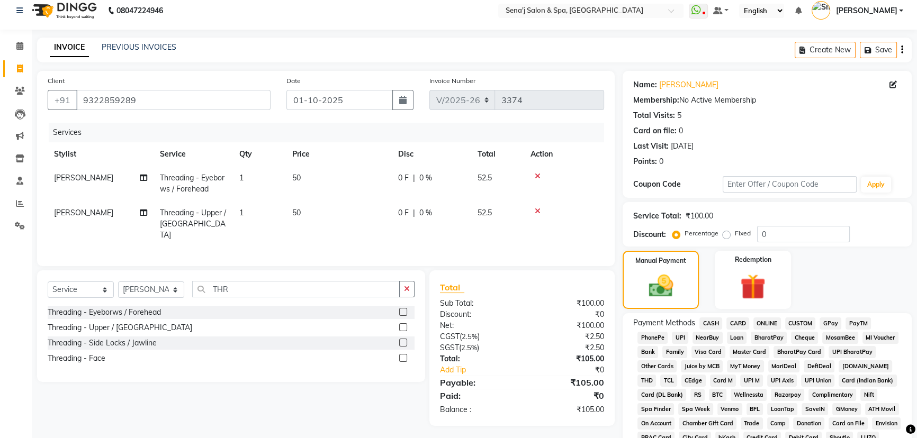
click at [652, 336] on span "PhonePe" at bounding box center [652, 338] width 30 height 12
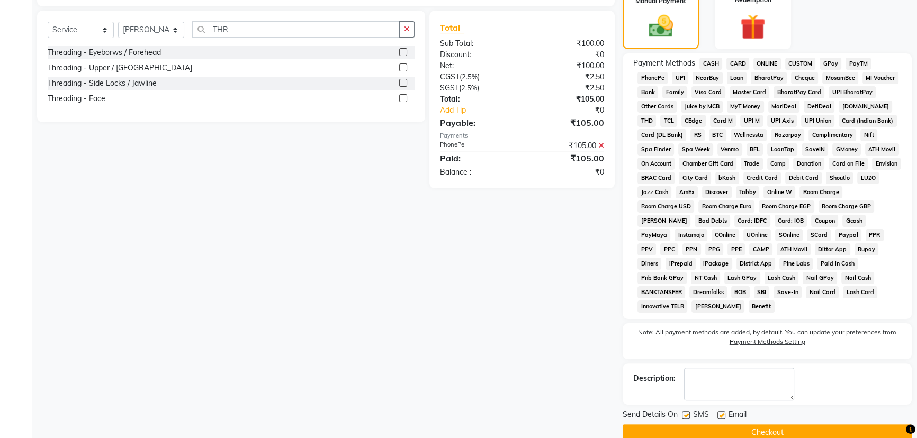
click at [765, 425] on button "Checkout" at bounding box center [767, 433] width 289 height 16
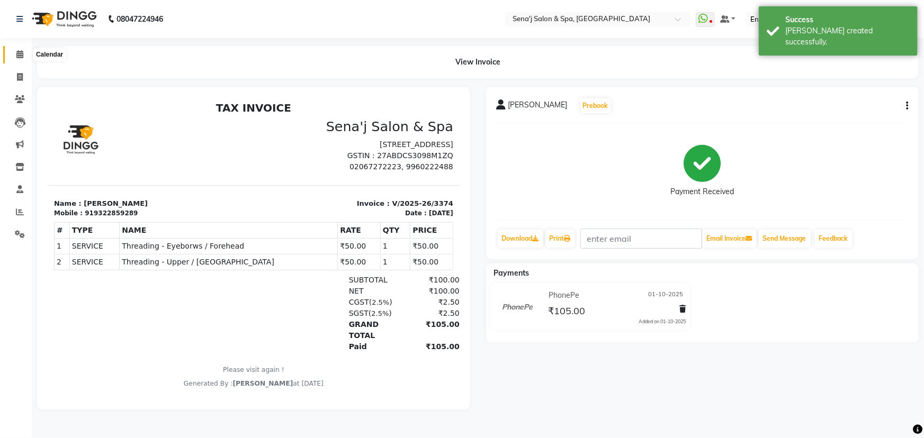
drag, startPoint x: 20, startPoint y: 54, endPoint x: 52, endPoint y: 63, distance: 33.0
click at [20, 54] on icon at bounding box center [19, 54] width 7 height 8
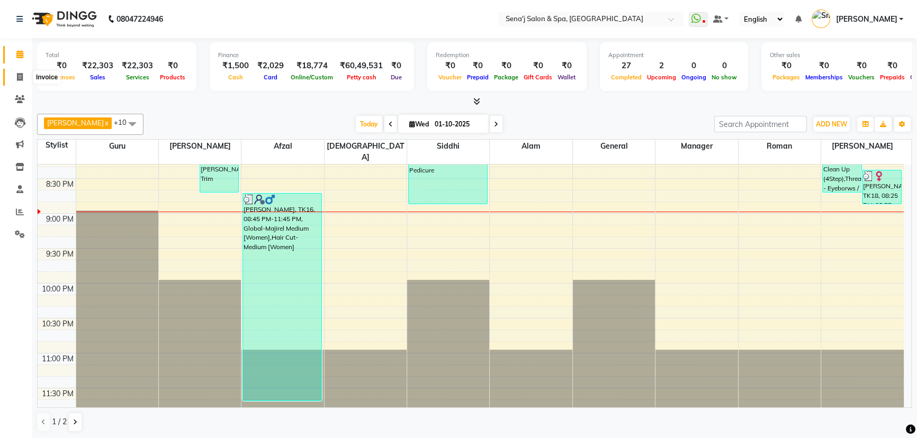
click at [17, 77] on icon at bounding box center [20, 77] width 6 height 8
select select "447"
select select "service"
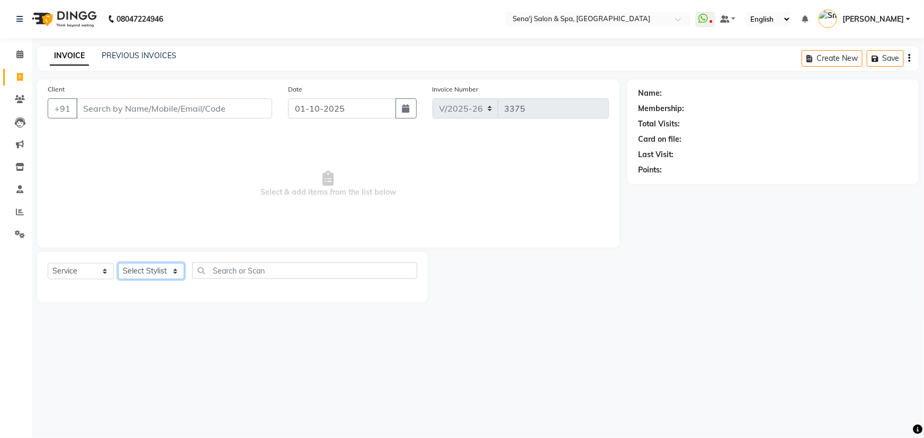
click at [138, 269] on select "Select Stylist [PERSON_NAME] [PERSON_NAME] [PERSON_NAME] [PERSON_NAME] General …" at bounding box center [151, 271] width 66 height 16
select select "53043"
click at [118, 263] on select "Select Stylist [PERSON_NAME] [PERSON_NAME] [PERSON_NAME] [PERSON_NAME] General …" at bounding box center [151, 271] width 66 height 16
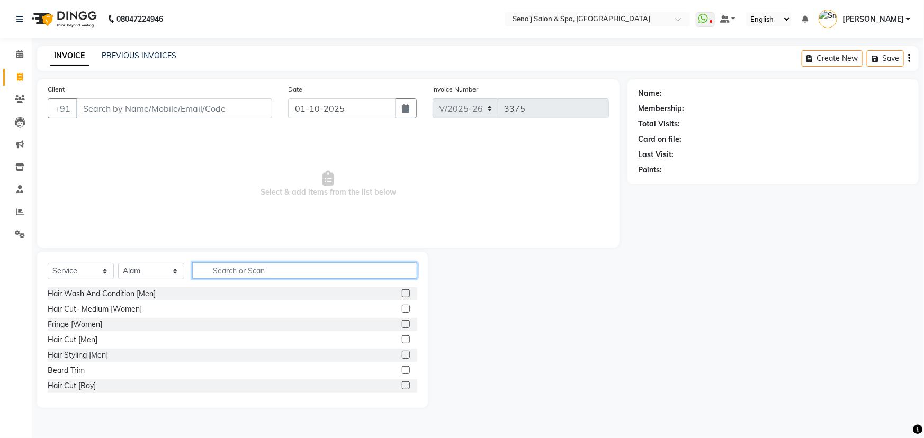
click at [212, 276] on input "text" at bounding box center [304, 271] width 225 height 16
click at [293, 265] on input "text" at bounding box center [304, 271] width 225 height 16
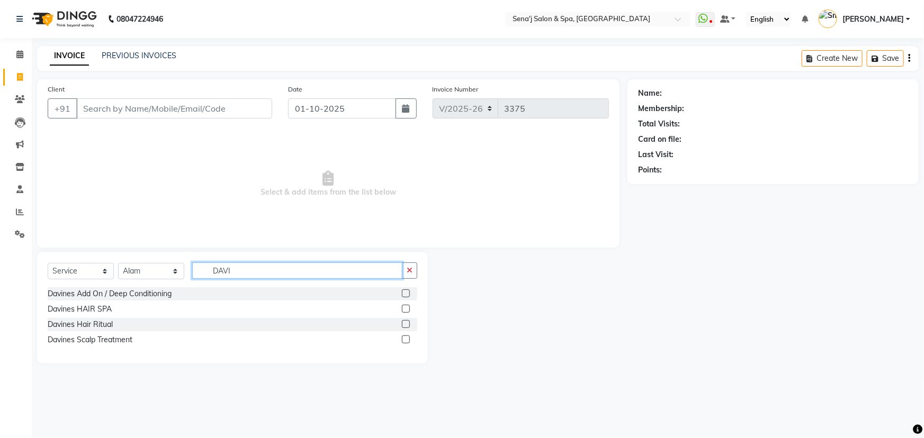
type input "DAVI"
click at [406, 305] on label at bounding box center [406, 309] width 8 height 8
click at [406, 306] on input "checkbox" at bounding box center [405, 309] width 7 height 7
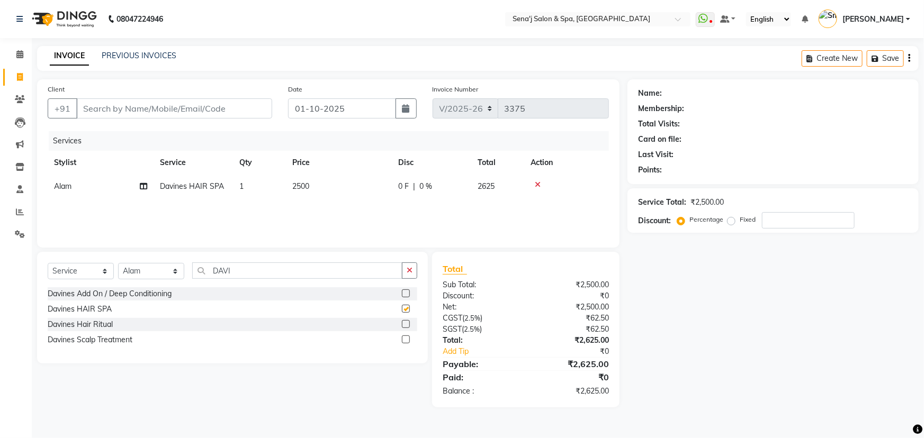
checkbox input "false"
click at [300, 189] on span "2500" at bounding box center [300, 187] width 17 height 10
select select "53043"
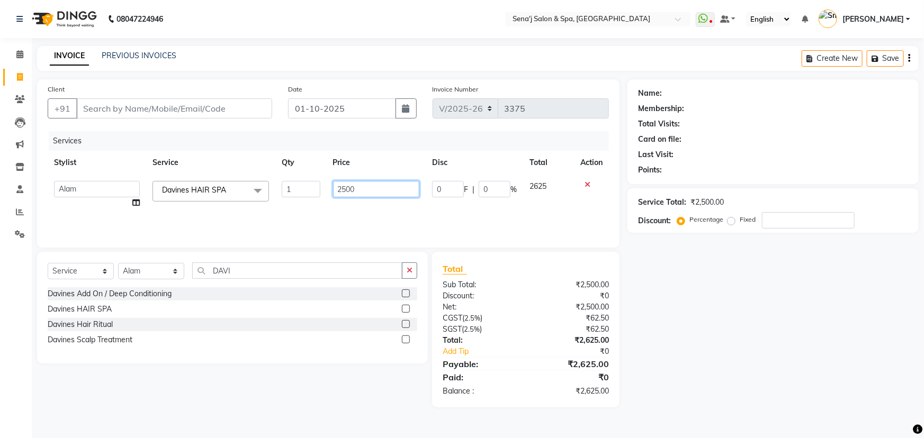
click at [346, 191] on input "2500" at bounding box center [376, 189] width 87 height 16
type input "3700"
click at [268, 219] on div "Services Stylist Service Qty Price Disc Total Action AAKASH Afzal Ajay AJAY Ala…" at bounding box center [328, 184] width 561 height 106
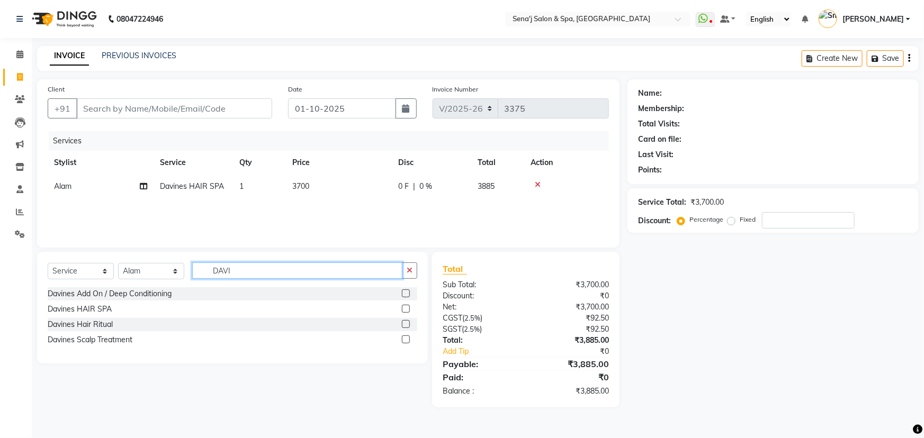
click at [244, 267] on input "DAVI" at bounding box center [297, 271] width 210 height 16
type input "D"
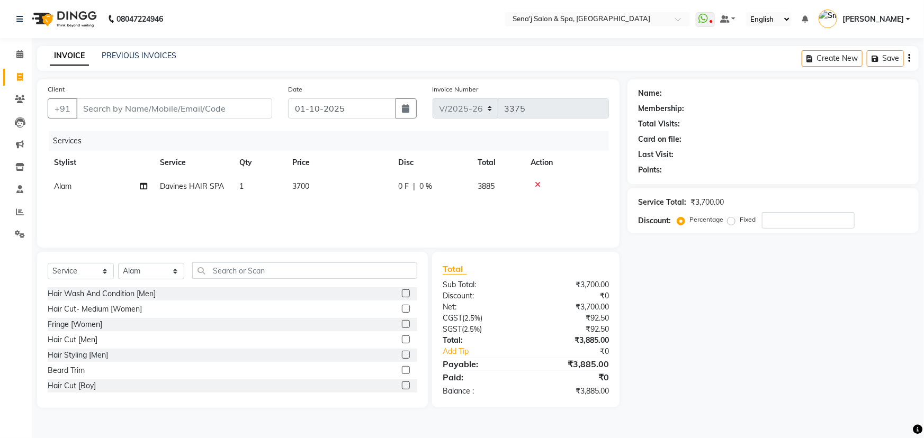
click at [402, 309] on label at bounding box center [406, 309] width 8 height 8
click at [402, 309] on input "checkbox" at bounding box center [405, 309] width 7 height 7
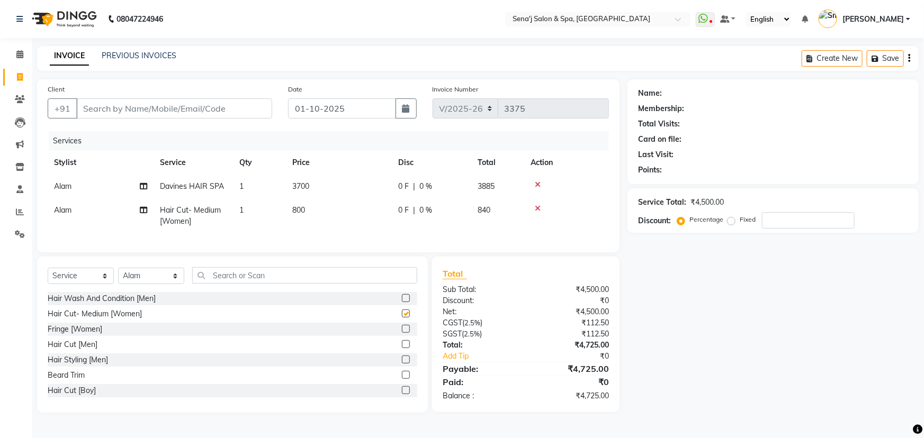
checkbox input "false"
click at [295, 206] on span "800" at bounding box center [298, 210] width 13 height 10
select select "53043"
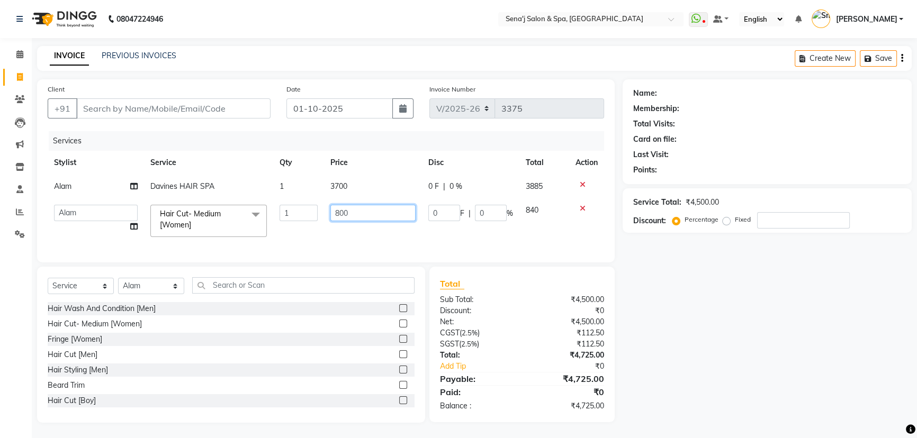
click at [339, 210] on input "800" at bounding box center [372, 213] width 85 height 16
type input "1000"
click at [704, 304] on div "Name: Membership: Total Visits: Card on file: Last Visit: Points: Service Total…" at bounding box center [776, 251] width 299 height 344
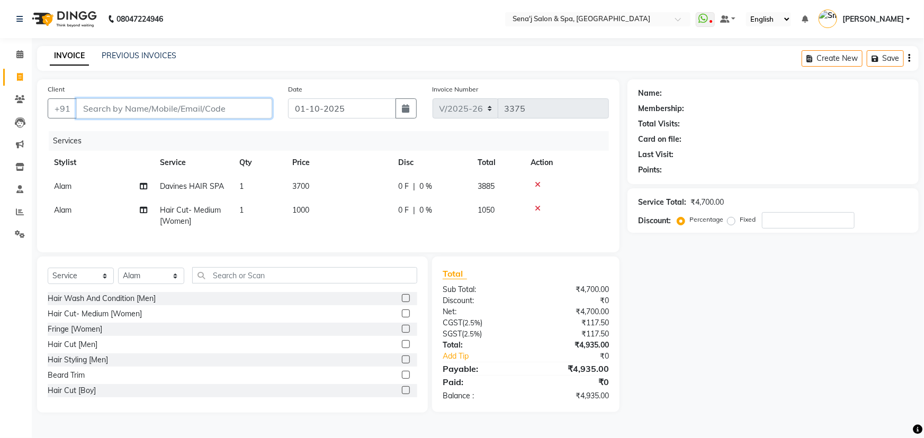
click at [184, 103] on input "Client" at bounding box center [174, 108] width 196 height 20
type input "9"
type input "0"
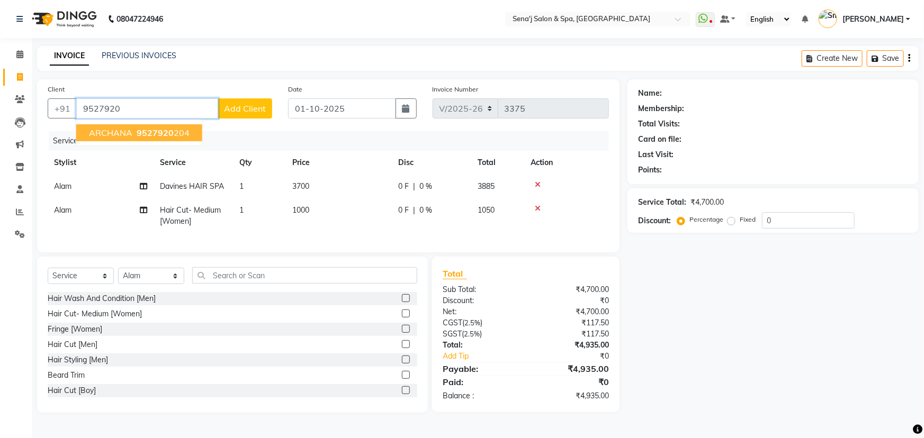
click at [146, 135] on span "9527920" at bounding box center [155, 133] width 37 height 11
type input "9527920204"
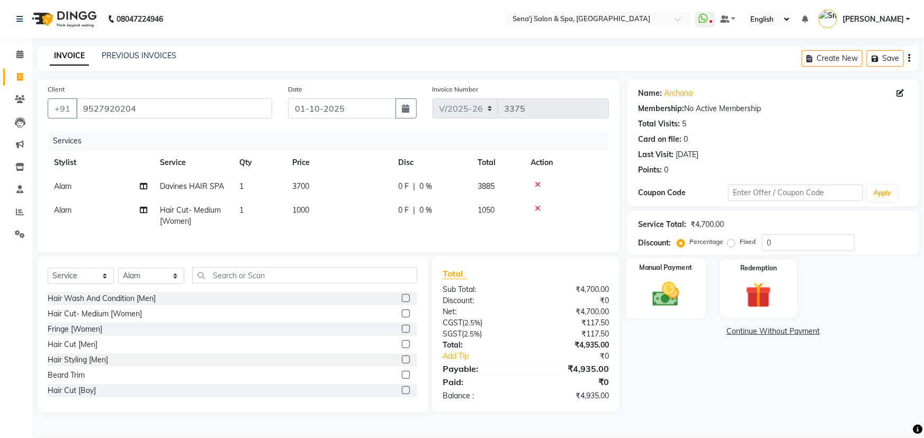
click at [663, 282] on img at bounding box center [665, 294] width 43 height 31
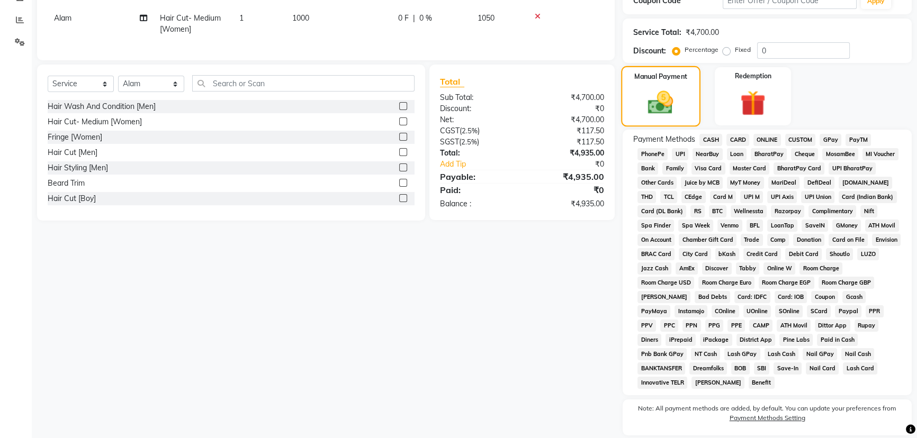
scroll to position [96, 0]
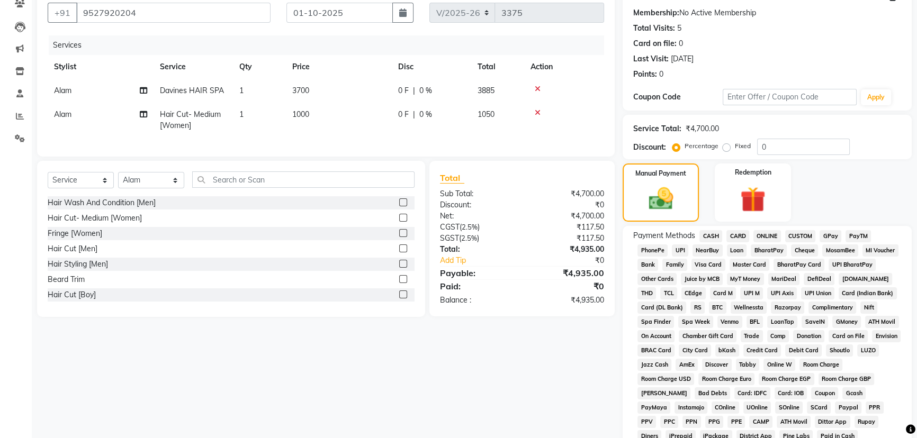
click at [655, 251] on span "PhonePe" at bounding box center [652, 251] width 30 height 12
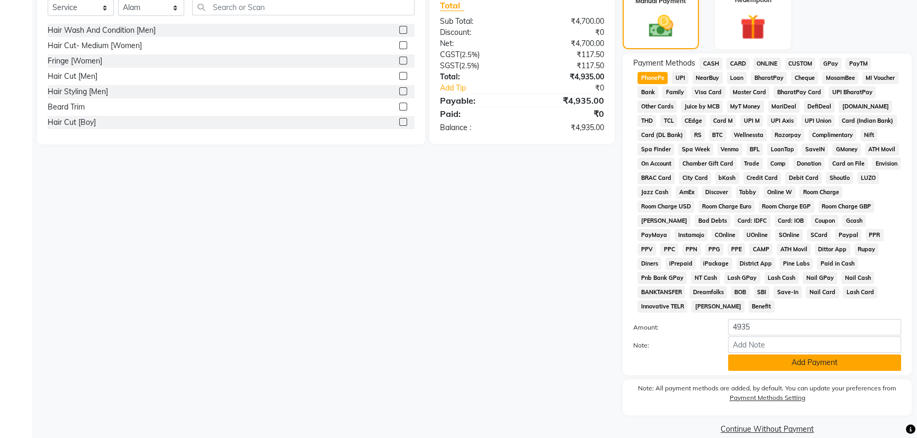
click at [800, 355] on button "Add Payment" at bounding box center [814, 363] width 173 height 16
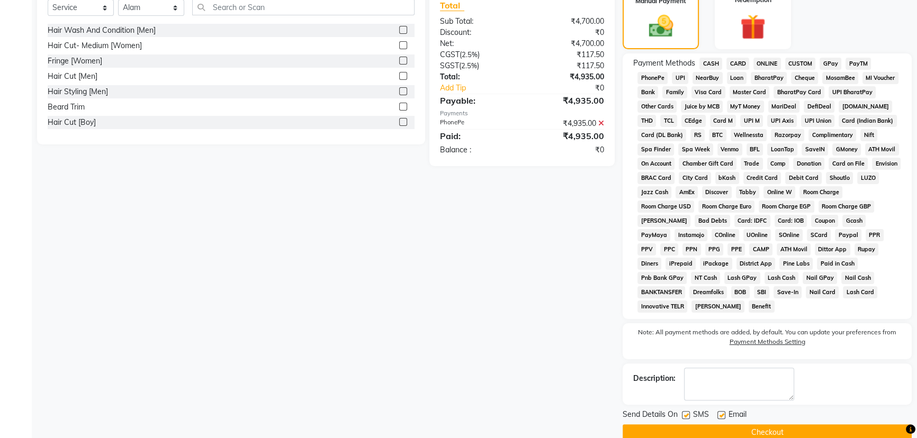
click at [706, 425] on button "Checkout" at bounding box center [767, 433] width 289 height 16
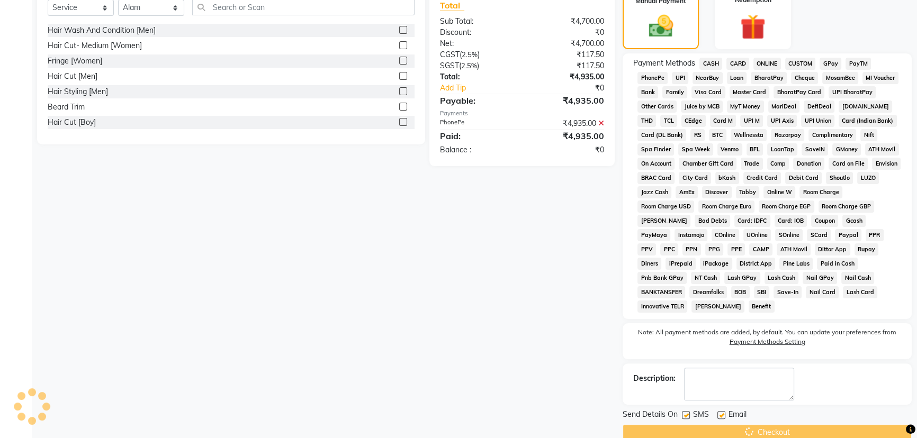
scroll to position [272, 0]
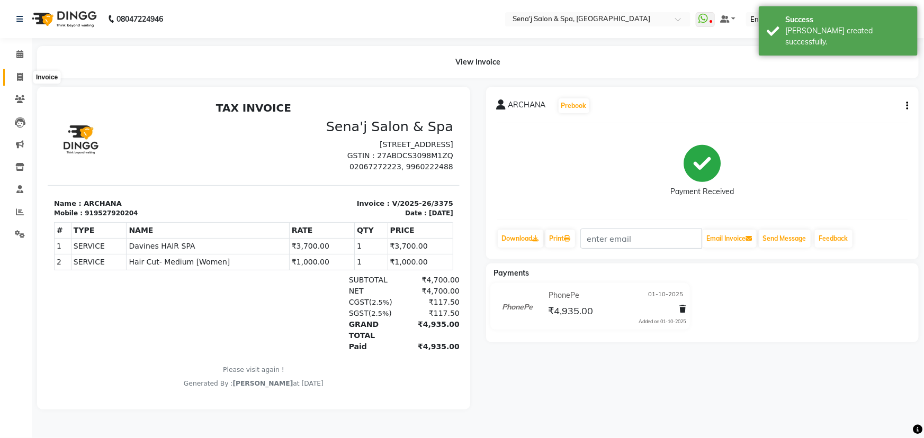
click at [23, 75] on span at bounding box center [20, 77] width 19 height 12
select select "447"
select select "service"
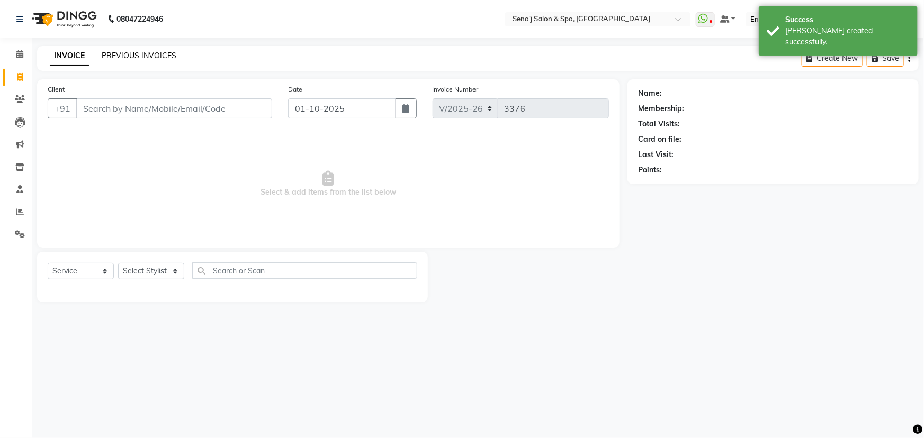
click at [154, 53] on link "PREVIOUS INVOICES" at bounding box center [139, 56] width 75 height 10
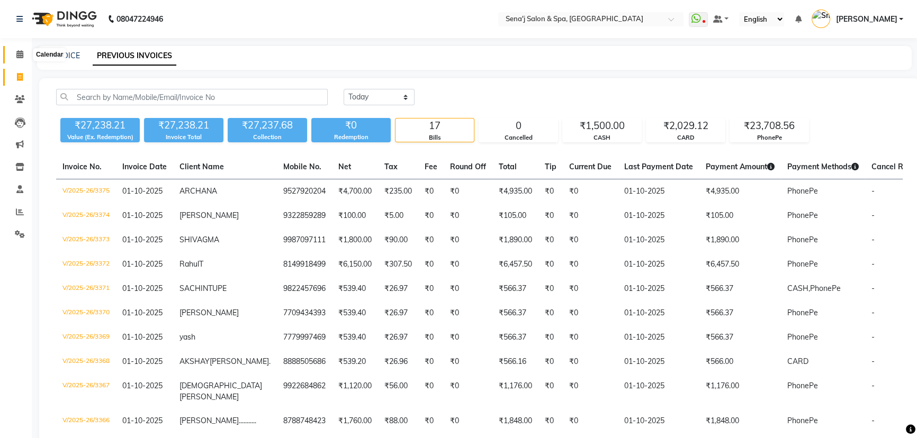
click at [19, 50] on icon at bounding box center [19, 54] width 7 height 8
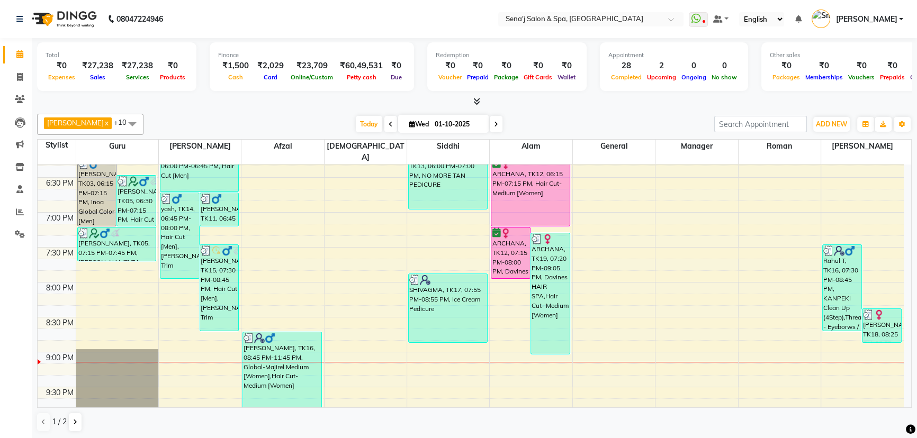
scroll to position [625, 0]
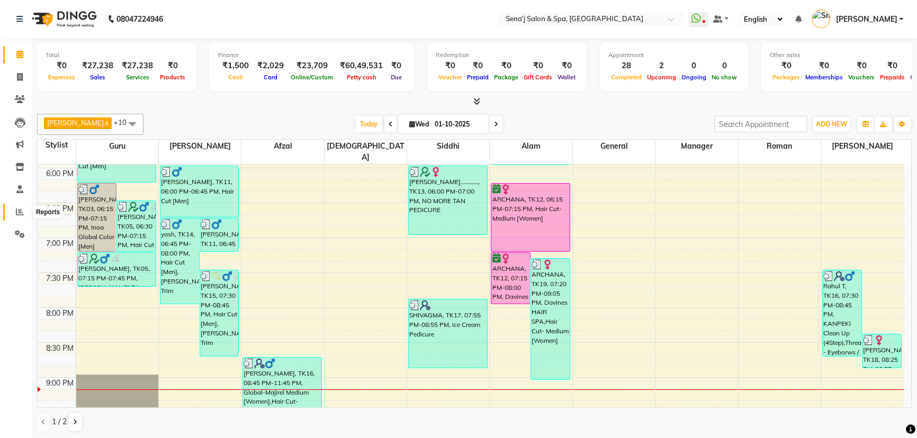
click at [16, 207] on span at bounding box center [20, 212] width 19 height 12
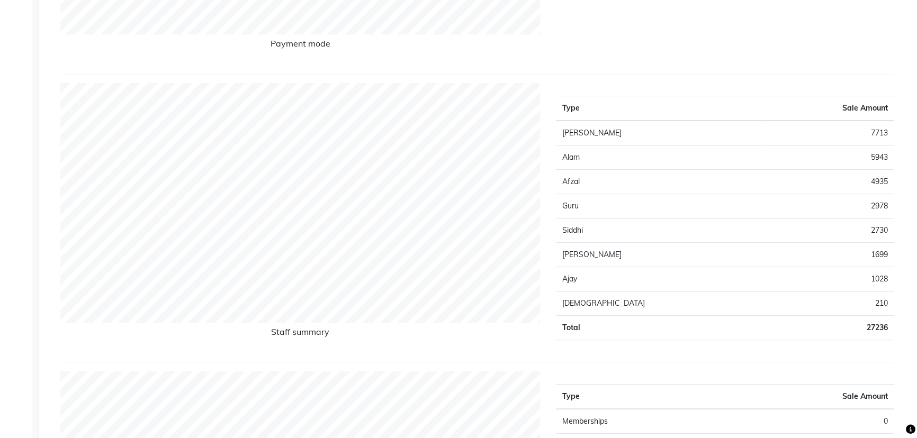
scroll to position [48, 0]
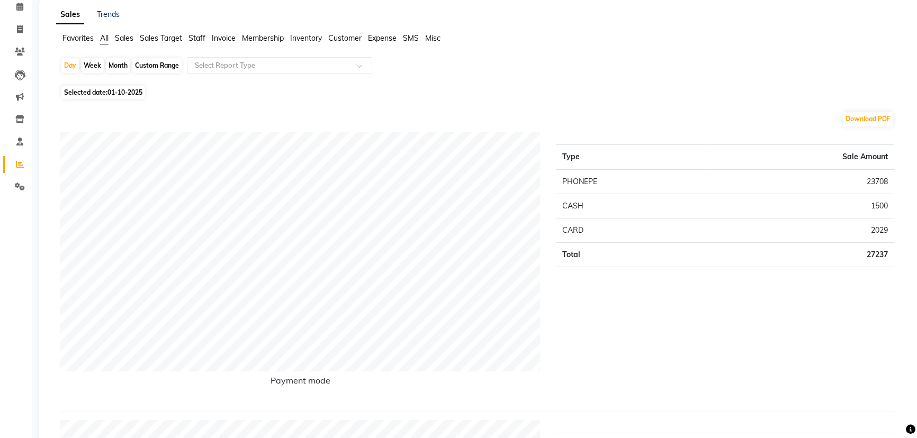
click at [197, 39] on span "Staff" at bounding box center [196, 38] width 17 height 10
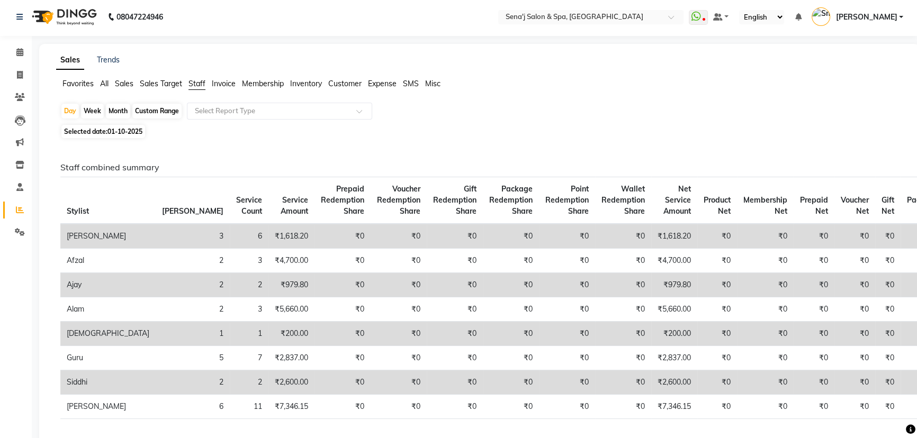
scroll to position [0, 0]
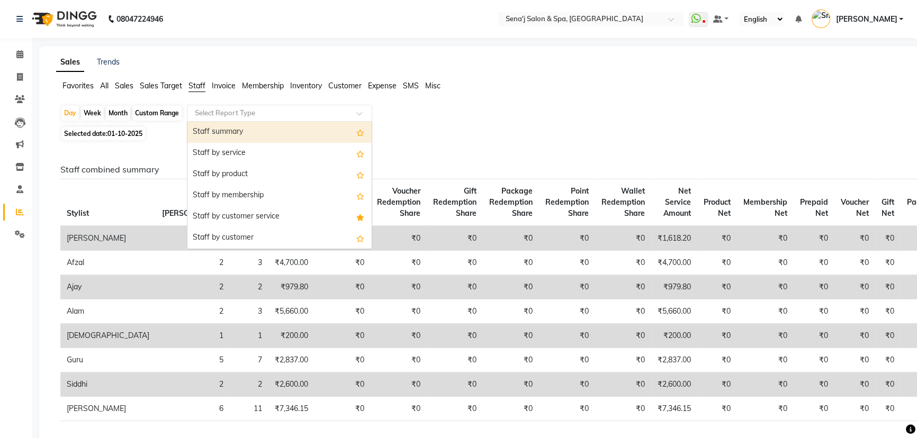
click at [282, 111] on input "text" at bounding box center [269, 113] width 152 height 11
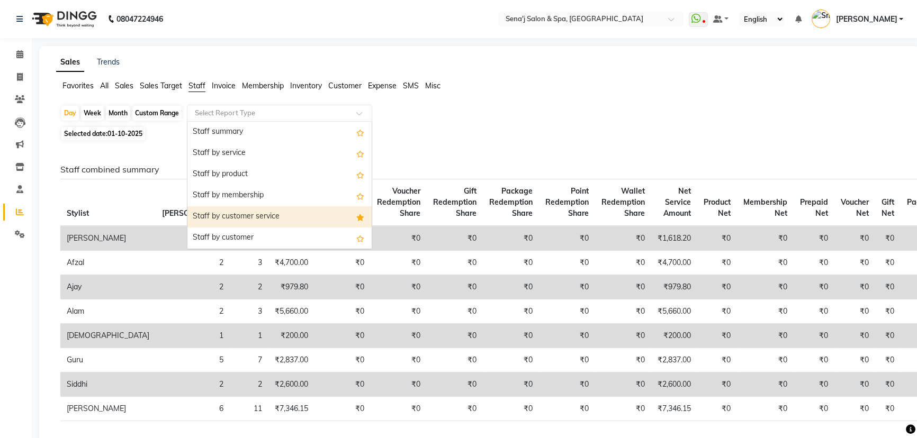
click at [301, 219] on div "Staff by customer service" at bounding box center [279, 216] width 184 height 21
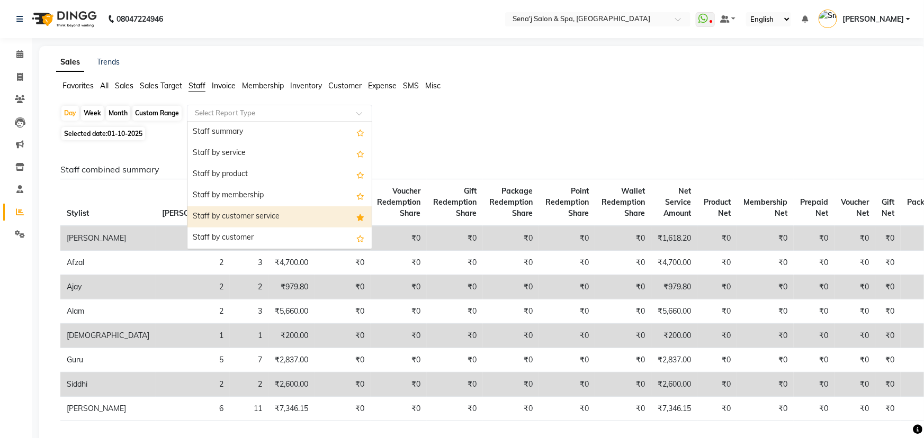
select select "full_report"
select select "csv"
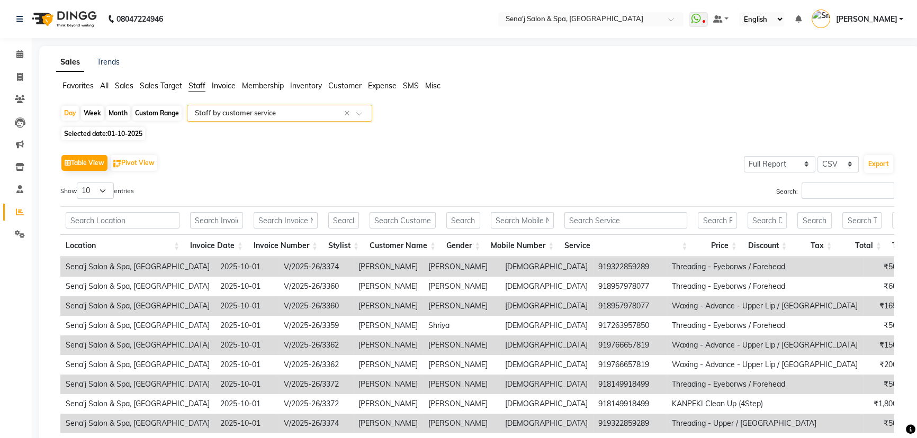
scroll to position [108, 0]
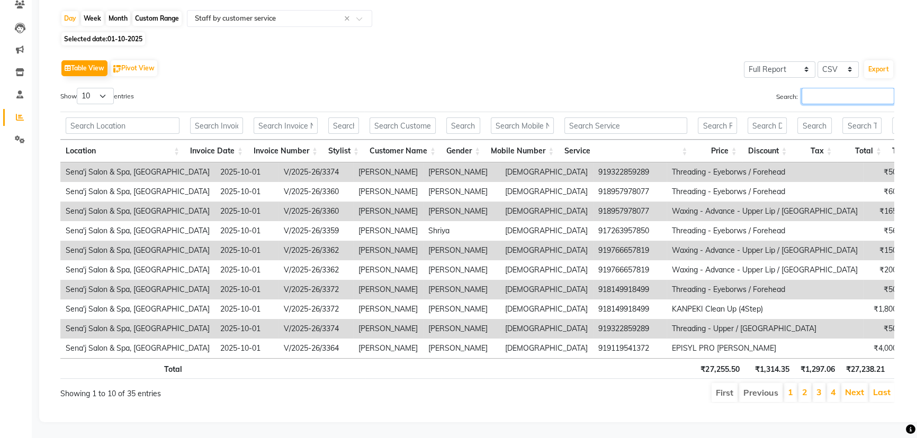
click at [816, 88] on input "Search:" at bounding box center [847, 96] width 93 height 16
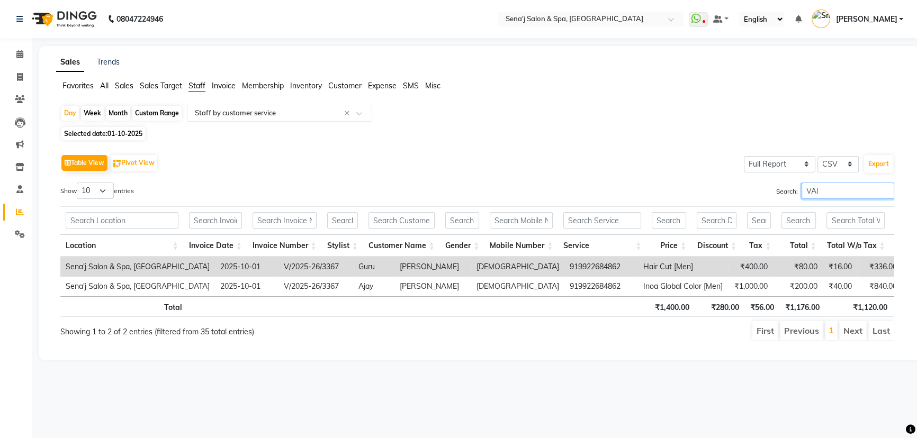
scroll to position [0, 0]
type input "VAIBHA"
click at [893, 192] on input "VAIBHA" at bounding box center [854, 191] width 93 height 16
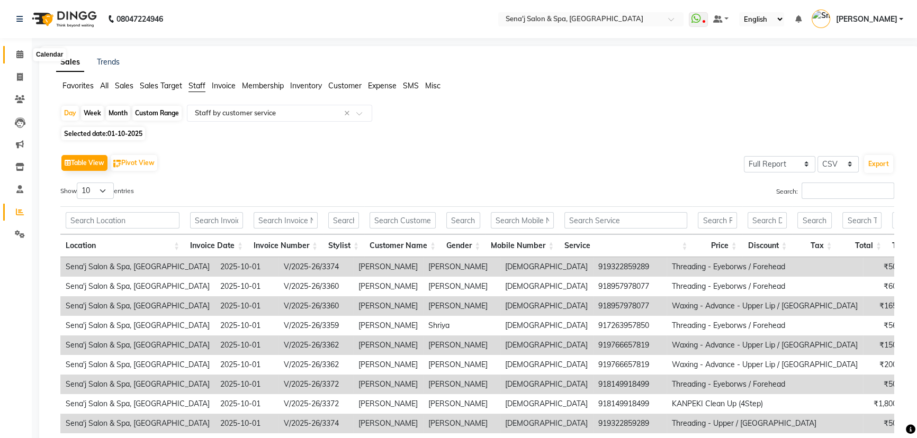
click at [20, 53] on icon at bounding box center [19, 54] width 7 height 8
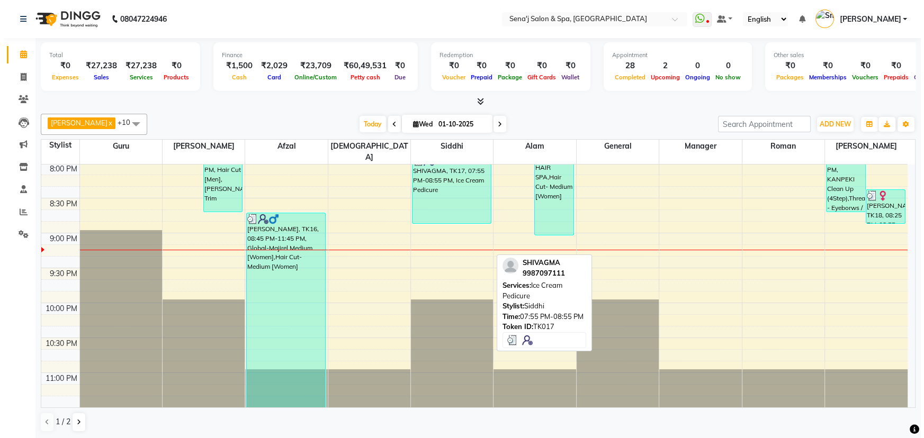
scroll to position [789, 0]
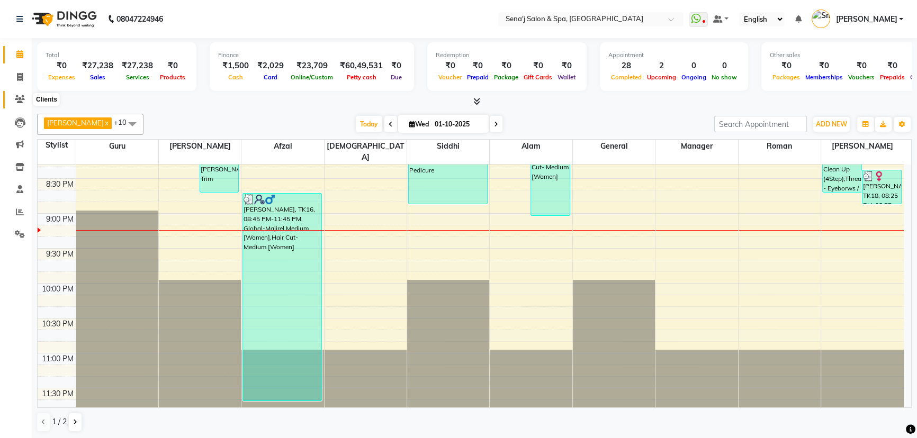
drag, startPoint x: 17, startPoint y: 95, endPoint x: 57, endPoint y: 94, distance: 40.3
click at [19, 95] on icon at bounding box center [20, 99] width 10 height 8
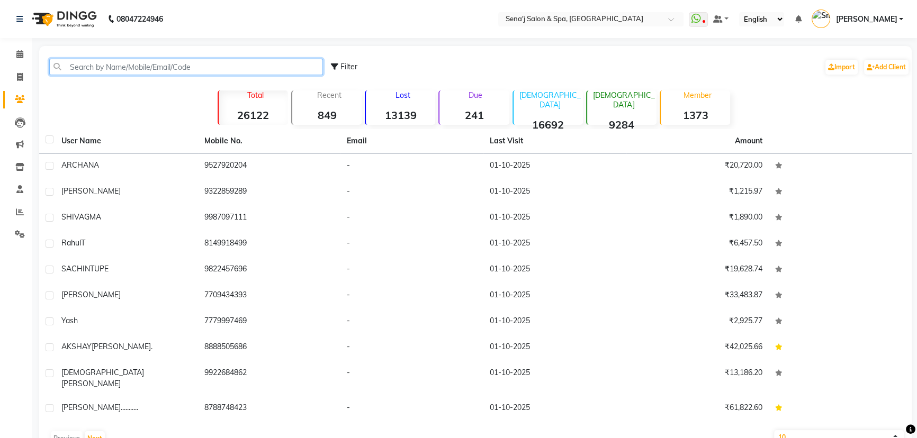
click at [93, 69] on input "text" at bounding box center [186, 67] width 274 height 16
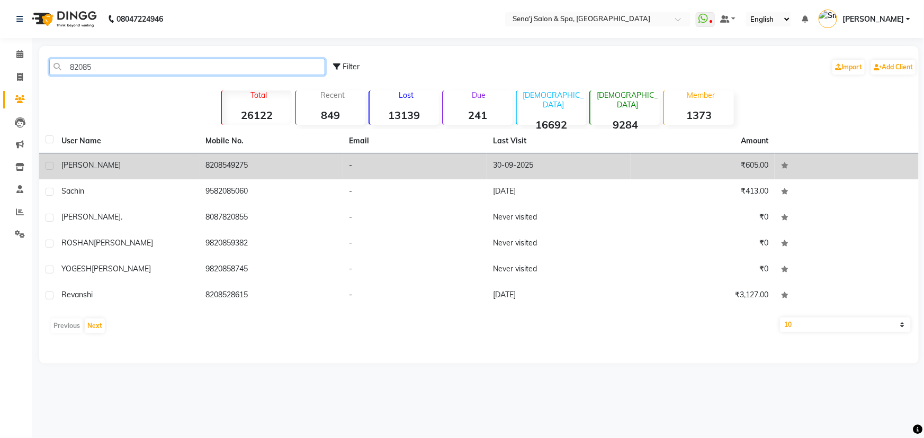
type input "82085"
click at [161, 169] on div "Pranali" at bounding box center [126, 165] width 131 height 11
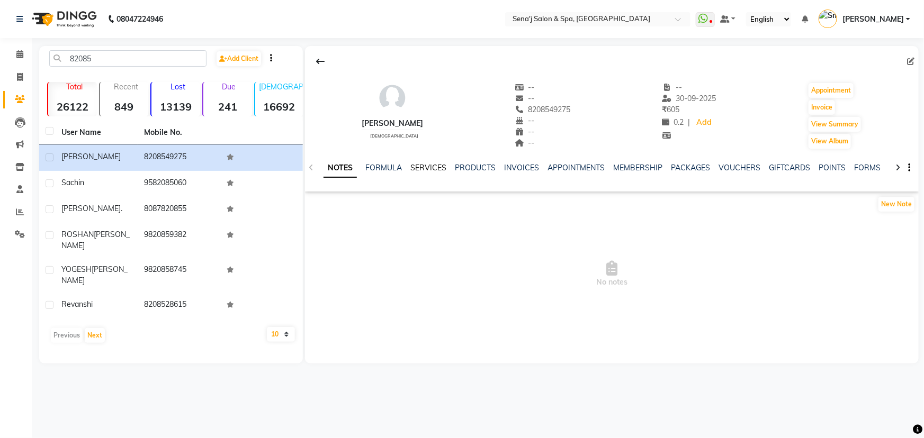
click at [429, 164] on link "SERVICES" at bounding box center [428, 168] width 36 height 10
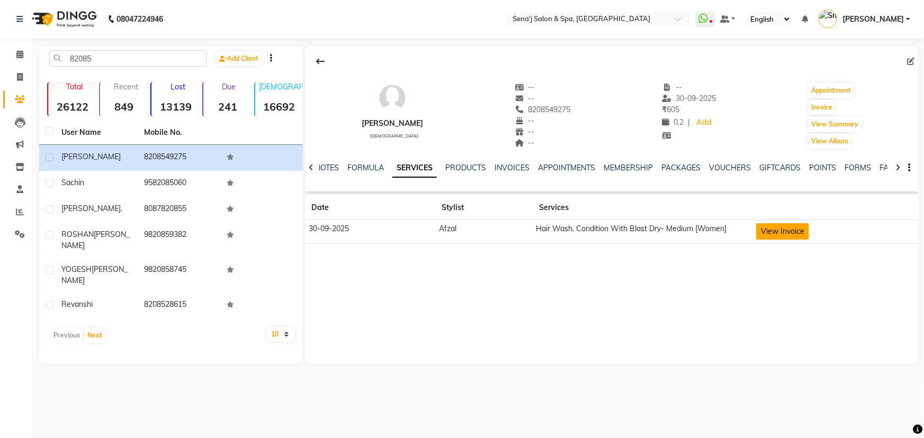
click at [787, 233] on button "View Invoice" at bounding box center [782, 231] width 53 height 16
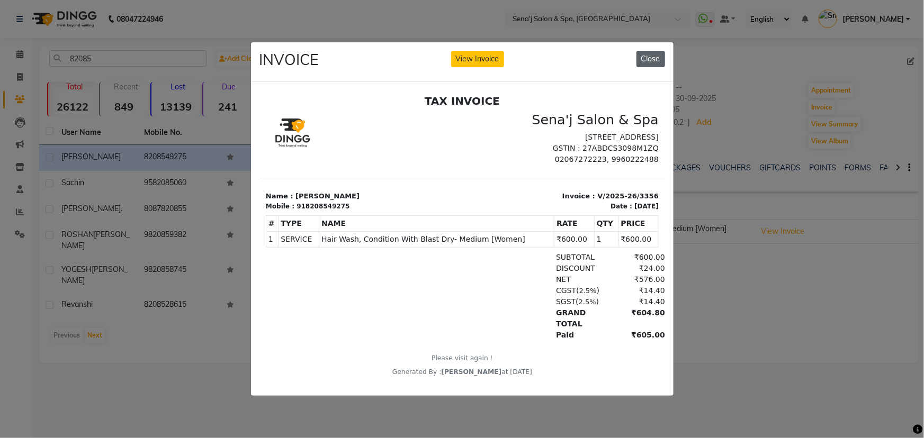
click at [652, 58] on button "Close" at bounding box center [650, 59] width 29 height 16
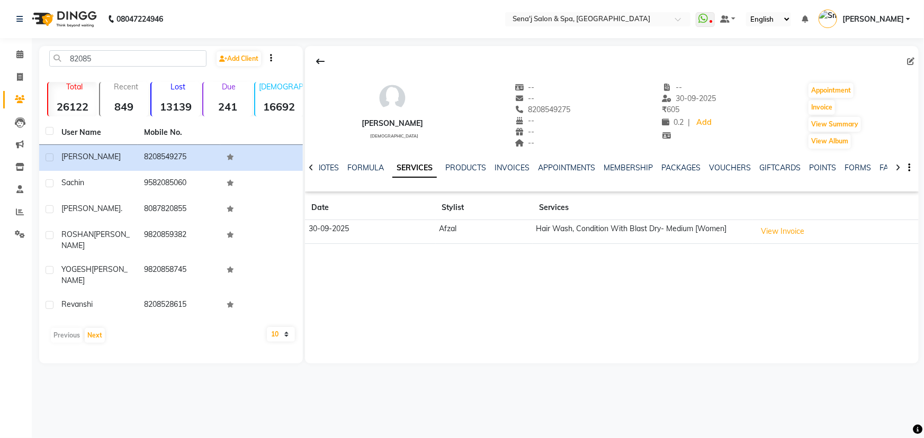
click at [323, 61] on icon at bounding box center [320, 61] width 8 height 8
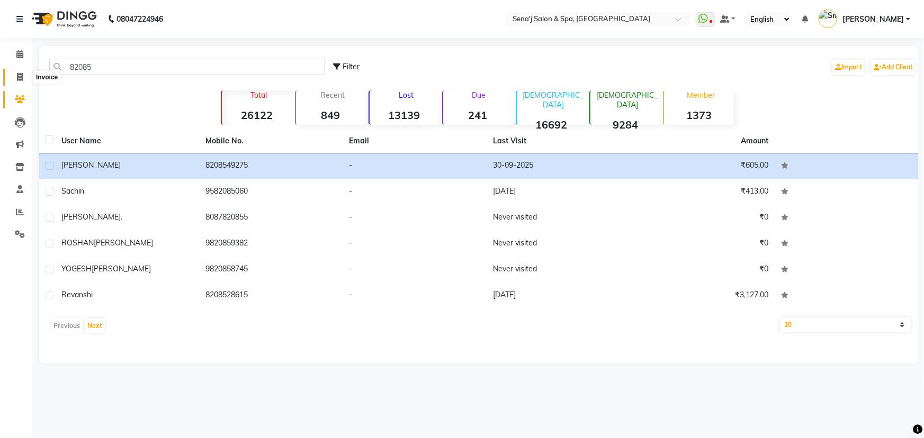
click at [19, 74] on icon at bounding box center [20, 77] width 6 height 8
select select "447"
select select "service"
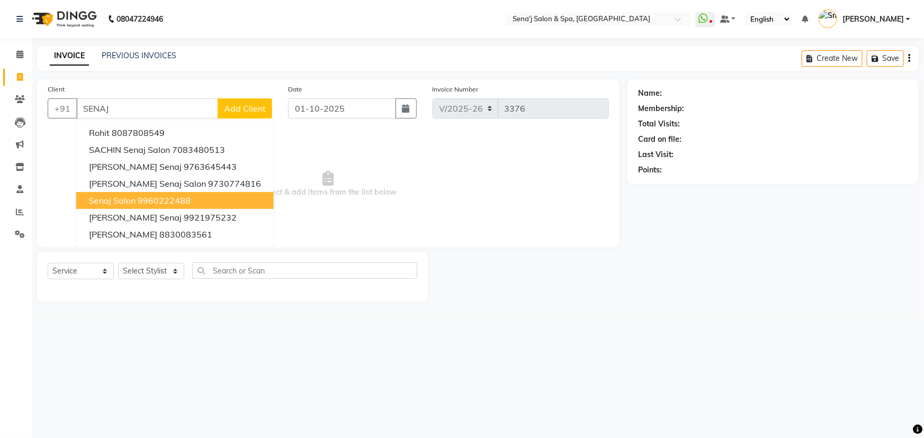
click at [146, 203] on ngb-highlight "9960222488" at bounding box center [164, 200] width 53 height 11
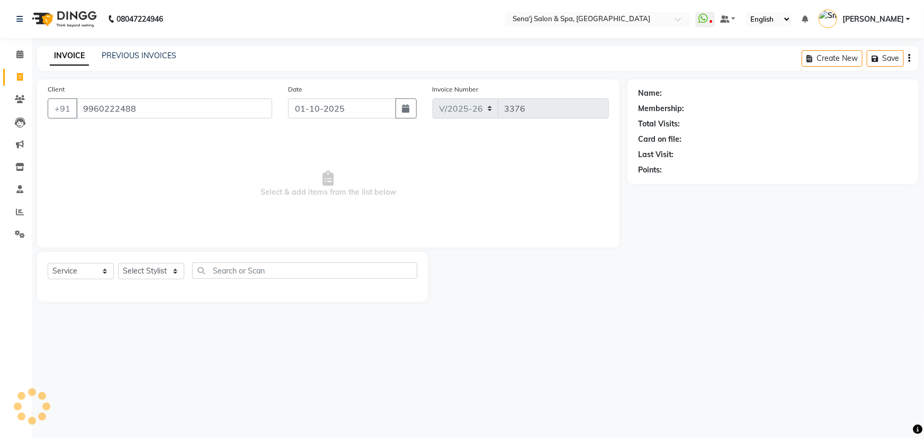
type input "9960222488"
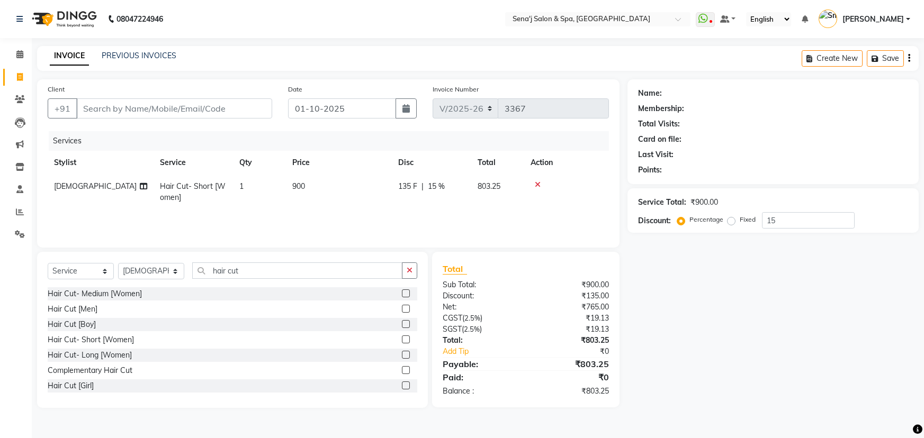
select select "447"
select select "service"
select select "83144"
click at [165, 110] on input "Client" at bounding box center [174, 108] width 196 height 20
type input "S"
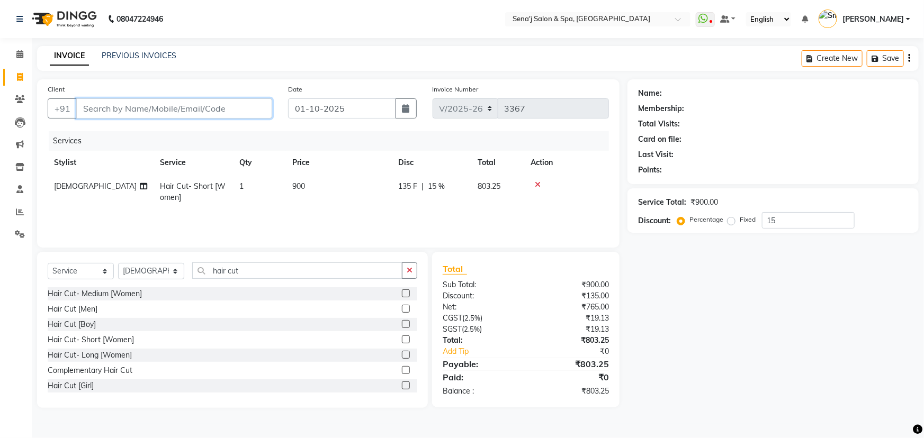
type input "0"
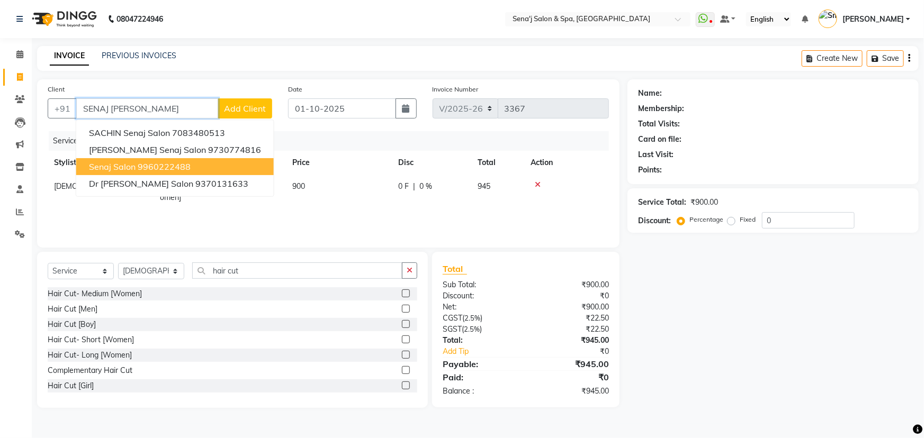
click at [164, 167] on ngb-highlight "9960222488" at bounding box center [164, 166] width 53 height 11
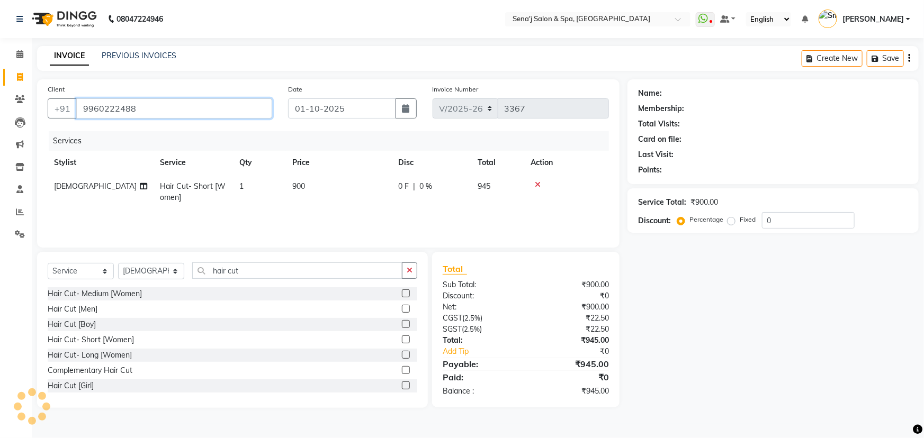
type input "9960222488"
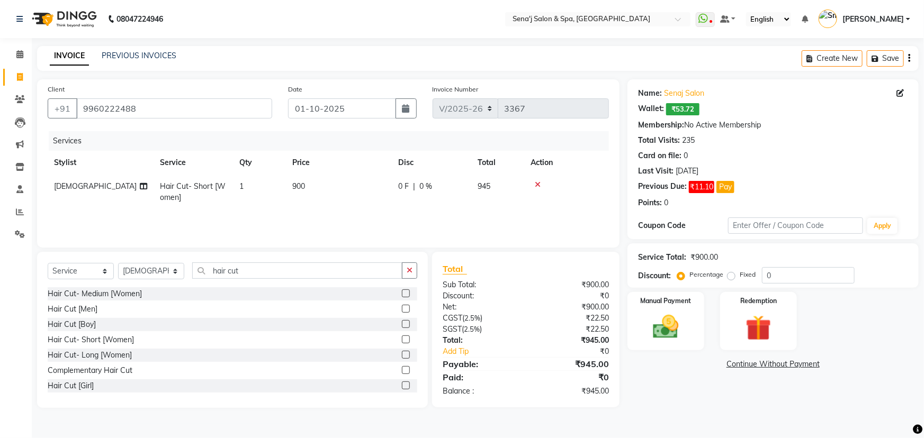
click at [297, 185] on span "900" at bounding box center [298, 187] width 13 height 10
select select "83144"
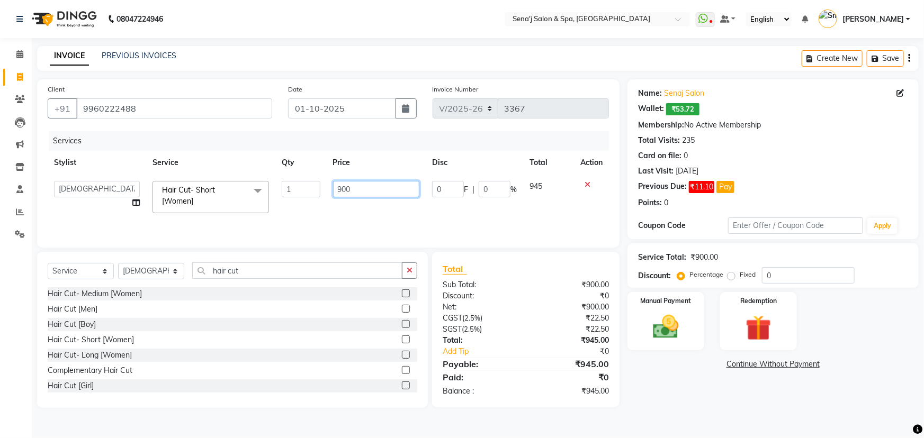
drag, startPoint x: 341, startPoint y: 190, endPoint x: 360, endPoint y: 193, distance: 18.9
click at [343, 190] on input "900" at bounding box center [376, 189] width 87 height 16
type input "700"
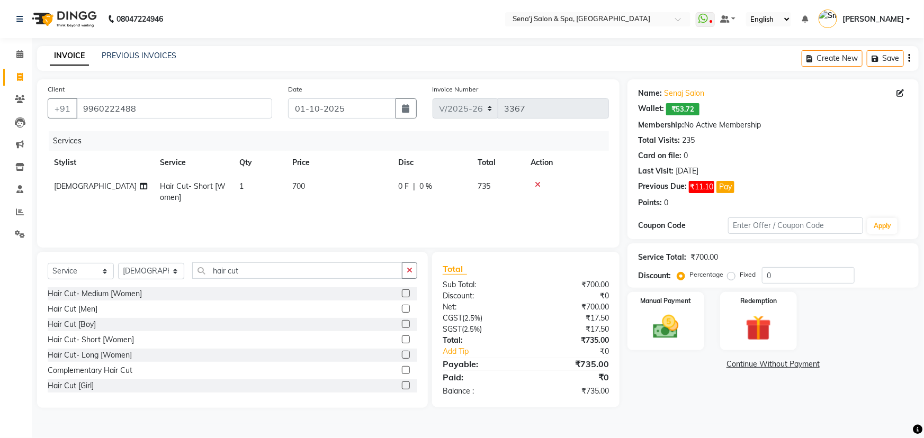
click at [662, 384] on div "Name: Senaj Salon Wallet: ₹53.72 Membership: No Active Membership Total Visits:…" at bounding box center [776, 243] width 299 height 329
click at [678, 313] on img at bounding box center [665, 327] width 43 height 31
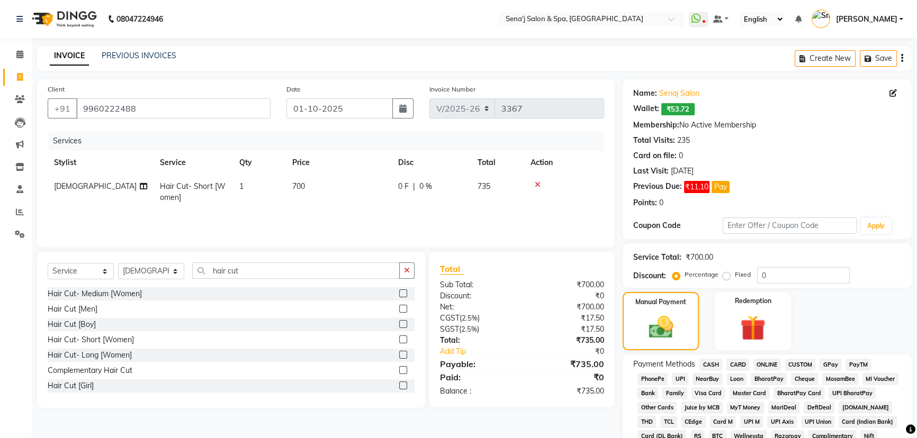
click at [295, 177] on td "700" at bounding box center [339, 192] width 106 height 35
select select "83144"
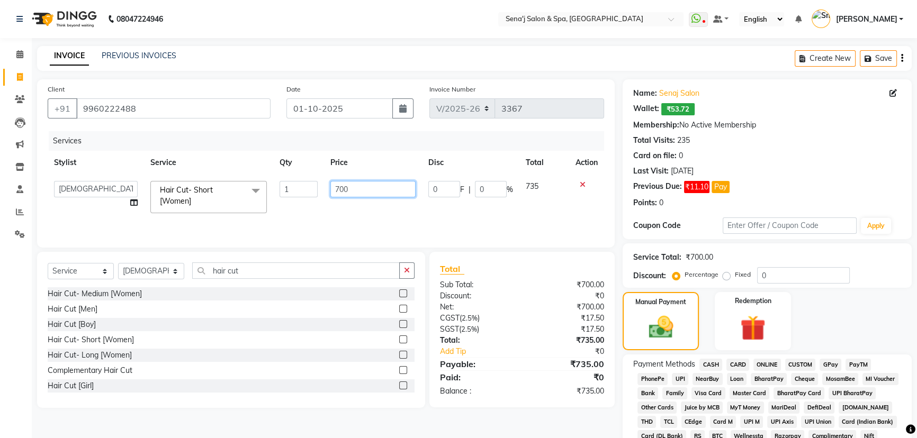
click at [344, 188] on input "700" at bounding box center [372, 189] width 85 height 16
type input "750"
click at [797, 175] on div "Last Visit: [DATE]" at bounding box center [767, 171] width 268 height 11
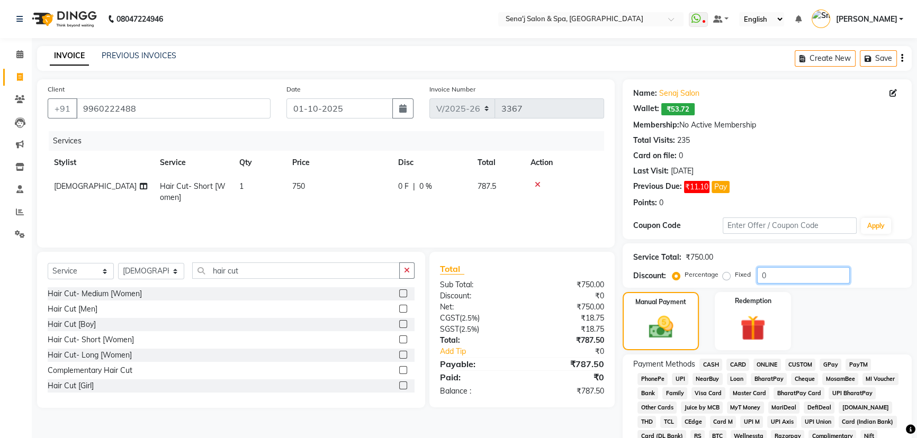
click at [767, 278] on input "0" at bounding box center [803, 275] width 93 height 16
type input "0"
click at [301, 187] on span "750" at bounding box center [298, 187] width 13 height 10
select select "83144"
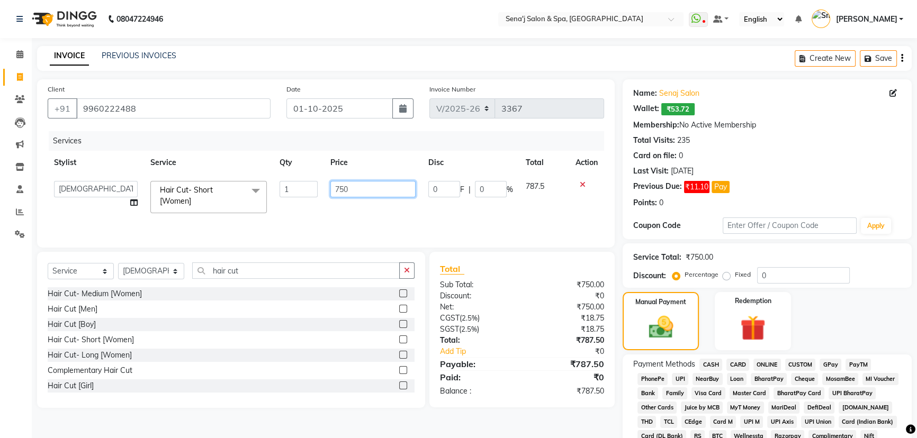
click at [344, 187] on input "750" at bounding box center [372, 189] width 85 height 16
click at [358, 186] on input "7490" at bounding box center [372, 189] width 85 height 16
type input "749"
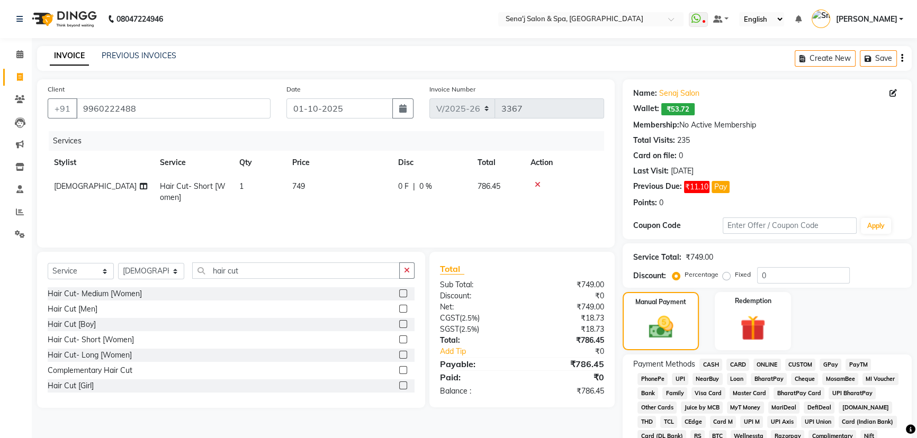
click at [761, 200] on div "Points: 0" at bounding box center [767, 202] width 268 height 11
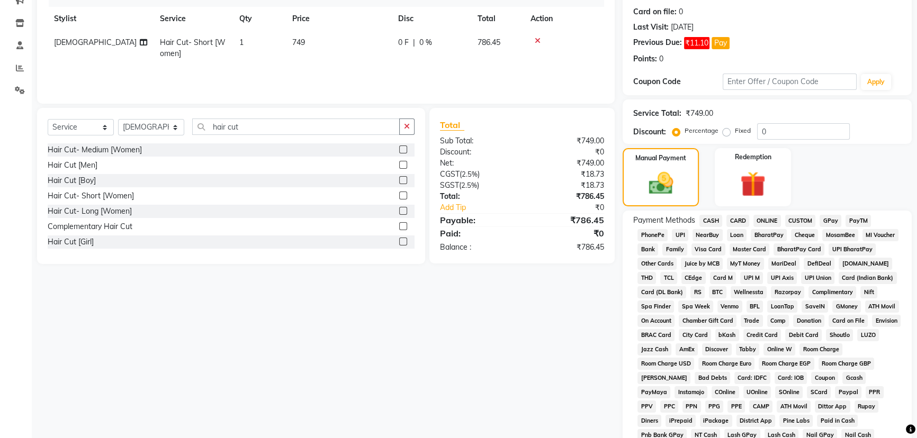
click at [710, 219] on span "CASH" at bounding box center [710, 221] width 23 height 12
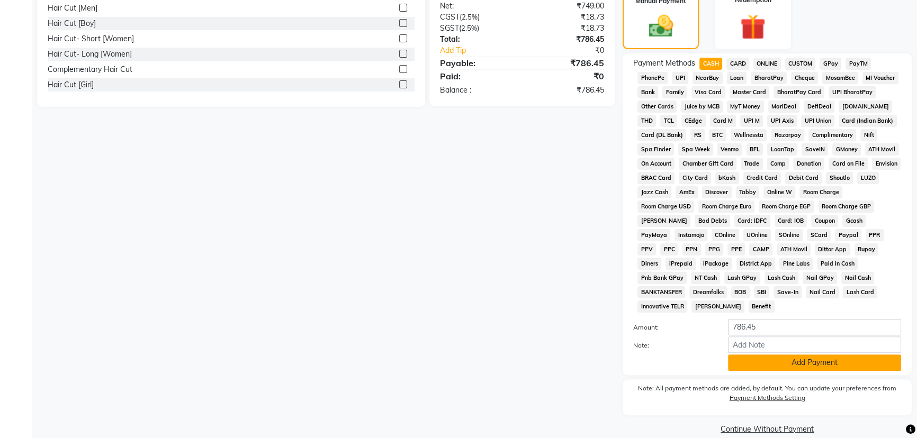
click at [782, 355] on button "Add Payment" at bounding box center [814, 363] width 173 height 16
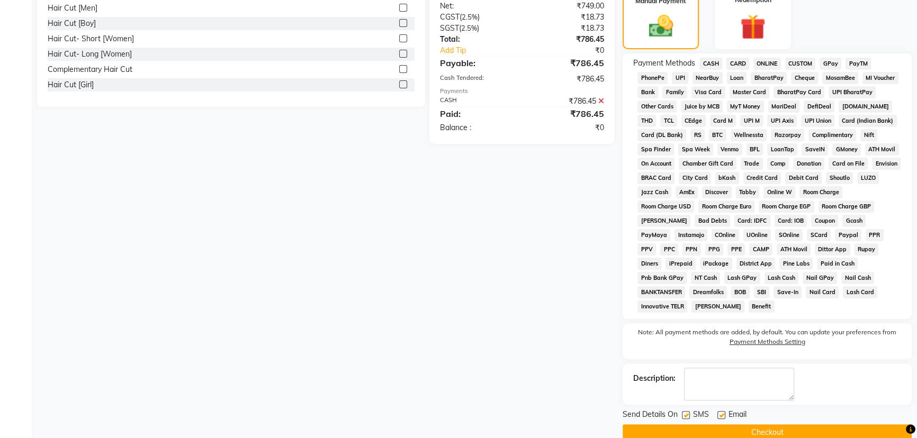
click at [763, 425] on button "Checkout" at bounding box center [767, 433] width 289 height 16
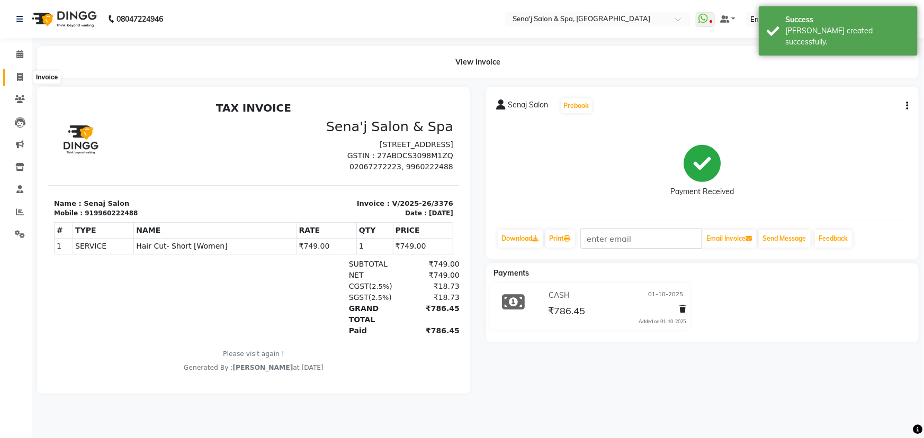
click at [21, 79] on icon at bounding box center [20, 77] width 6 height 8
select select "447"
select select "service"
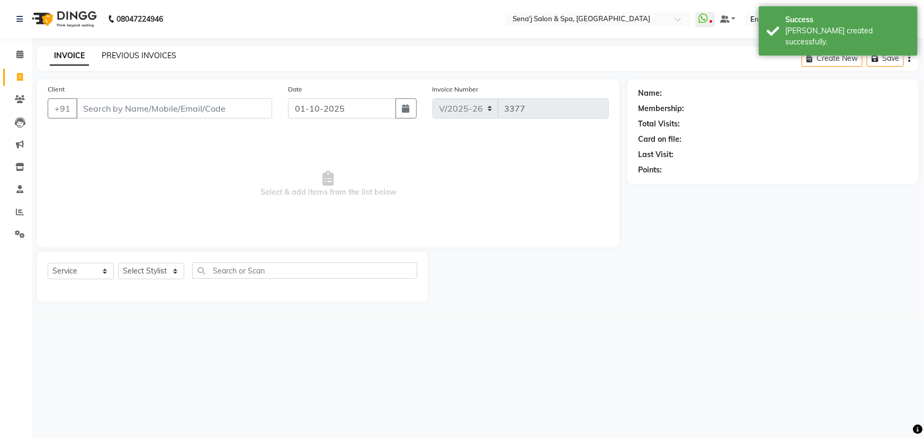
click at [147, 58] on link "PREVIOUS INVOICES" at bounding box center [139, 56] width 75 height 10
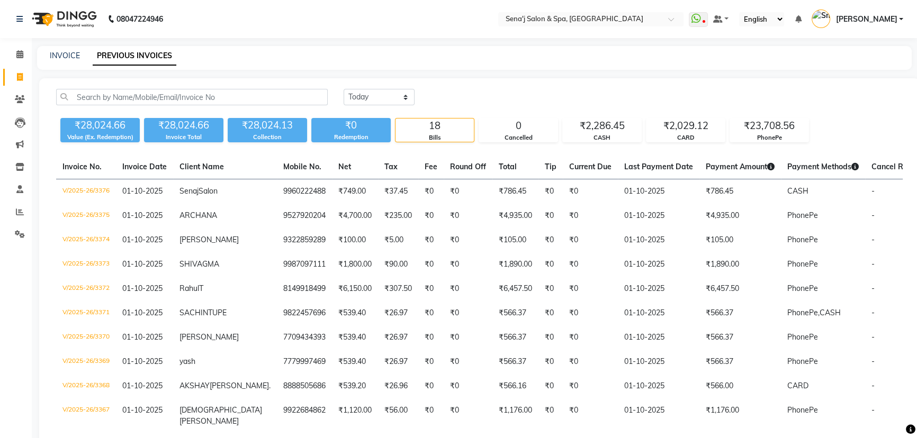
scroll to position [48, 0]
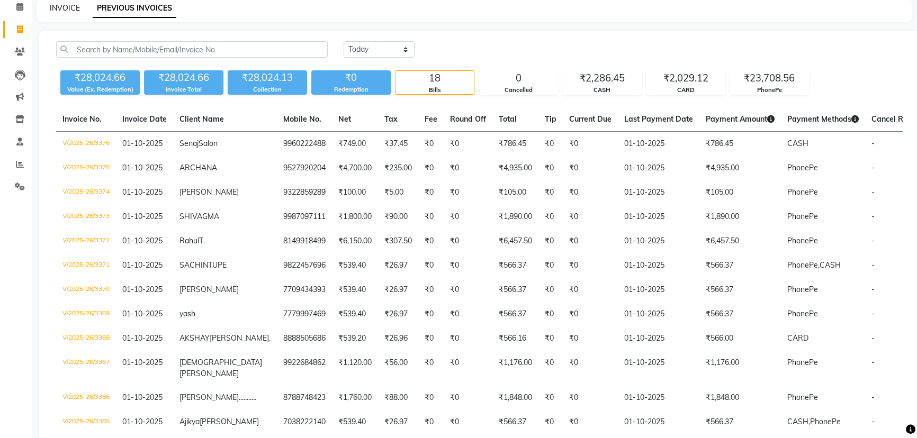
drag, startPoint x: 69, startPoint y: 6, endPoint x: 120, endPoint y: 37, distance: 60.1
click at [69, 6] on link "INVOICE" at bounding box center [65, 8] width 30 height 10
select select "447"
select select "service"
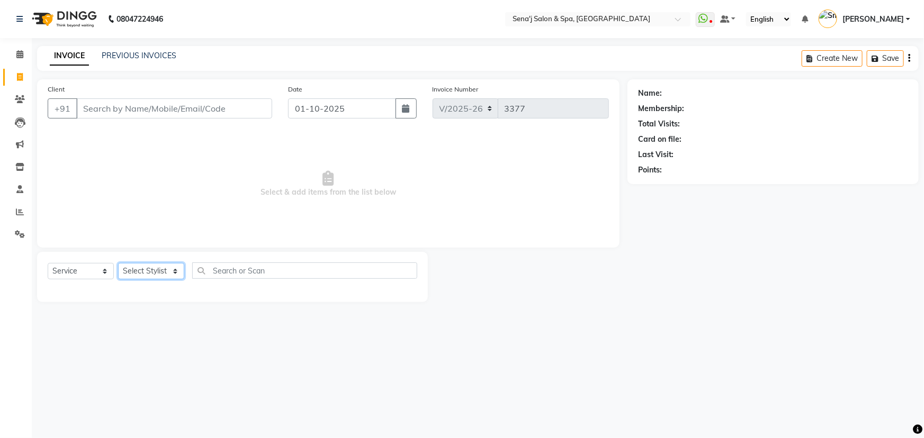
click at [152, 275] on select "Select Stylist [PERSON_NAME] [PERSON_NAME] [PERSON_NAME] [PERSON_NAME] General …" at bounding box center [151, 271] width 66 height 16
select select "8729"
click at [118, 263] on select "Select Stylist [PERSON_NAME] [PERSON_NAME] [PERSON_NAME] [PERSON_NAME] General …" at bounding box center [151, 271] width 66 height 16
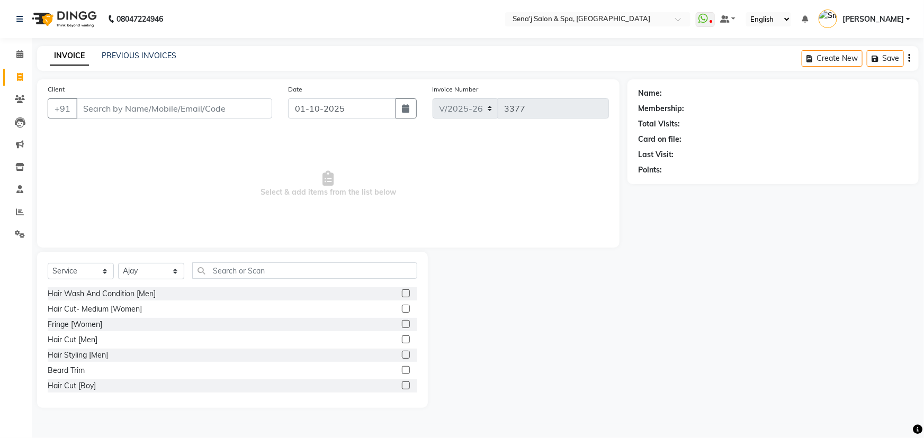
click at [402, 339] on div at bounding box center [409, 340] width 15 height 13
click at [402, 339] on label at bounding box center [406, 340] width 8 height 8
click at [402, 339] on input "checkbox" at bounding box center [405, 340] width 7 height 7
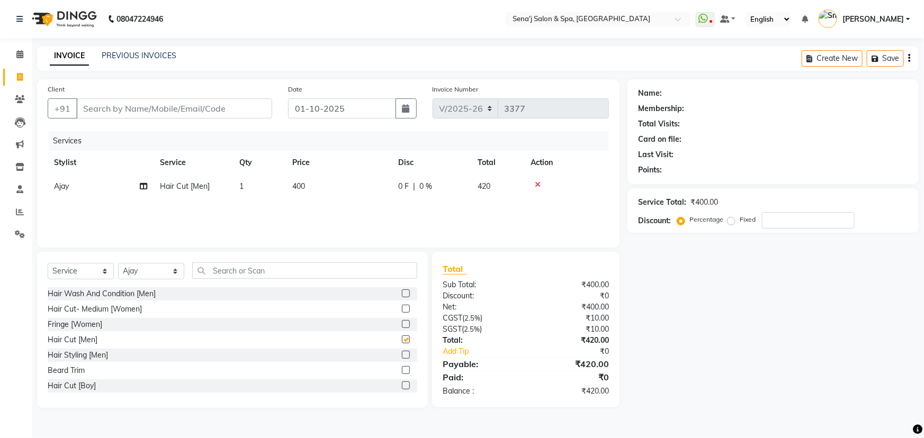
checkbox input "false"
click at [237, 275] on input "text" at bounding box center [304, 271] width 225 height 16
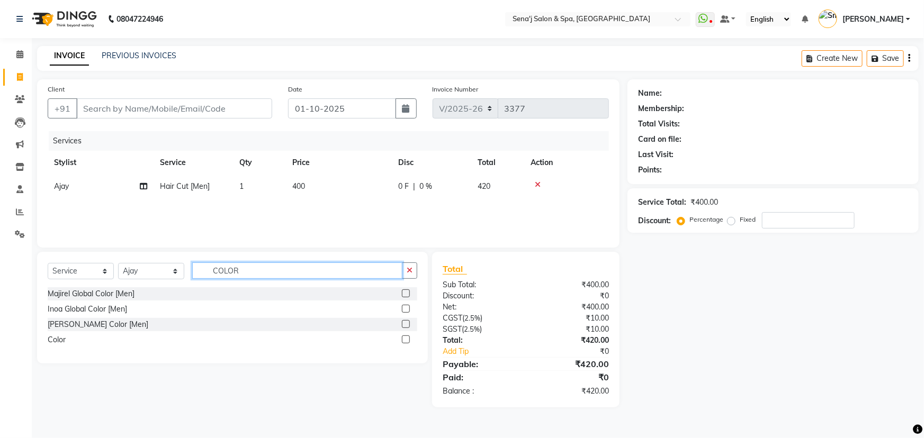
type input "COLOR"
click at [404, 340] on label at bounding box center [406, 340] width 8 height 8
click at [404, 340] on input "checkbox" at bounding box center [405, 340] width 7 height 7
checkbox input "false"
click at [313, 217] on td "1" at bounding box center [339, 211] width 106 height 24
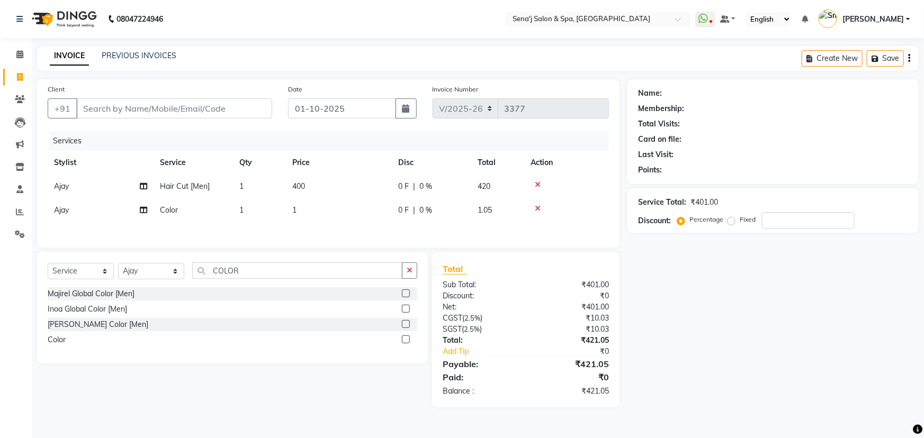
select select "8729"
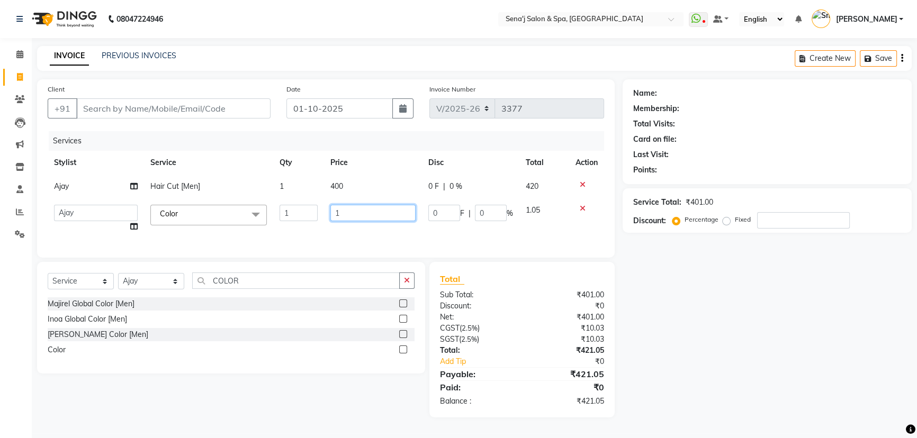
click at [345, 213] on input "1" at bounding box center [372, 213] width 85 height 16
type input "1200"
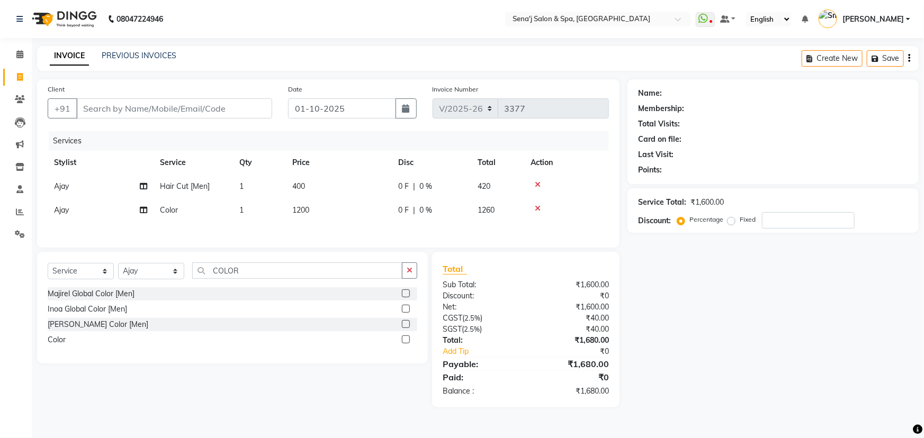
click at [697, 275] on div "Name: Membership: Total Visits: Card on file: Last Visit: Points: Service Total…" at bounding box center [776, 243] width 299 height 328
click at [317, 181] on td "400" at bounding box center [339, 187] width 106 height 24
select select "8729"
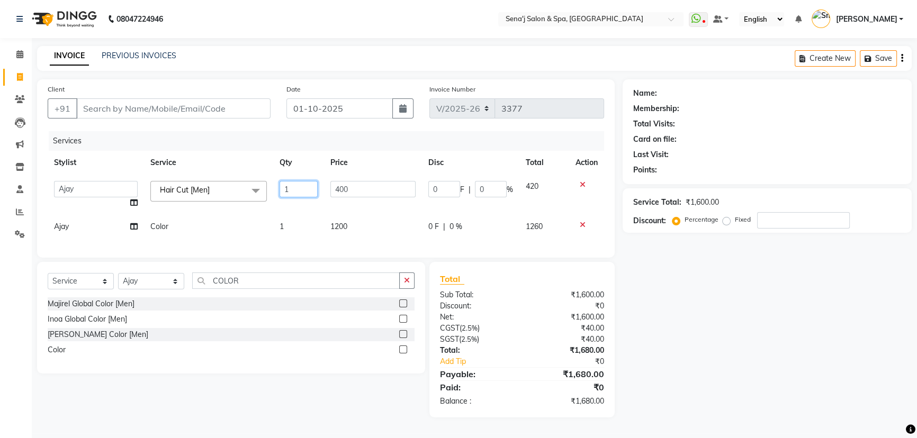
click at [315, 183] on input "1" at bounding box center [299, 189] width 38 height 16
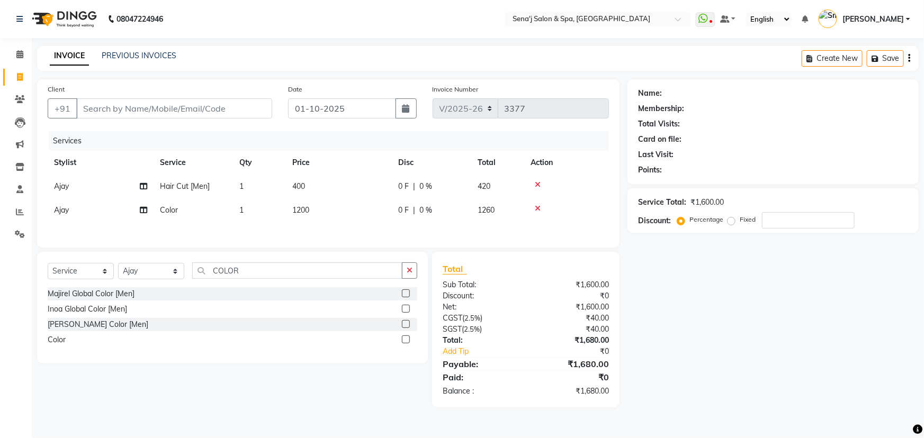
drag, startPoint x: 351, startPoint y: 185, endPoint x: 350, endPoint y: 191, distance: 5.9
click at [308, 185] on td "400" at bounding box center [339, 187] width 106 height 24
select select "8729"
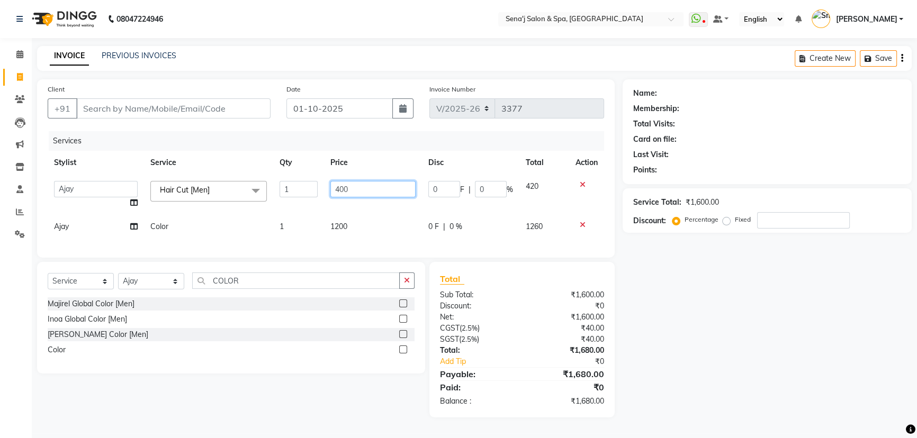
click at [347, 184] on input "400" at bounding box center [372, 189] width 85 height 16
type input "4"
type input "550"
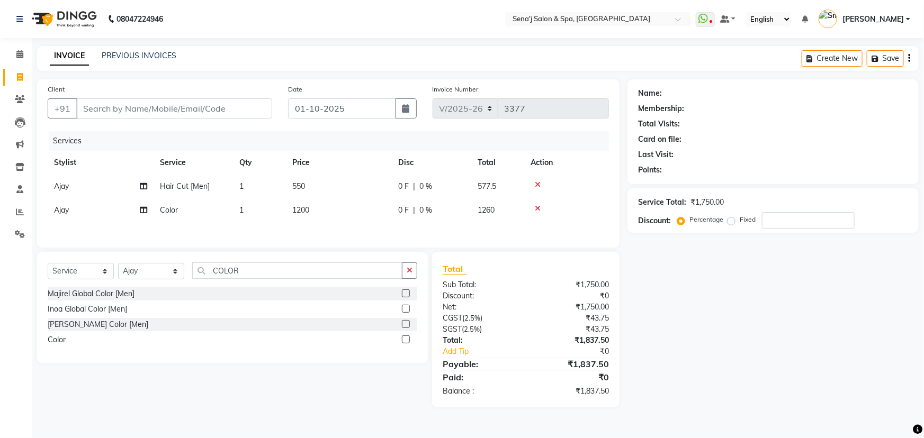
click at [652, 299] on div "Name: Membership: Total Visits: Card on file: Last Visit: Points: Service Total…" at bounding box center [776, 243] width 299 height 328
drag, startPoint x: 106, startPoint y: 114, endPoint x: 460, endPoint y: 263, distance: 383.8
click at [121, 122] on div "Client +91" at bounding box center [160, 105] width 240 height 43
type input "7"
type input "0"
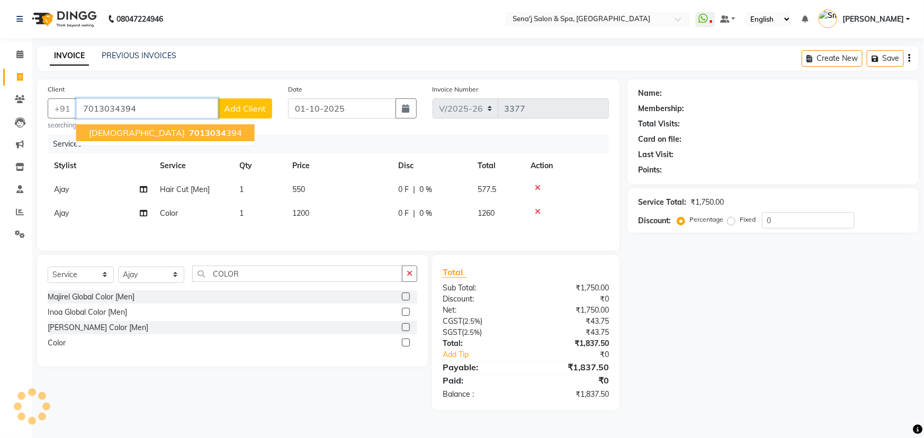
type input "7013034394"
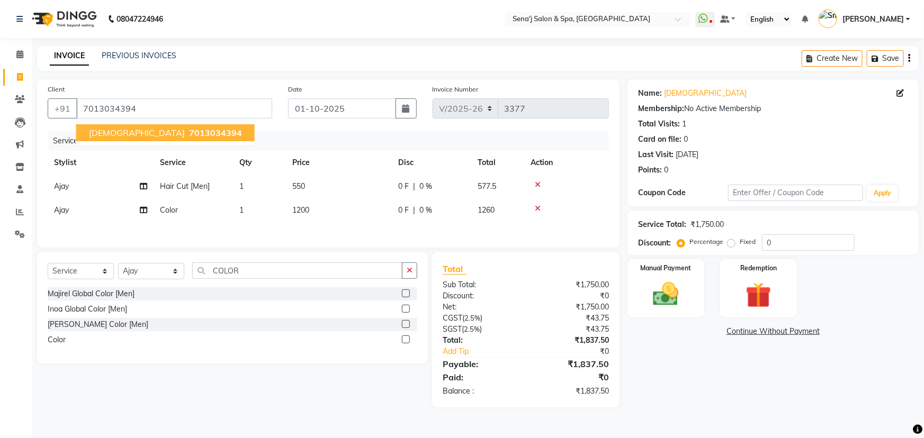
click at [189, 128] on span "7013034394" at bounding box center [215, 133] width 53 height 11
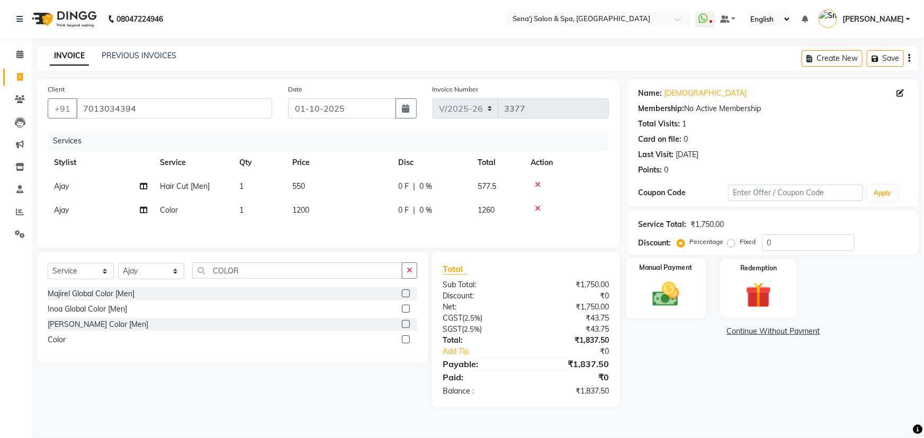
click at [668, 278] on div "Manual Payment" at bounding box center [666, 288] width 80 height 61
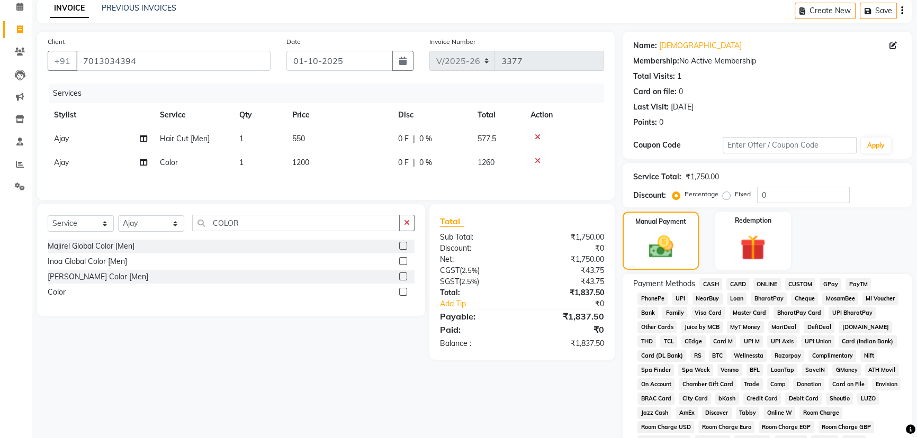
scroll to position [192, 0]
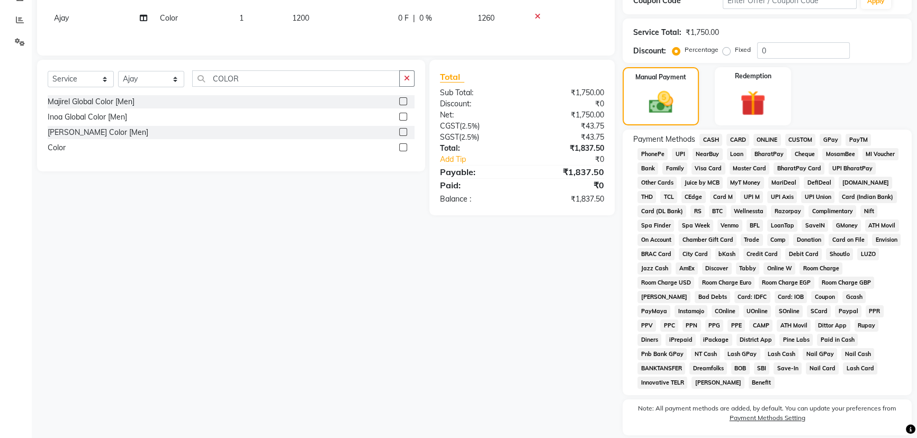
click at [651, 152] on span "PhonePe" at bounding box center [652, 154] width 30 height 12
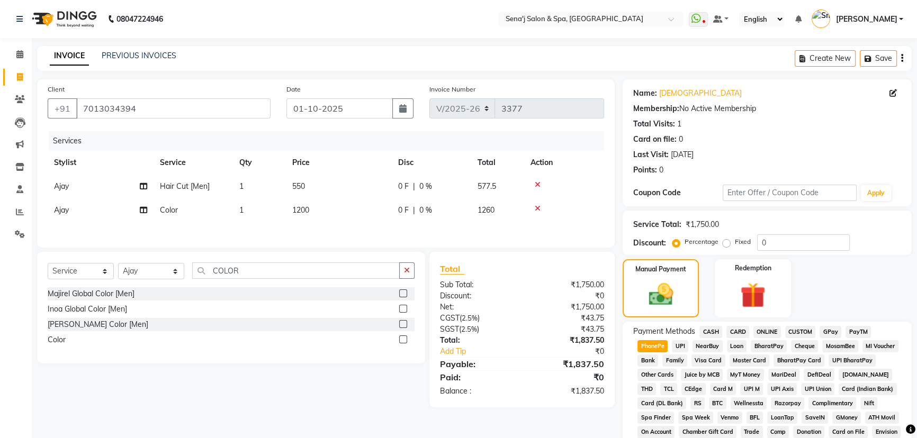
scroll to position [268, 0]
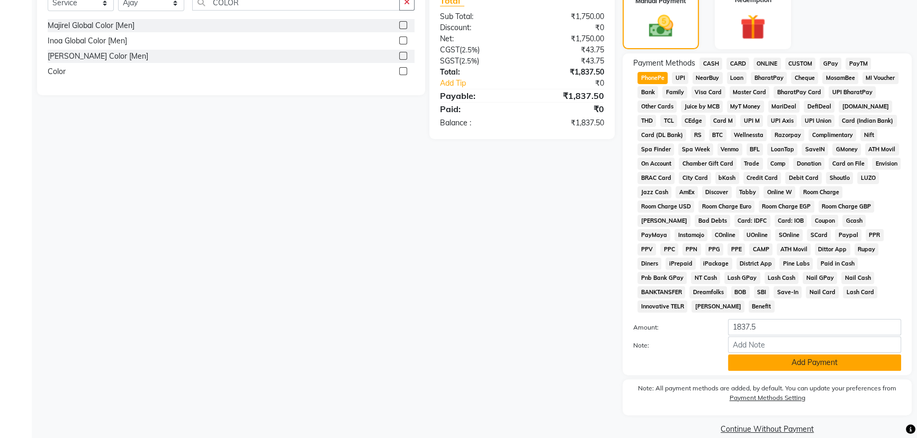
click at [780, 355] on button "Add Payment" at bounding box center [814, 363] width 173 height 16
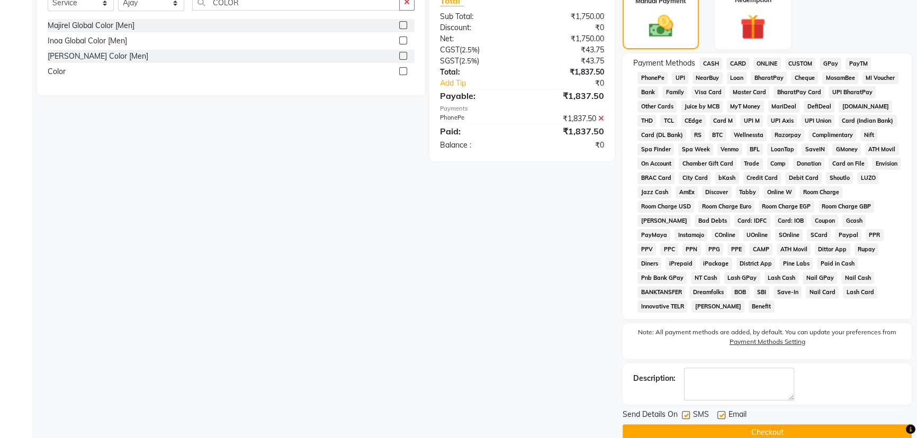
click at [750, 425] on button "Checkout" at bounding box center [767, 433] width 289 height 16
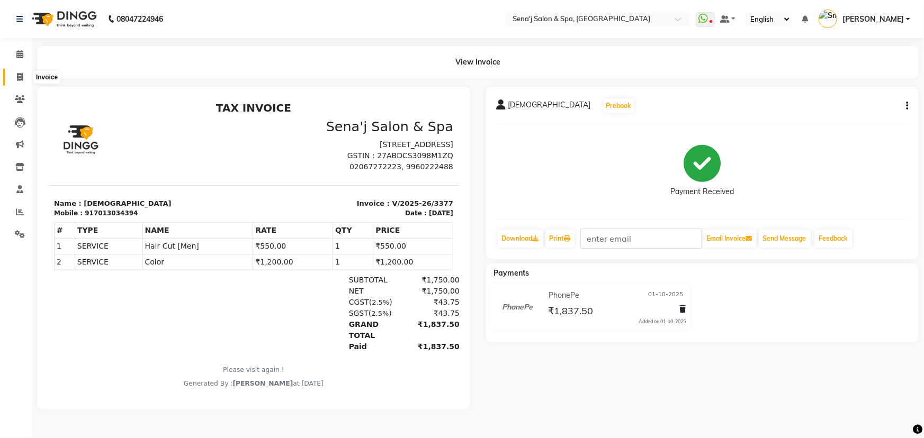
click at [17, 75] on icon at bounding box center [20, 77] width 6 height 8
select select "447"
select select "service"
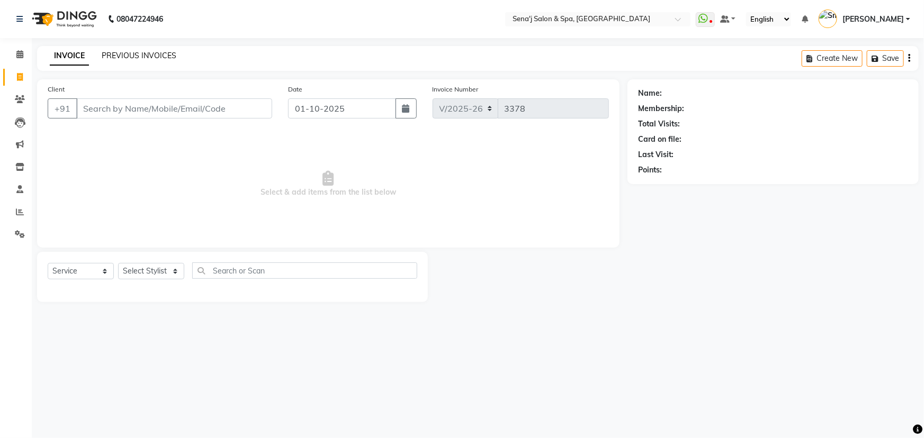
click at [136, 51] on link "PREVIOUS INVOICES" at bounding box center [139, 56] width 75 height 10
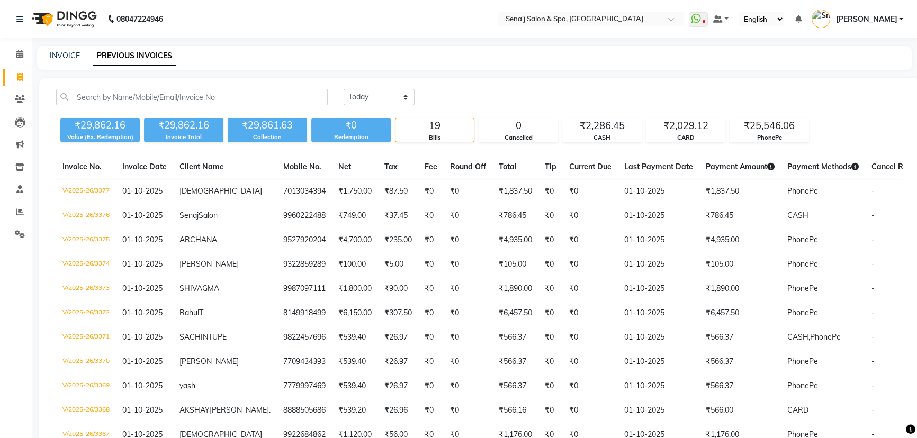
click at [64, 61] on div "INVOICE PREVIOUS INVOICES" at bounding box center [474, 58] width 875 height 24
click at [69, 58] on link "INVOICE" at bounding box center [65, 56] width 30 height 10
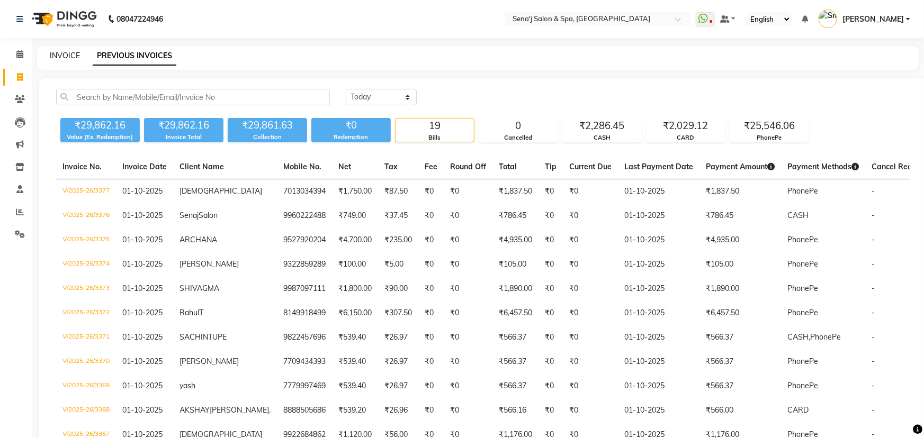
select select "447"
select select "service"
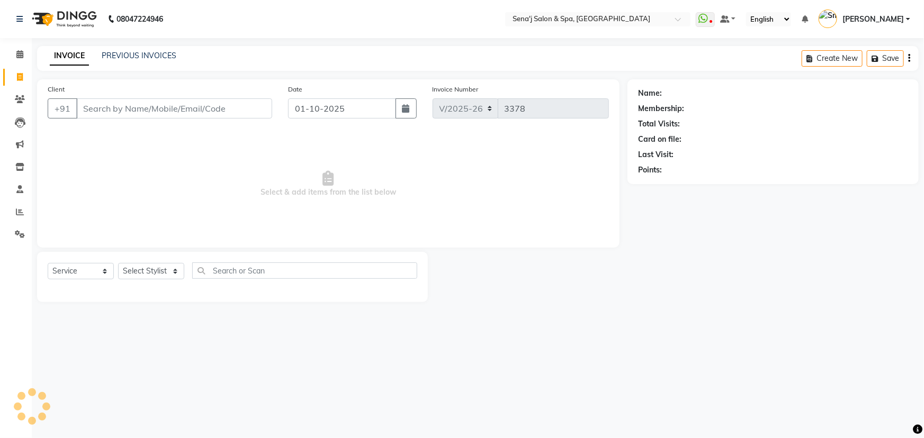
click at [134, 64] on div "INVOICE PREVIOUS INVOICES Create New Save" at bounding box center [477, 58] width 881 height 25
click at [136, 54] on link "PREVIOUS INVOICES" at bounding box center [139, 56] width 75 height 10
